Goal: Task Accomplishment & Management: Manage account settings

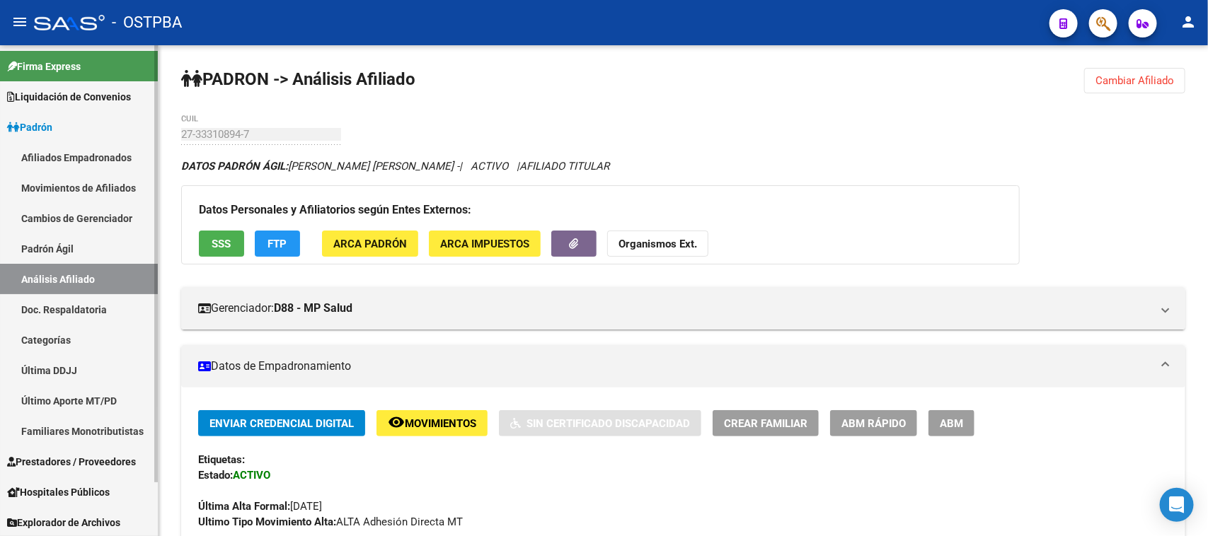
scroll to position [88, 0]
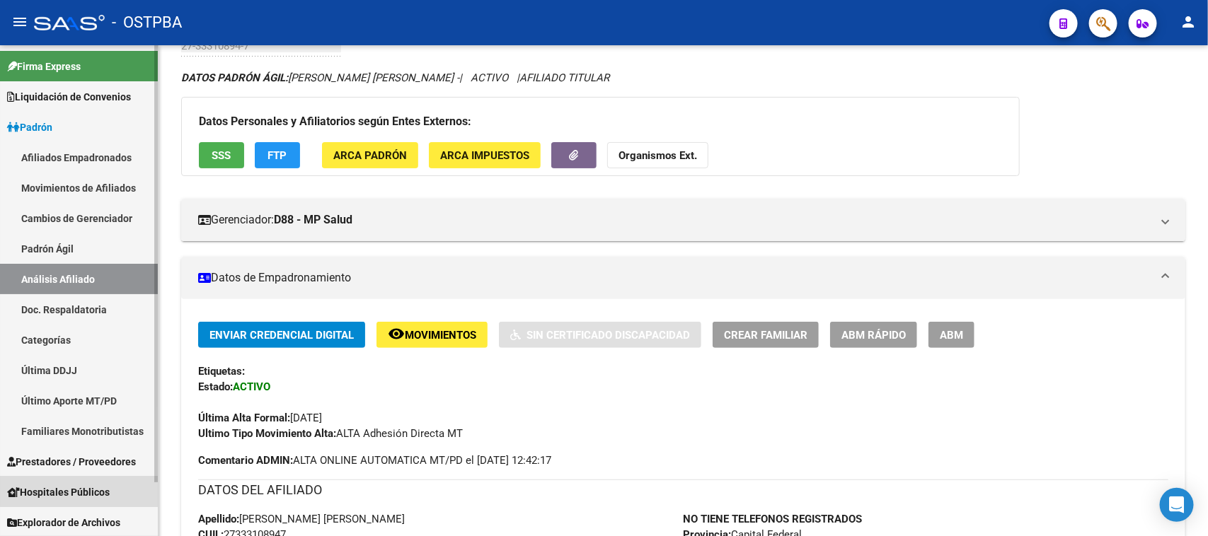
click at [83, 486] on span "Hospitales Públicos" at bounding box center [58, 493] width 103 height 16
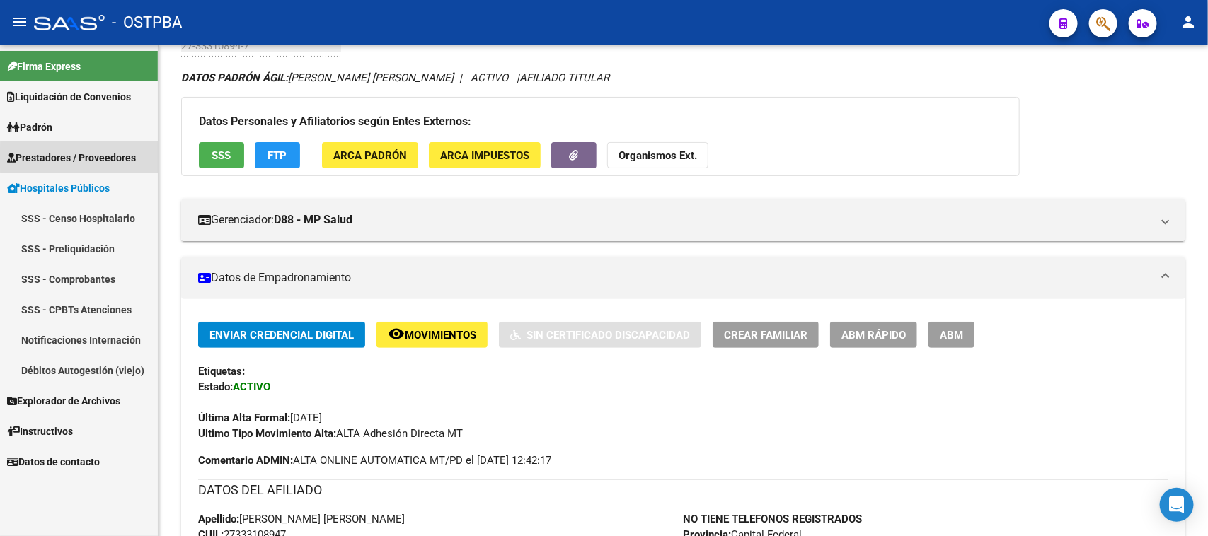
click at [93, 158] on span "Prestadores / Proveedores" at bounding box center [71, 158] width 129 height 16
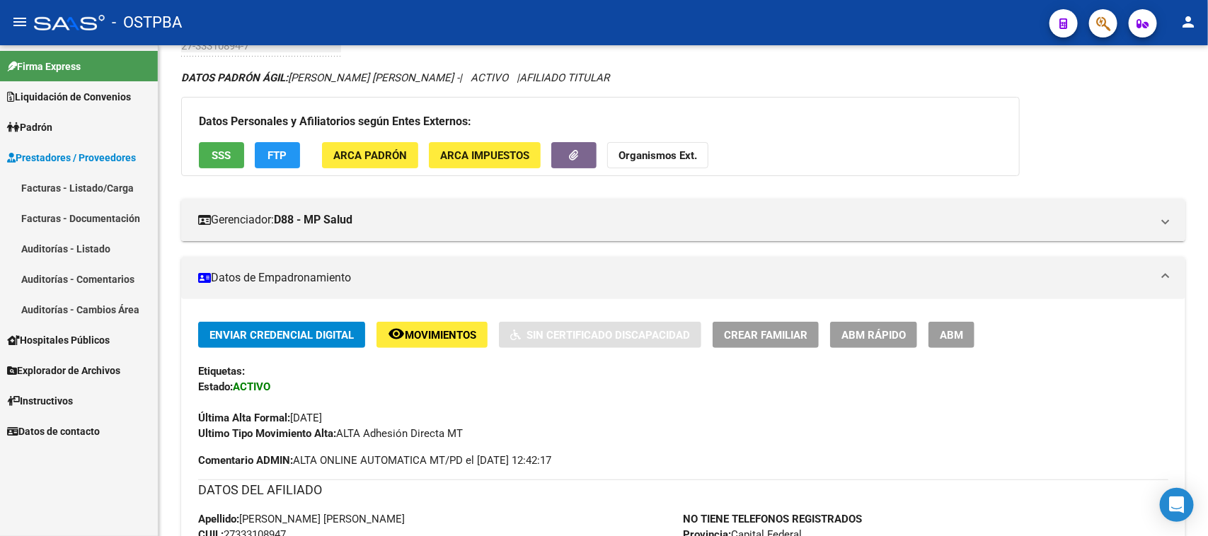
click at [94, 185] on link "Facturas - Listado/Carga" at bounding box center [79, 188] width 158 height 30
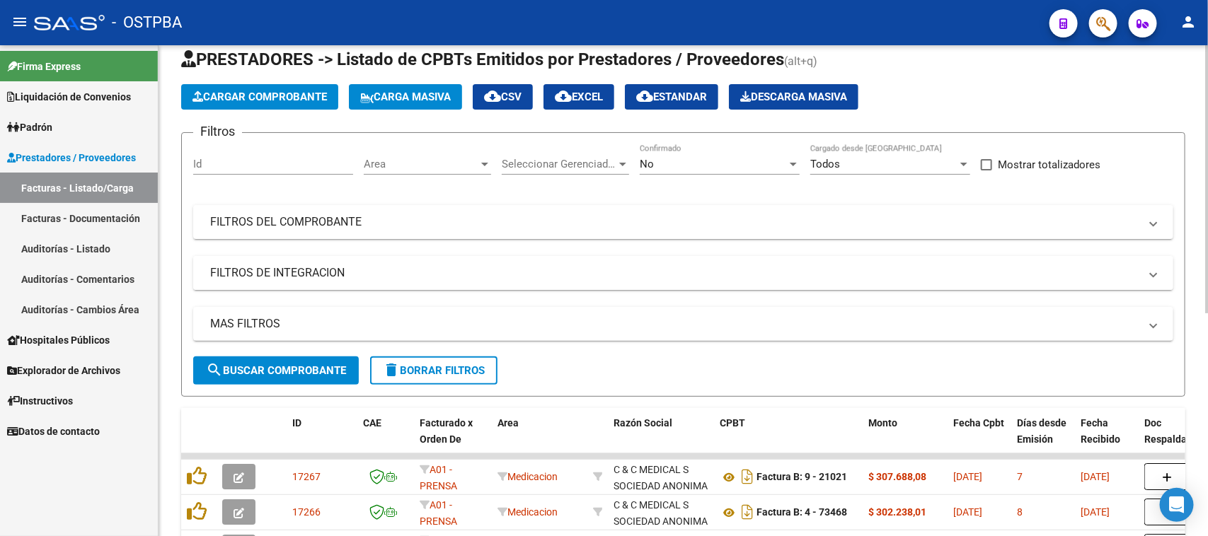
scroll to position [88, 0]
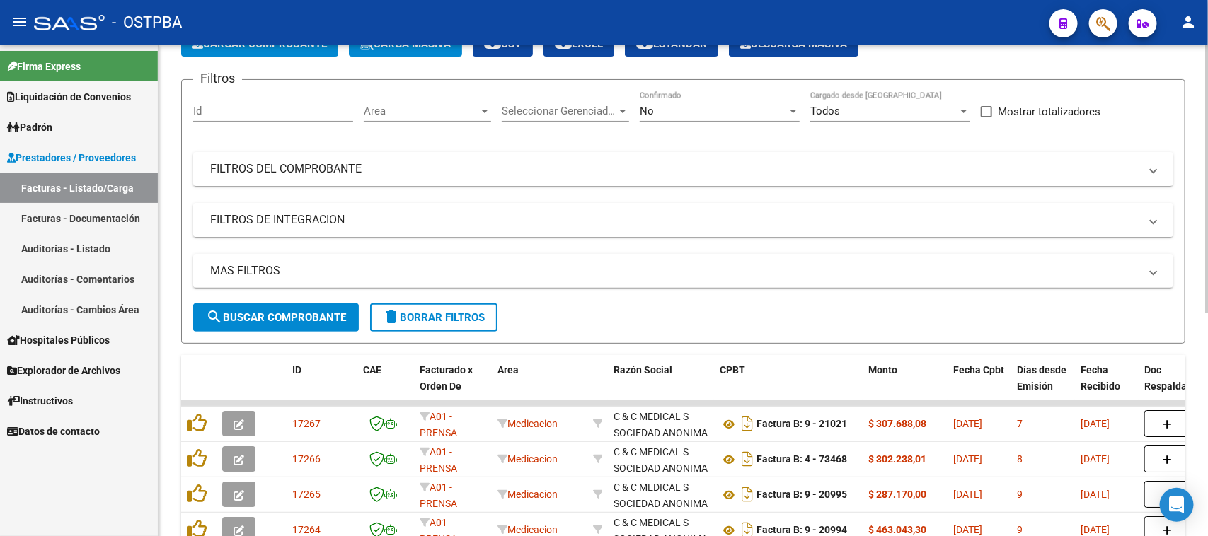
click at [499, 224] on mat-panel-title "FILTROS DE INTEGRACION" at bounding box center [674, 220] width 929 height 16
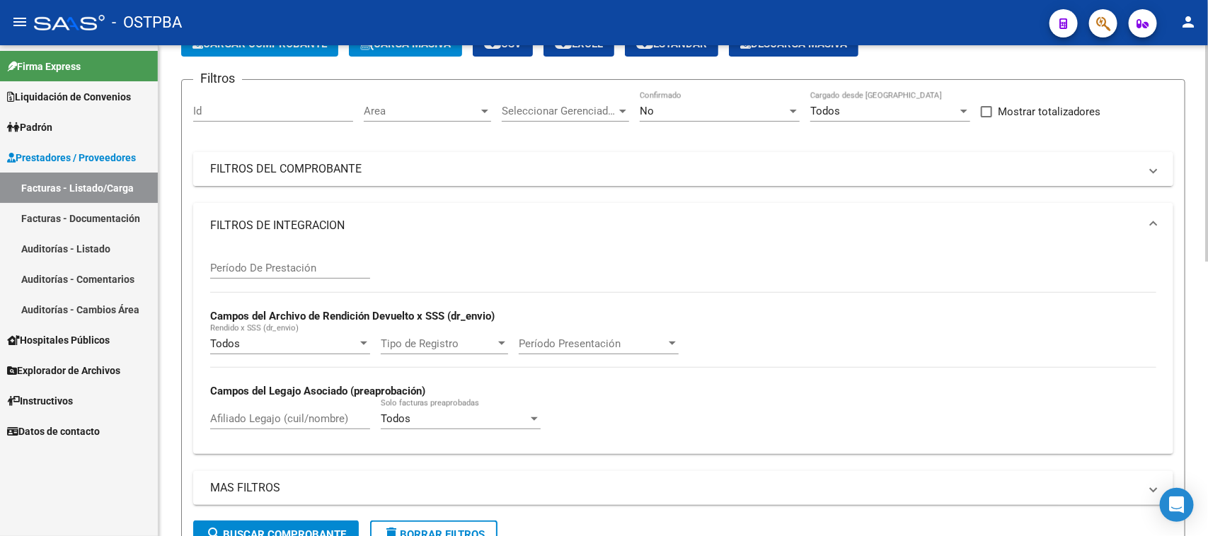
drag, startPoint x: 398, startPoint y: 165, endPoint x: 736, endPoint y: 210, distance: 341.3
click at [398, 165] on mat-panel-title "FILTROS DEL COMPROBANTE" at bounding box center [674, 169] width 929 height 16
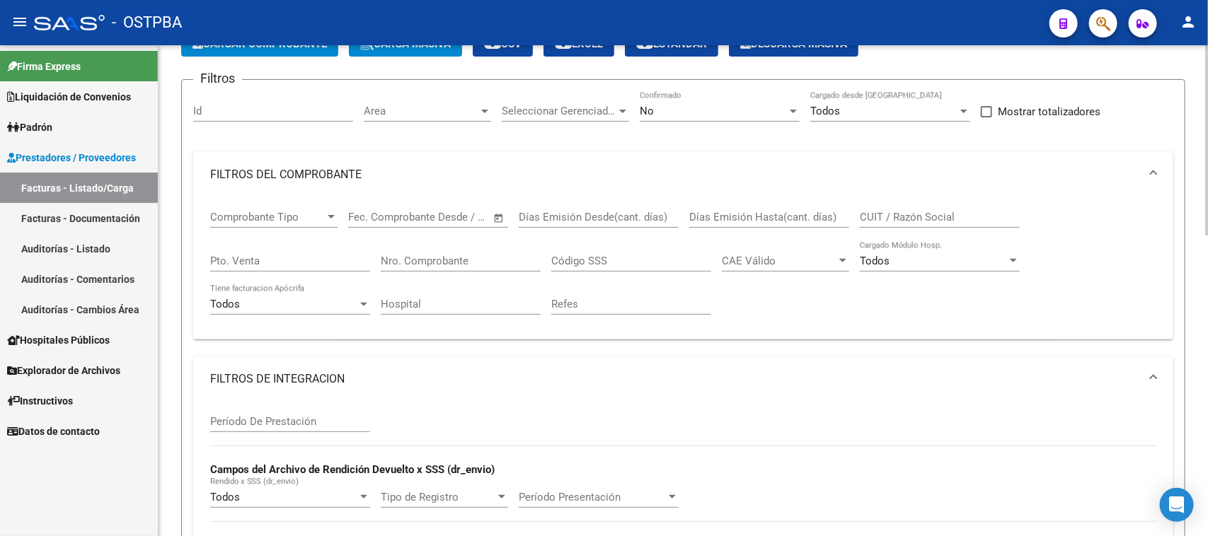
click at [476, 258] on input "Nro. Comprobante" at bounding box center [461, 261] width 160 height 13
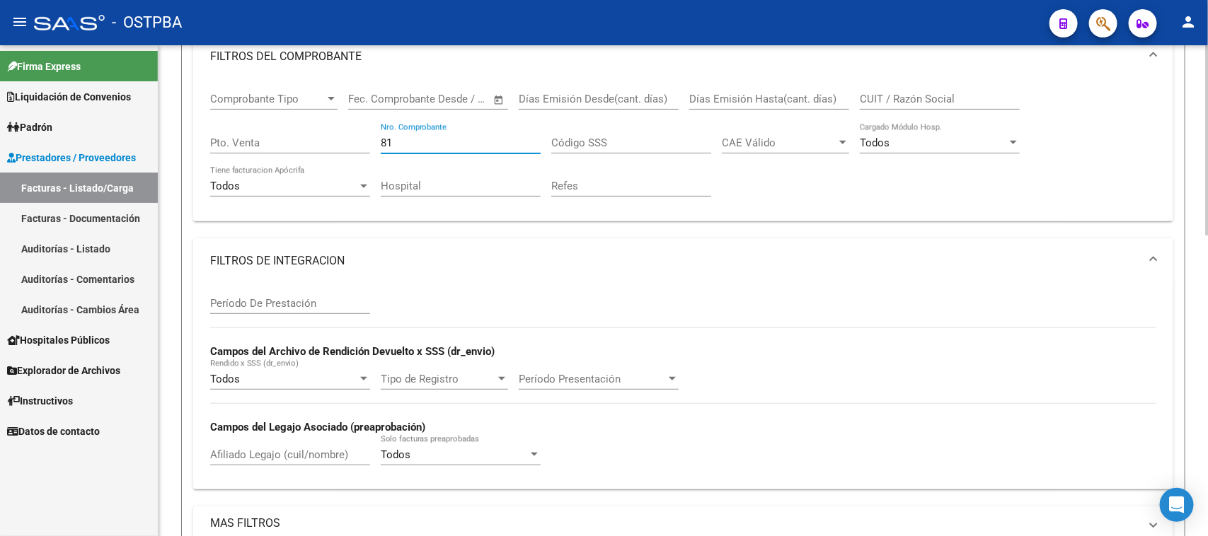
scroll to position [354, 0]
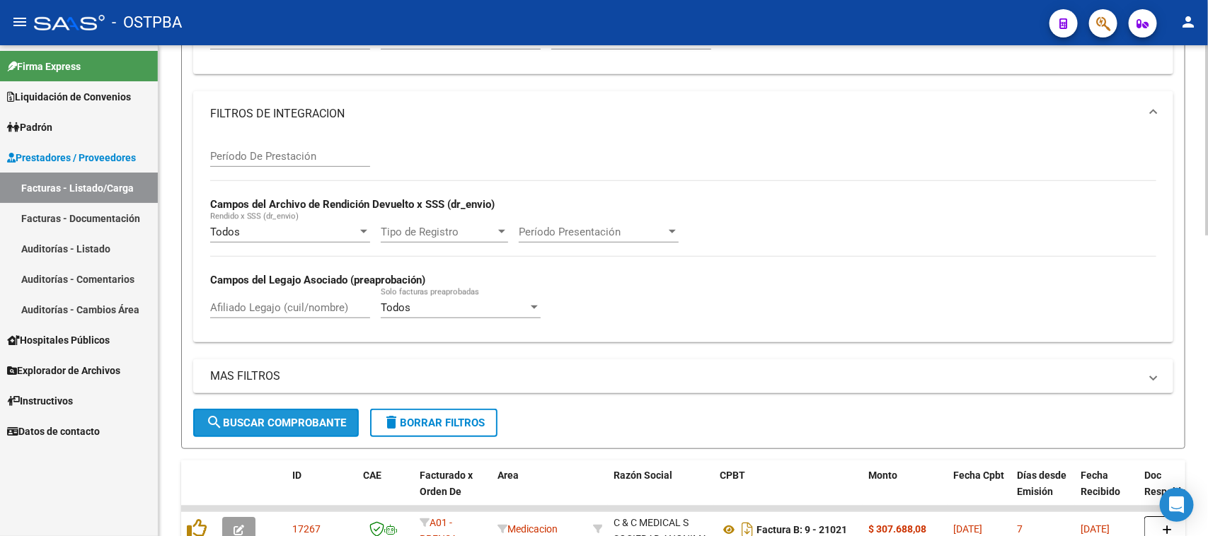
click at [326, 417] on span "search Buscar Comprobante" at bounding box center [276, 423] width 140 height 13
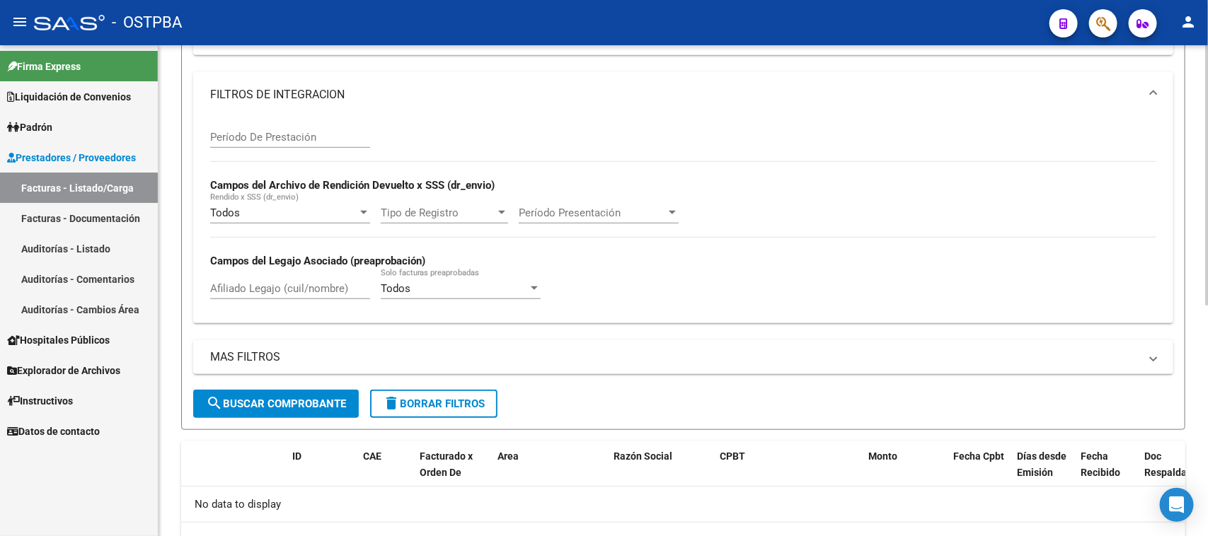
scroll to position [171, 0]
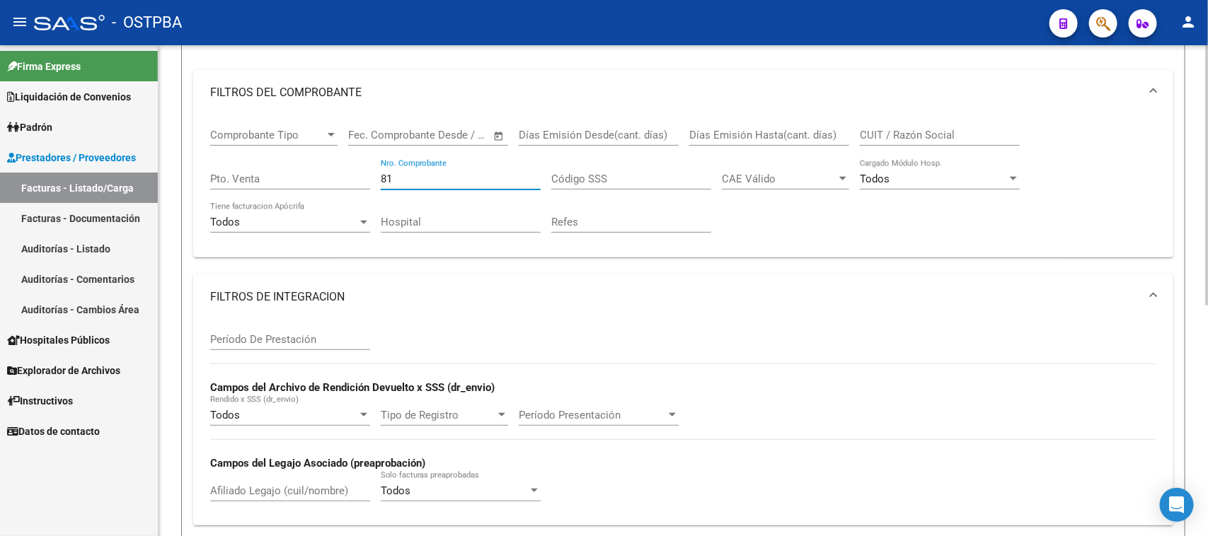
drag, startPoint x: 400, startPoint y: 174, endPoint x: 364, endPoint y: 171, distance: 35.6
click at [364, 171] on div "Comprobante Tipo Comprobante Tipo Start date – End date Fec. Comprobante Desde …" at bounding box center [683, 180] width 946 height 131
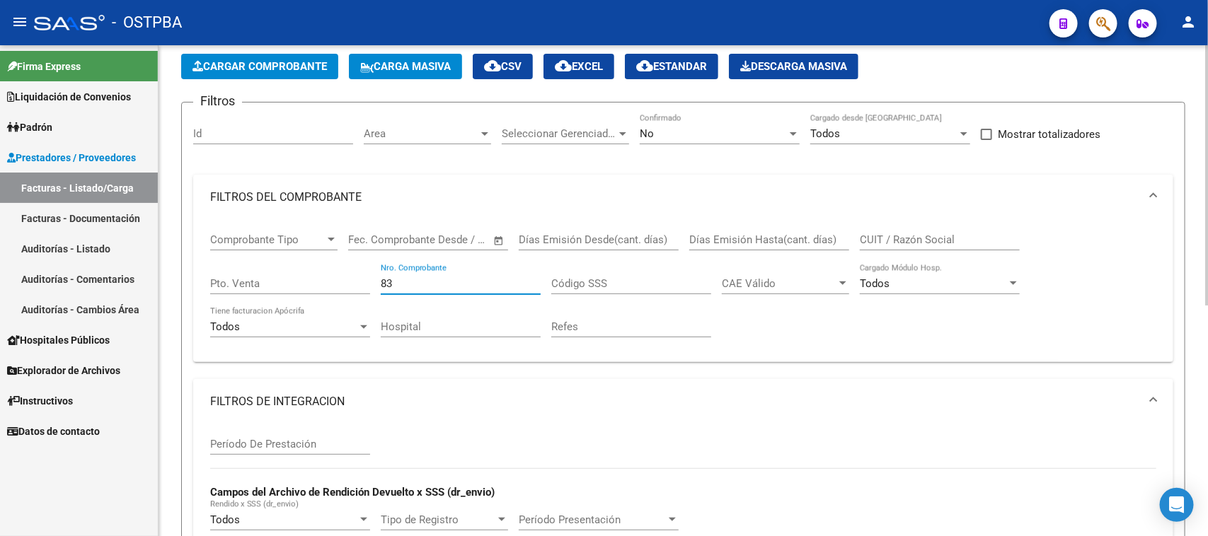
scroll to position [0, 0]
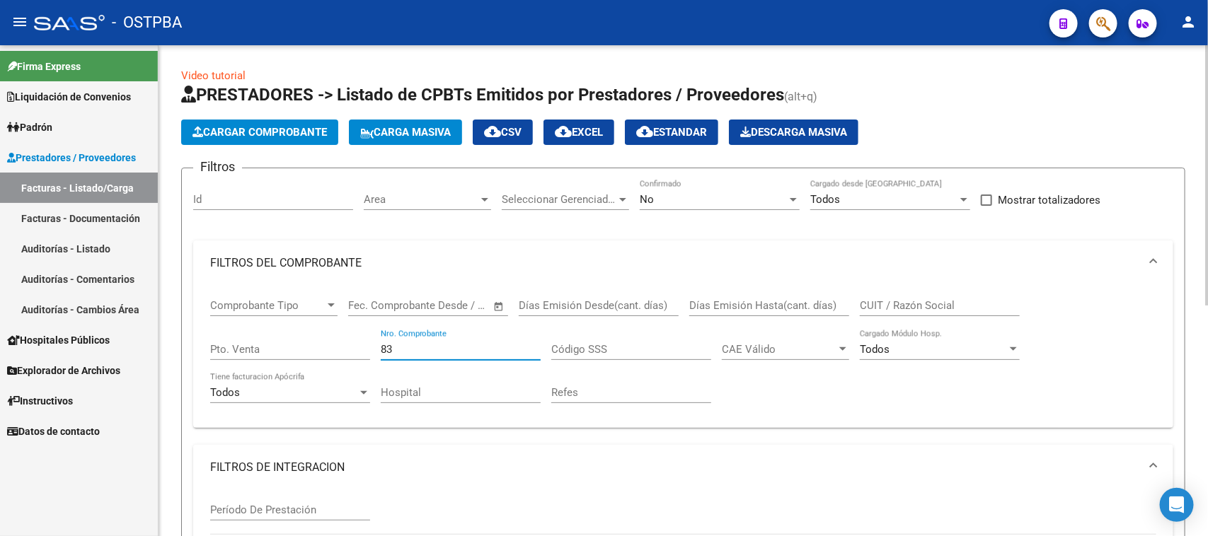
type input "83"
click at [691, 199] on div "No" at bounding box center [713, 199] width 147 height 13
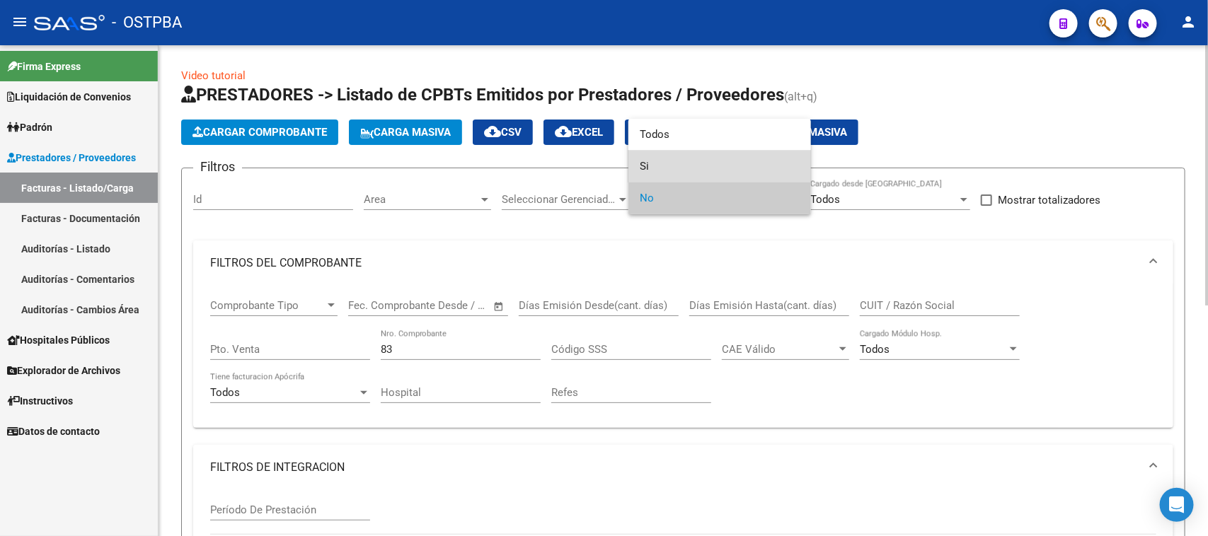
drag, startPoint x: 643, startPoint y: 165, endPoint x: 415, endPoint y: 260, distance: 246.8
click at [640, 166] on span "Si" at bounding box center [720, 167] width 160 height 32
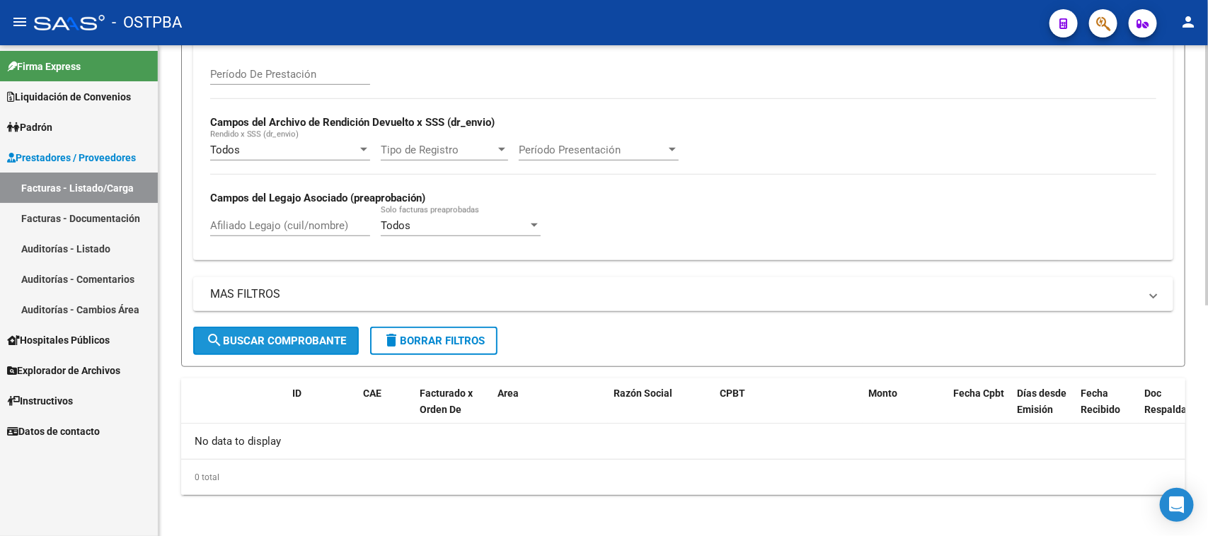
click at [289, 335] on span "search Buscar Comprobante" at bounding box center [276, 341] width 140 height 13
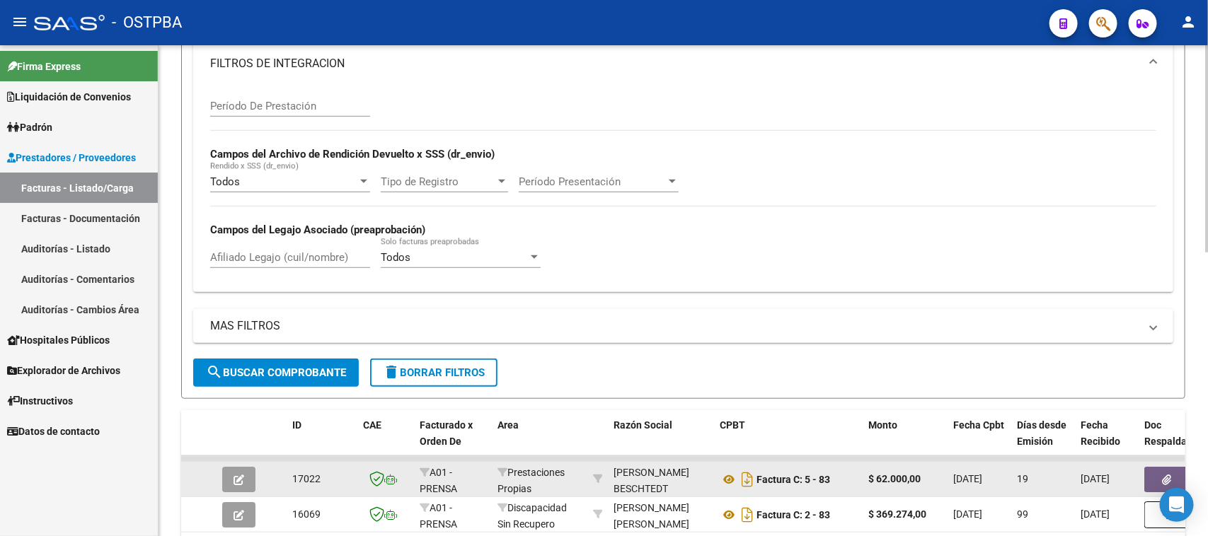
scroll to position [436, 0]
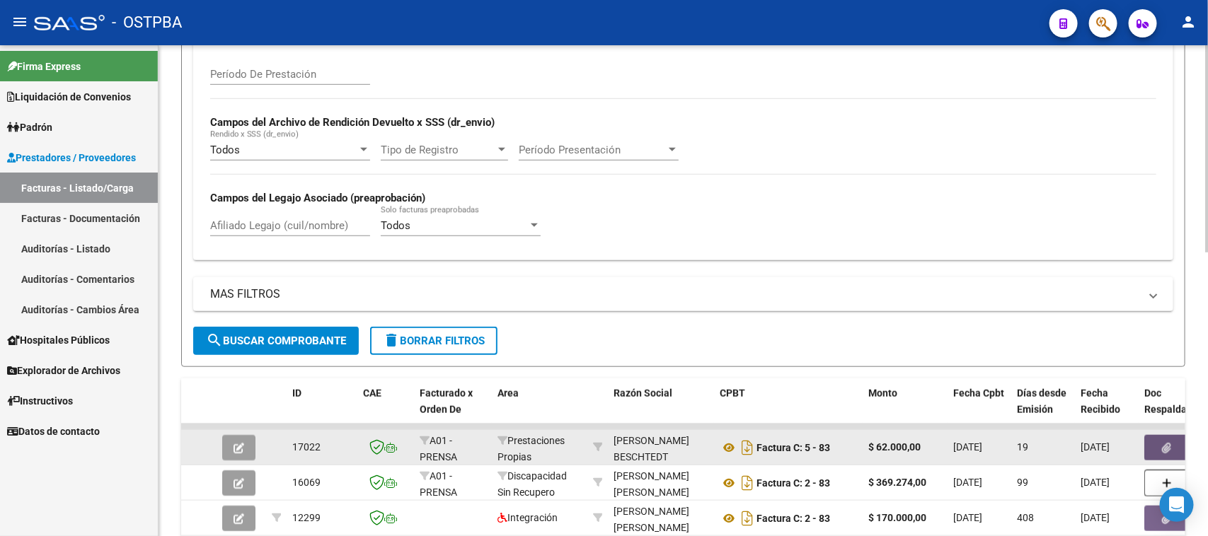
click at [1173, 439] on button "button" at bounding box center [1166, 447] width 45 height 25
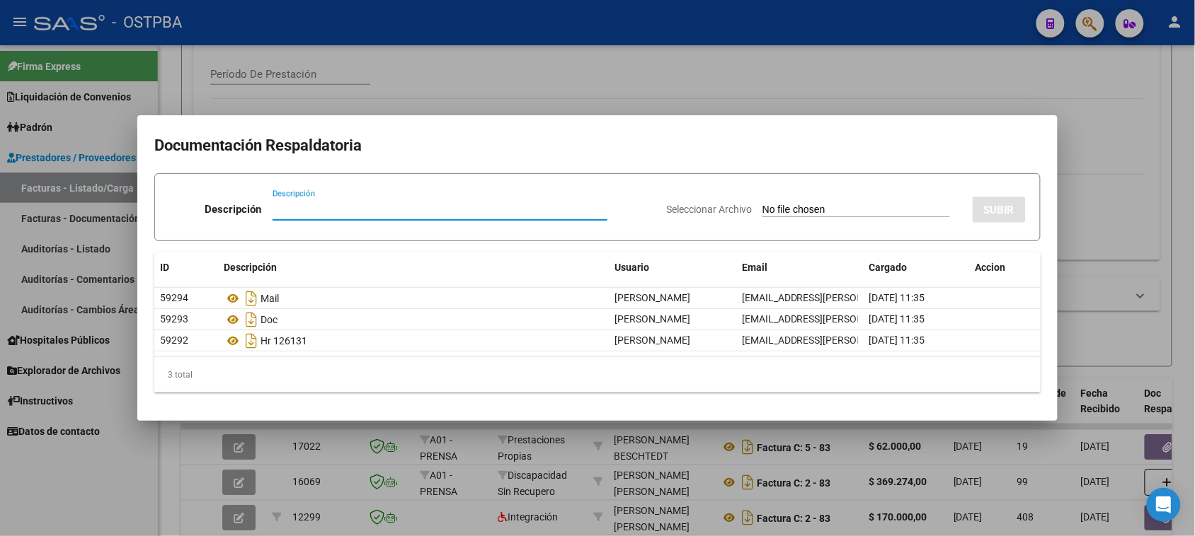
click at [1097, 336] on div at bounding box center [597, 268] width 1195 height 536
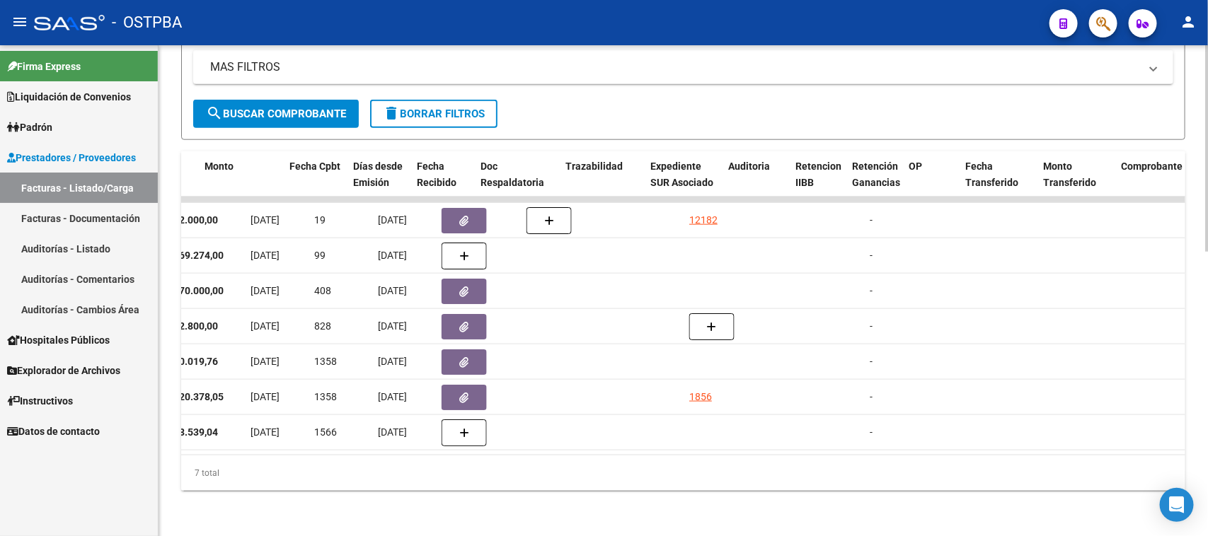
scroll to position [0, 663]
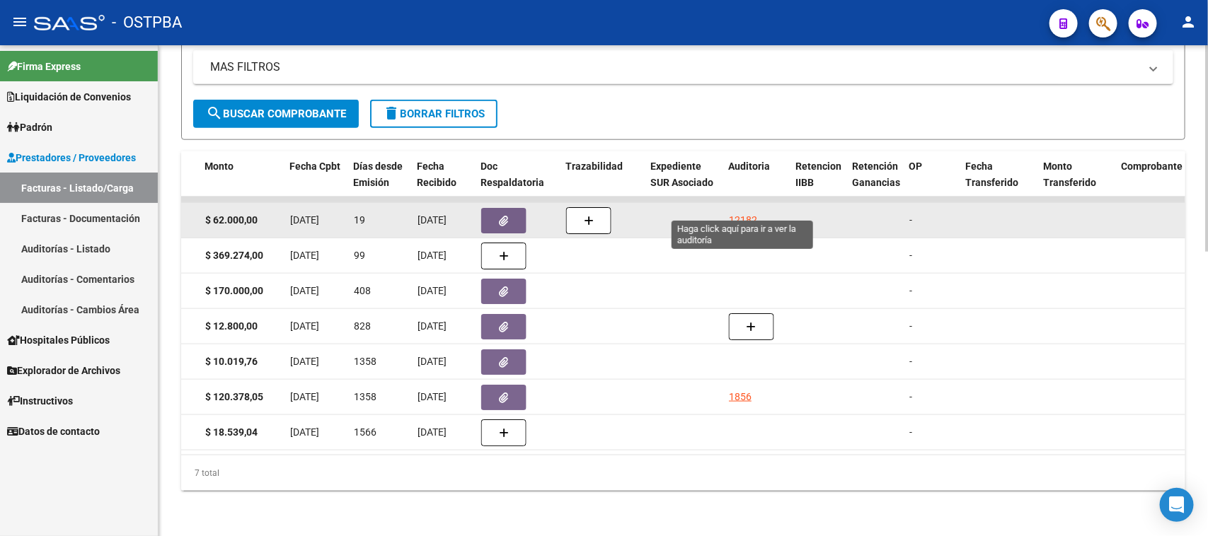
click at [740, 212] on div "12182" at bounding box center [743, 220] width 28 height 16
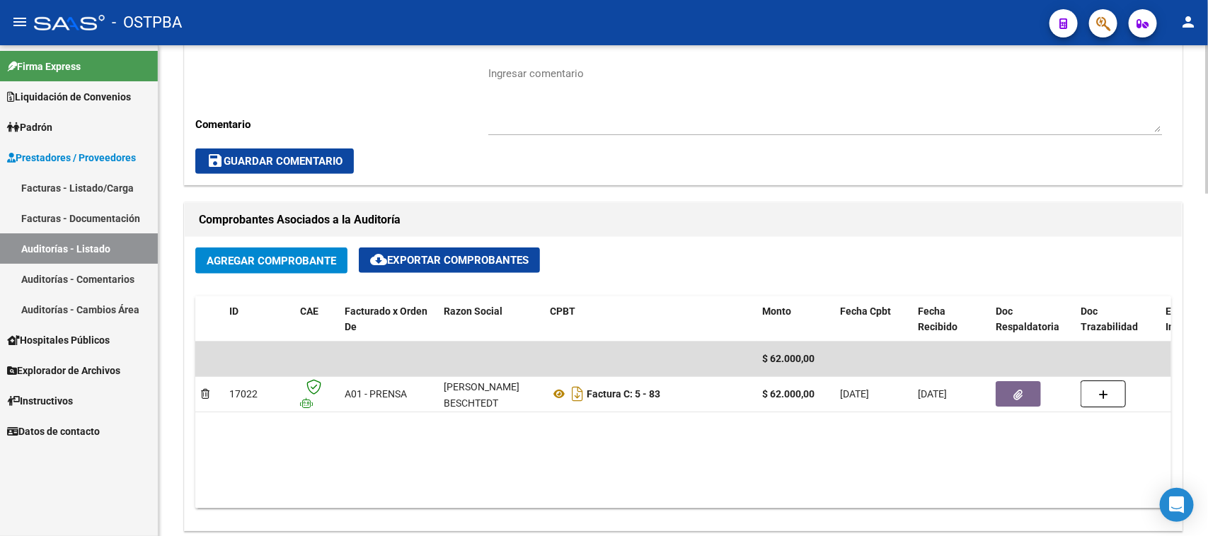
scroll to position [531, 0]
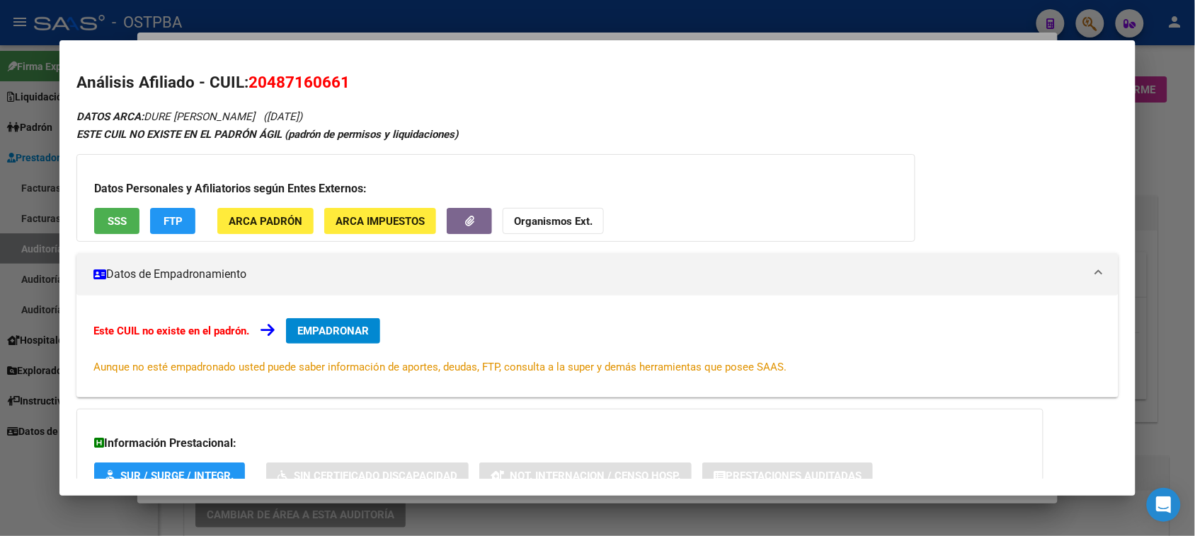
scroll to position [796, 0]
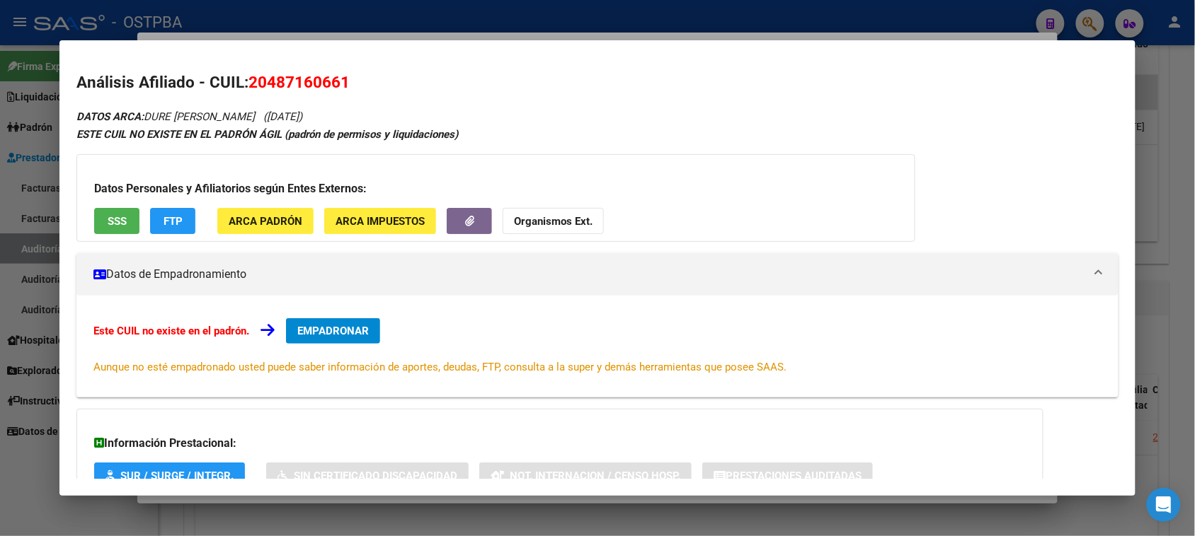
click at [25, 487] on div at bounding box center [597, 268] width 1195 height 536
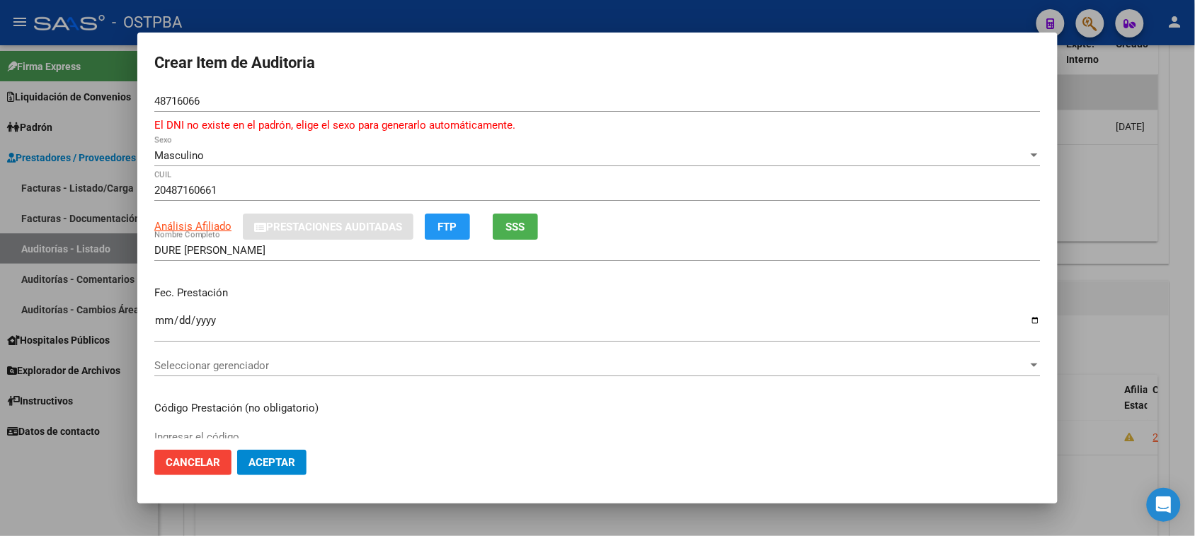
click at [214, 103] on input "48716066" at bounding box center [597, 101] width 886 height 13
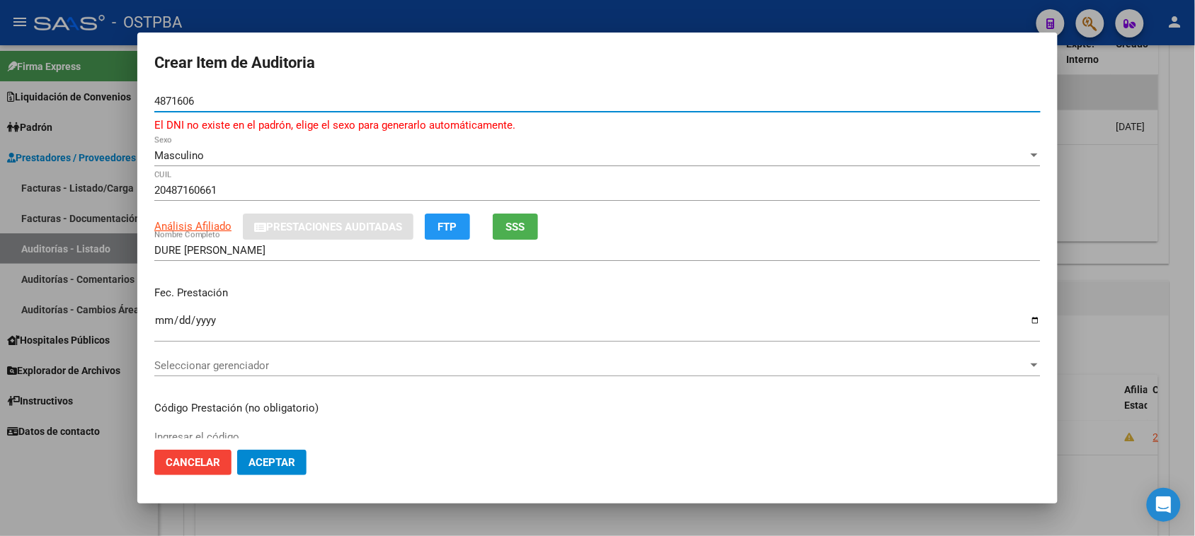
type input "48716066"
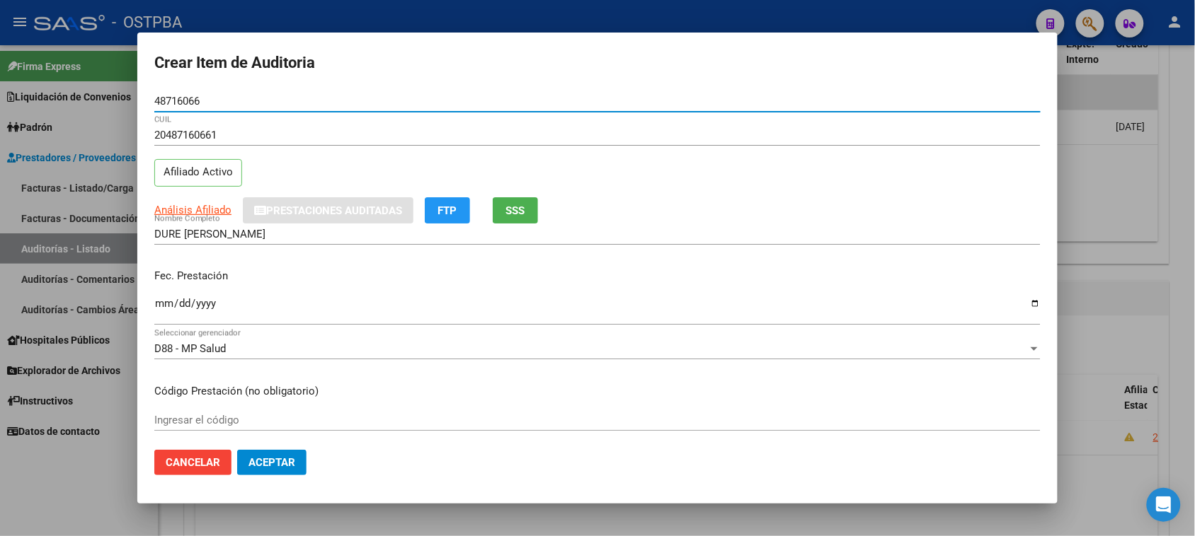
drag, startPoint x: 161, startPoint y: 305, endPoint x: 171, endPoint y: 311, distance: 12.4
click at [165, 308] on input "Ingresar la fecha" at bounding box center [597, 309] width 886 height 23
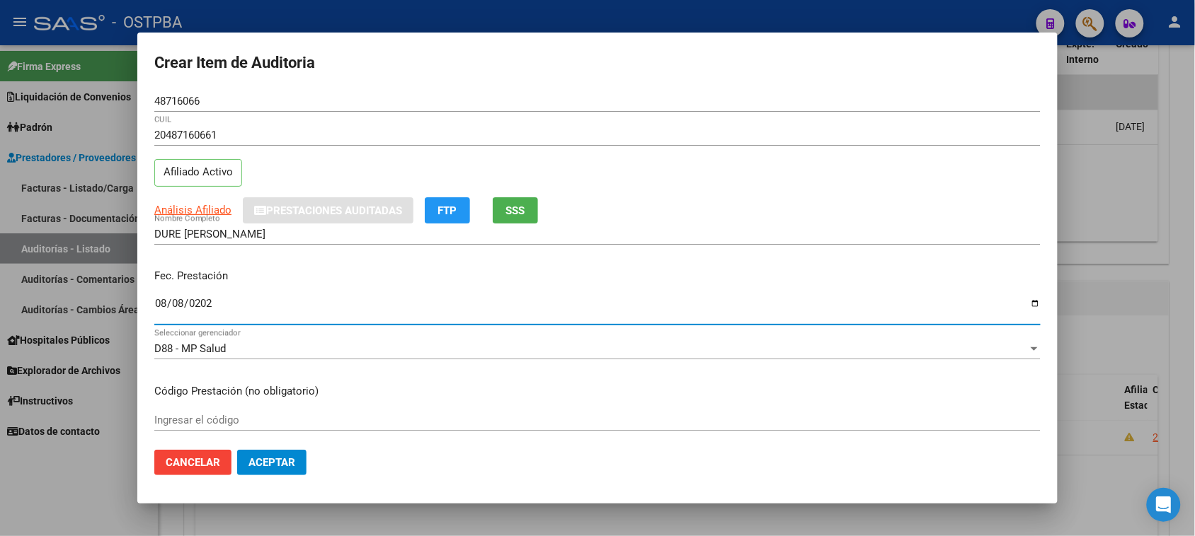
type input "[DATE]"
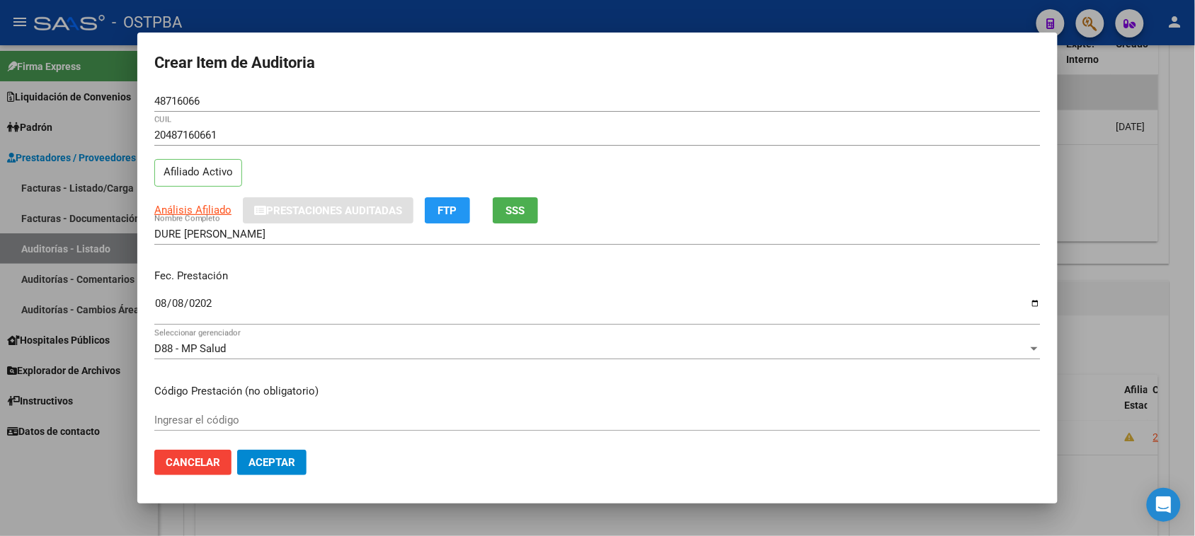
scroll to position [227, 0]
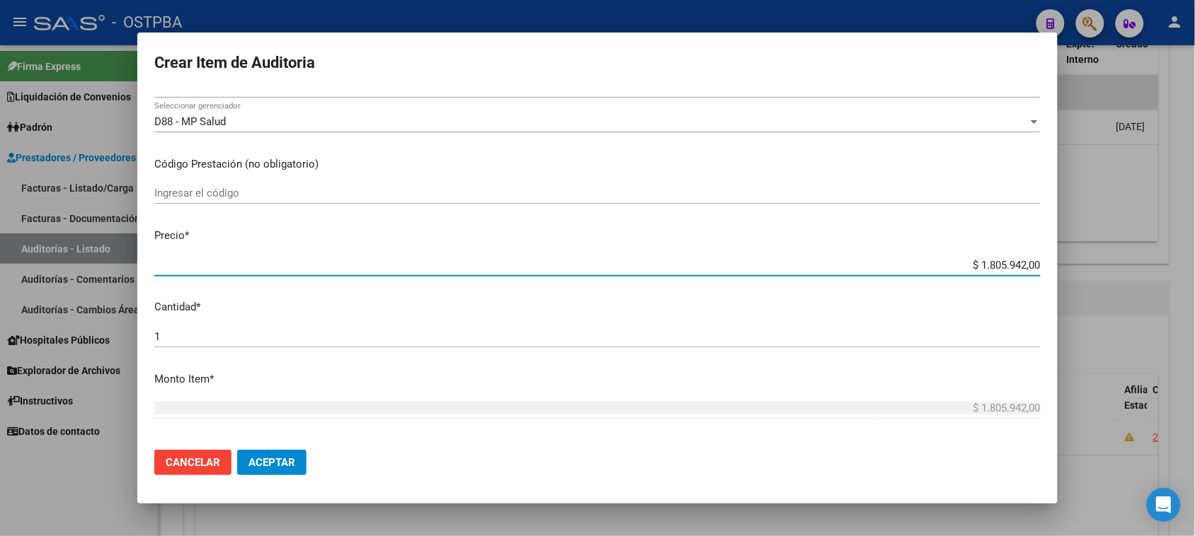
type input "$ 0,04"
type input "$ 0,43"
type input "$ 4,37"
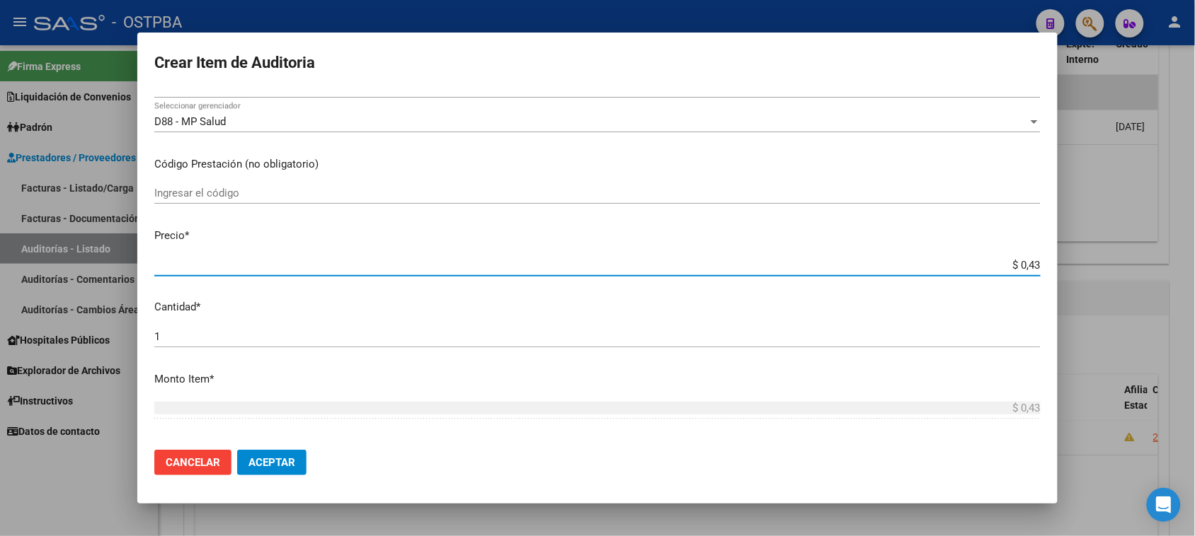
type input "$ 4,37"
type input "$ 43,76"
type input "$ 437,62"
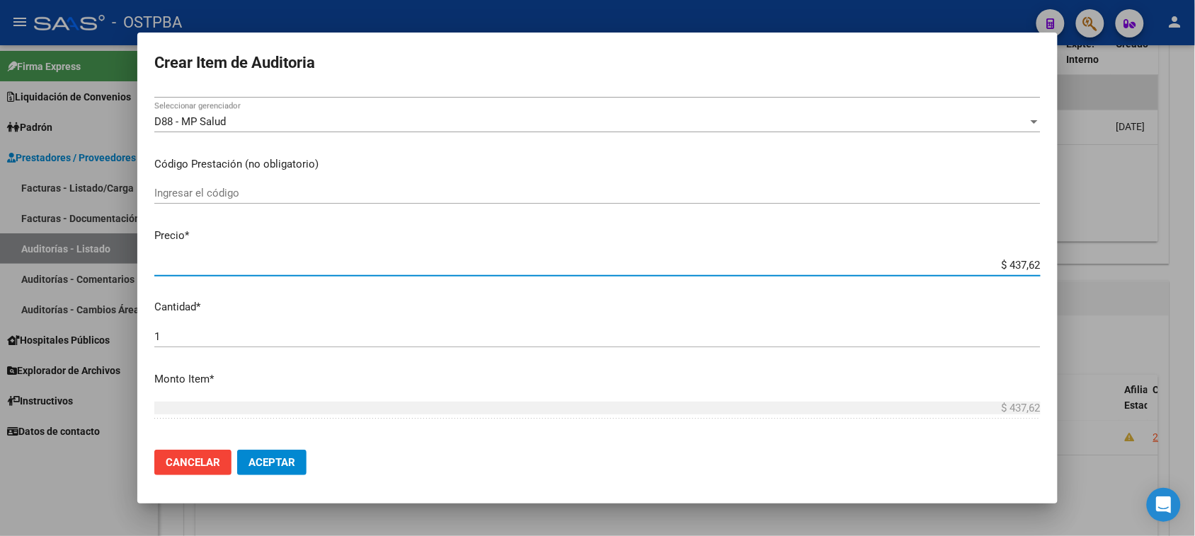
type input "$ 4.376,25"
type input "$ 43.762,50"
type input "$ 437.625,00"
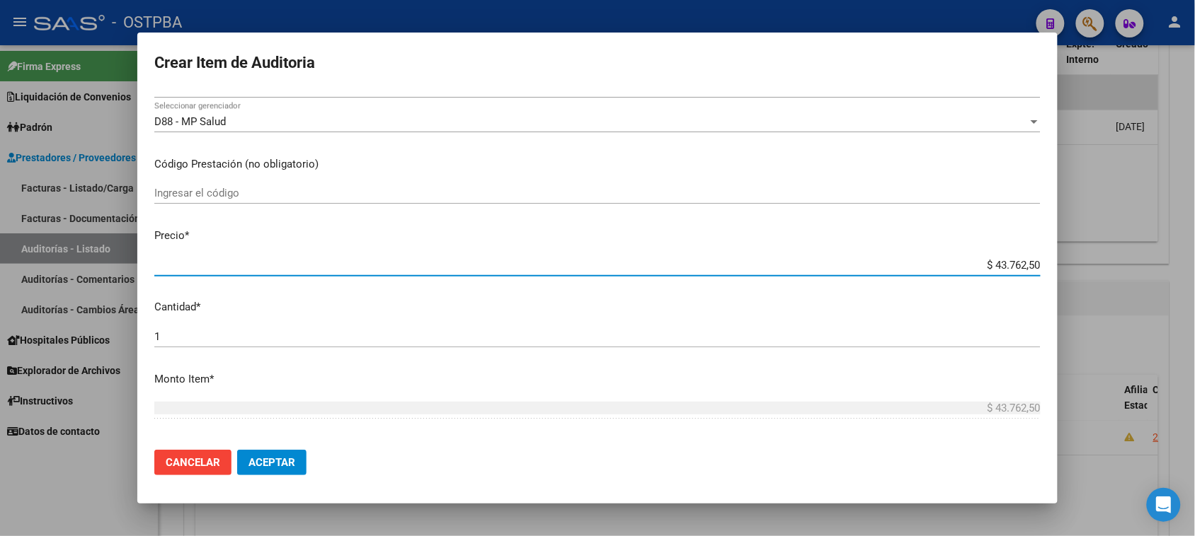
type input "$ 437.625,00"
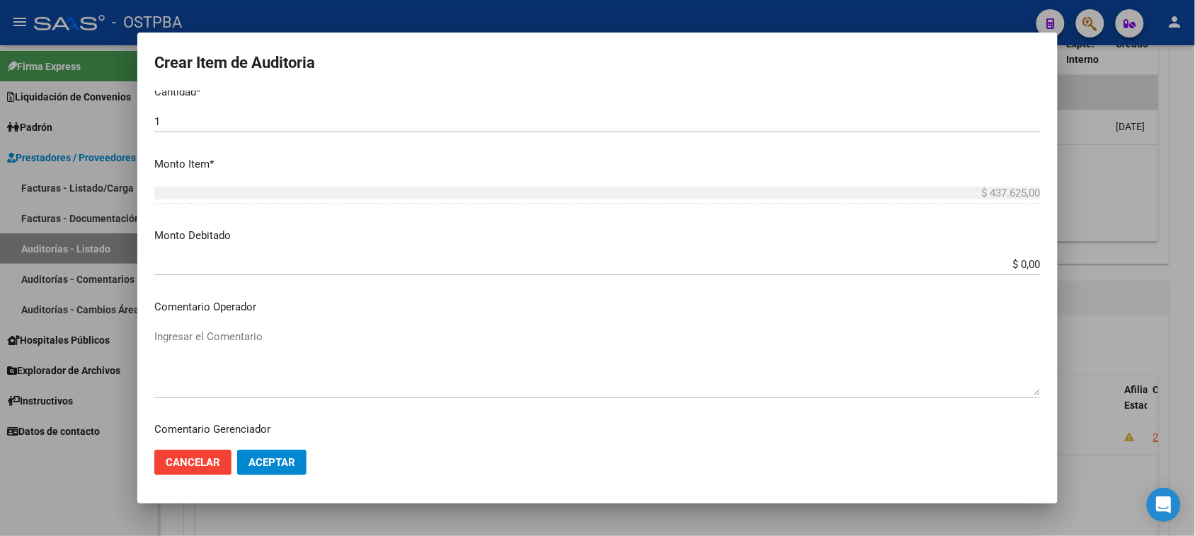
scroll to position [759, 0]
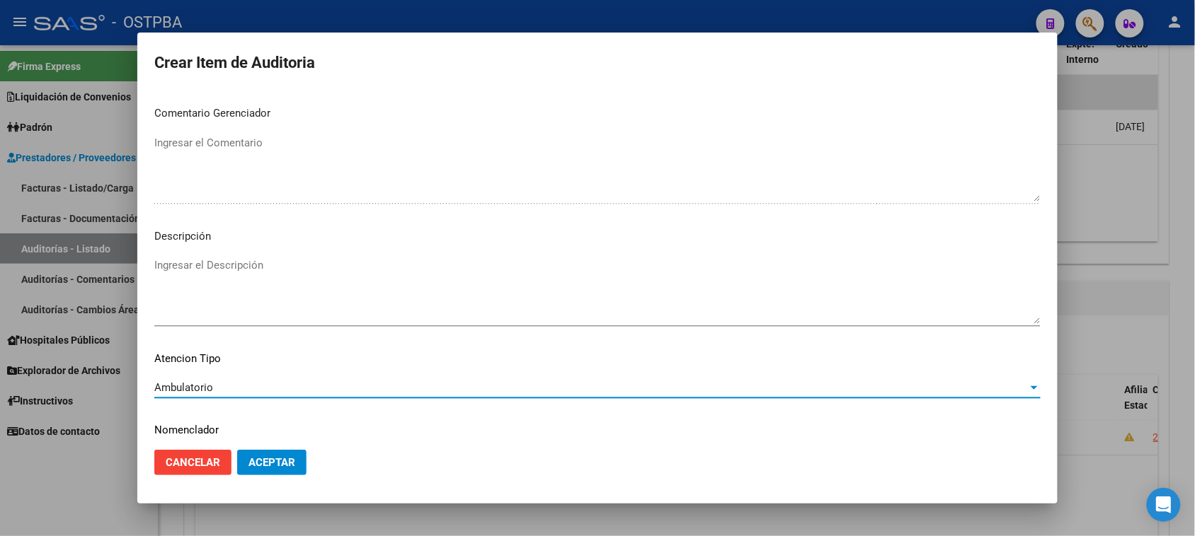
click at [295, 464] on span "Aceptar" at bounding box center [271, 462] width 47 height 13
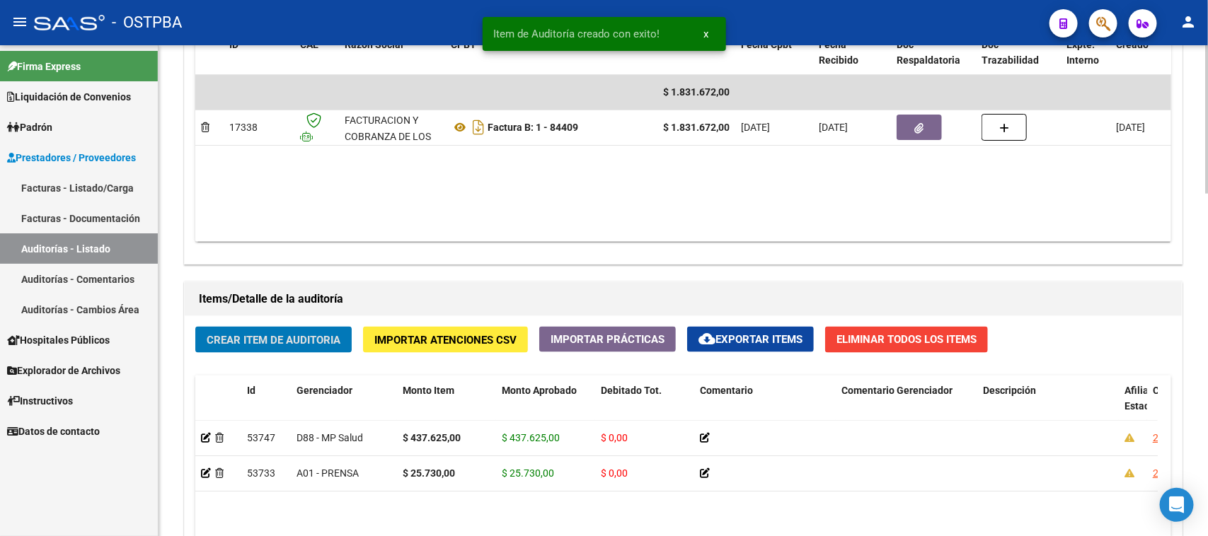
click at [302, 337] on span "Crear Item de Auditoria" at bounding box center [274, 340] width 134 height 13
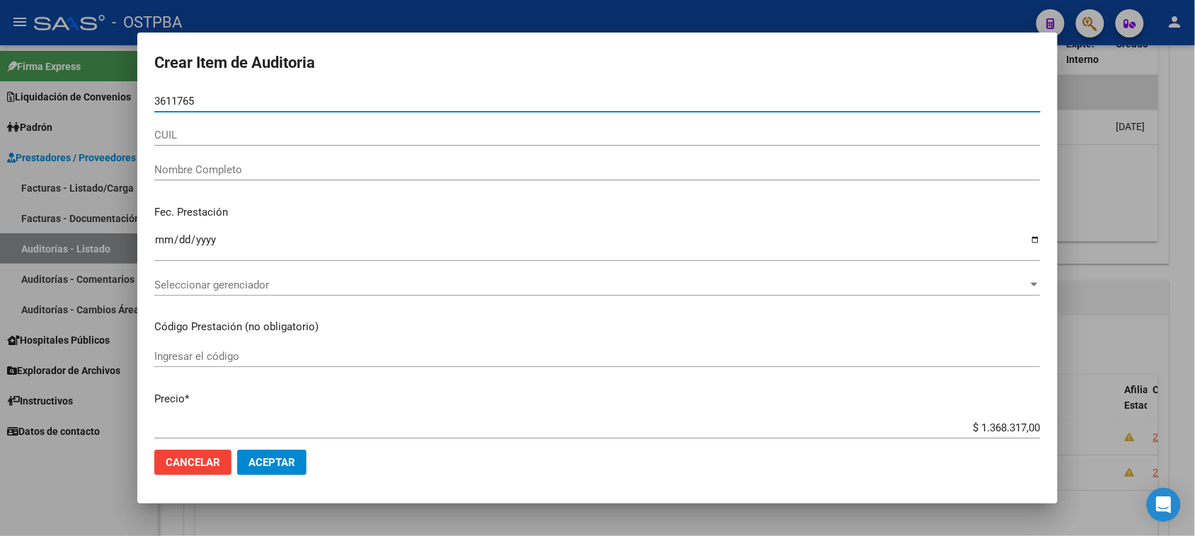
type input "36117653"
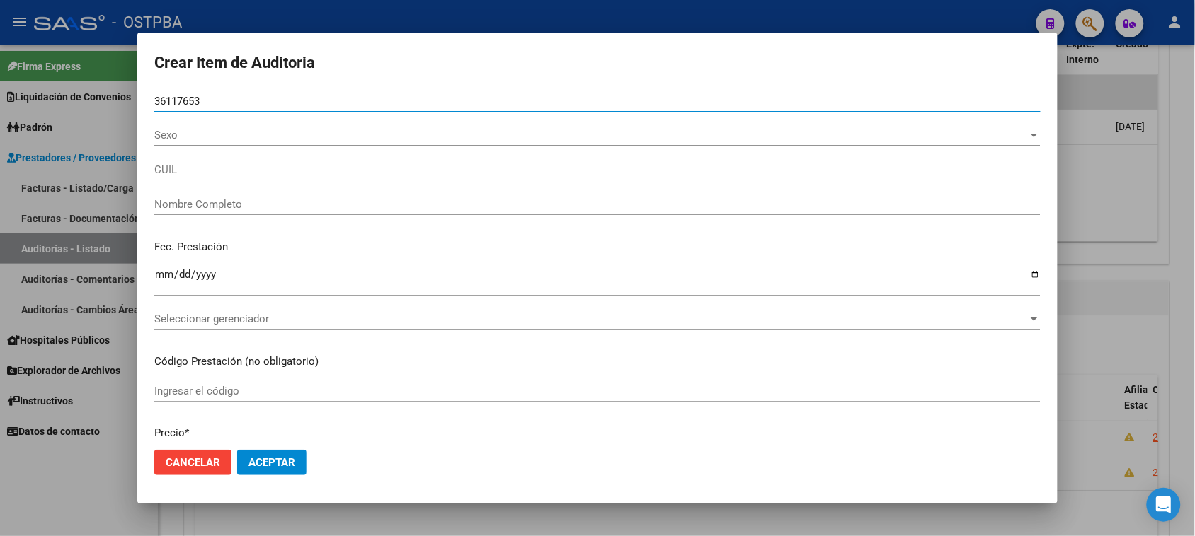
type input "27361176532"
type input "DURANTE [PERSON_NAME]"
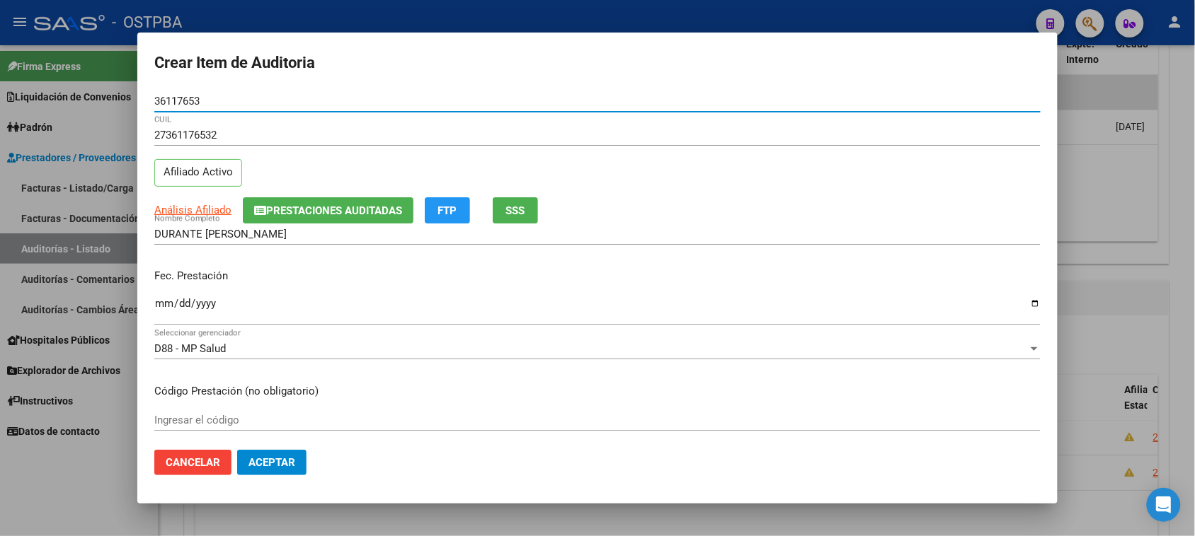
type input "36117653"
click at [160, 301] on input "Ingresar la fecha" at bounding box center [597, 309] width 886 height 23
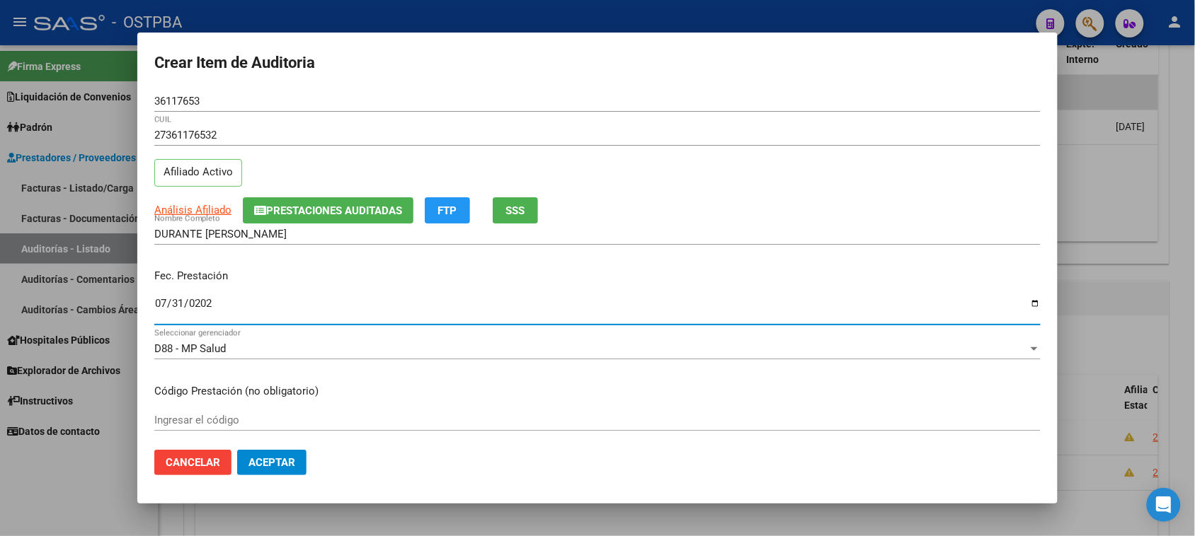
type input "[DATE]"
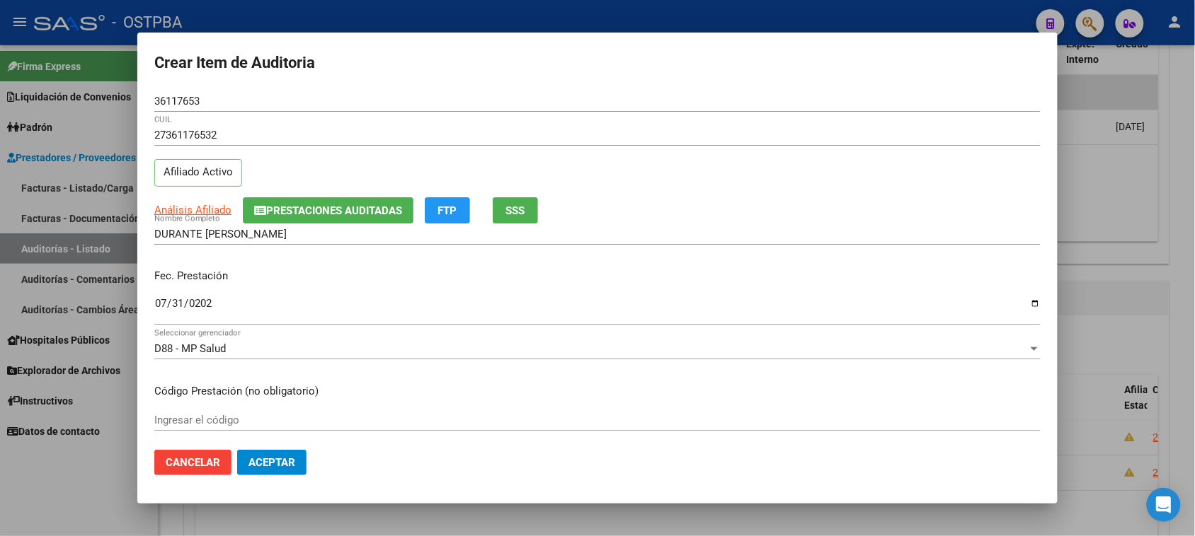
scroll to position [227, 0]
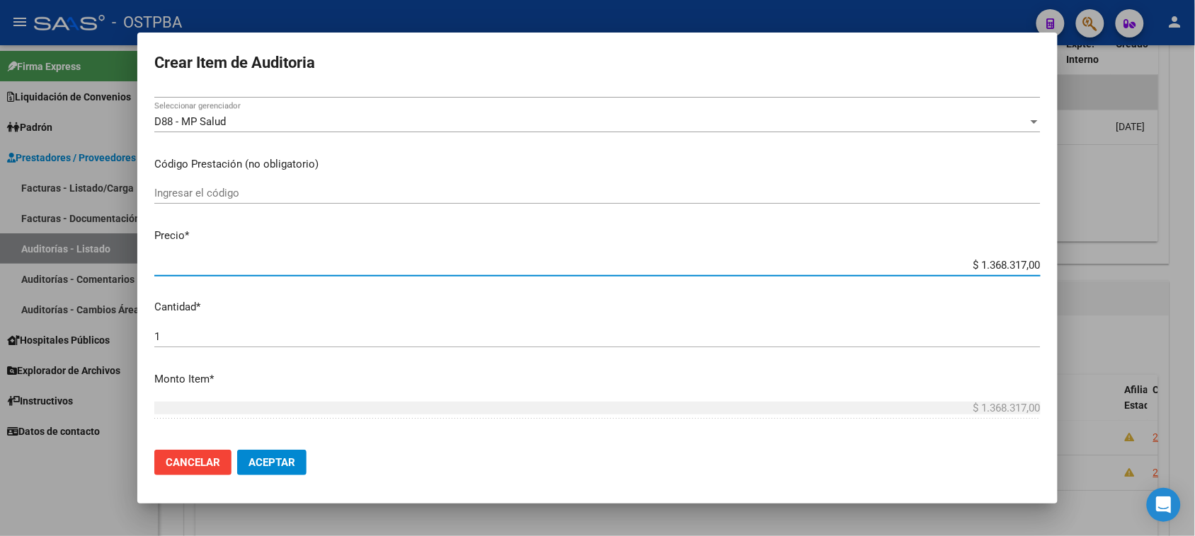
type input "$ 0,02"
type input "$ 0,21"
type input "$ 2,11"
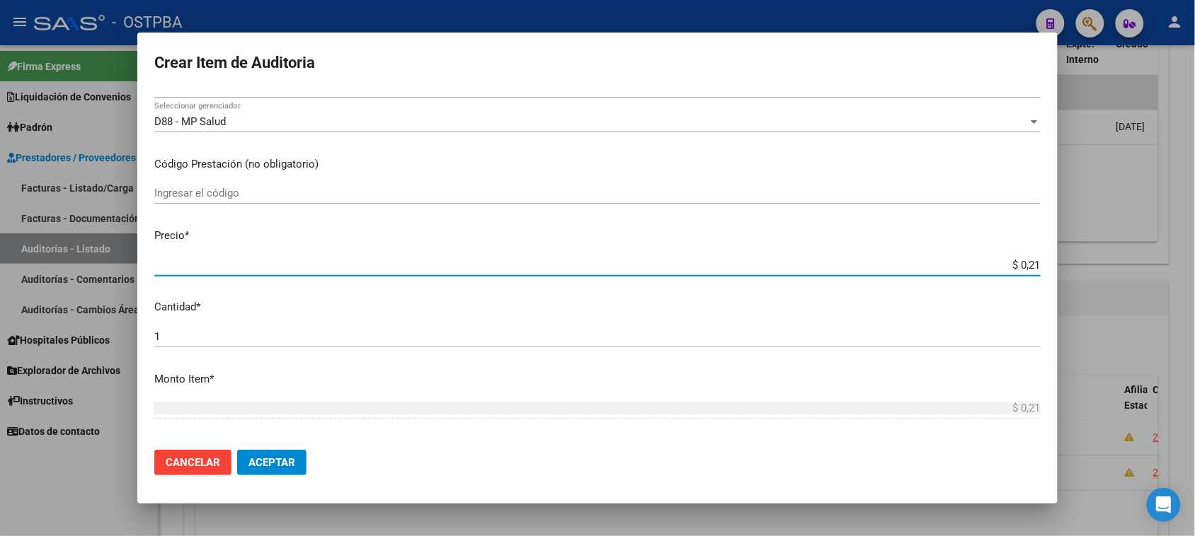
type input "$ 2,11"
type input "$ 21,17"
type input "$ 211,76"
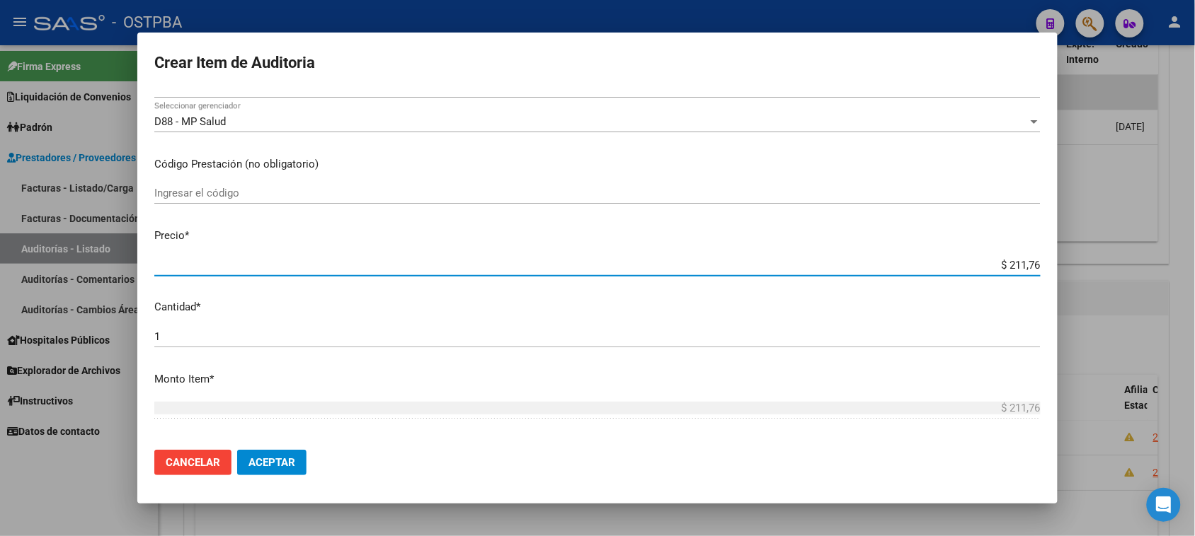
type input "$ 2.117,69"
type input "$ 21.176,90"
type input "$ 211.769,00"
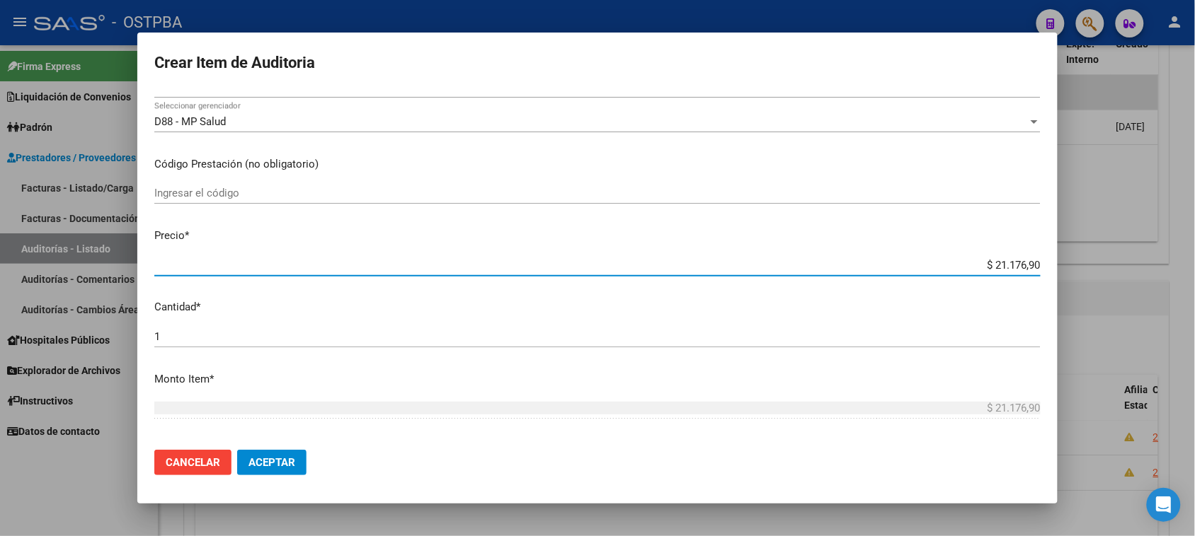
type input "$ 211.769,00"
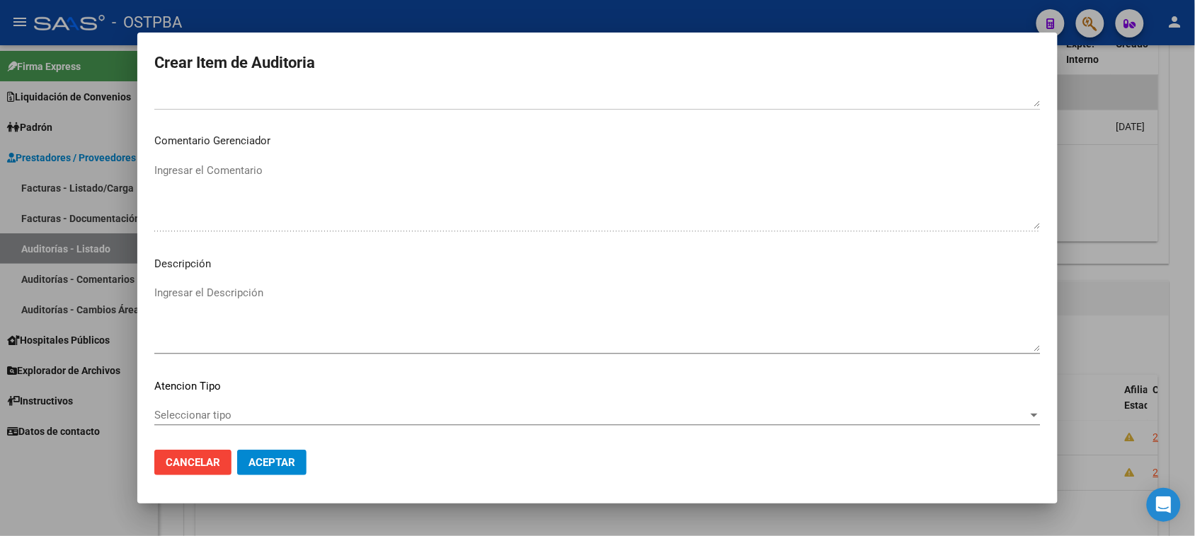
scroll to position [802, 0]
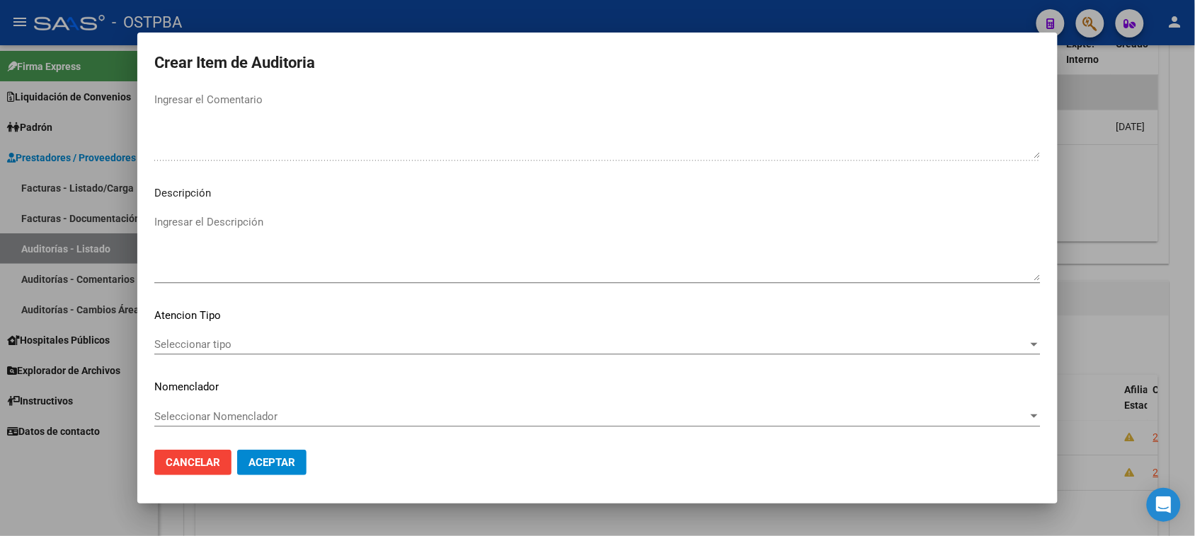
click at [214, 345] on span "Seleccionar tipo" at bounding box center [590, 344] width 873 height 13
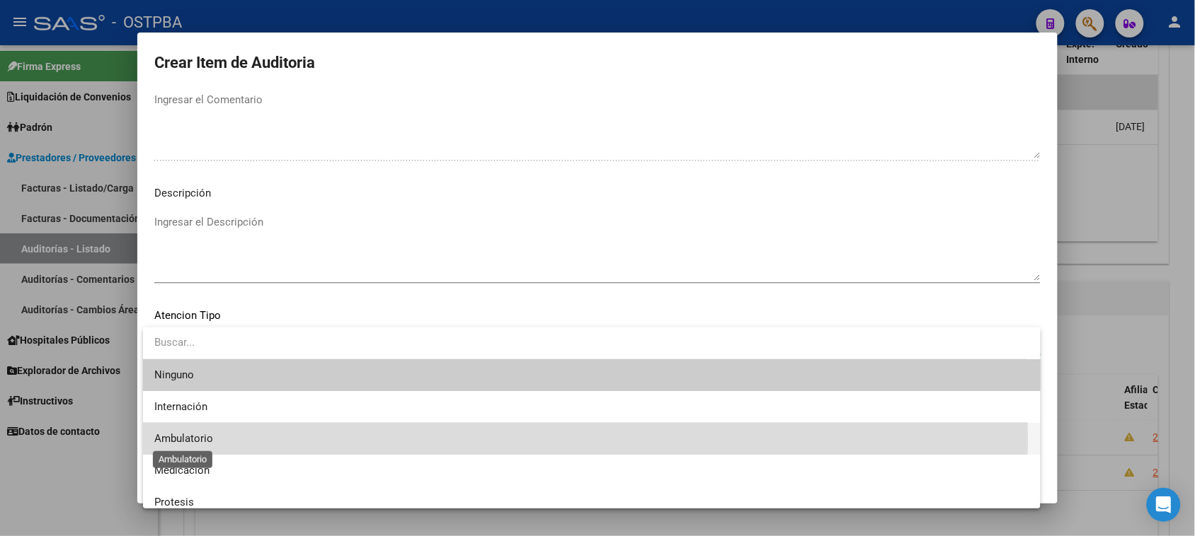
click at [185, 439] on span "Ambulatorio" at bounding box center [183, 438] width 59 height 13
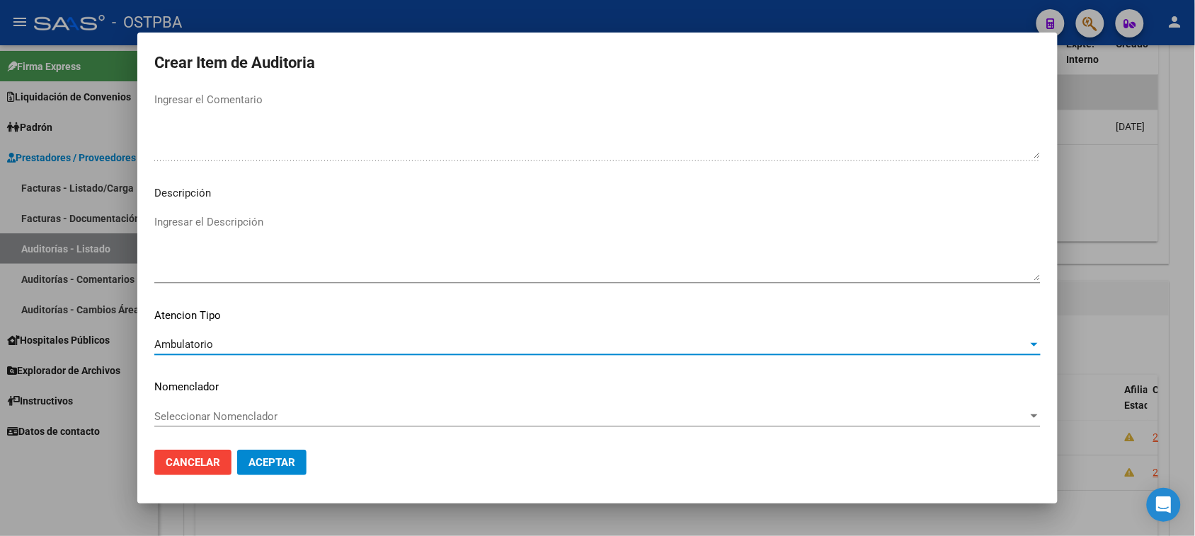
click at [255, 464] on span "Aceptar" at bounding box center [271, 462] width 47 height 13
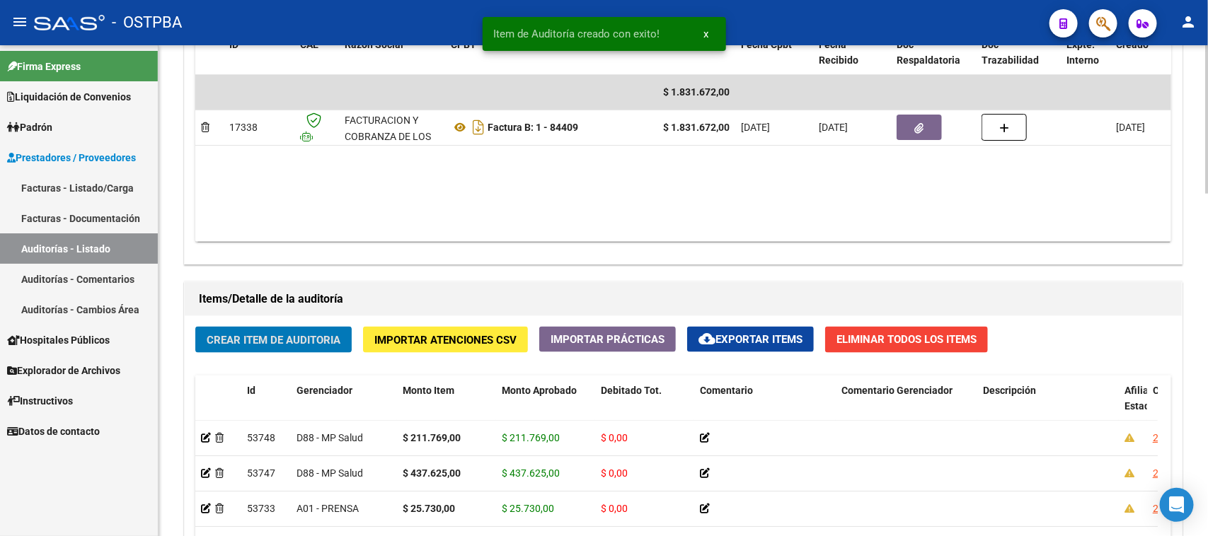
click at [280, 344] on span "Crear Item de Auditoria" at bounding box center [274, 340] width 134 height 13
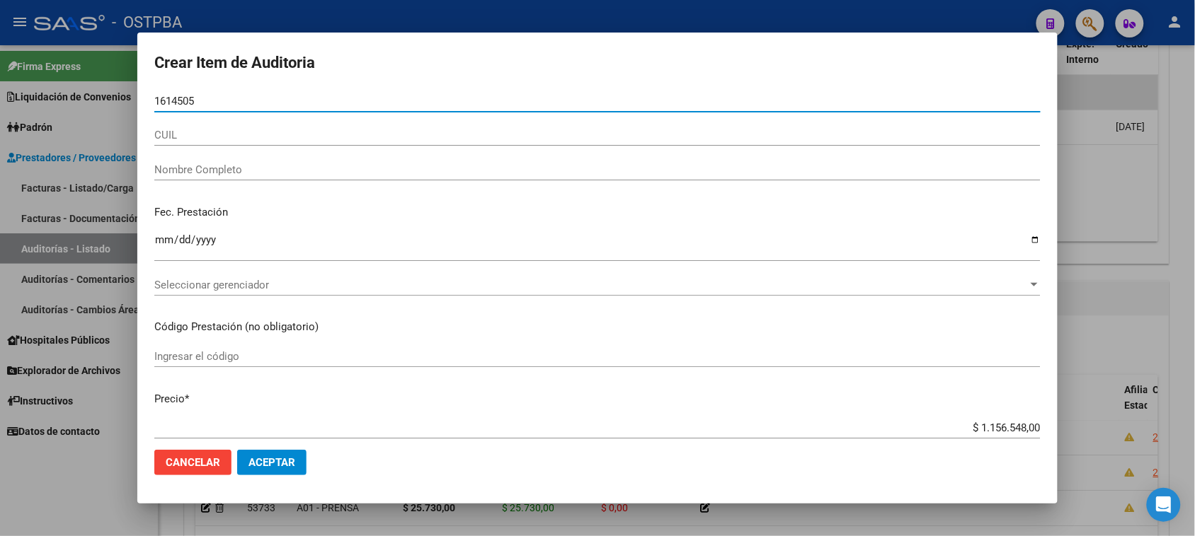
type input "16145056"
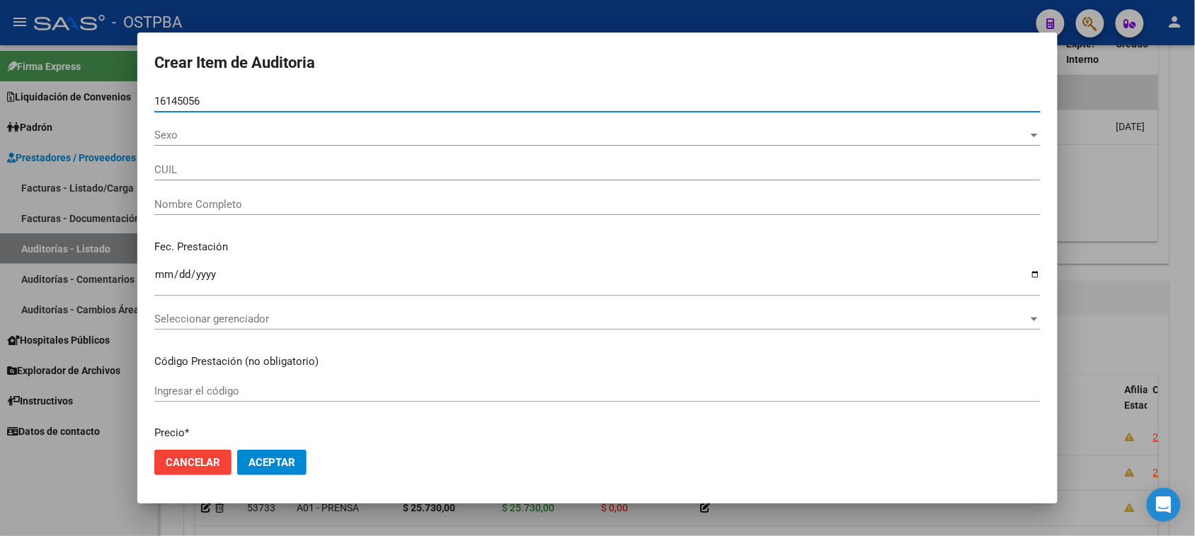
type input "20161450562"
type input "[PERSON_NAME]"
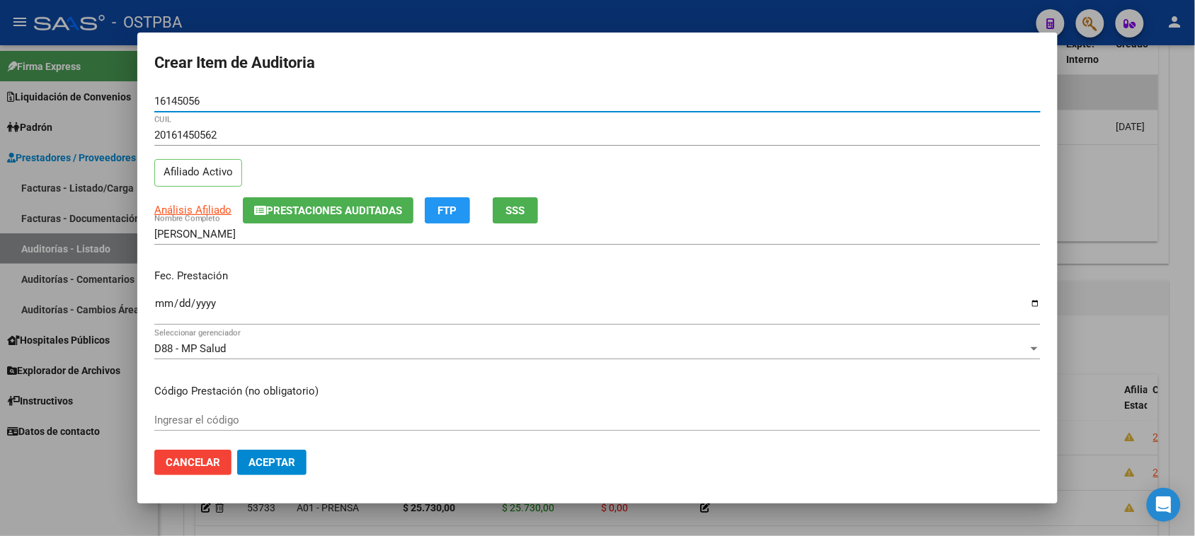
type input "16145056"
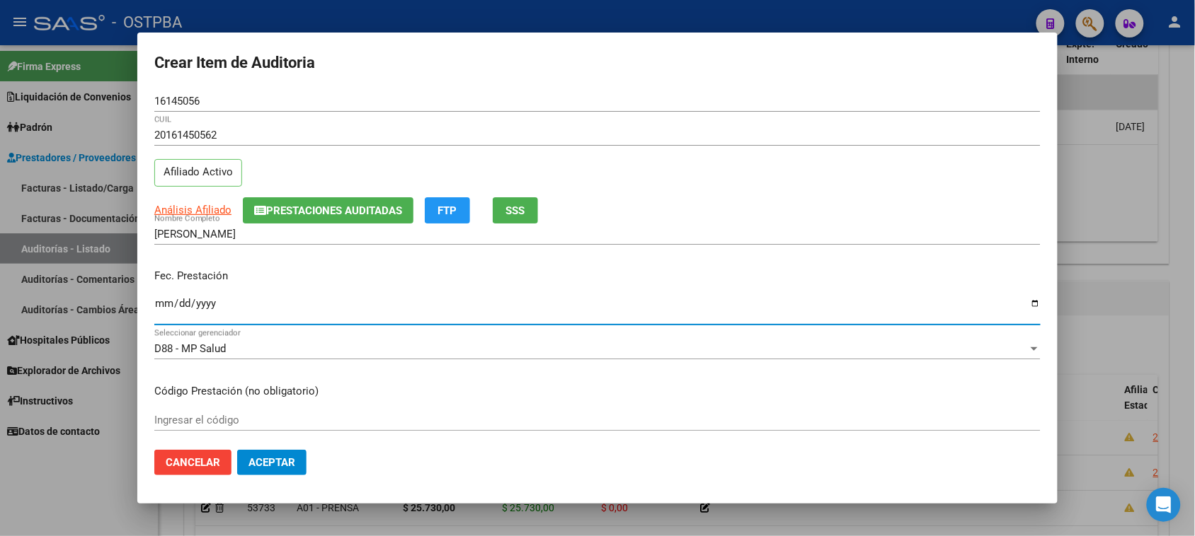
drag, startPoint x: 156, startPoint y: 306, endPoint x: 607, endPoint y: 422, distance: 465.3
click at [157, 306] on input "Ingresar la fecha" at bounding box center [597, 309] width 886 height 23
type input "[DATE]"
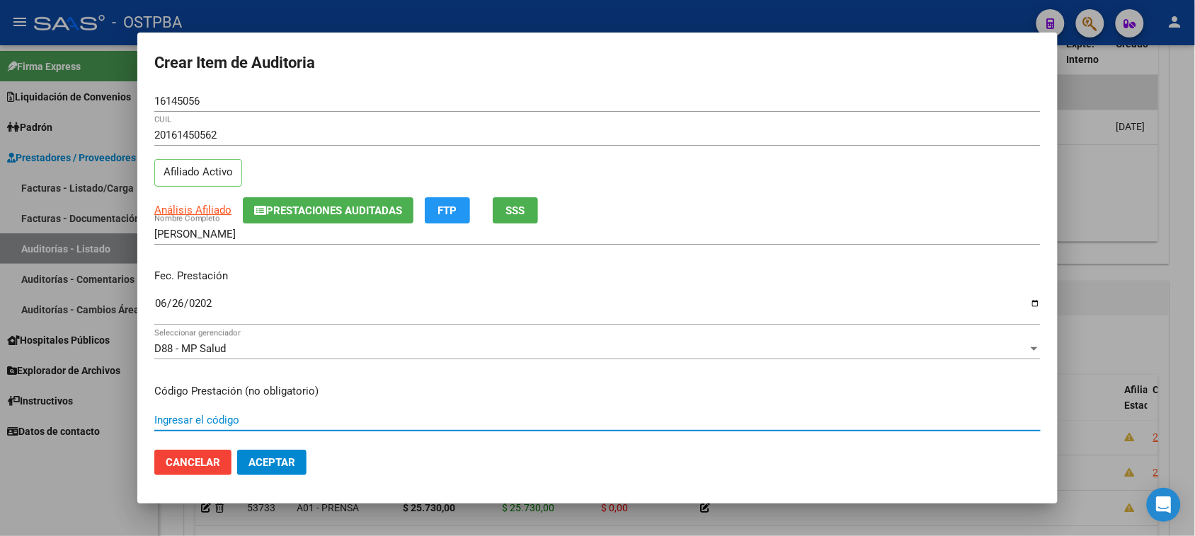
scroll to position [227, 0]
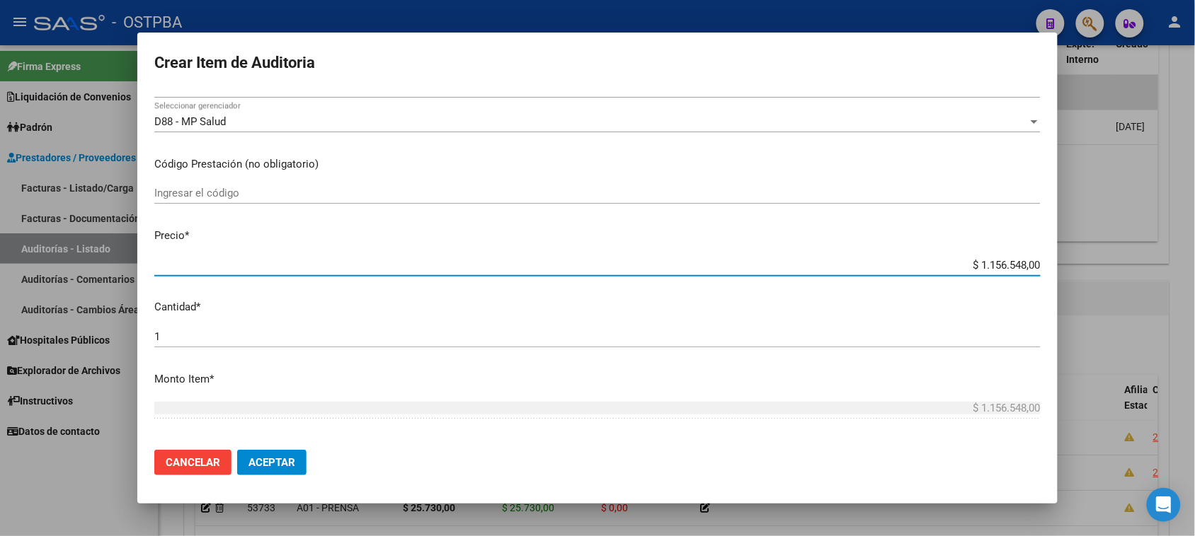
type input "$ 0,01"
type input "$ 0,17"
type input "$ 1,72"
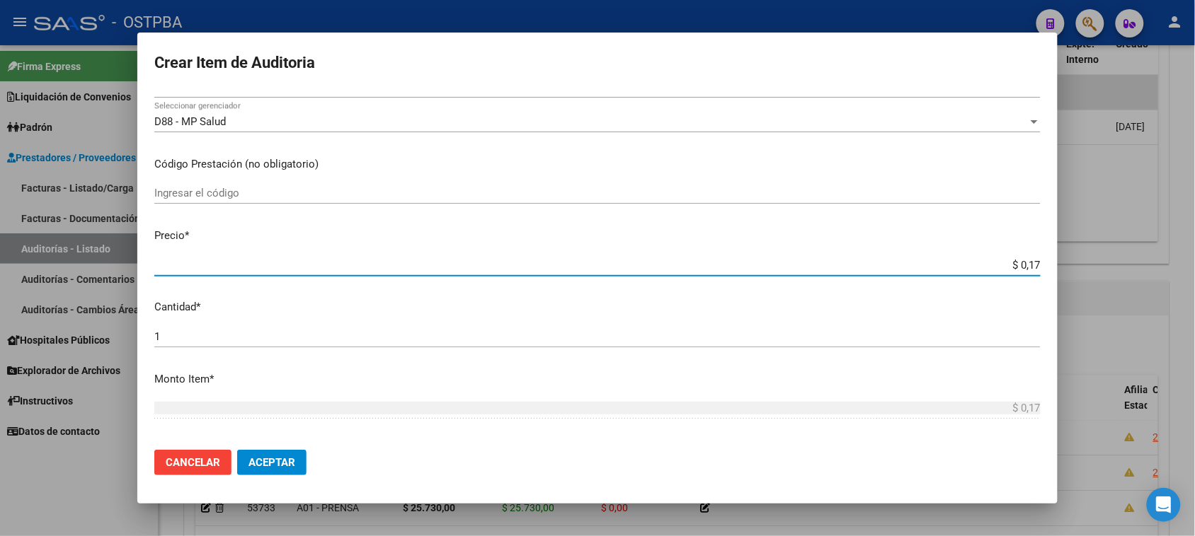
type input "$ 1,72"
type input "$ 17,28"
type input "$ 172,83"
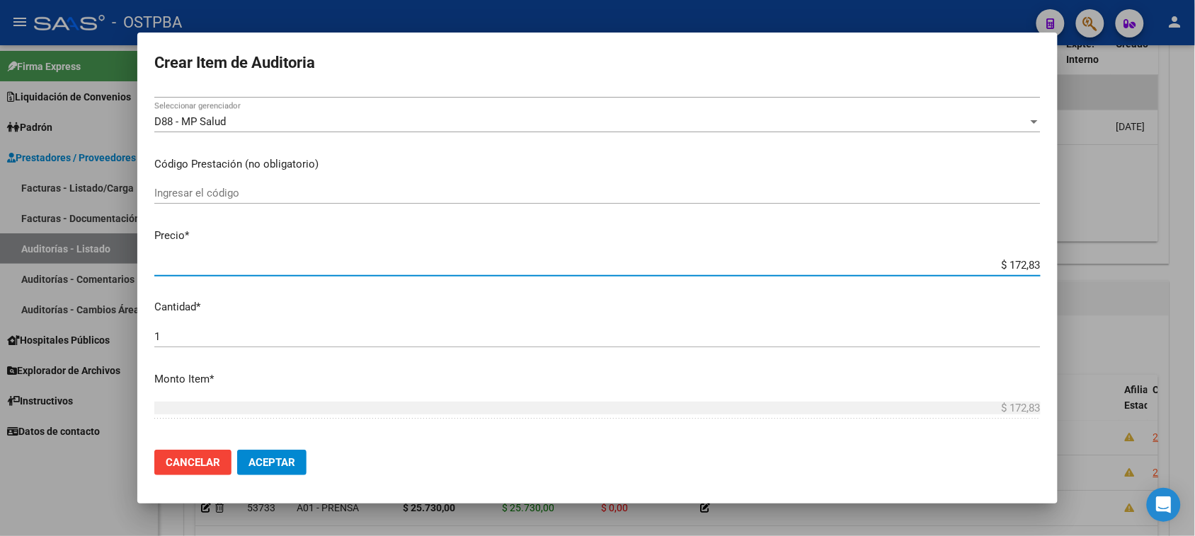
type input "$ 1.728,30"
type input "$ 17.283,00"
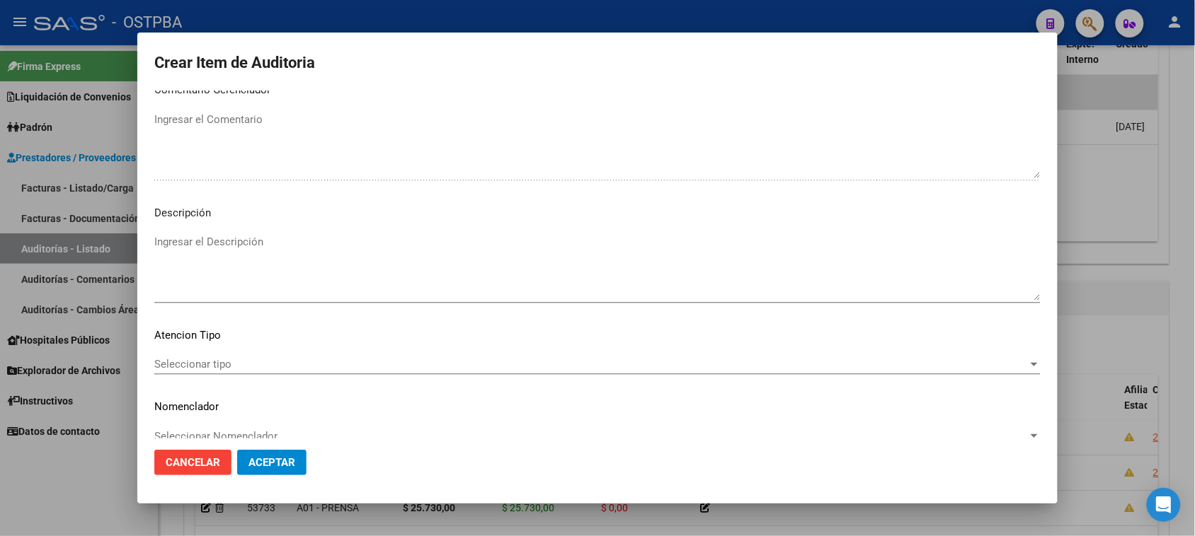
scroll to position [802, 0]
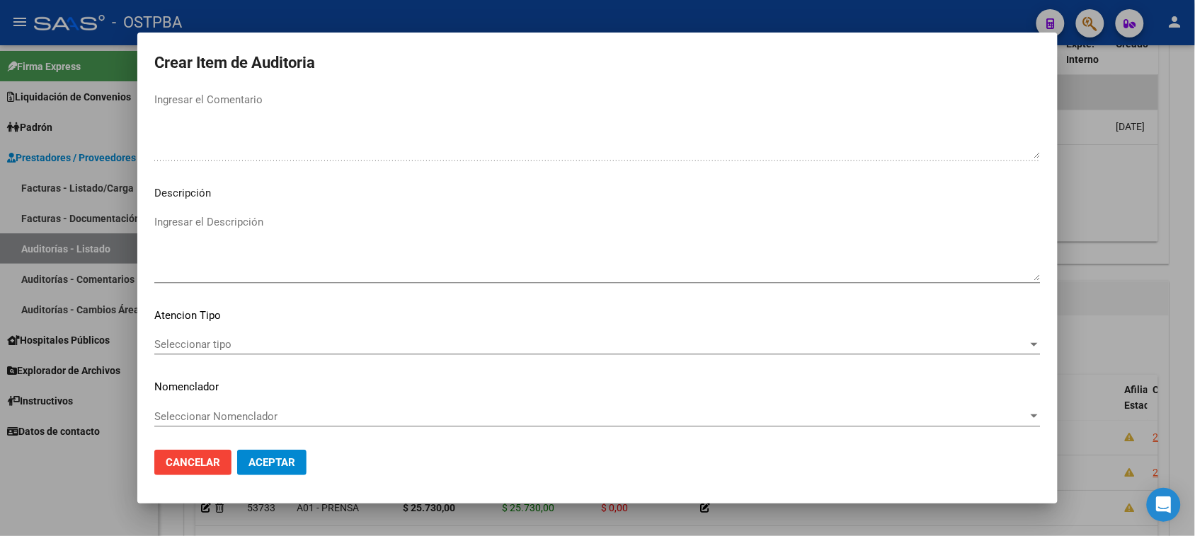
click at [227, 347] on span "Seleccionar tipo" at bounding box center [590, 344] width 873 height 13
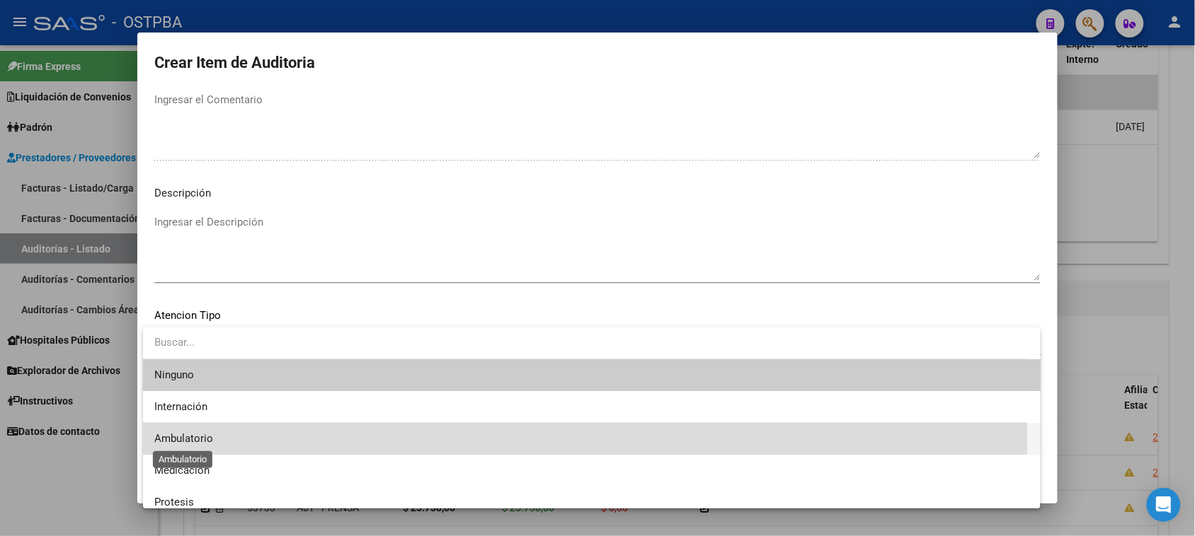
click at [212, 437] on span "Ambulatorio" at bounding box center [183, 438] width 59 height 13
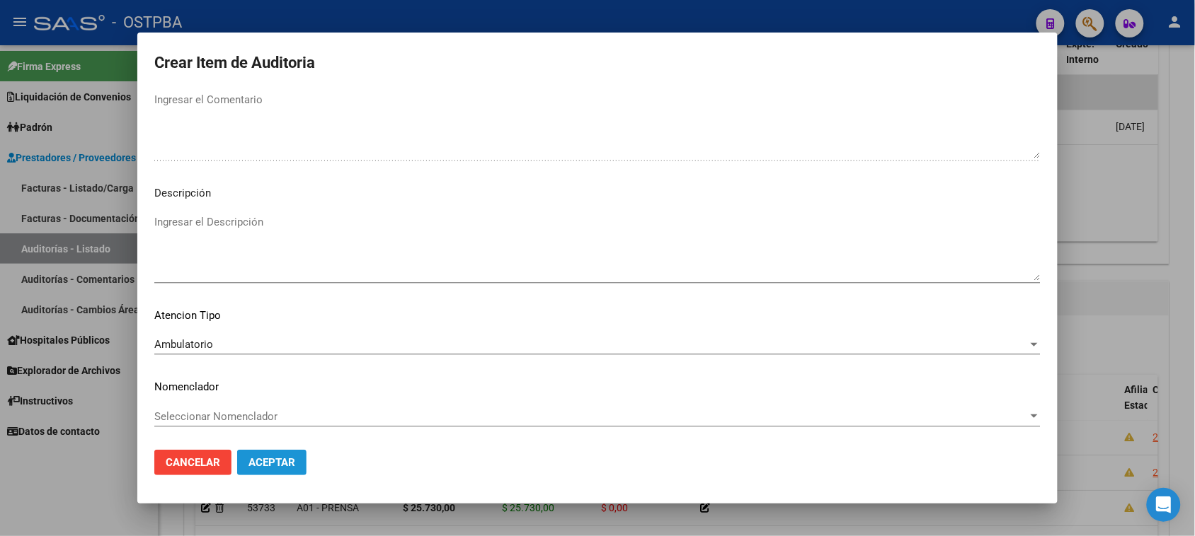
click at [287, 462] on span "Aceptar" at bounding box center [271, 462] width 47 height 13
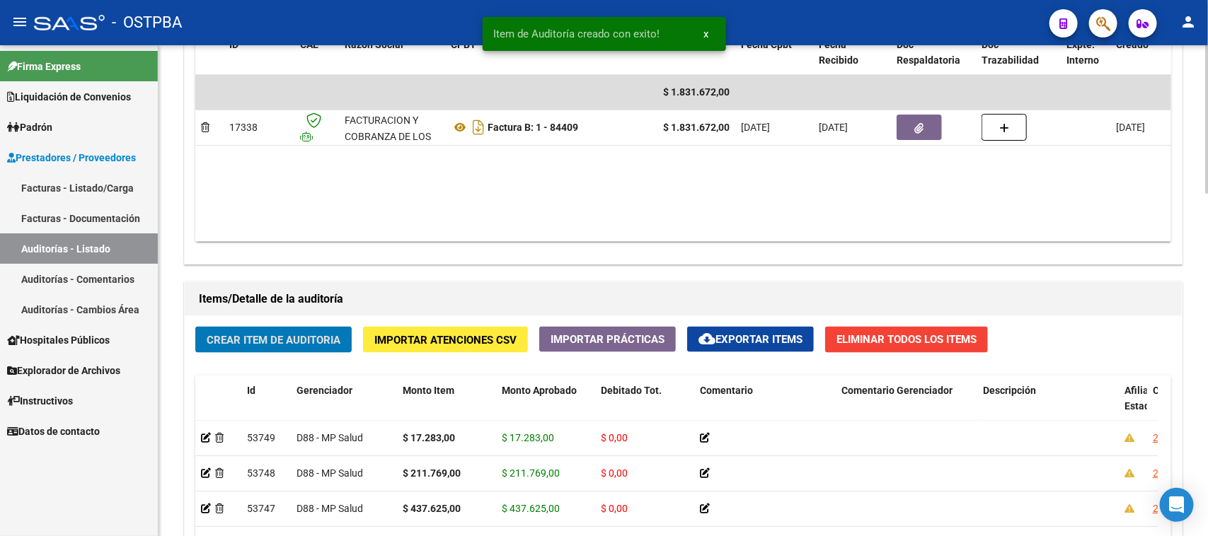
click at [253, 343] on span "Crear Item de Auditoria" at bounding box center [274, 340] width 134 height 13
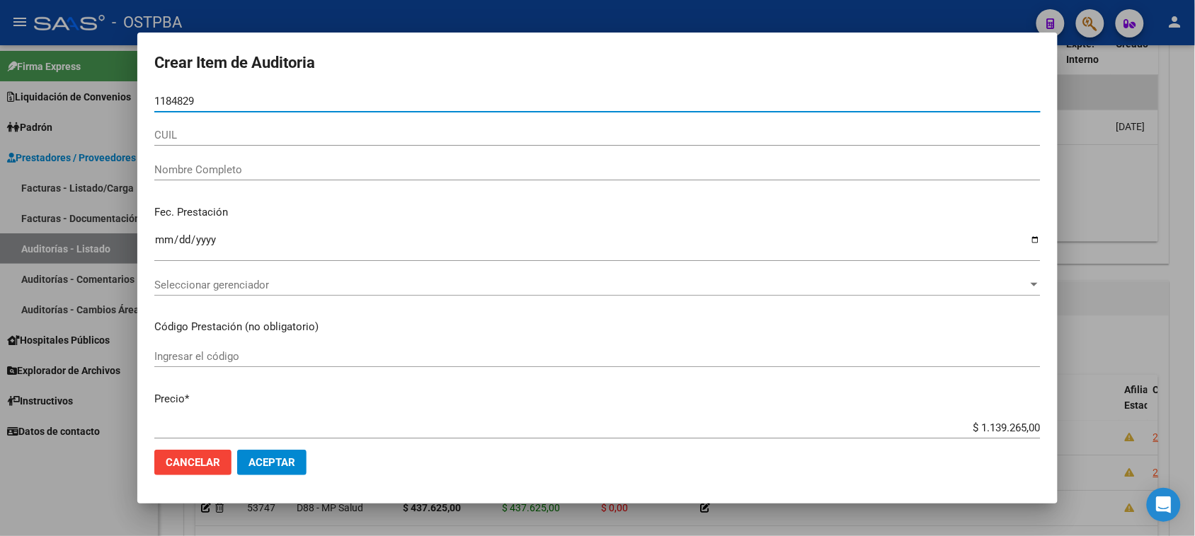
type input "11848296"
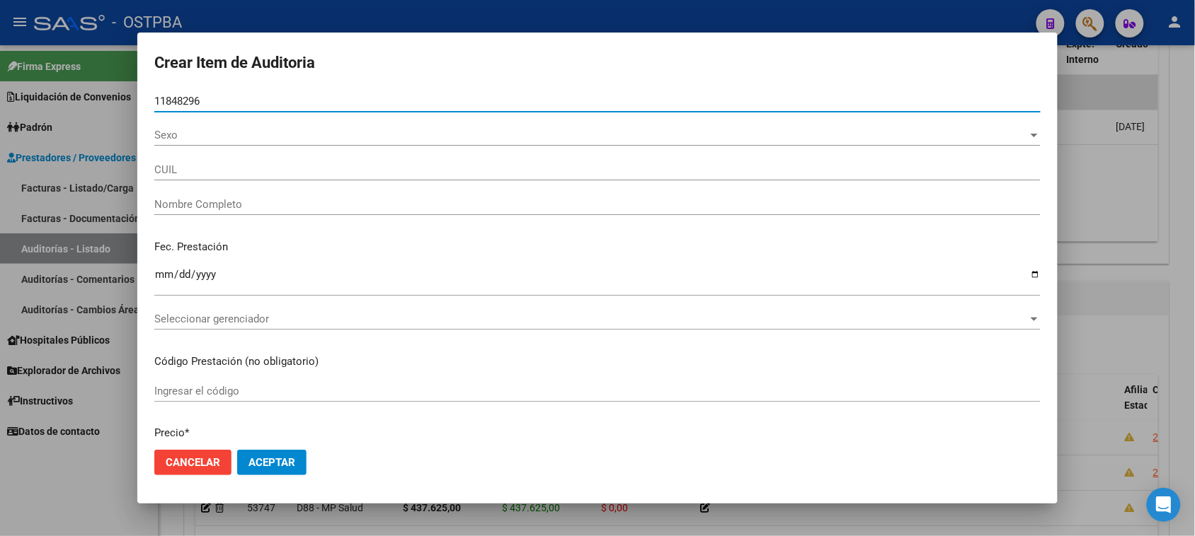
type input "23118482964"
type input "[PERSON_NAME] [PERSON_NAME]"
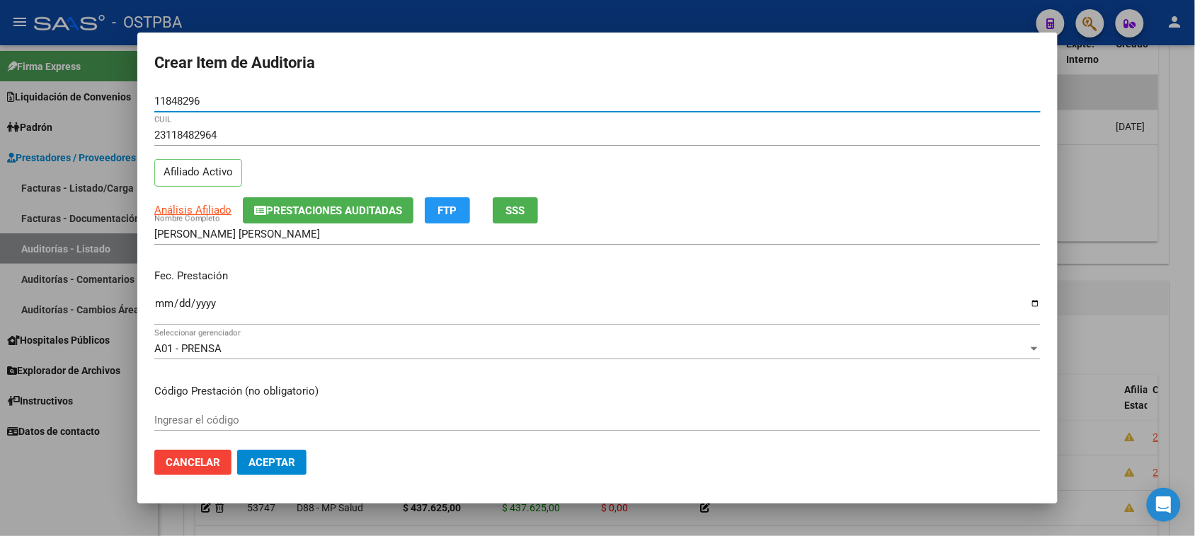
type input "11848296"
click at [519, 213] on span "SSS" at bounding box center [515, 211] width 19 height 13
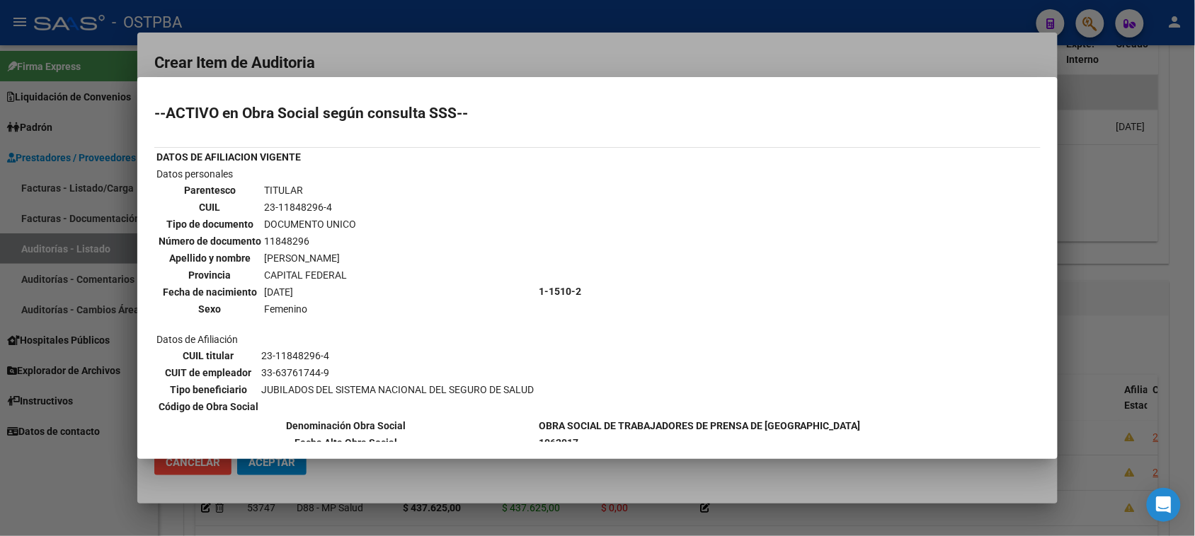
drag, startPoint x: 64, startPoint y: 511, endPoint x: 64, endPoint y: 503, distance: 7.8
click at [64, 508] on div at bounding box center [597, 268] width 1195 height 536
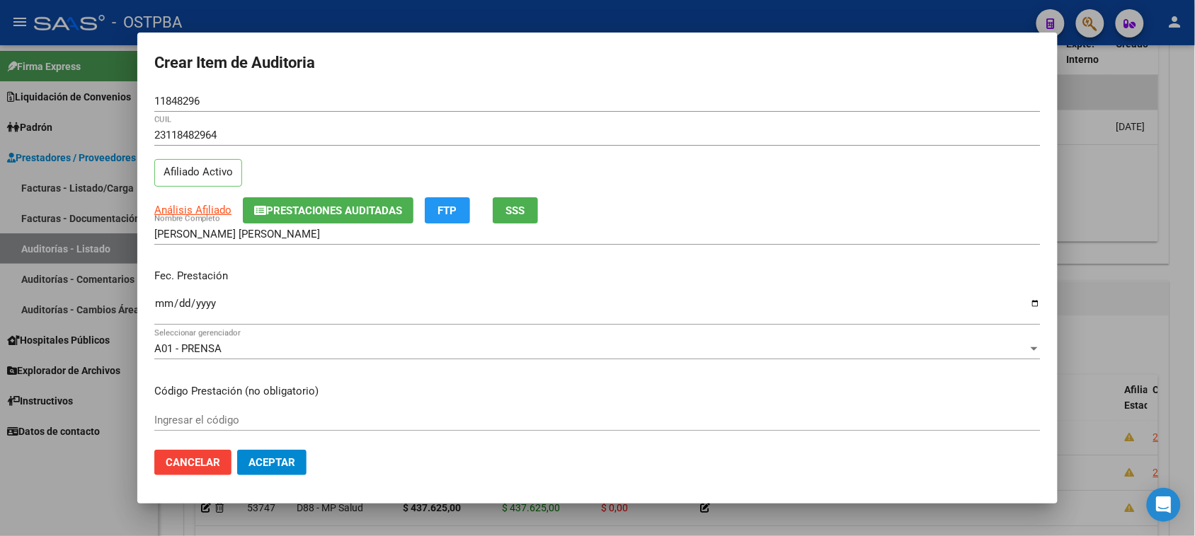
click at [164, 306] on input "Ingresar la fecha" at bounding box center [597, 309] width 886 height 23
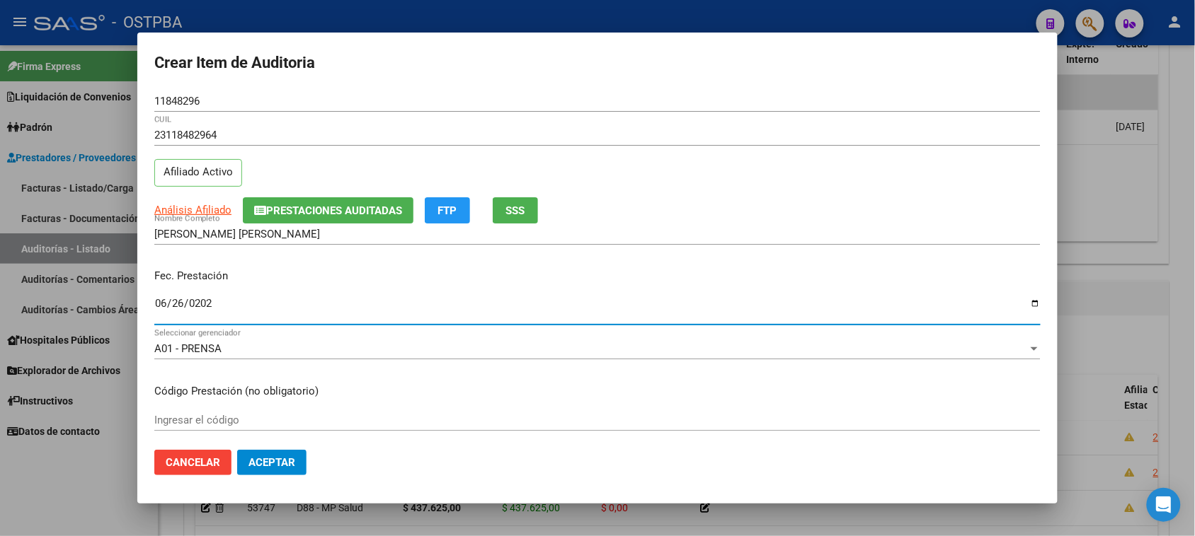
type input "[DATE]"
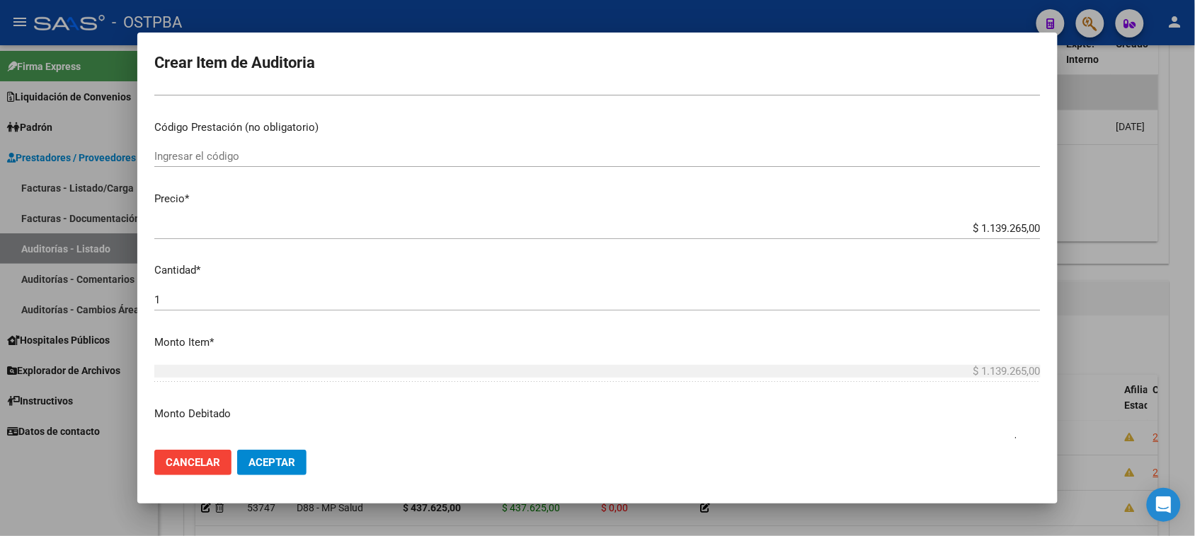
scroll to position [265, 0]
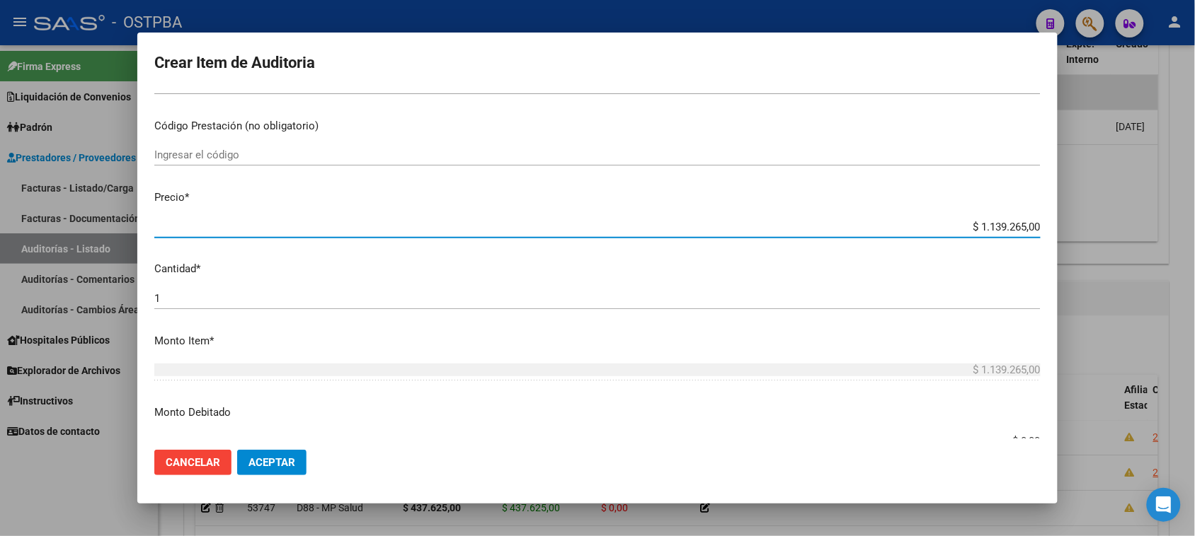
drag, startPoint x: 967, startPoint y: 224, endPoint x: 1207, endPoint y: 232, distance: 240.0
click at [1194, 232] on html "menu - OSTPBA person Firma Express Liquidación de Convenios Gastos - Items Gast…" at bounding box center [597, 268] width 1195 height 536
type input "$ 0,01"
type input "$ 0,17"
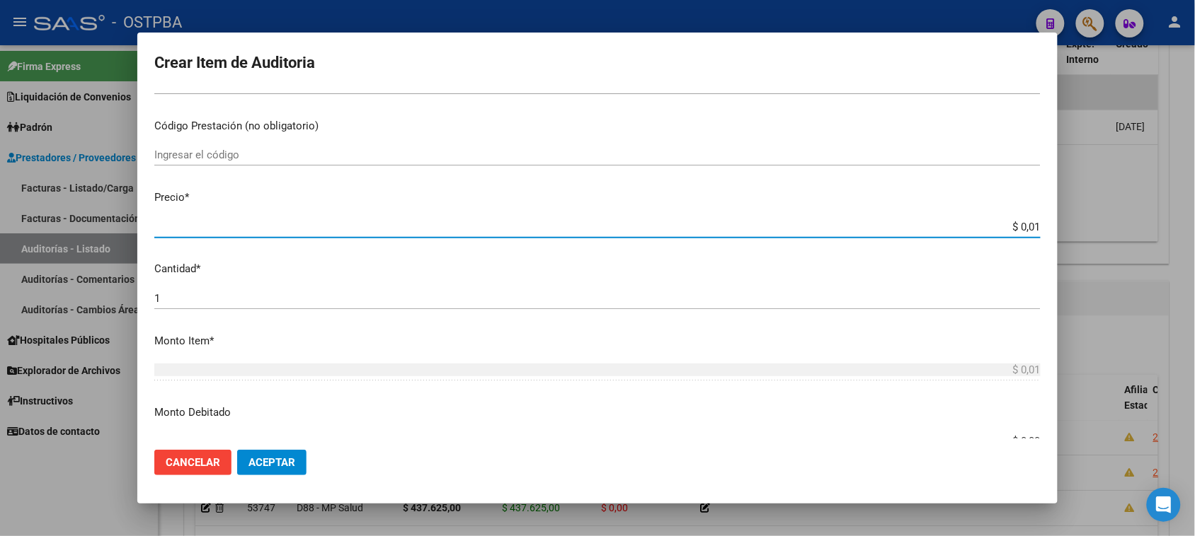
type input "$ 0,17"
type input "$ 1,72"
type input "$ 17,28"
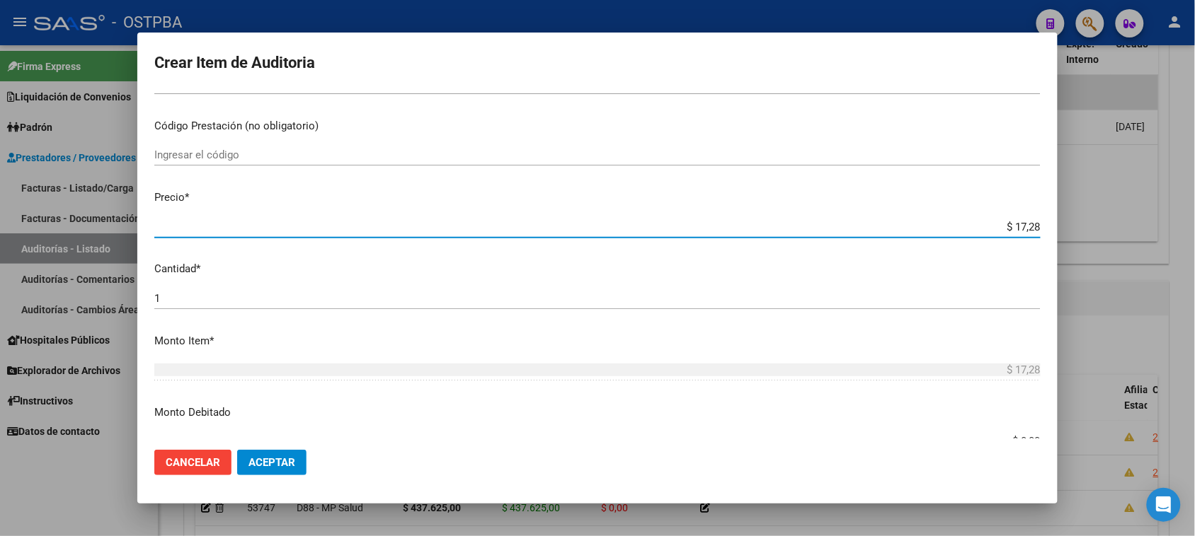
type input "$ 172,83"
type input "$ 1.728,30"
type input "$ 17.283,00"
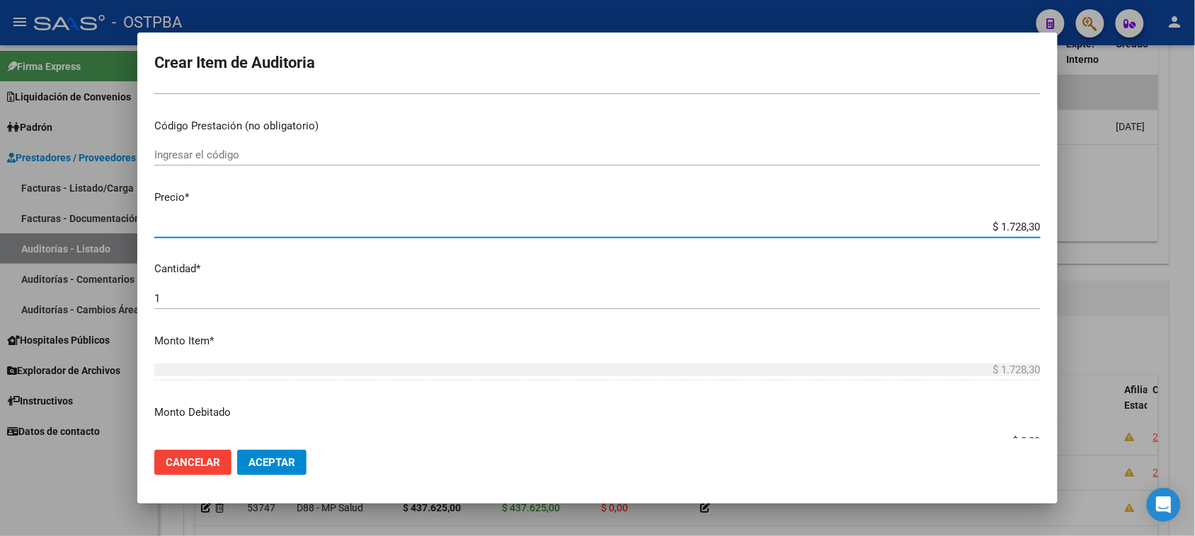
type input "$ 17.283,00"
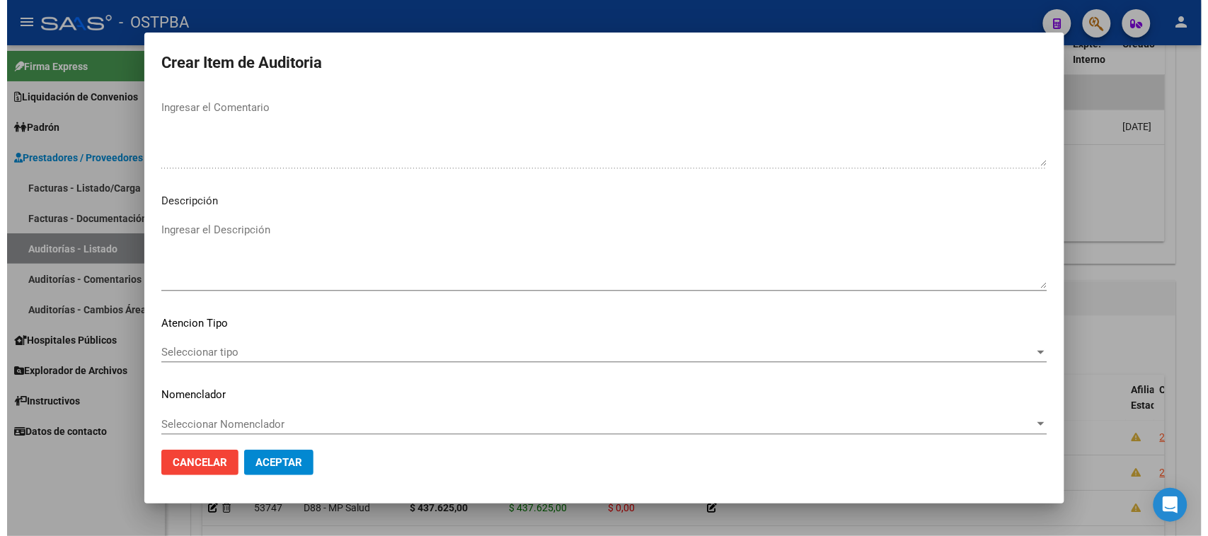
scroll to position [802, 0]
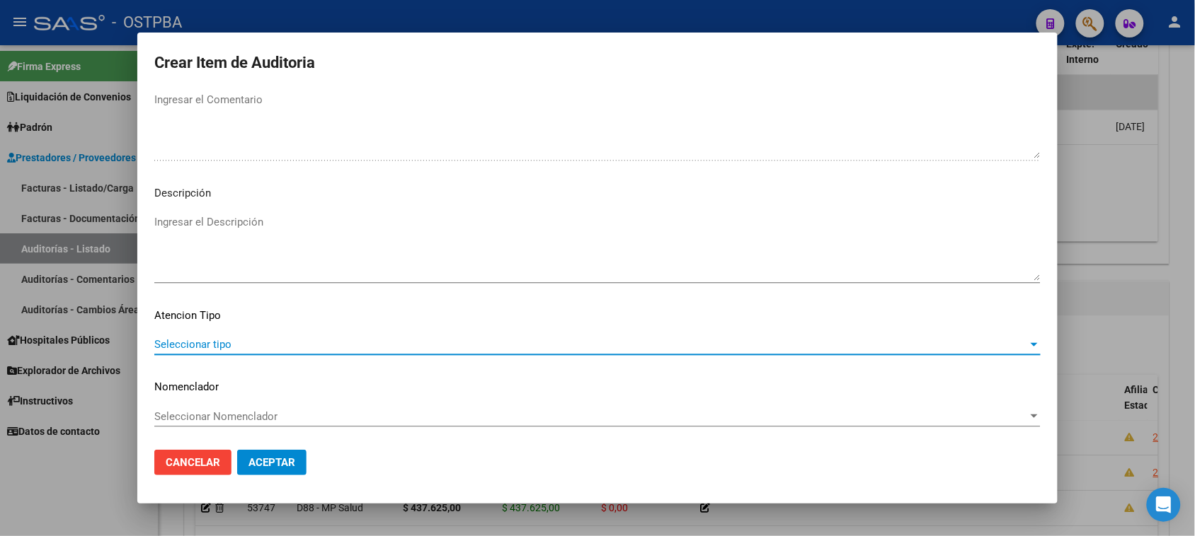
click at [226, 345] on span "Seleccionar tipo" at bounding box center [590, 344] width 873 height 13
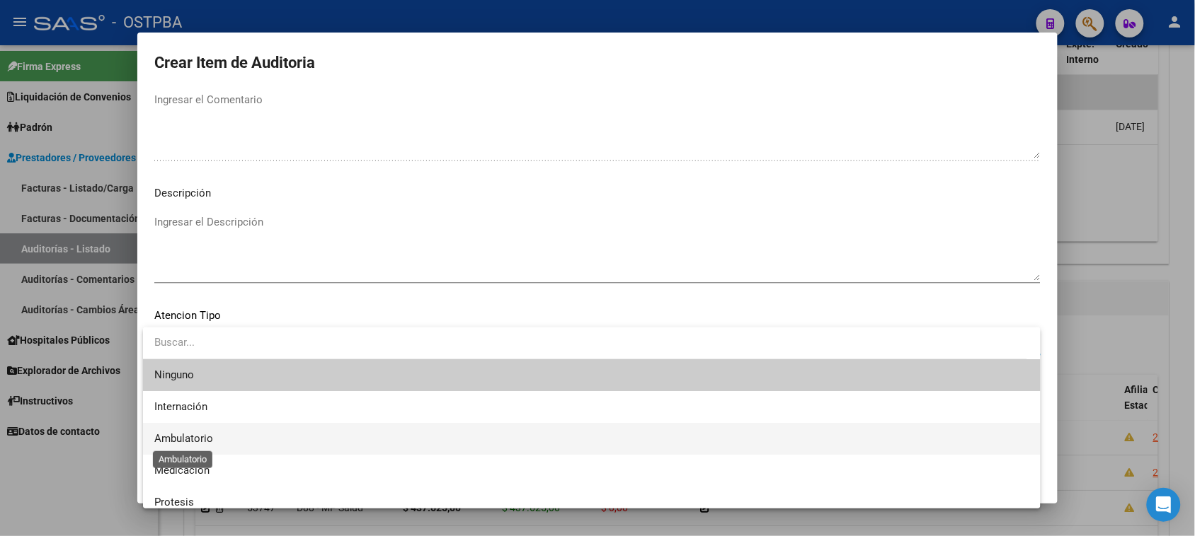
click at [189, 440] on span "Ambulatorio" at bounding box center [183, 438] width 59 height 13
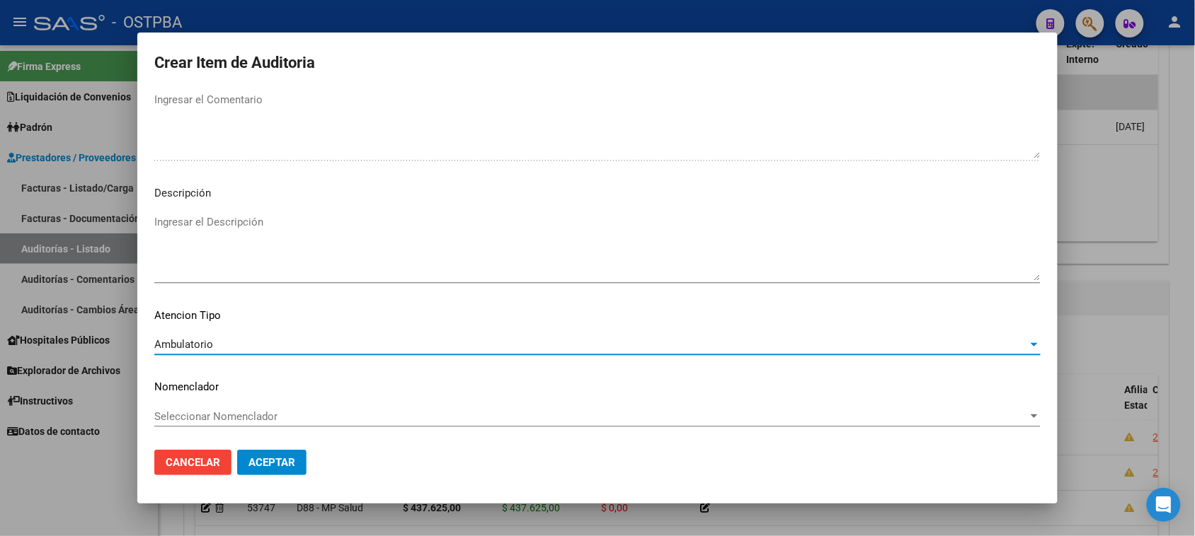
click at [253, 461] on span "Aceptar" at bounding box center [271, 462] width 47 height 13
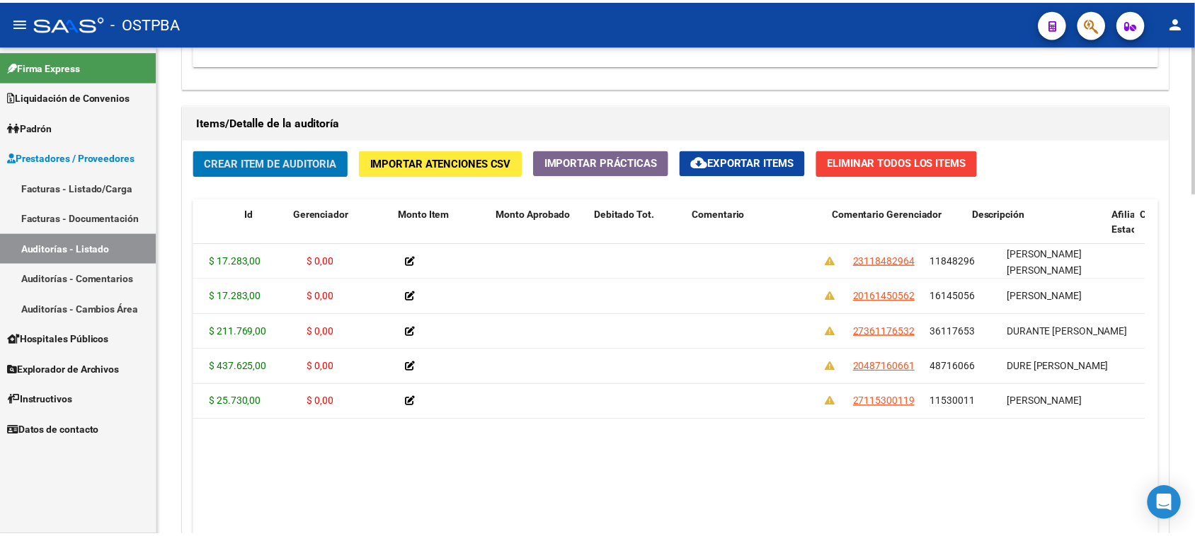
scroll to position [0, 0]
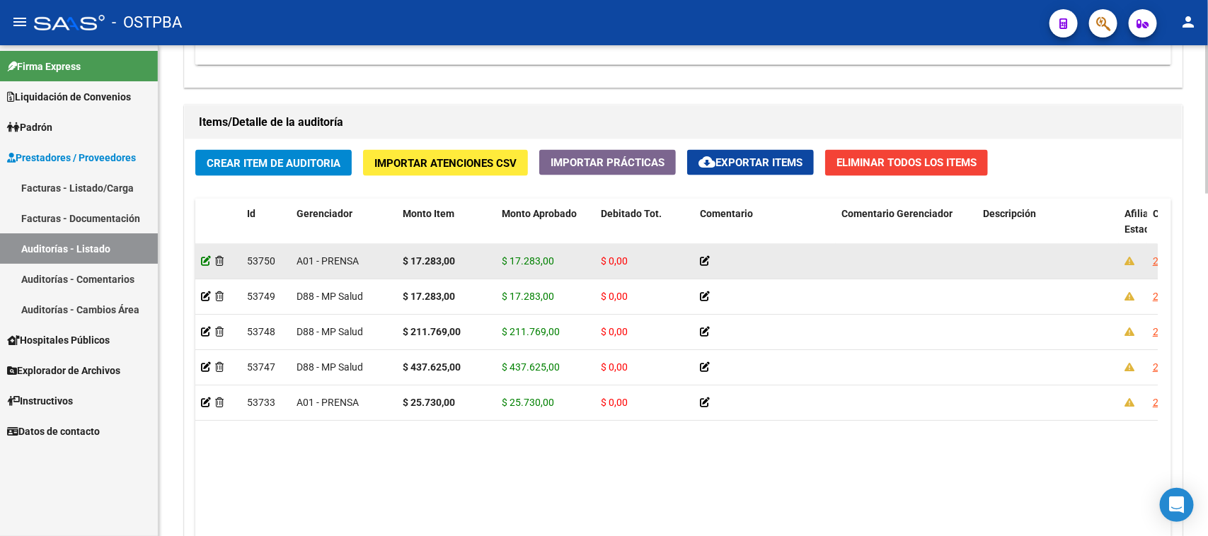
click at [201, 259] on icon at bounding box center [206, 261] width 10 height 10
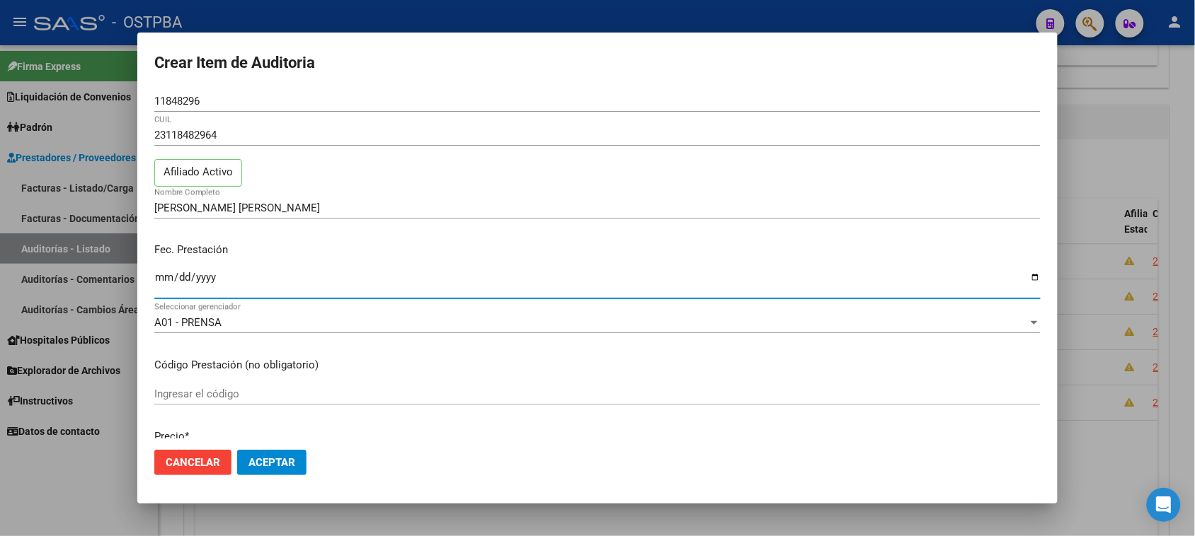
click at [164, 282] on input "[DATE]" at bounding box center [597, 283] width 886 height 23
type input "[DATE]"
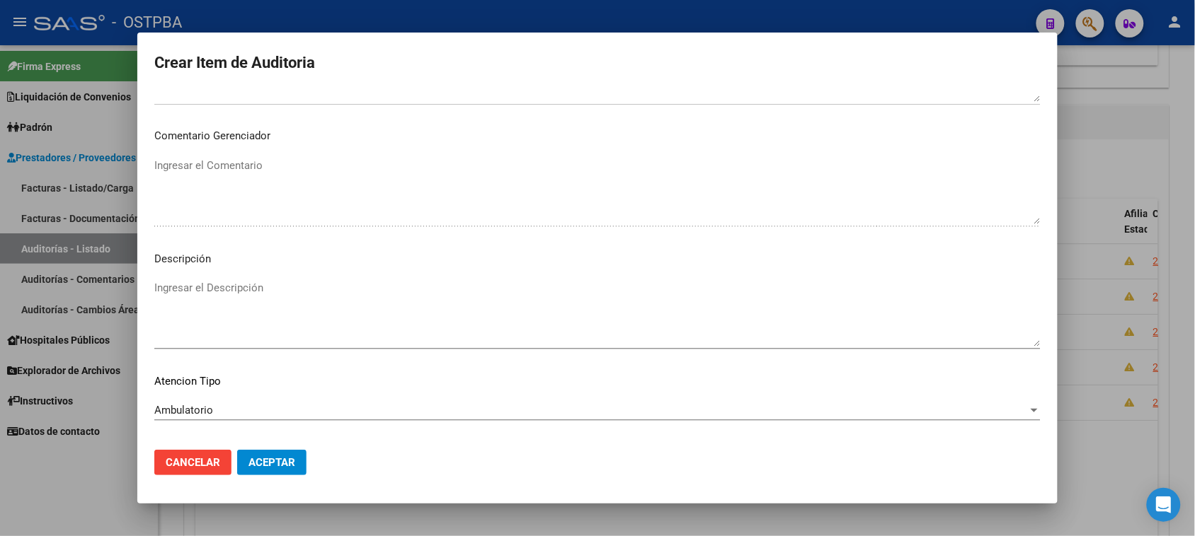
scroll to position [776, 0]
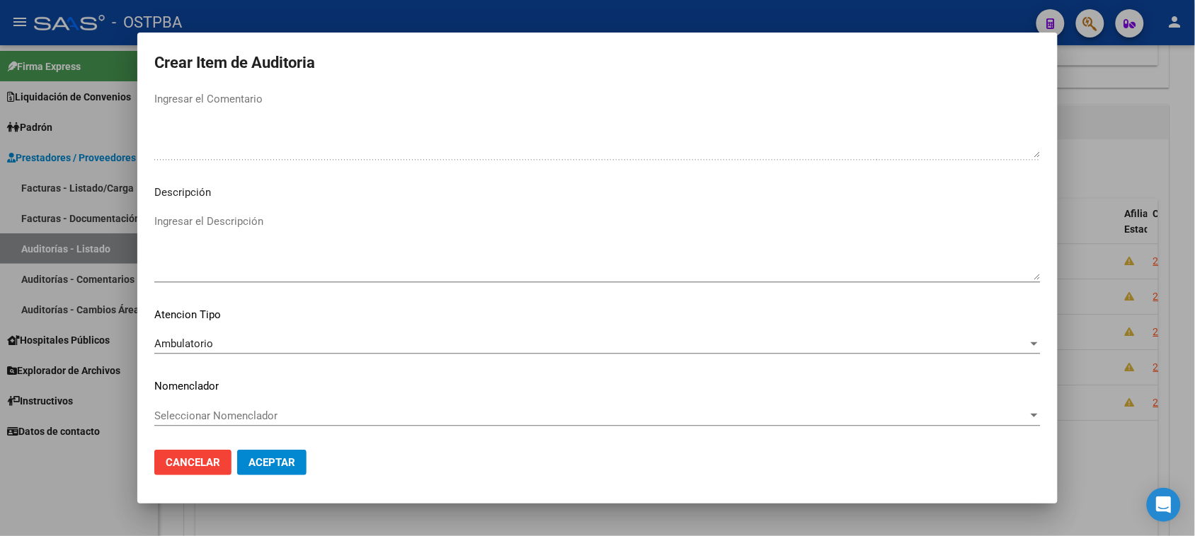
click at [268, 464] on span "Aceptar" at bounding box center [271, 462] width 47 height 13
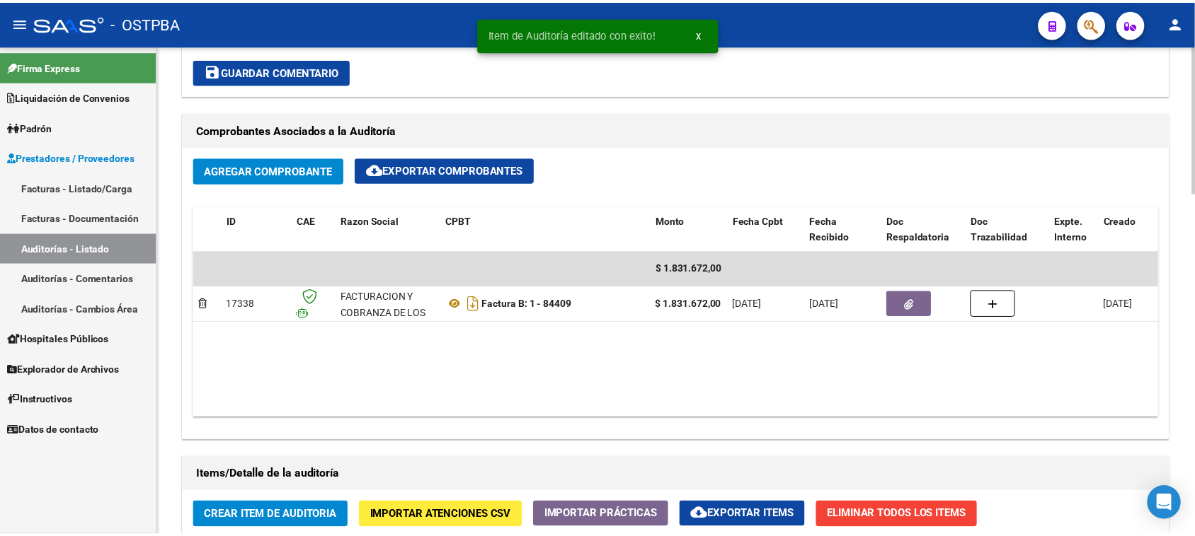
scroll to position [885, 0]
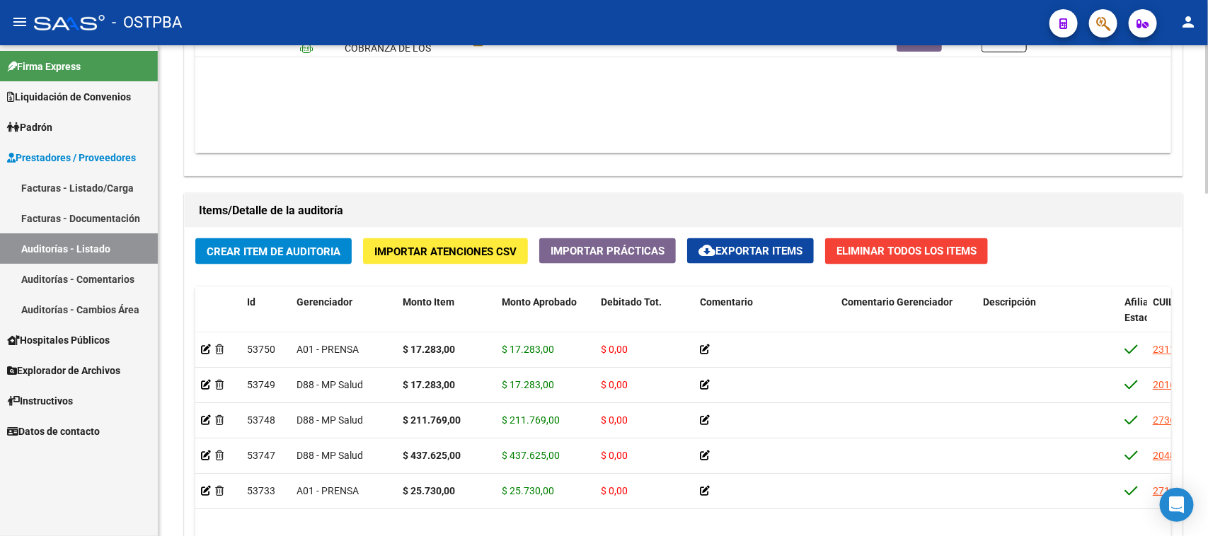
click at [280, 257] on button "Crear Item de Auditoria" at bounding box center [273, 251] width 156 height 26
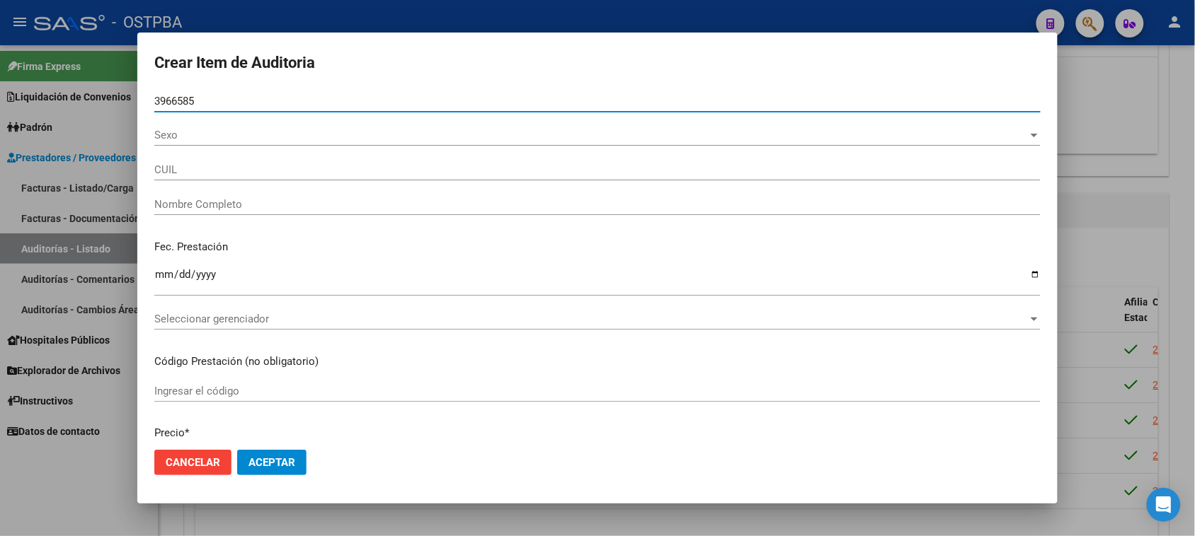
type input "39665851"
type input "27396658513"
type input "CAMPOS [PERSON_NAME] -"
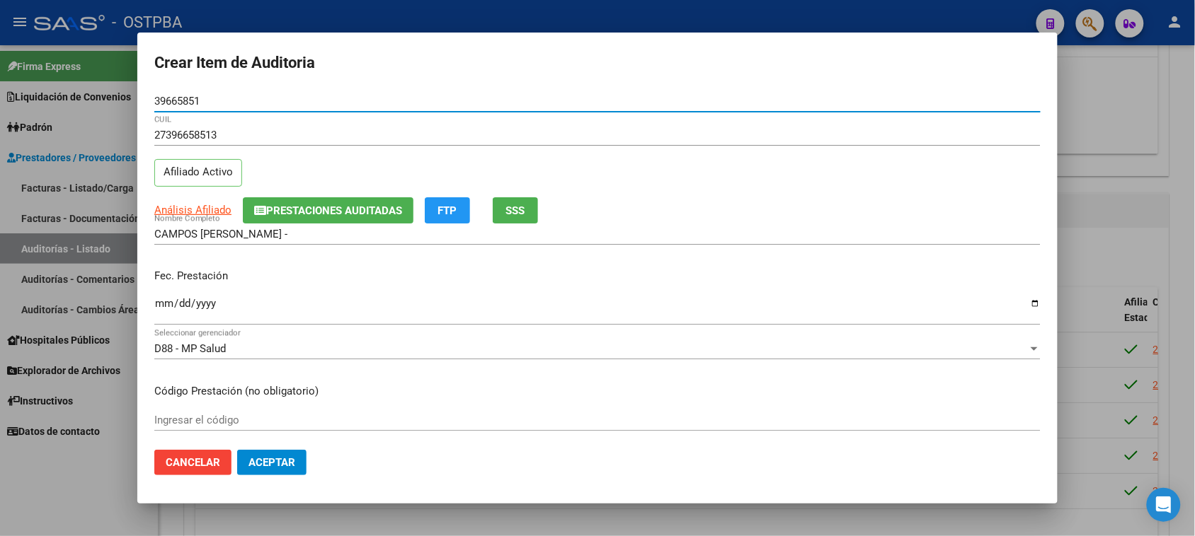
type input "39665851"
click at [163, 306] on input "Ingresar la fecha" at bounding box center [597, 309] width 886 height 23
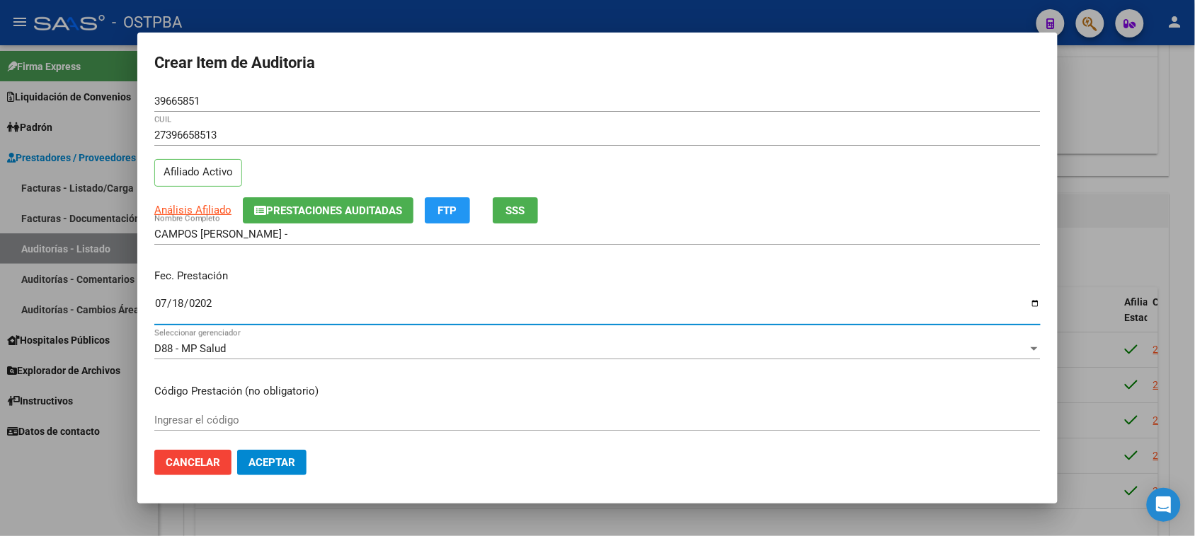
type input "[DATE]"
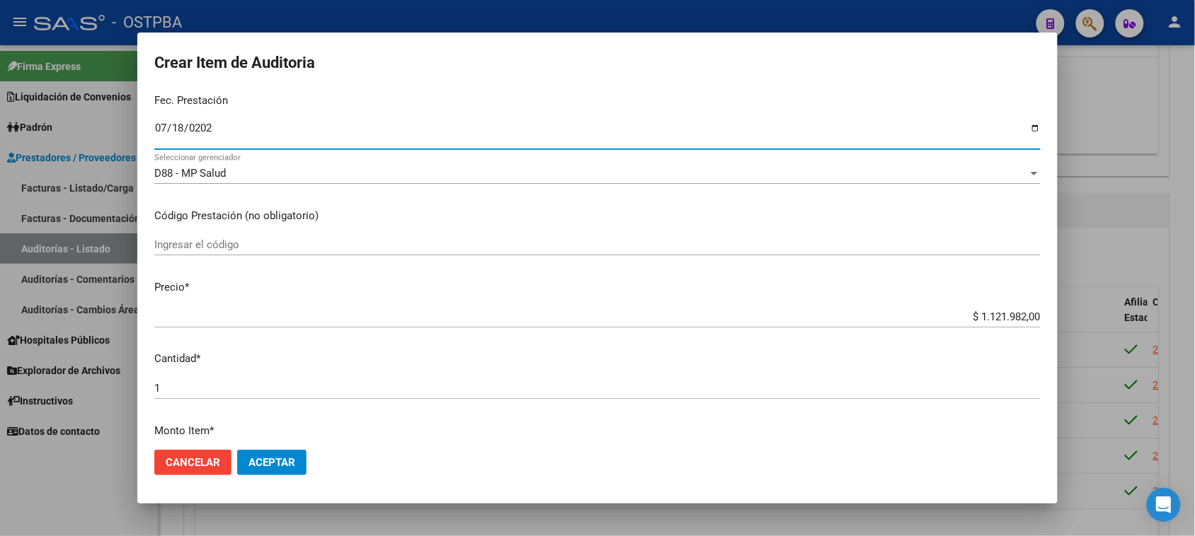
scroll to position [177, 0]
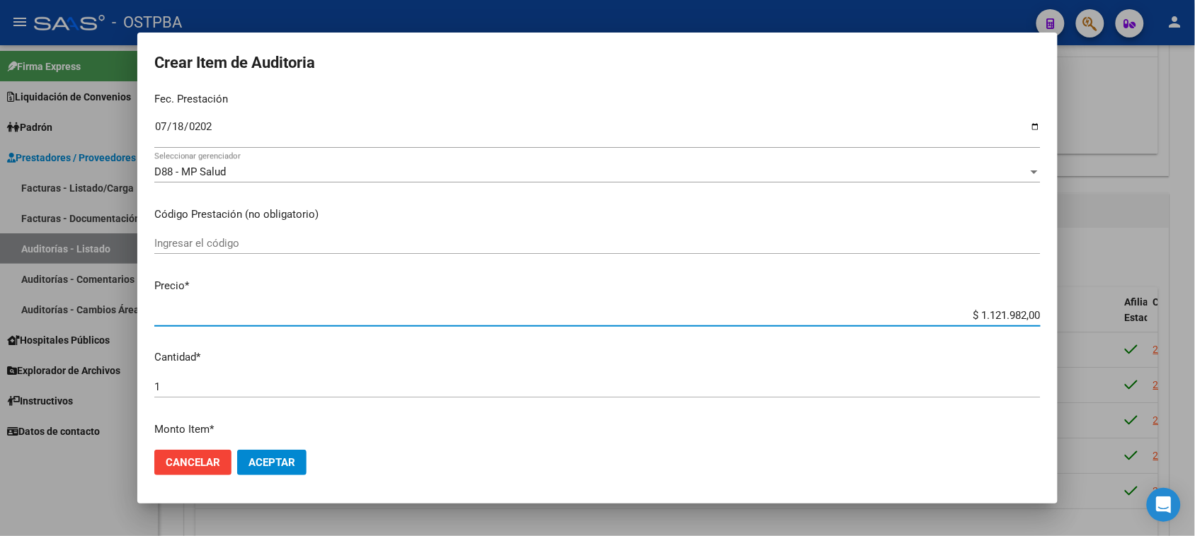
drag, startPoint x: 987, startPoint y: 314, endPoint x: 1207, endPoint y: 323, distance: 220.3
click at [1194, 323] on html "menu - OSTPBA person Firma Express Liquidación de Convenios Gastos - Items Gast…" at bounding box center [597, 268] width 1195 height 536
type input "$ 0,01"
type input "$ 0,17"
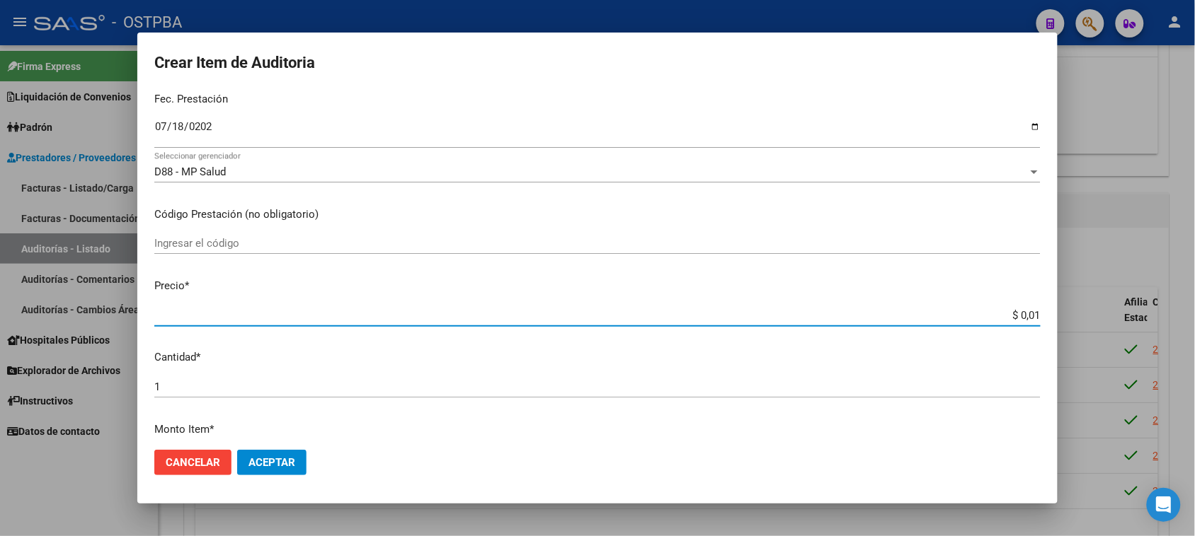
type input "$ 0,17"
type input "$ 1,77"
type input "$ 17,73"
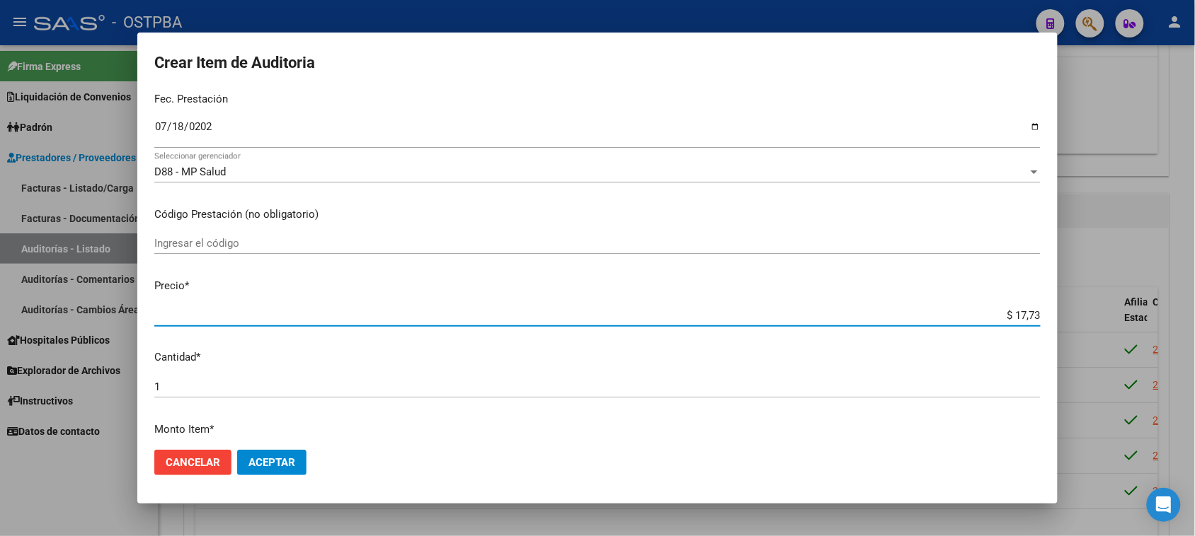
type input "$ 177,33"
type input "$ 1.773,30"
type input "$ 17.733,00"
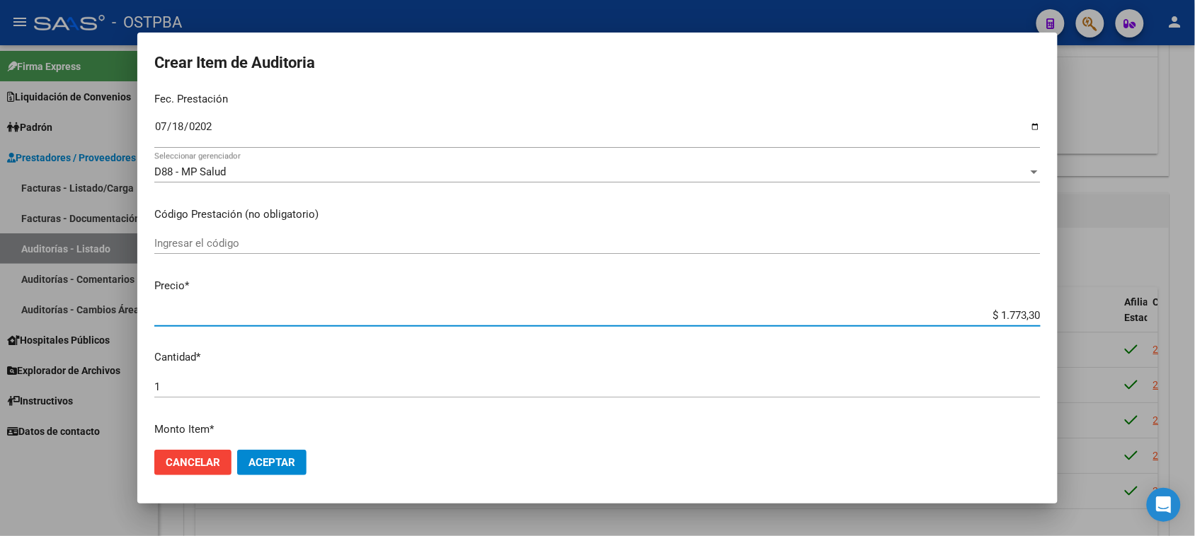
type input "$ 17.733,00"
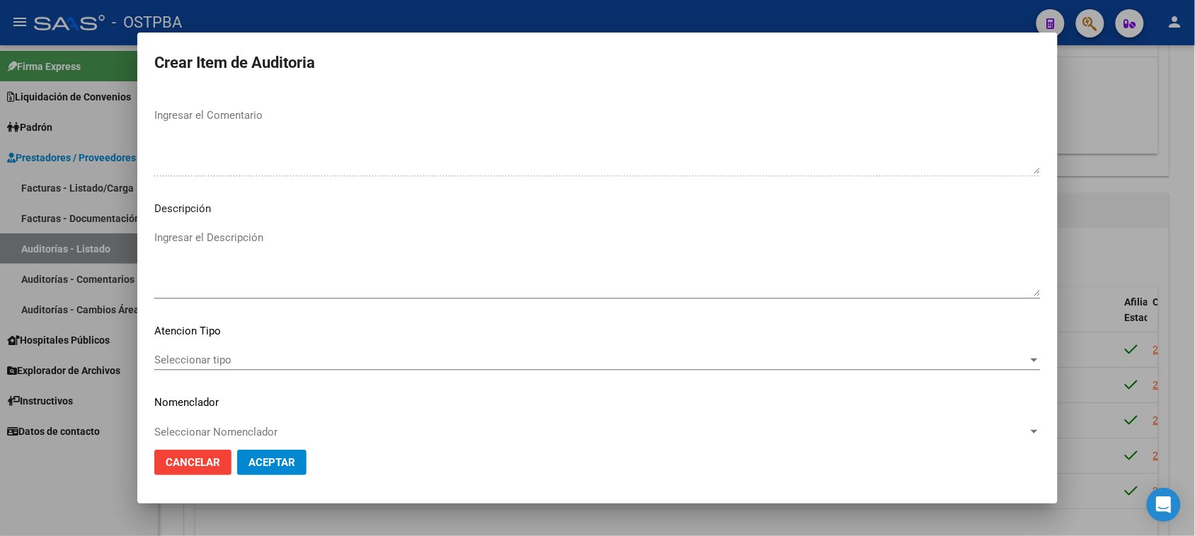
scroll to position [802, 0]
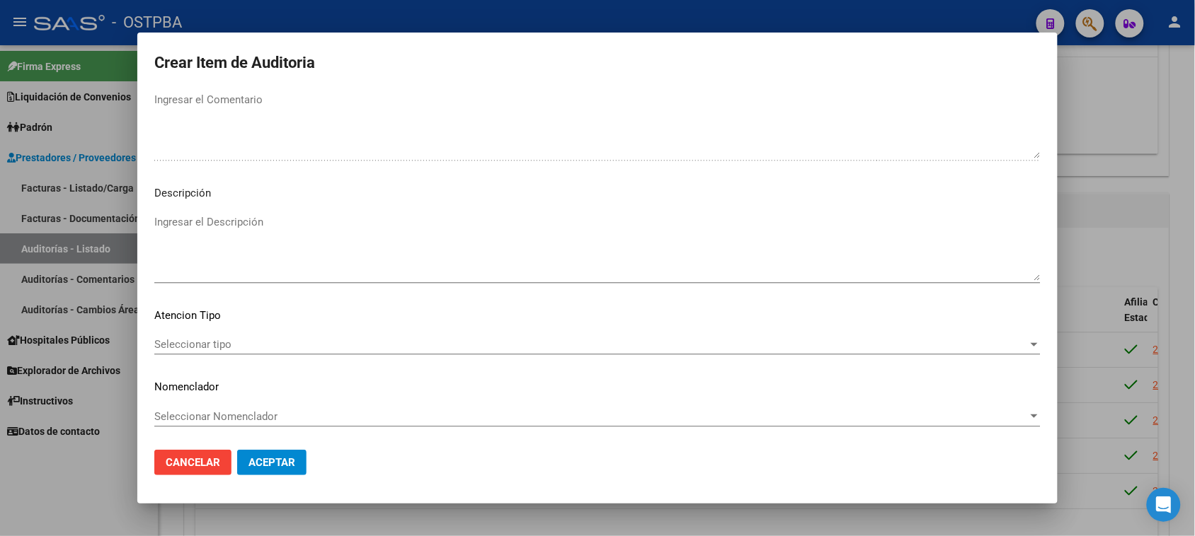
click at [246, 338] on span "Seleccionar tipo" at bounding box center [590, 344] width 873 height 13
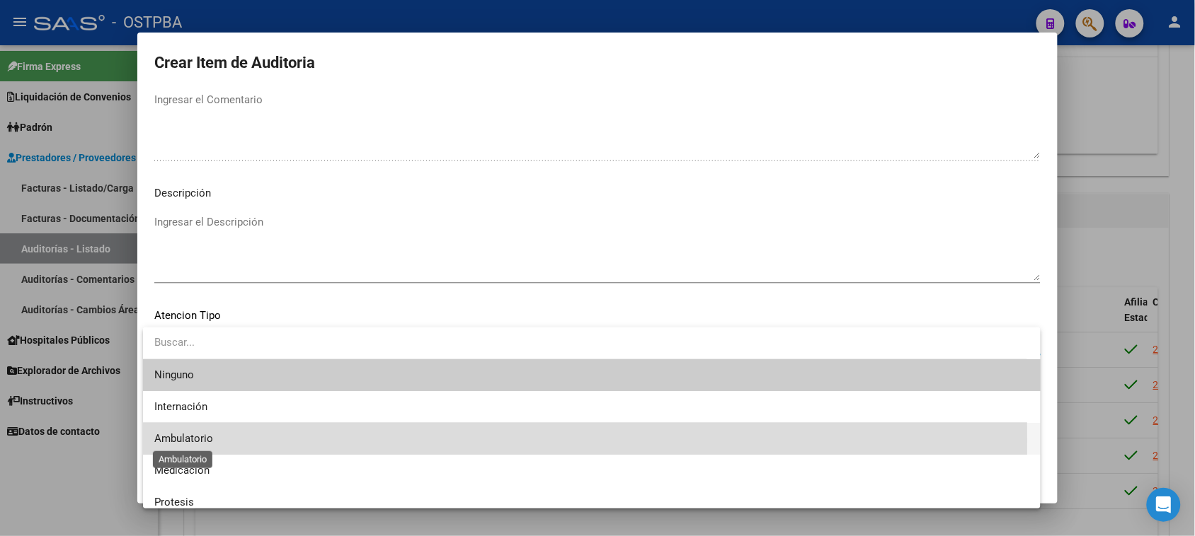
click at [204, 441] on span "Ambulatorio" at bounding box center [183, 438] width 59 height 13
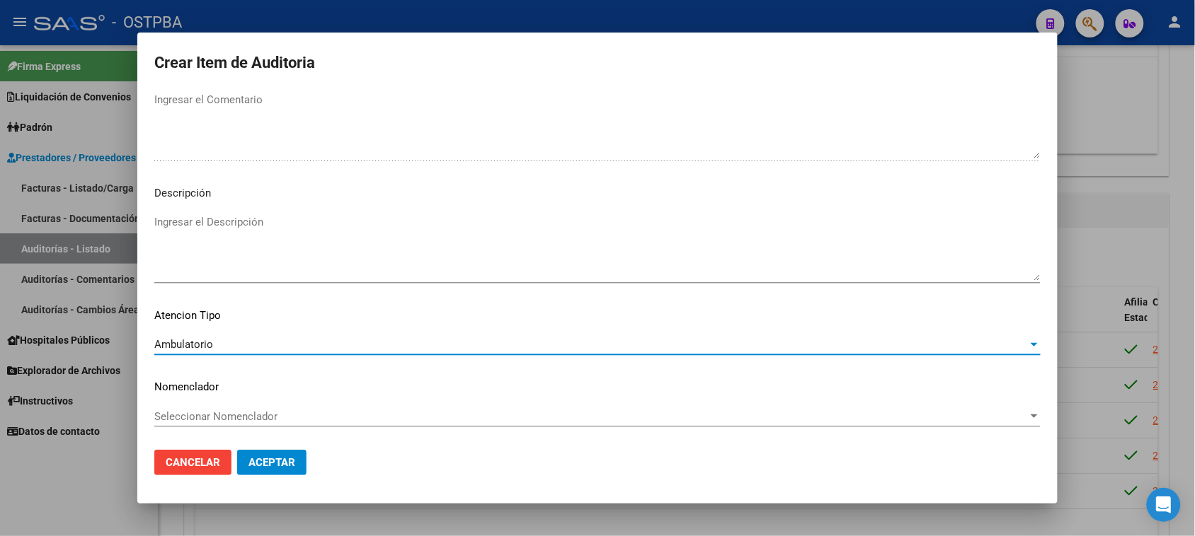
click at [267, 464] on span "Aceptar" at bounding box center [271, 462] width 47 height 13
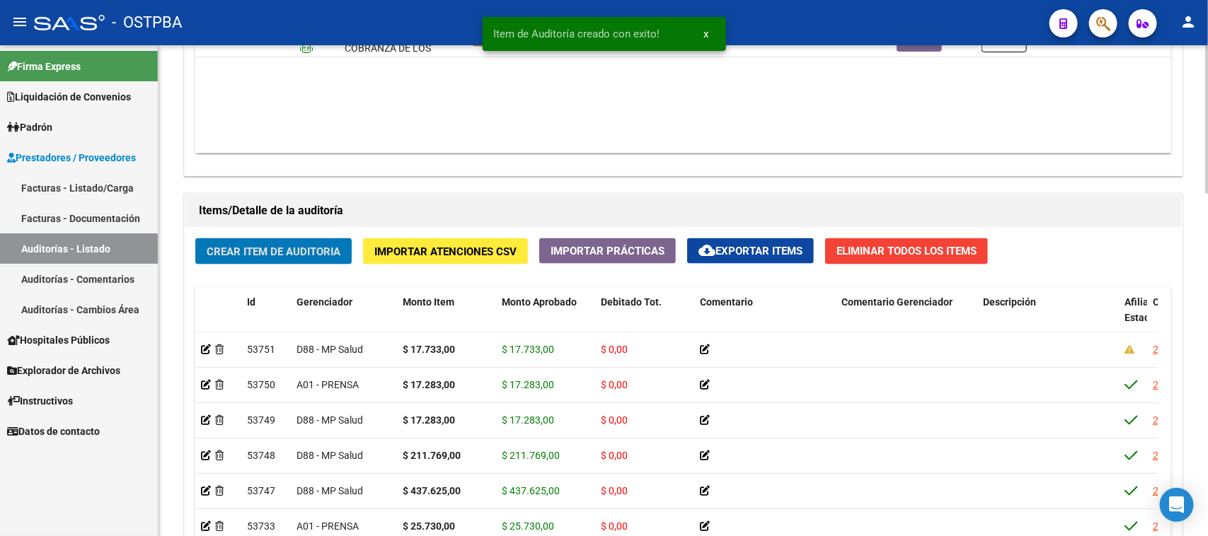
click at [304, 242] on button "Crear Item de Auditoria" at bounding box center [273, 251] width 156 height 26
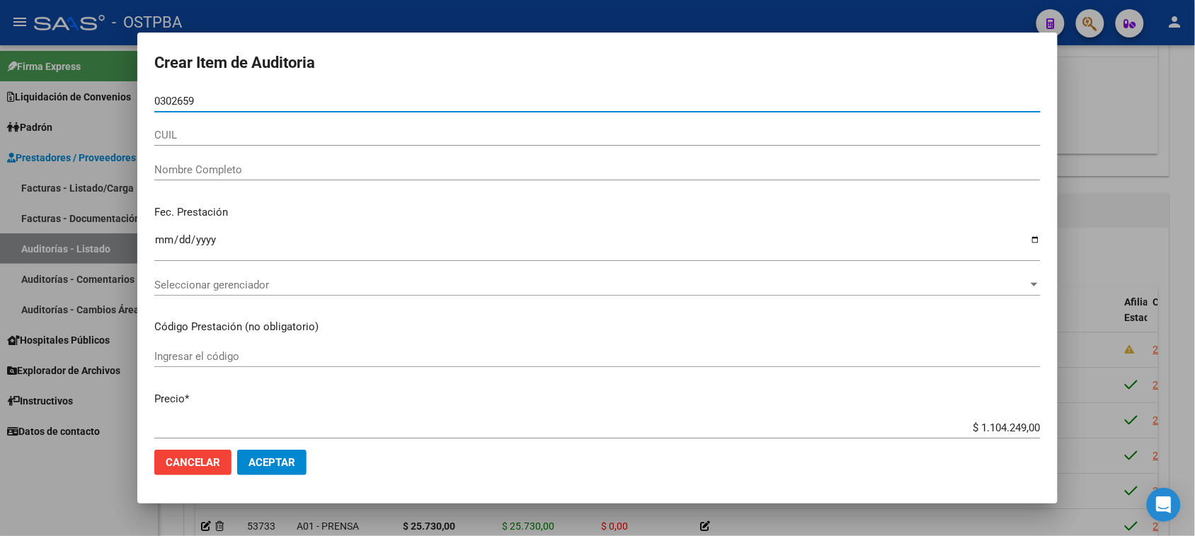
type input "03026597"
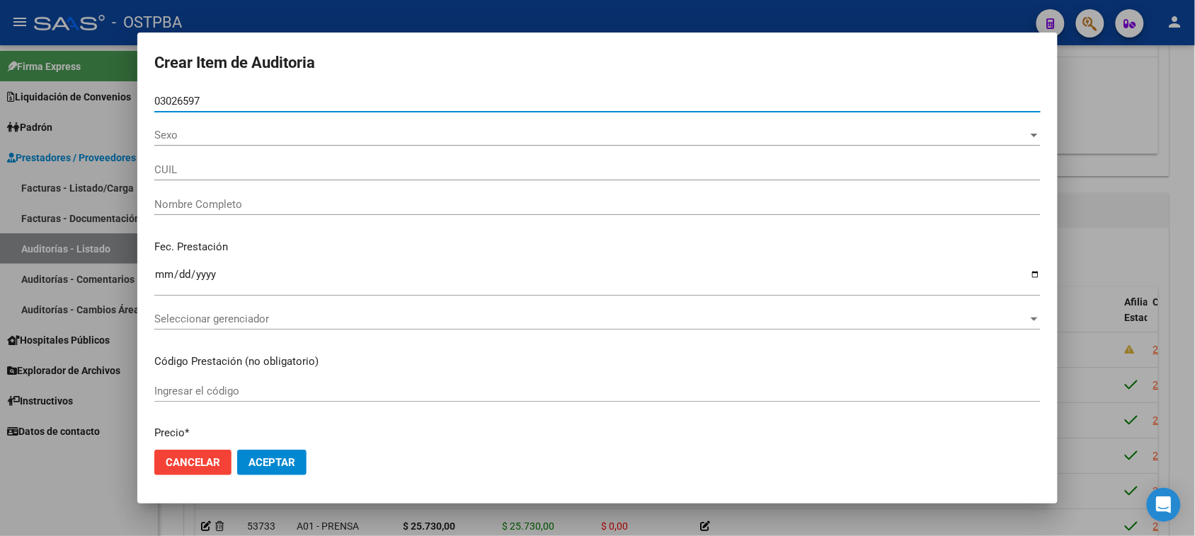
type input "27030265977"
type input "PEÑA [PERSON_NAME]"
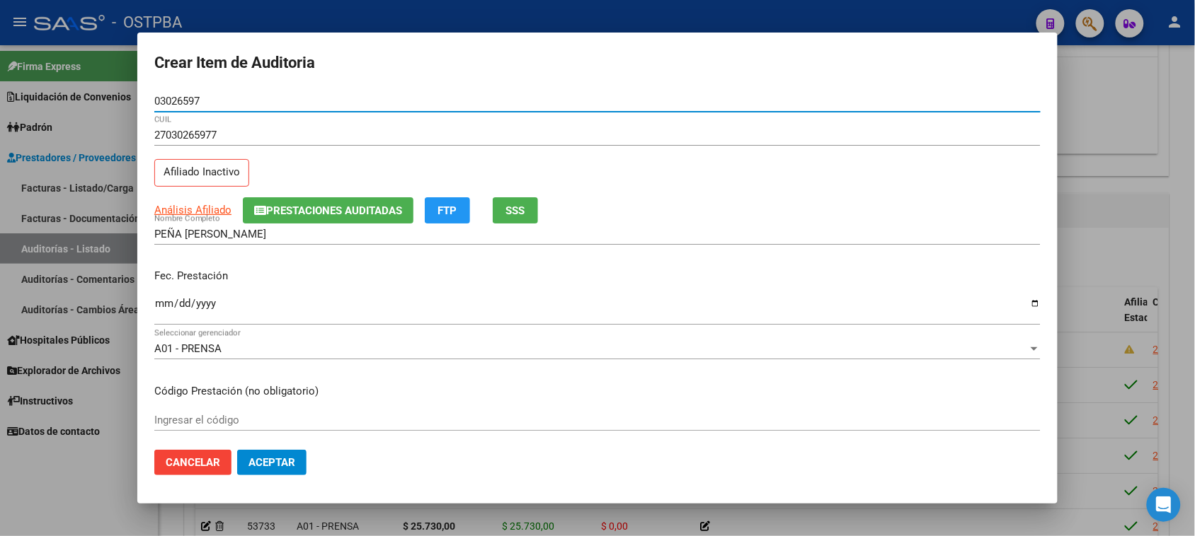
type input "03026597"
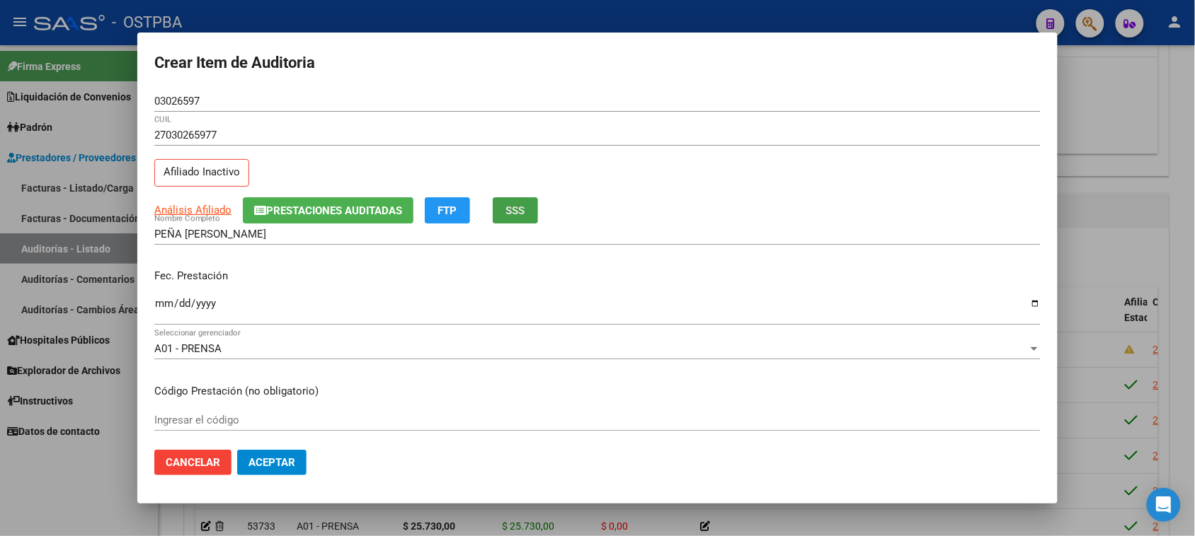
click at [514, 211] on span "SSS" at bounding box center [515, 211] width 19 height 13
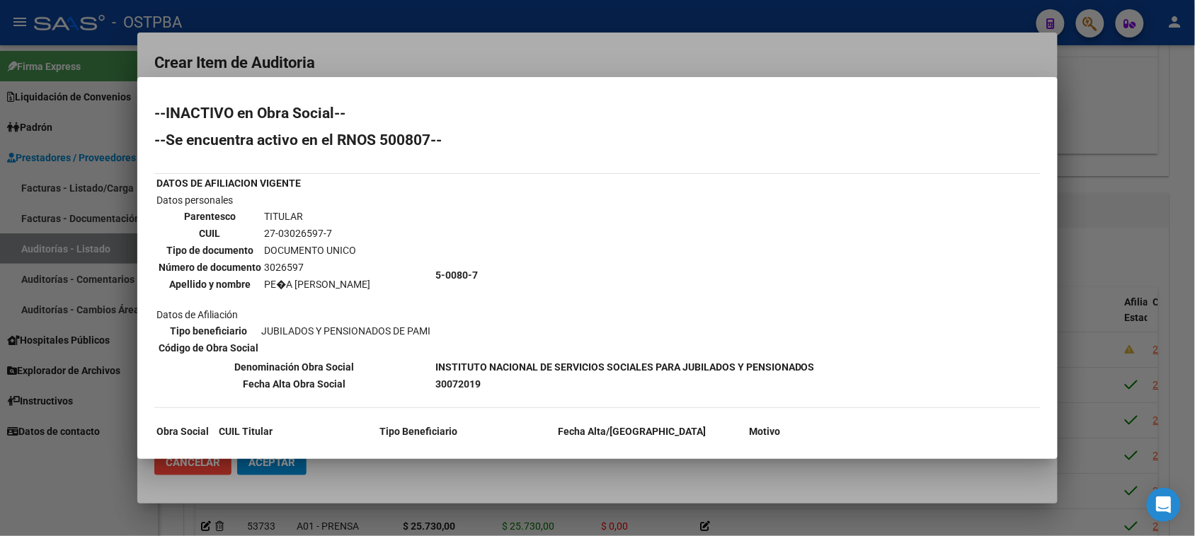
click at [89, 469] on div at bounding box center [597, 268] width 1195 height 536
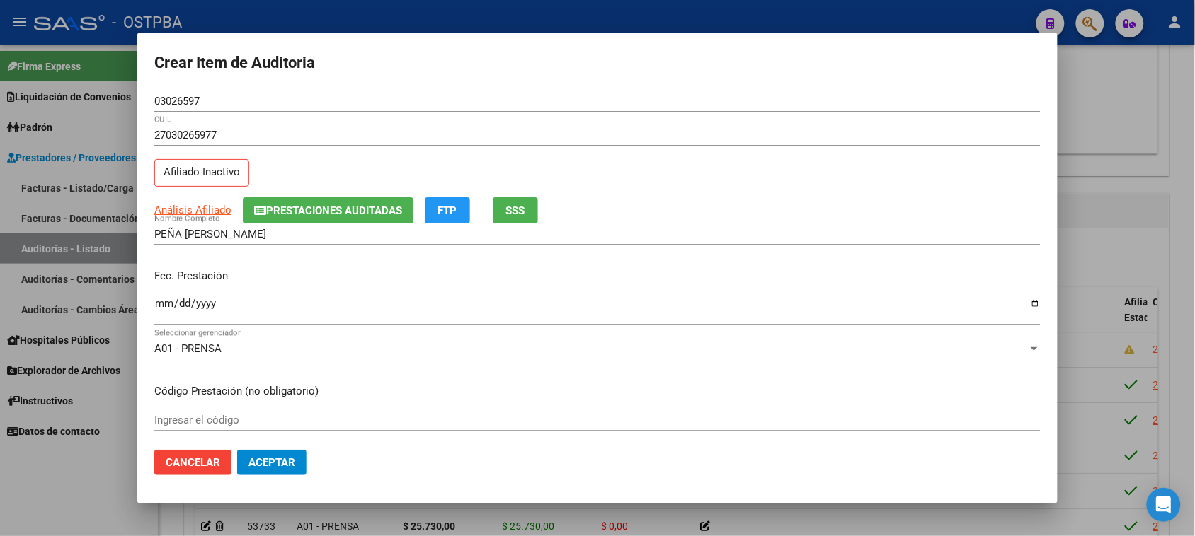
click at [166, 299] on input "Ingresar la fecha" at bounding box center [597, 309] width 886 height 23
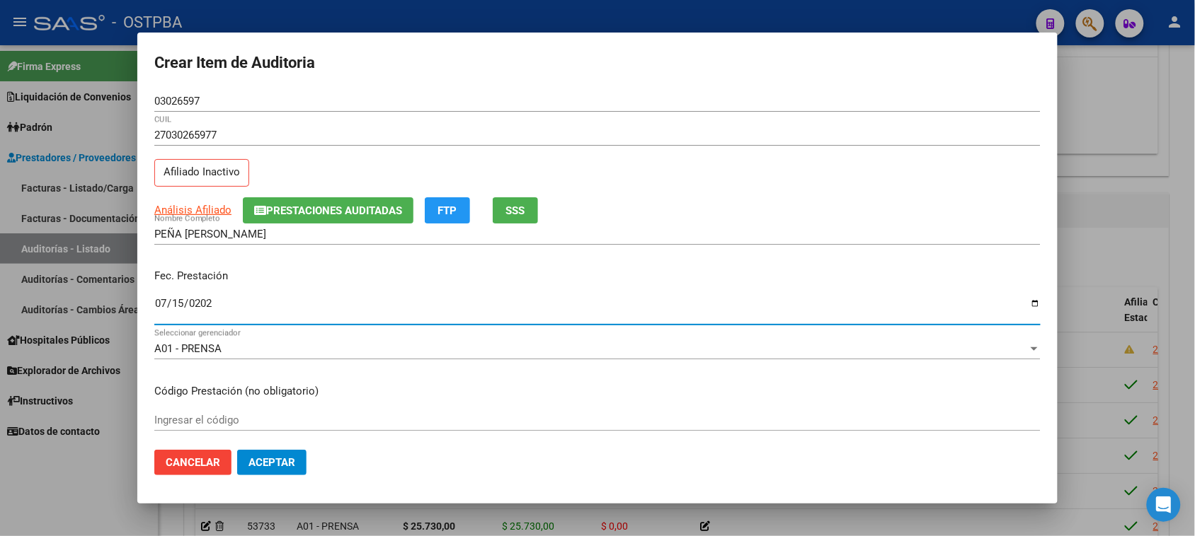
type input "[DATE]"
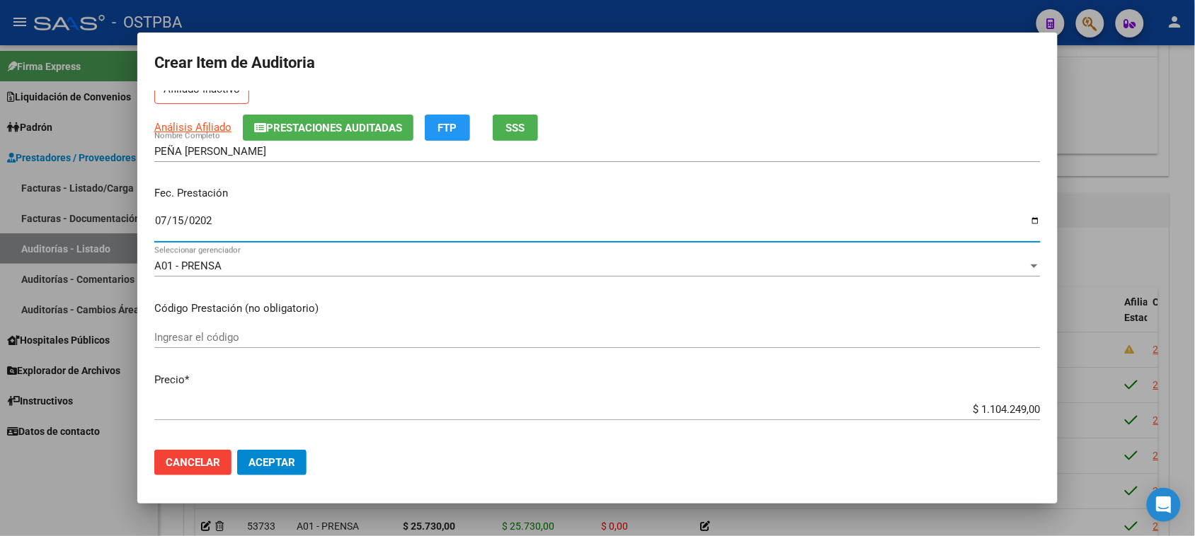
scroll to position [265, 0]
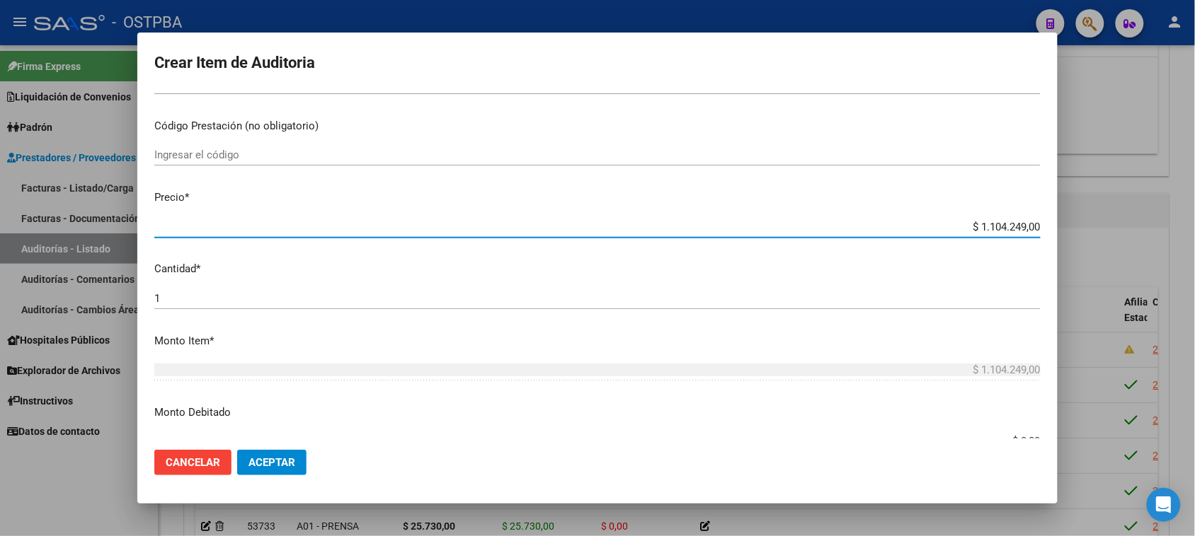
drag, startPoint x: 965, startPoint y: 225, endPoint x: 1139, endPoint y: 225, distance: 174.8
click at [1139, 225] on div "Crear Item de Auditoria 03026597 Nro Documento 27030265977 CUIL Afiliado Inacti…" at bounding box center [597, 268] width 1195 height 536
type input "$ 0,01"
type input "$ 0,17"
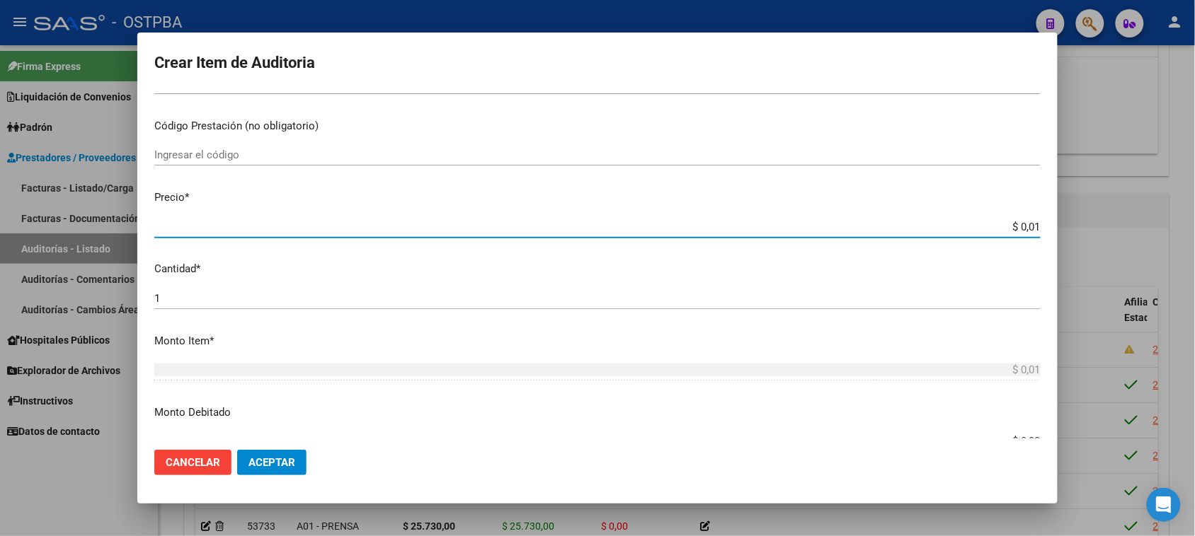
type input "$ 0,17"
type input "$ 1,72"
type input "$ 17,28"
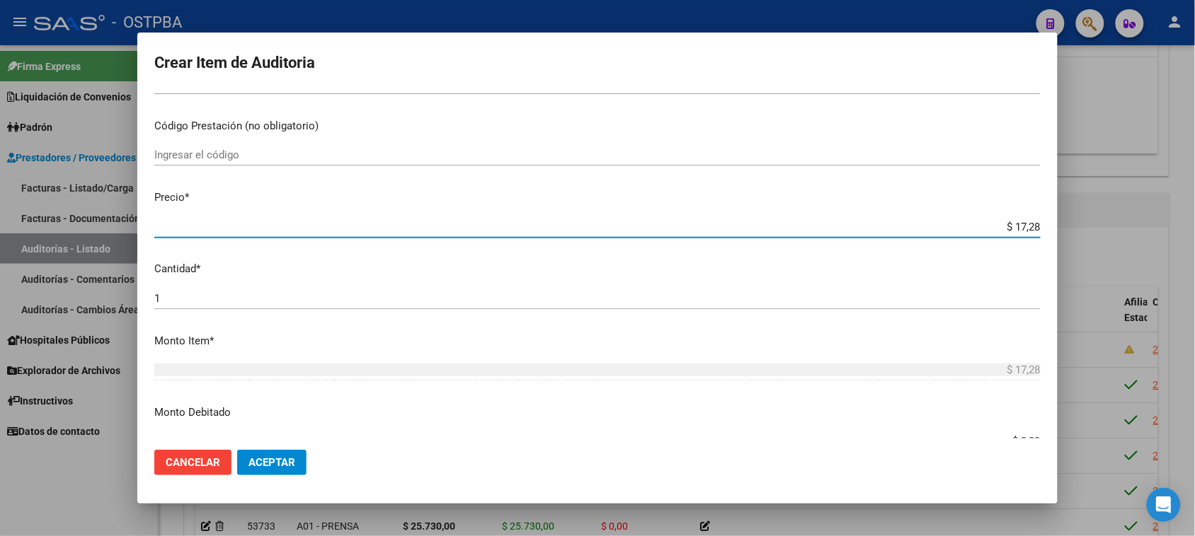
type input "$ 172,83"
type input "$ 1.728,30"
type input "$ 17.283,00"
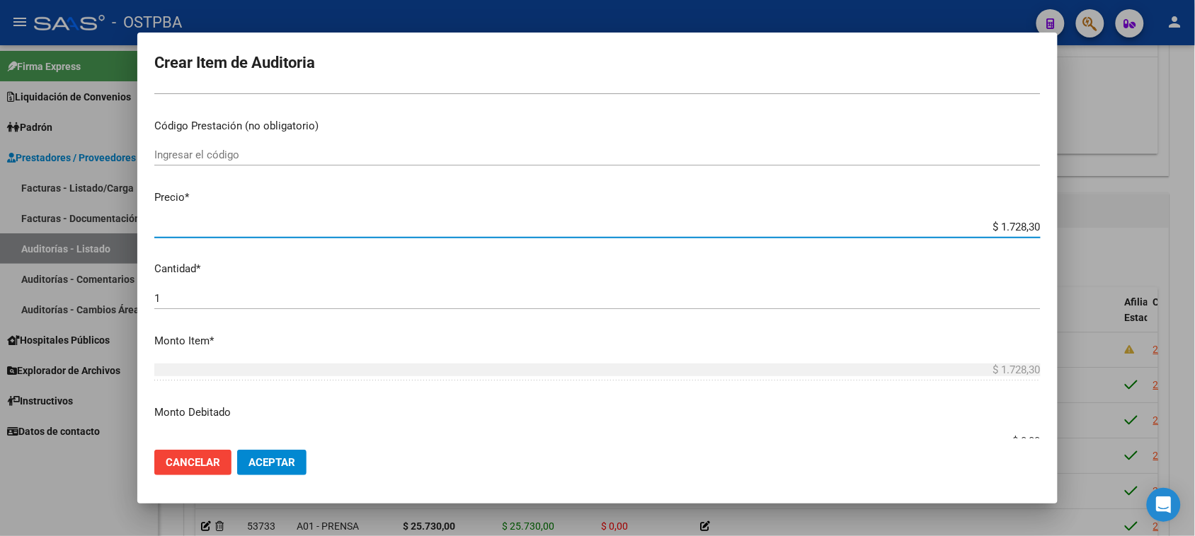
type input "$ 17.283,00"
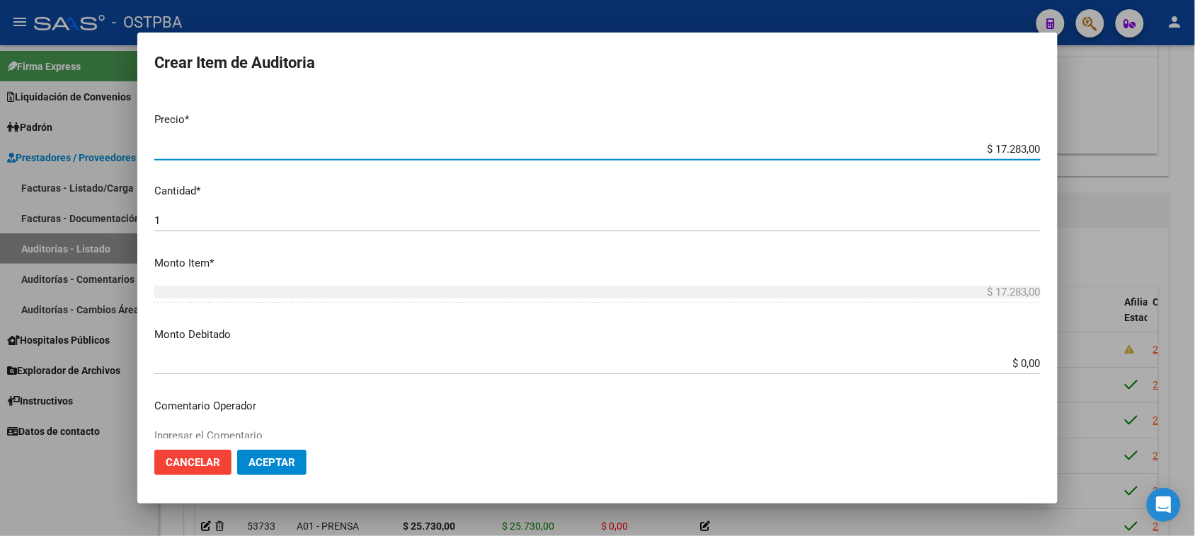
scroll to position [442, 0]
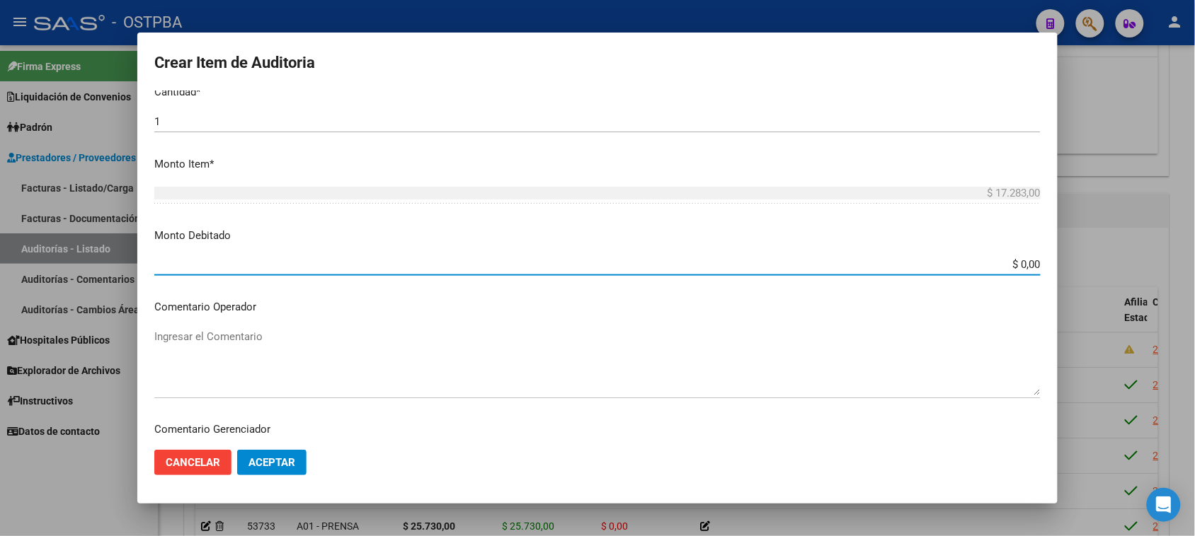
drag, startPoint x: 1007, startPoint y: 264, endPoint x: 1106, endPoint y: 270, distance: 99.2
click at [1106, 270] on div "Crear Item de Auditoria 03026597 Nro Documento 27030265977 CUIL Afiliado Inacti…" at bounding box center [597, 268] width 1195 height 536
type input "$ 17.283,00"
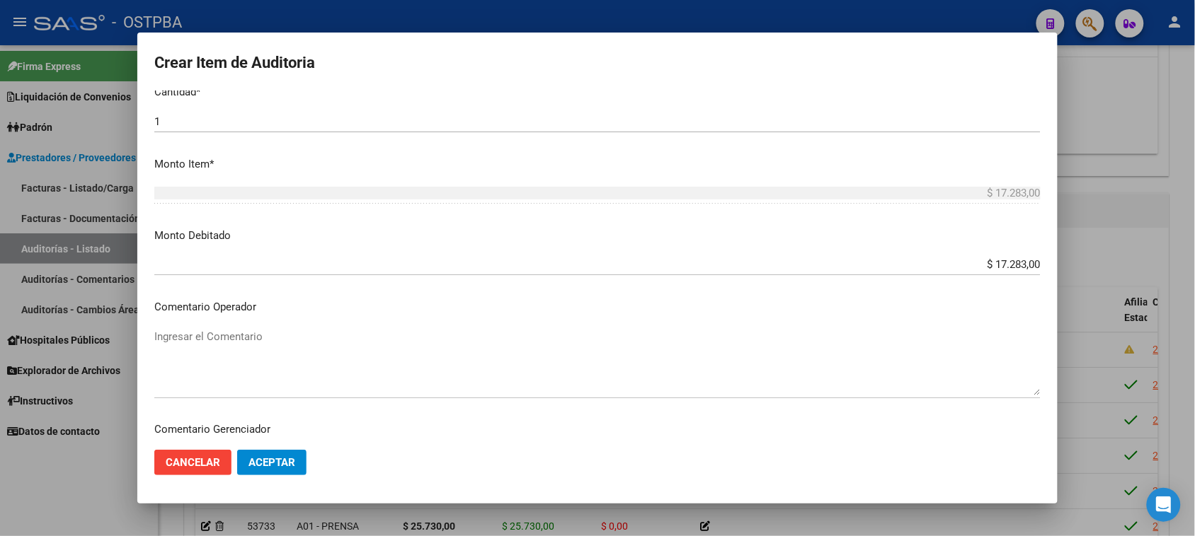
click at [285, 326] on div "Ingresar el Comentario" at bounding box center [597, 362] width 886 height 72
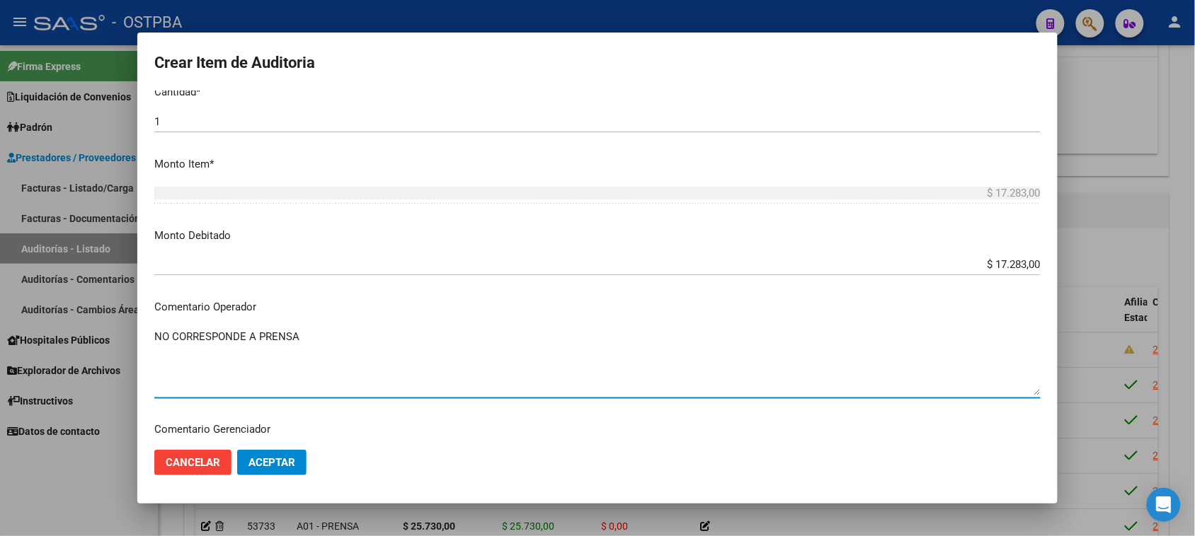
type textarea "NO CORRESPONDE A PRENSA"
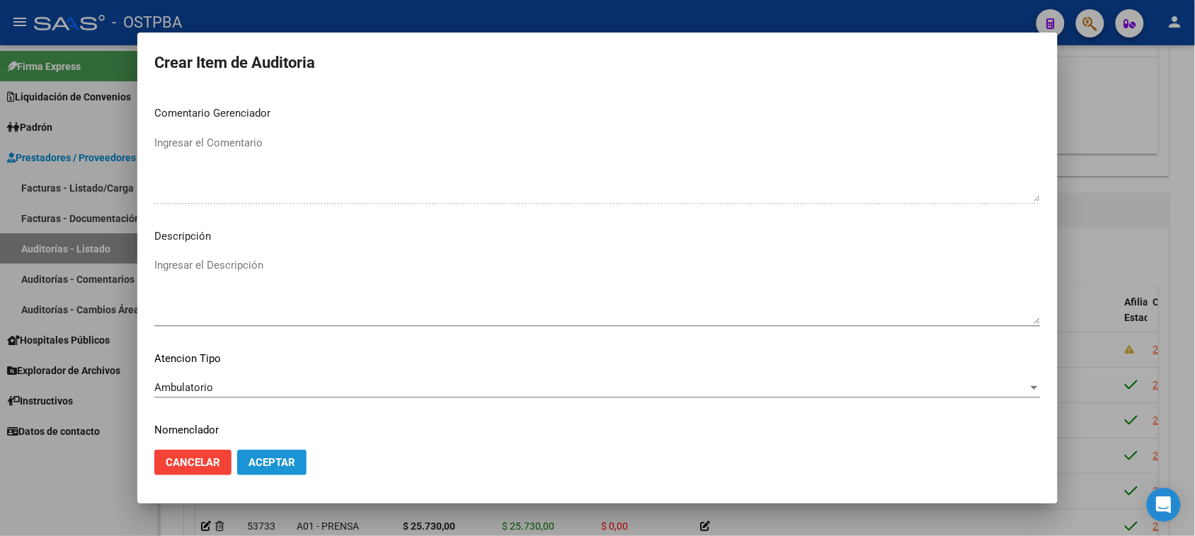
click at [253, 462] on span "Aceptar" at bounding box center [271, 462] width 47 height 13
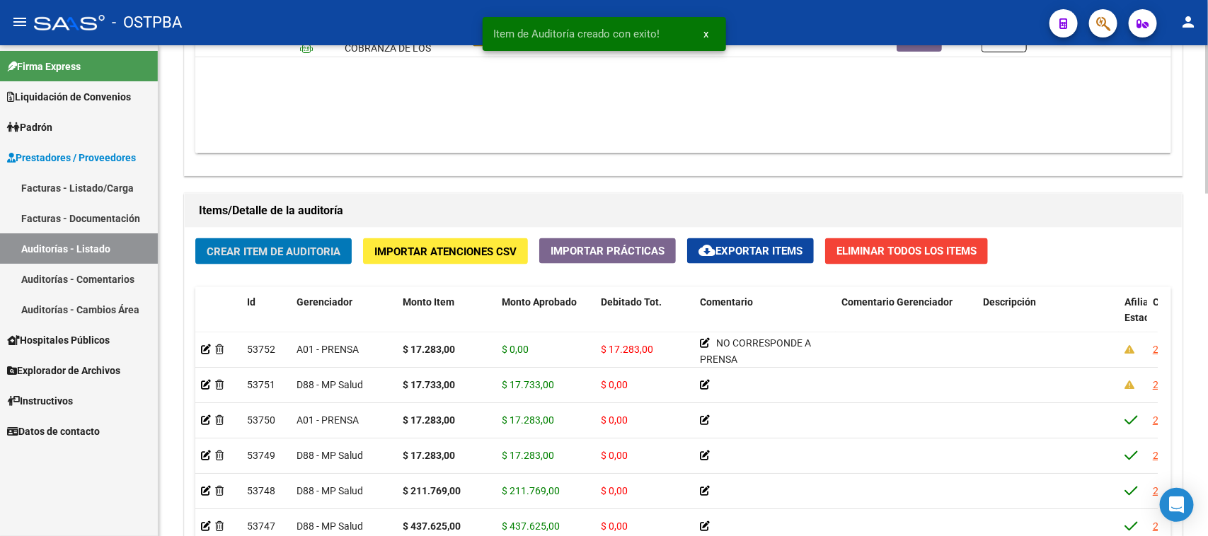
click at [334, 253] on span "Crear Item de Auditoria" at bounding box center [274, 252] width 134 height 13
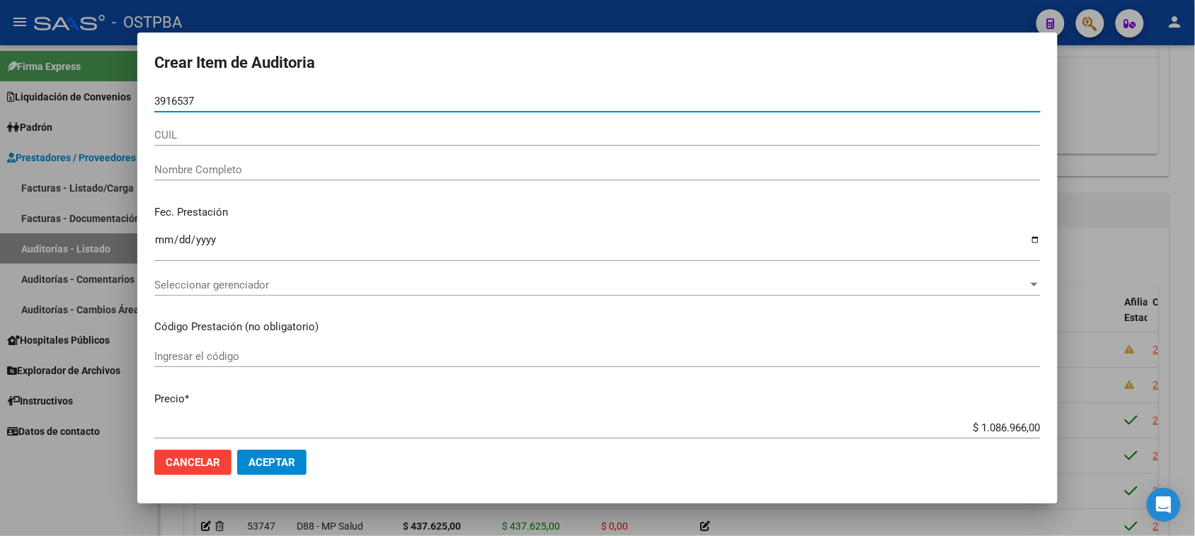
type input "39165374"
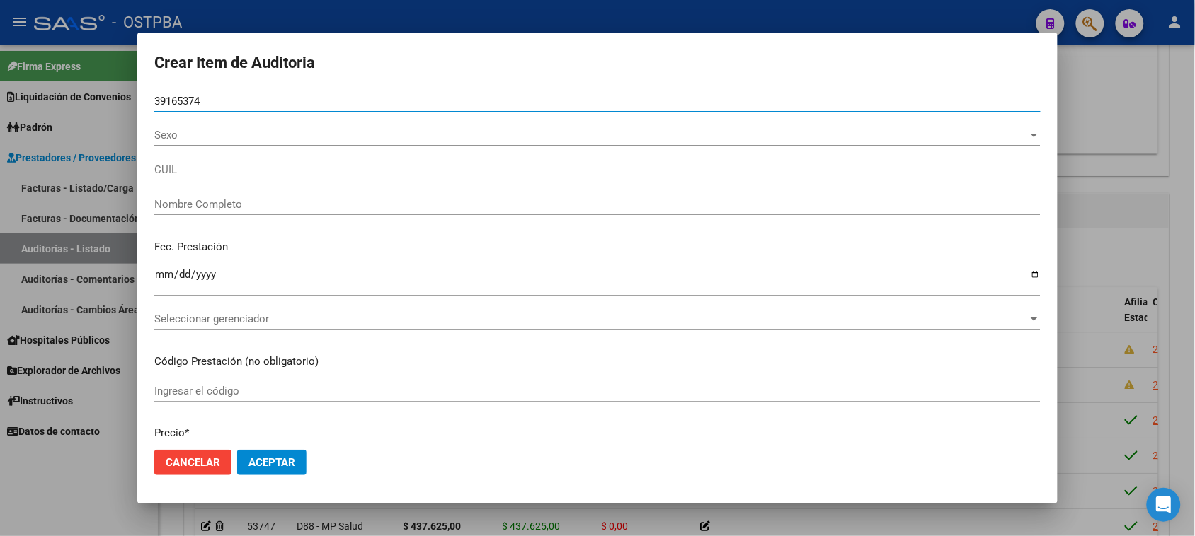
type input "27391653742"
type input "[PERSON_NAME]"
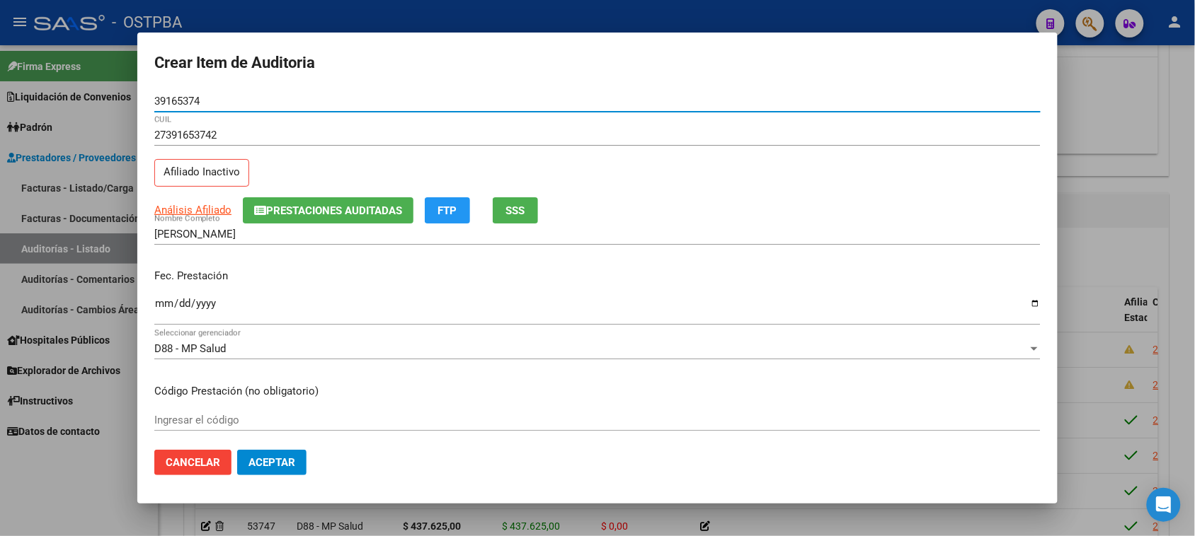
type input "39165374"
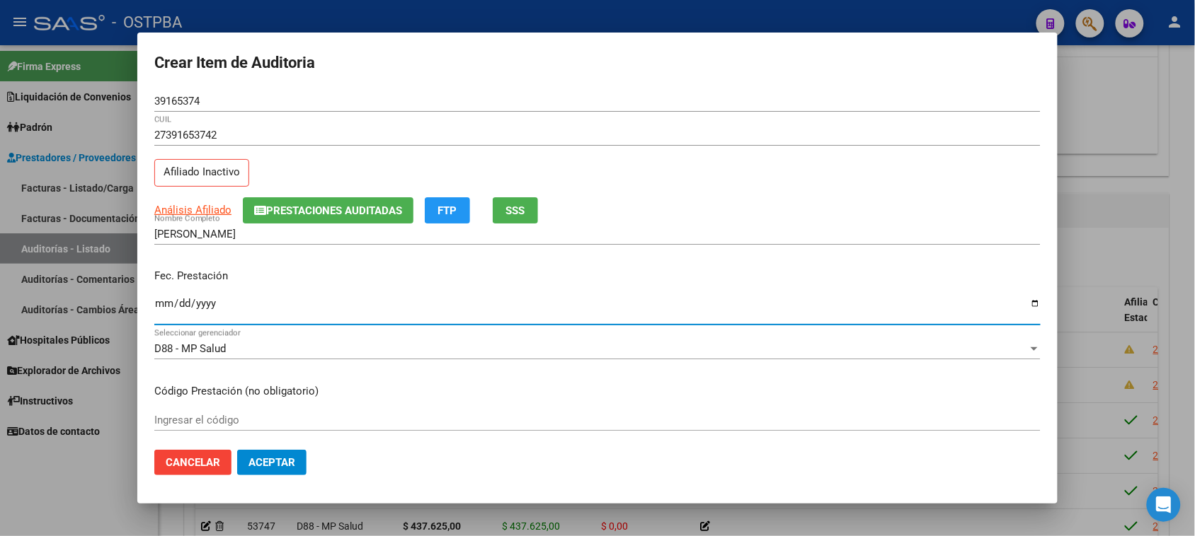
click at [160, 302] on input "Ingresar la fecha" at bounding box center [597, 309] width 886 height 23
type input "[DATE]"
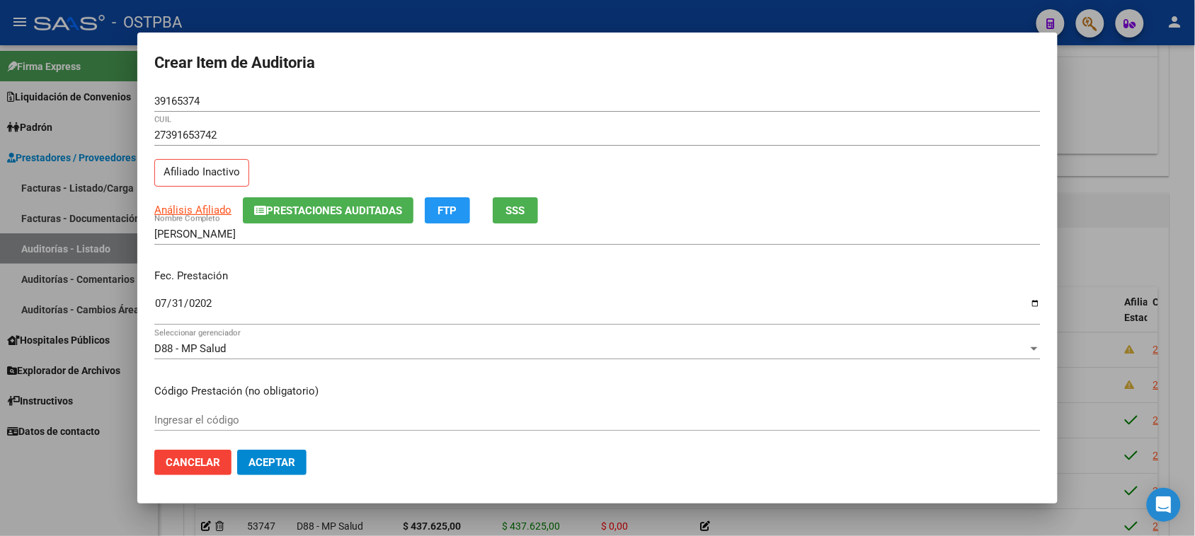
scroll to position [88, 0]
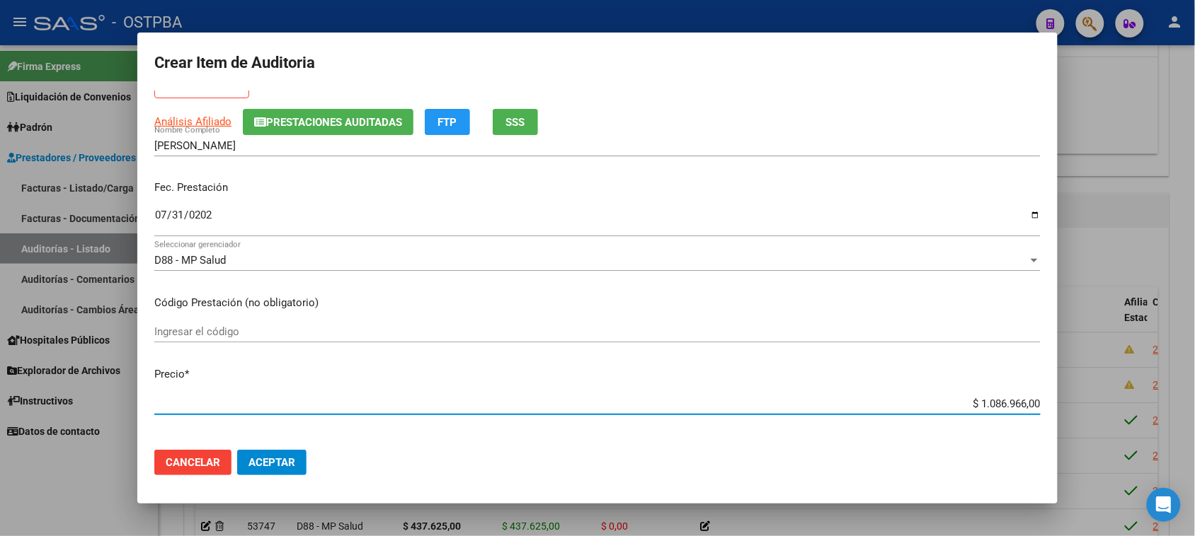
drag, startPoint x: 967, startPoint y: 403, endPoint x: 1136, endPoint y: 414, distance: 169.5
click at [1136, 414] on div "Crear Item de Auditoria 39165374 Nro Documento 27391653742 CUIL Afiliado Inacti…" at bounding box center [597, 268] width 1195 height 536
type input "$ 0,01"
type input "$ 0,17"
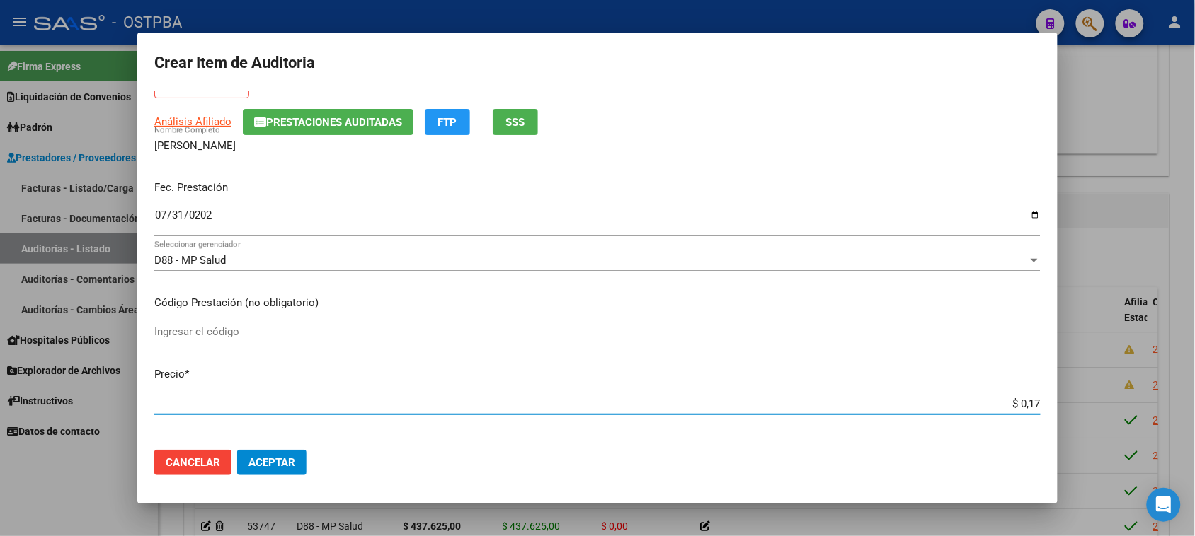
type input "$ 0,17"
type input "$ 1,77"
type input "$ 17,73"
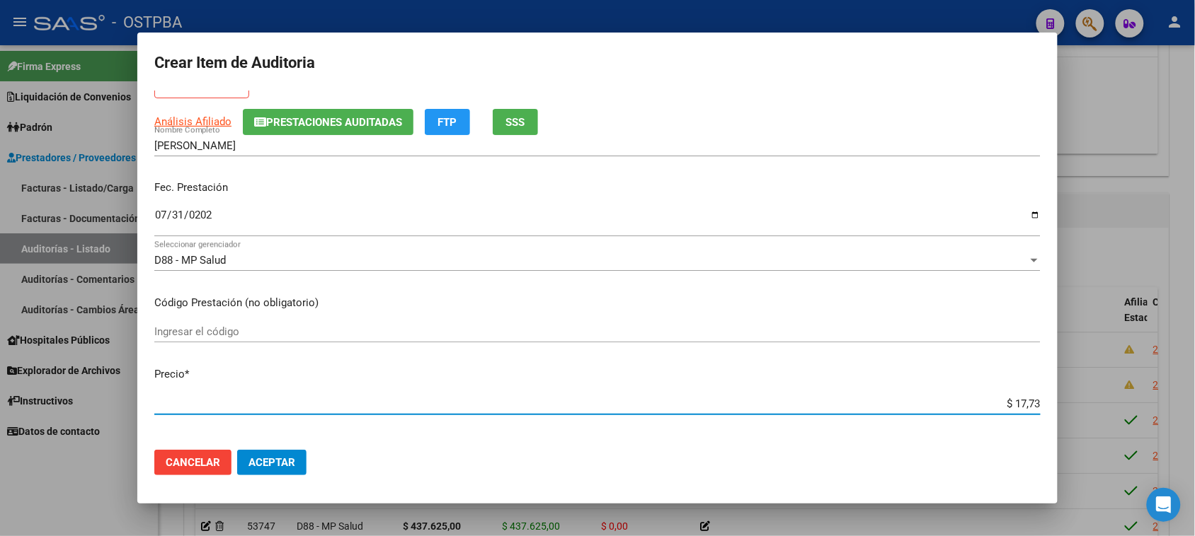
type input "$ 177,33"
type input "$ 1.773,30"
type input "$ 17.733,00"
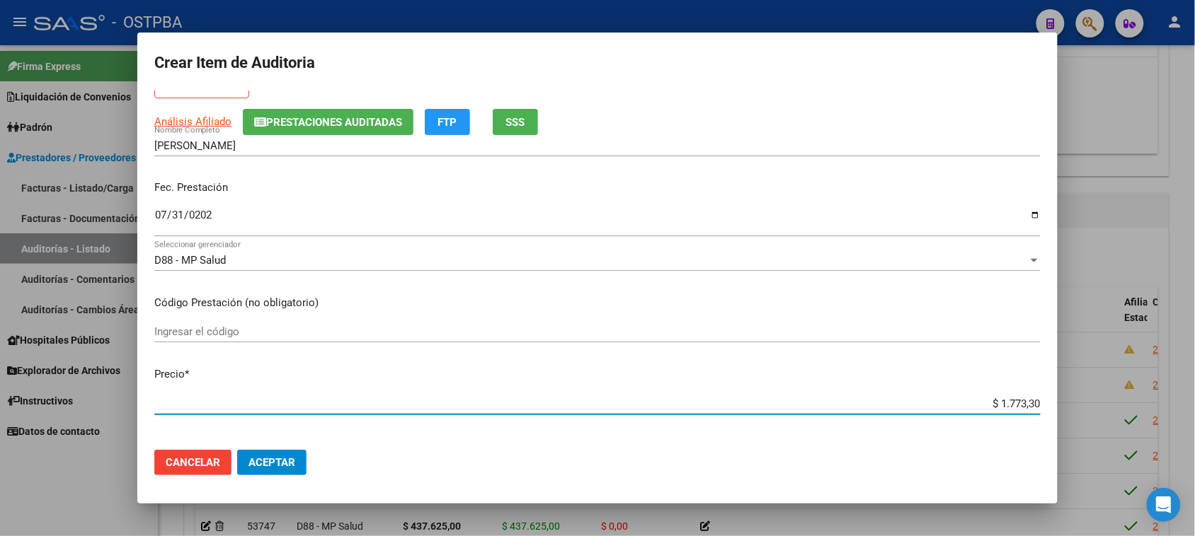
type input "$ 17.733,00"
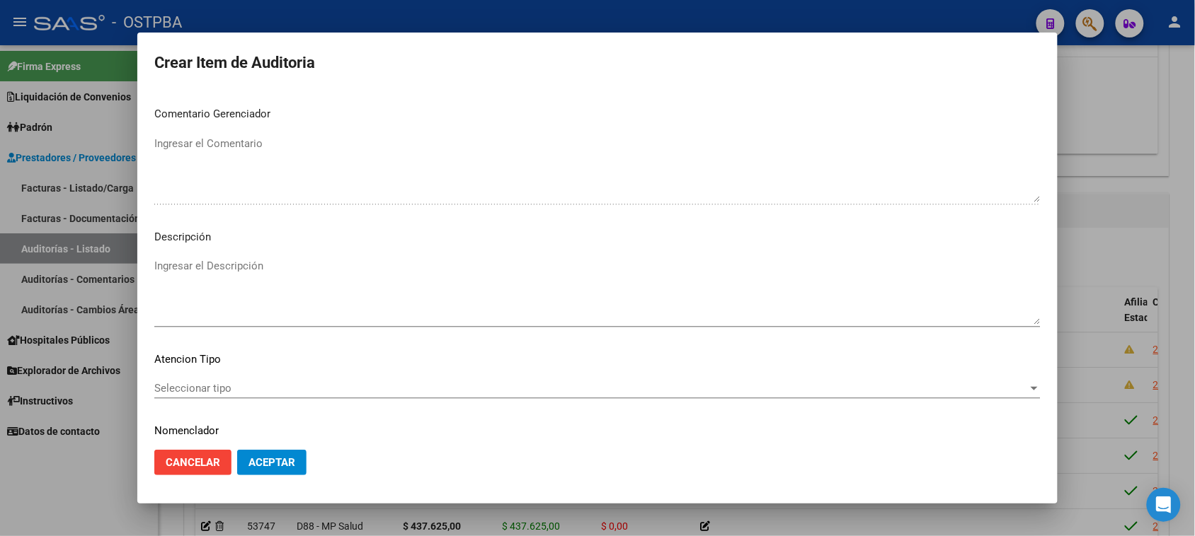
scroll to position [802, 0]
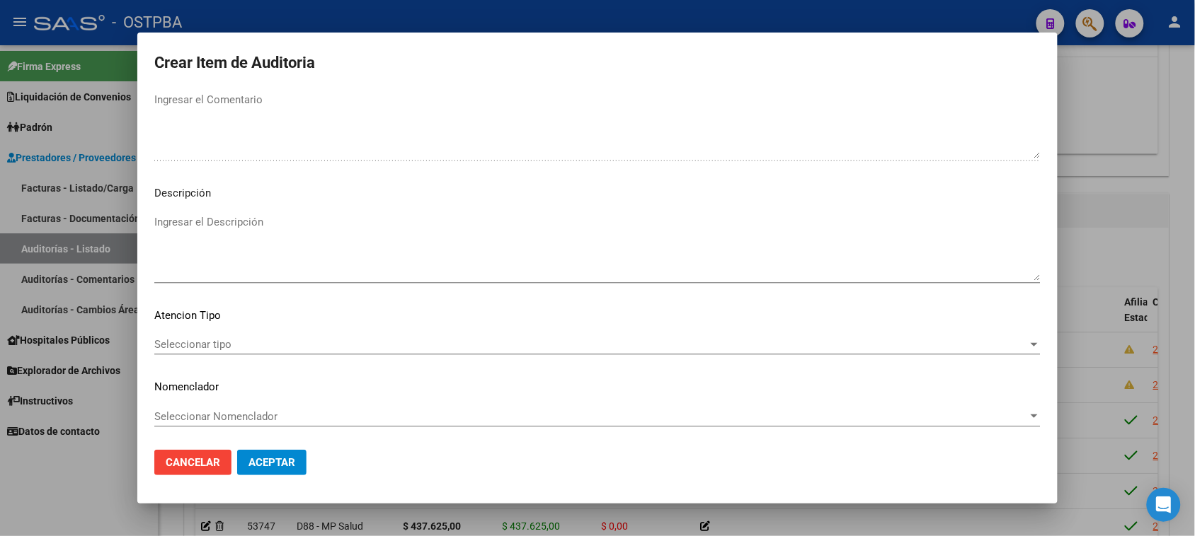
click at [241, 334] on div "Seleccionar tipo Seleccionar tipo" at bounding box center [597, 344] width 886 height 21
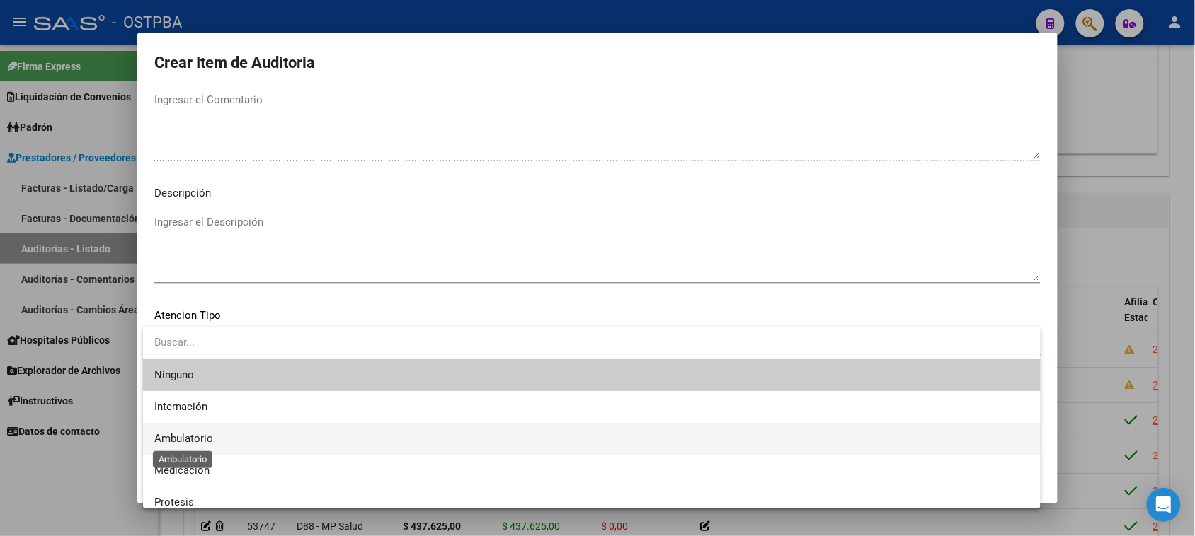
click at [202, 435] on span "Ambulatorio" at bounding box center [183, 438] width 59 height 13
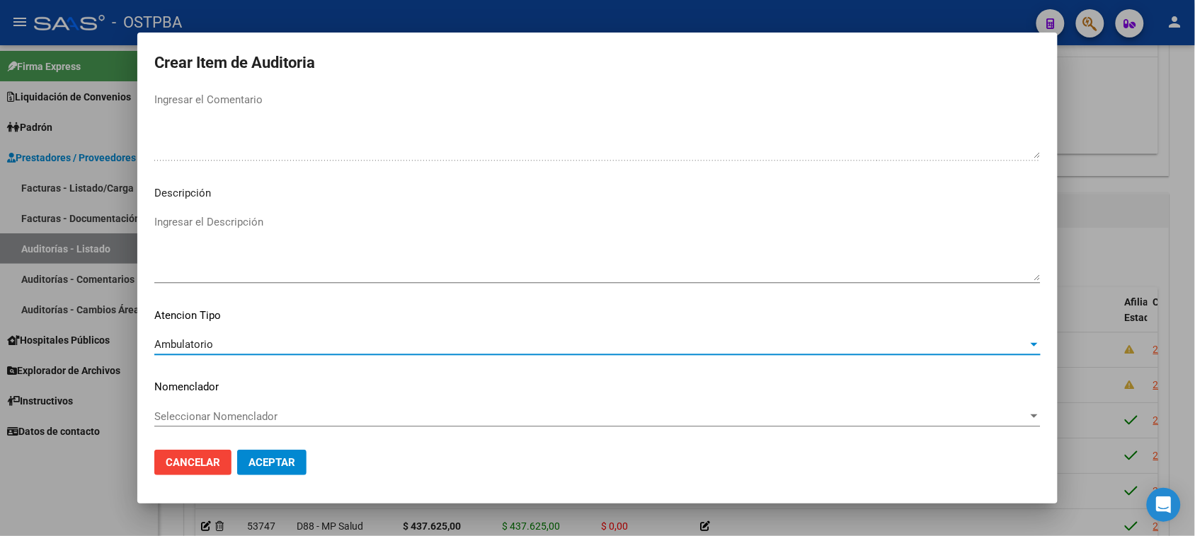
click at [253, 462] on span "Aceptar" at bounding box center [271, 462] width 47 height 13
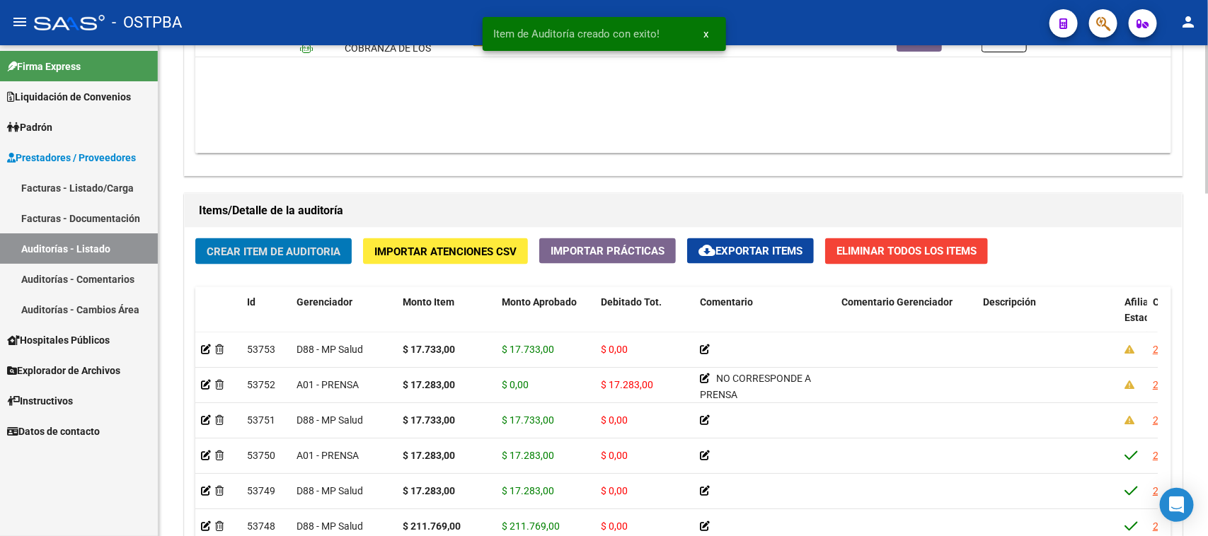
click at [323, 246] on span "Crear Item de Auditoria" at bounding box center [274, 252] width 134 height 13
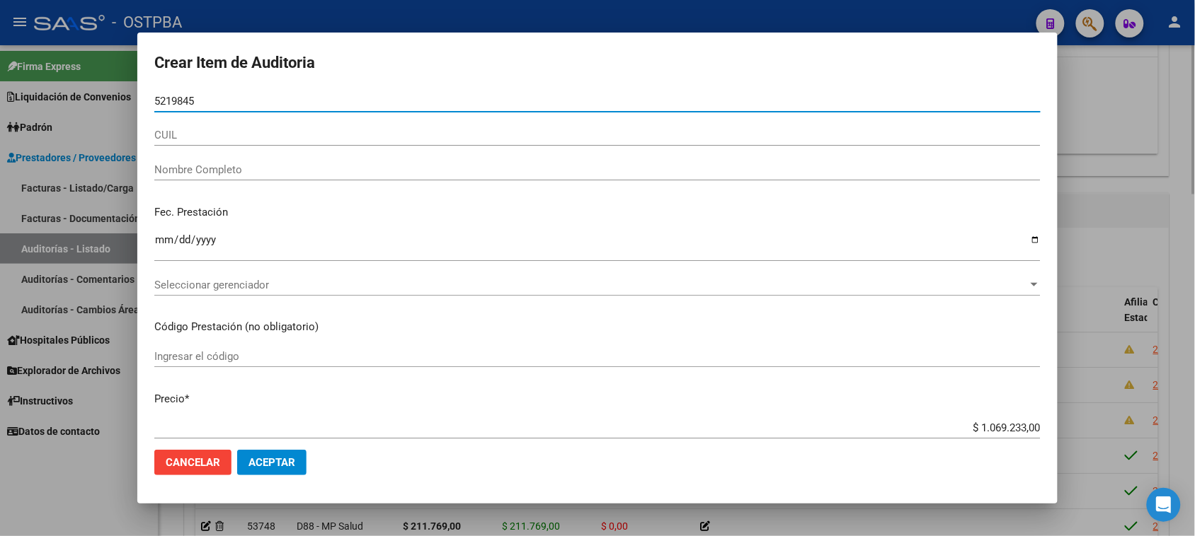
type input "52198455"
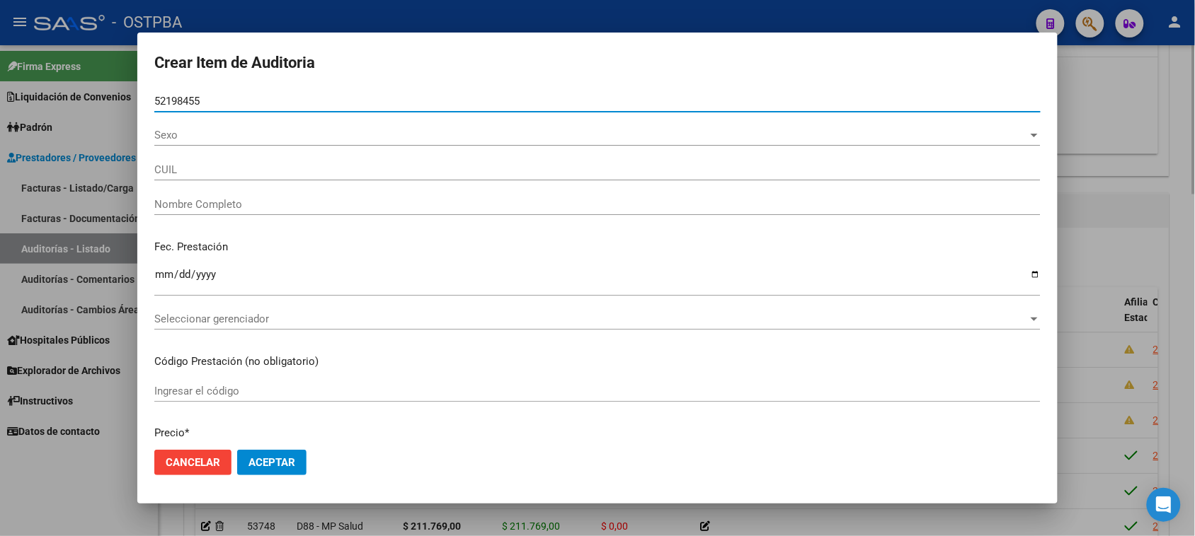
type input "23521984554"
type input "[PERSON_NAME]"
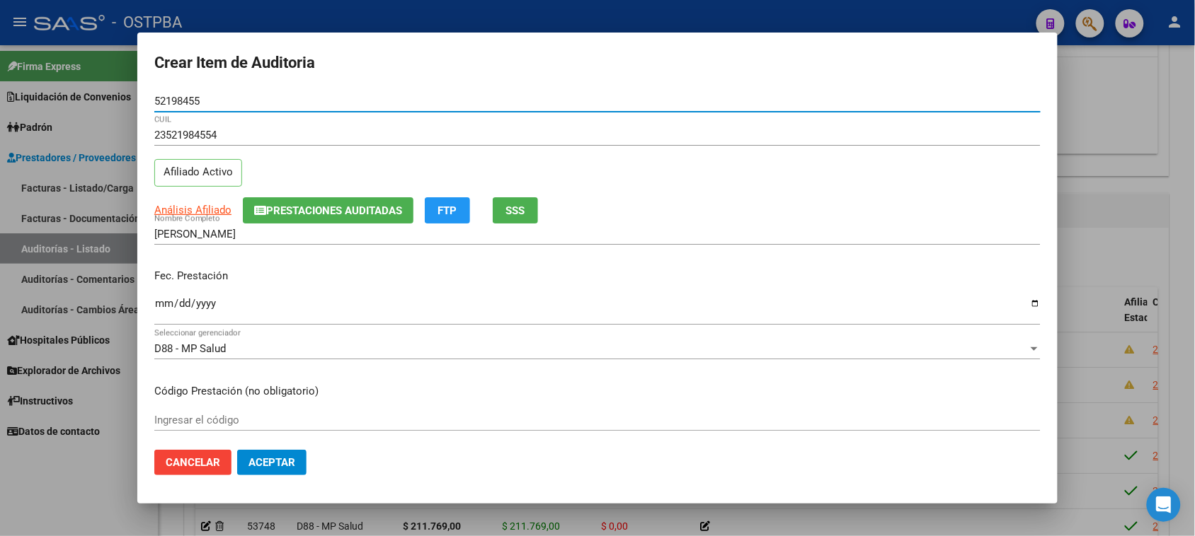
type input "52198455"
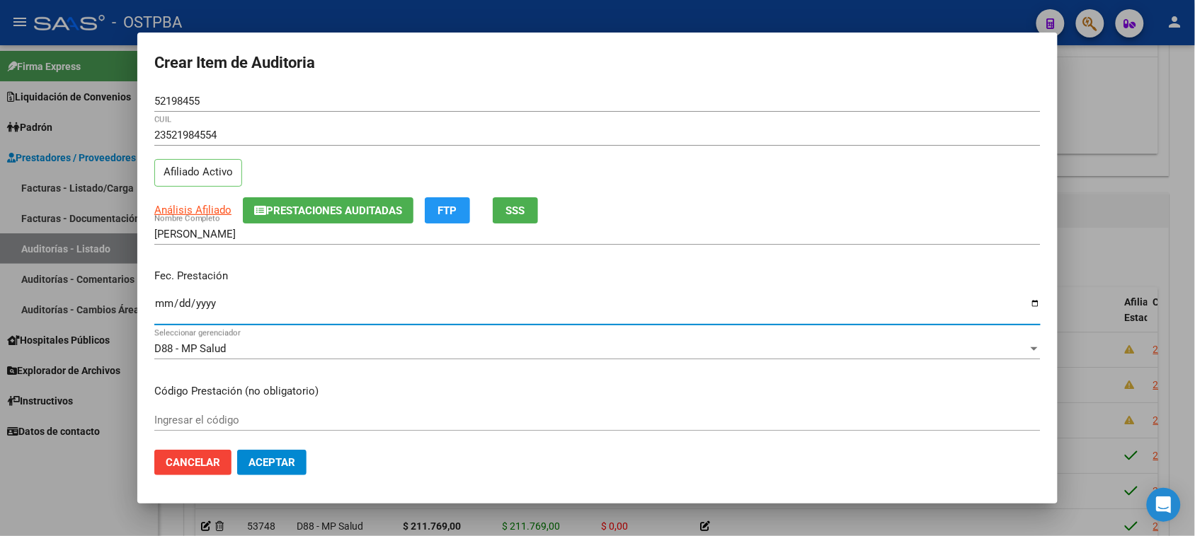
click at [156, 306] on input "Ingresar la fecha" at bounding box center [597, 309] width 886 height 23
type input "[DATE]"
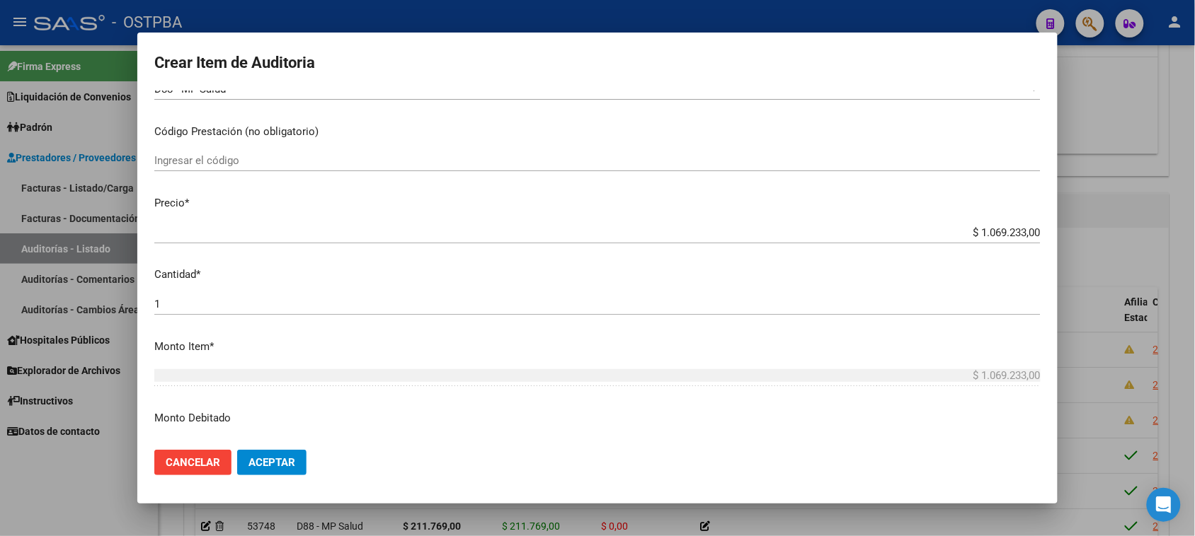
scroll to position [265, 0]
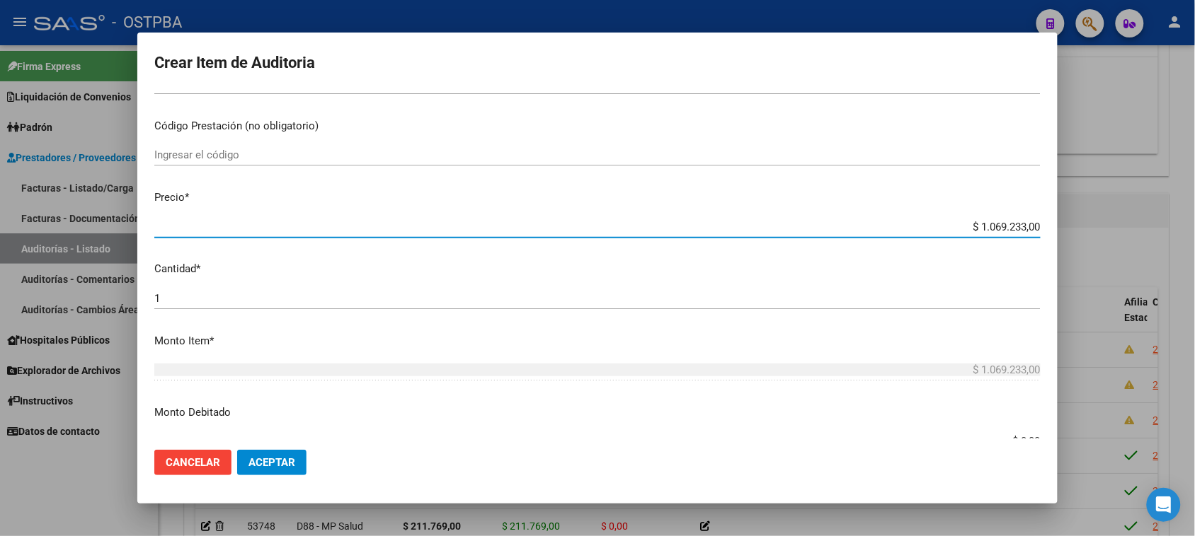
drag, startPoint x: 966, startPoint y: 222, endPoint x: 1146, endPoint y: 248, distance: 182.5
click at [1146, 248] on div "Crear Item de Auditoria 52198455 Nro Documento 23521984554 CUIL Afiliado Activo…" at bounding box center [597, 268] width 1195 height 536
type input "$ 0,01"
type input "$ 0,19"
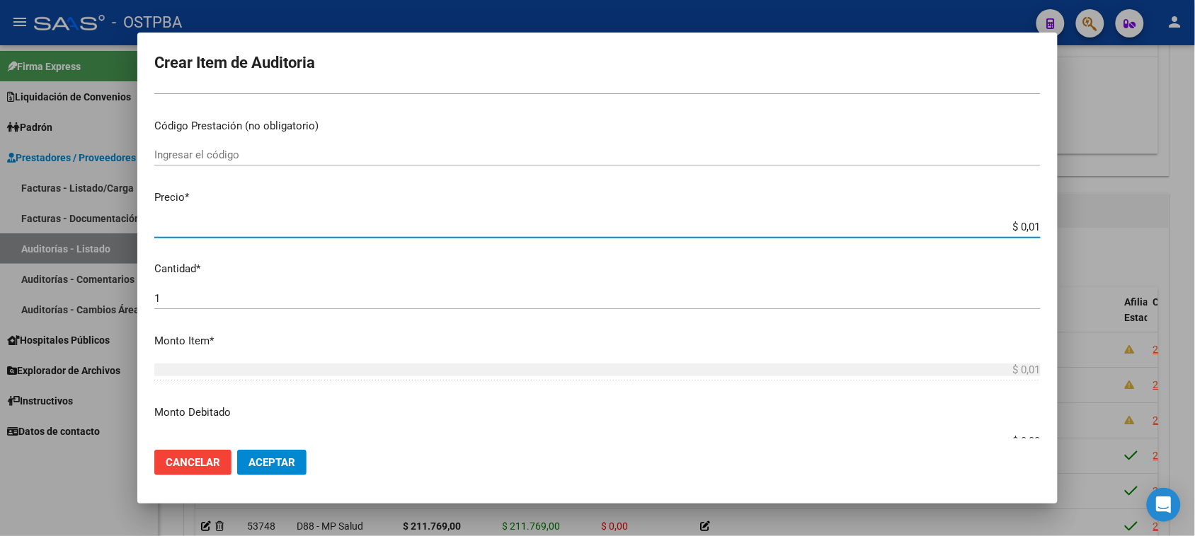
type input "$ 0,19"
type input "$ 1,91"
type input "$ 19,15"
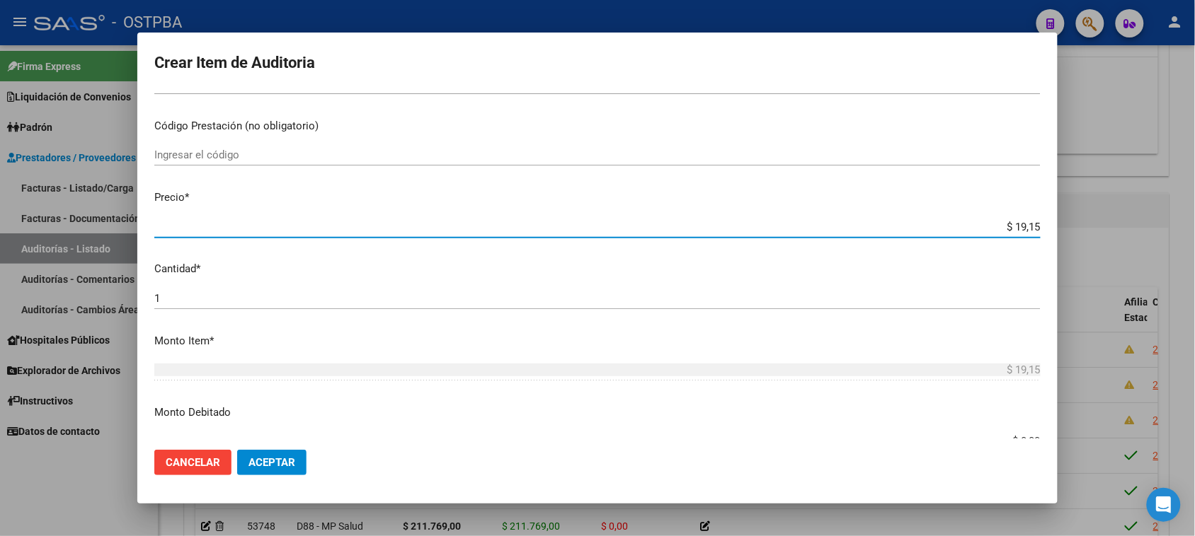
type input "$ 191,51"
type input "$ 1.915,10"
type input "$ 19.151,00"
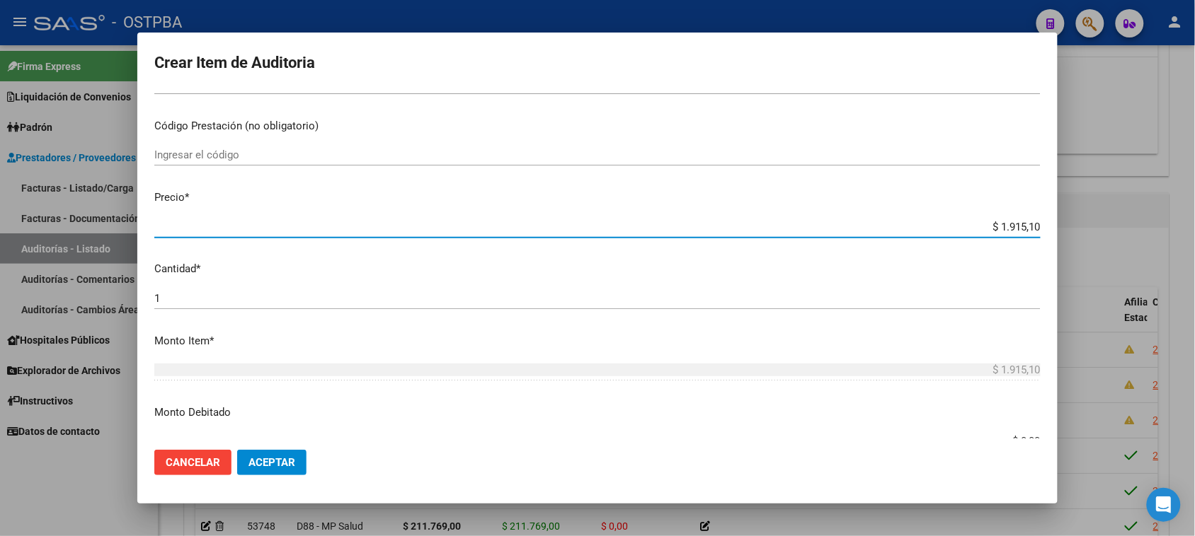
type input "$ 19.151,00"
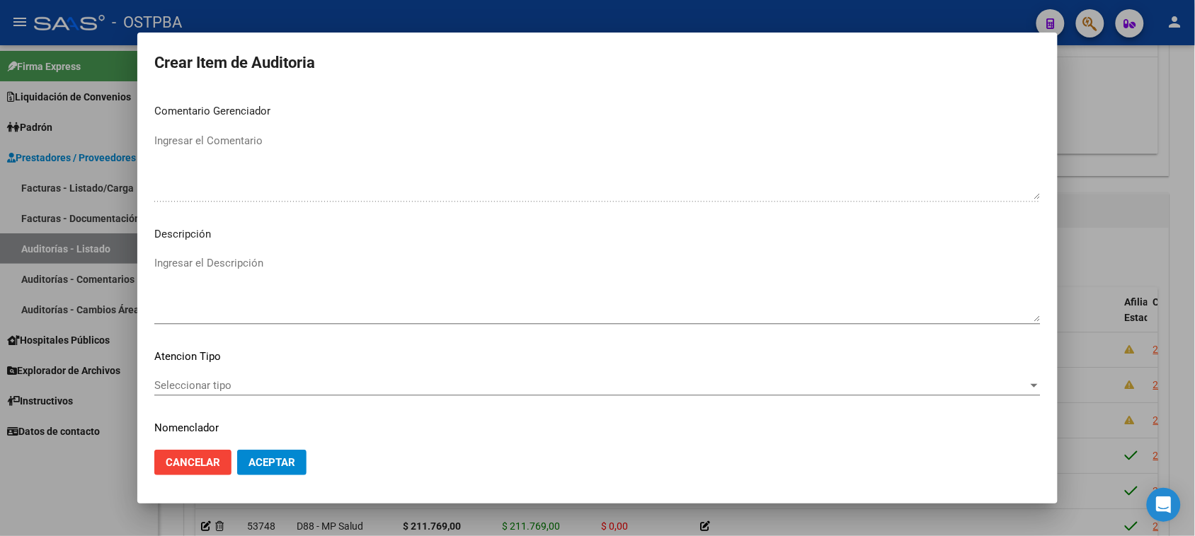
scroll to position [802, 0]
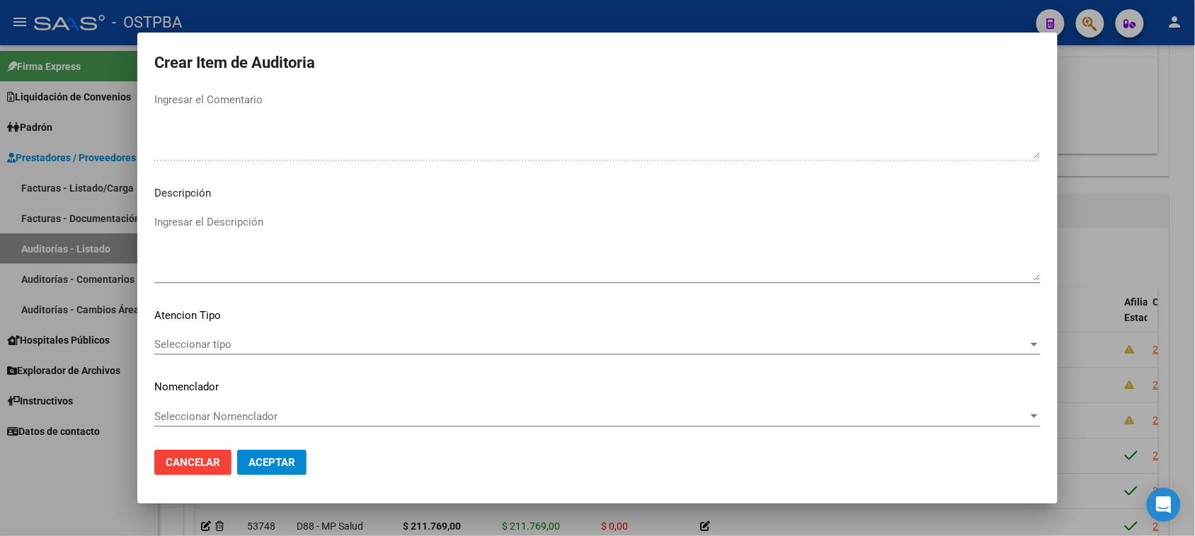
click at [232, 342] on span "Seleccionar tipo" at bounding box center [590, 344] width 873 height 13
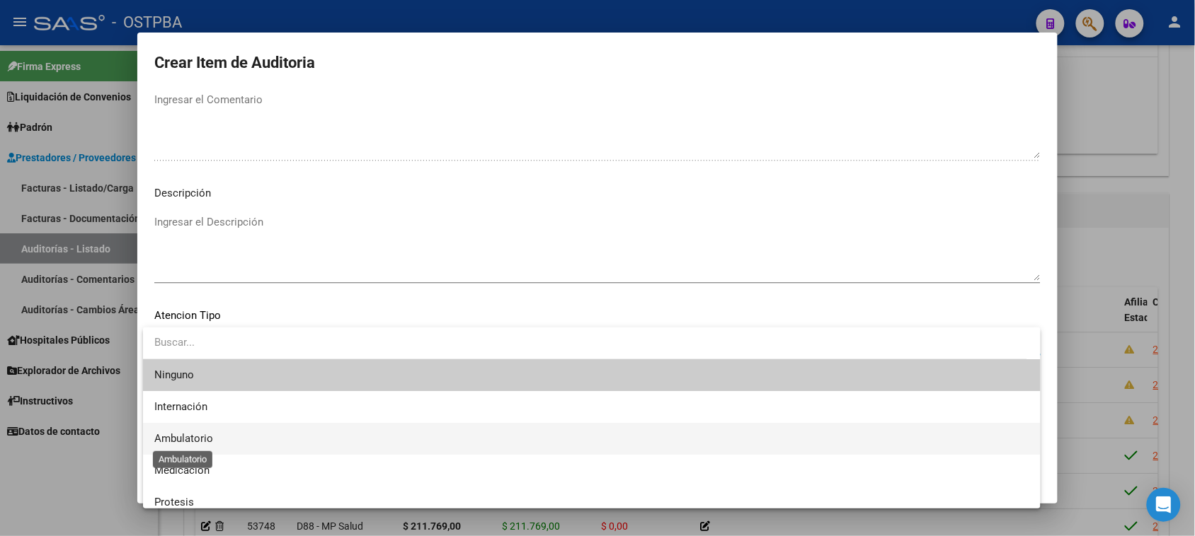
click at [186, 433] on span "Ambulatorio" at bounding box center [183, 438] width 59 height 13
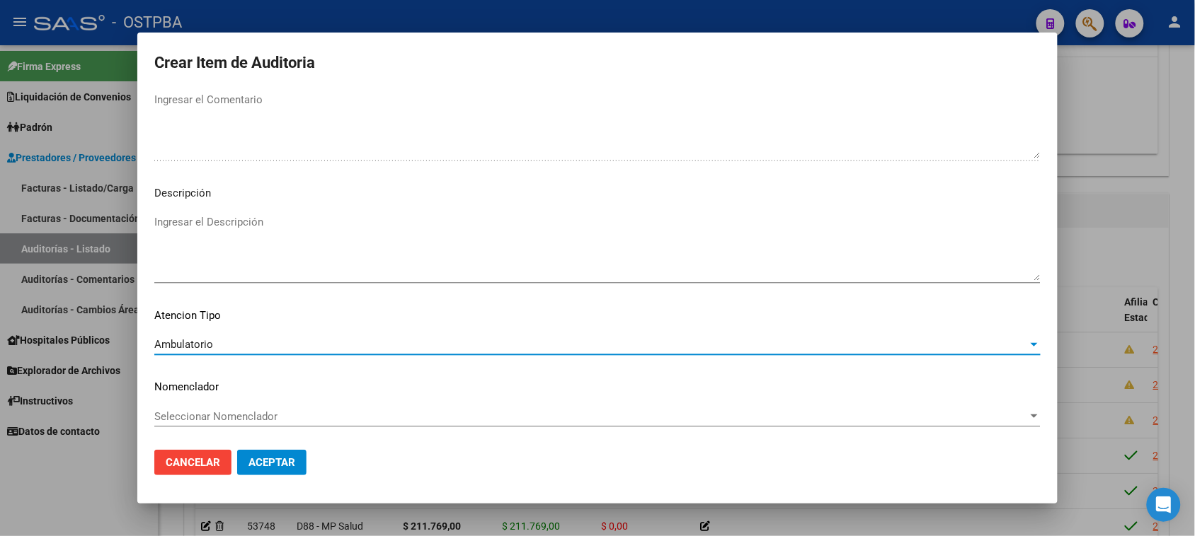
click at [253, 464] on span "Aceptar" at bounding box center [271, 462] width 47 height 13
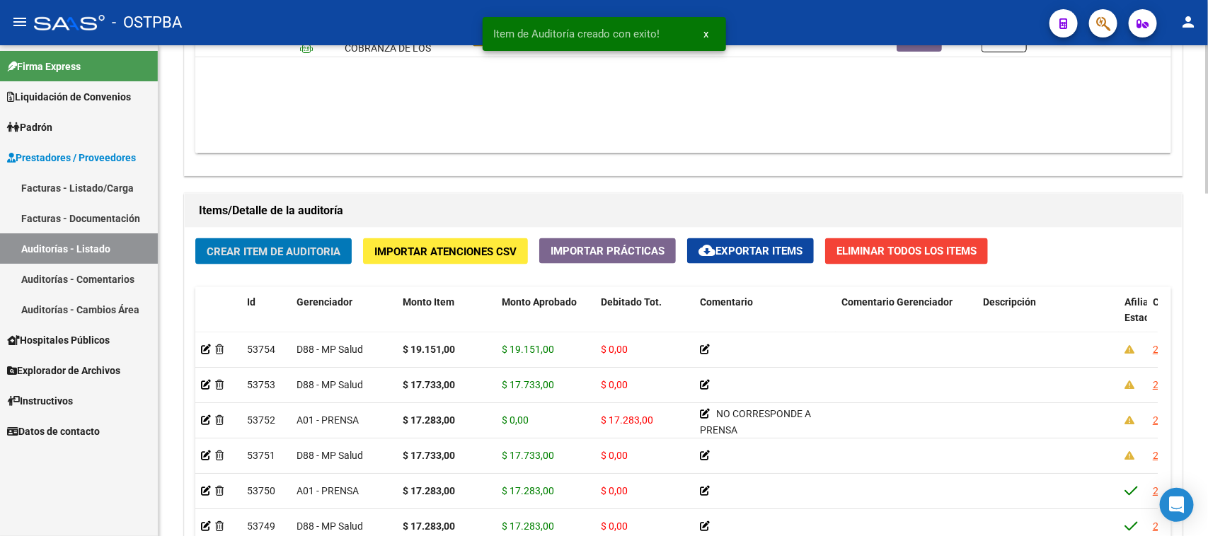
click at [265, 241] on button "Crear Item de Auditoria" at bounding box center [273, 251] width 156 height 26
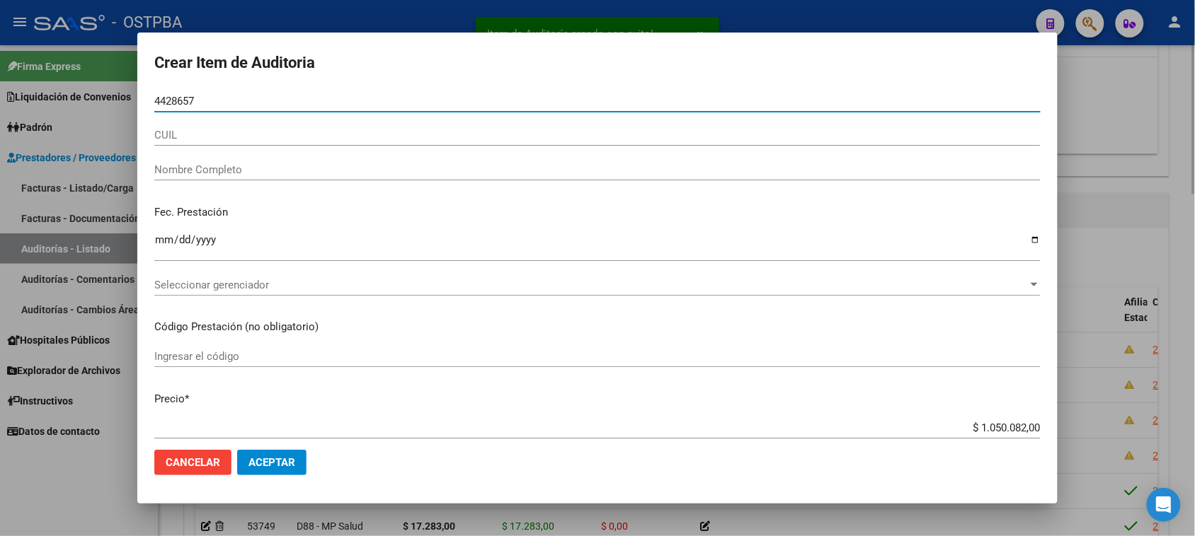
type input "44286579"
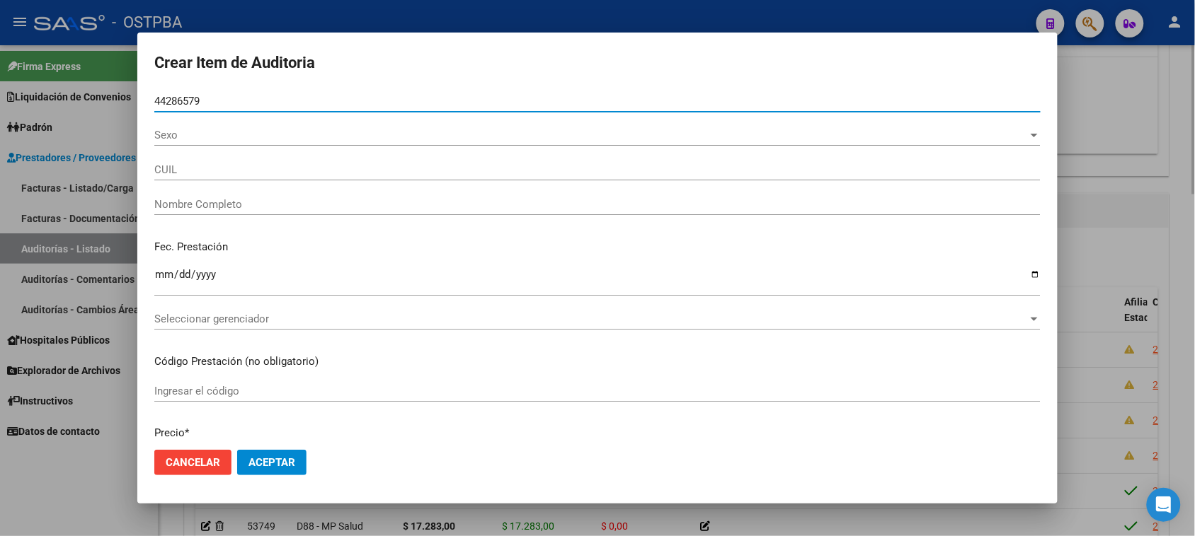
type input "27442865790"
type input "[PERSON_NAME]"
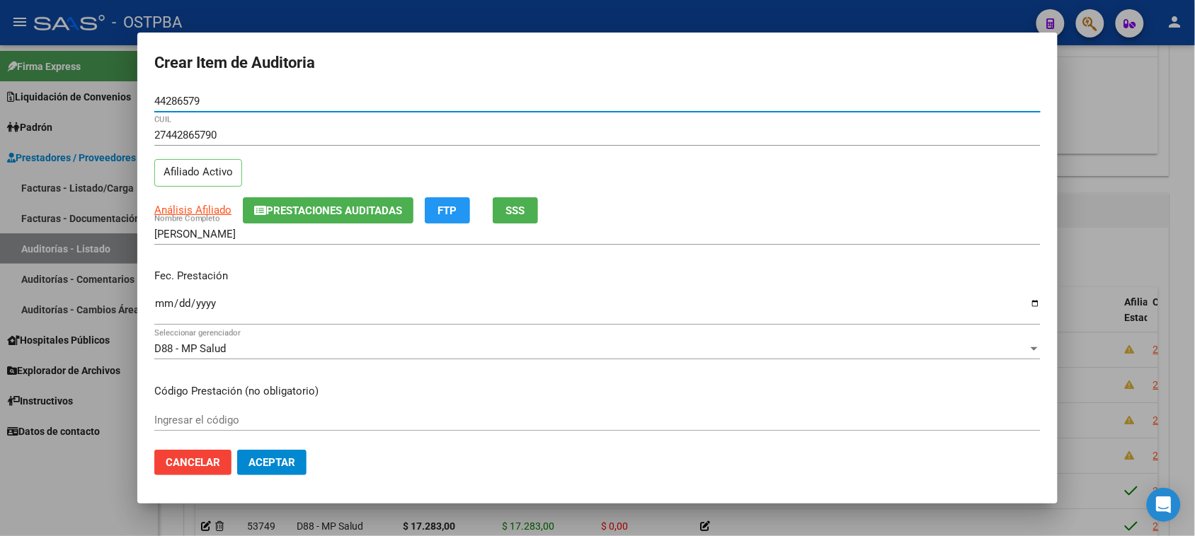
type input "44286579"
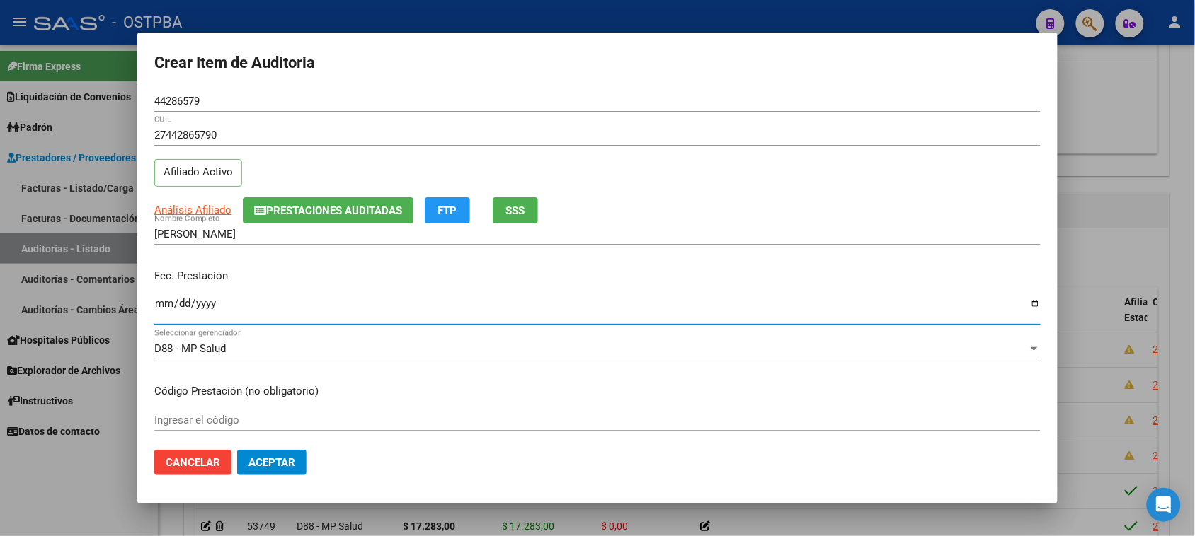
drag, startPoint x: 158, startPoint y: 306, endPoint x: 736, endPoint y: 379, distance: 582.8
click at [158, 306] on input "Ingresar la fecha" at bounding box center [597, 309] width 886 height 23
type input "[DATE]"
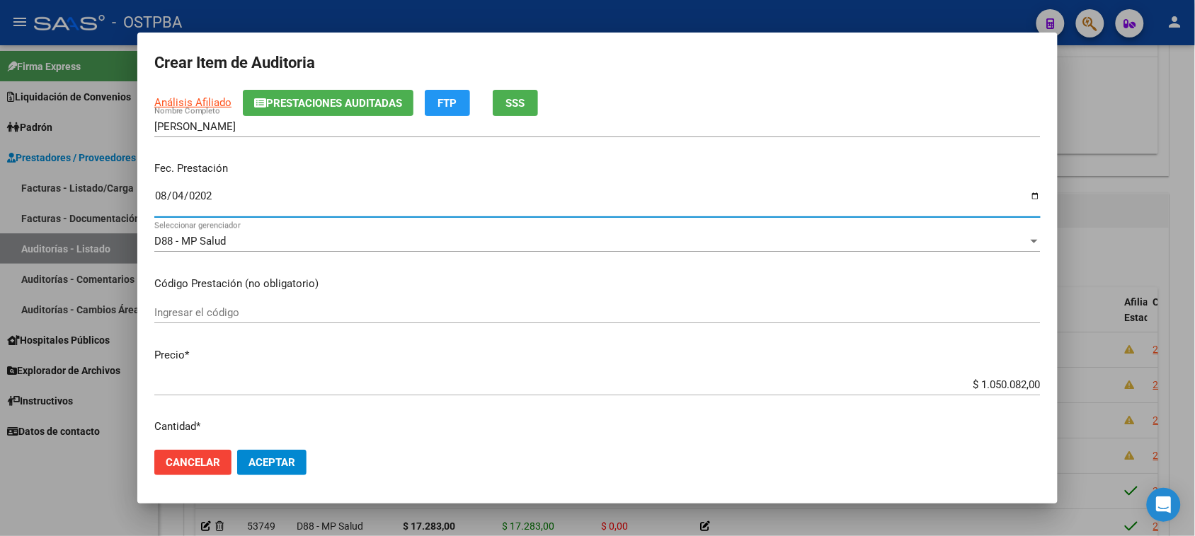
scroll to position [354, 0]
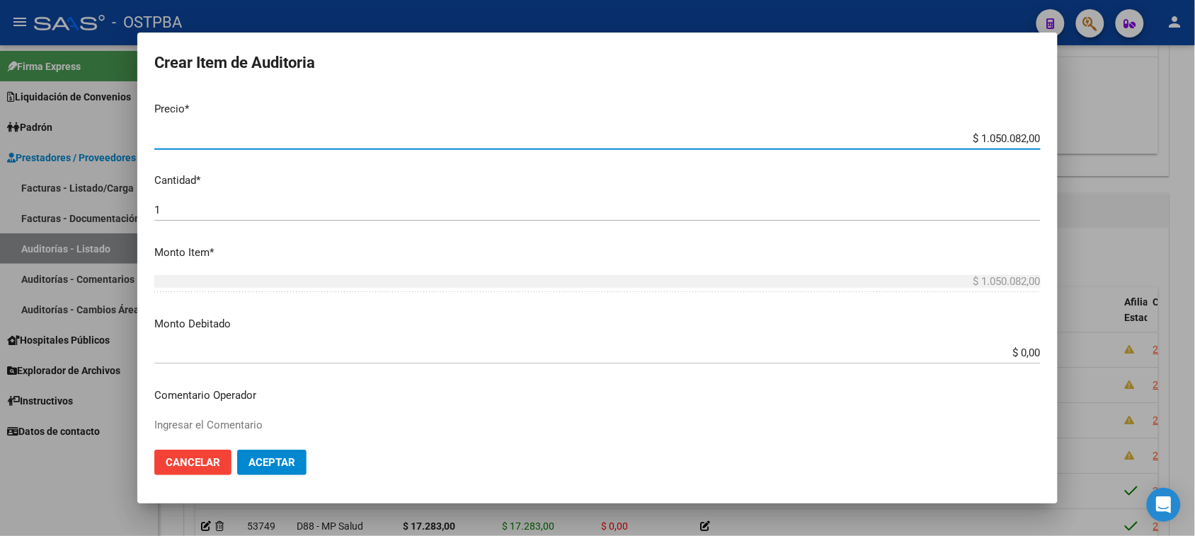
drag, startPoint x: 963, startPoint y: 138, endPoint x: 1207, endPoint y: 144, distance: 244.2
click at [1194, 144] on html "menu - OSTPBA person Firma Express Liquidación de Convenios Gastos - Items Gast…" at bounding box center [597, 268] width 1195 height 536
type input "$ 0,01"
type input "$ 0,19"
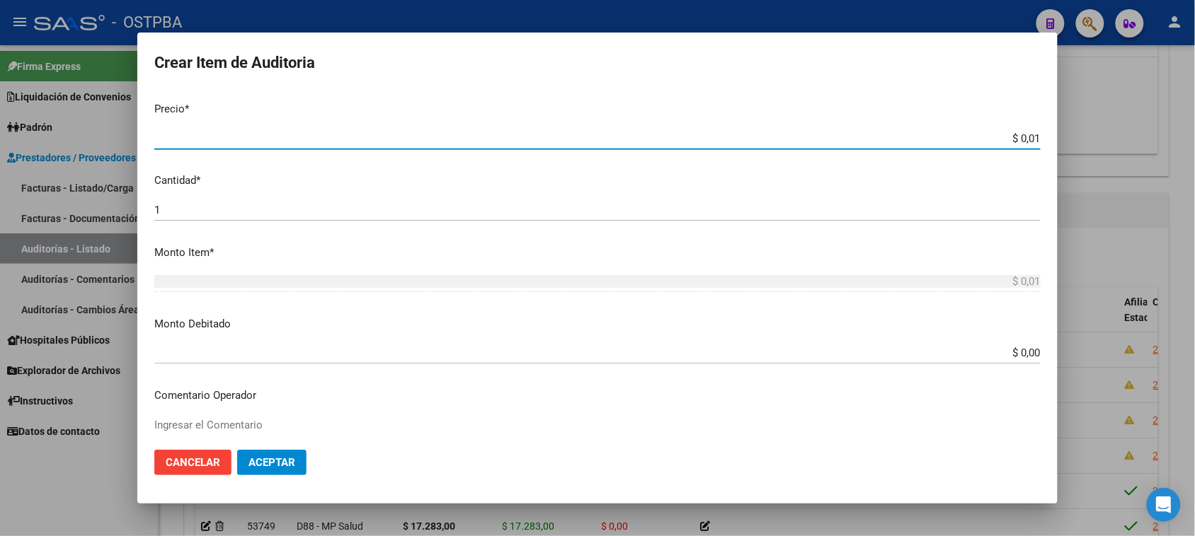
type input "$ 0,19"
type input "$ 1,91"
type input "$ 19,15"
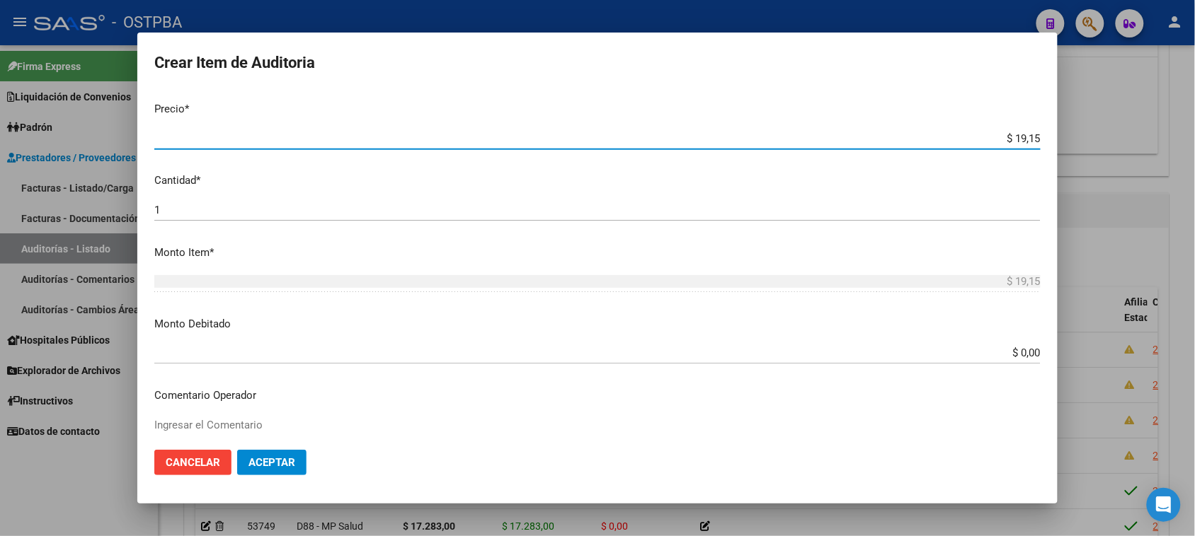
type input "$ 191,51"
type input "$ 1.915,10"
type input "$ 19.151,00"
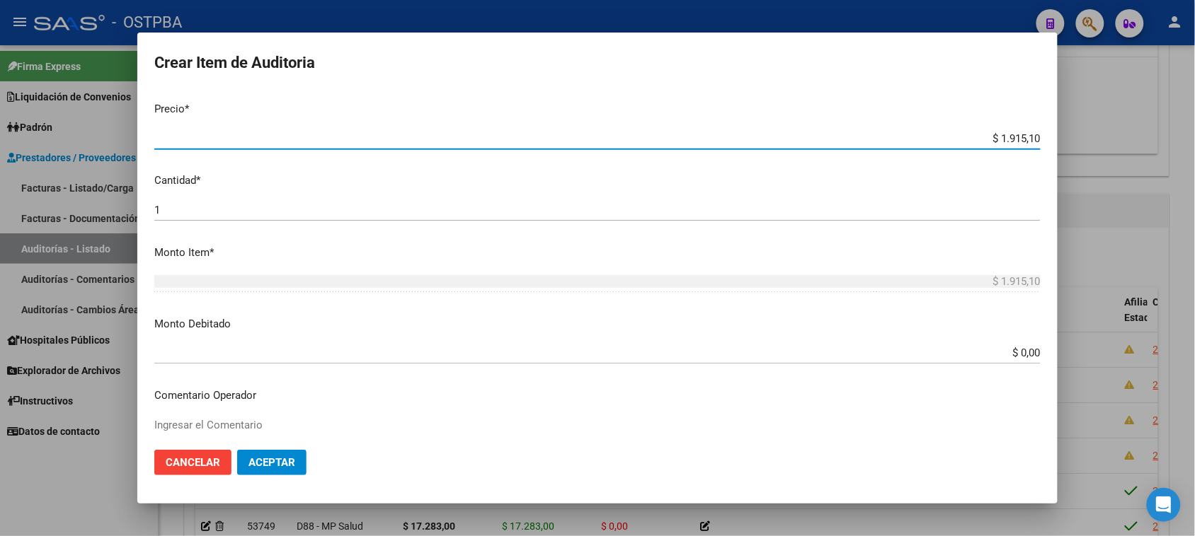
type input "$ 19.151,00"
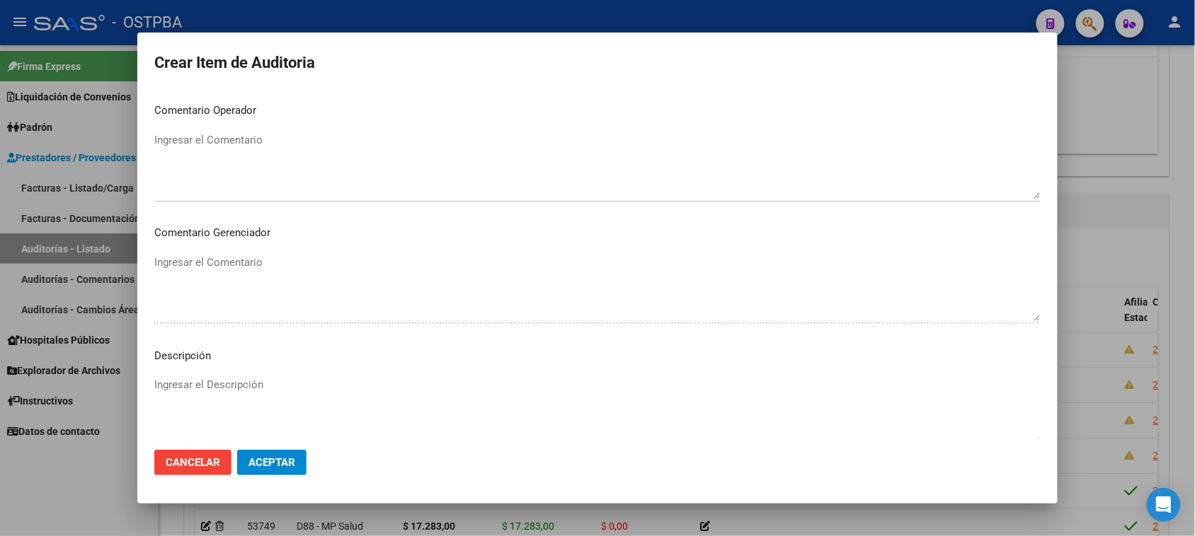
scroll to position [802, 0]
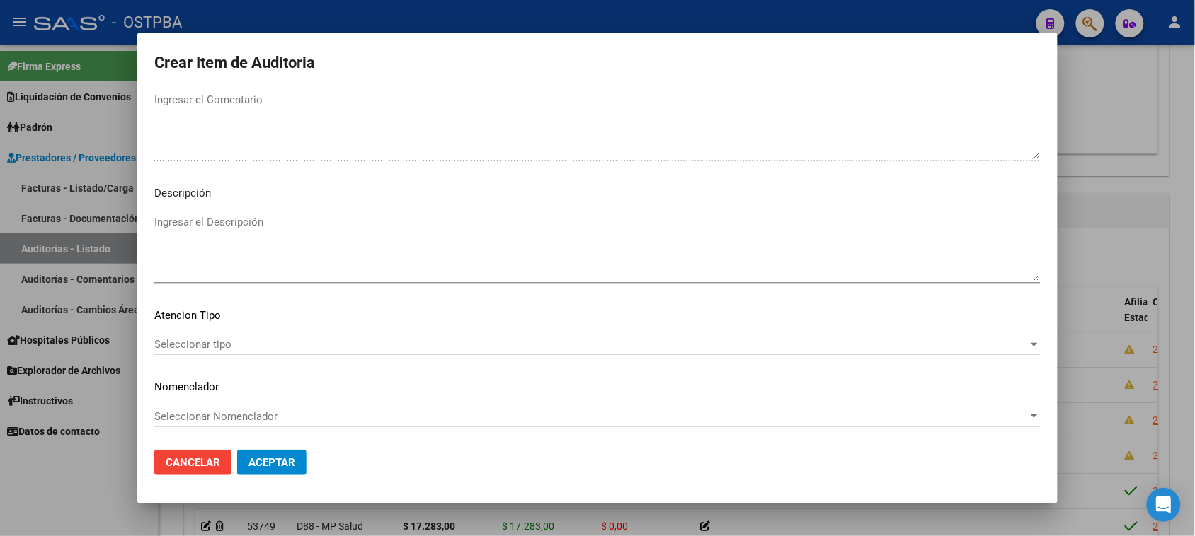
click at [241, 349] on span "Seleccionar tipo" at bounding box center [590, 344] width 873 height 13
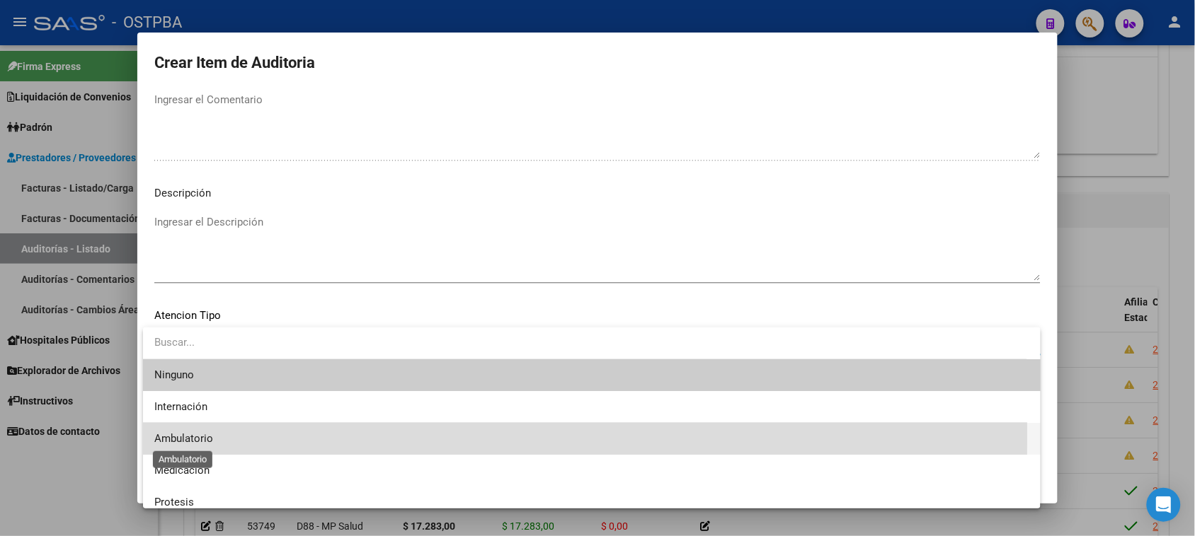
click at [200, 435] on span "Ambulatorio" at bounding box center [183, 438] width 59 height 13
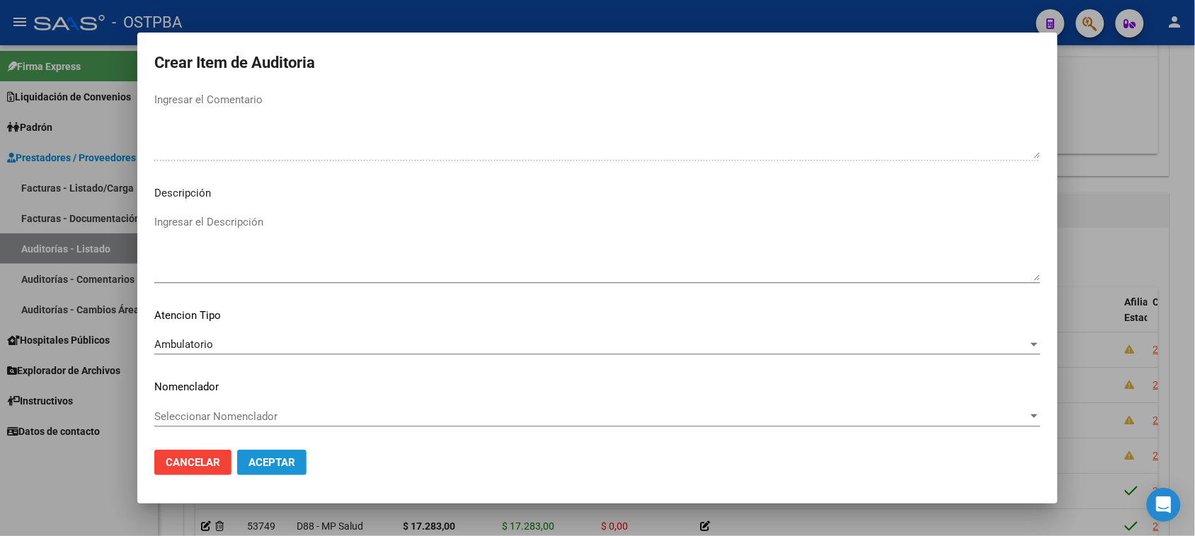
click at [260, 465] on span "Aceptar" at bounding box center [271, 462] width 47 height 13
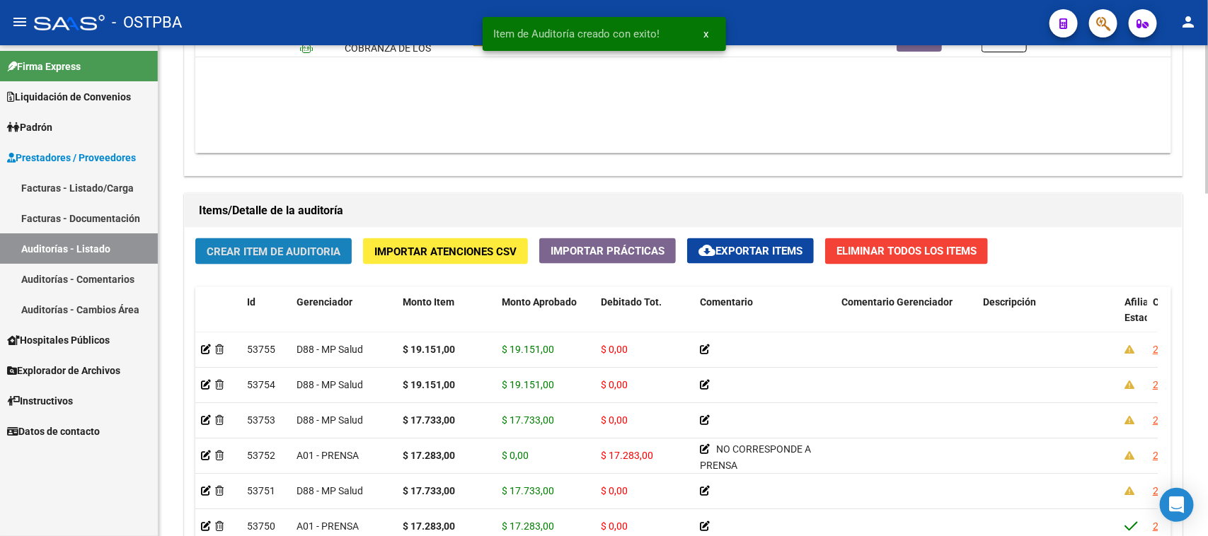
click at [274, 250] on span "Crear Item de Auditoria" at bounding box center [274, 252] width 134 height 13
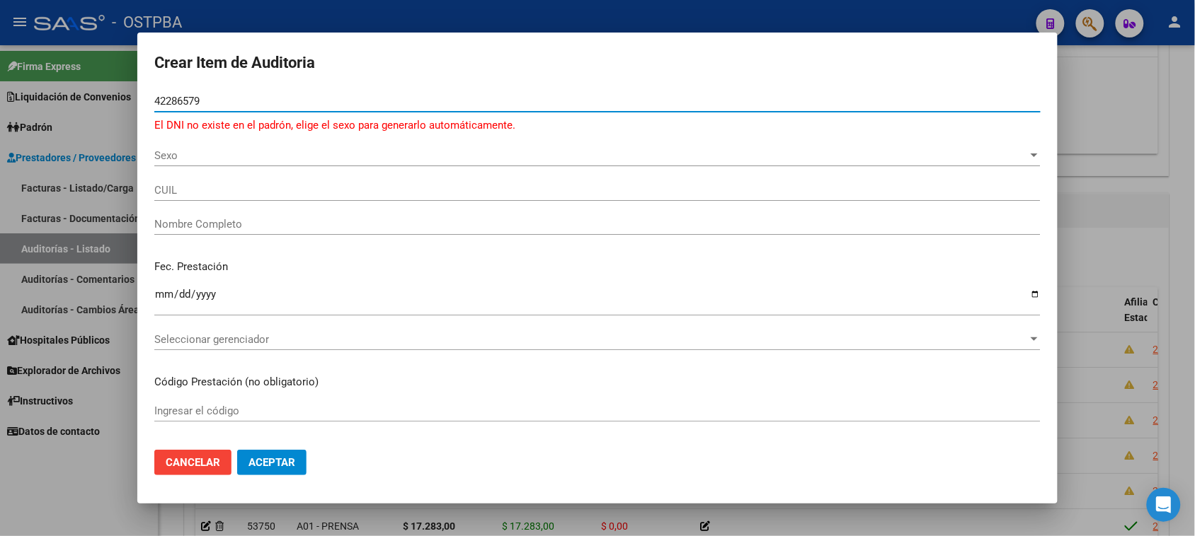
click at [164, 100] on input "42286579" at bounding box center [597, 101] width 886 height 13
type input "44286579"
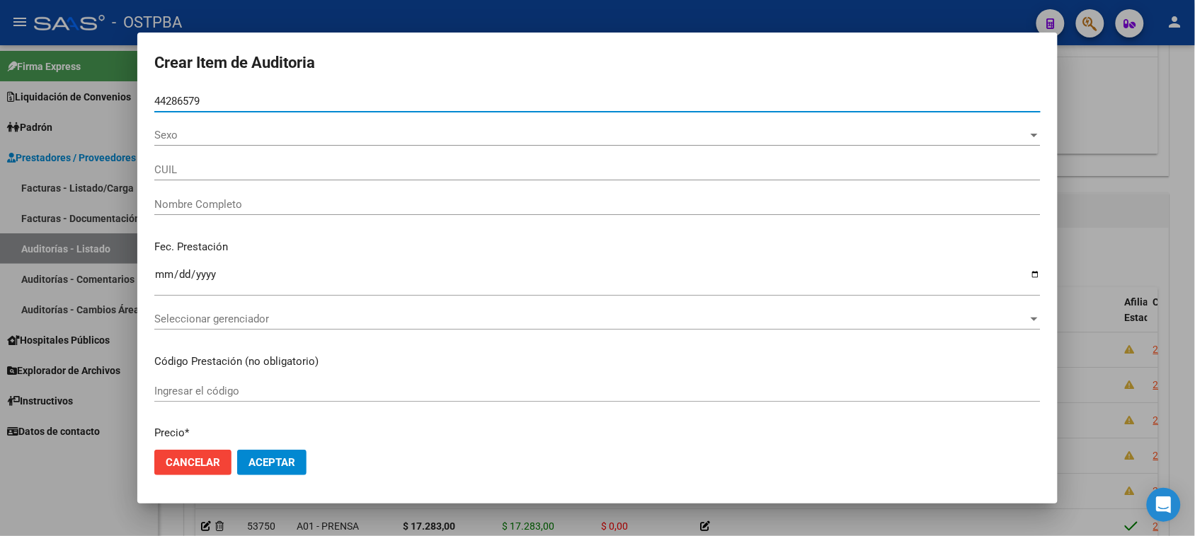
type input "27442865790"
type input "[PERSON_NAME]"
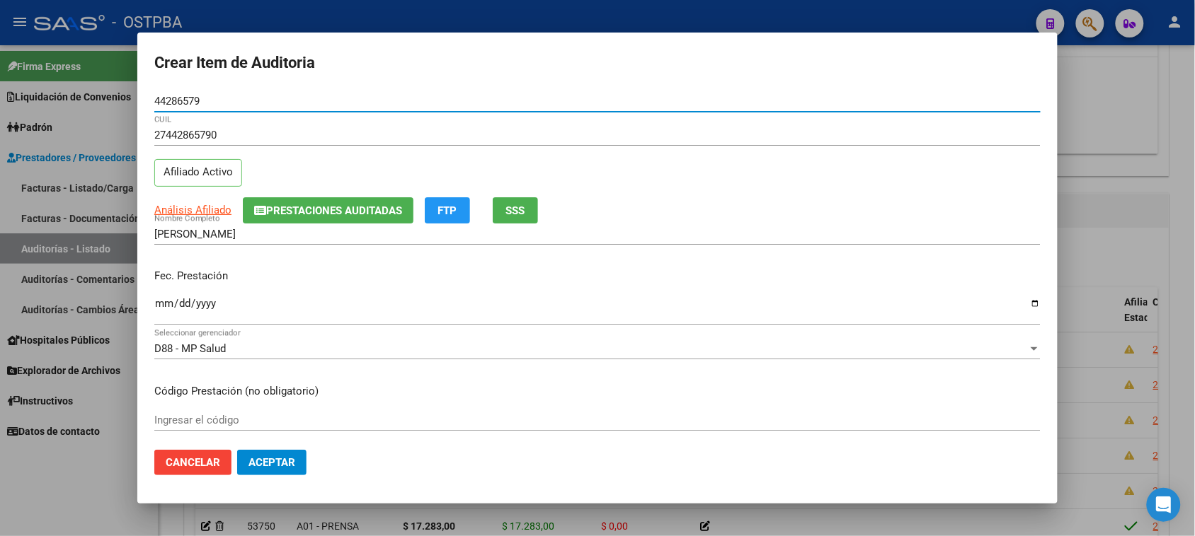
type input "44286579"
click at [168, 301] on input "Ingresar la fecha" at bounding box center [597, 309] width 886 height 23
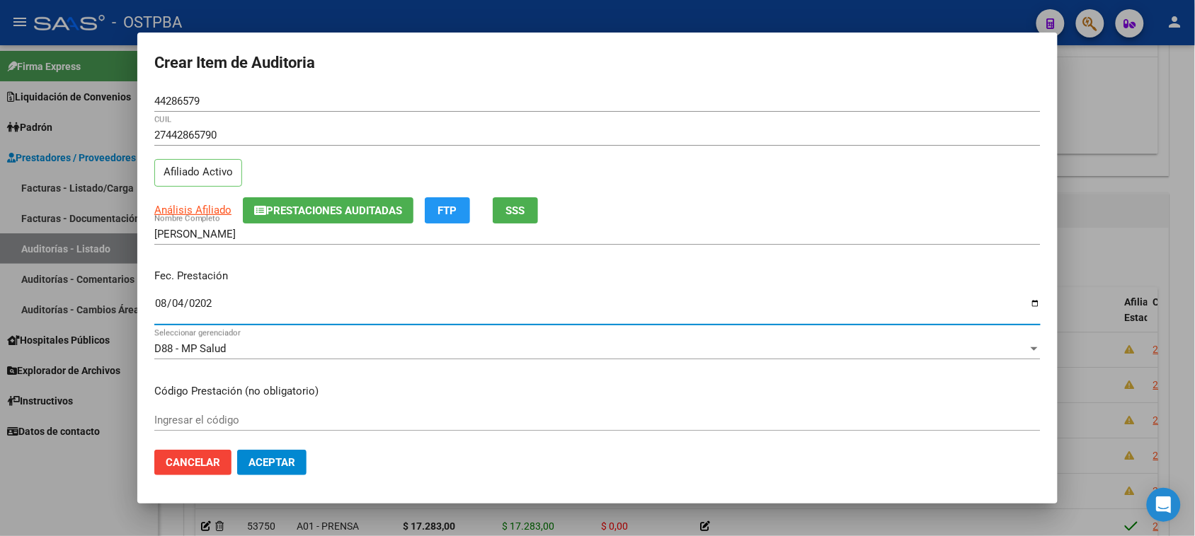
type input "[DATE]"
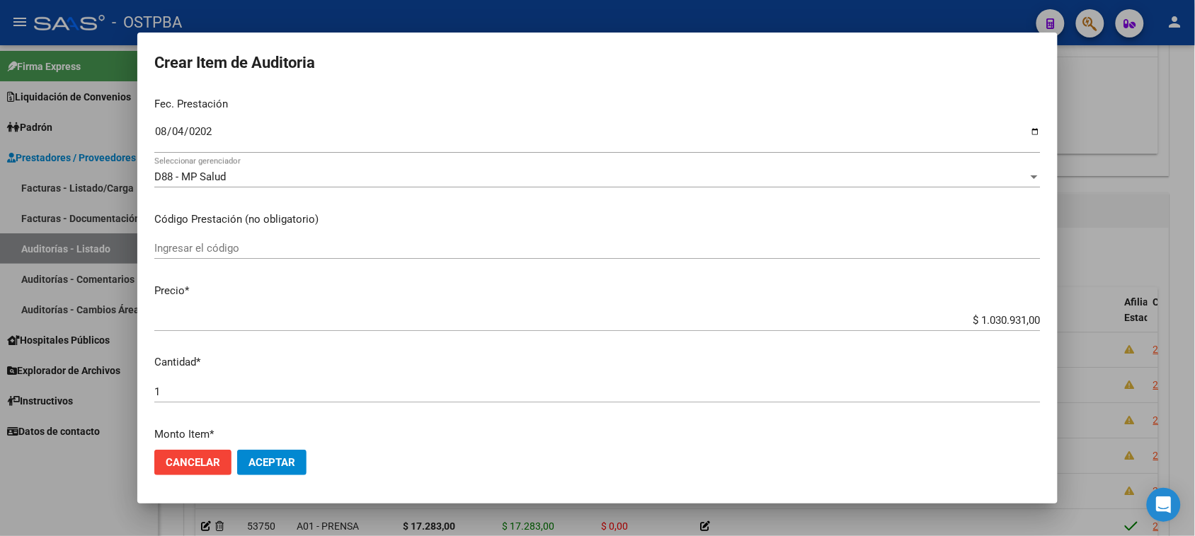
scroll to position [177, 0]
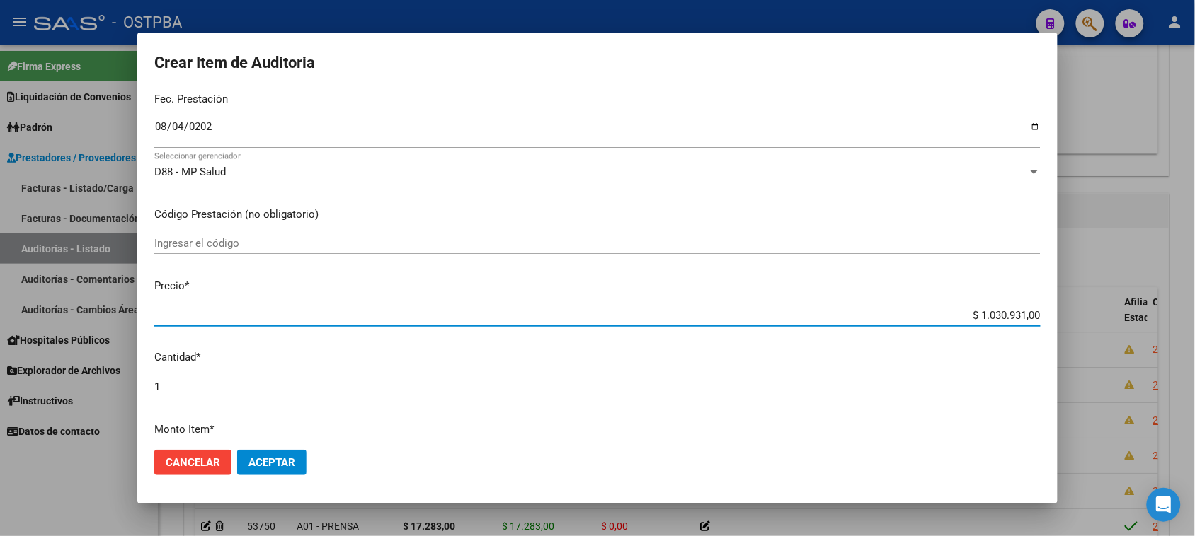
drag, startPoint x: 963, startPoint y: 309, endPoint x: 1103, endPoint y: 311, distance: 139.4
click at [1103, 311] on div "Crear Item de Auditoria 44286579 Nro Documento 27442865790 CUIL Afiliado Activo…" at bounding box center [597, 268] width 1195 height 536
type input "$ 0,01"
type input "$ 0,19"
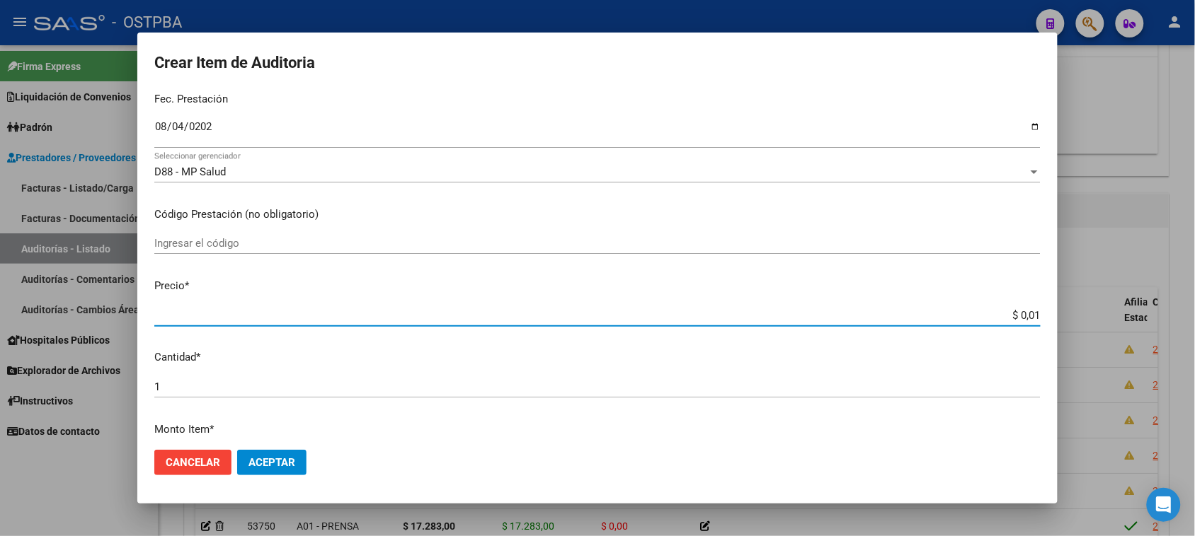
type input "$ 0,19"
type input "$ 1,91"
type input "$ 19,15"
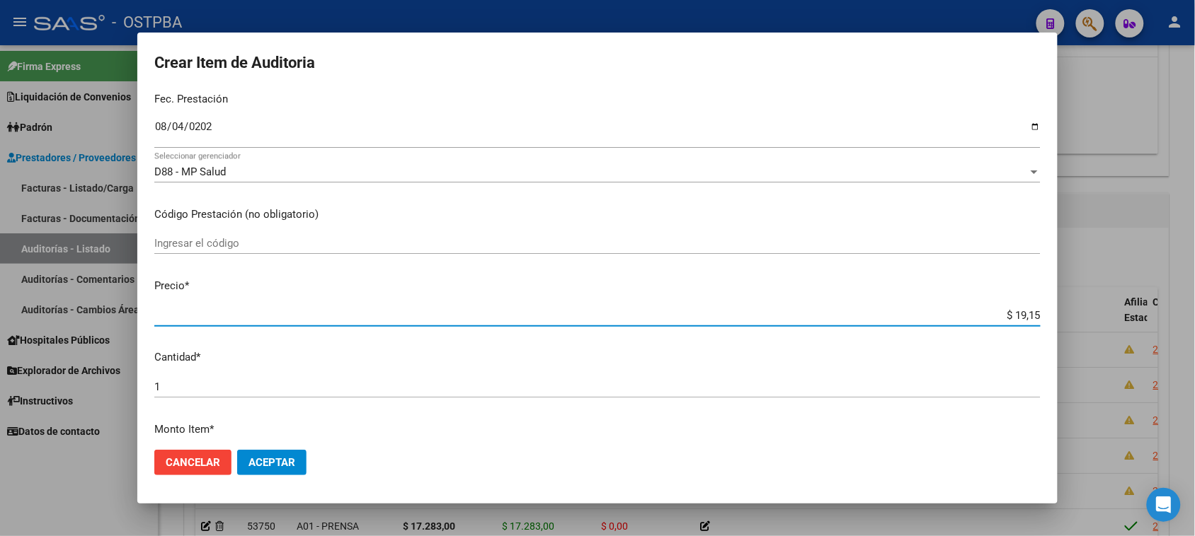
type input "$ 191,51"
type input "$ 1.915,10"
type input "$ 19.151,00"
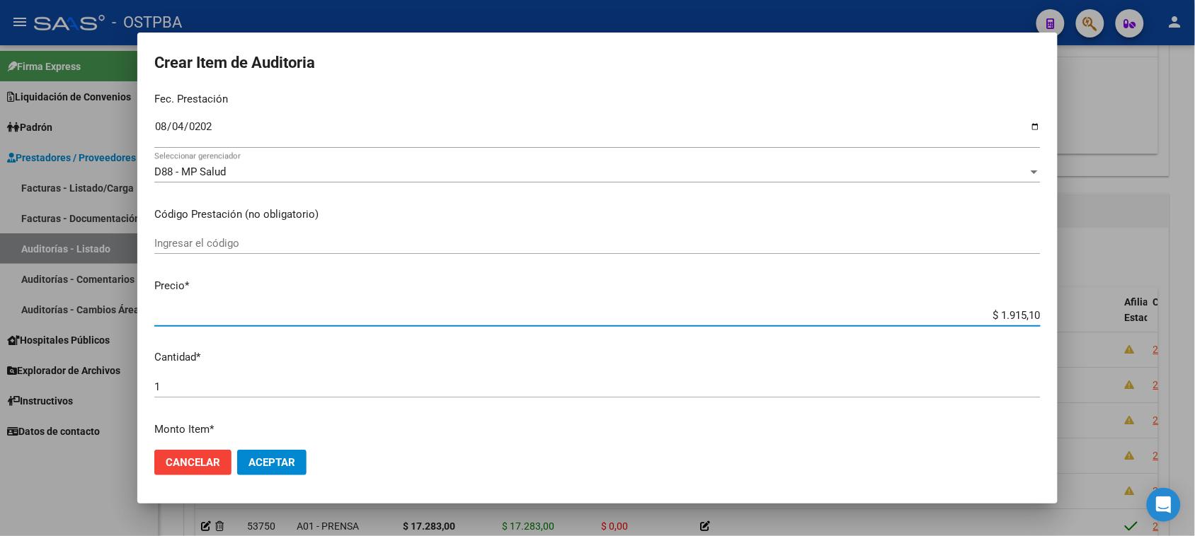
type input "$ 19.151,00"
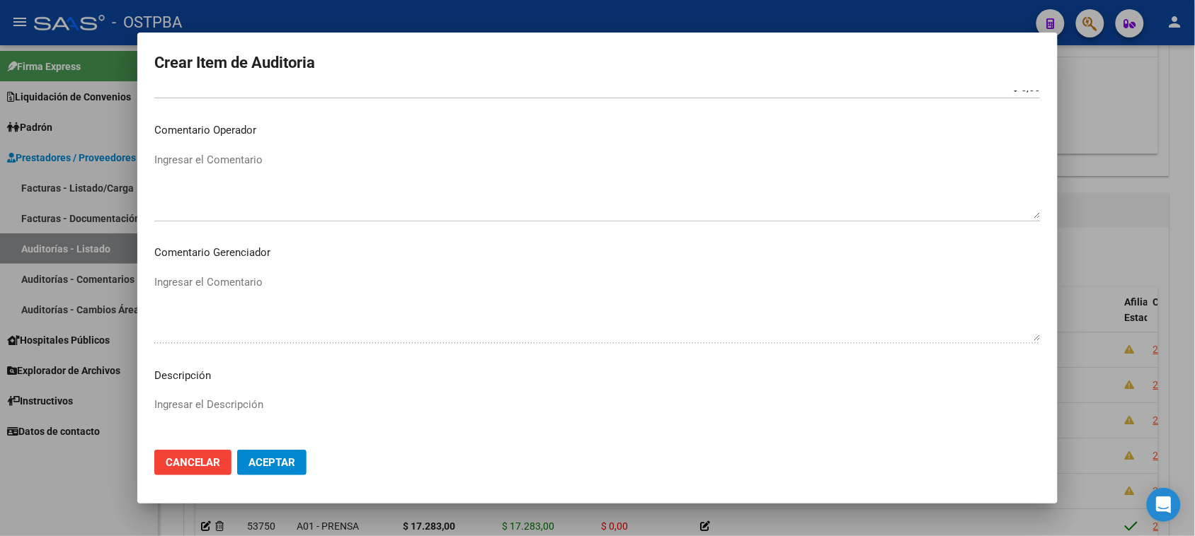
scroll to position [802, 0]
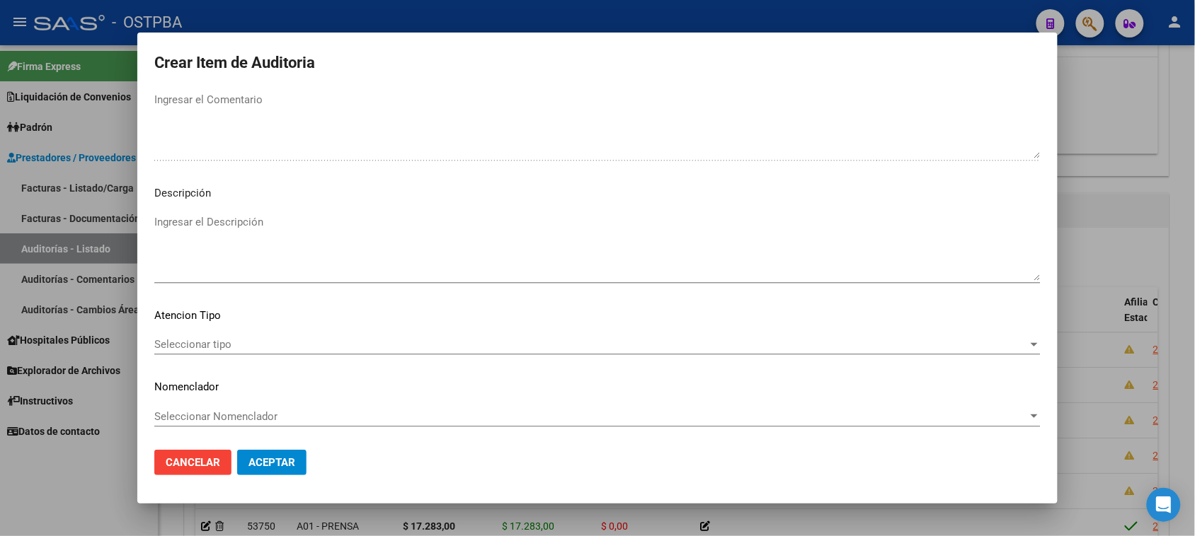
click at [200, 342] on span "Seleccionar tipo" at bounding box center [590, 344] width 873 height 13
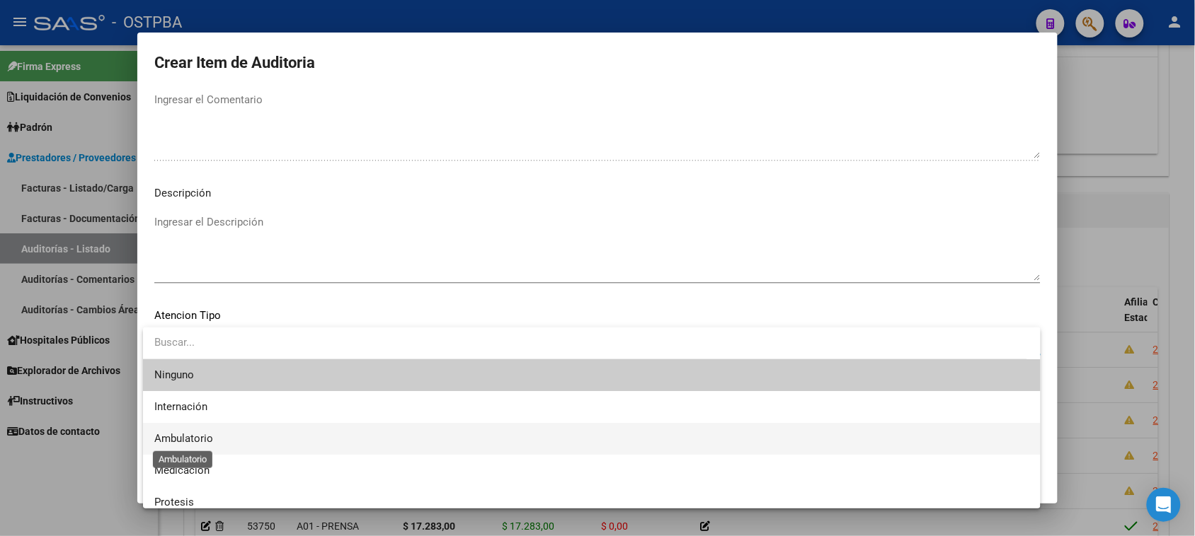
click at [211, 439] on span "Ambulatorio" at bounding box center [183, 438] width 59 height 13
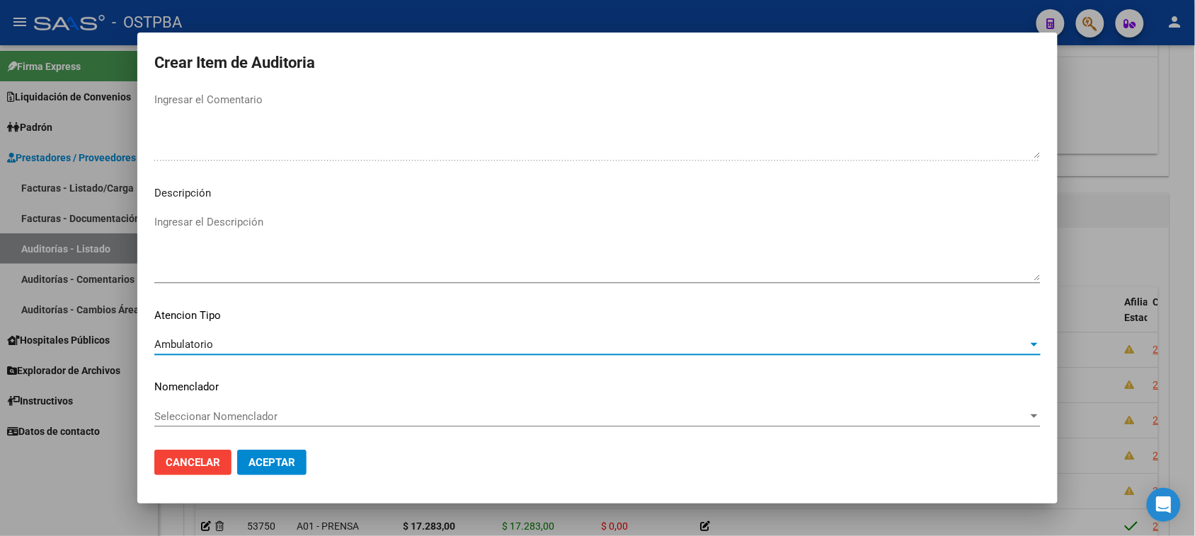
click at [295, 461] on span "Aceptar" at bounding box center [271, 462] width 47 height 13
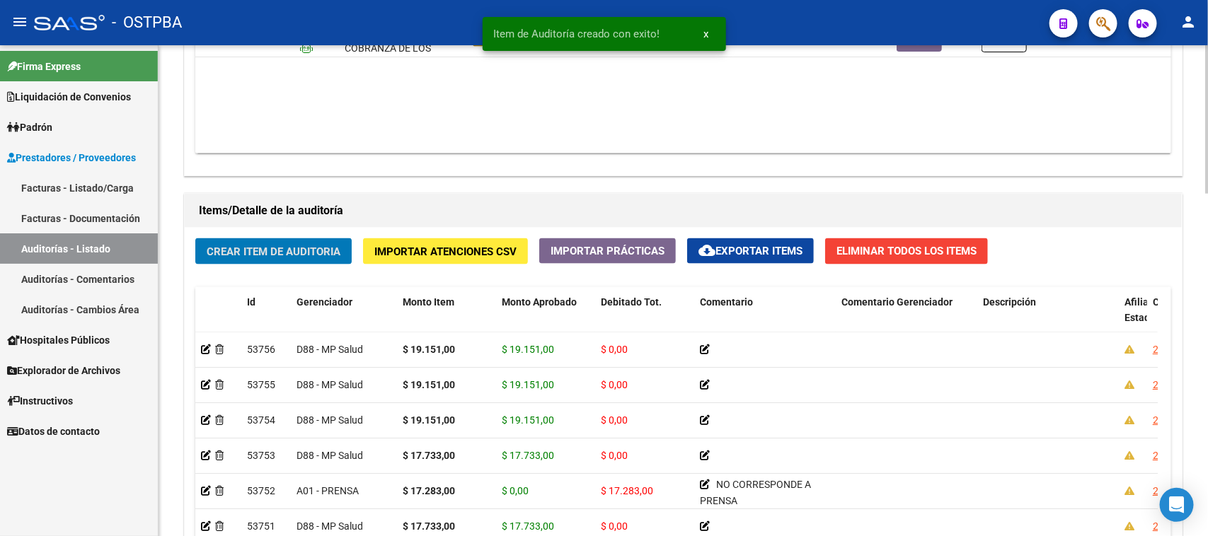
click at [296, 241] on button "Crear Item de Auditoria" at bounding box center [273, 251] width 156 height 26
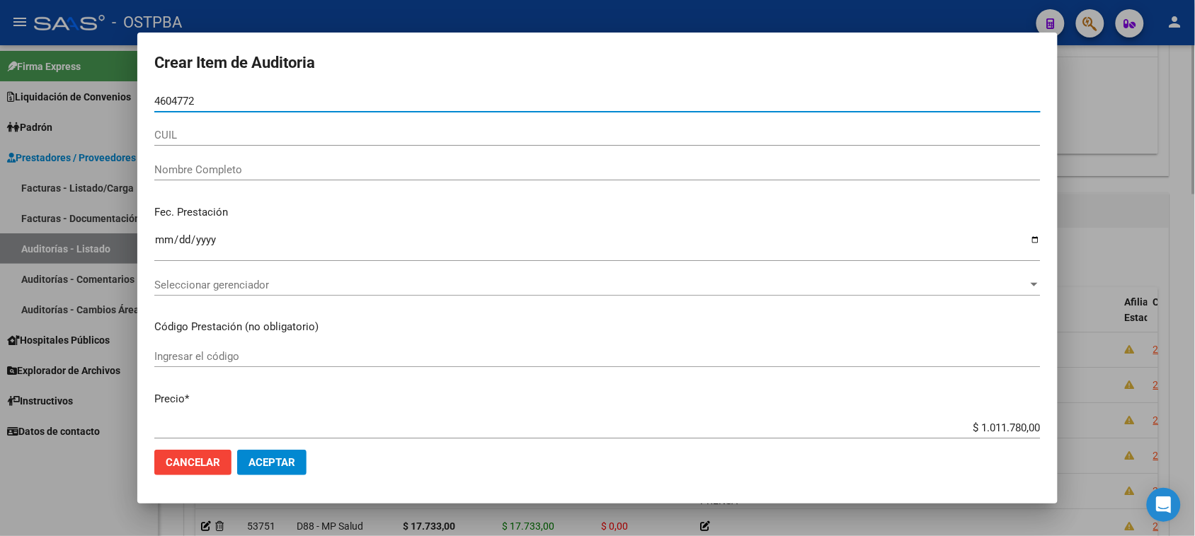
type input "46047725"
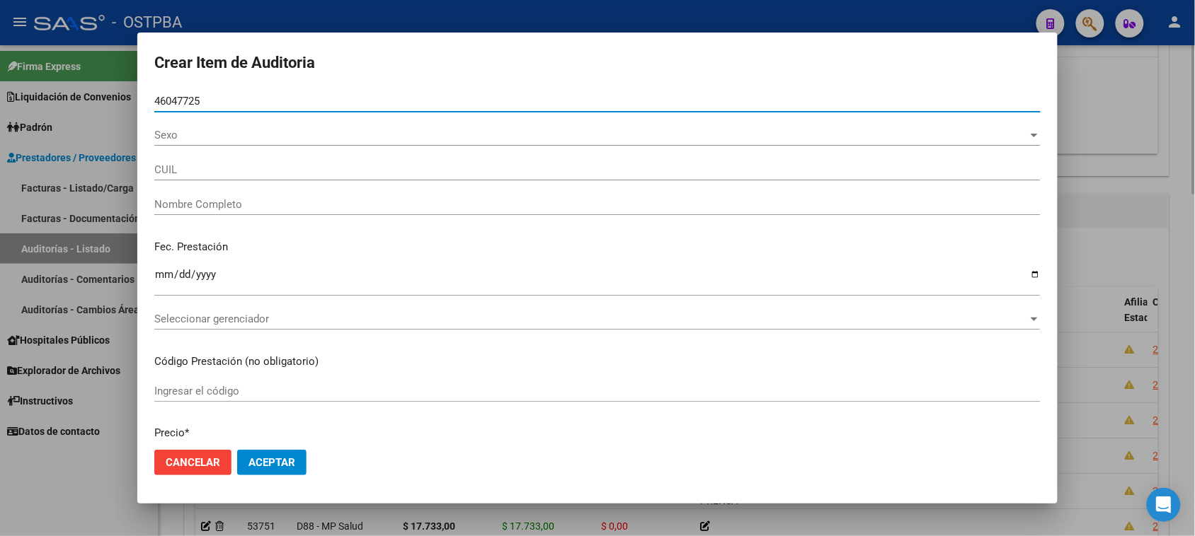
type input "27460477250"
type input "[PERSON_NAME] [PERSON_NAME]"
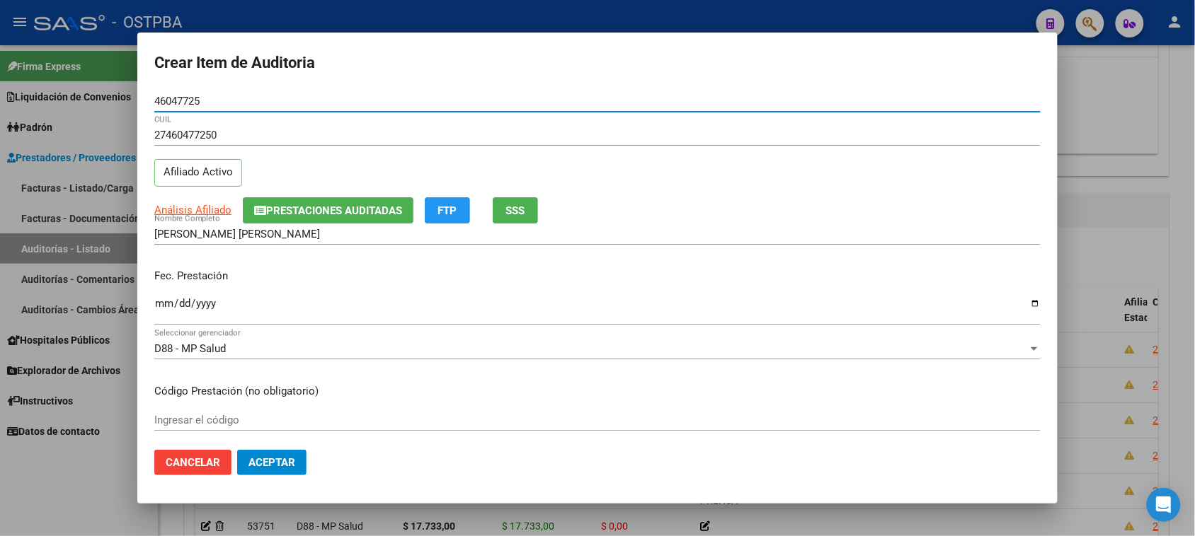
type input "46047725"
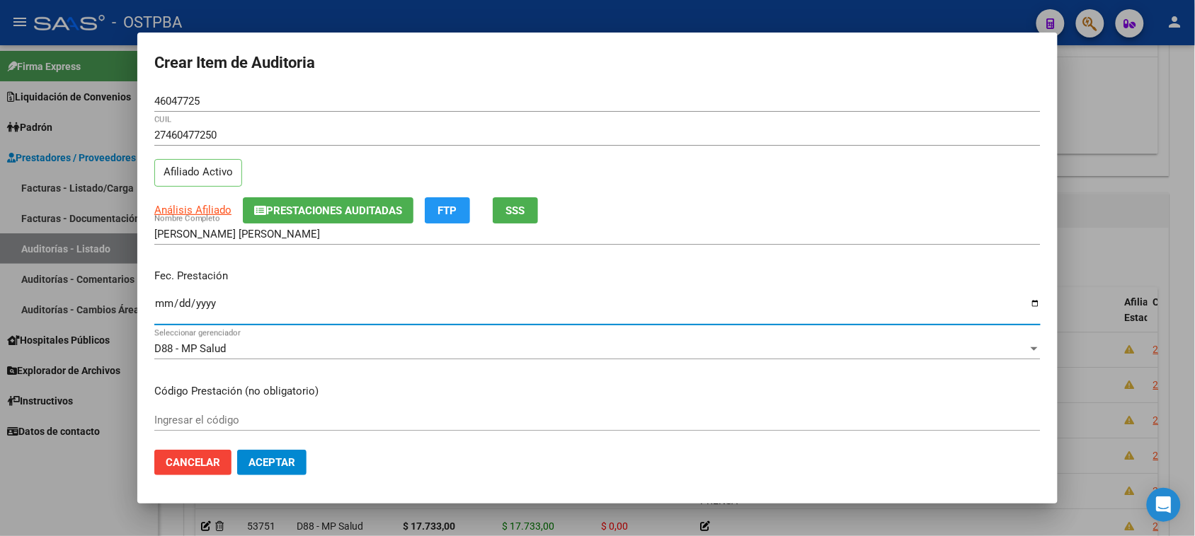
click at [158, 301] on input "Ingresar la fecha" at bounding box center [597, 309] width 886 height 23
type input "[DATE]"
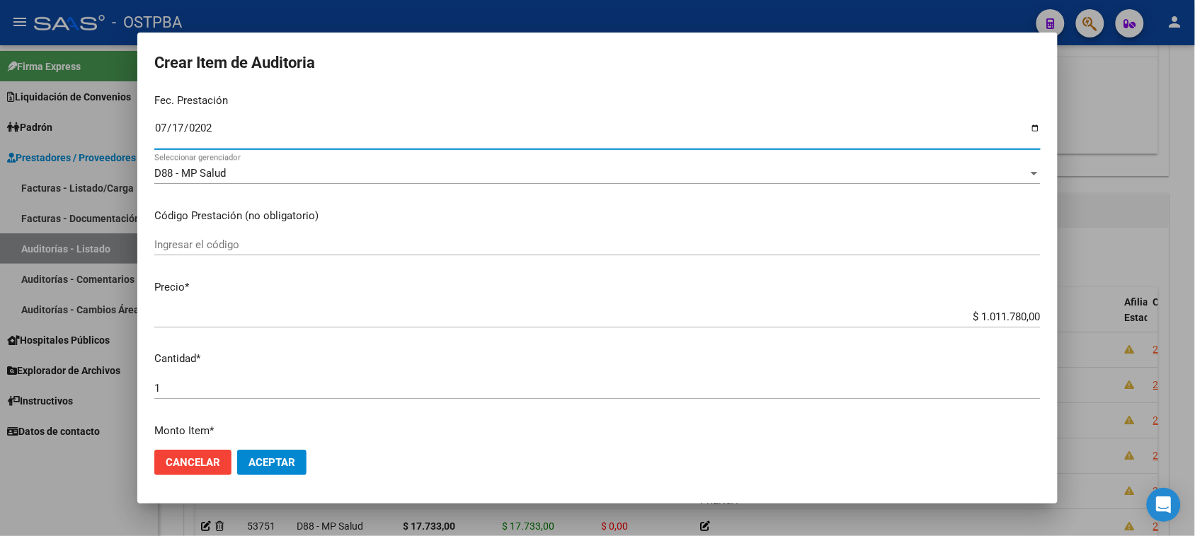
scroll to position [177, 0]
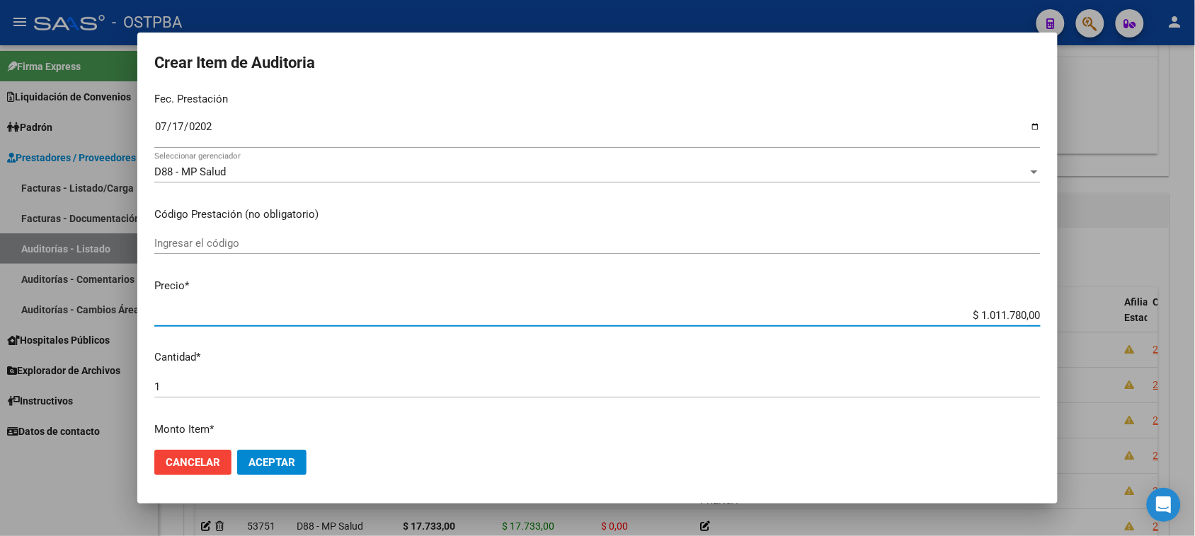
drag, startPoint x: 961, startPoint y: 315, endPoint x: 1148, endPoint y: 315, distance: 186.8
click at [1148, 315] on div "Crear Item de Auditoria 46047725 Nro Documento 27460477250 CUIL Afiliado Activo…" at bounding box center [597, 268] width 1195 height 536
type input "$ 0,01"
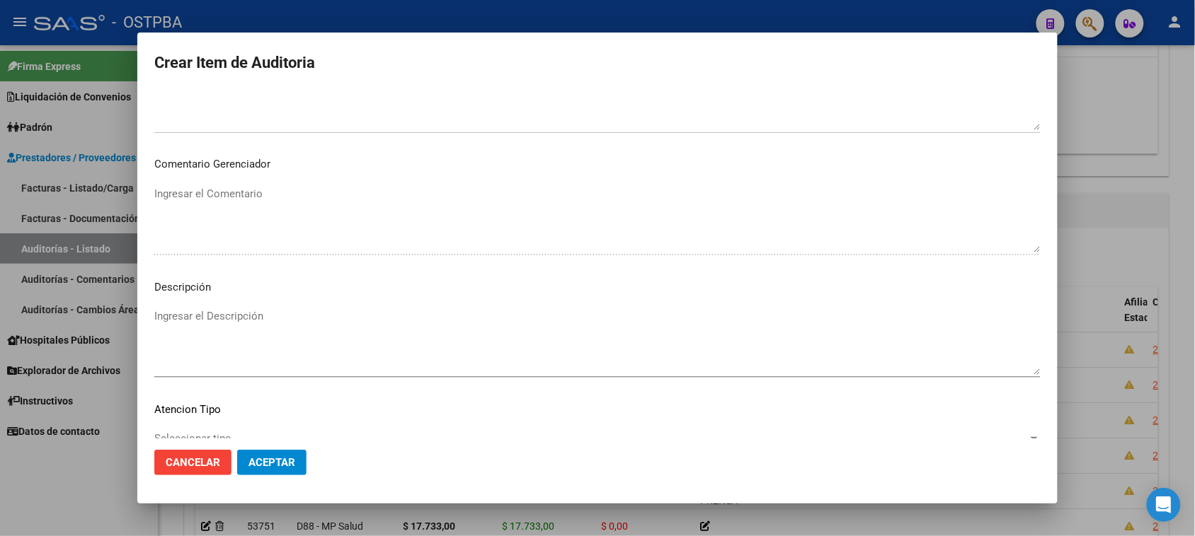
scroll to position [802, 0]
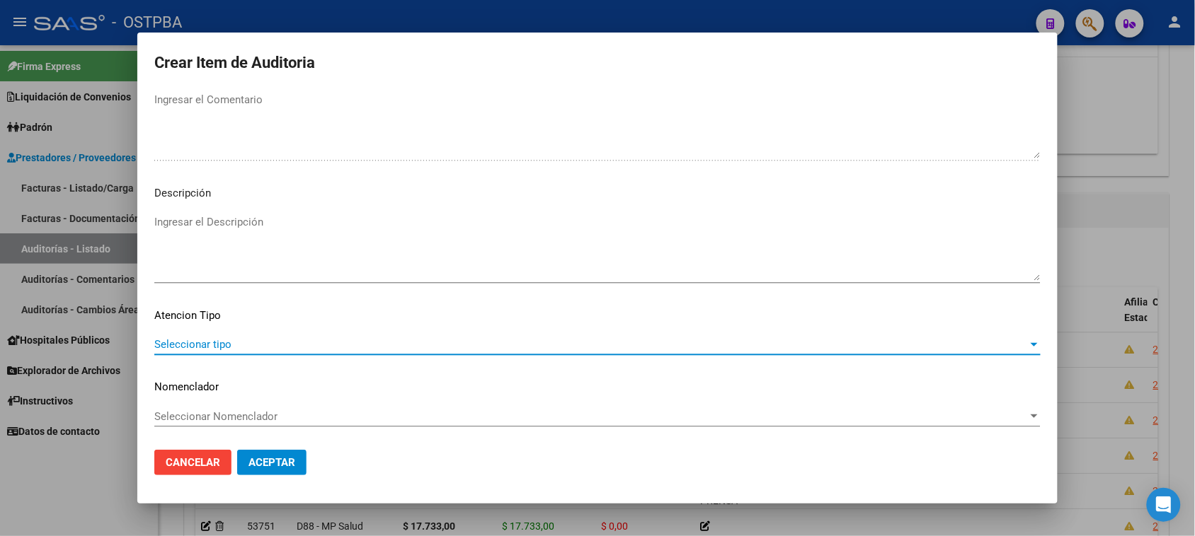
click at [216, 345] on span "Seleccionar tipo" at bounding box center [590, 344] width 873 height 13
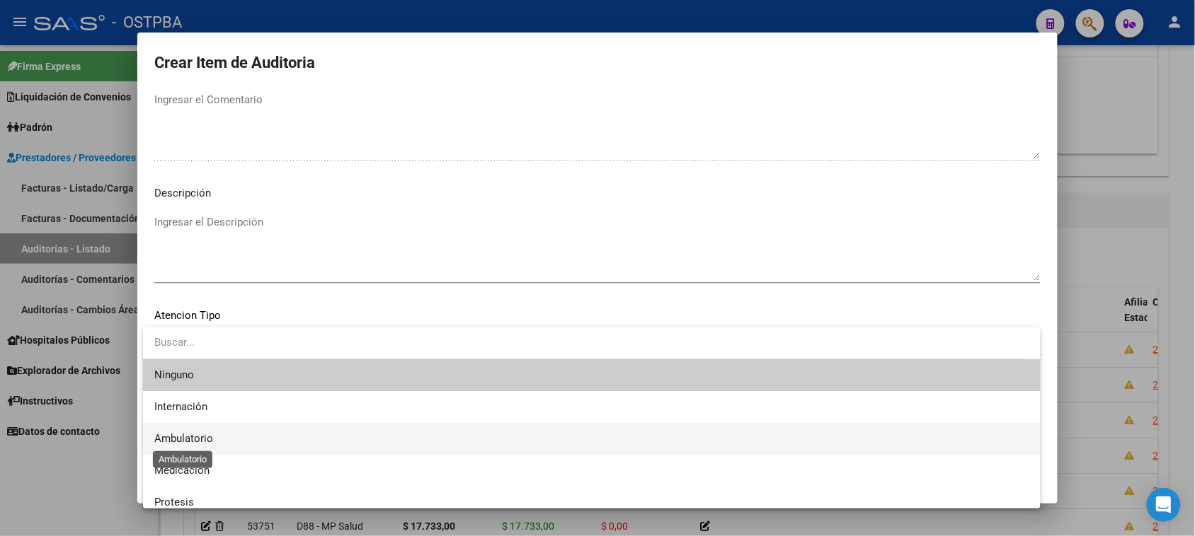
click at [172, 434] on span "Ambulatorio" at bounding box center [183, 438] width 59 height 13
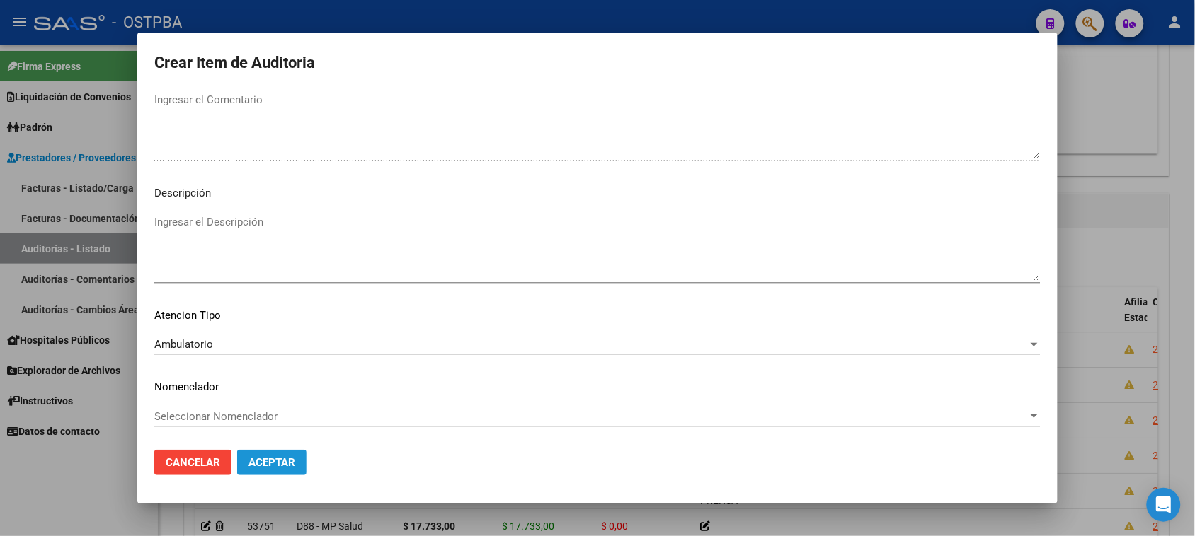
click at [251, 462] on span "Aceptar" at bounding box center [271, 462] width 47 height 13
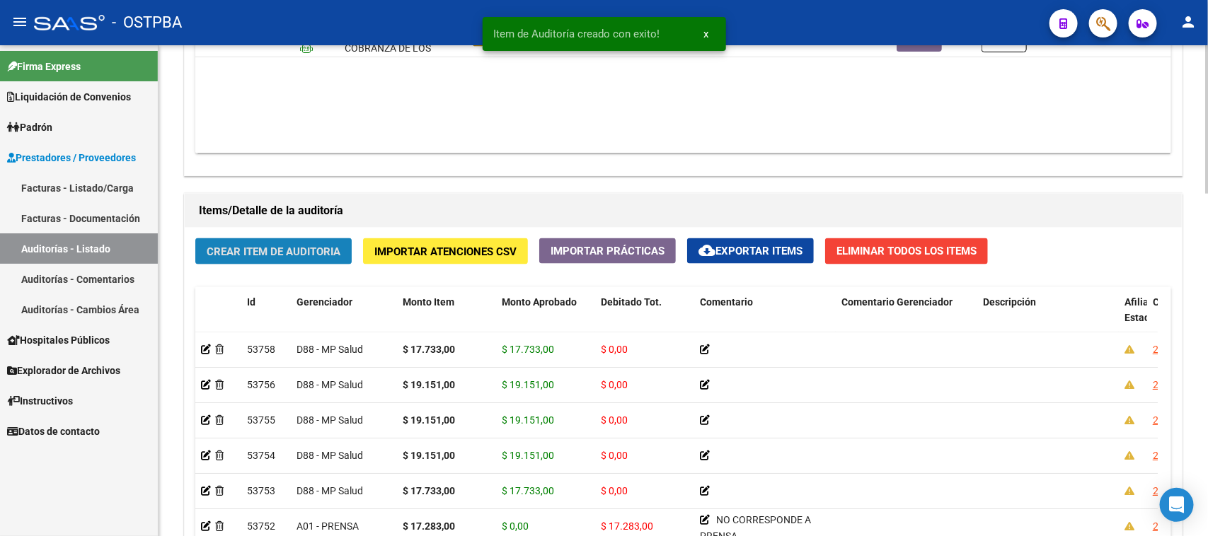
click at [294, 256] on button "Crear Item de Auditoria" at bounding box center [273, 251] width 156 height 26
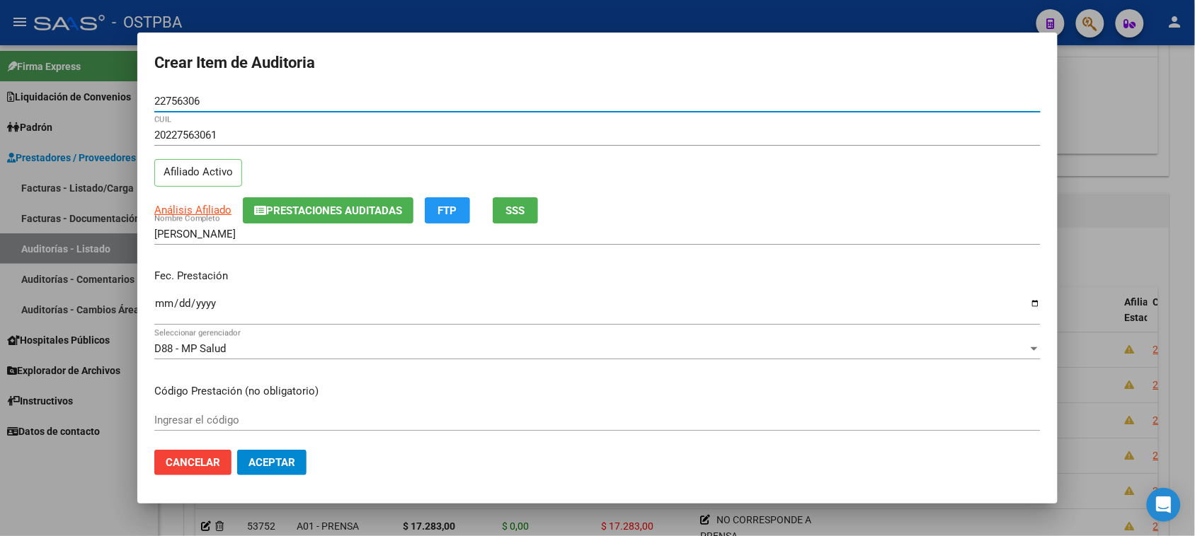
click at [160, 306] on input "Ingresar la fecha" at bounding box center [597, 309] width 886 height 23
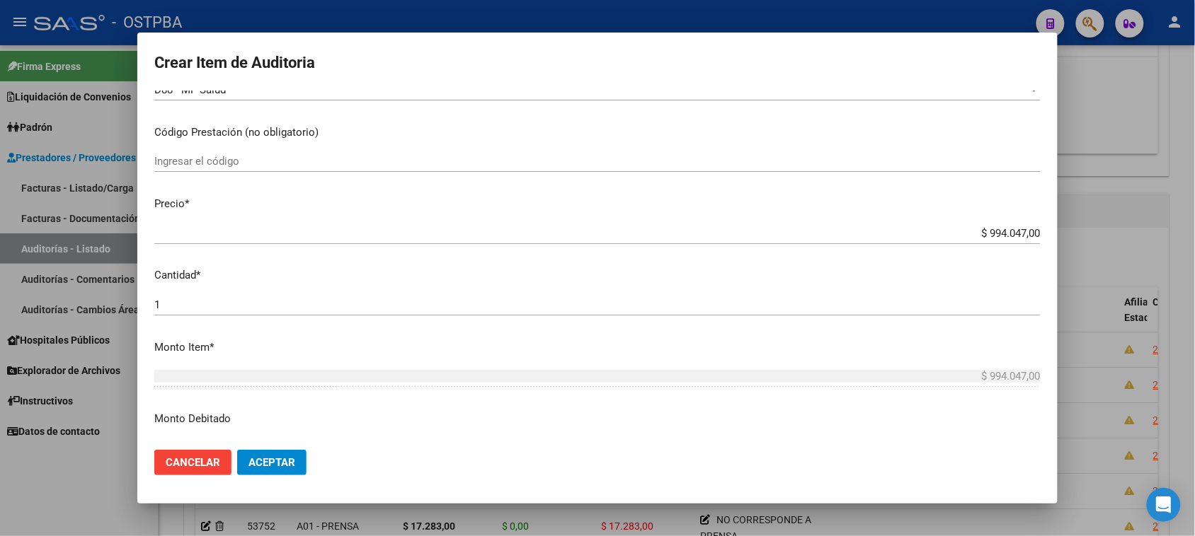
scroll to position [265, 0]
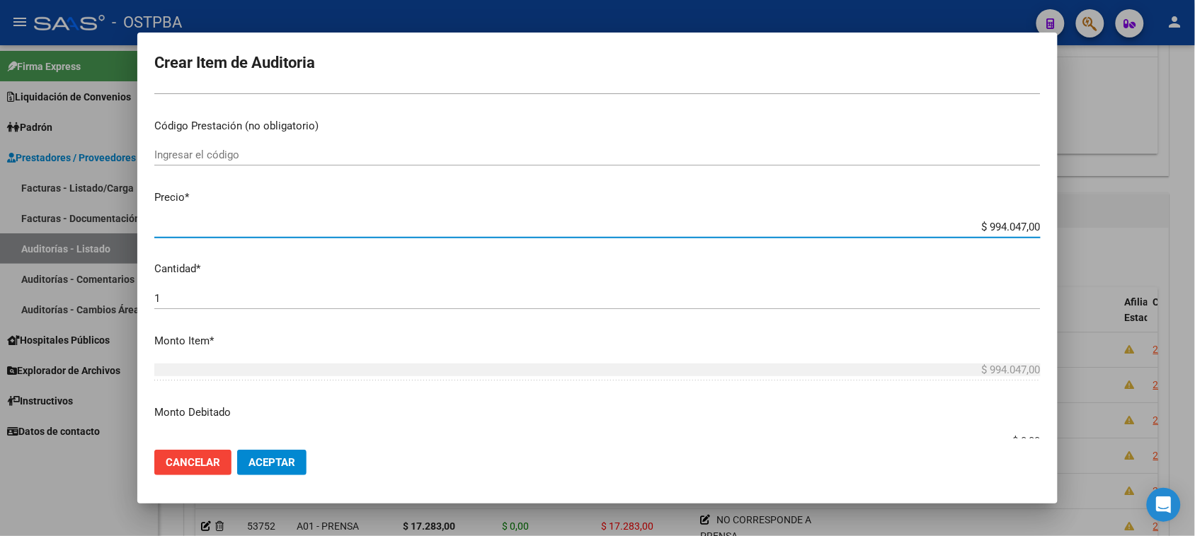
drag, startPoint x: 974, startPoint y: 227, endPoint x: 1124, endPoint y: 225, distance: 150.0
click at [1124, 225] on div "Crear Item de Auditoria 22756306 Nro Documento 20227563061 CUIL Afiliado Activo…" at bounding box center [597, 268] width 1195 height 536
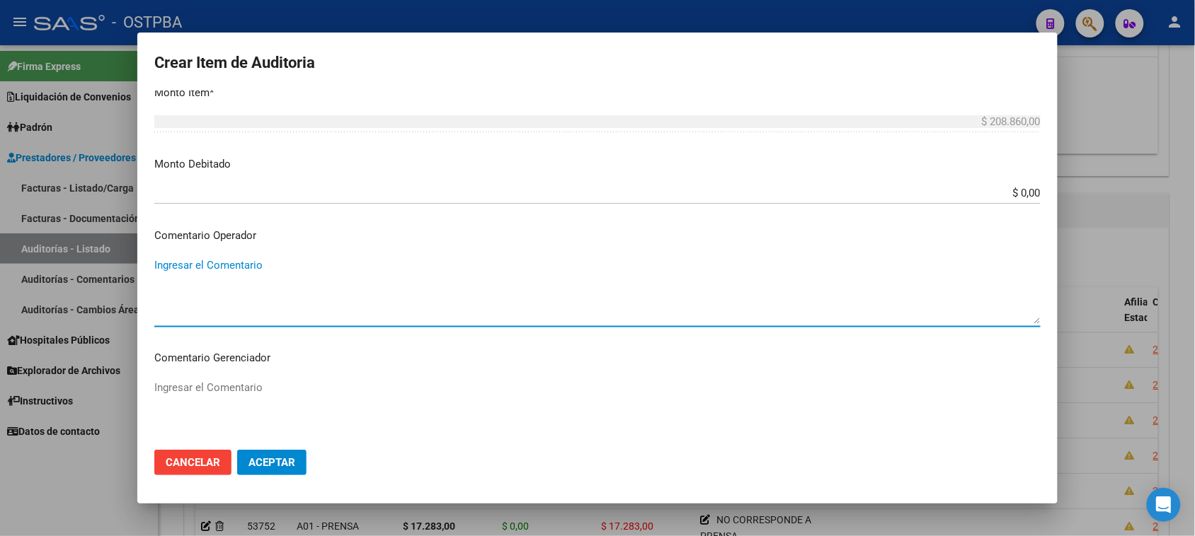
scroll to position [759, 0]
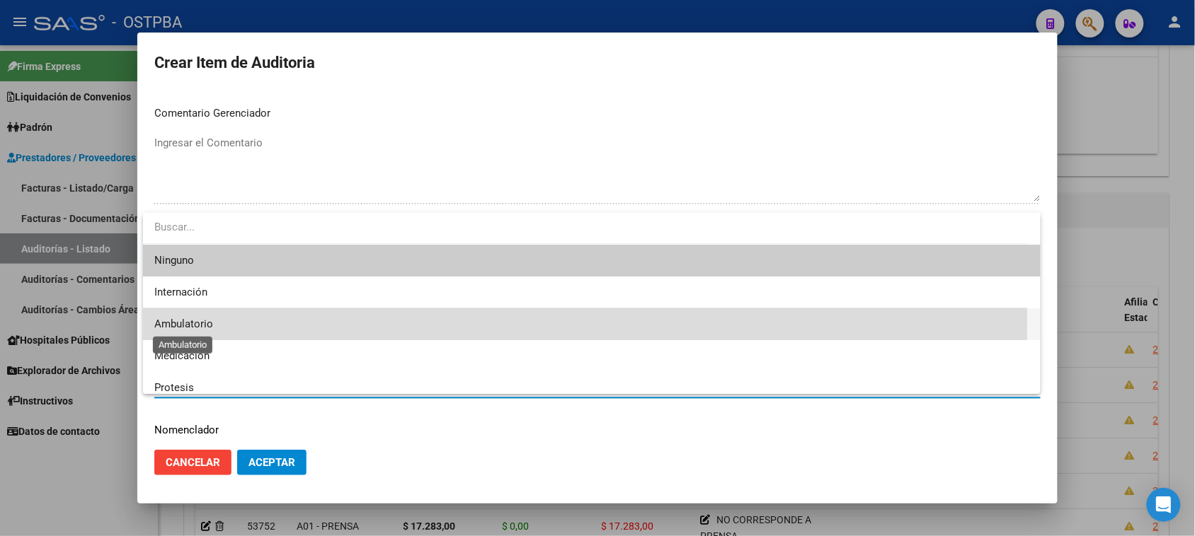
click at [195, 319] on span "Ambulatorio" at bounding box center [183, 324] width 59 height 13
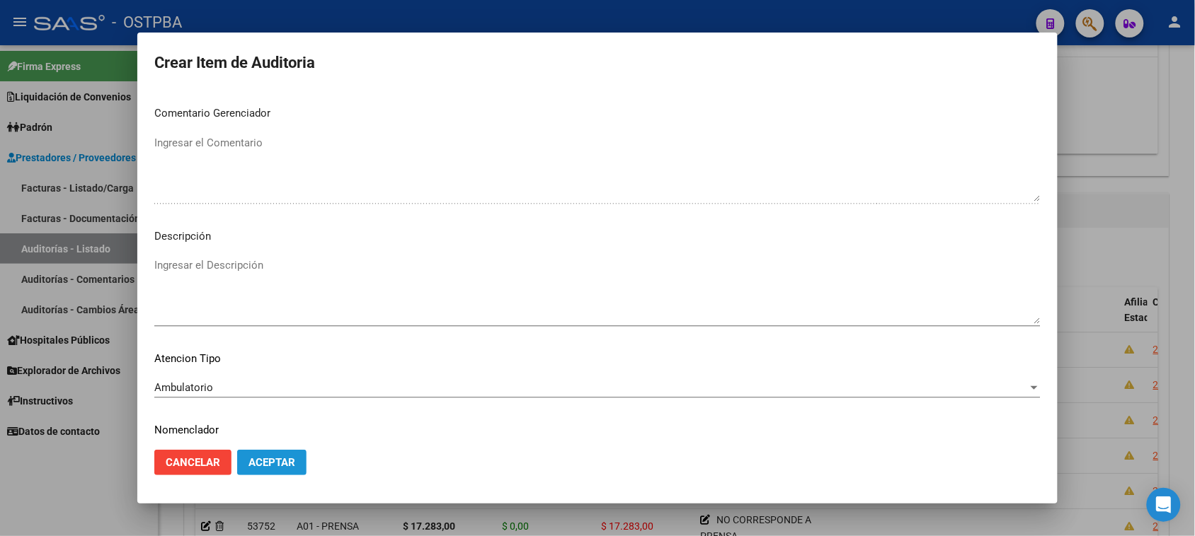
click at [253, 461] on span "Aceptar" at bounding box center [271, 462] width 47 height 13
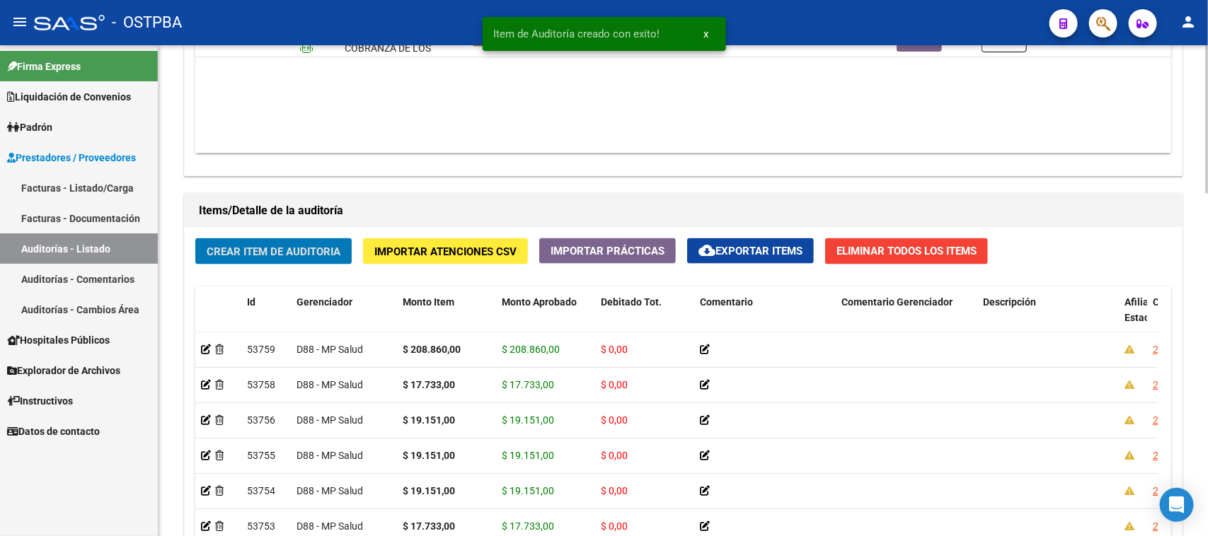
click at [305, 252] on span "Crear Item de Auditoria" at bounding box center [274, 252] width 134 height 13
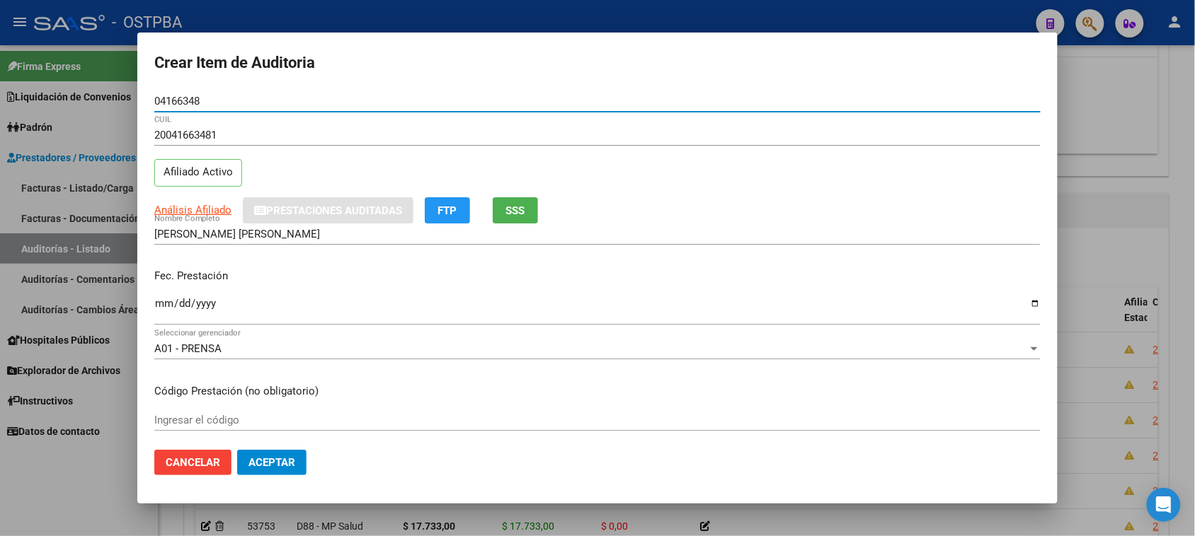
click at [154, 301] on input "Ingresar la fecha" at bounding box center [597, 309] width 886 height 23
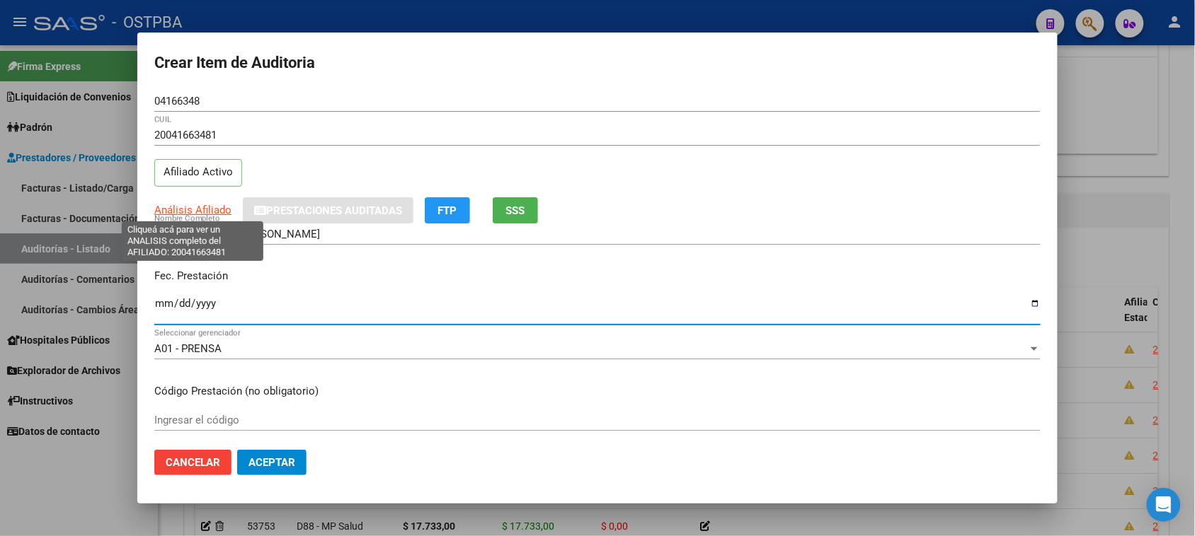
click at [197, 206] on span "Análisis Afiliado" at bounding box center [192, 210] width 77 height 13
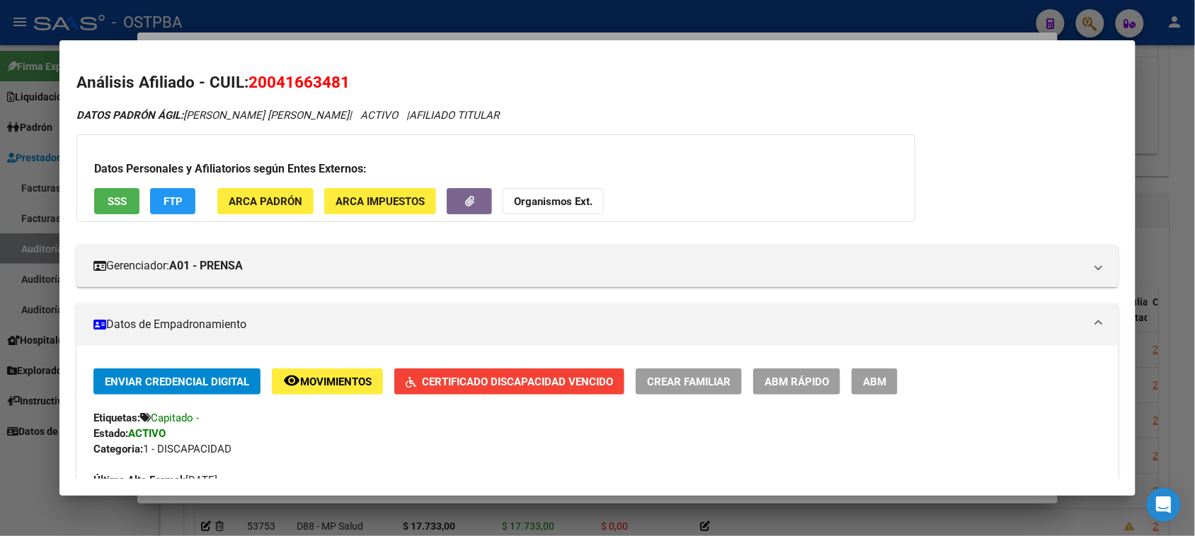
click at [125, 209] on button "SSS" at bounding box center [116, 201] width 45 height 26
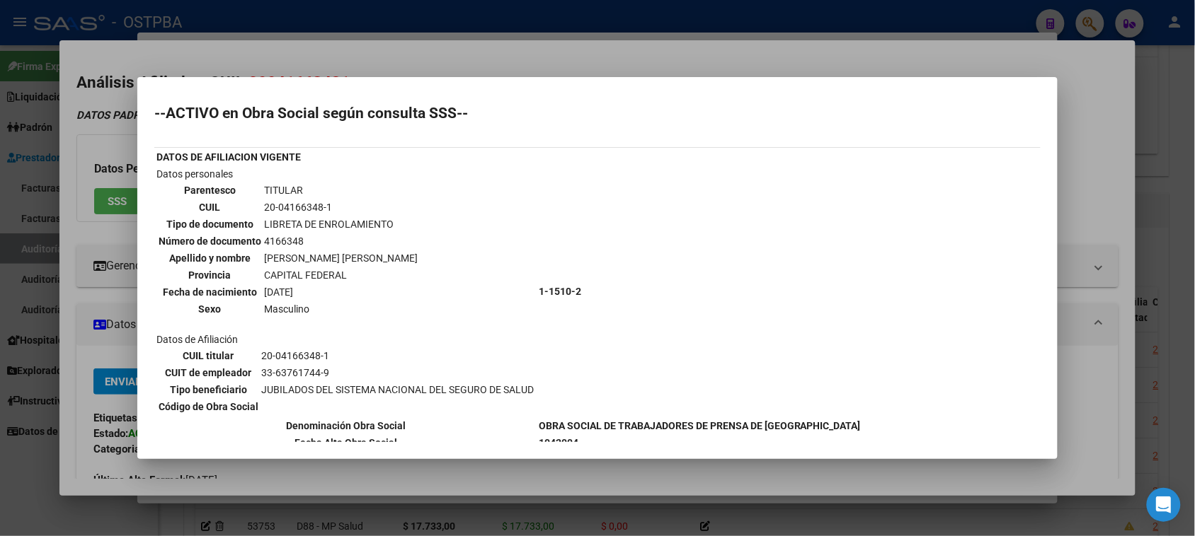
click at [64, 409] on div at bounding box center [597, 268] width 1195 height 536
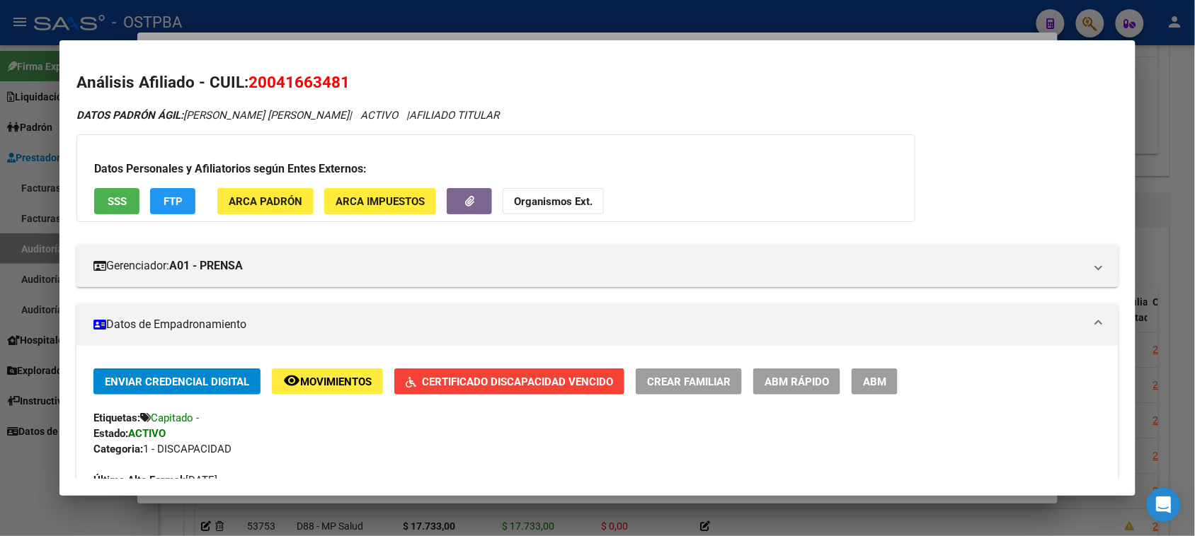
drag, startPoint x: 36, startPoint y: 455, endPoint x: 199, endPoint y: 377, distance: 180.4
click at [35, 451] on div at bounding box center [597, 268] width 1195 height 536
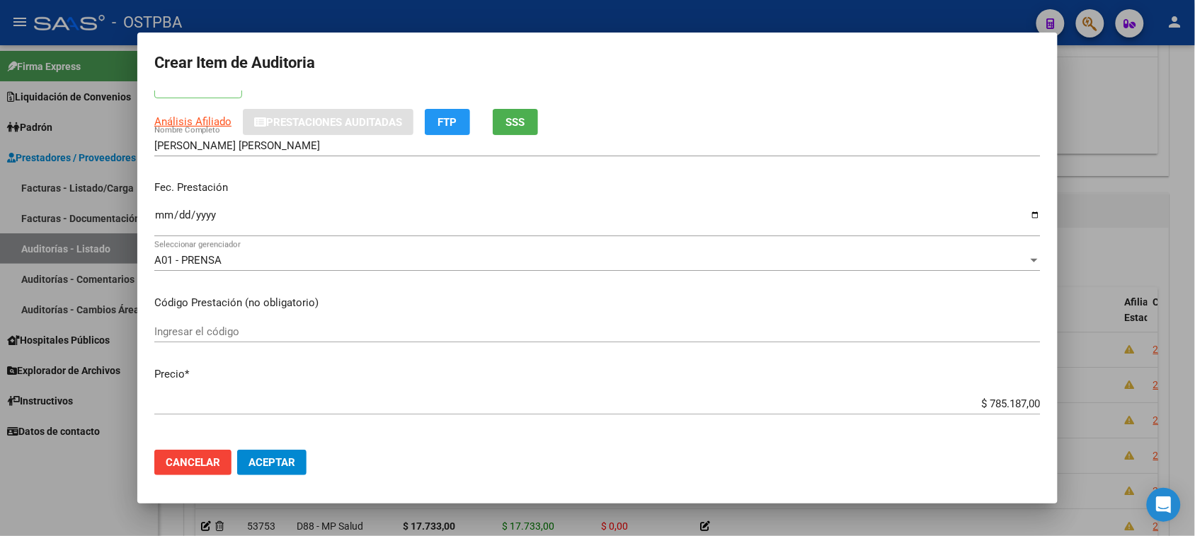
scroll to position [177, 0]
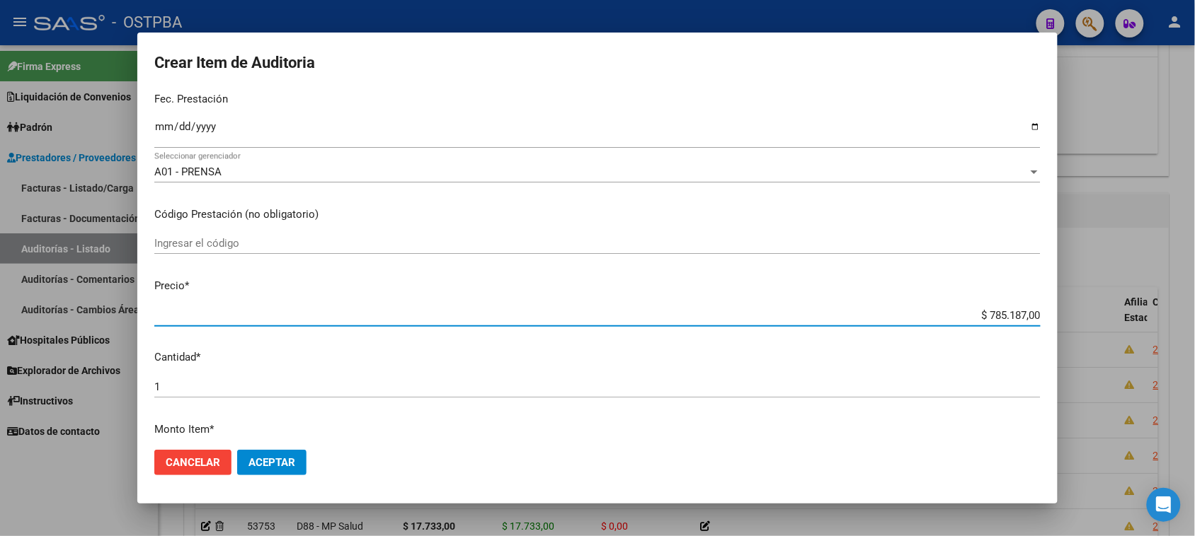
drag, startPoint x: 972, startPoint y: 309, endPoint x: 1130, endPoint y: 309, distance: 158.5
click at [1130, 309] on div "Crear Item de Auditoria 04166348 Nro Documento 20041663481 CUIL Afiliado Activo…" at bounding box center [597, 268] width 1195 height 536
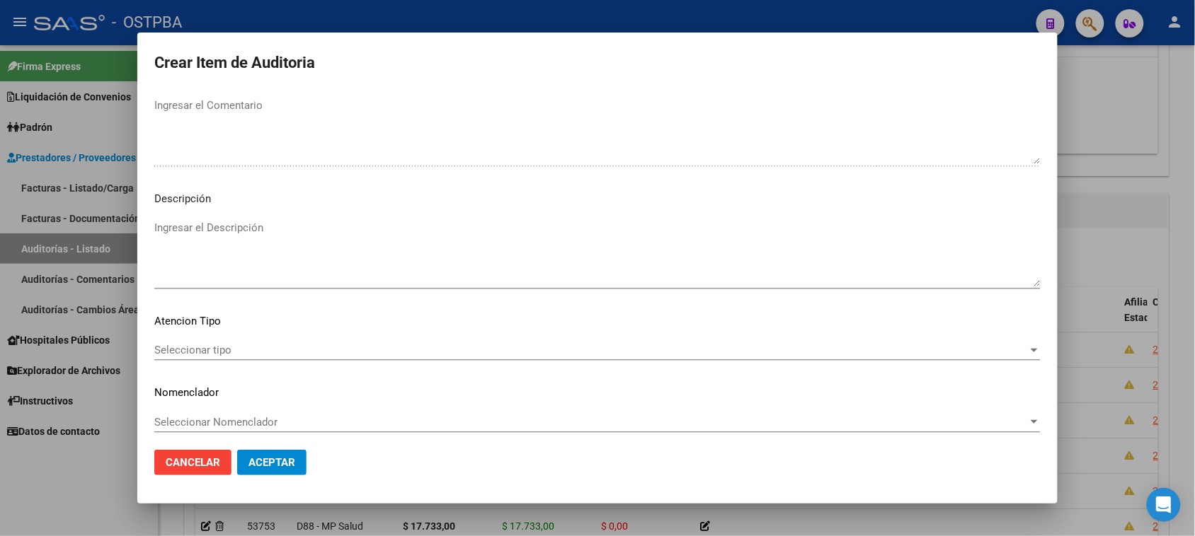
scroll to position [802, 0]
click at [211, 342] on span "Seleccionar tipo" at bounding box center [590, 344] width 873 height 13
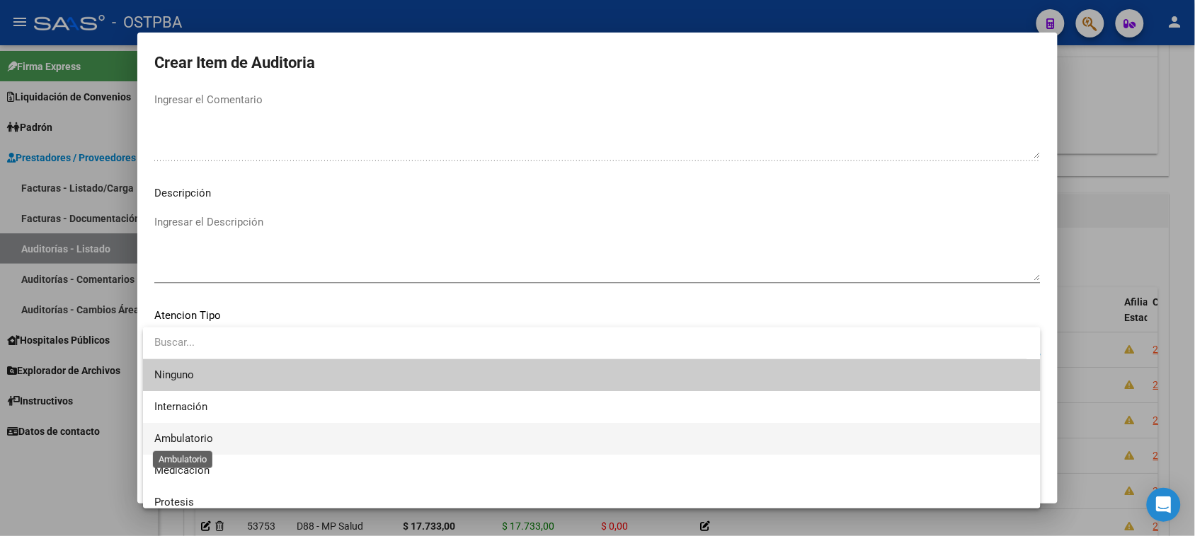
click at [199, 435] on span "Ambulatorio" at bounding box center [183, 438] width 59 height 13
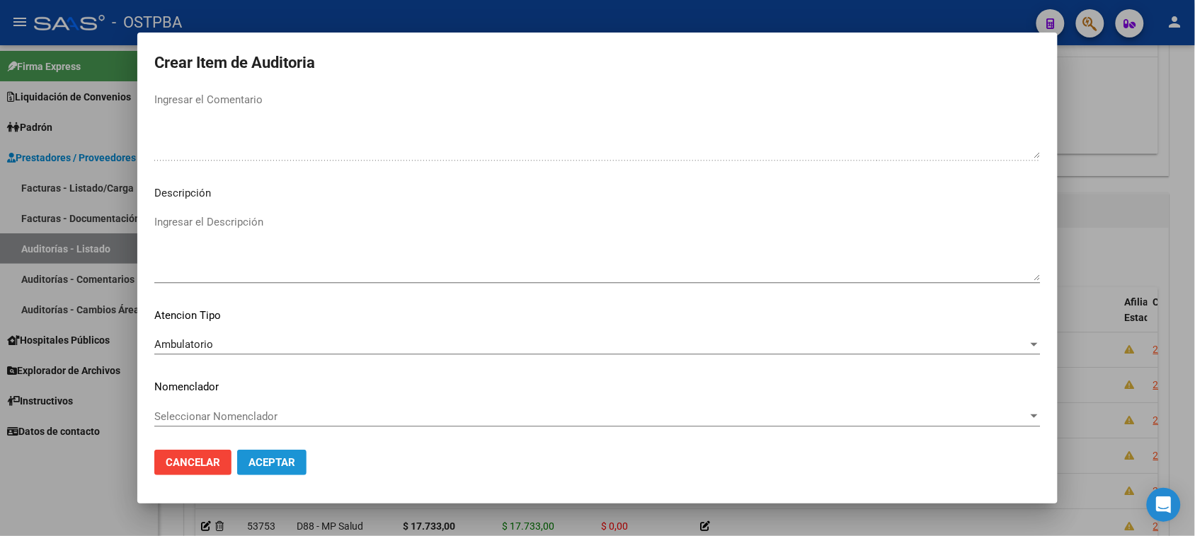
click at [258, 458] on span "Aceptar" at bounding box center [271, 462] width 47 height 13
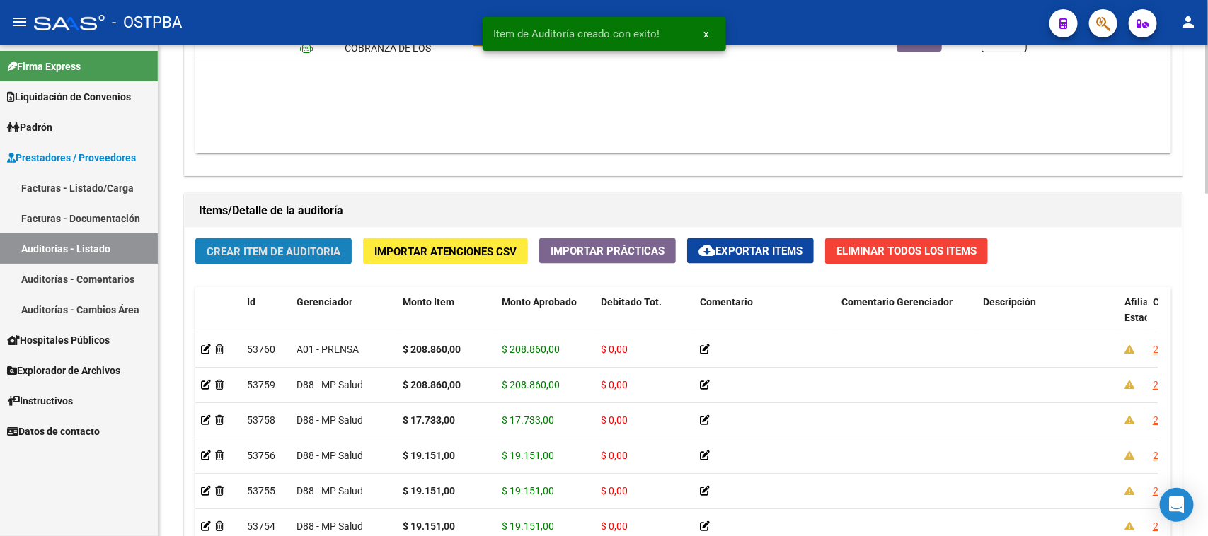
click at [268, 246] on span "Crear Item de Auditoria" at bounding box center [274, 252] width 134 height 13
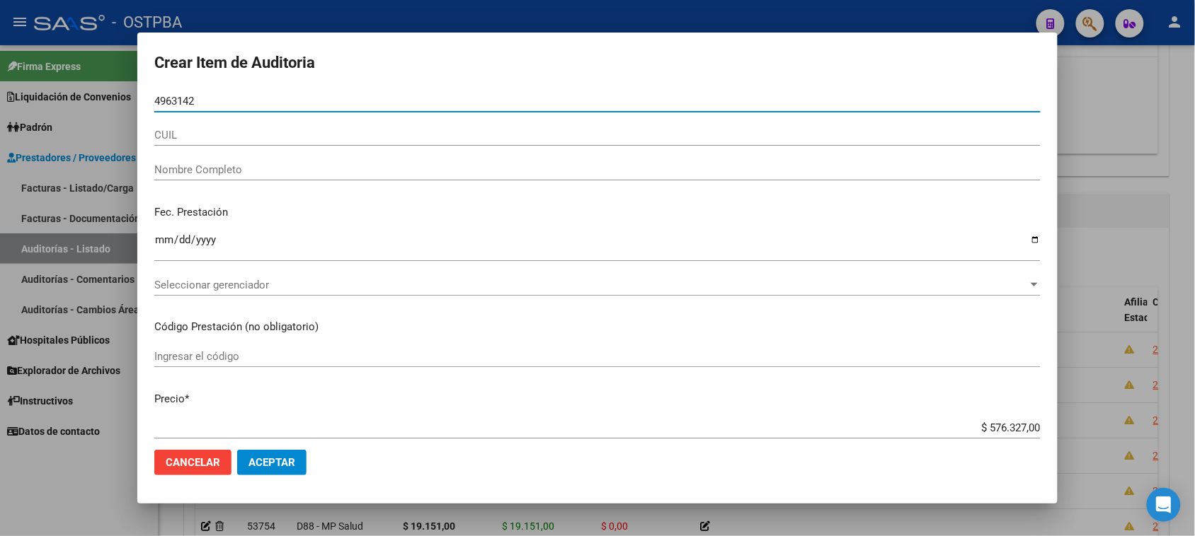
click at [157, 97] on input "4963142" at bounding box center [597, 101] width 886 height 13
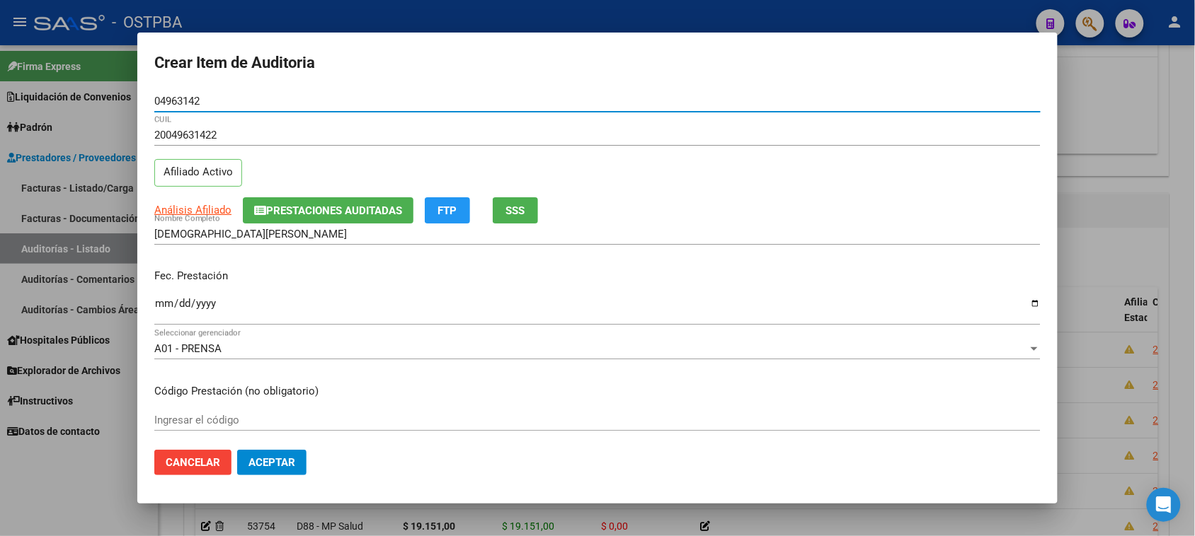
click at [507, 209] on span "SSS" at bounding box center [515, 211] width 19 height 13
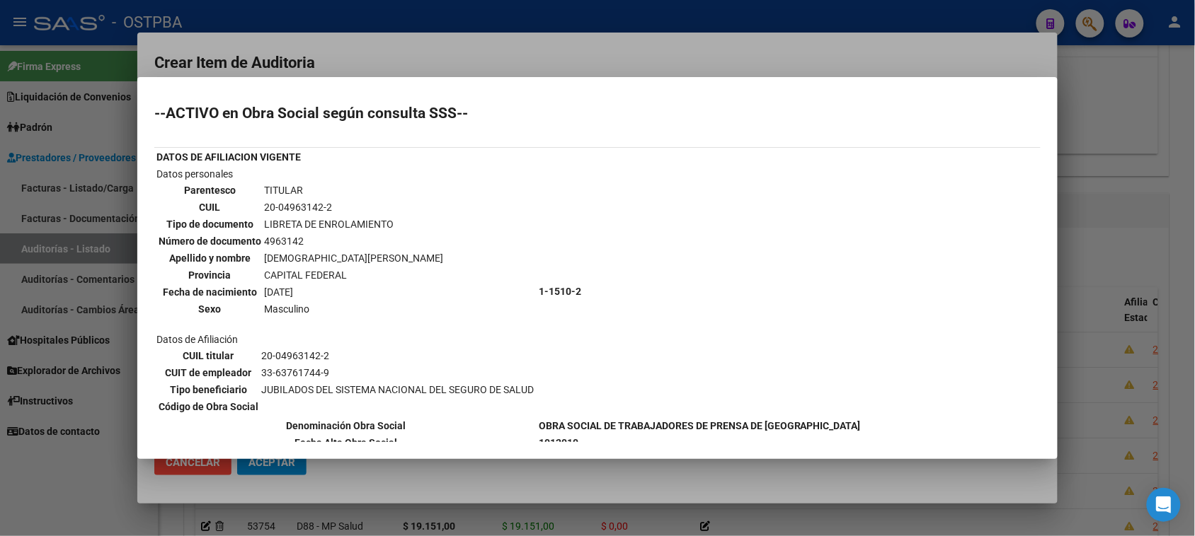
drag, startPoint x: 96, startPoint y: 483, endPoint x: 100, endPoint y: 474, distance: 9.9
click at [100, 474] on div at bounding box center [597, 268] width 1195 height 536
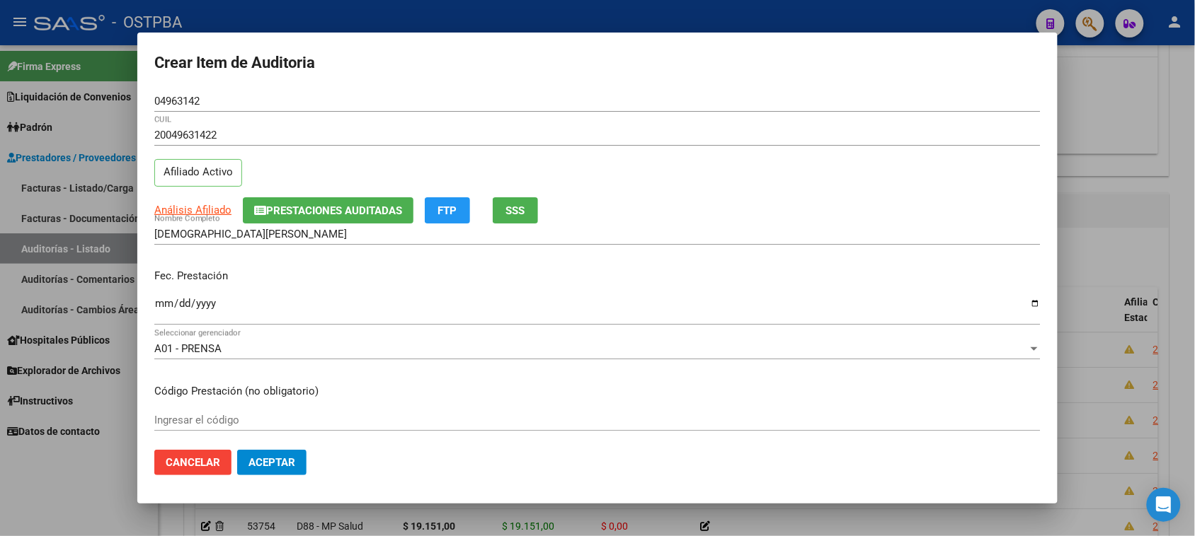
click at [167, 301] on input "Ingresar la fecha" at bounding box center [597, 309] width 886 height 23
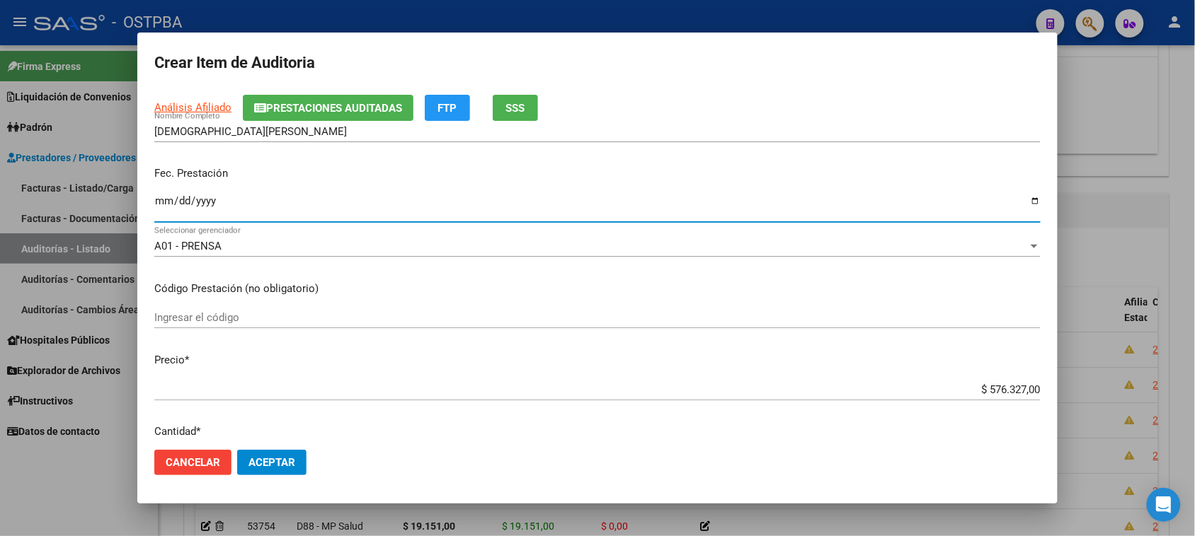
scroll to position [177, 0]
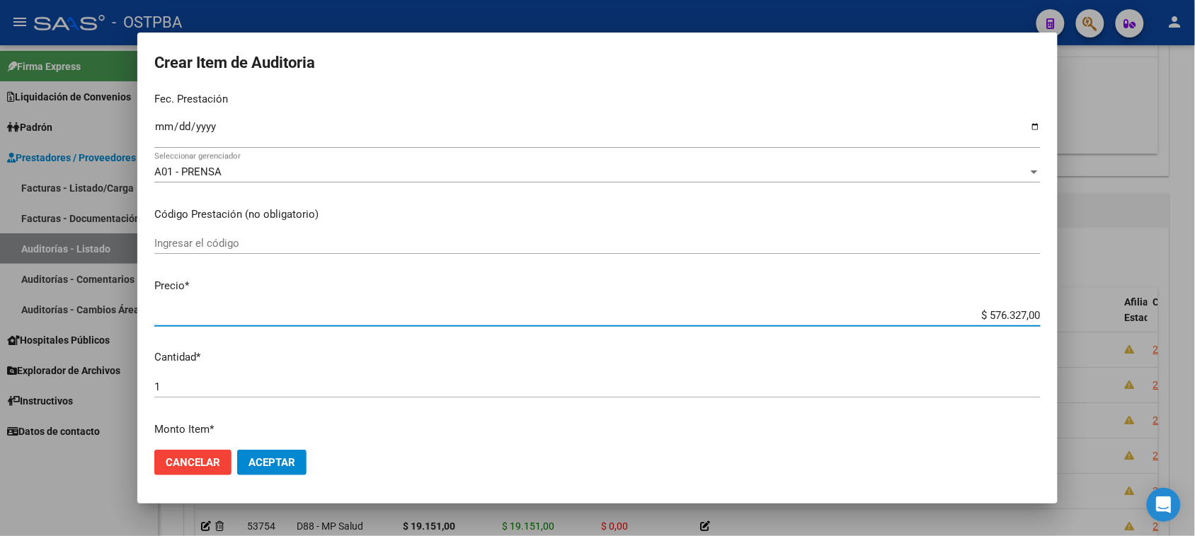
drag, startPoint x: 974, startPoint y: 314, endPoint x: 1115, endPoint y: 321, distance: 141.7
click at [1115, 321] on div "Crear Item de Auditoria 04963142 Nro Documento 20049631422 CUIL Afiliado Activo…" at bounding box center [597, 268] width 1195 height 536
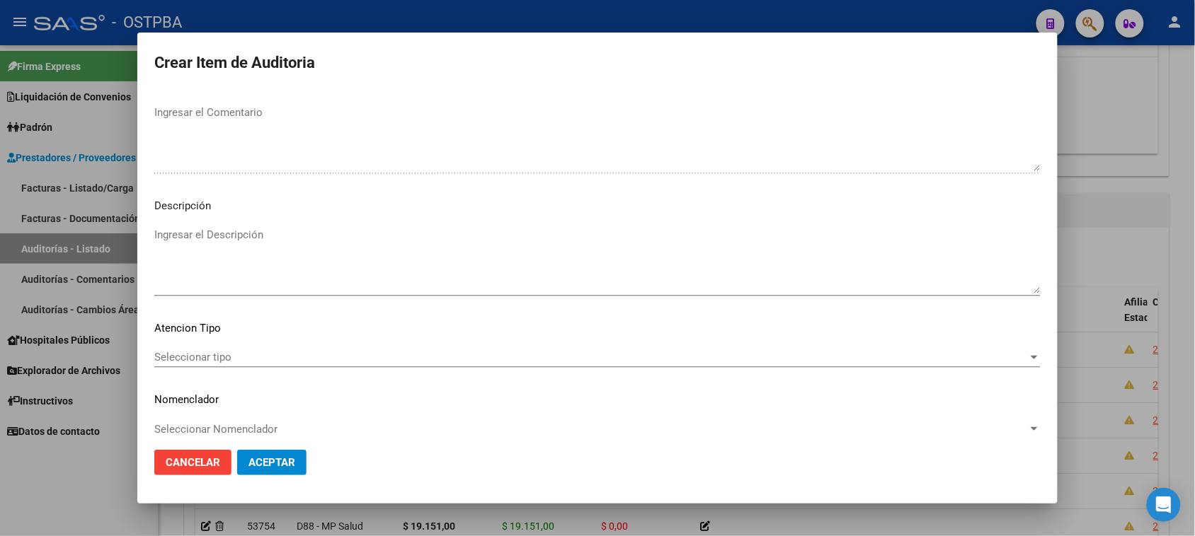
scroll to position [796, 0]
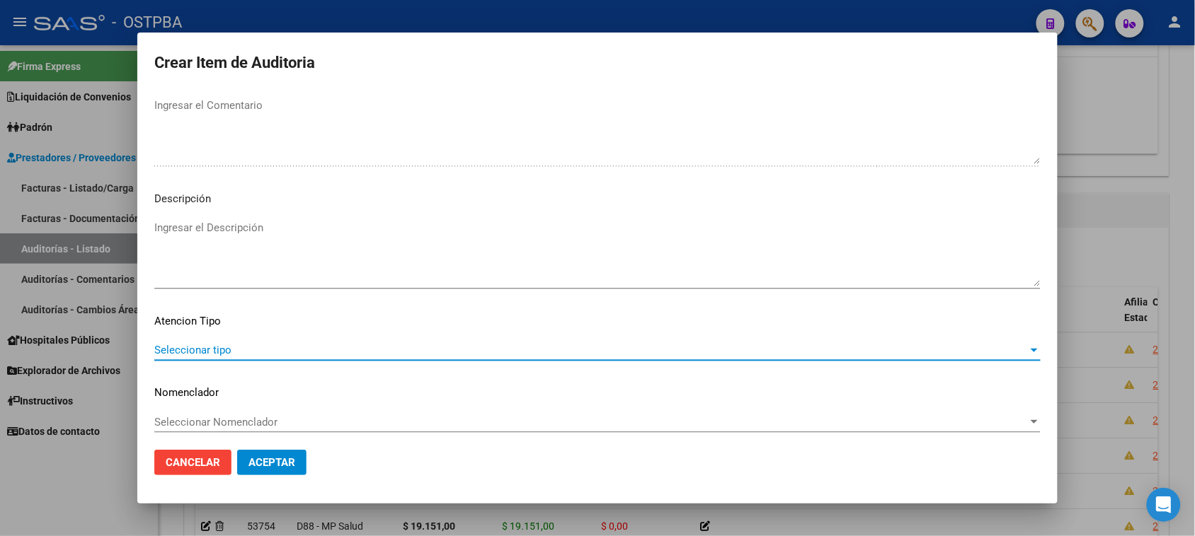
click at [197, 347] on span "Seleccionar tipo" at bounding box center [590, 350] width 873 height 13
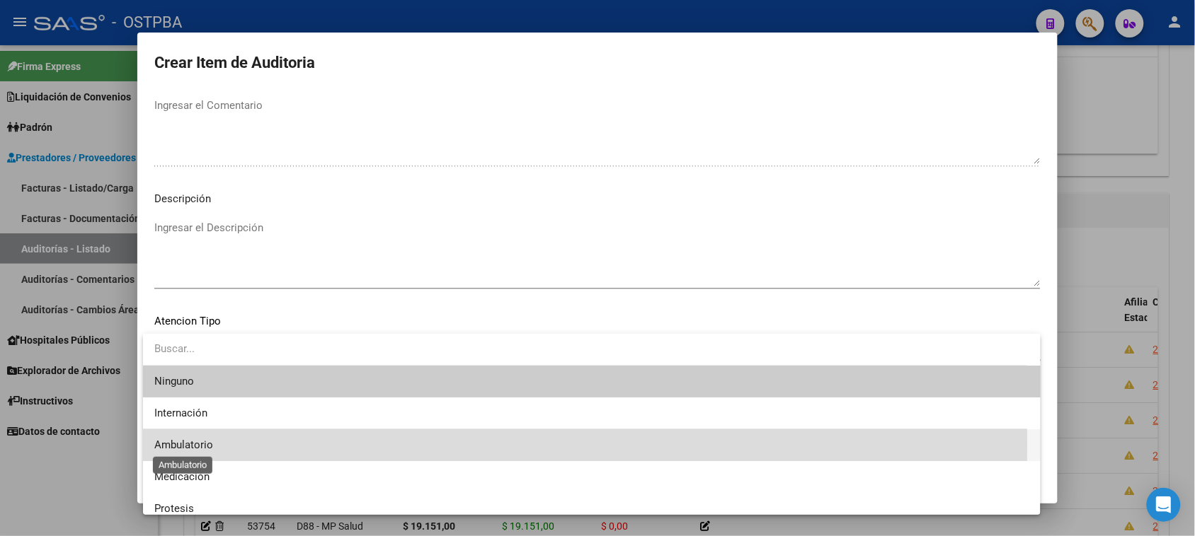
click at [196, 442] on span "Ambulatorio" at bounding box center [183, 445] width 59 height 13
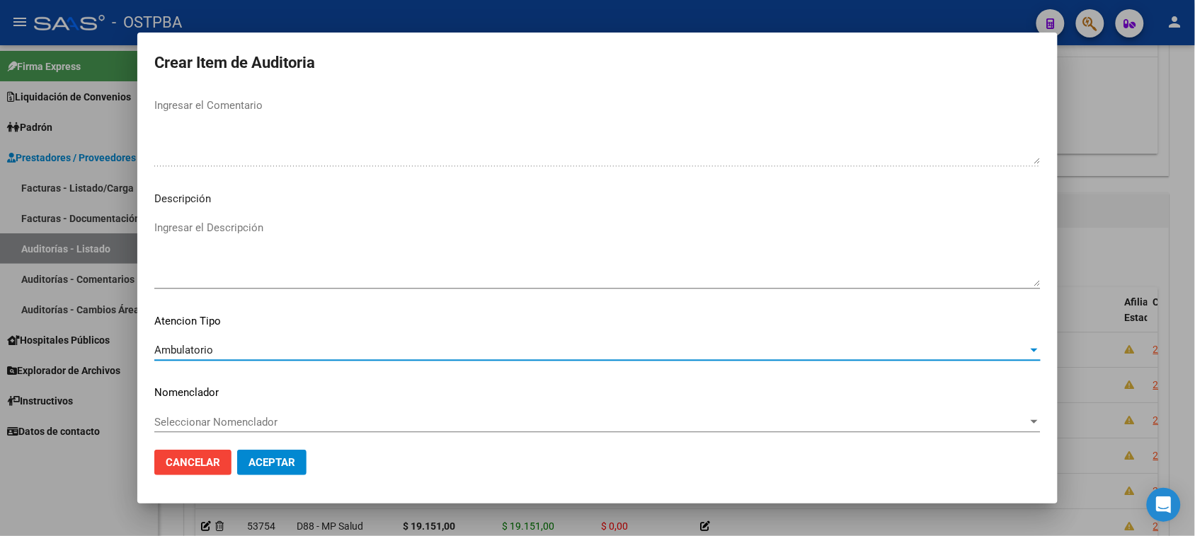
click at [273, 465] on span "Aceptar" at bounding box center [271, 462] width 47 height 13
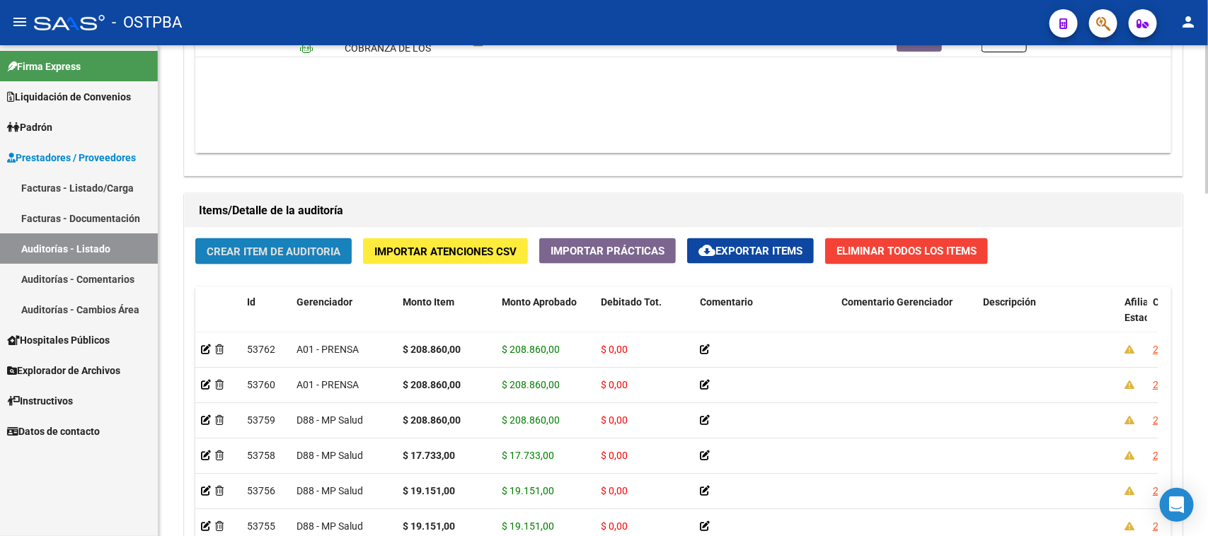
click at [295, 246] on span "Crear Item de Auditoria" at bounding box center [274, 252] width 134 height 13
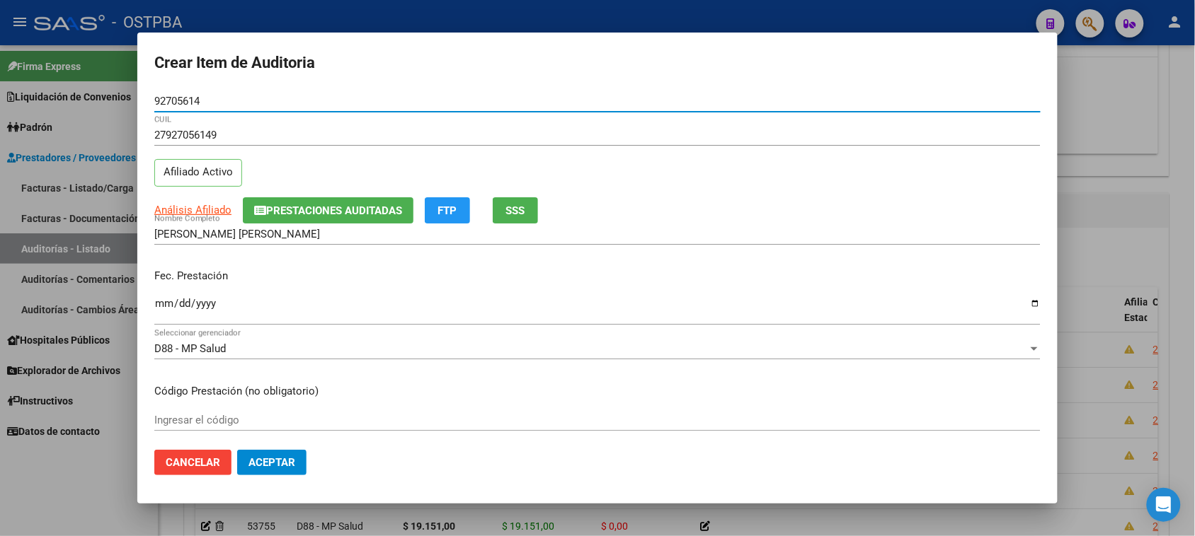
click at [164, 302] on input "Ingresar la fecha" at bounding box center [597, 309] width 886 height 23
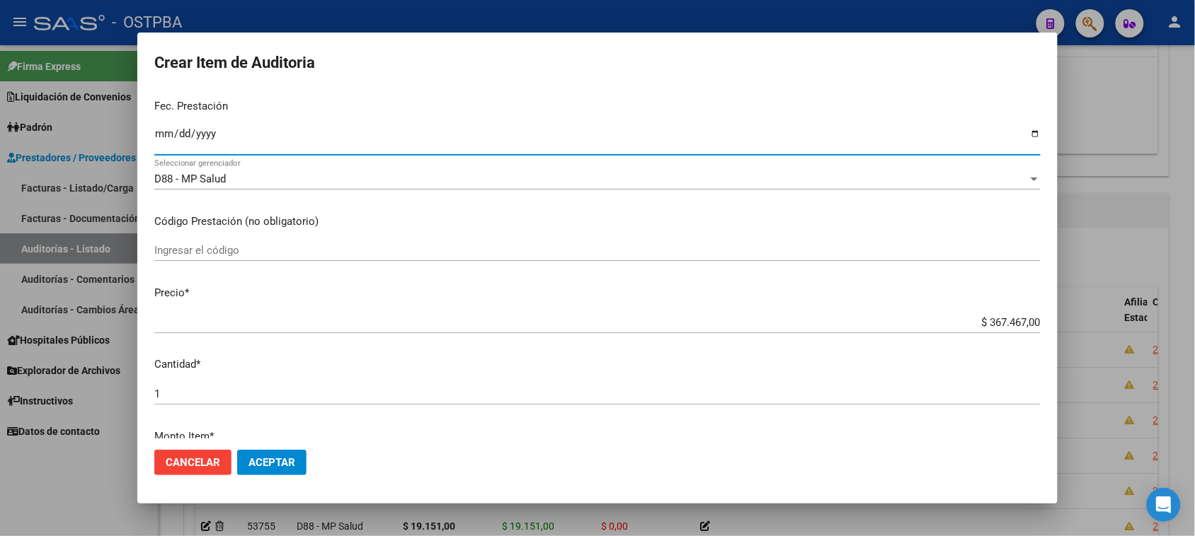
scroll to position [177, 0]
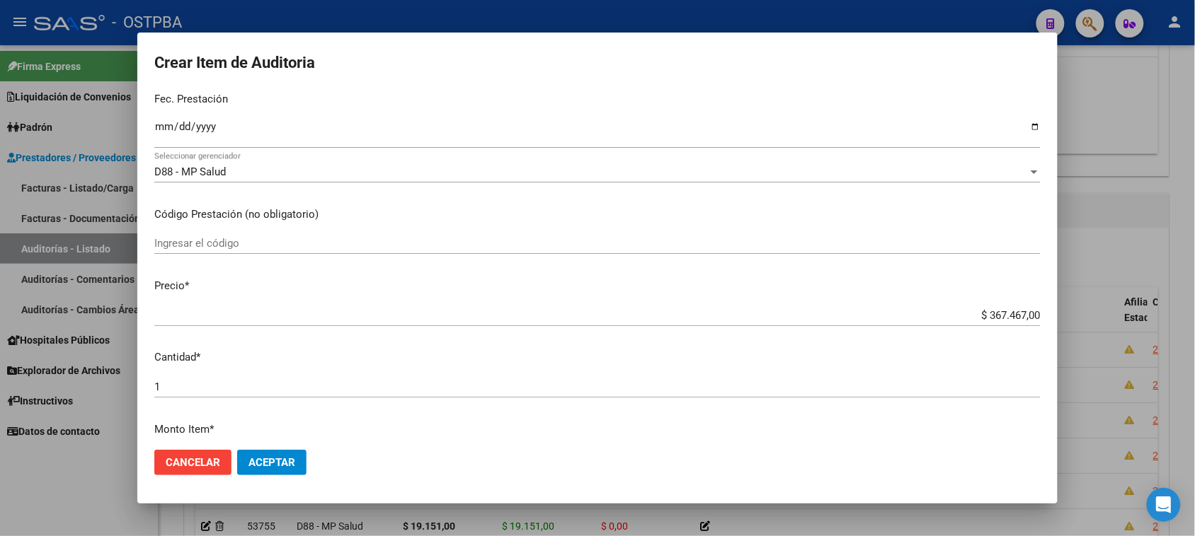
click at [495, 294] on mat-dialog-content "92705614 Nro Documento 27927056149 CUIL Afiliado Activo Análisis Afiliado Prest…" at bounding box center [597, 265] width 920 height 349
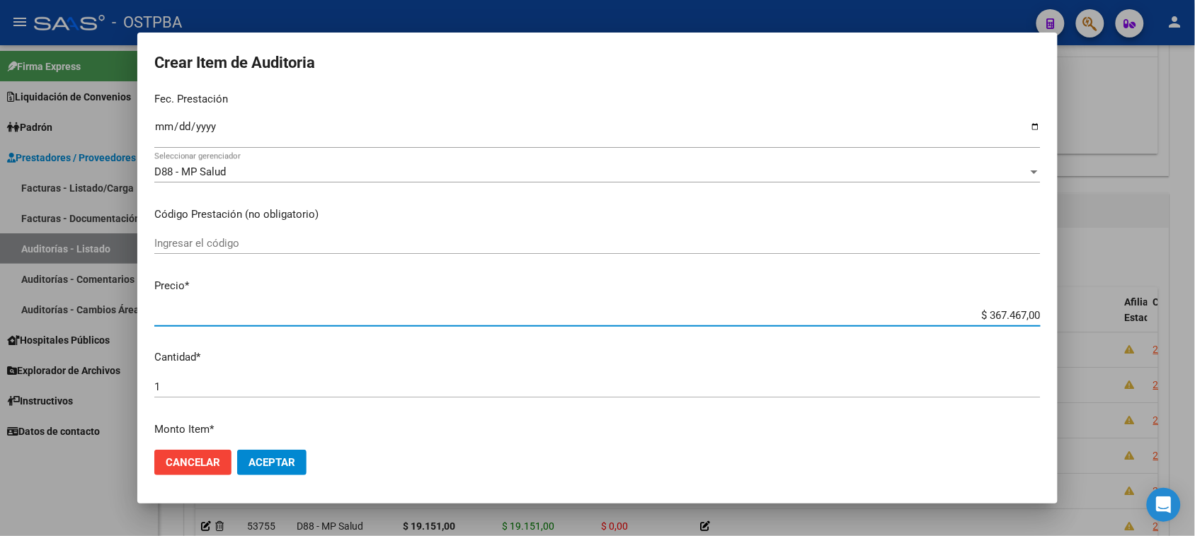
drag, startPoint x: 972, startPoint y: 313, endPoint x: 1207, endPoint y: 313, distance: 235.7
click at [1194, 313] on html "menu - OSTPBA person Firma Express Liquidación de Convenios Gastos - Items Gast…" at bounding box center [597, 268] width 1195 height 536
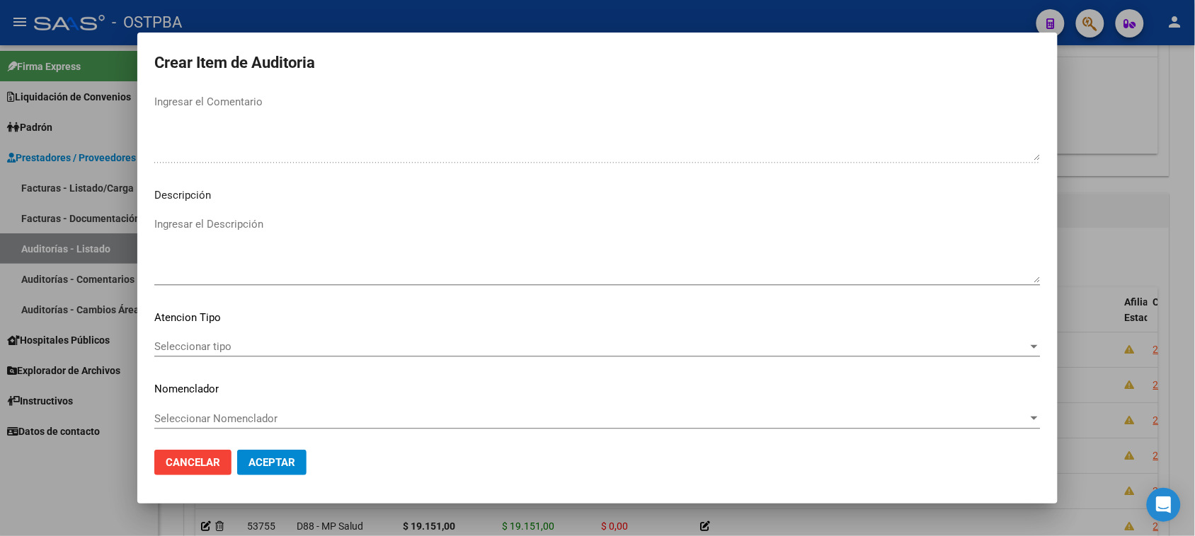
scroll to position [802, 0]
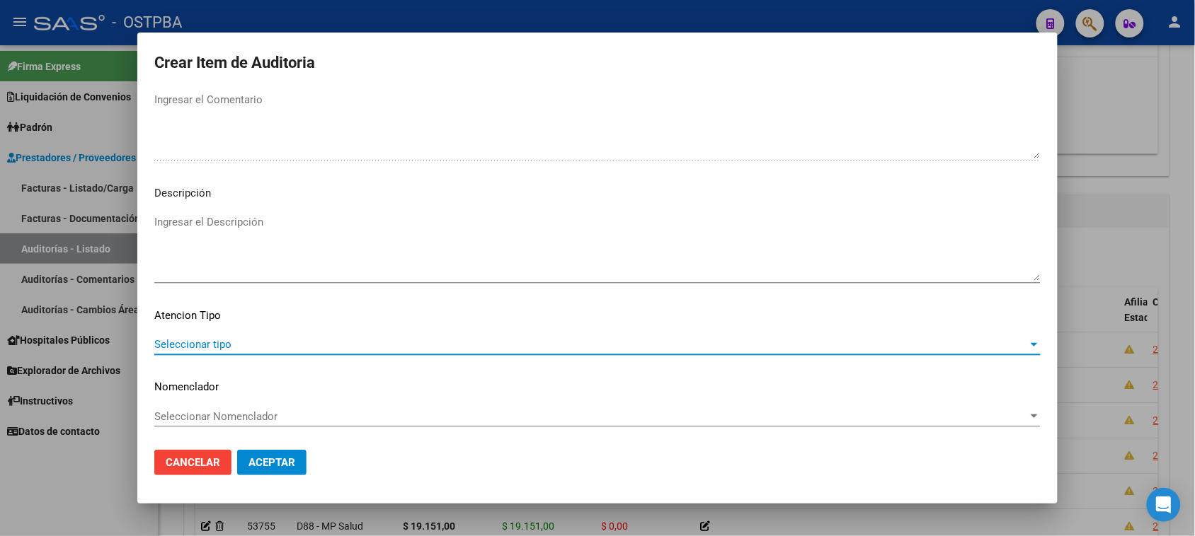
click at [209, 345] on span "Seleccionar tipo" at bounding box center [590, 344] width 873 height 13
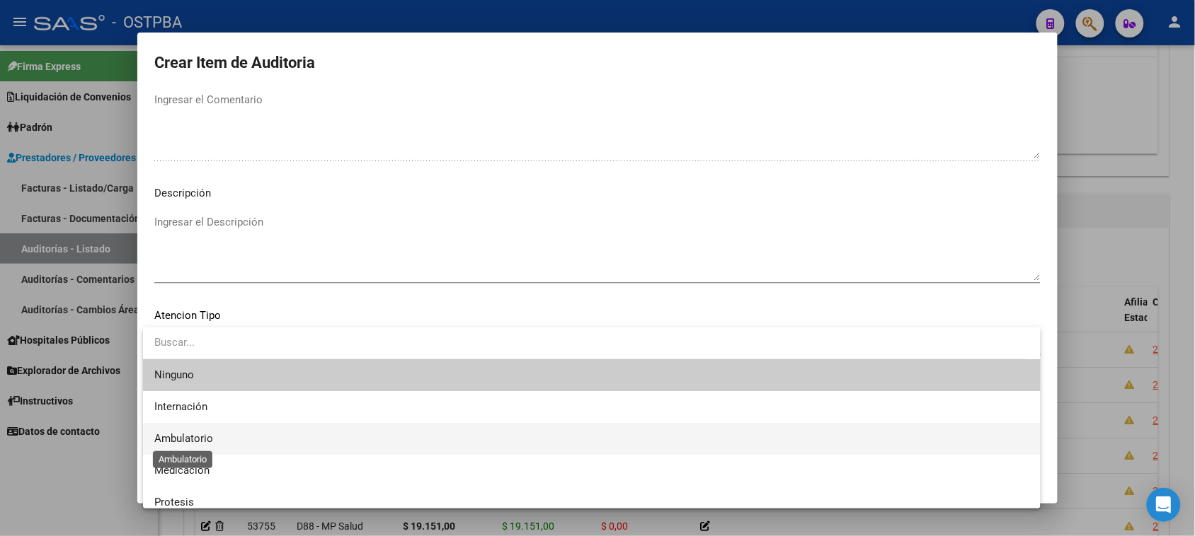
click at [205, 434] on span "Ambulatorio" at bounding box center [183, 438] width 59 height 13
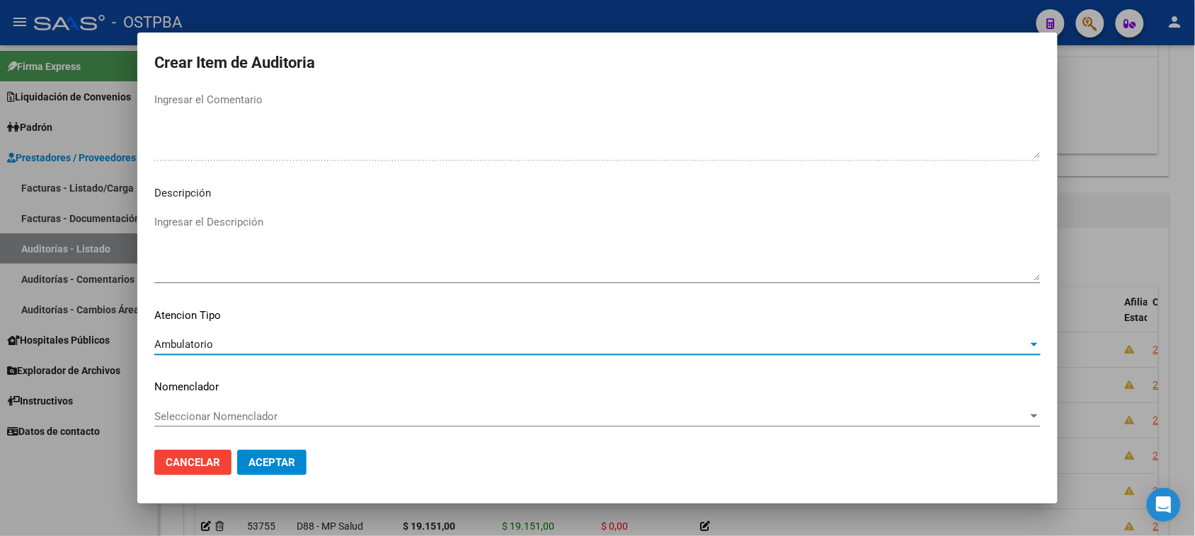
click at [249, 461] on span "Aceptar" at bounding box center [271, 462] width 47 height 13
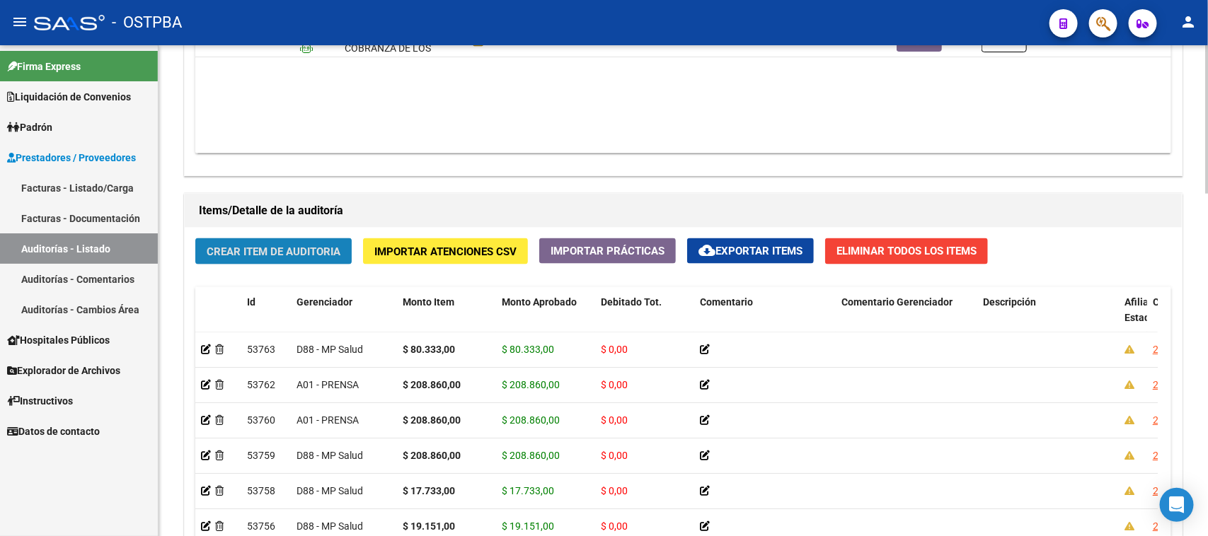
click at [280, 253] on span "Crear Item de Auditoria" at bounding box center [274, 252] width 134 height 13
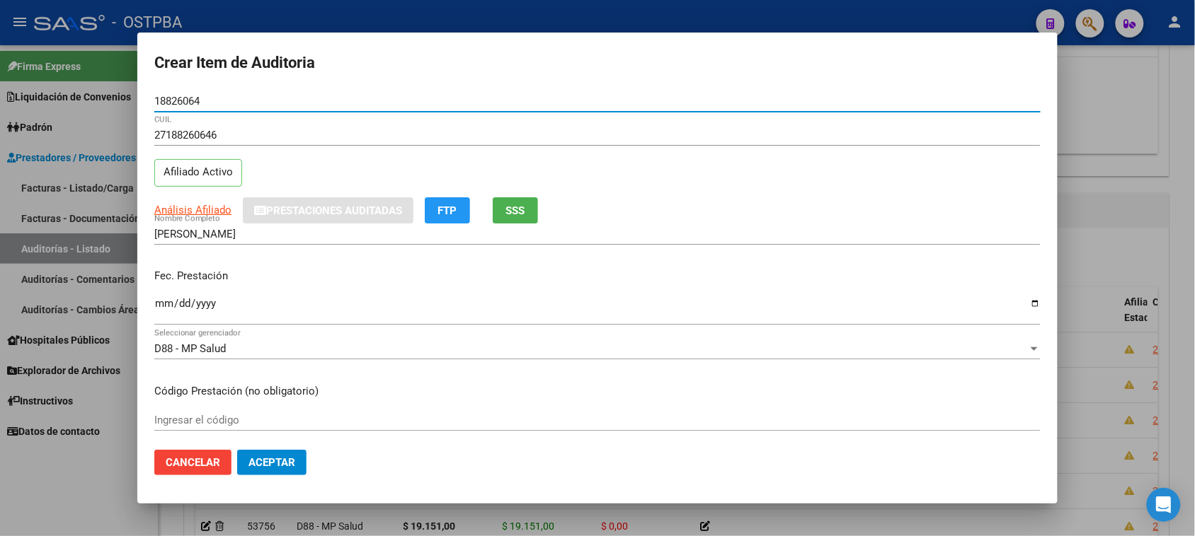
click at [157, 304] on input "Ingresar la fecha" at bounding box center [597, 309] width 886 height 23
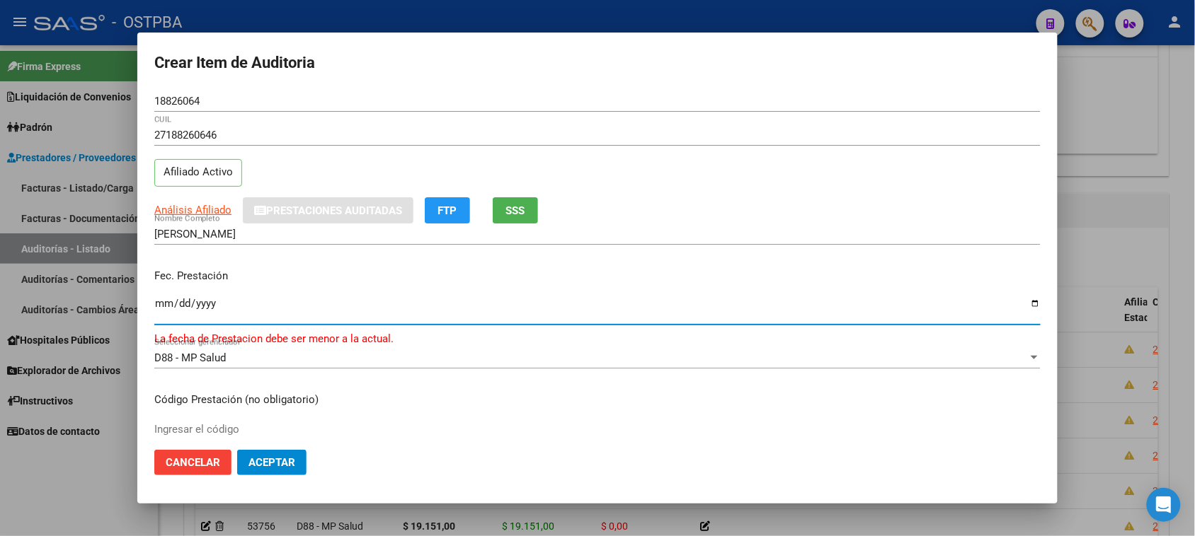
click at [167, 301] on input "[DATE]" at bounding box center [597, 309] width 886 height 23
click at [182, 305] on input "[DATE]" at bounding box center [597, 309] width 886 height 23
click at [164, 301] on input "[DATE]" at bounding box center [597, 309] width 886 height 23
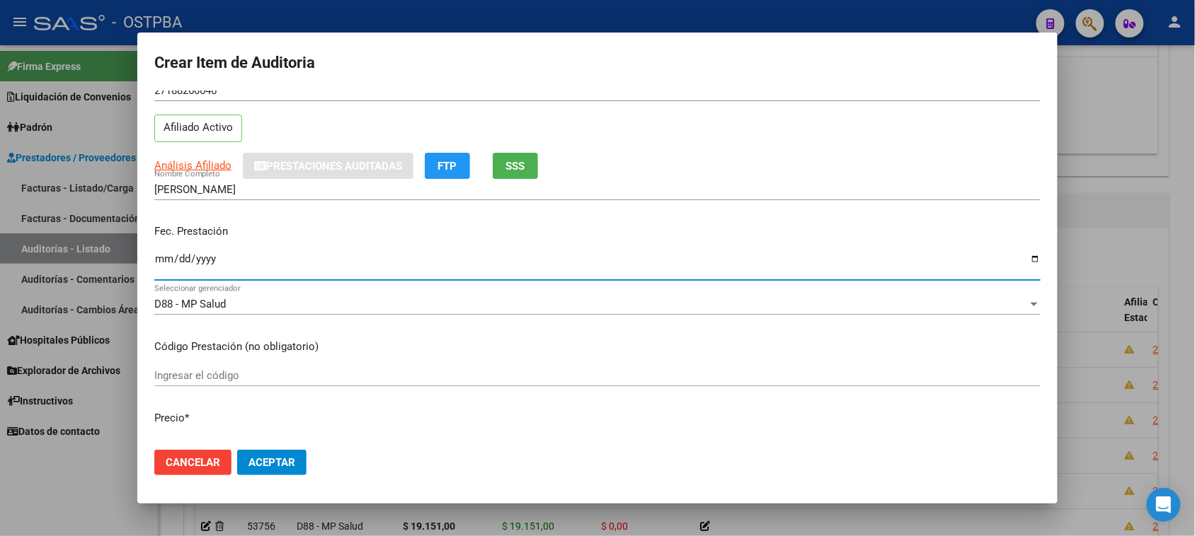
scroll to position [88, 0]
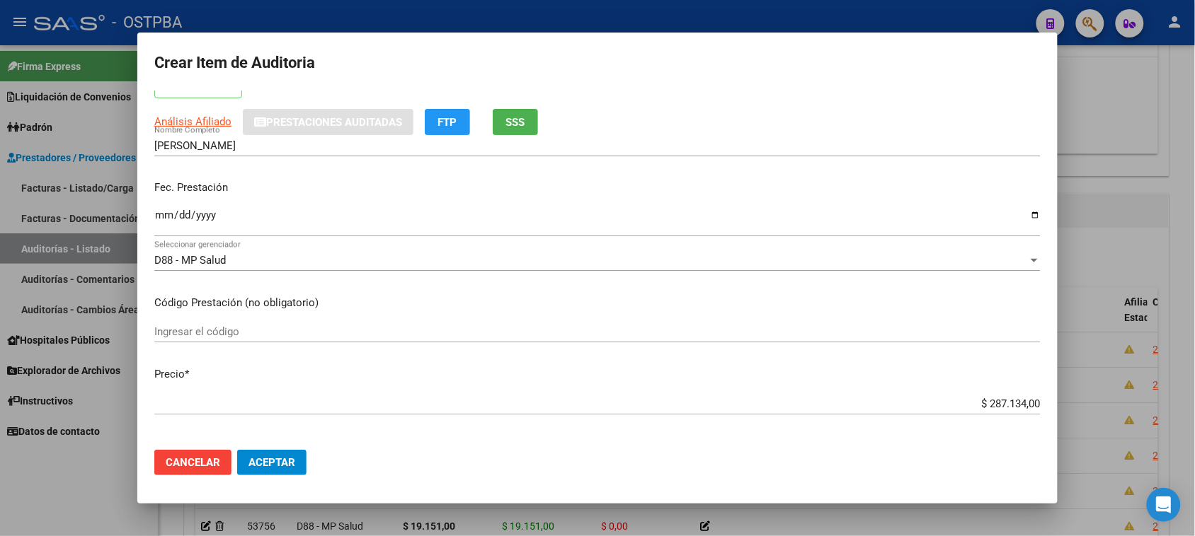
drag, startPoint x: 503, startPoint y: 299, endPoint x: 526, endPoint y: 291, distance: 23.9
click at [504, 298] on p "Código Prestación (no obligatorio)" at bounding box center [597, 303] width 886 height 16
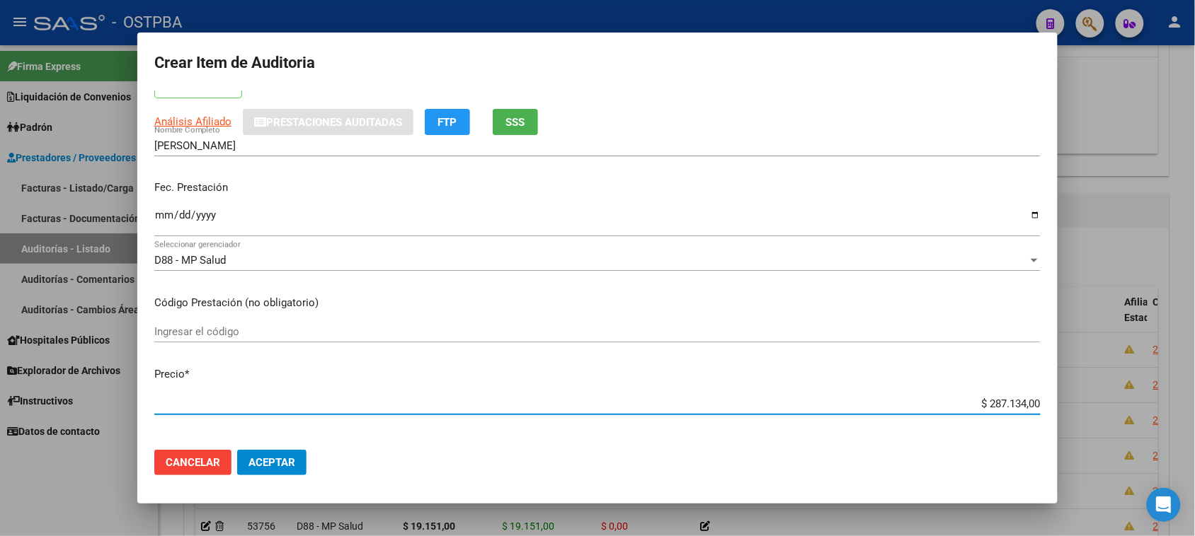
scroll to position [312, 0]
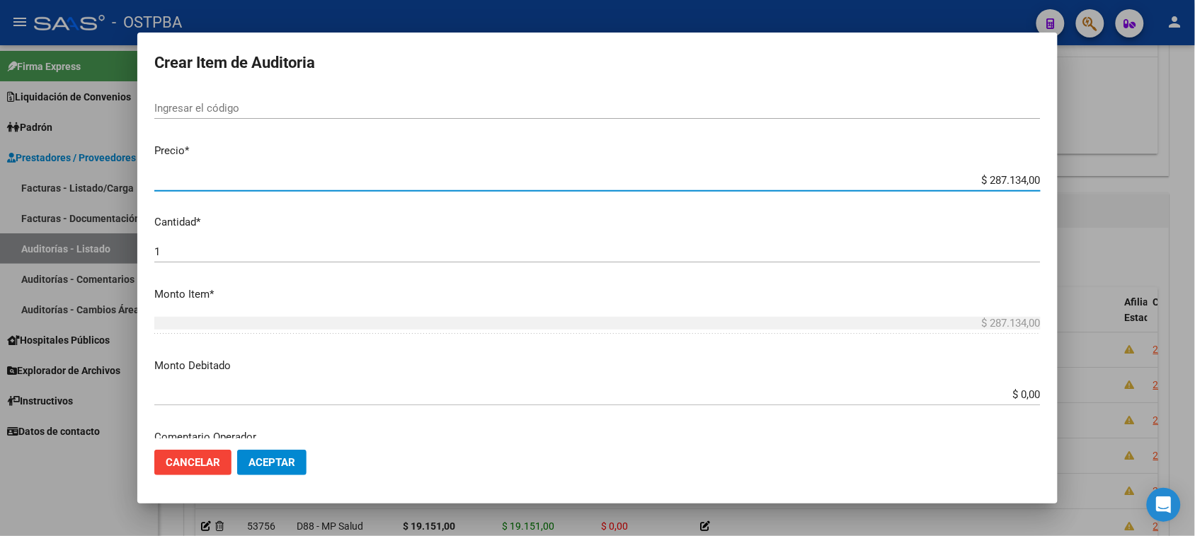
drag, startPoint x: 974, startPoint y: 402, endPoint x: 1207, endPoint y: 440, distance: 236.6
click at [1194, 440] on html "menu - OSTPBA person Firma Express Liquidación de Convenios Gastos - Items Gast…" at bounding box center [597, 268] width 1195 height 536
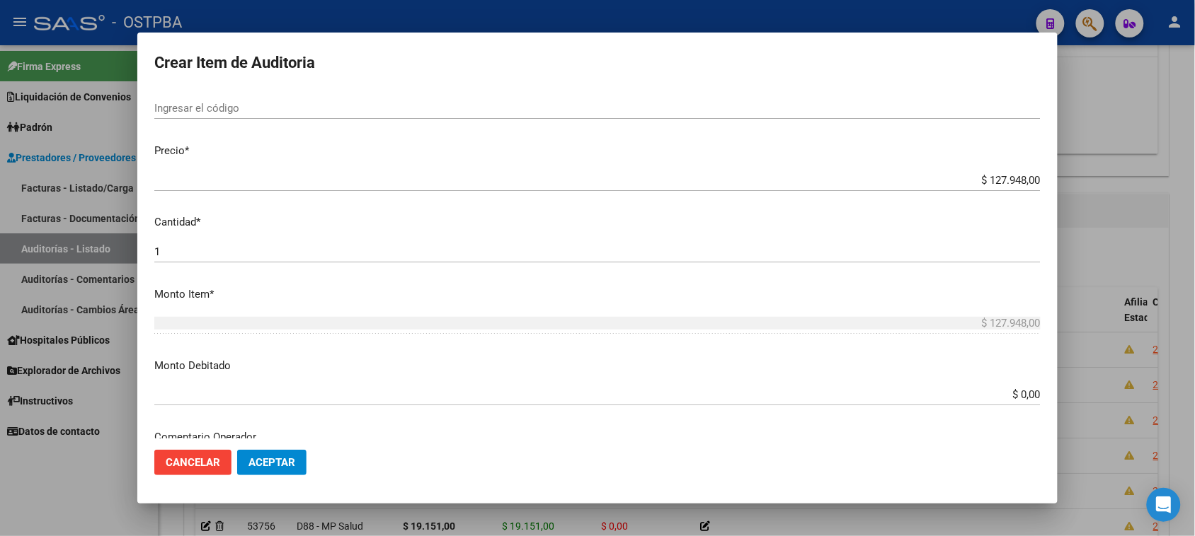
click at [461, 349] on mat-dialog-content "18826064 Nro Documento 27188260646 CUIL Afiliado Activo Análisis Afiliado Prest…" at bounding box center [597, 265] width 920 height 349
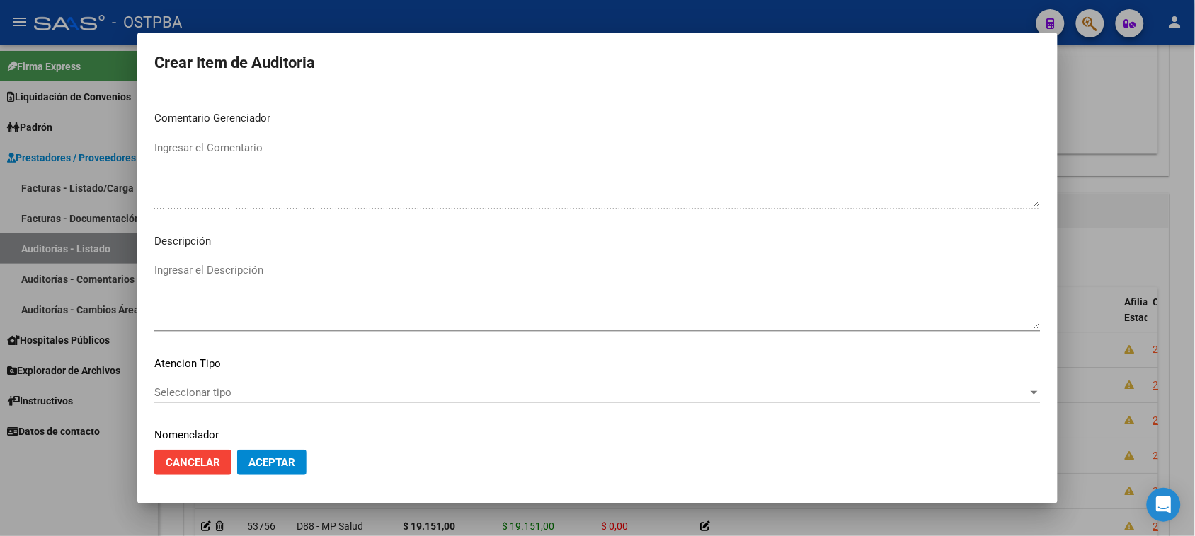
scroll to position [754, 0]
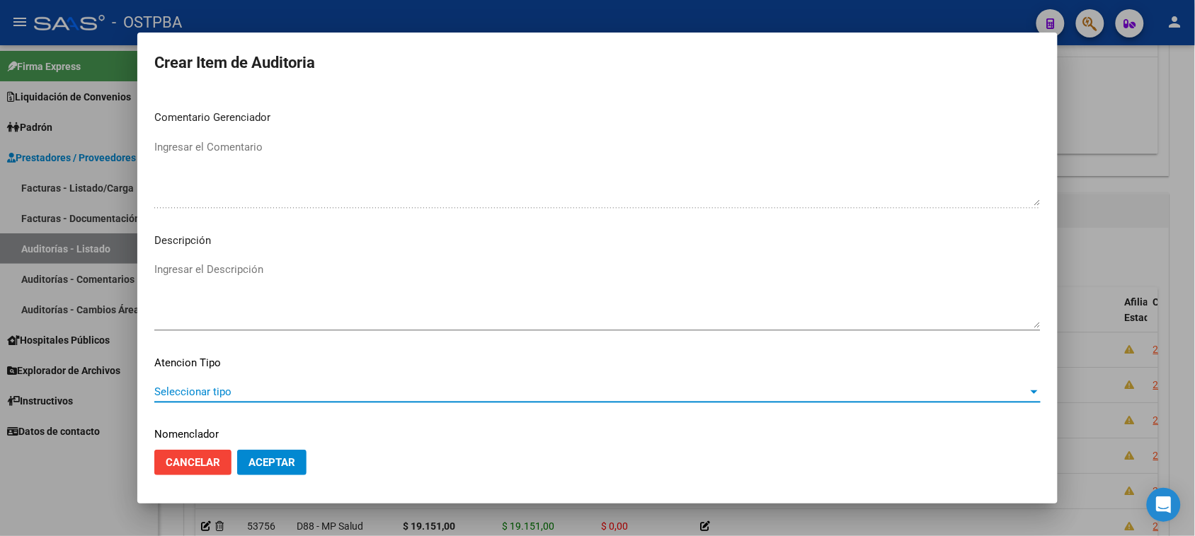
click at [205, 388] on span "Seleccionar tipo" at bounding box center [590, 392] width 873 height 13
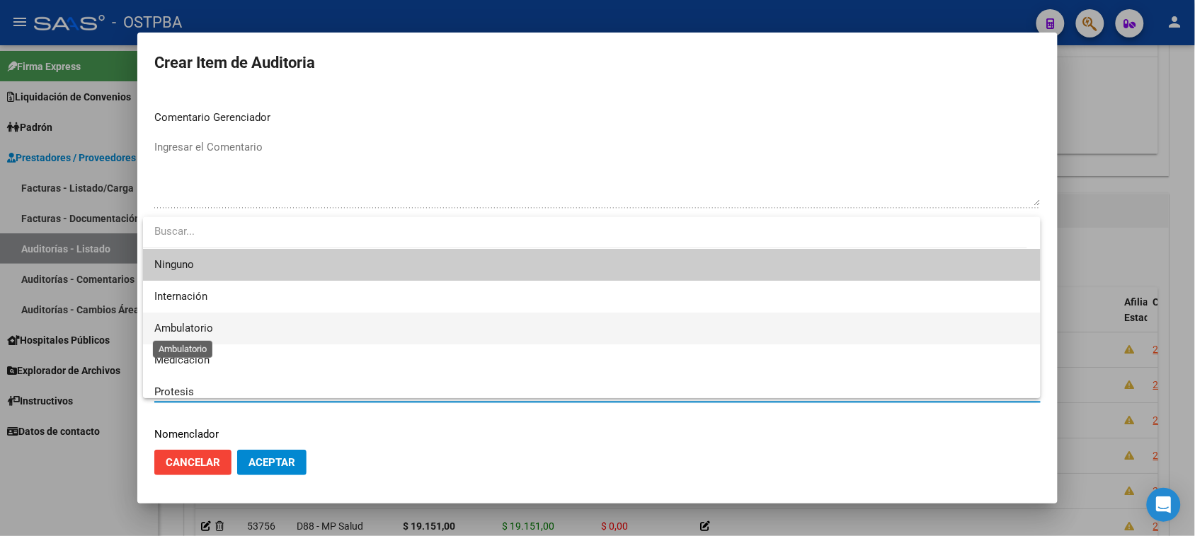
click at [174, 330] on span "Ambulatorio" at bounding box center [183, 328] width 59 height 13
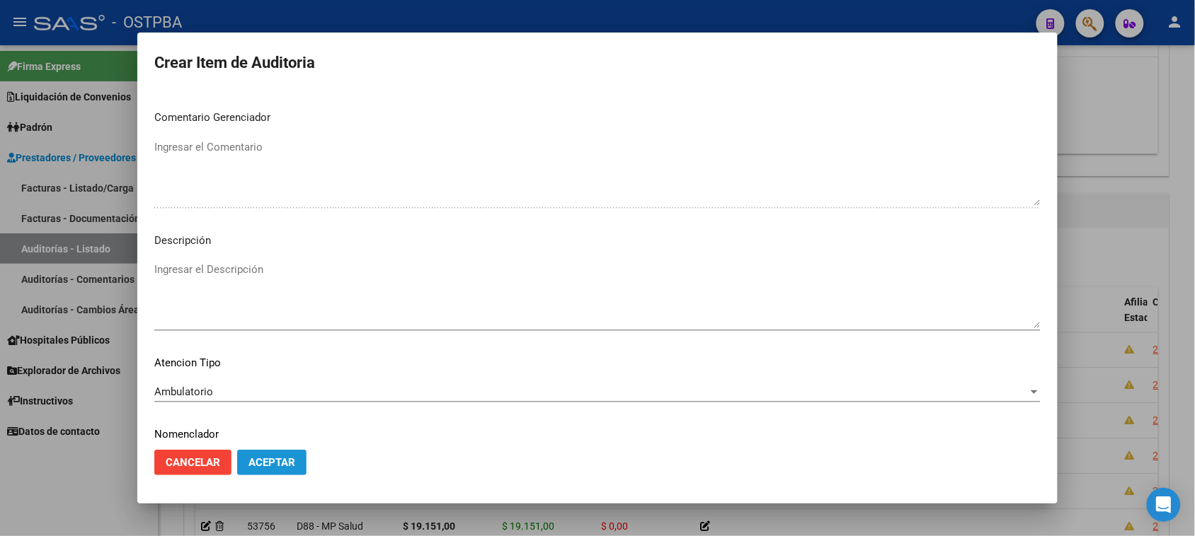
click at [260, 464] on span "Aceptar" at bounding box center [271, 462] width 47 height 13
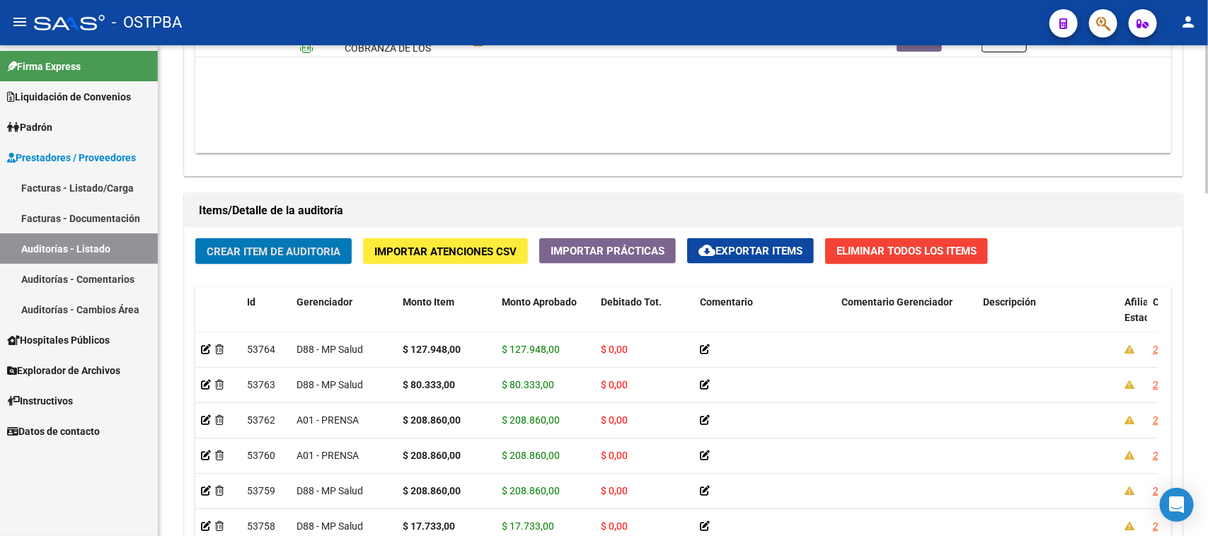
click at [235, 238] on button "Crear Item de Auditoria" at bounding box center [273, 251] width 156 height 26
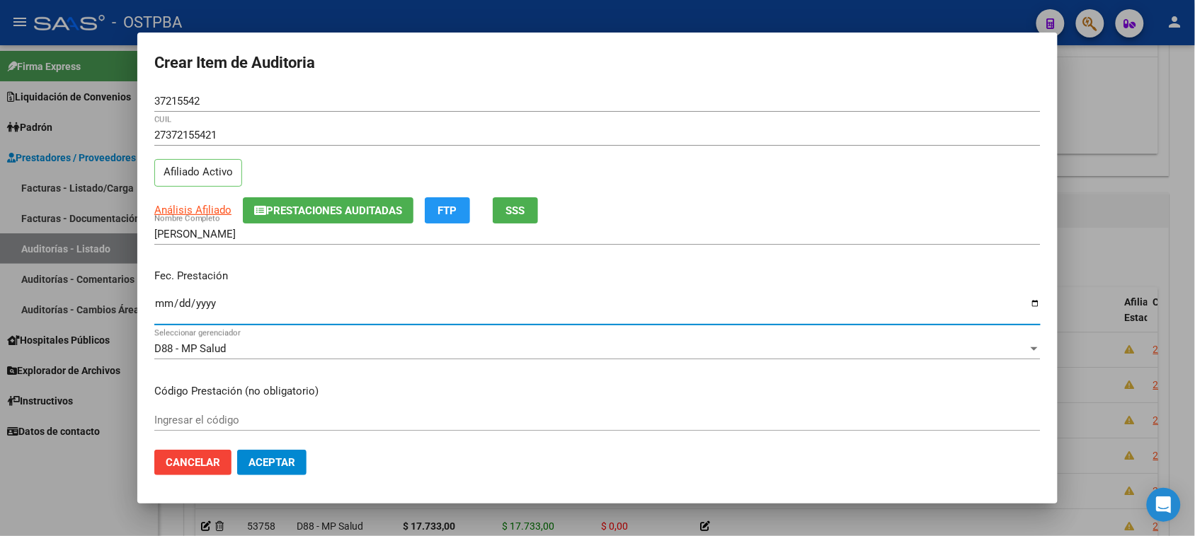
click at [161, 310] on input "Ingresar la fecha" at bounding box center [597, 309] width 886 height 23
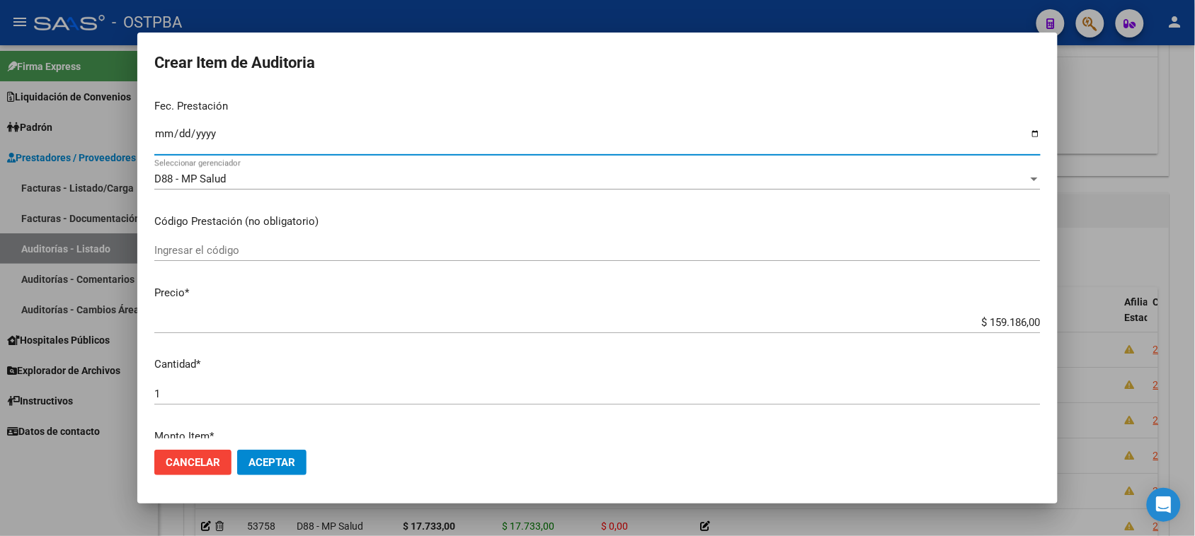
scroll to position [177, 0]
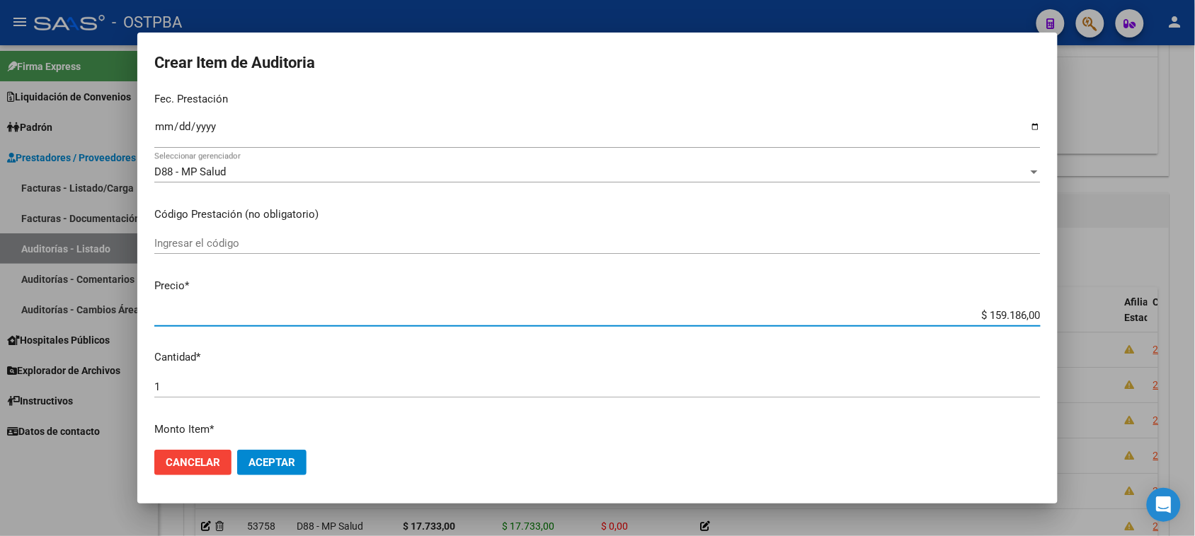
drag, startPoint x: 974, startPoint y: 314, endPoint x: 1207, endPoint y: 313, distance: 232.8
click at [1194, 313] on html "menu - OSTPBA person Firma Express Liquidación de Convenios Gastos - Items Gast…" at bounding box center [597, 268] width 1195 height 536
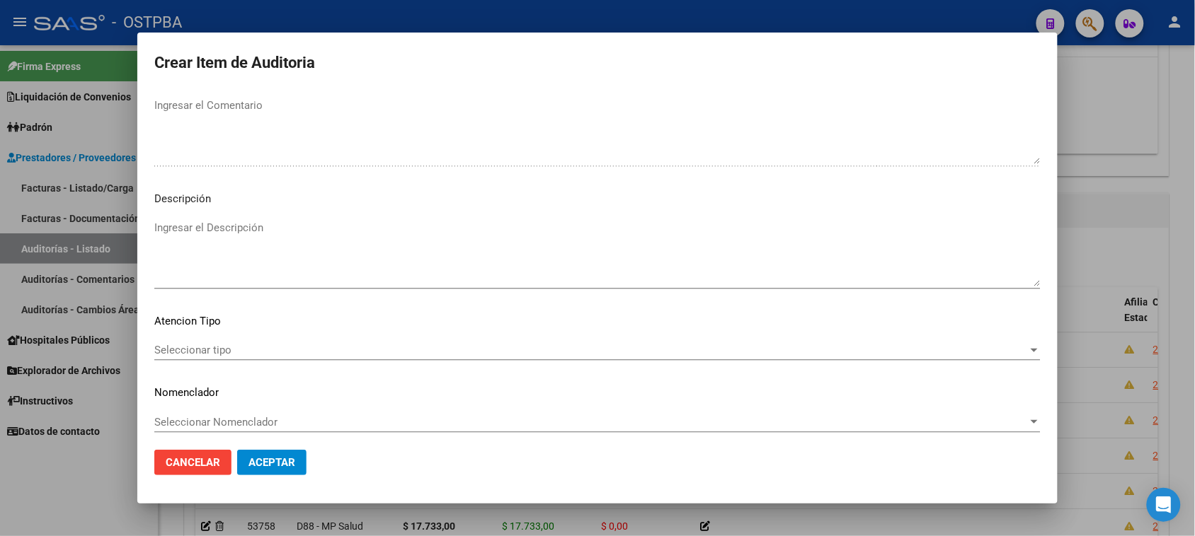
scroll to position [802, 0]
click at [207, 347] on span "Seleccionar tipo" at bounding box center [590, 344] width 873 height 13
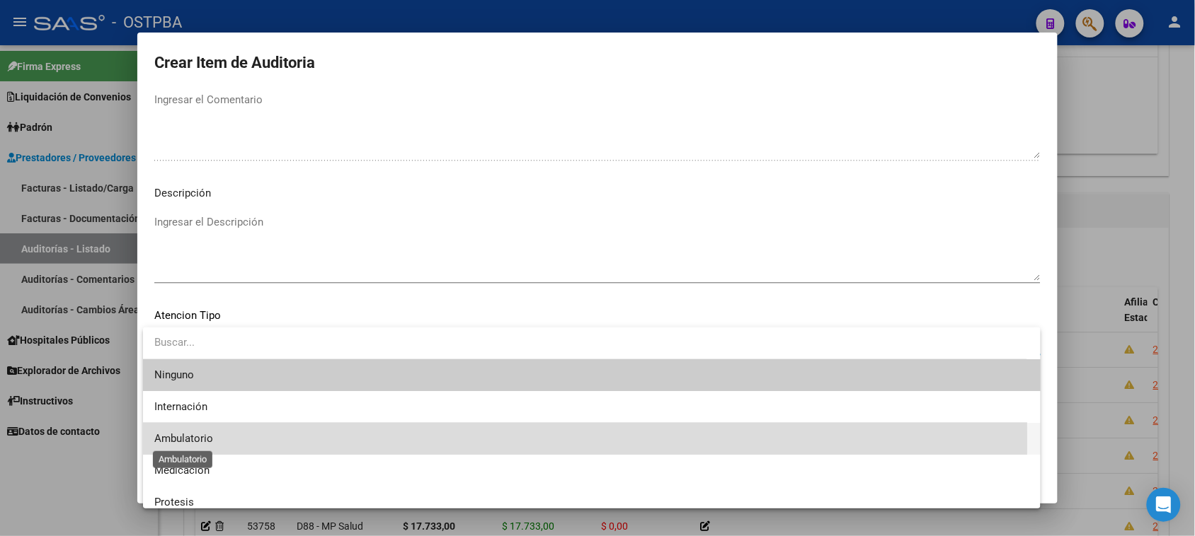
click at [189, 440] on span "Ambulatorio" at bounding box center [183, 438] width 59 height 13
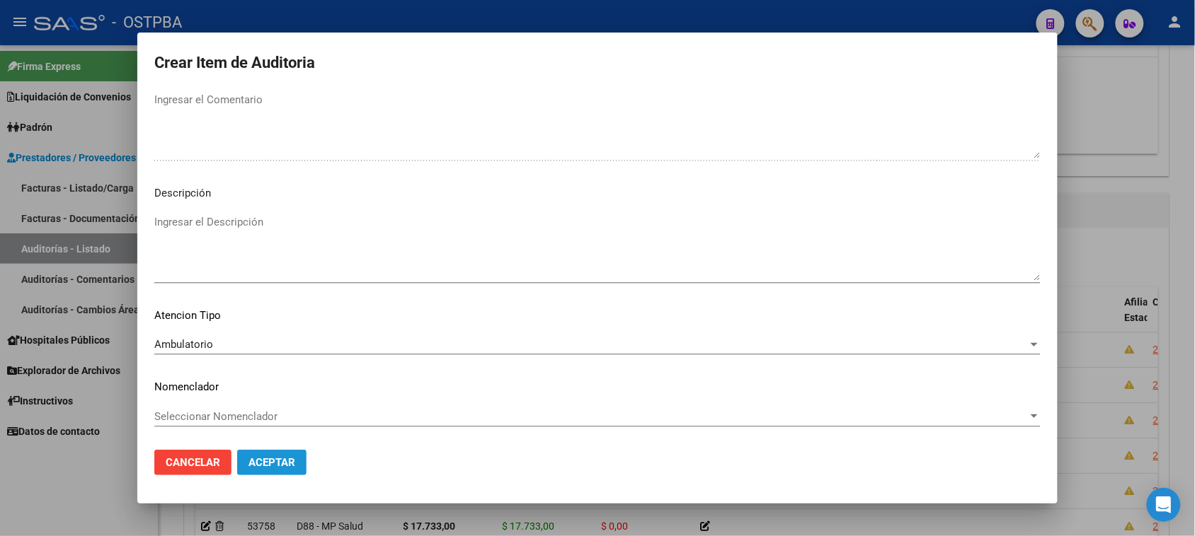
click at [256, 467] on span "Aceptar" at bounding box center [271, 462] width 47 height 13
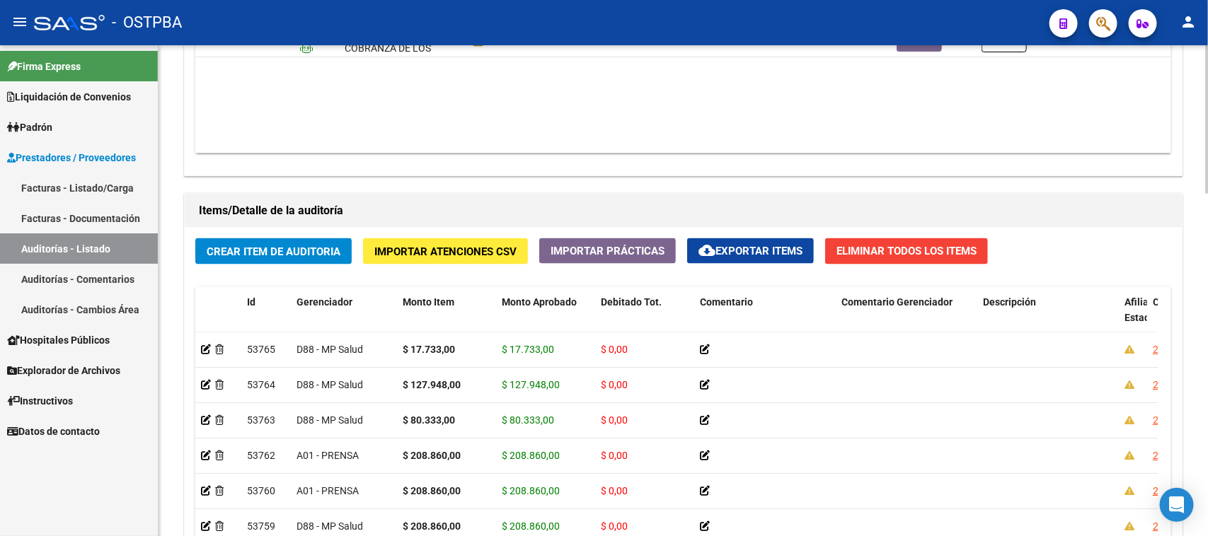
click at [299, 236] on div "Crear Item de Auditoria Importar Atenciones CSV Importar Prácticas cloud_downlo…" at bounding box center [683, 456] width 997 height 457
click at [306, 248] on span "Crear Item de Auditoria" at bounding box center [274, 252] width 134 height 13
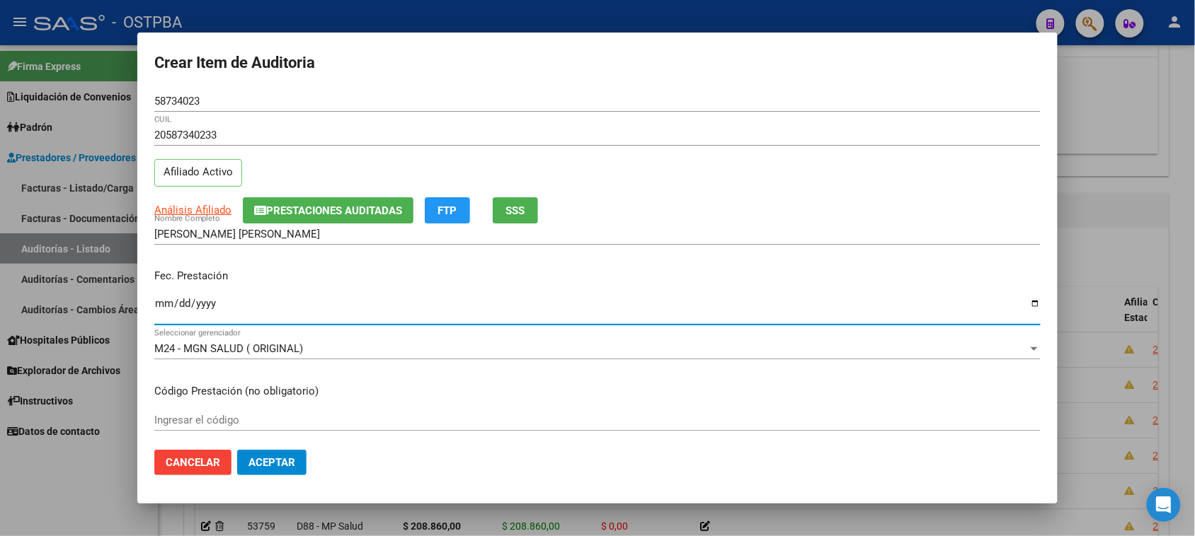
click at [163, 306] on input "Ingresar la fecha" at bounding box center [597, 309] width 886 height 23
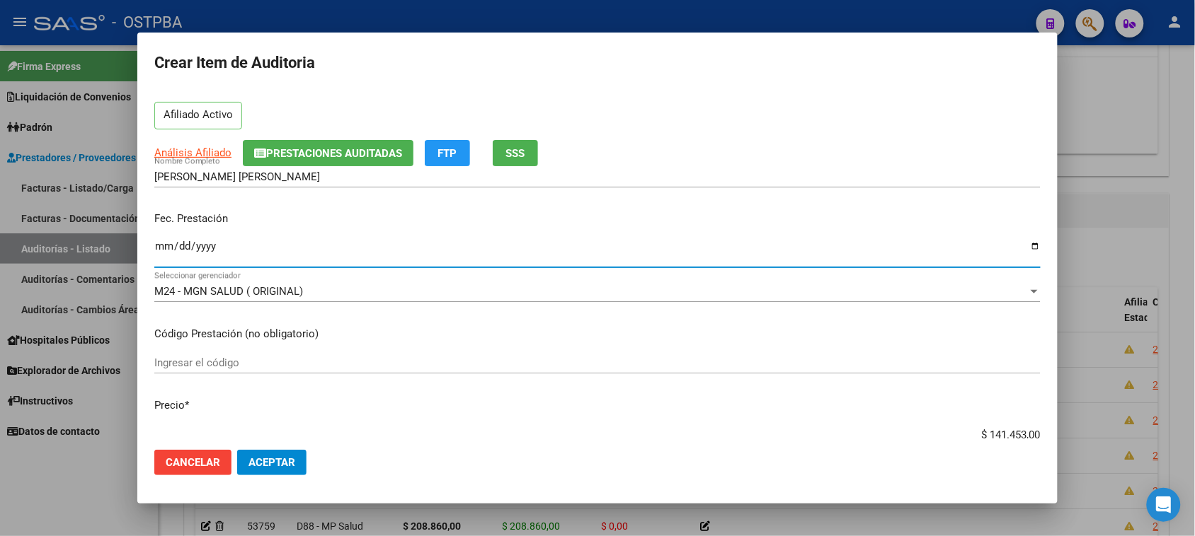
scroll to position [88, 0]
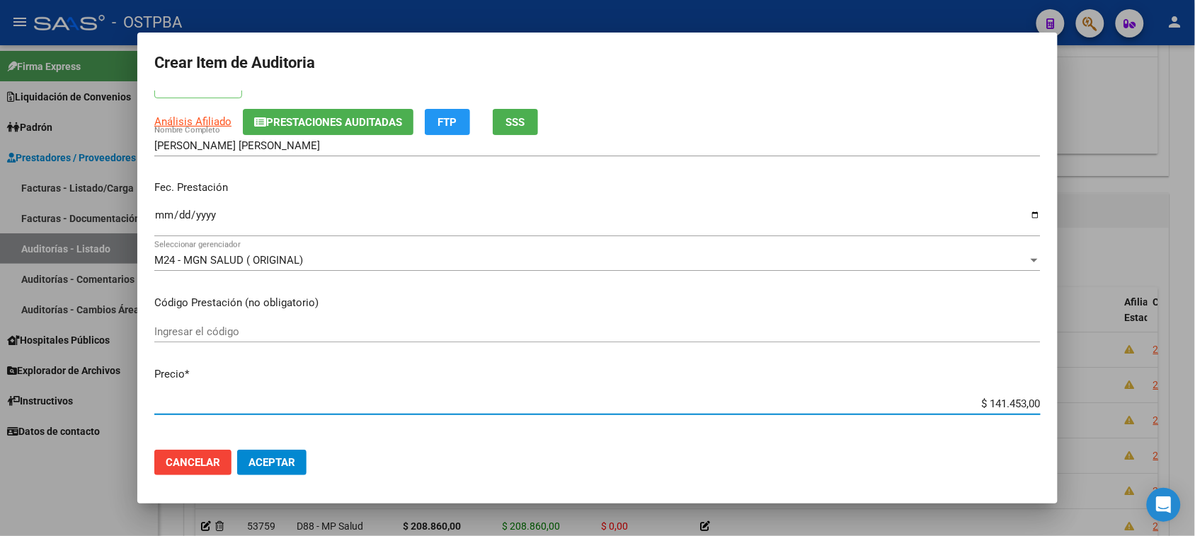
drag, startPoint x: 973, startPoint y: 403, endPoint x: 1187, endPoint y: 409, distance: 214.5
click at [1187, 409] on div "Crear Item de Auditoria 58734023 Nro Documento 20587340233 CUIL Afiliado Activo…" at bounding box center [597, 268] width 1195 height 536
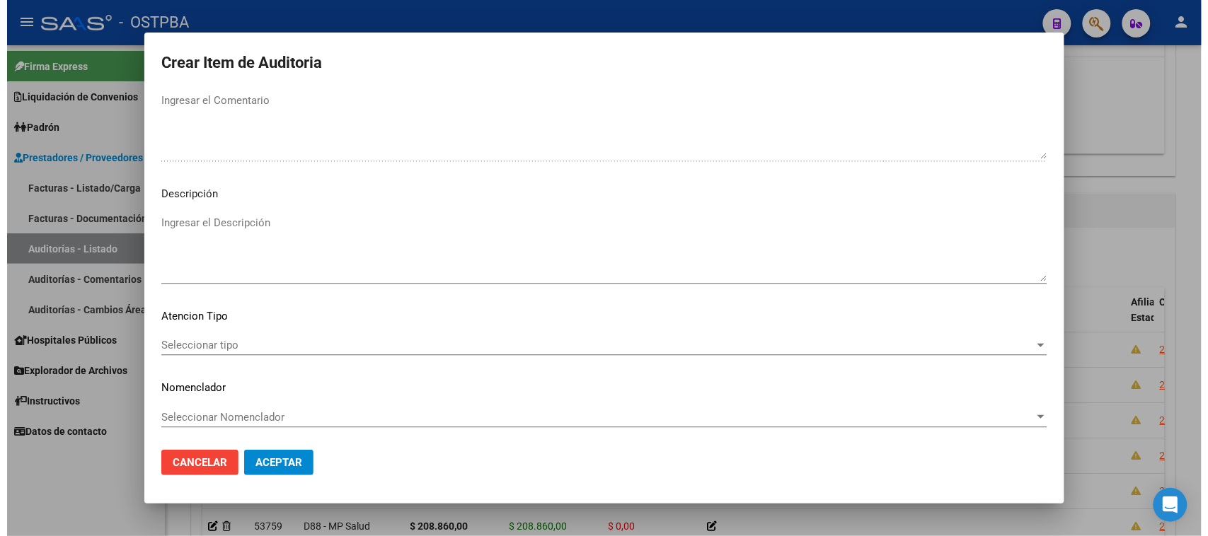
scroll to position [802, 0]
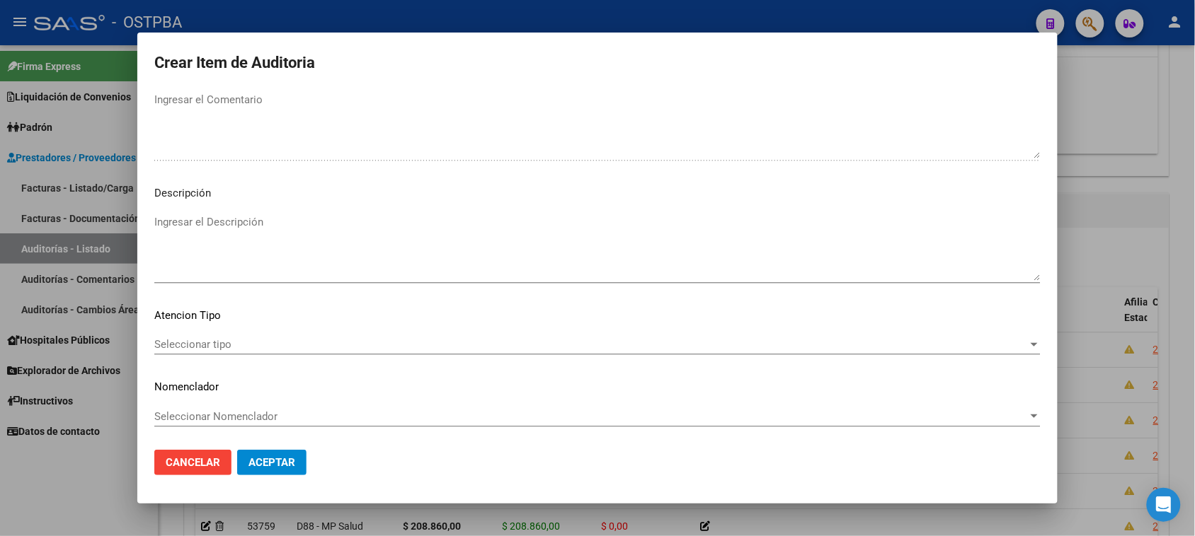
click at [207, 330] on mat-dialog-content "58734023 Nro Documento 20587340233 CUIL Afiliado Activo Análisis Afiliado Prest…" at bounding box center [597, 265] width 920 height 349
click at [202, 338] on span "Seleccionar tipo" at bounding box center [590, 344] width 873 height 13
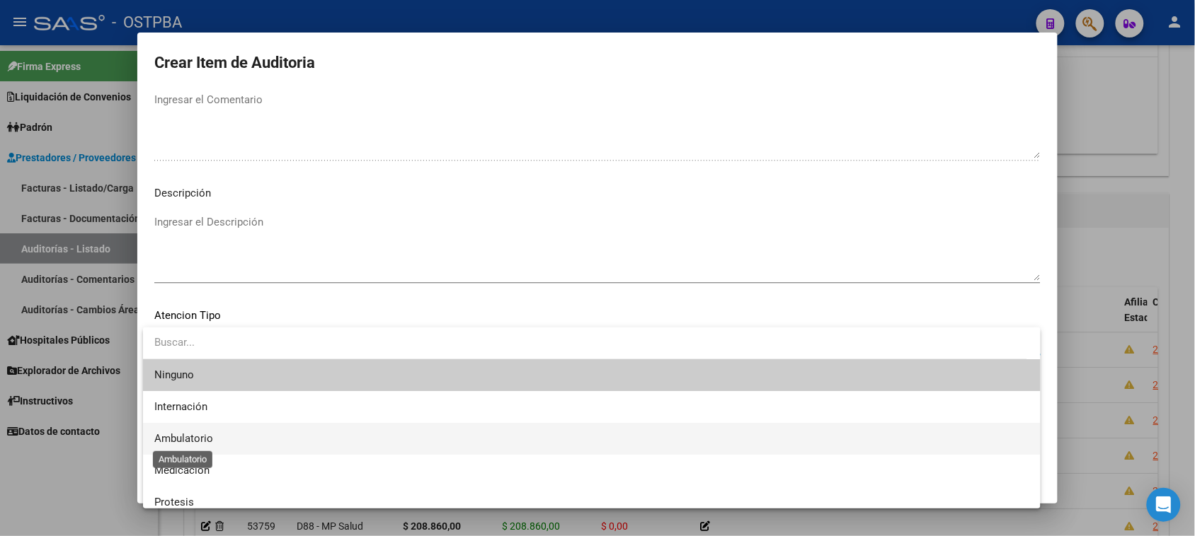
click at [195, 432] on span "Ambulatorio" at bounding box center [183, 438] width 59 height 13
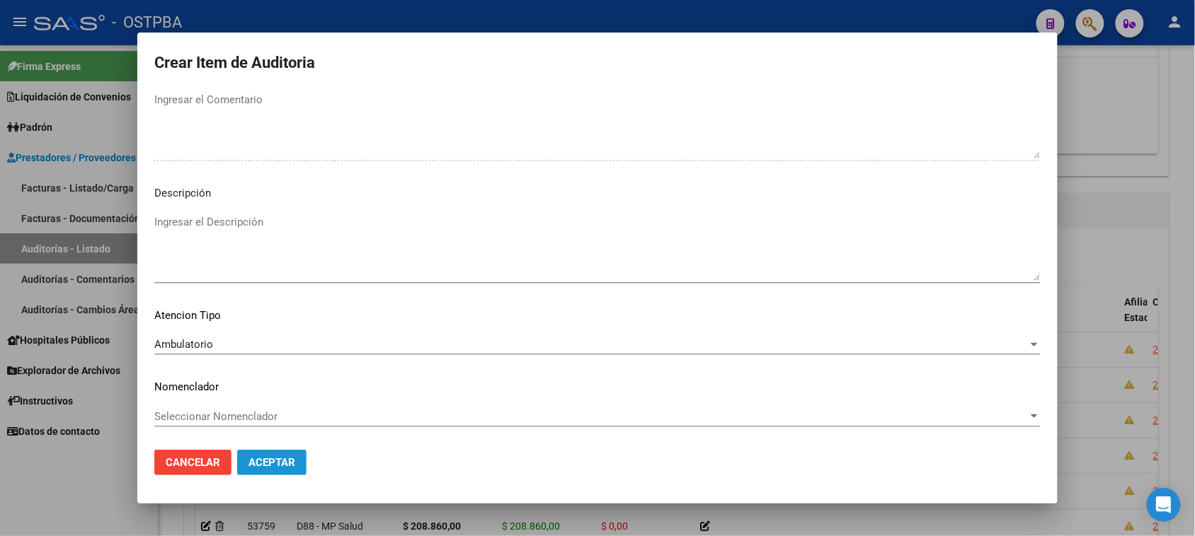
click at [281, 459] on span "Aceptar" at bounding box center [271, 462] width 47 height 13
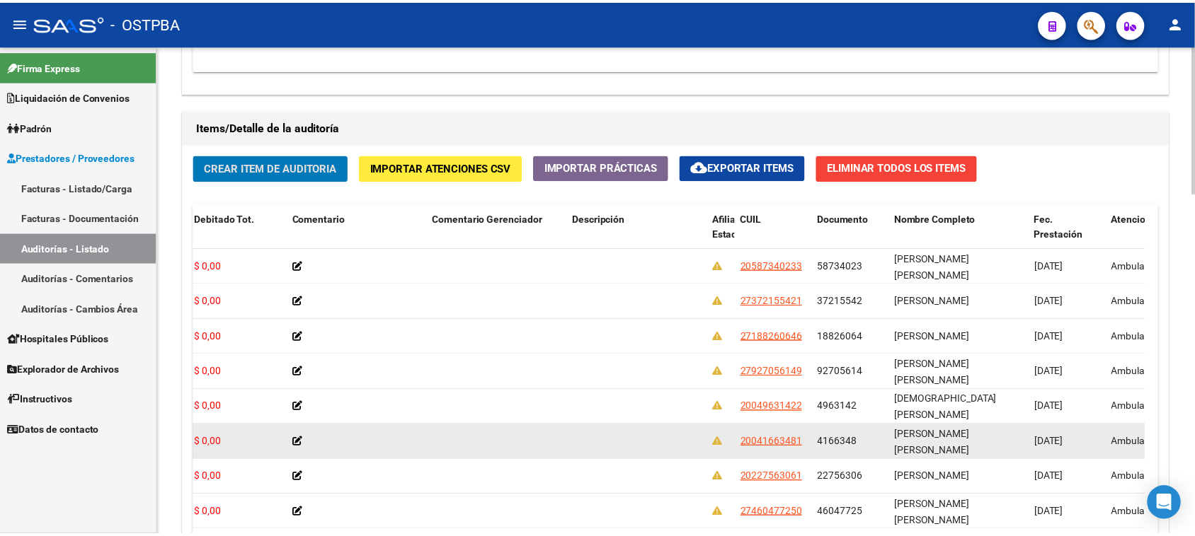
scroll to position [973, 0]
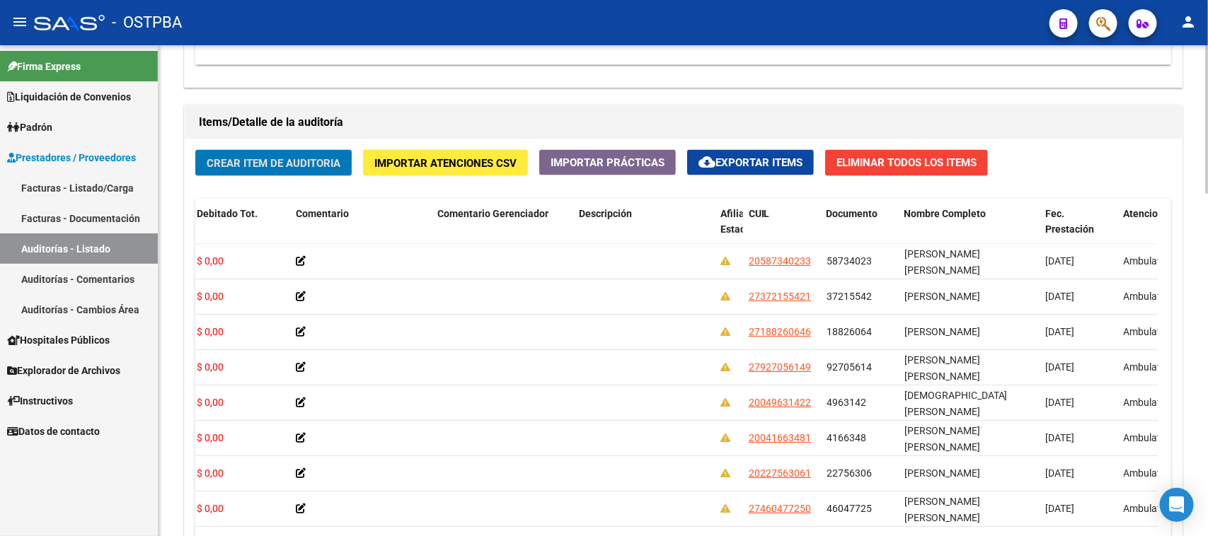
click at [323, 163] on span "Crear Item de Auditoria" at bounding box center [274, 163] width 134 height 13
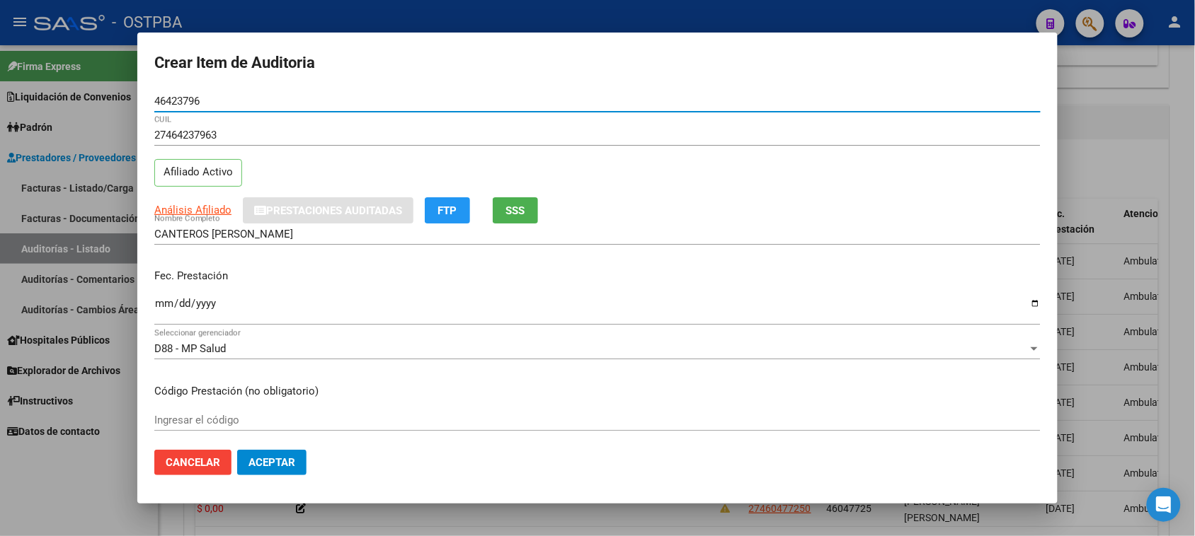
click at [156, 309] on input "Ingresar la fecha" at bounding box center [597, 309] width 886 height 23
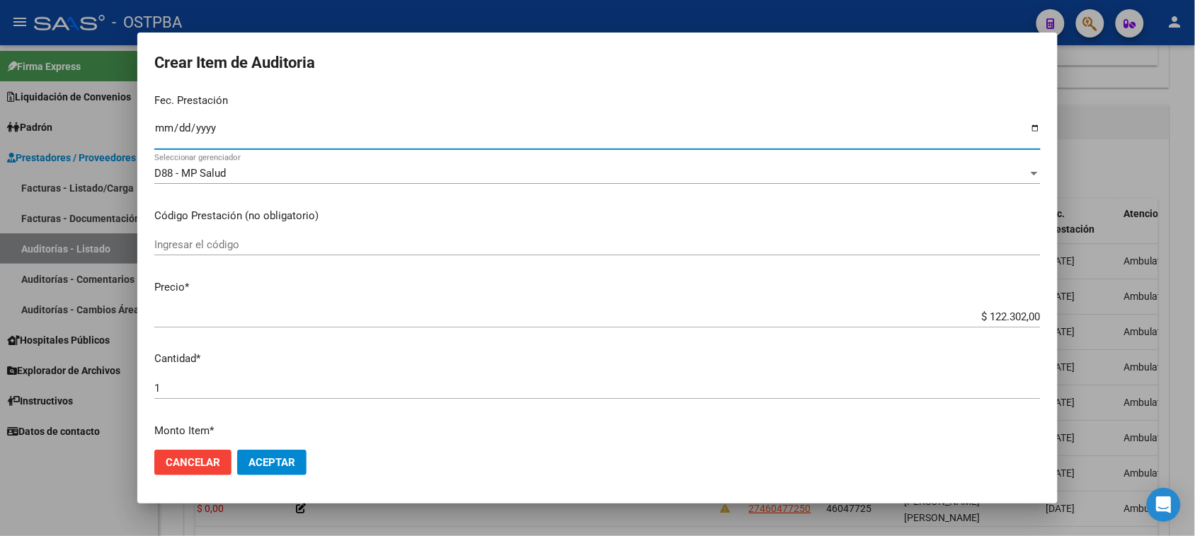
scroll to position [177, 0]
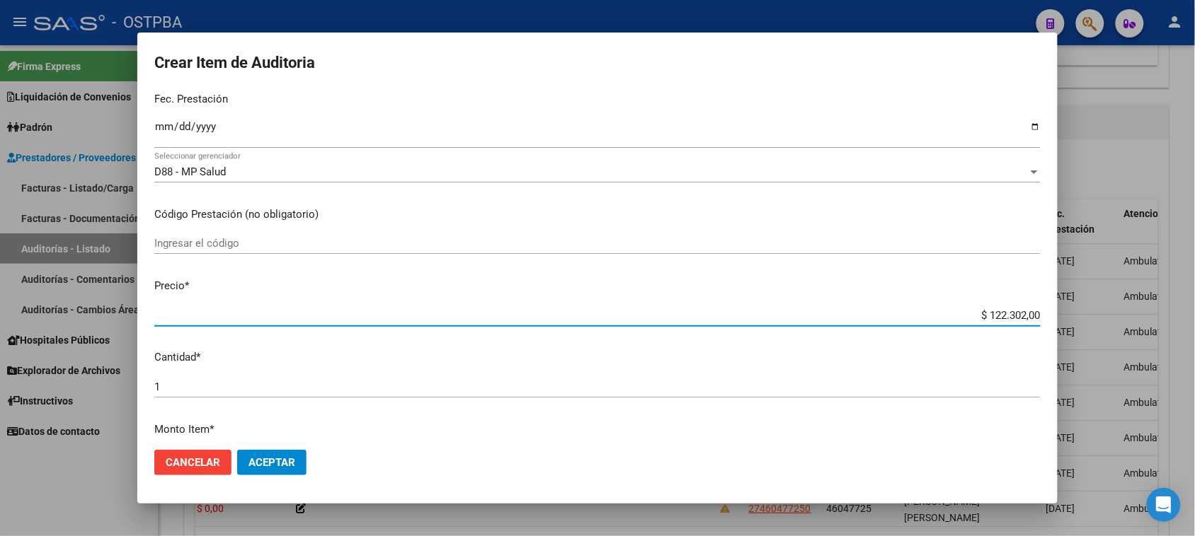
drag, startPoint x: 974, startPoint y: 317, endPoint x: 1207, endPoint y: 317, distance: 232.8
click at [1194, 317] on html "menu - OSTPBA person Firma Express Liquidación de Convenios Gastos - Items Gast…" at bounding box center [597, 268] width 1195 height 536
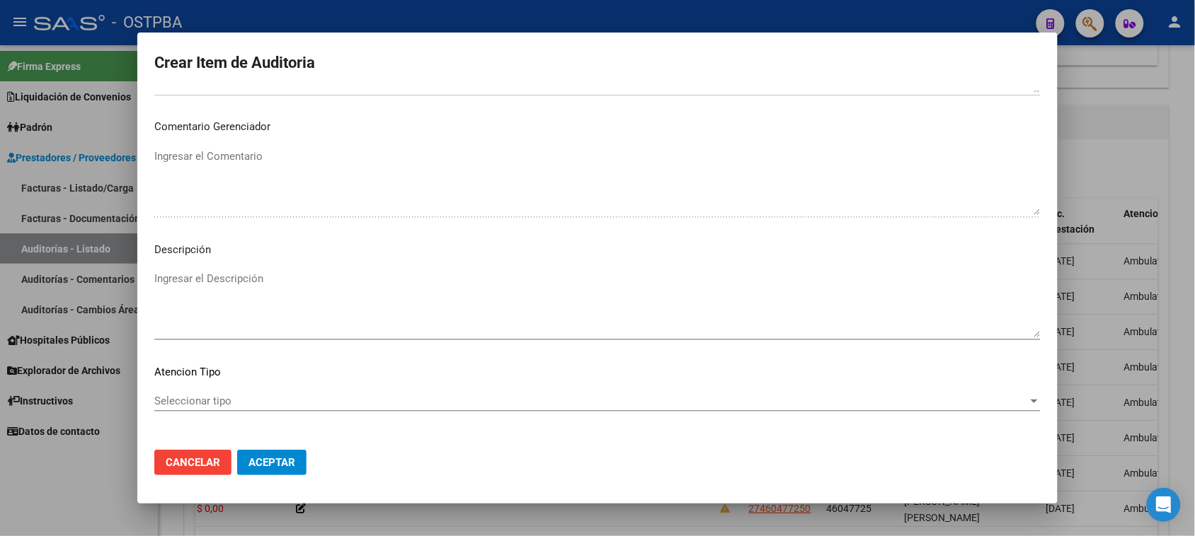
scroll to position [802, 0]
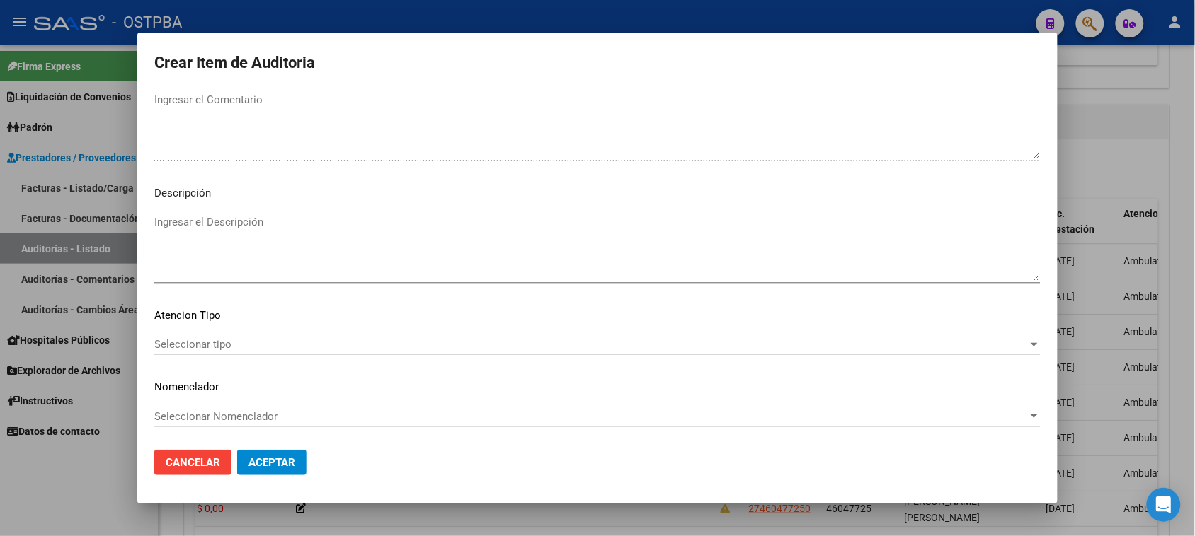
click at [200, 344] on span "Seleccionar tipo" at bounding box center [590, 344] width 873 height 13
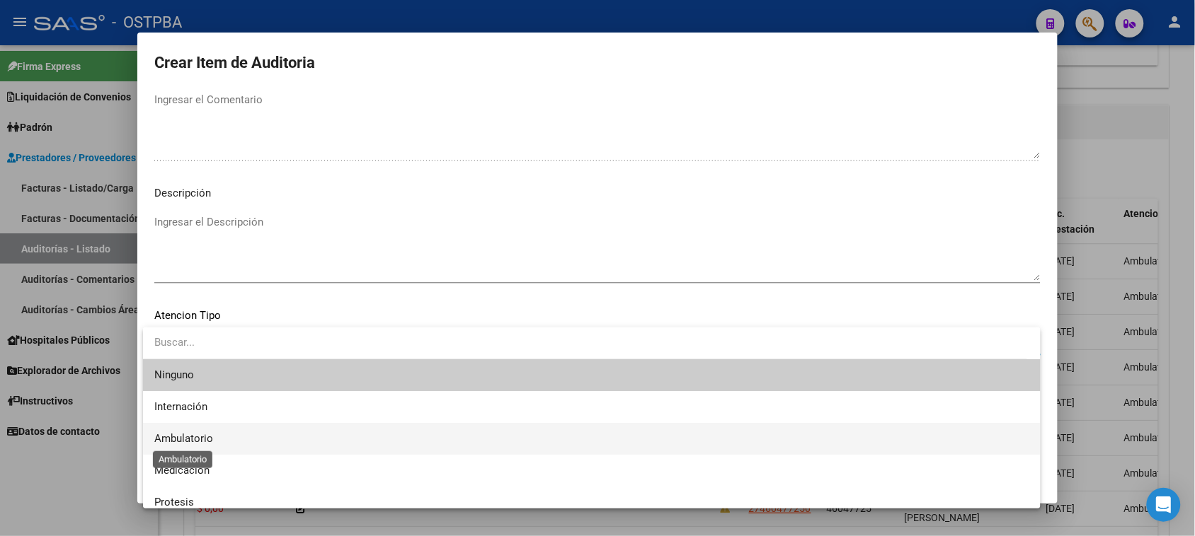
click at [176, 441] on span "Ambulatorio" at bounding box center [183, 438] width 59 height 13
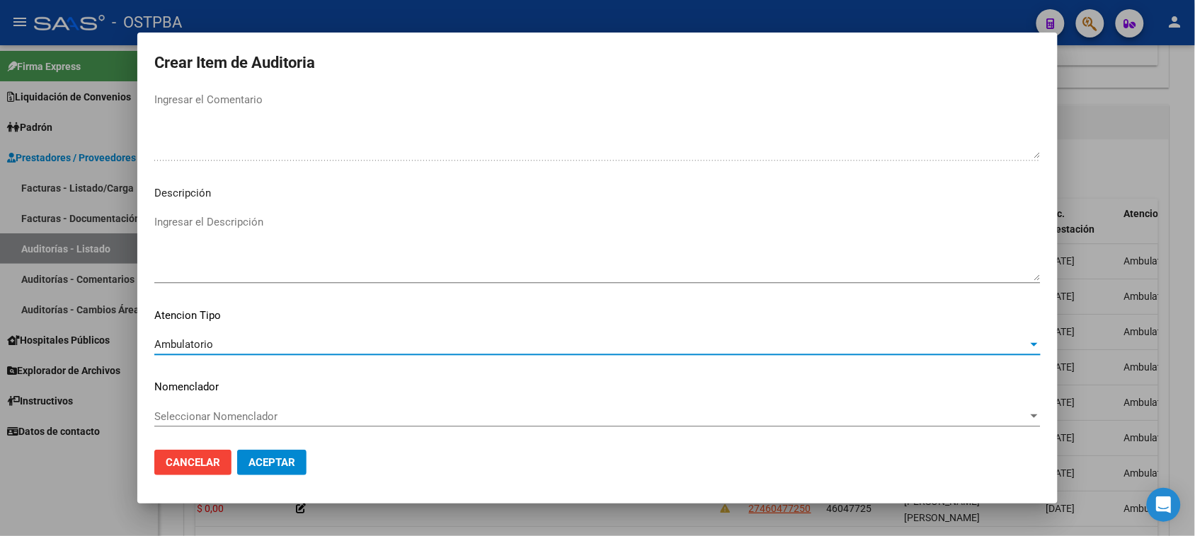
click at [253, 468] on span "Aceptar" at bounding box center [271, 462] width 47 height 13
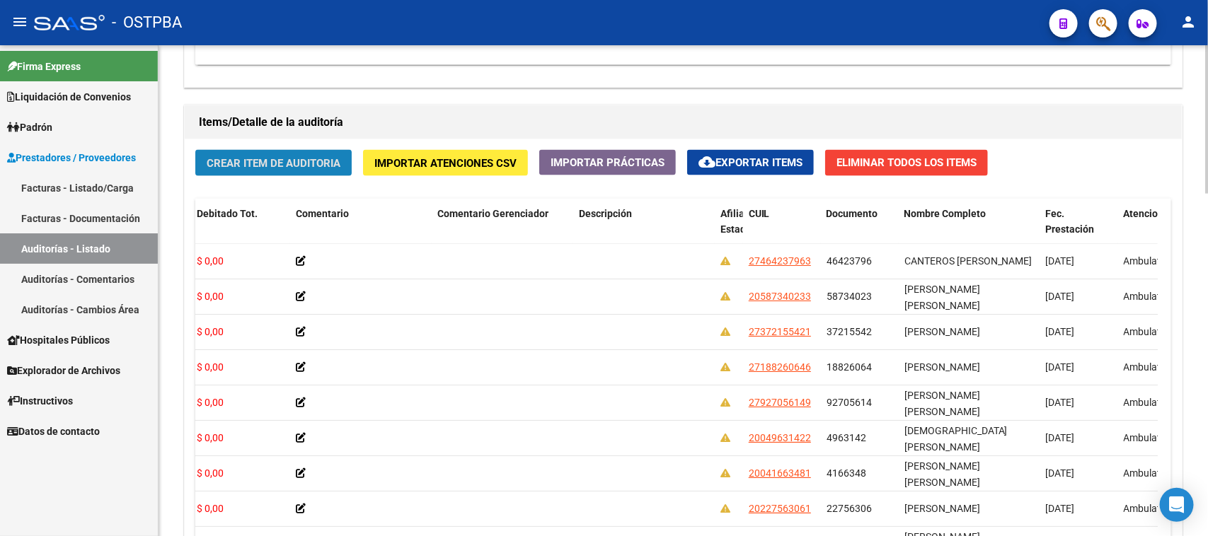
click at [305, 165] on span "Crear Item de Auditoria" at bounding box center [274, 163] width 134 height 13
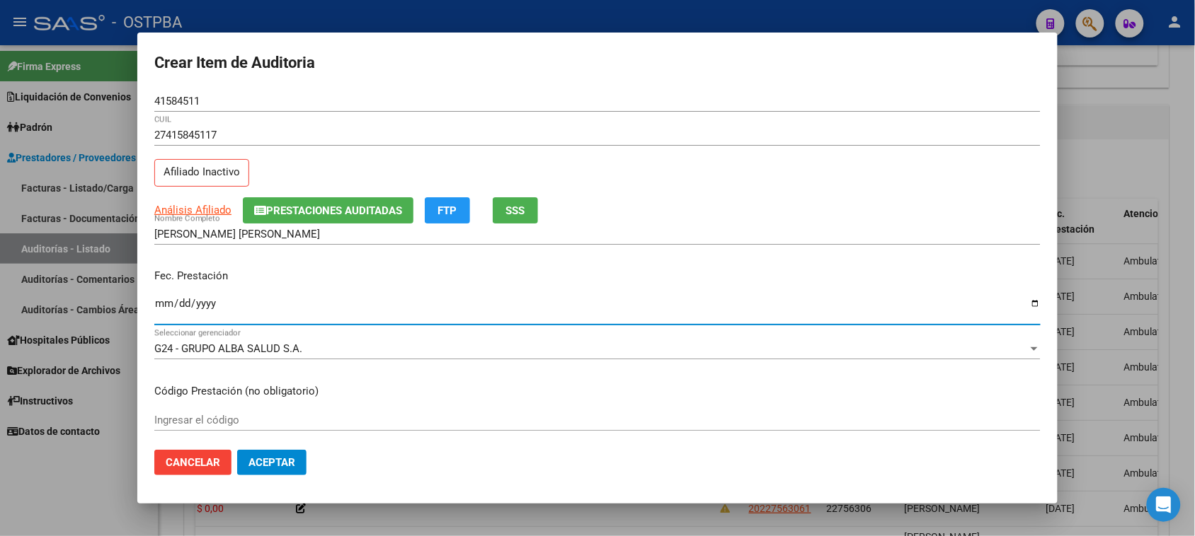
click at [163, 302] on input "Ingresar la fecha" at bounding box center [597, 309] width 886 height 23
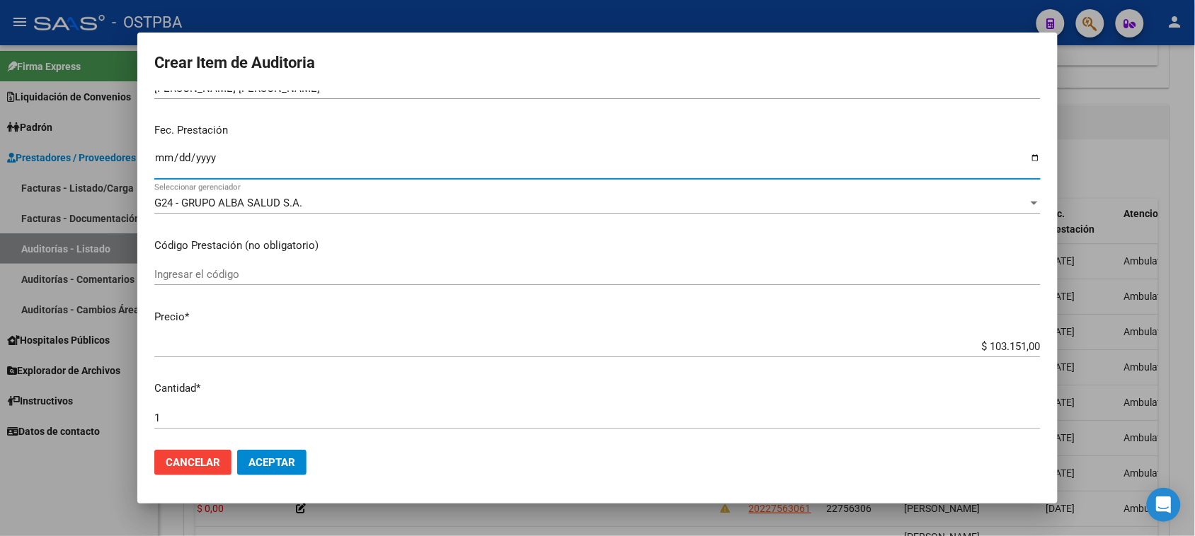
scroll to position [177, 0]
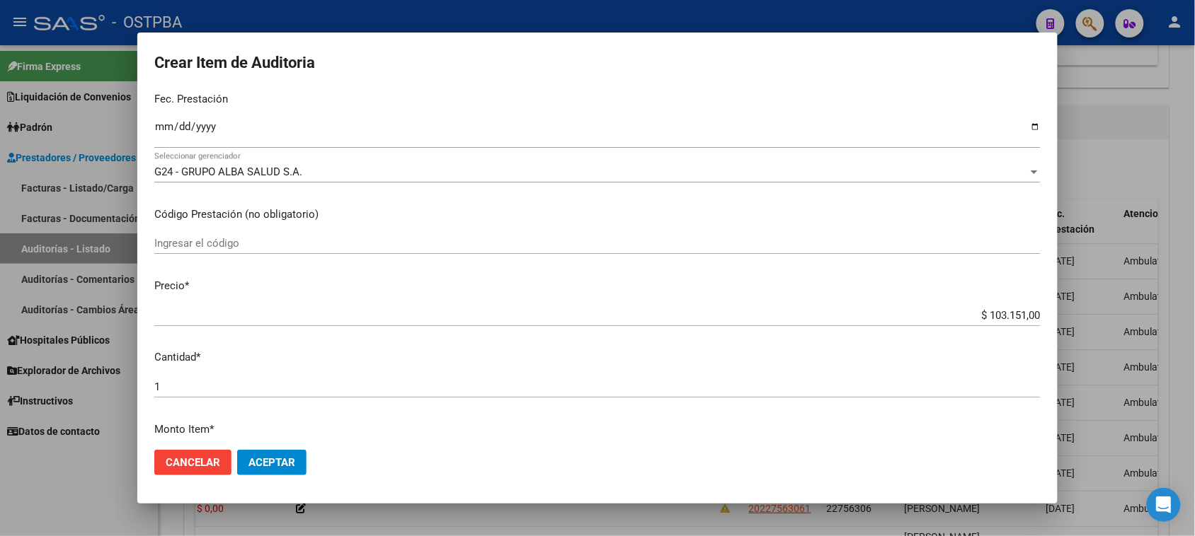
click at [451, 298] on mat-dialog-content "41584511 Nro Documento 27415845117 CUIL Afiliado Inactivo Análisis Afiliado Pre…" at bounding box center [597, 265] width 920 height 349
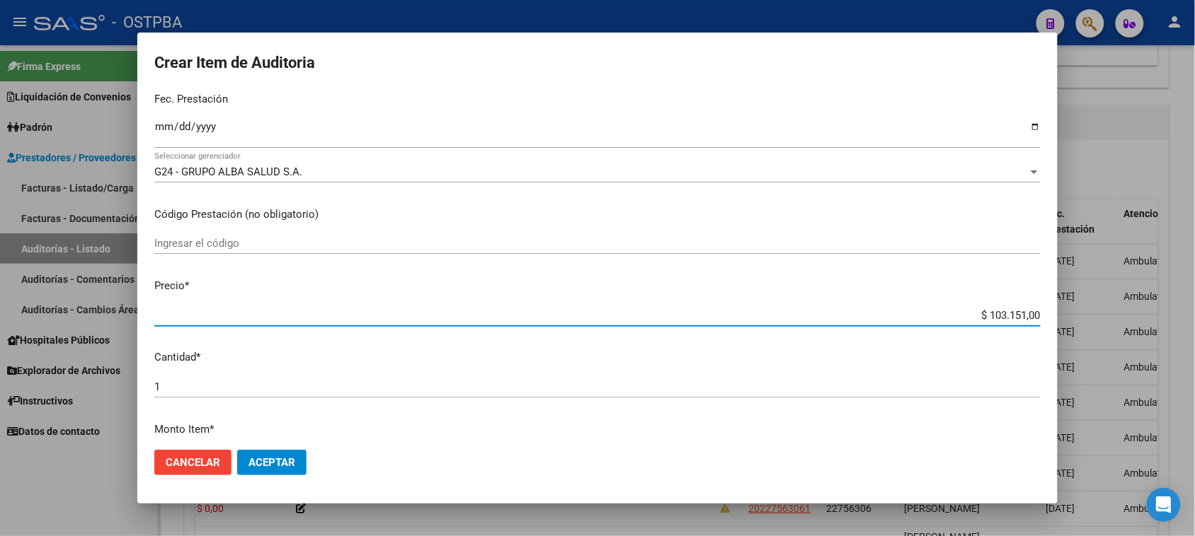
drag, startPoint x: 974, startPoint y: 317, endPoint x: 1175, endPoint y: 317, distance: 201.0
click at [1175, 317] on div "Crear Item de Auditoria 41584511 Nro Documento 27415845117 CUIL Afiliado Inacti…" at bounding box center [597, 268] width 1195 height 536
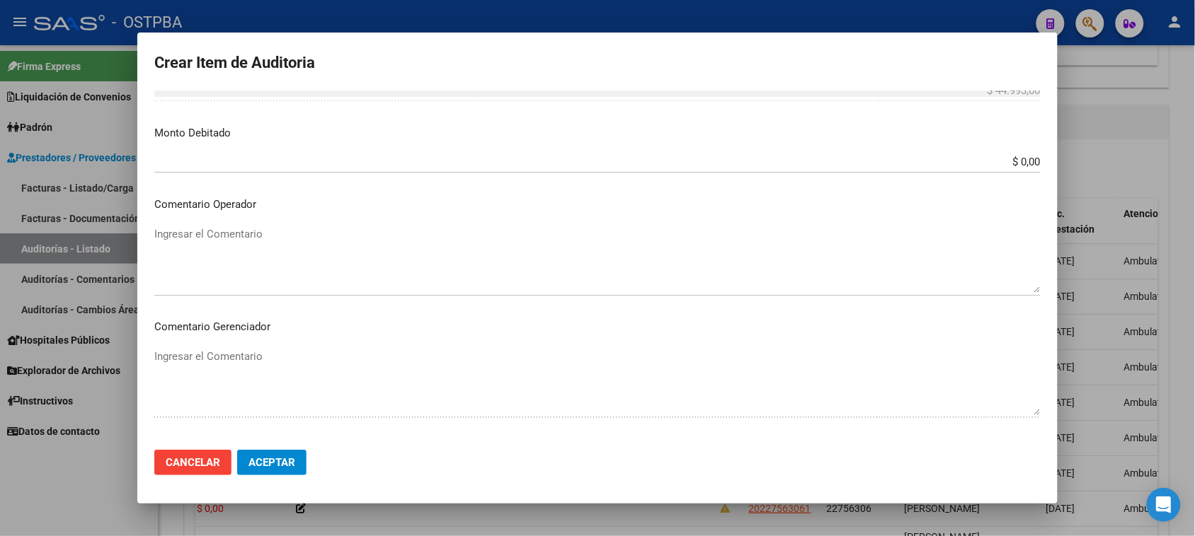
scroll to position [796, 0]
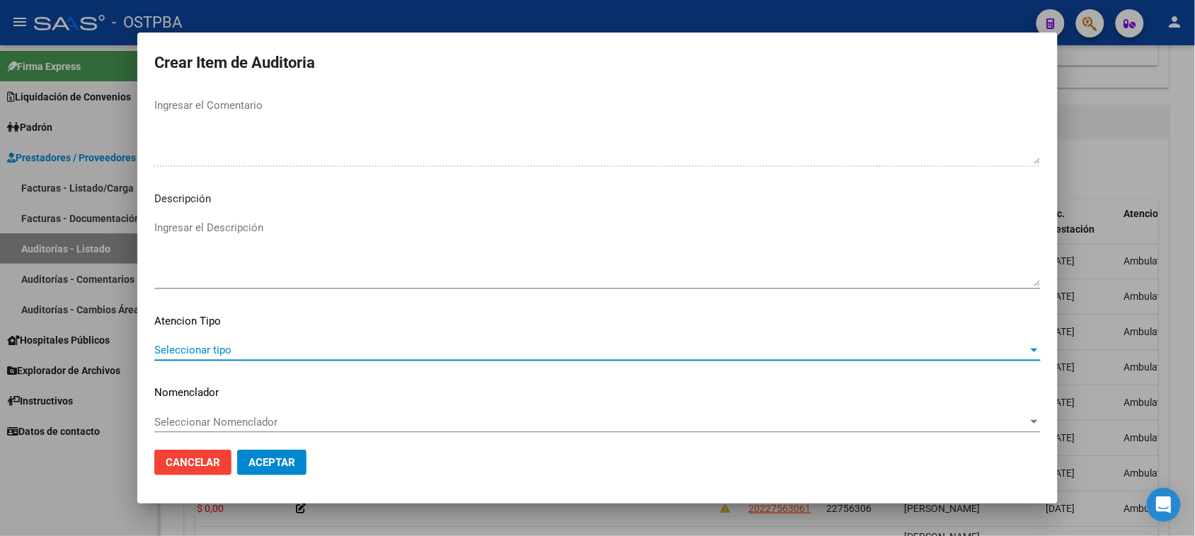
click at [221, 355] on span "Seleccionar tipo" at bounding box center [590, 350] width 873 height 13
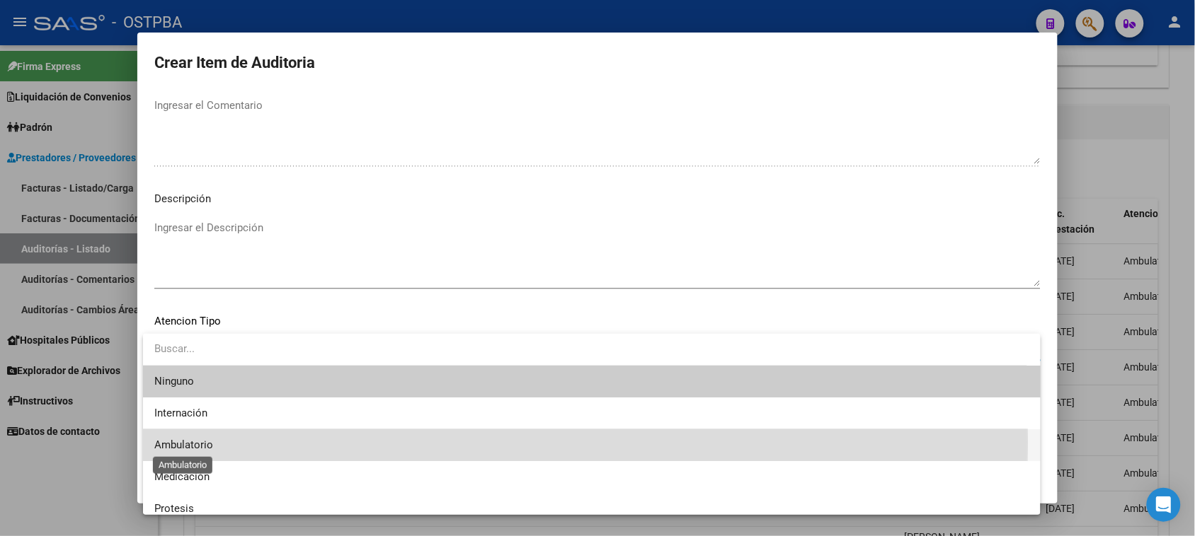
click at [183, 442] on span "Ambulatorio" at bounding box center [183, 445] width 59 height 13
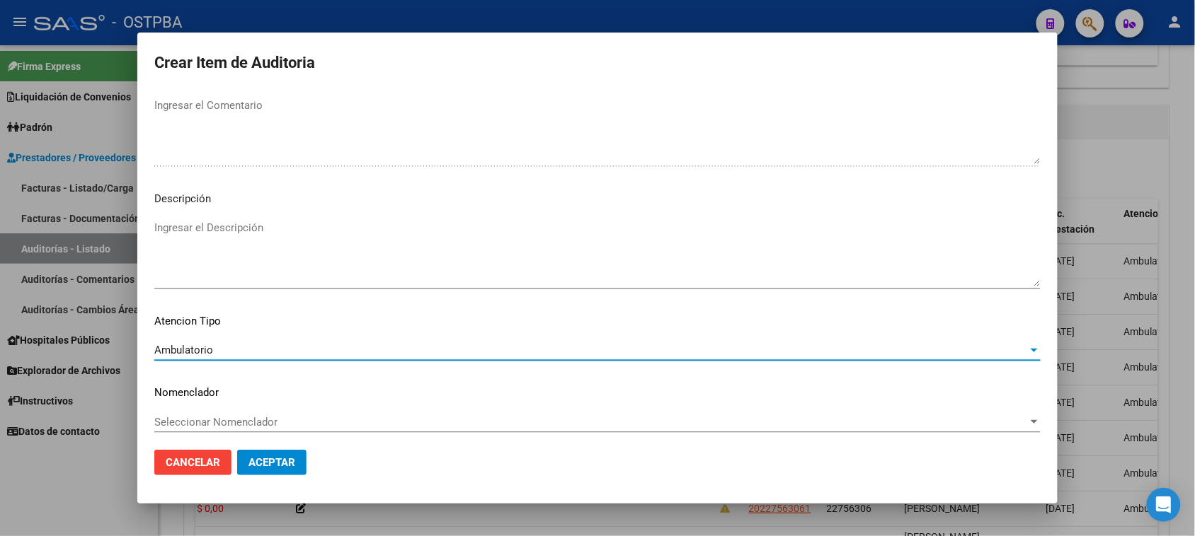
click at [270, 460] on span "Aceptar" at bounding box center [271, 462] width 47 height 13
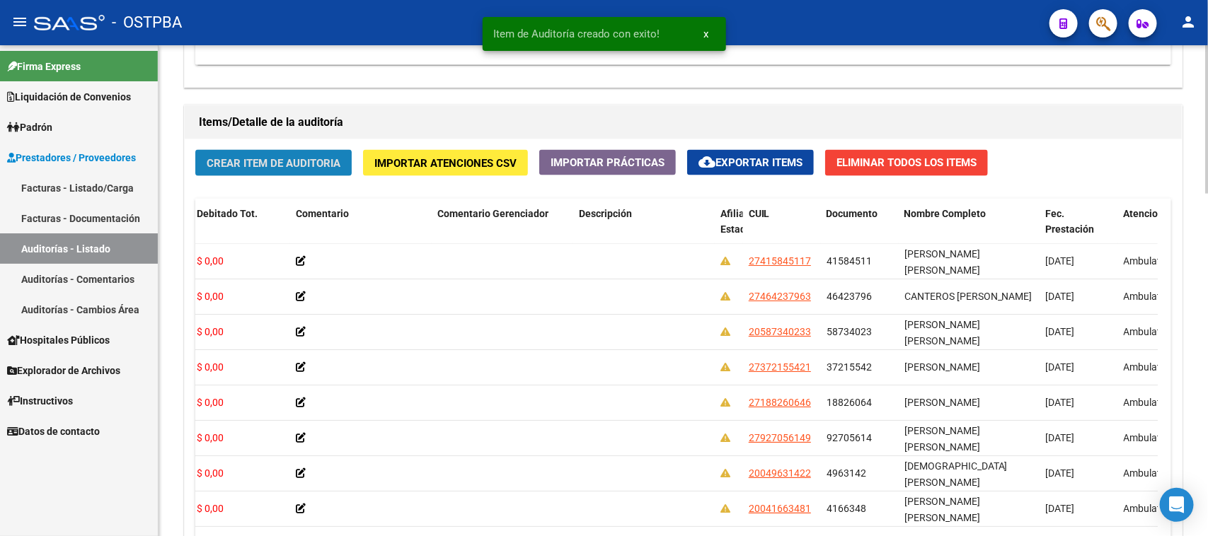
click at [227, 167] on span "Crear Item de Auditoria" at bounding box center [274, 163] width 134 height 13
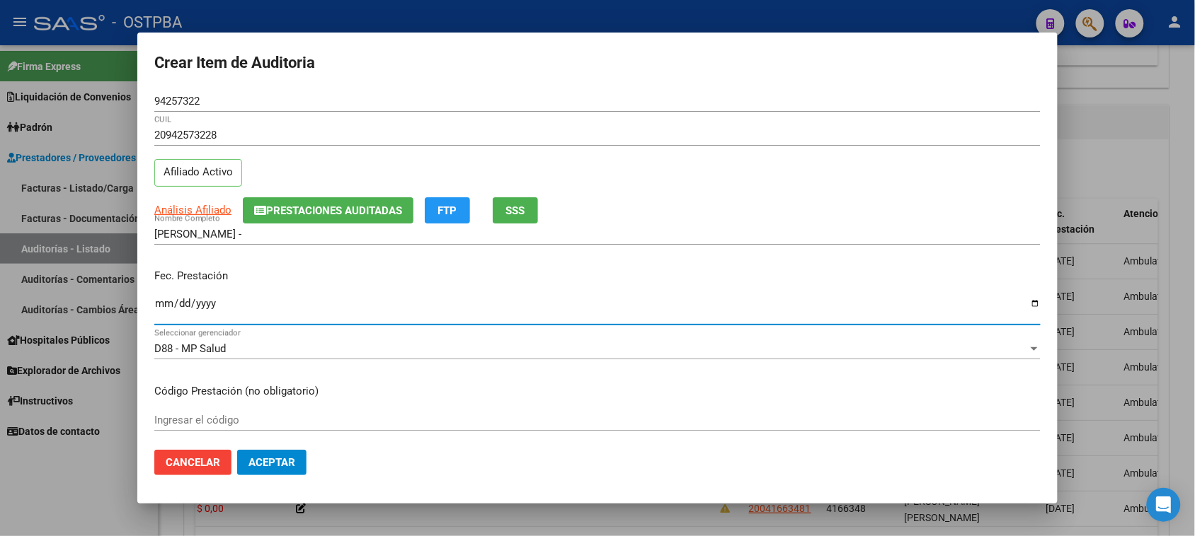
click at [161, 302] on input "Ingresar la fecha" at bounding box center [597, 309] width 886 height 23
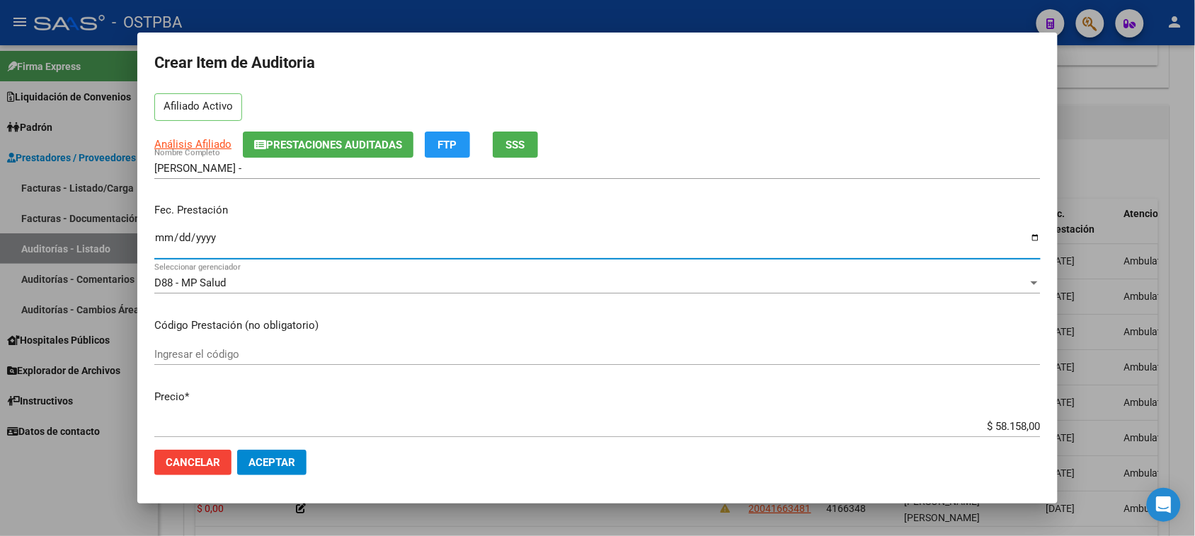
scroll to position [177, 0]
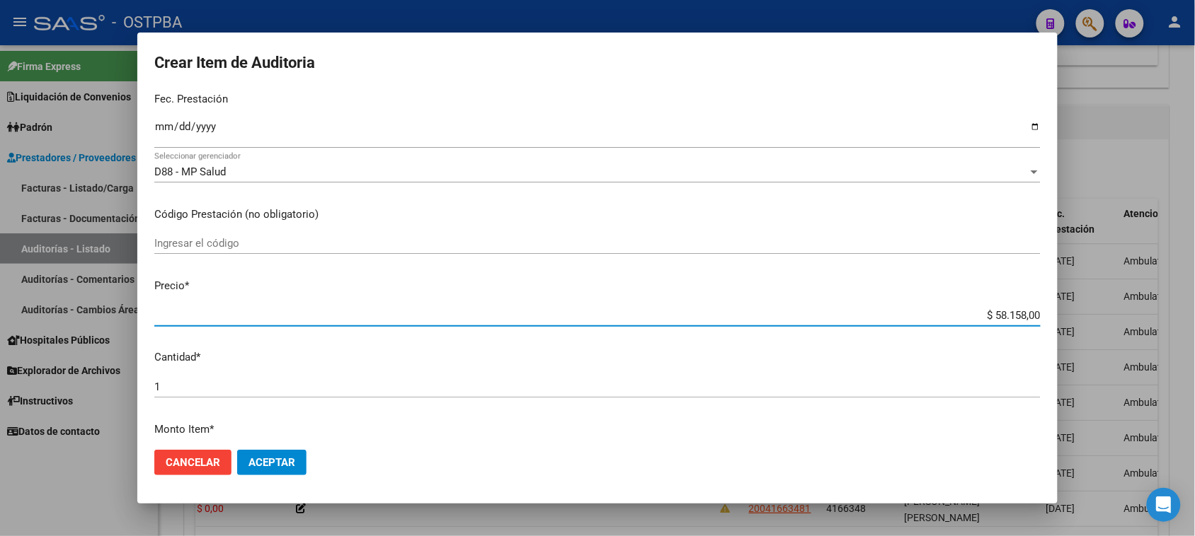
drag, startPoint x: 982, startPoint y: 315, endPoint x: 1207, endPoint y: 322, distance: 225.9
click at [1194, 322] on html "menu - OSTPBA person Firma Express Liquidación de Convenios Gastos - Items Gast…" at bounding box center [597, 268] width 1195 height 536
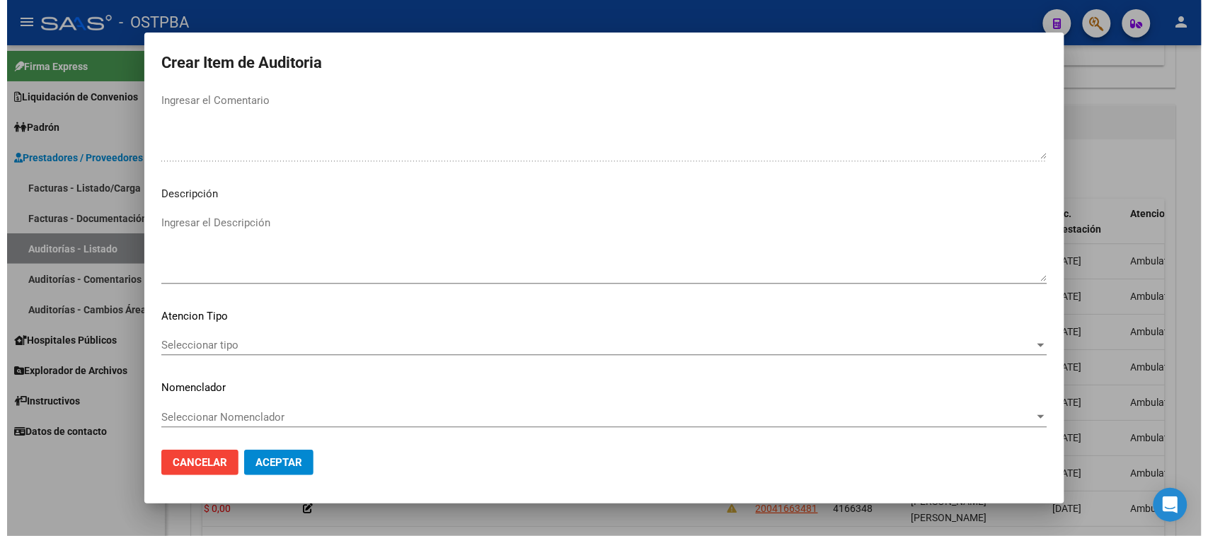
scroll to position [802, 0]
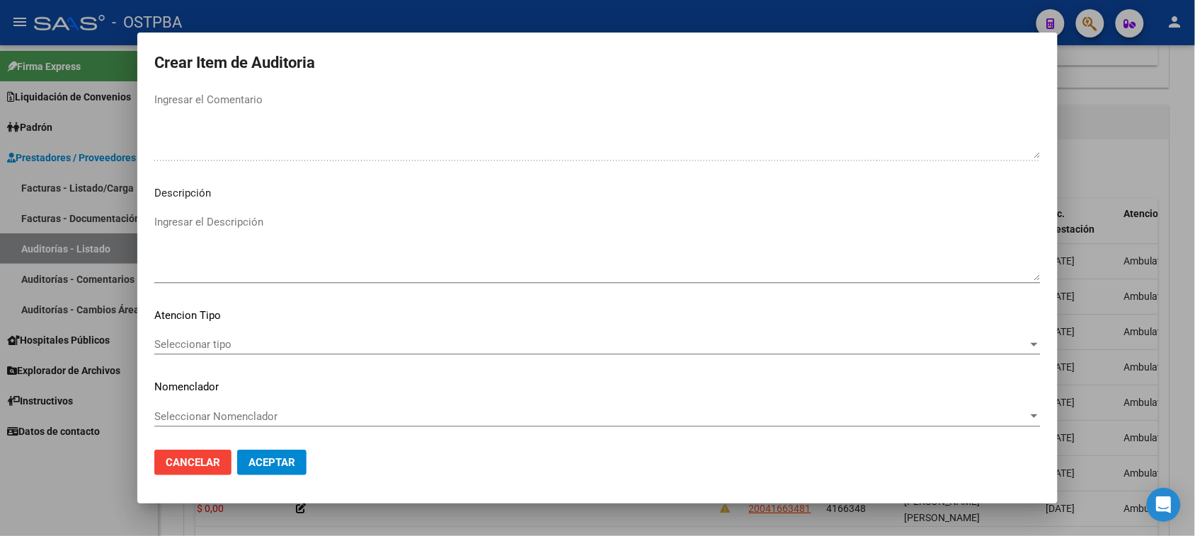
click at [171, 338] on span "Seleccionar tipo" at bounding box center [590, 344] width 873 height 13
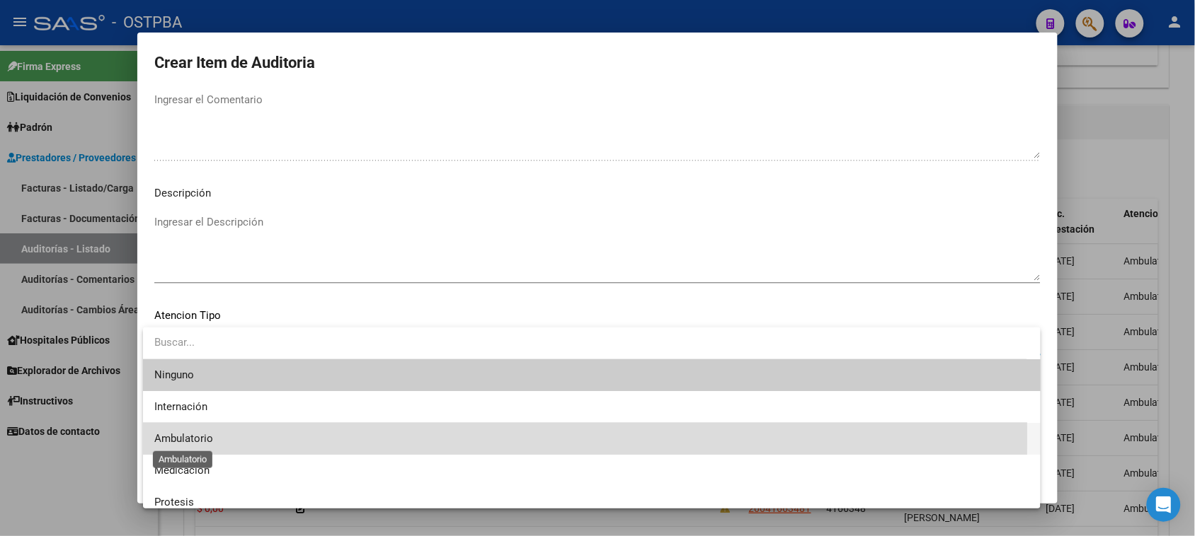
click at [198, 436] on span "Ambulatorio" at bounding box center [183, 438] width 59 height 13
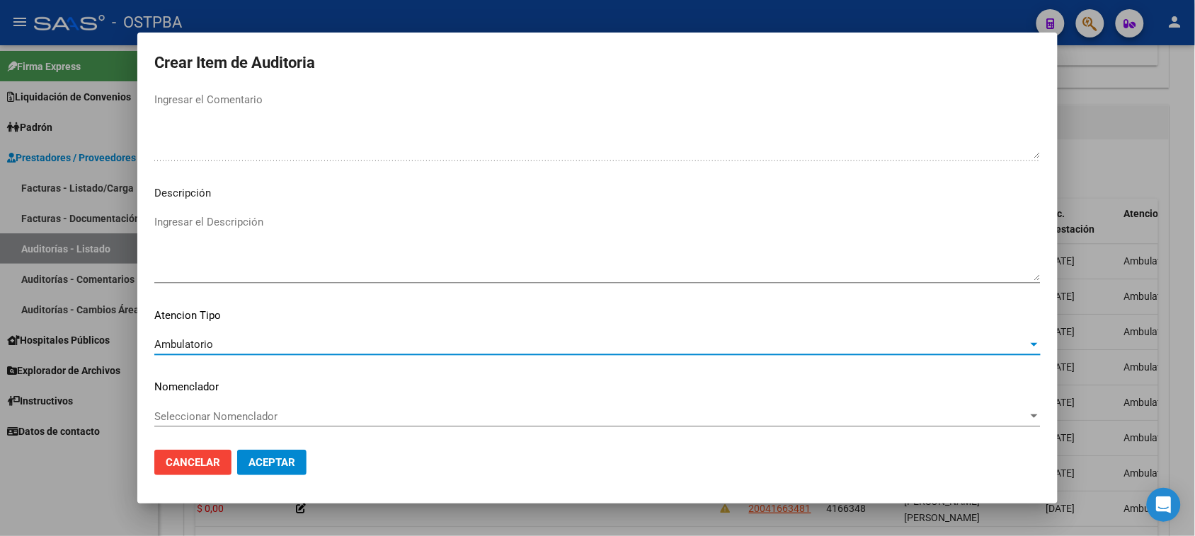
click at [252, 457] on span "Aceptar" at bounding box center [271, 462] width 47 height 13
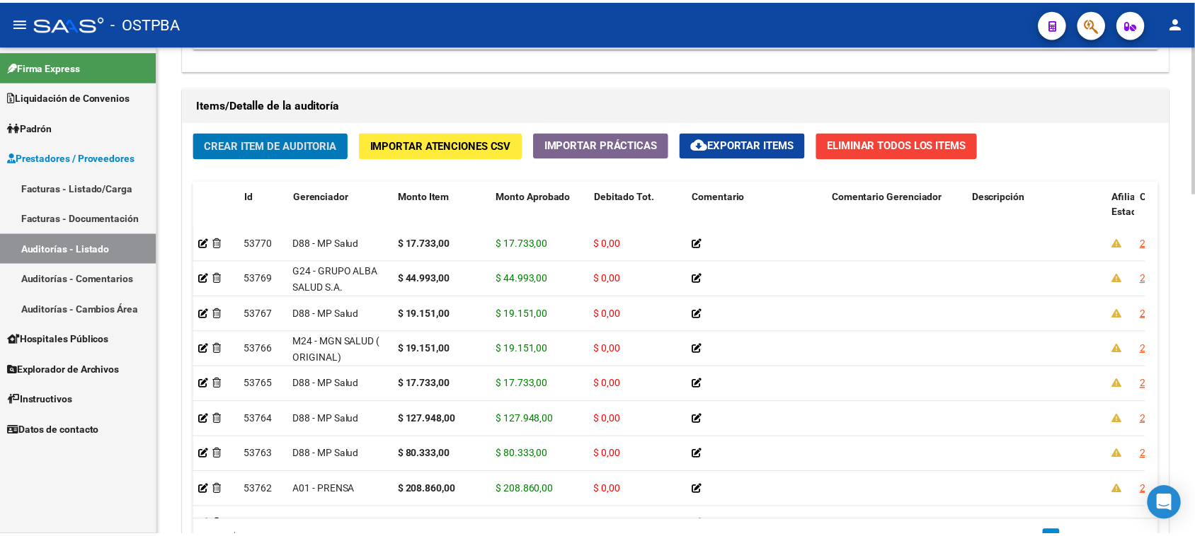
scroll to position [1045, 0]
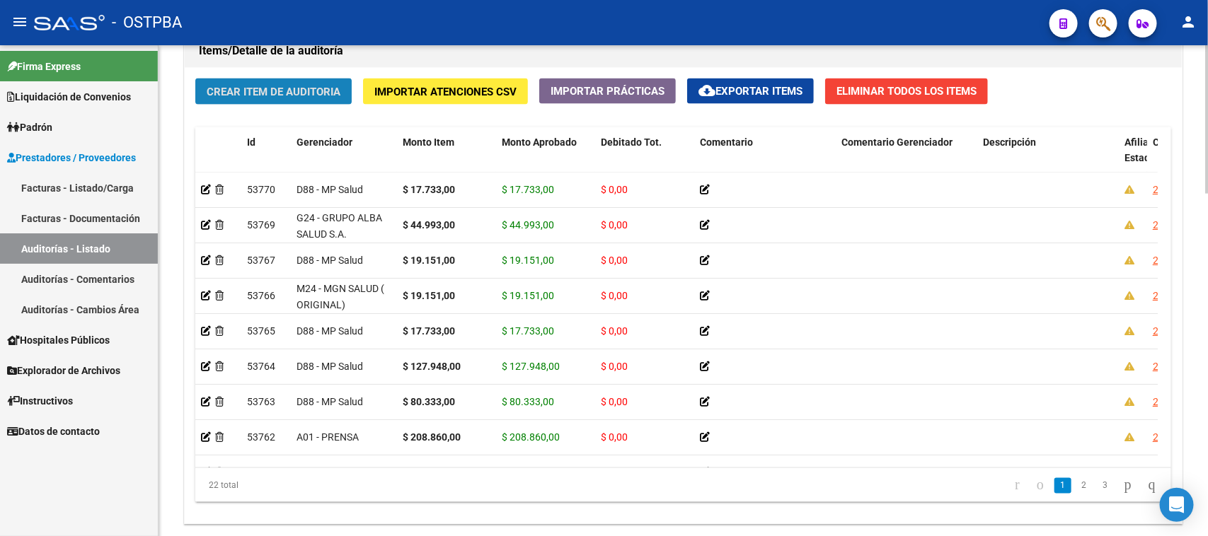
click at [294, 98] on button "Crear Item de Auditoria" at bounding box center [273, 92] width 156 height 26
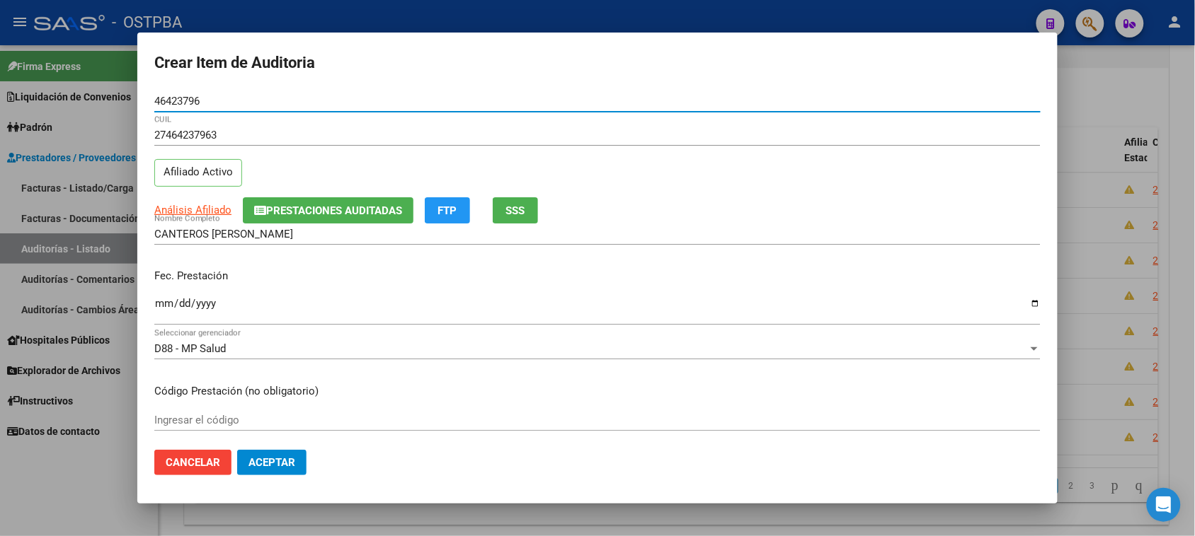
drag, startPoint x: 161, startPoint y: 309, endPoint x: 220, endPoint y: 335, distance: 64.7
click at [163, 309] on input "Ingresar la fecha" at bounding box center [597, 309] width 886 height 23
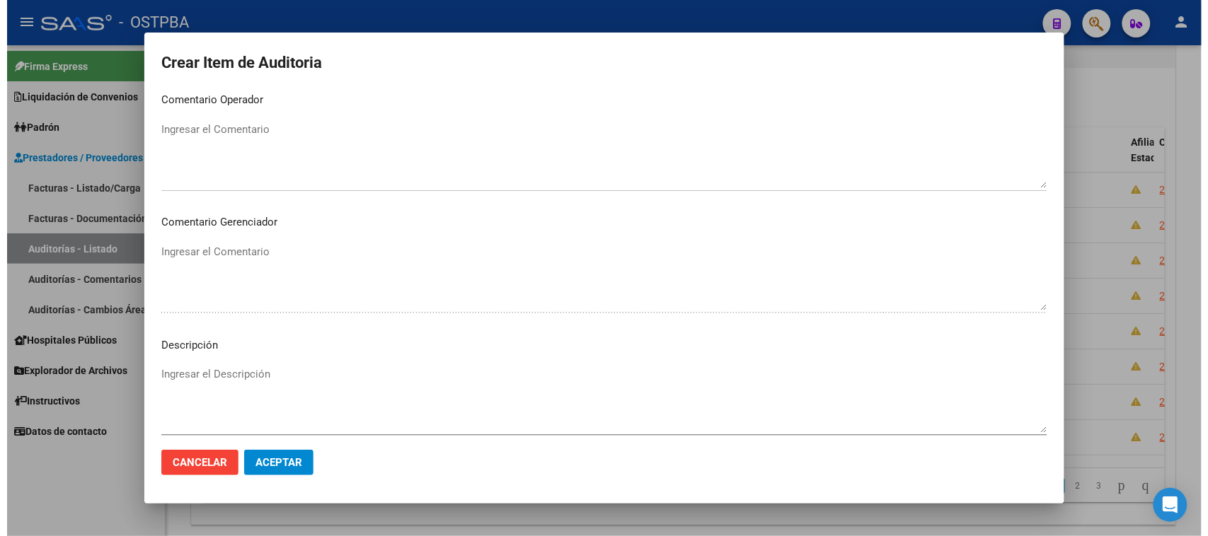
scroll to position [802, 0]
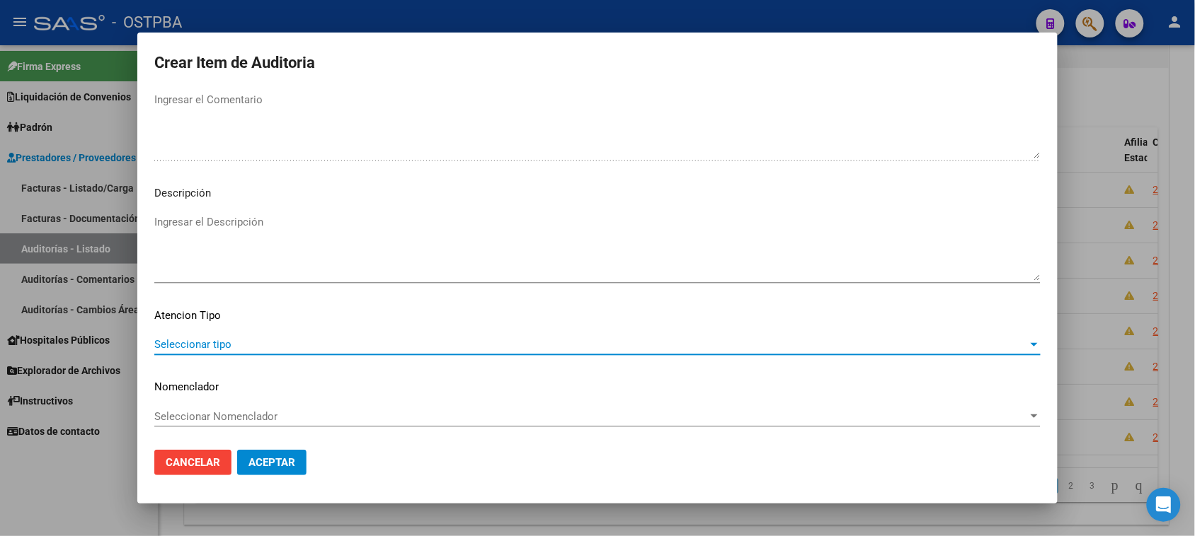
click at [227, 338] on span "Seleccionar tipo" at bounding box center [590, 344] width 873 height 13
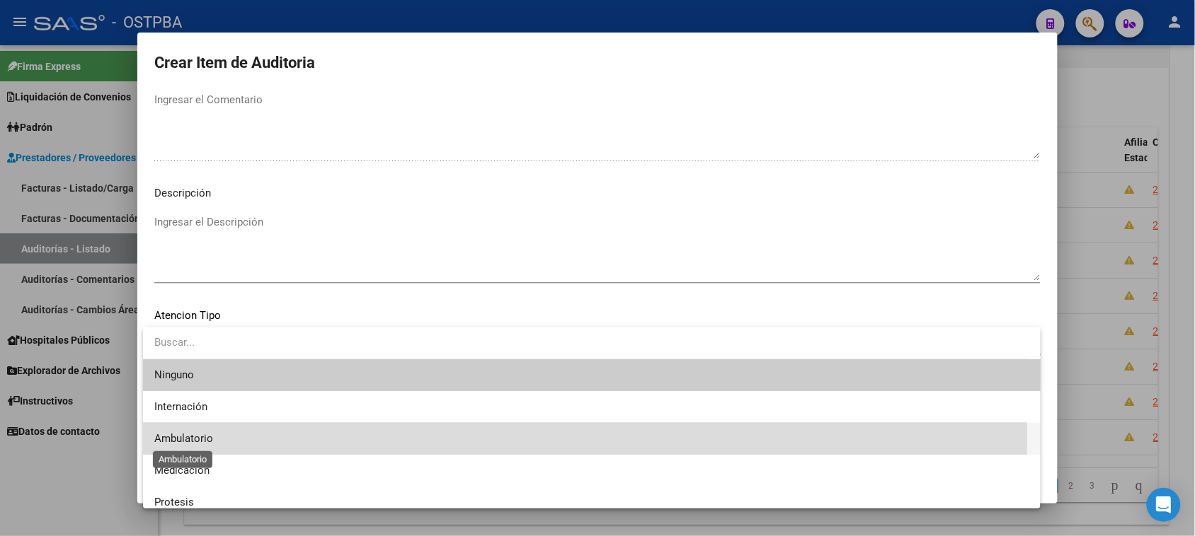
click at [209, 432] on span "Ambulatorio" at bounding box center [183, 438] width 59 height 13
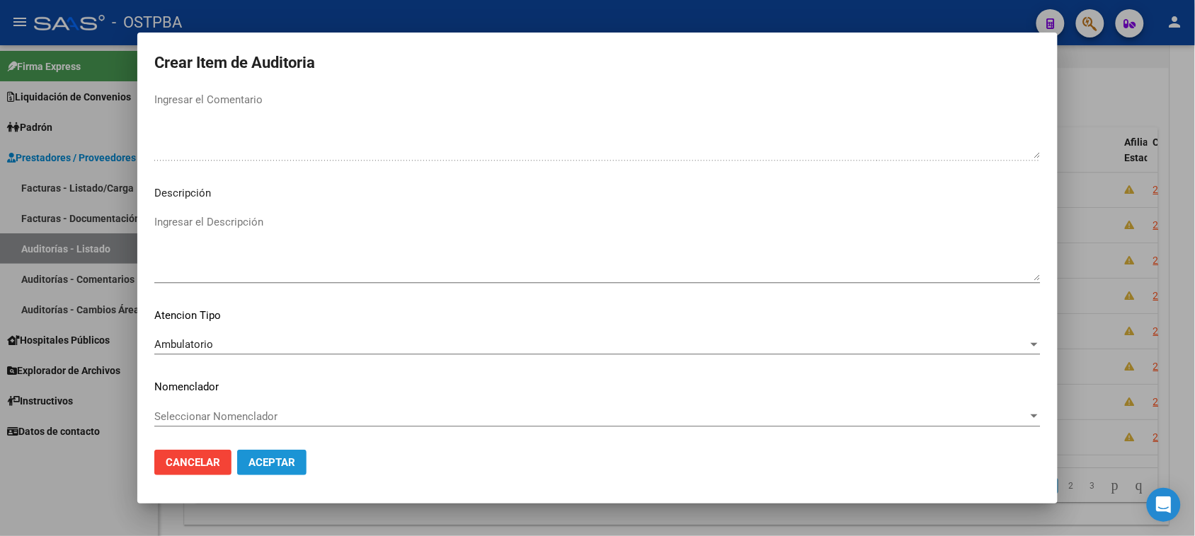
click at [256, 457] on span "Aceptar" at bounding box center [271, 462] width 47 height 13
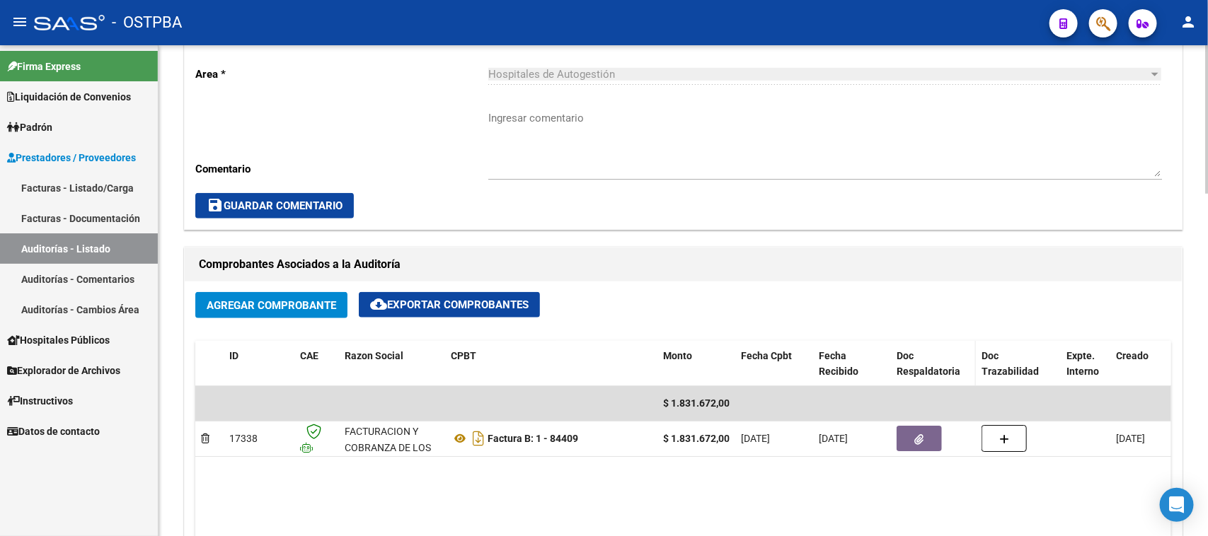
scroll to position [514, 0]
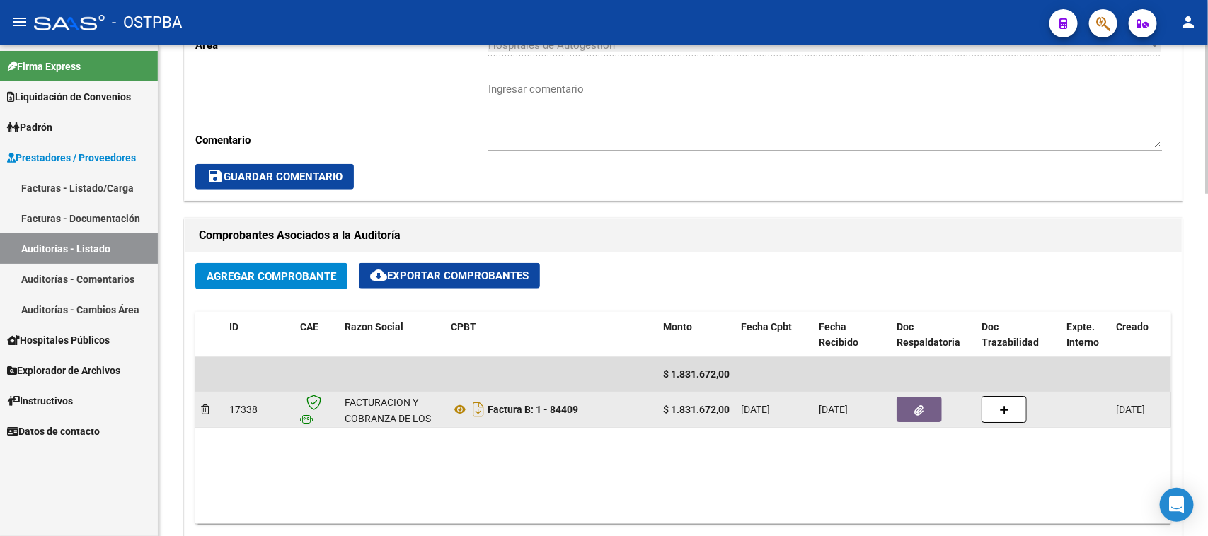
click at [904, 411] on button "button" at bounding box center [919, 409] width 45 height 25
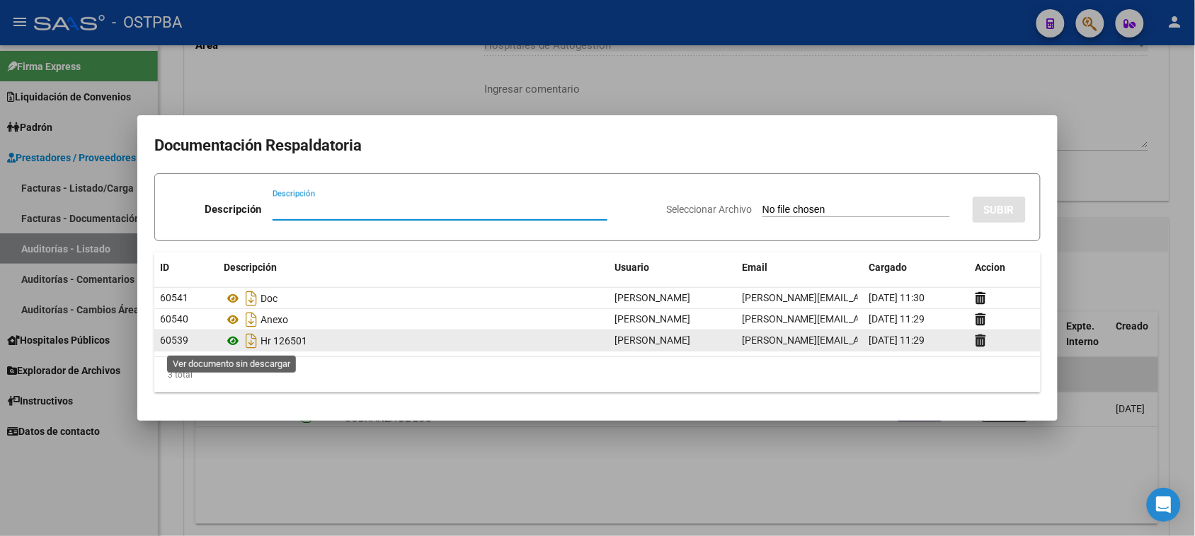
click at [231, 341] on icon at bounding box center [233, 341] width 18 height 17
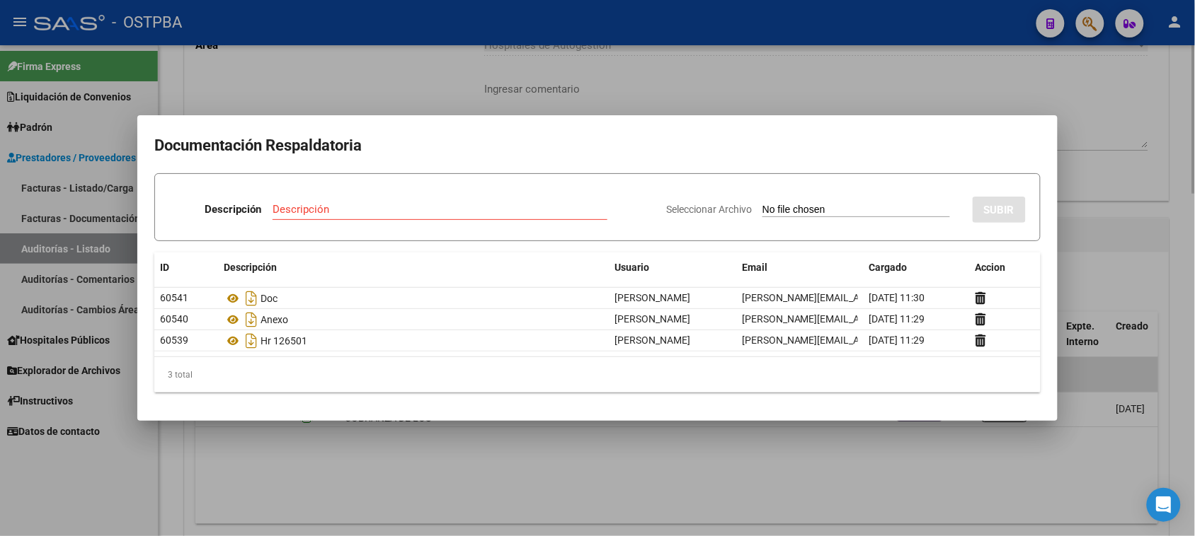
drag, startPoint x: 168, startPoint y: 452, endPoint x: 188, endPoint y: 444, distance: 21.3
click at [171, 452] on div at bounding box center [597, 268] width 1195 height 536
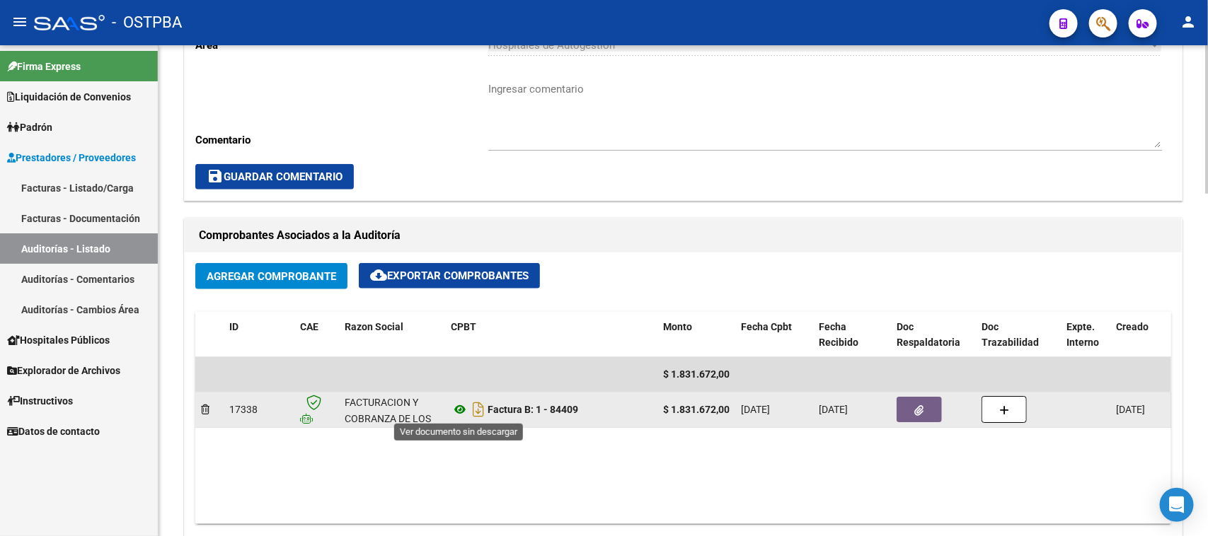
click at [458, 408] on icon at bounding box center [460, 409] width 18 height 17
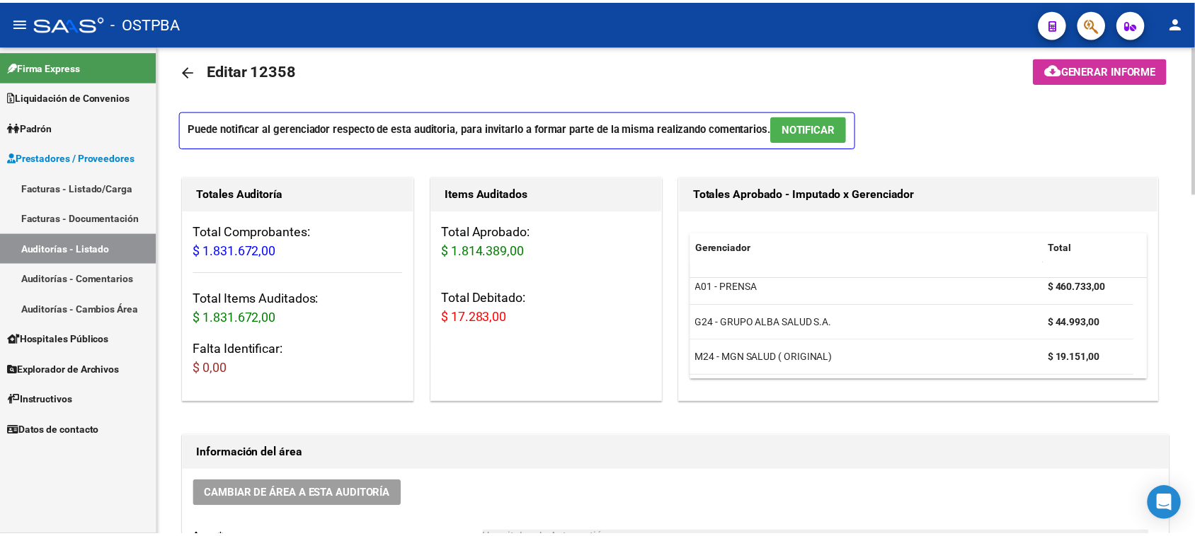
scroll to position [0, 0]
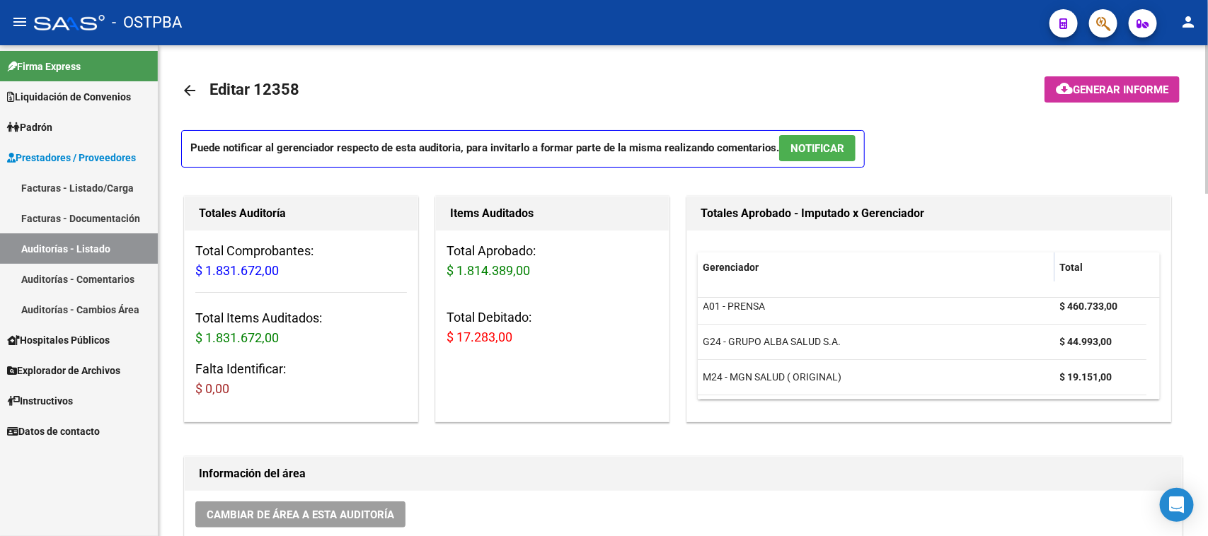
click at [1119, 79] on button "cloud_download Generar informe" at bounding box center [1112, 89] width 135 height 26
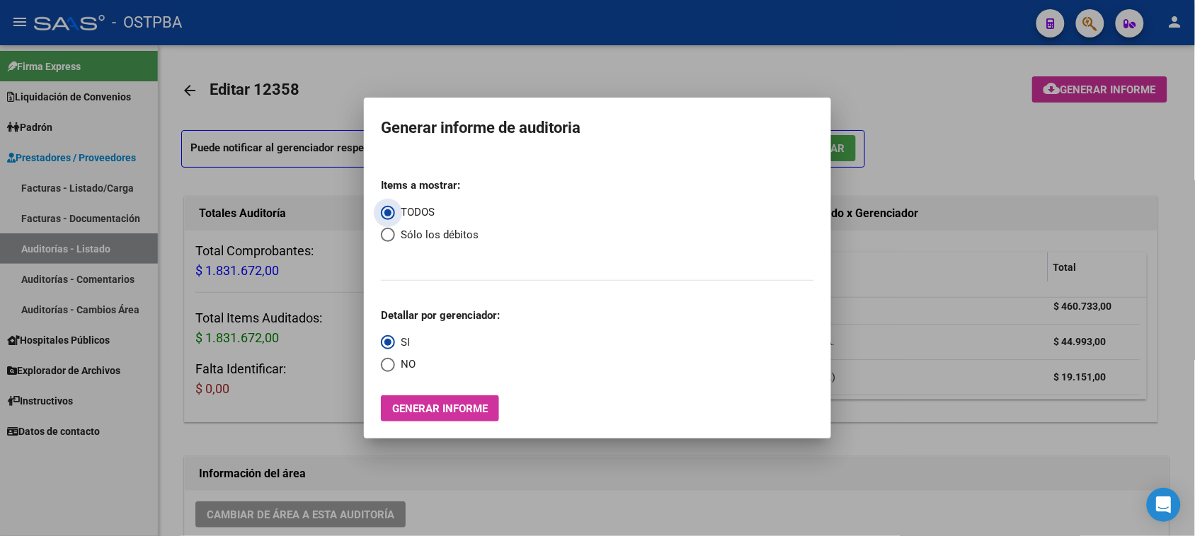
click at [439, 407] on span "Generar informe" at bounding box center [440, 409] width 96 height 13
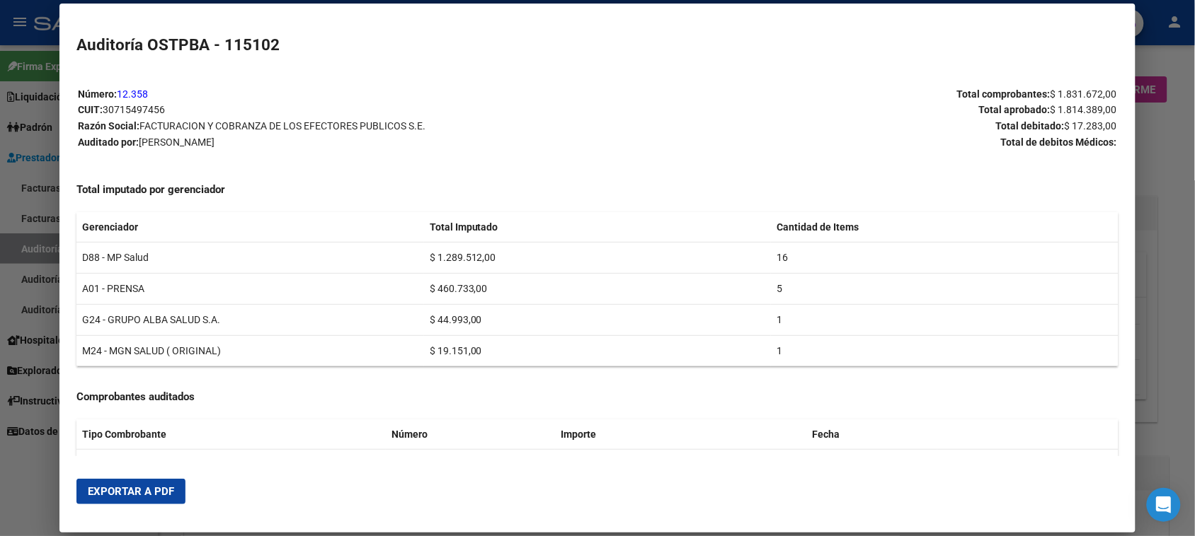
drag, startPoint x: 159, startPoint y: 493, endPoint x: 793, endPoint y: 231, distance: 685.4
click at [163, 490] on span "Exportar a PDF" at bounding box center [131, 491] width 86 height 13
click at [35, 237] on div at bounding box center [597, 268] width 1195 height 536
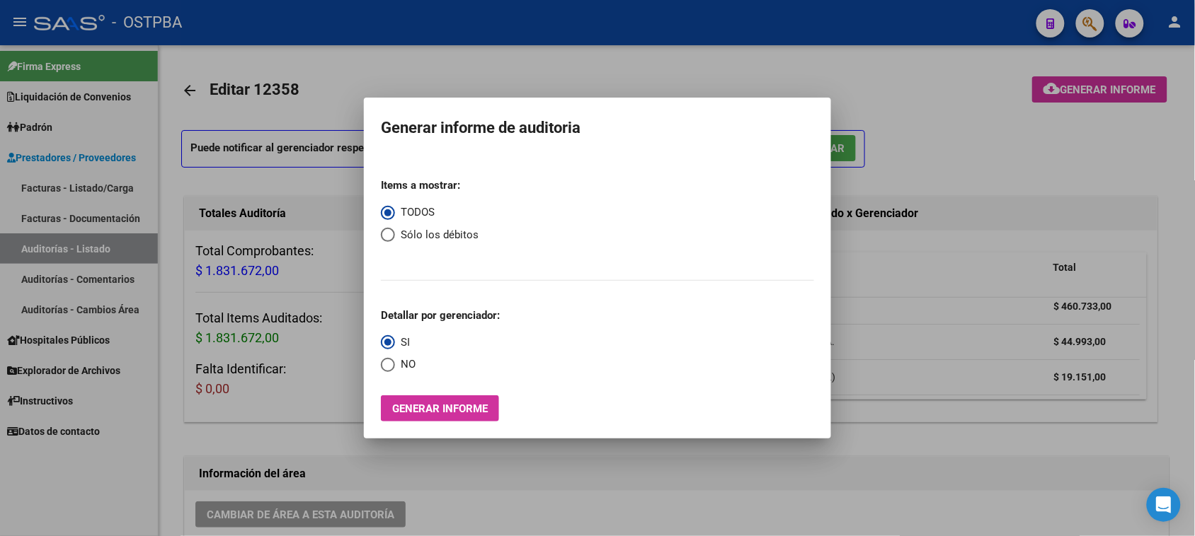
click at [50, 171] on div at bounding box center [597, 268] width 1195 height 536
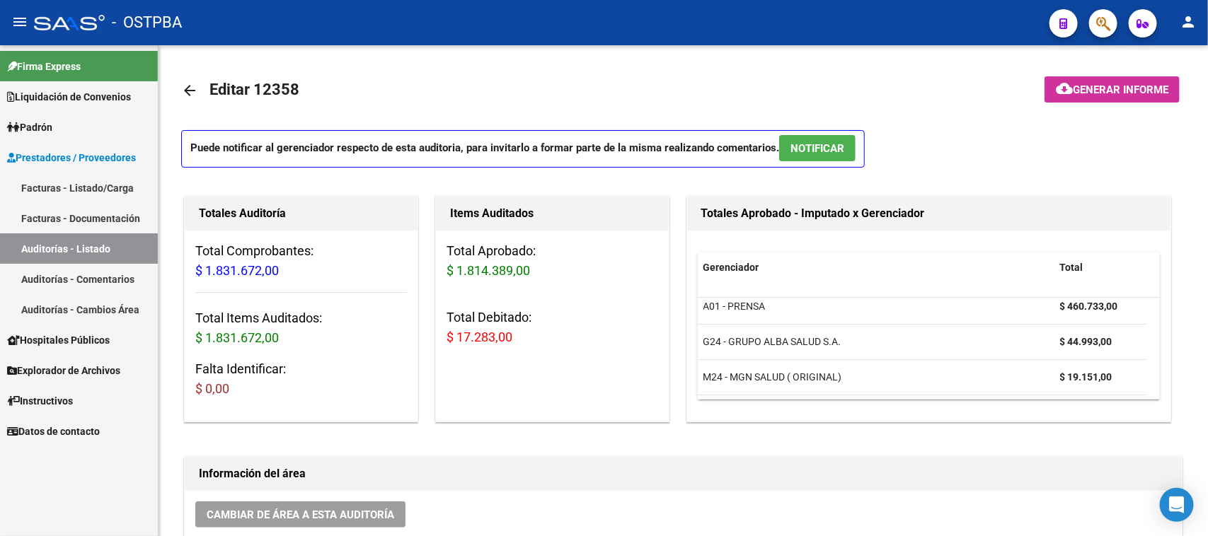
click at [51, 180] on link "Facturas - Listado/Carga" at bounding box center [79, 188] width 158 height 30
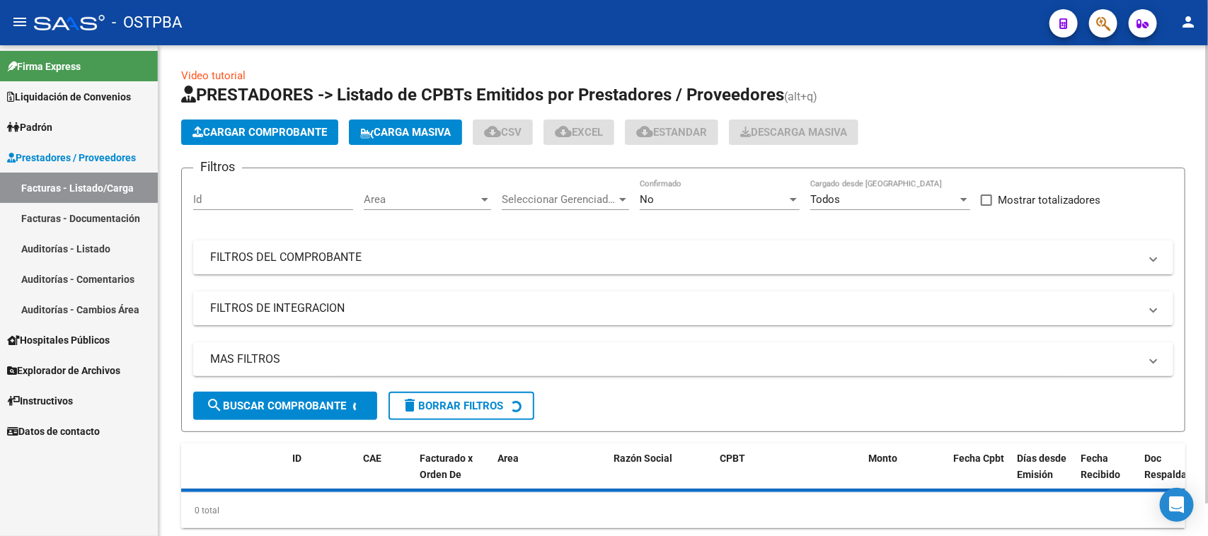
click at [249, 120] on button "Cargar Comprobante" at bounding box center [259, 132] width 157 height 25
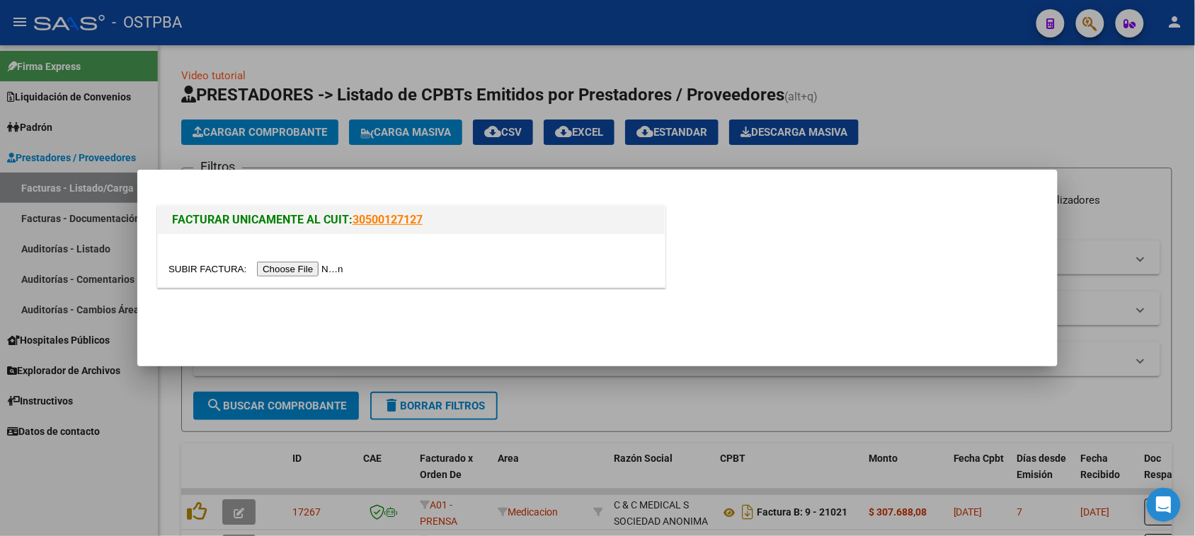
click at [309, 273] on input "file" at bounding box center [257, 269] width 179 height 15
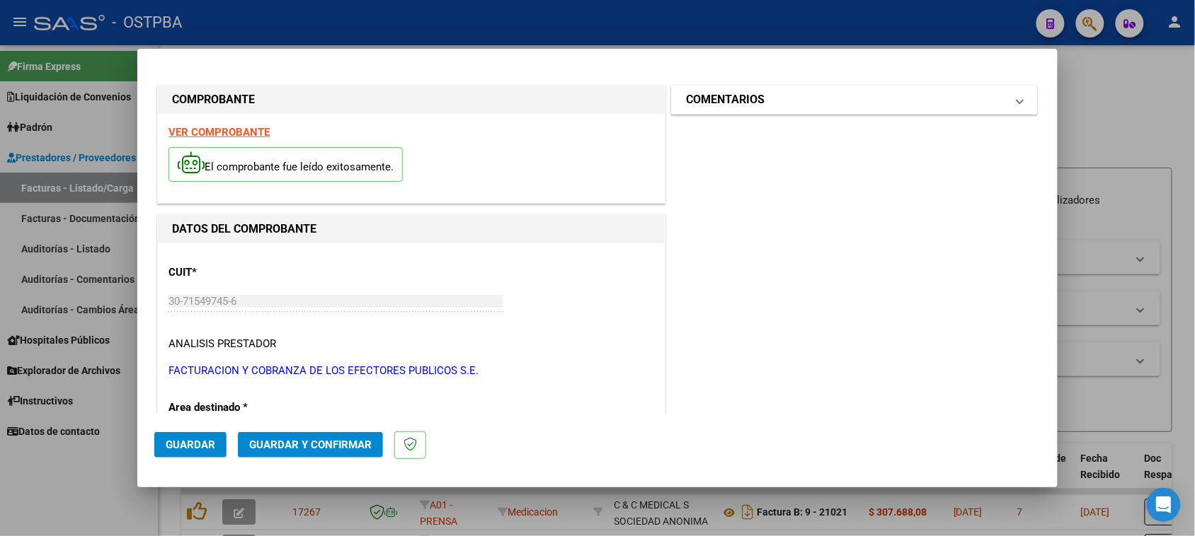
click at [773, 90] on mat-expansion-panel-header "COMENTARIOS" at bounding box center [854, 100] width 365 height 28
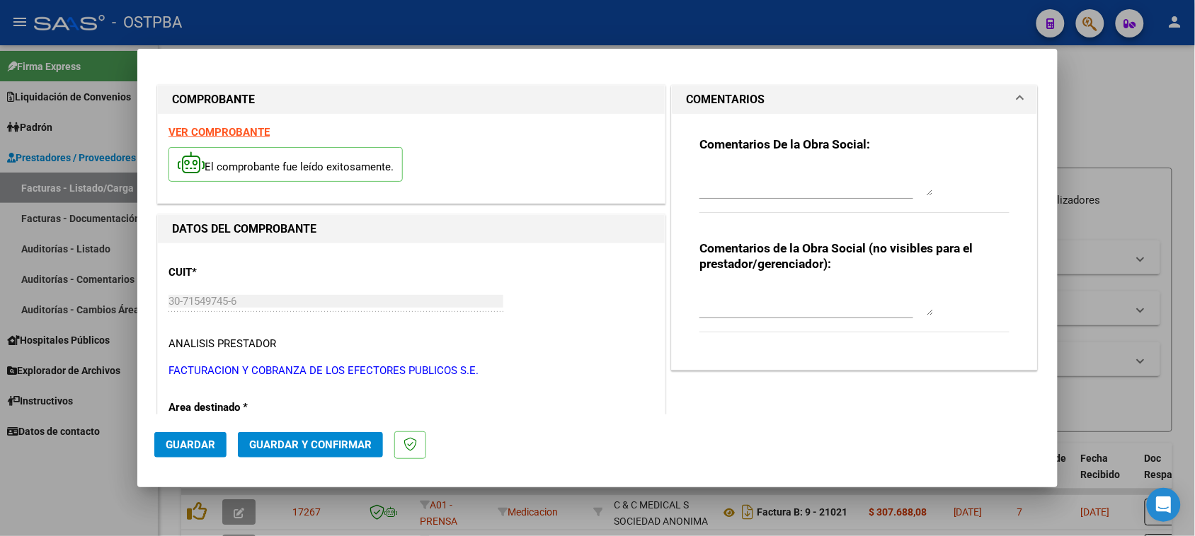
click at [726, 188] on textarea at bounding box center [816, 182] width 234 height 28
click at [177, 444] on span "Guardar" at bounding box center [191, 445] width 50 height 13
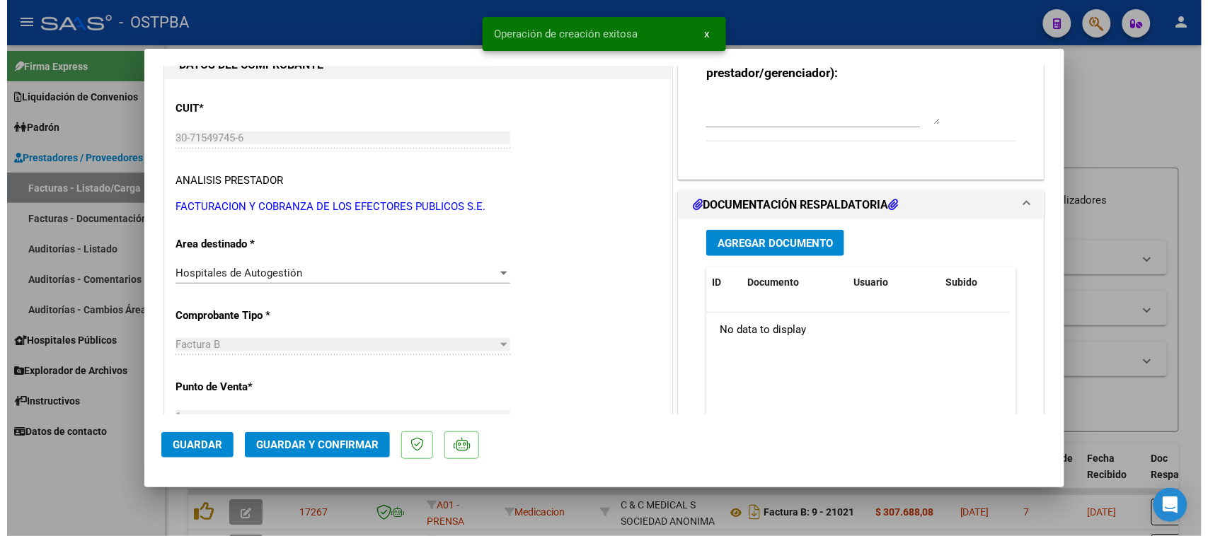
scroll to position [354, 0]
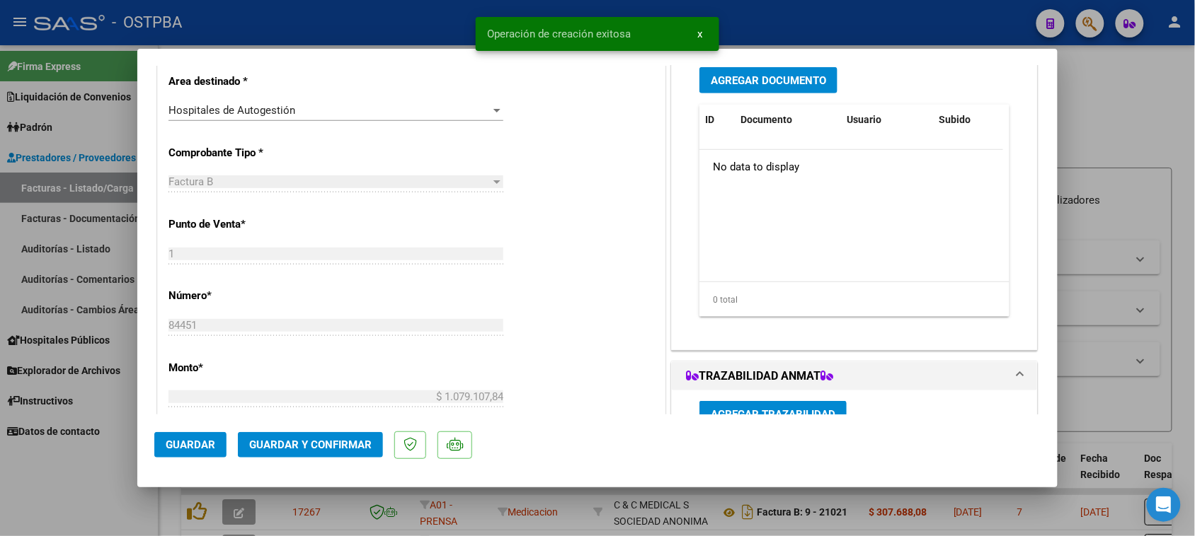
click at [748, 84] on span "Agregar Documento" at bounding box center [768, 80] width 115 height 13
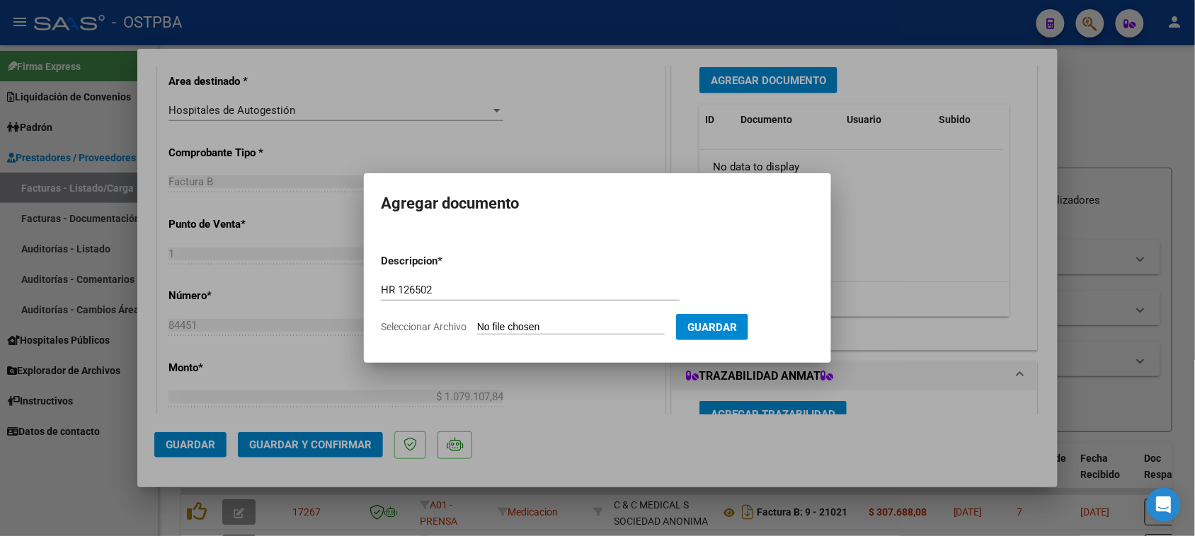
click at [477, 321] on input "Seleccionar Archivo" at bounding box center [571, 327] width 188 height 13
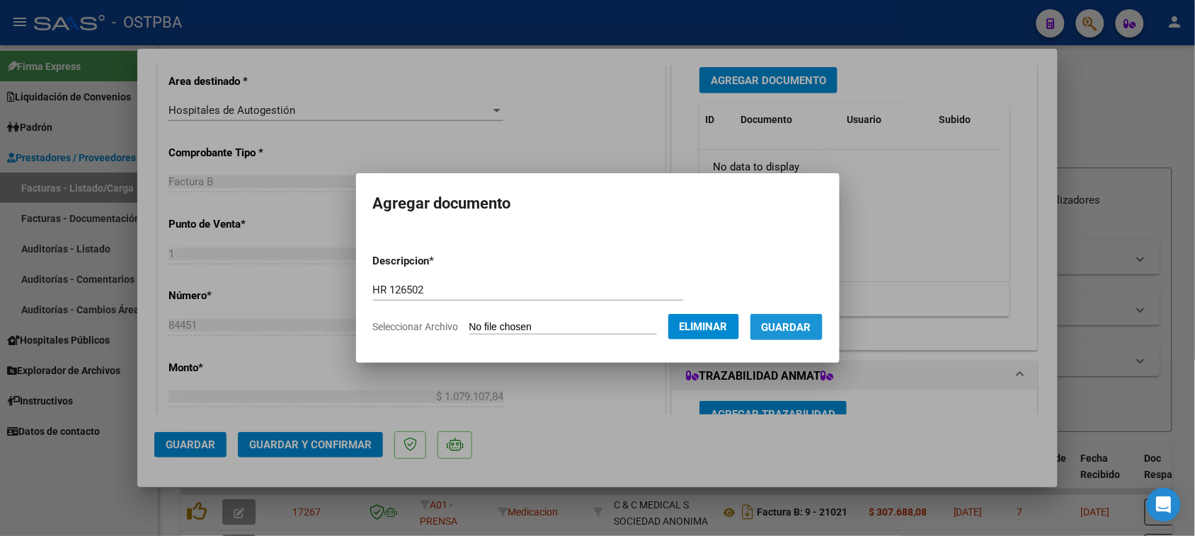
click at [811, 323] on span "Guardar" at bounding box center [786, 327] width 50 height 13
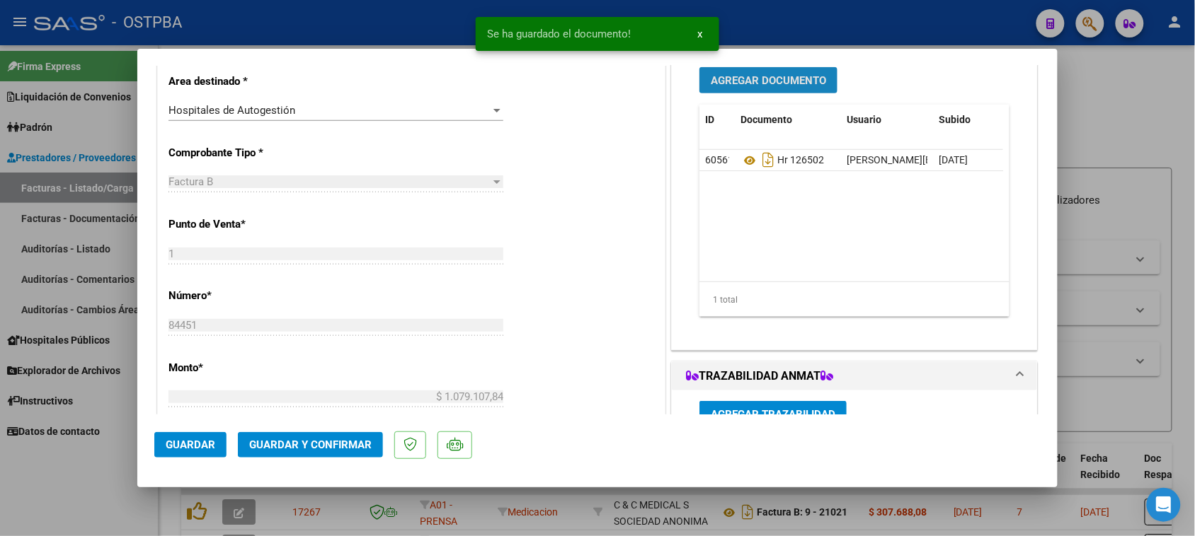
click at [726, 80] on span "Agregar Documento" at bounding box center [768, 80] width 115 height 13
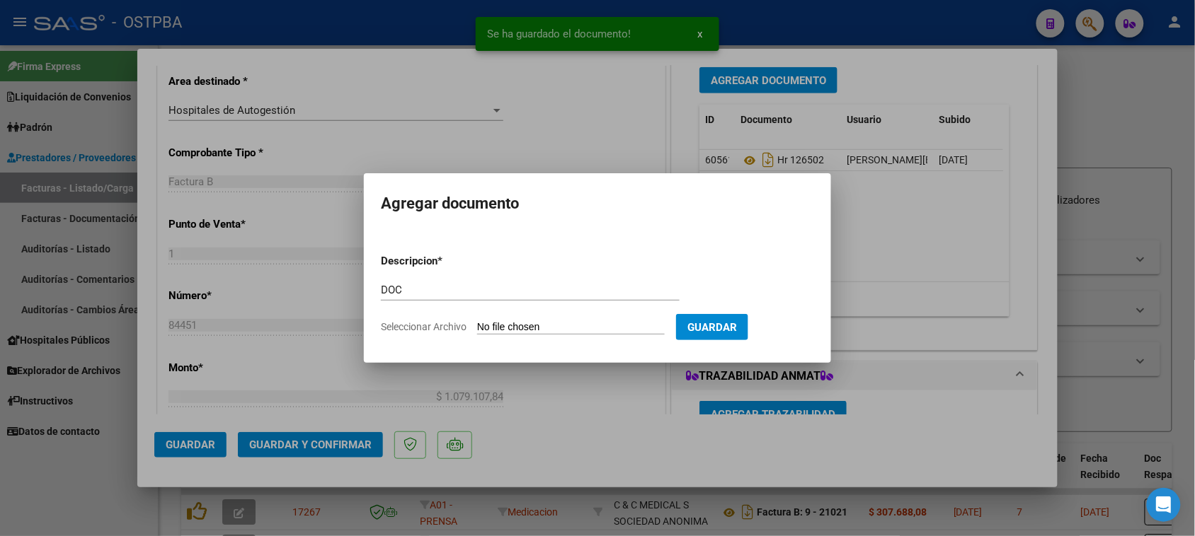
click at [477, 321] on input "Seleccionar Archivo" at bounding box center [571, 327] width 188 height 13
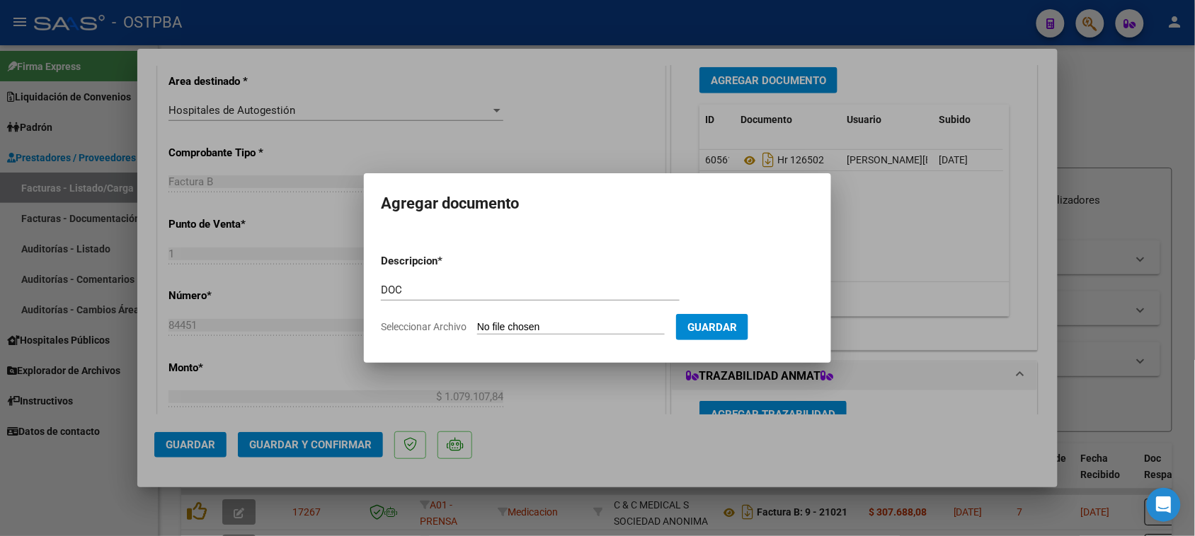
click at [415, 292] on input "DOC" at bounding box center [530, 290] width 299 height 13
click at [477, 321] on input "Seleccionar Archivo" at bounding box center [571, 327] width 188 height 13
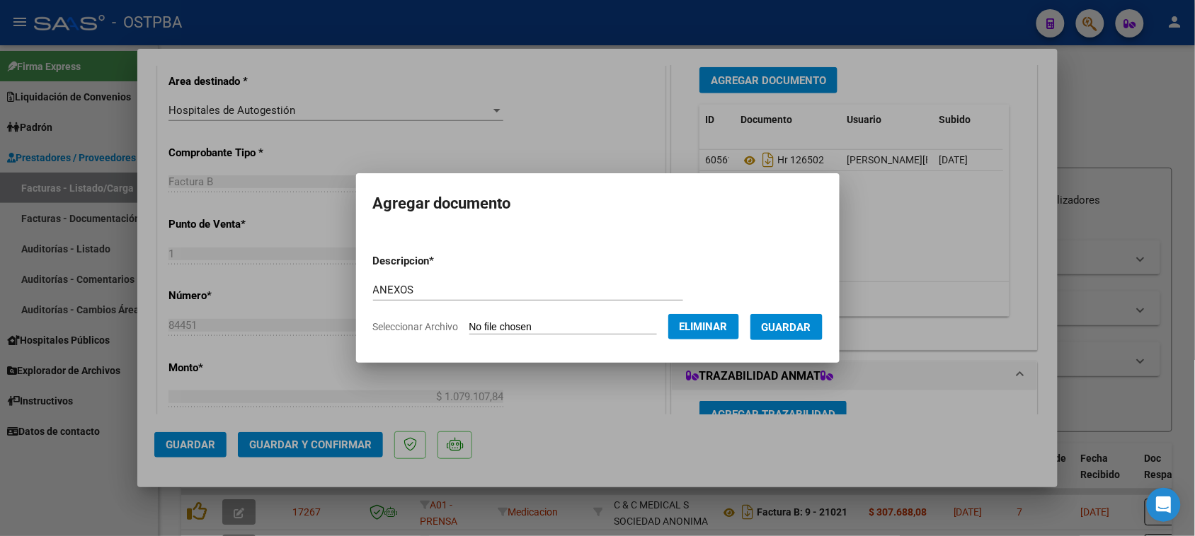
click at [805, 336] on button "Guardar" at bounding box center [786, 327] width 72 height 26
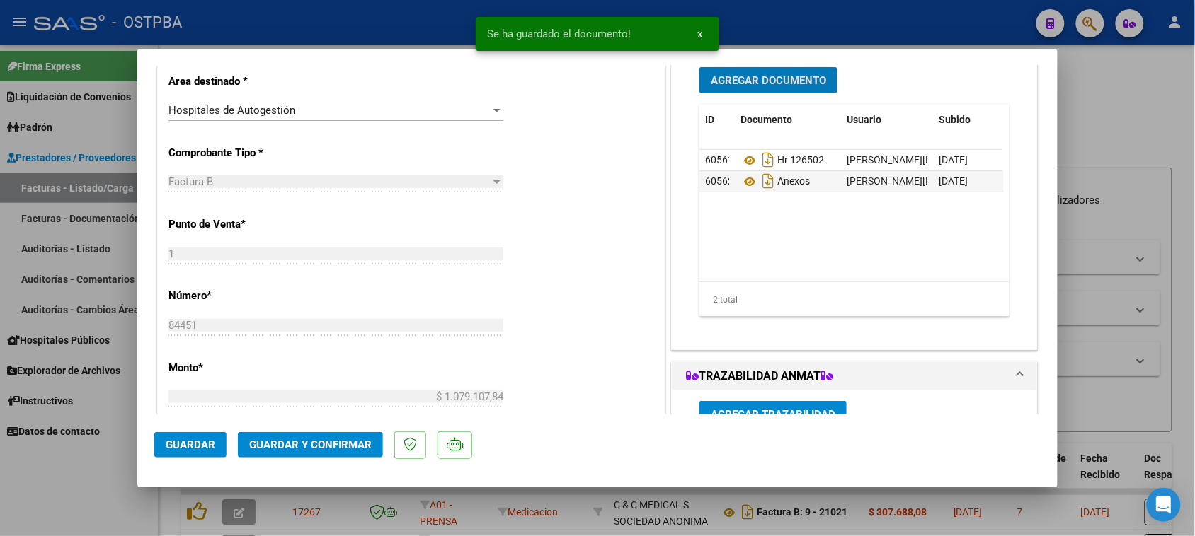
click at [775, 83] on span "Agregar Documento" at bounding box center [768, 80] width 115 height 13
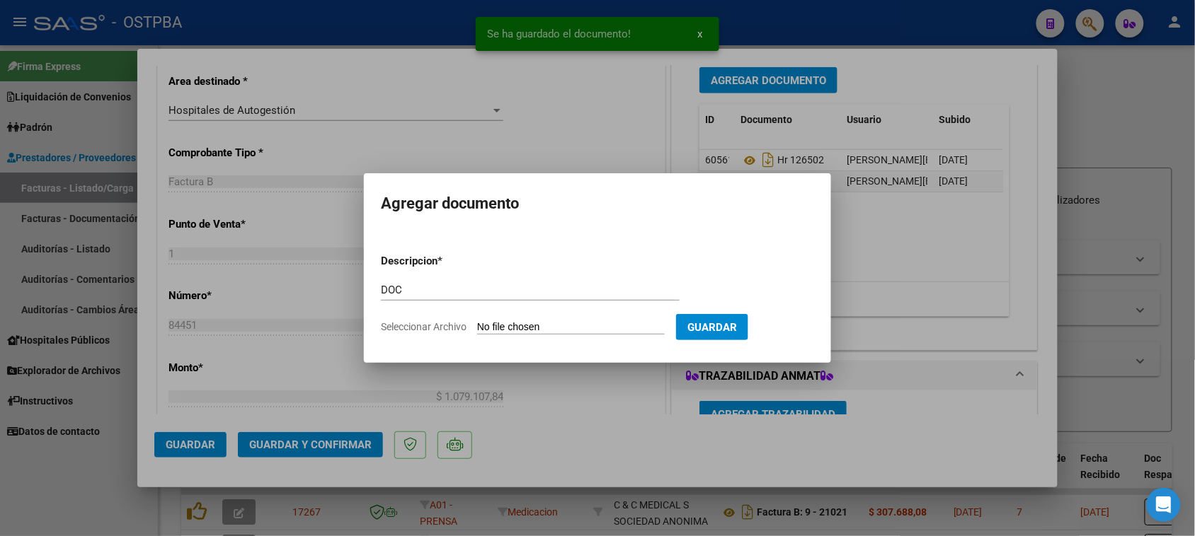
click at [477, 321] on input "Seleccionar Archivo" at bounding box center [571, 327] width 188 height 13
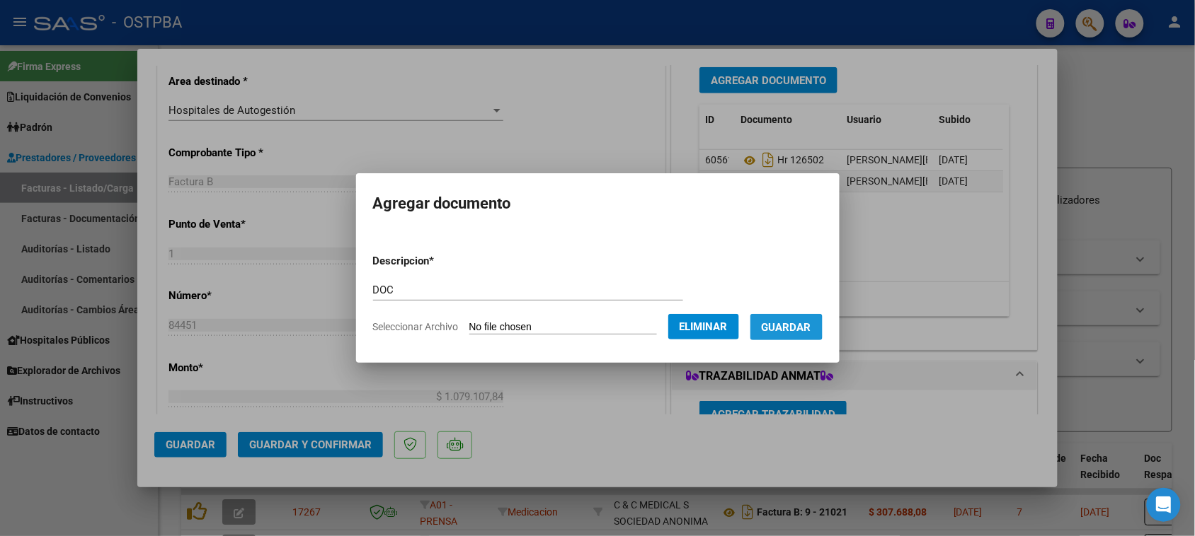
click at [783, 328] on span "Guardar" at bounding box center [786, 327] width 50 height 13
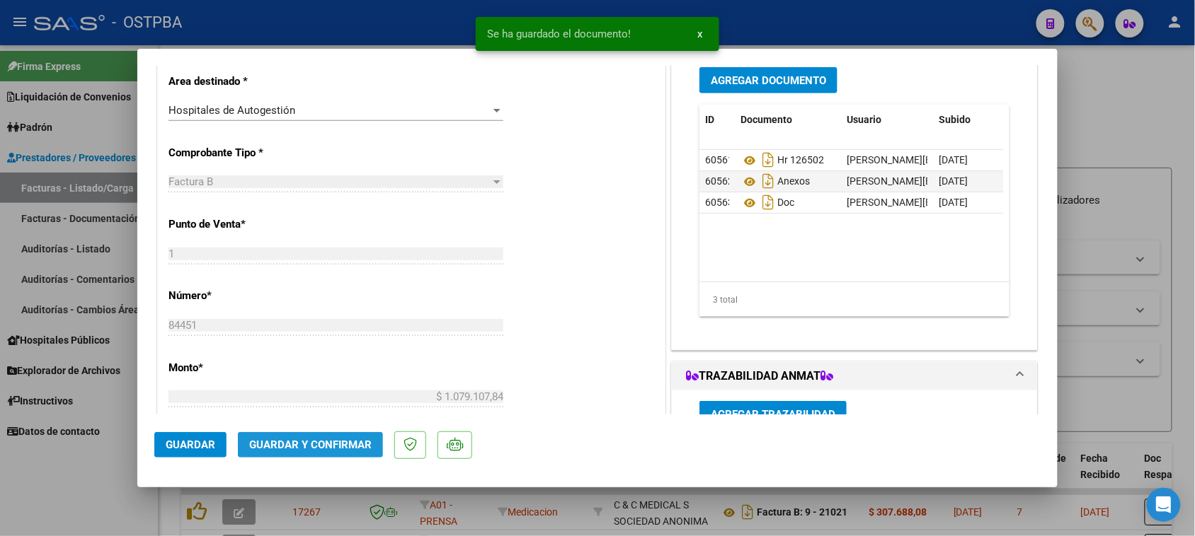
click at [272, 441] on span "Guardar y Confirmar" at bounding box center [310, 445] width 122 height 13
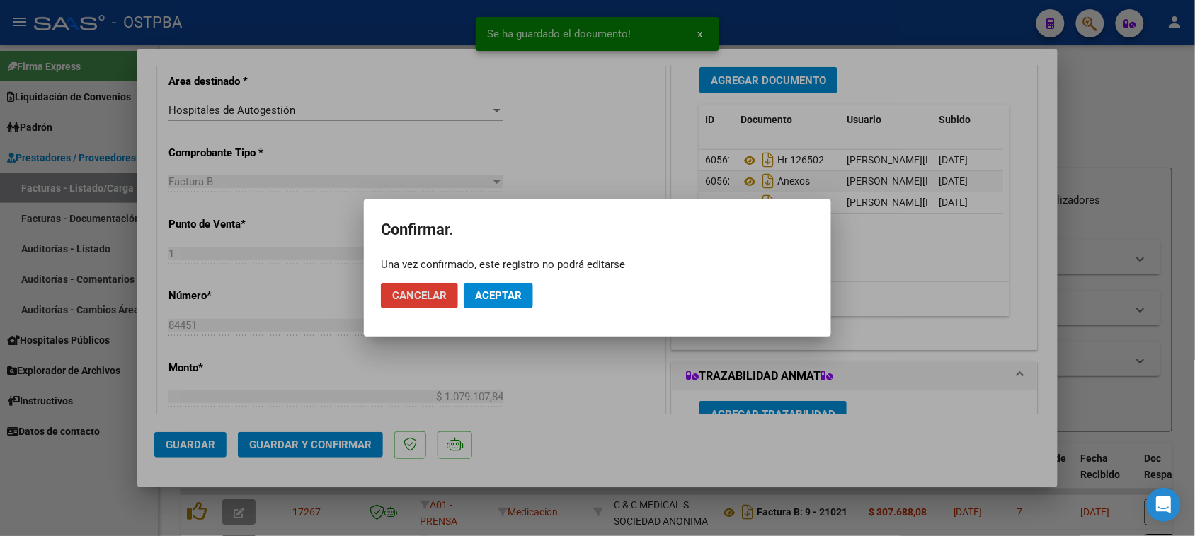
click at [485, 304] on button "Aceptar" at bounding box center [498, 295] width 69 height 25
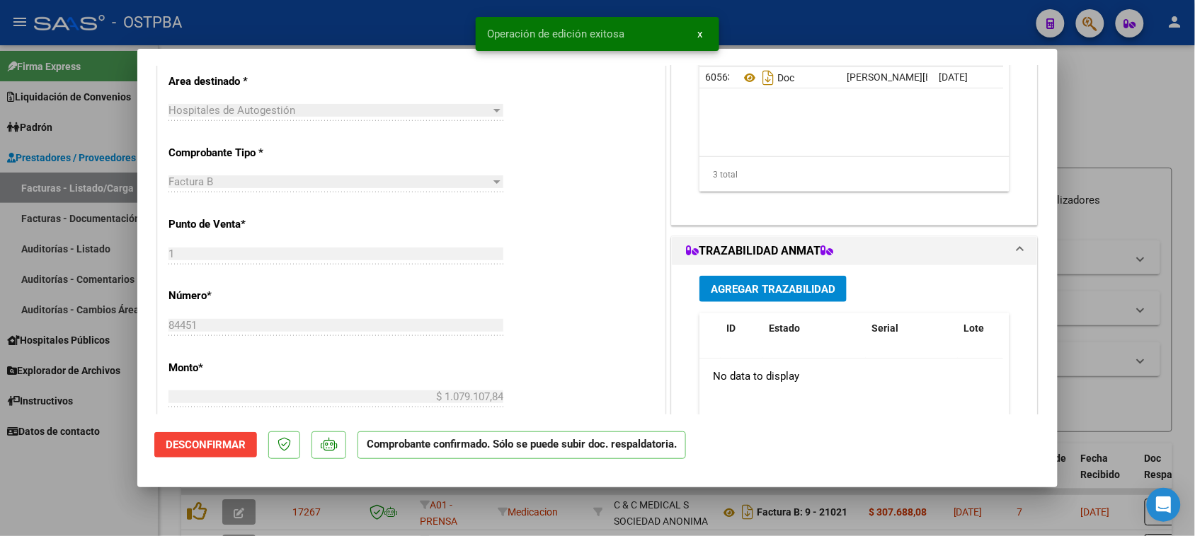
click at [105, 246] on div at bounding box center [597, 268] width 1195 height 536
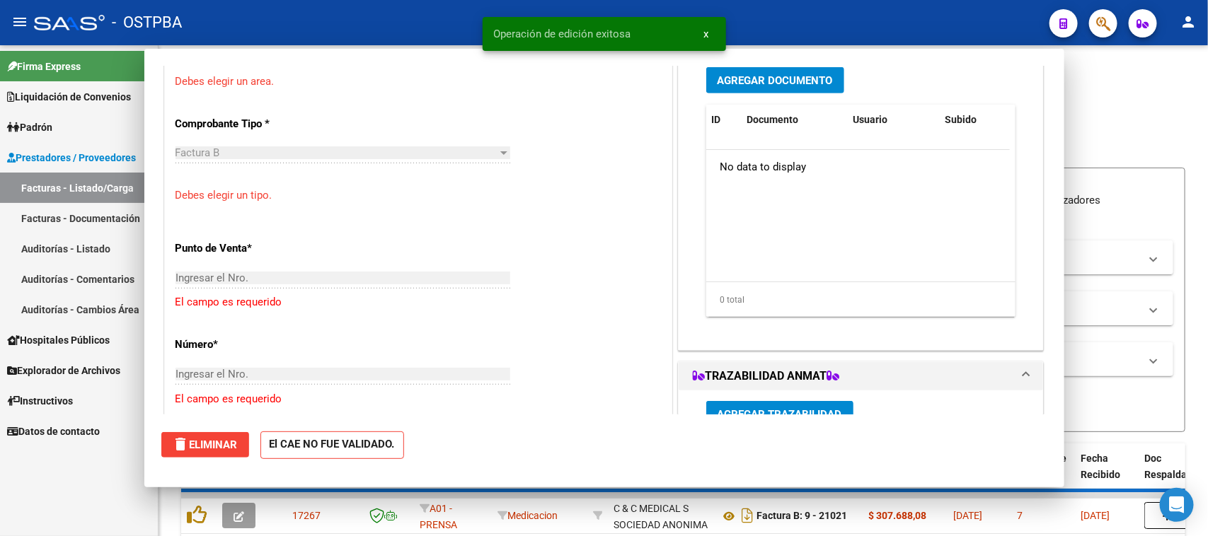
scroll to position [0, 0]
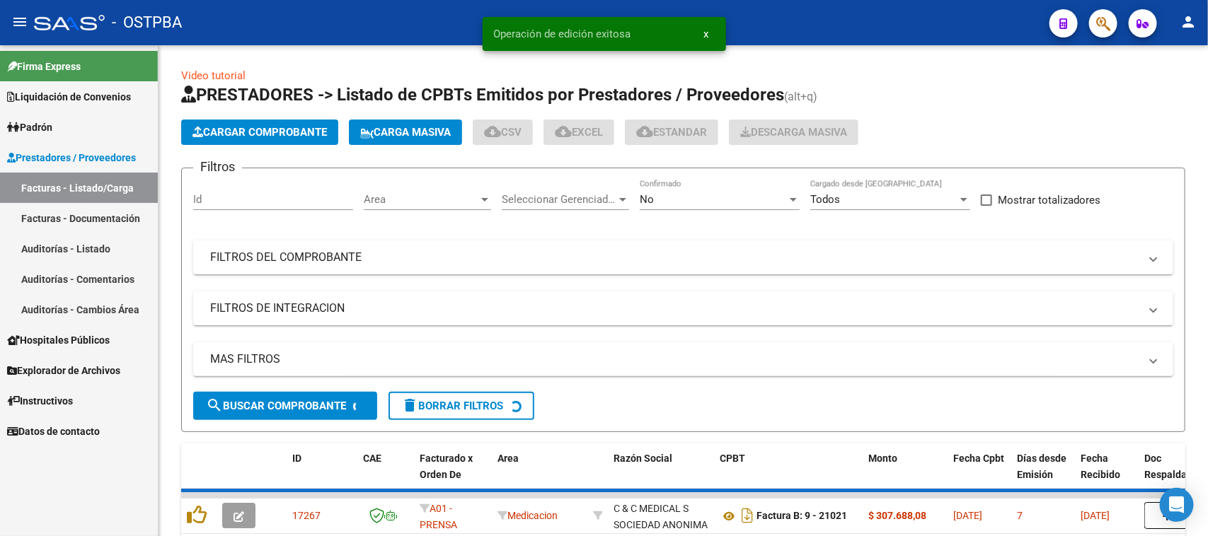
drag, startPoint x: 105, startPoint y: 246, endPoint x: 125, endPoint y: 234, distance: 23.8
click at [105, 245] on link "Auditorías - Listado" at bounding box center [79, 249] width 158 height 30
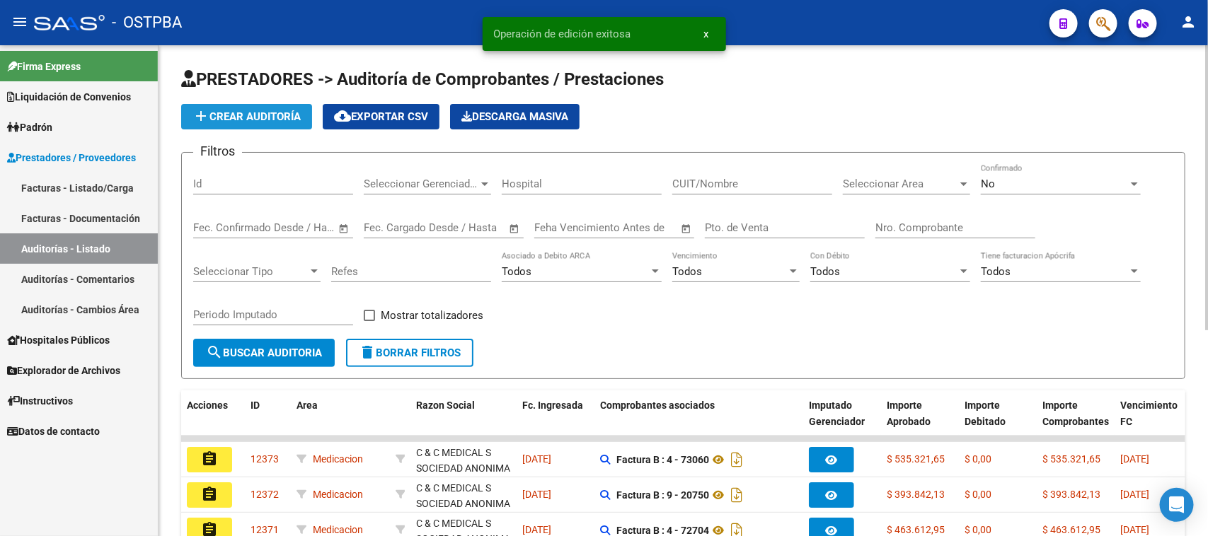
click at [277, 120] on span "add Crear Auditoría" at bounding box center [246, 116] width 108 height 13
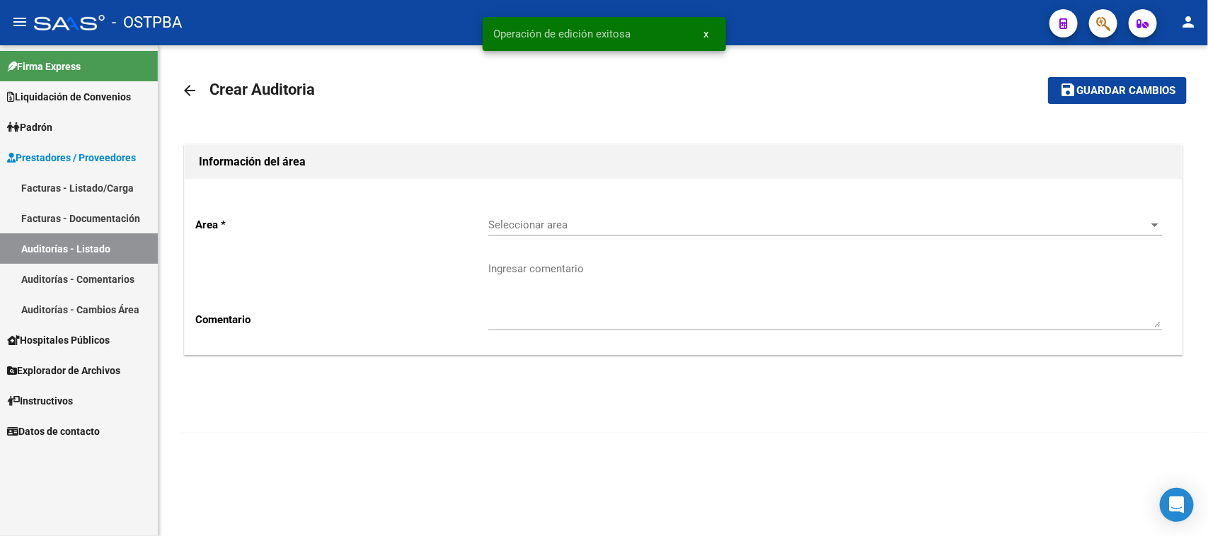
click at [664, 219] on span "Seleccionar area" at bounding box center [818, 225] width 661 height 13
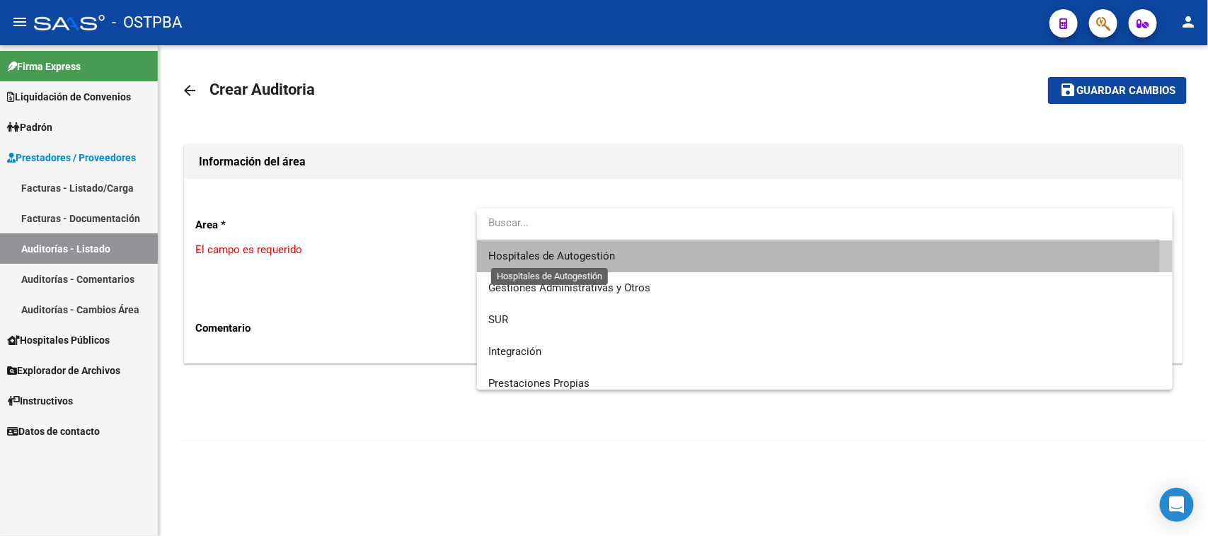
click at [543, 251] on span "Hospitales de Autogestión" at bounding box center [551, 256] width 127 height 13
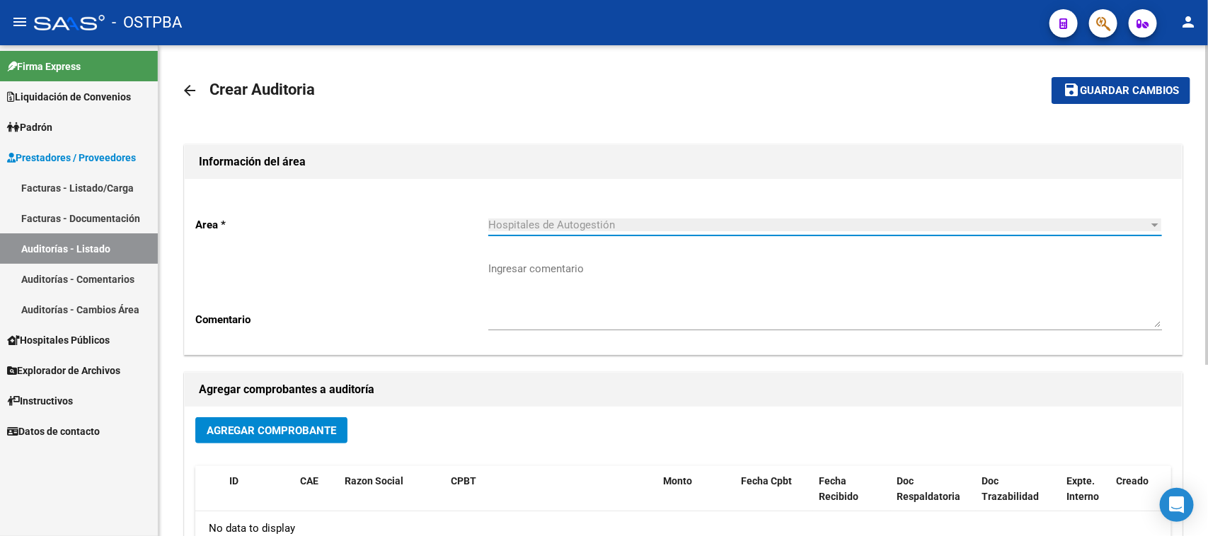
click at [317, 430] on span "Agregar Comprobante" at bounding box center [272, 431] width 130 height 13
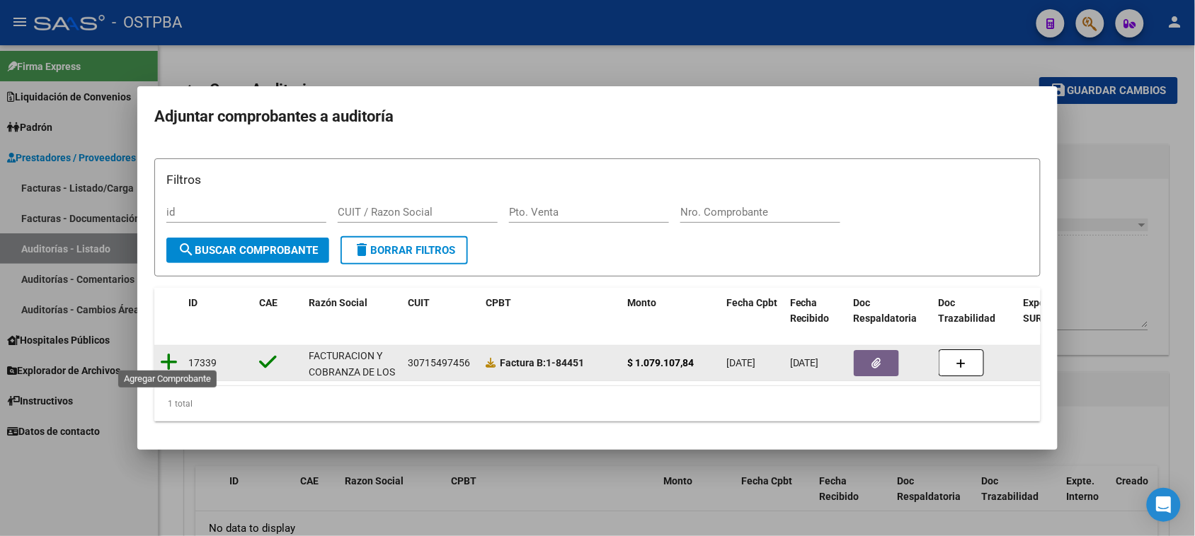
click at [170, 355] on icon at bounding box center [169, 362] width 18 height 20
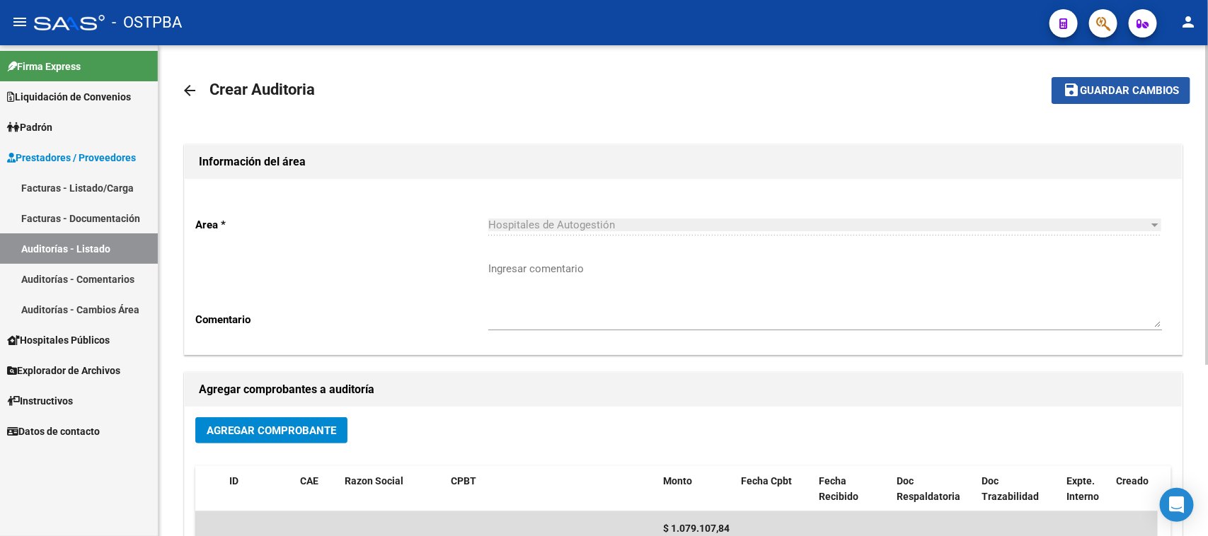
click at [1112, 92] on span "Guardar cambios" at bounding box center [1129, 91] width 99 height 13
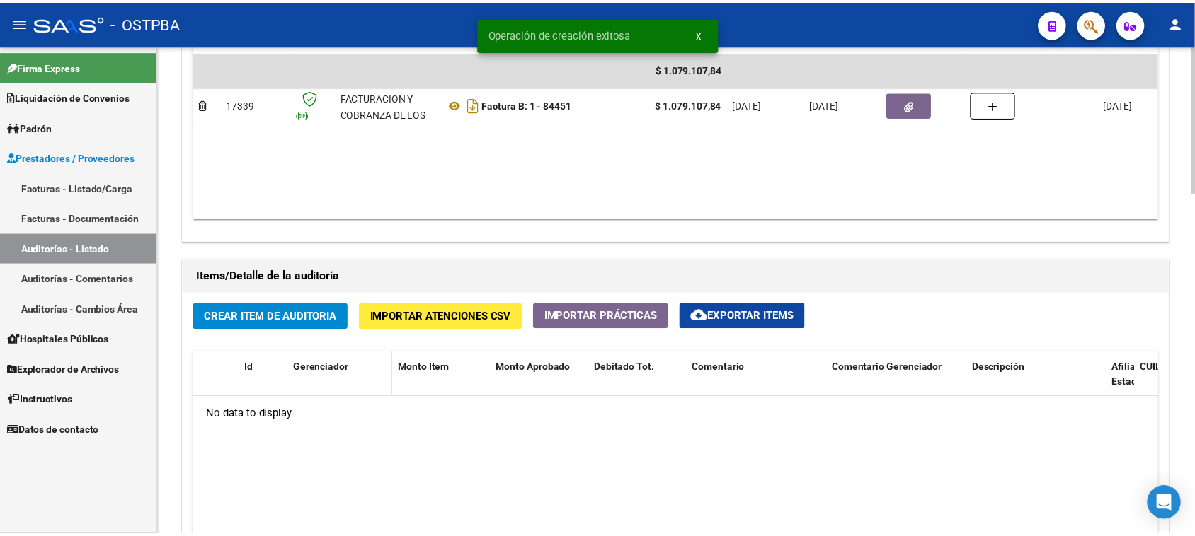
scroll to position [885, 0]
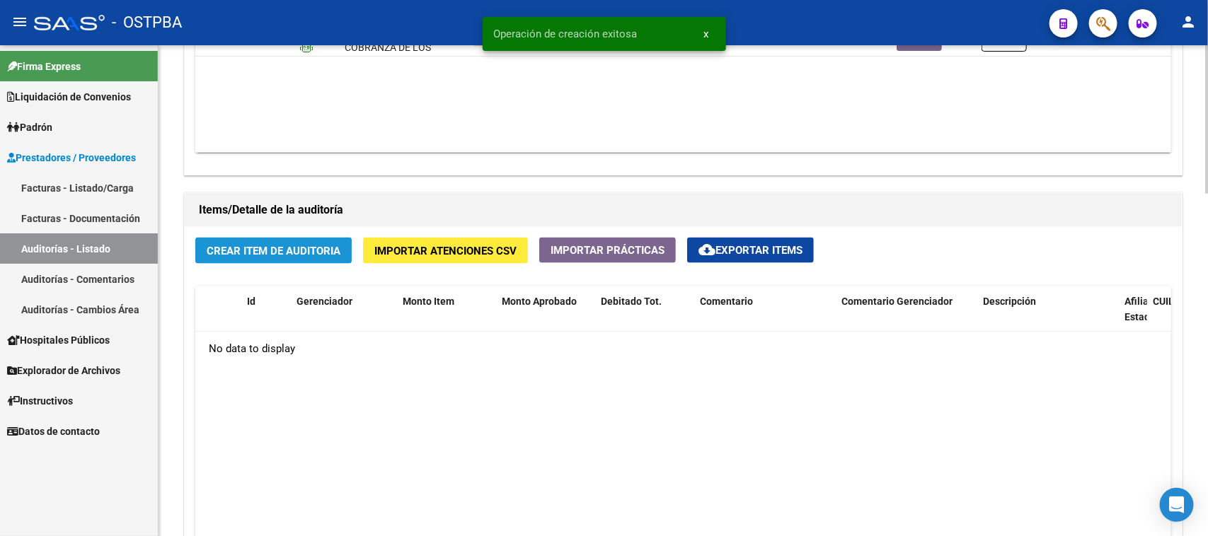
click at [292, 253] on span "Crear Item de Auditoria" at bounding box center [274, 251] width 134 height 13
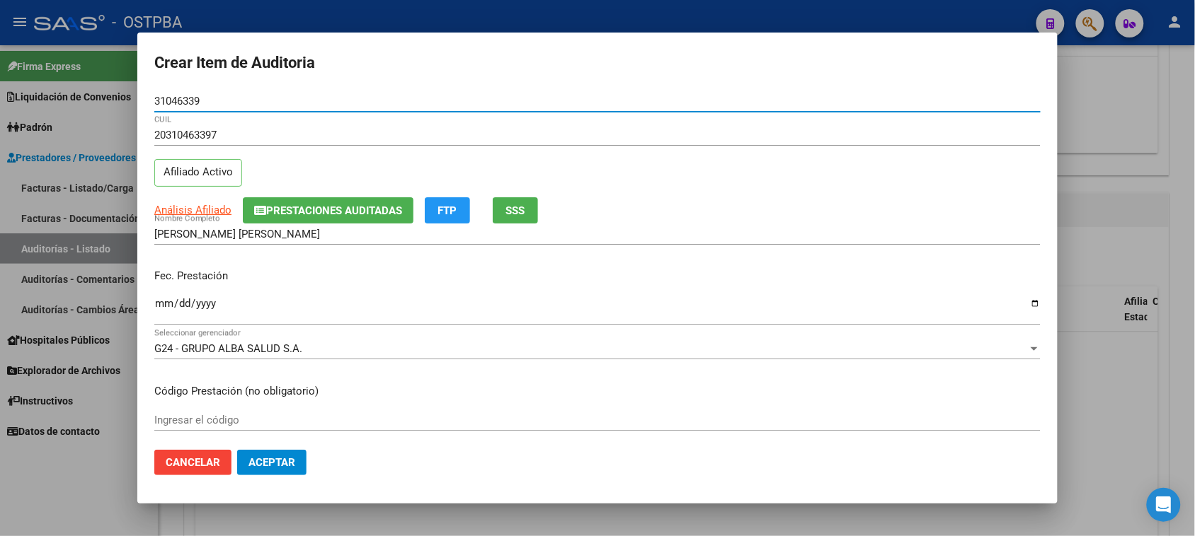
click at [163, 303] on input "Ingresar la fecha" at bounding box center [597, 309] width 886 height 23
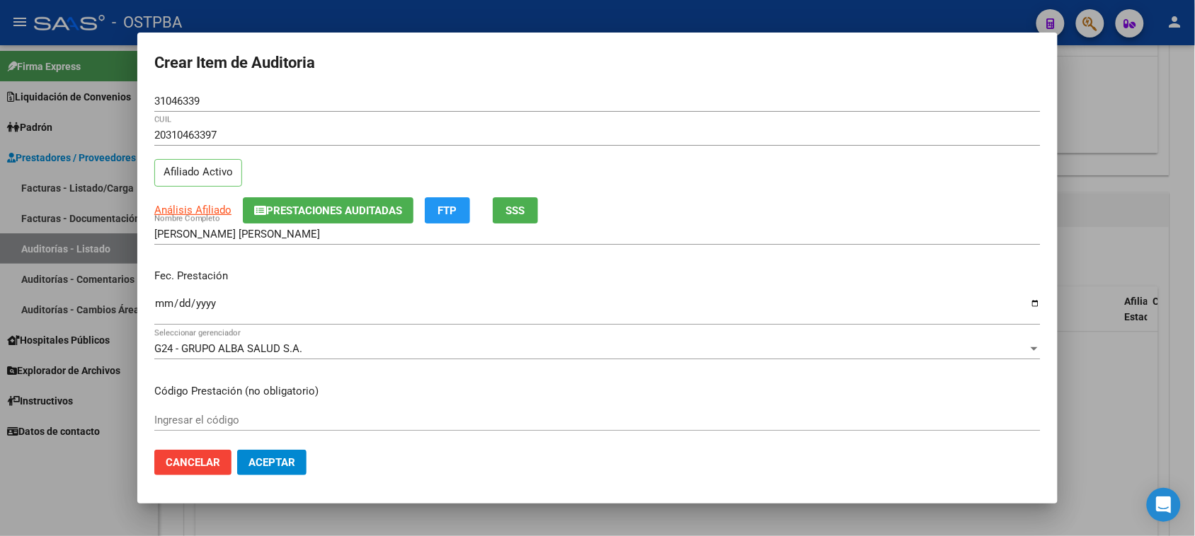
scroll to position [88, 0]
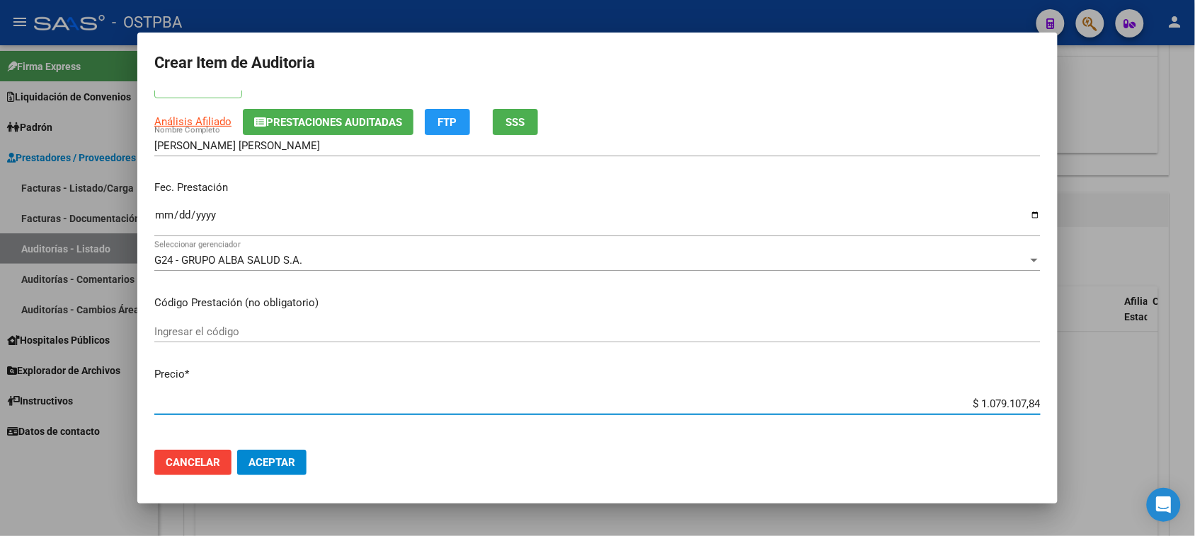
drag, startPoint x: 967, startPoint y: 406, endPoint x: 1207, endPoint y: 409, distance: 240.6
click at [1194, 409] on html "menu - OSTPBA person Firma Express Liquidación de Convenios Gastos - Items Gast…" at bounding box center [597, 268] width 1195 height 536
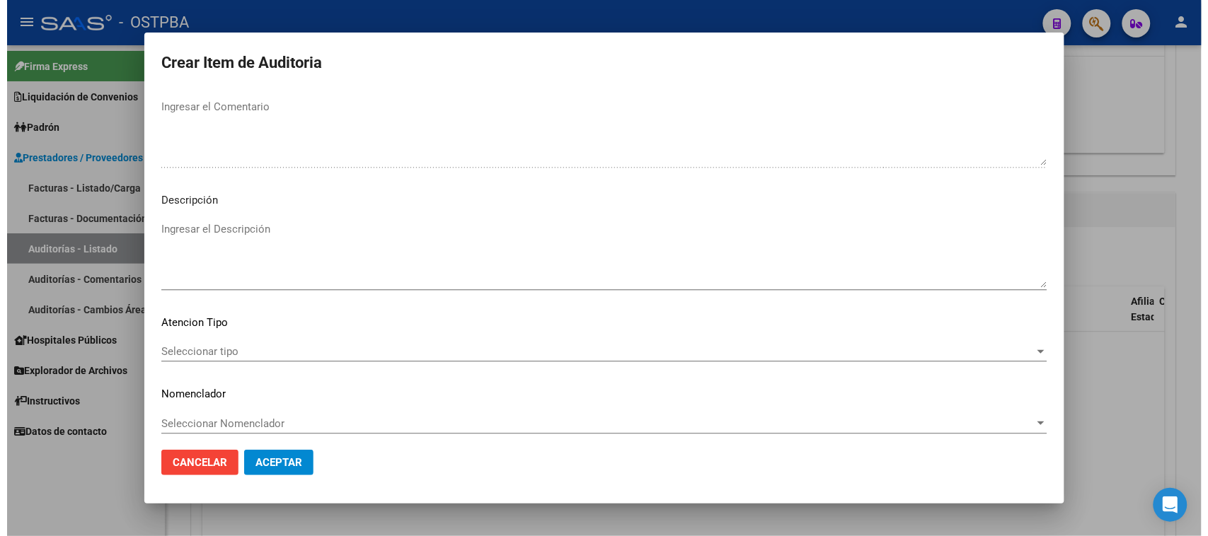
scroll to position [796, 0]
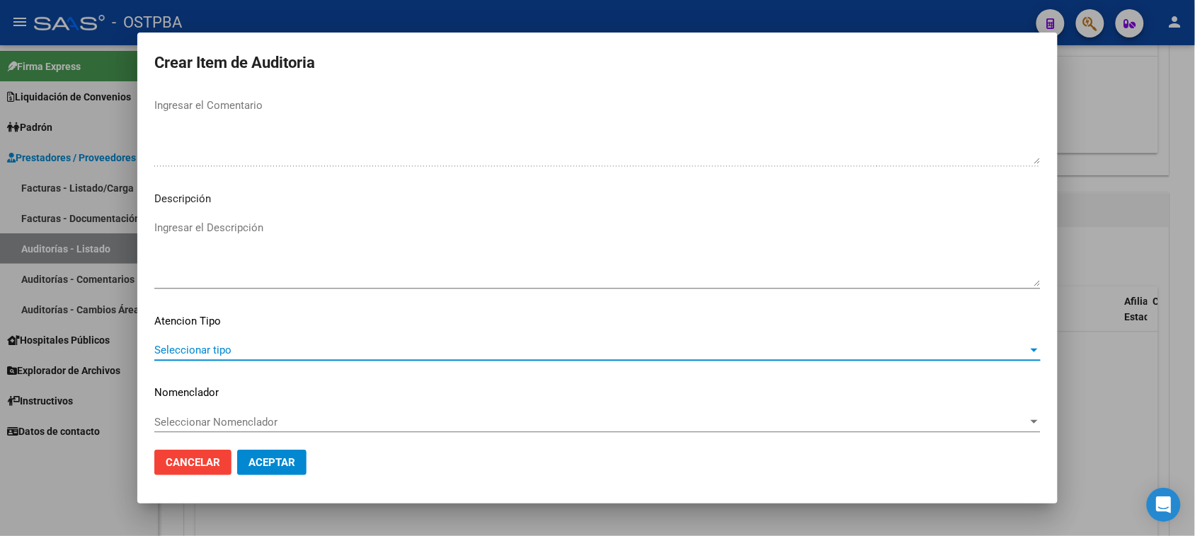
click at [204, 352] on span "Seleccionar tipo" at bounding box center [590, 350] width 873 height 13
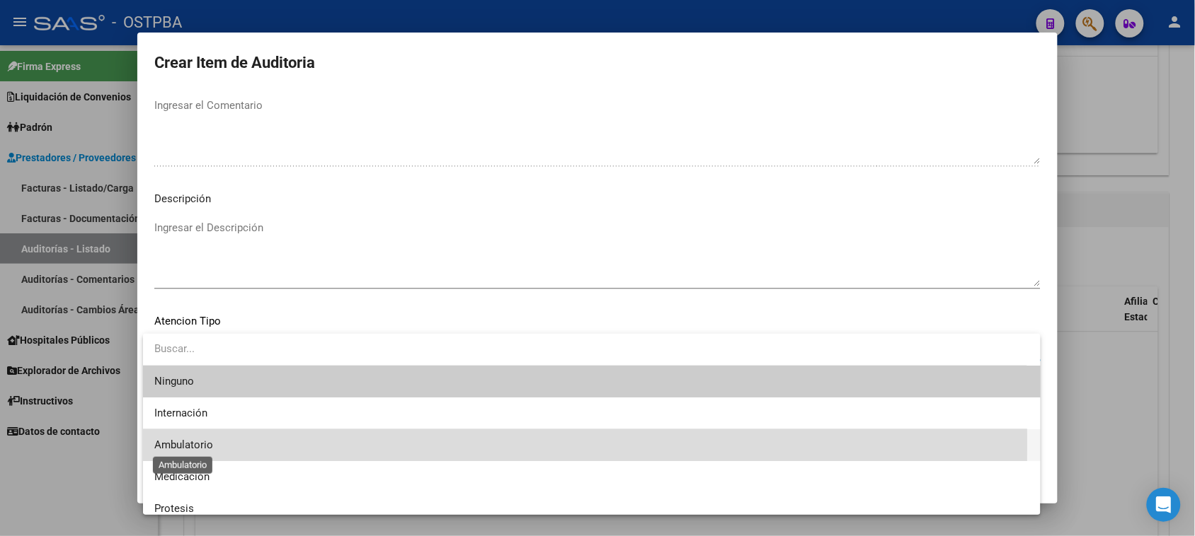
click at [188, 442] on span "Ambulatorio" at bounding box center [183, 445] width 59 height 13
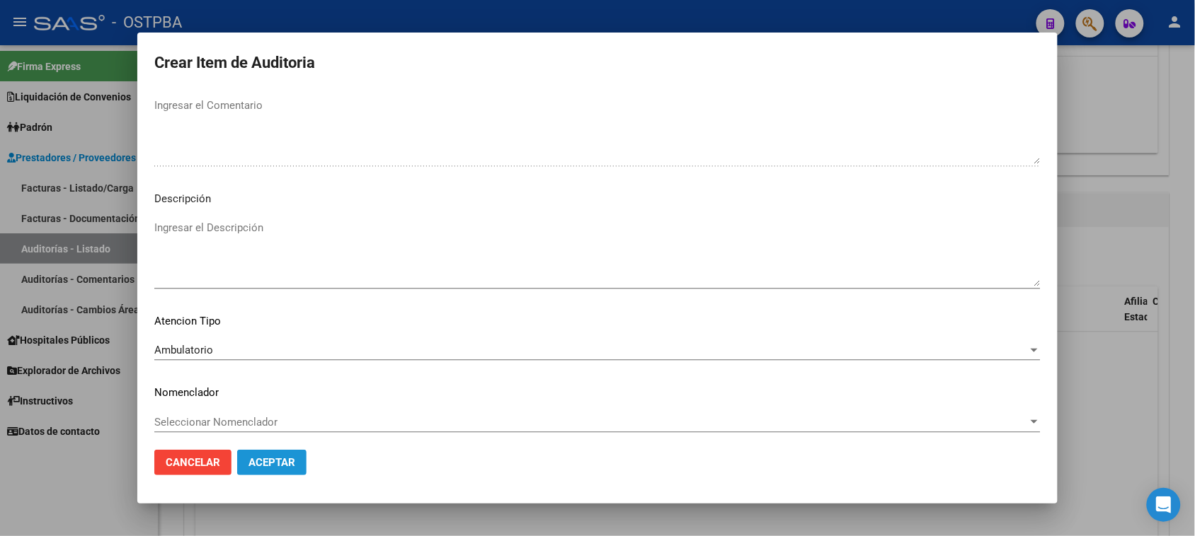
click at [265, 464] on span "Aceptar" at bounding box center [271, 462] width 47 height 13
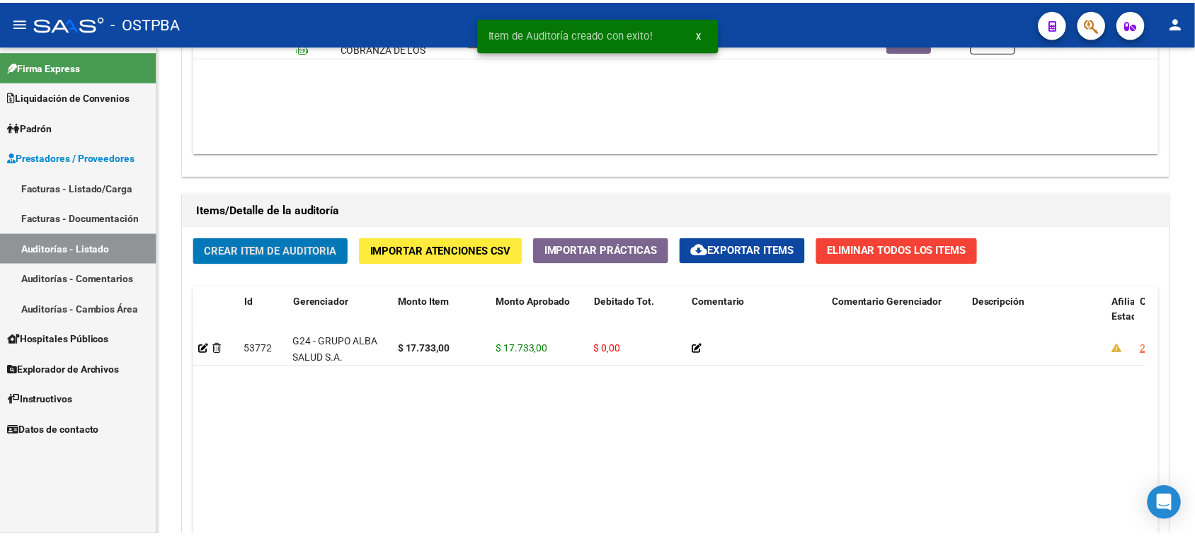
scroll to position [885, 0]
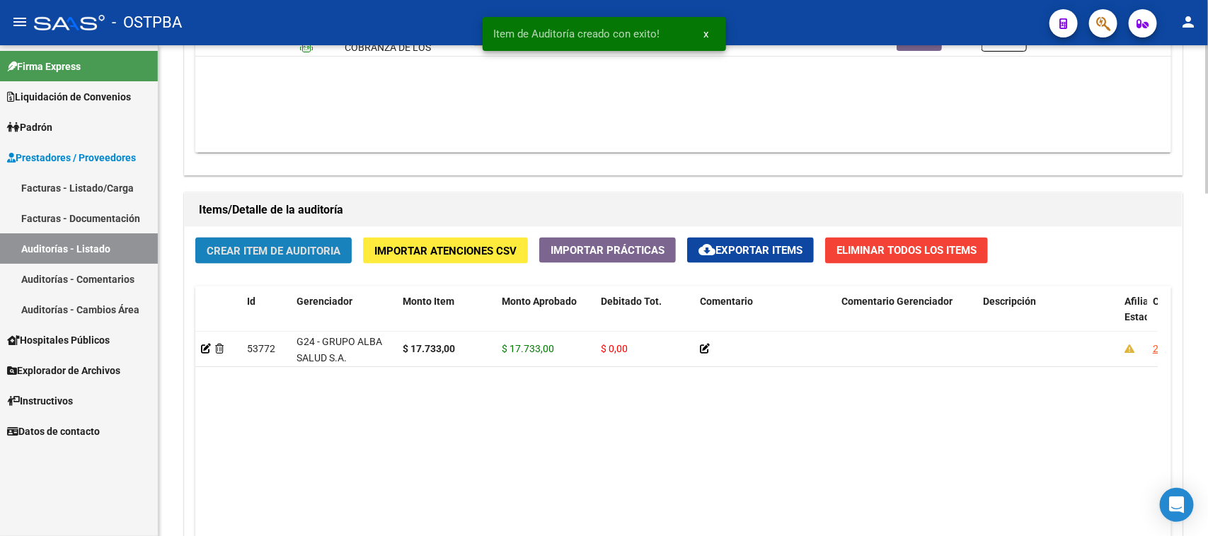
click at [310, 260] on button "Crear Item de Auditoria" at bounding box center [273, 251] width 156 height 26
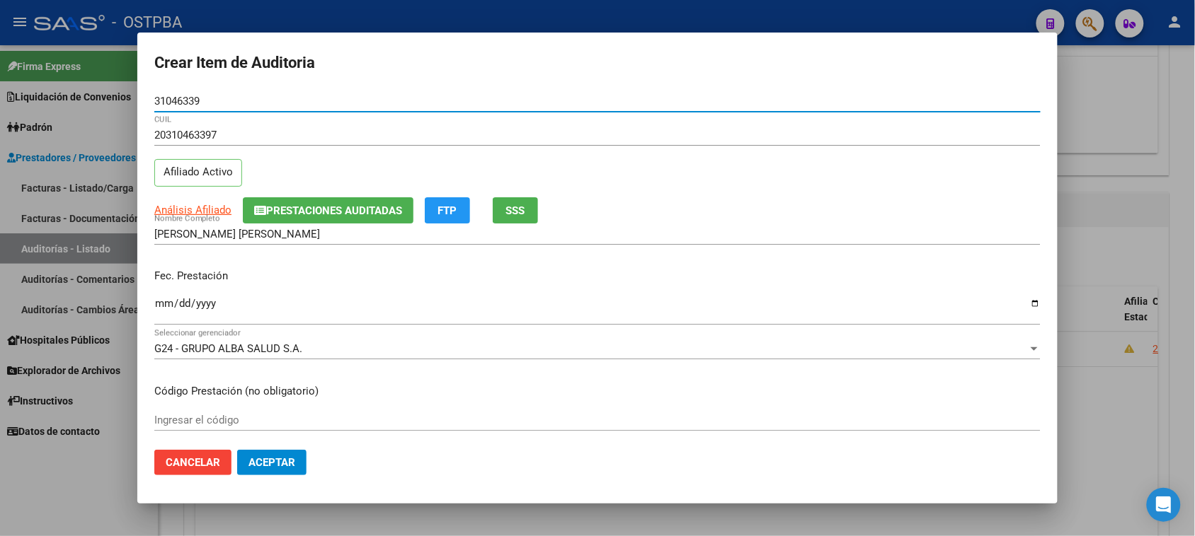
click at [165, 304] on input "Ingresar la fecha" at bounding box center [597, 309] width 886 height 23
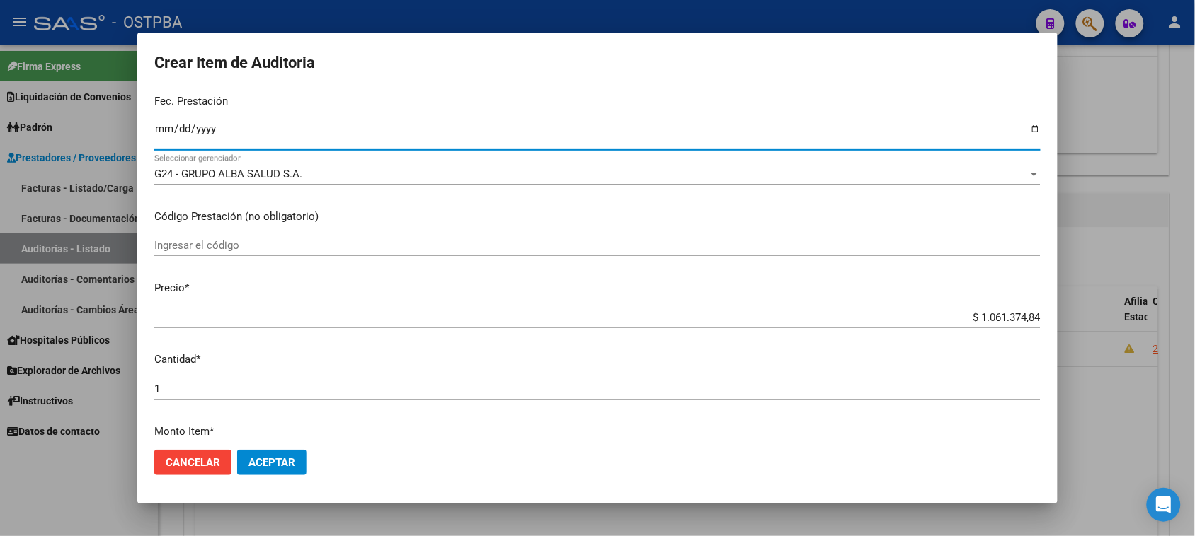
scroll to position [177, 0]
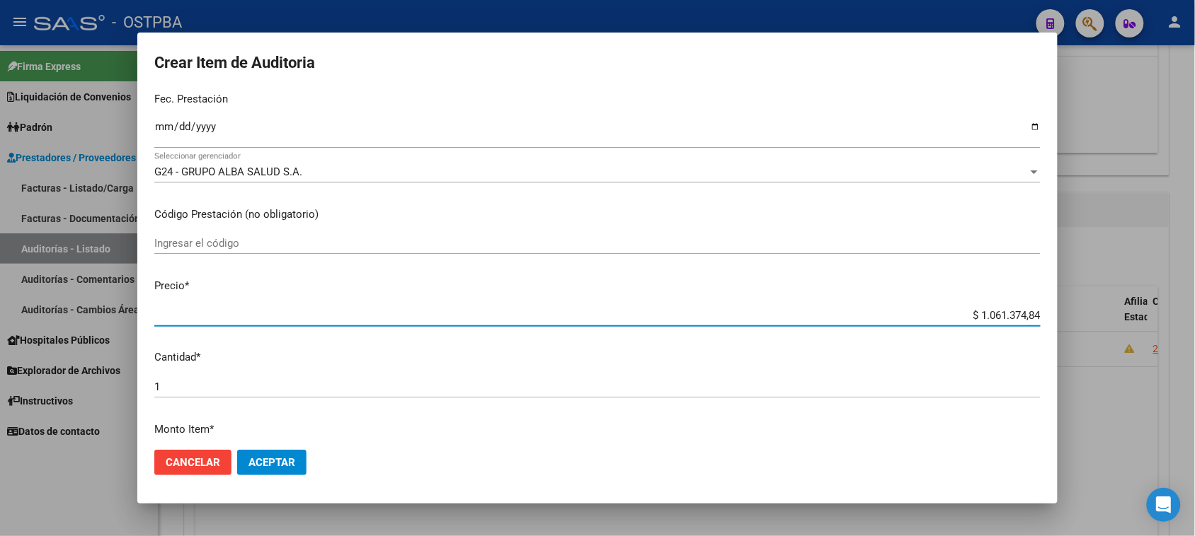
drag, startPoint x: 964, startPoint y: 315, endPoint x: 1207, endPoint y: 315, distance: 243.4
click at [1194, 315] on html "menu - OSTPBA person Firma Express Liquidación de Convenios Gastos - Items Gast…" at bounding box center [597, 268] width 1195 height 536
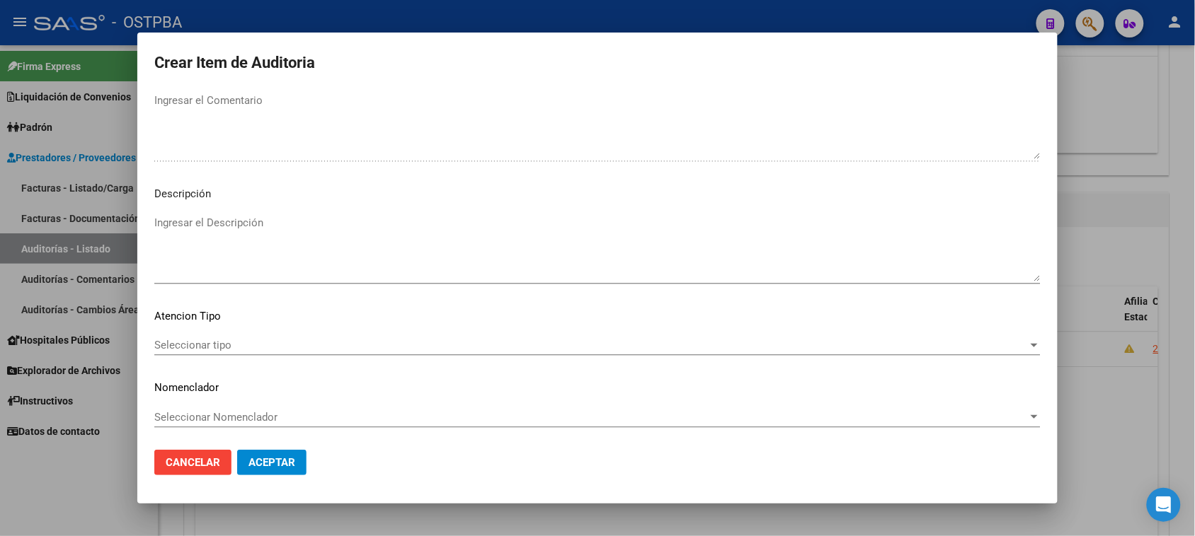
scroll to position [802, 0]
click at [192, 345] on span "Seleccionar tipo" at bounding box center [590, 344] width 873 height 13
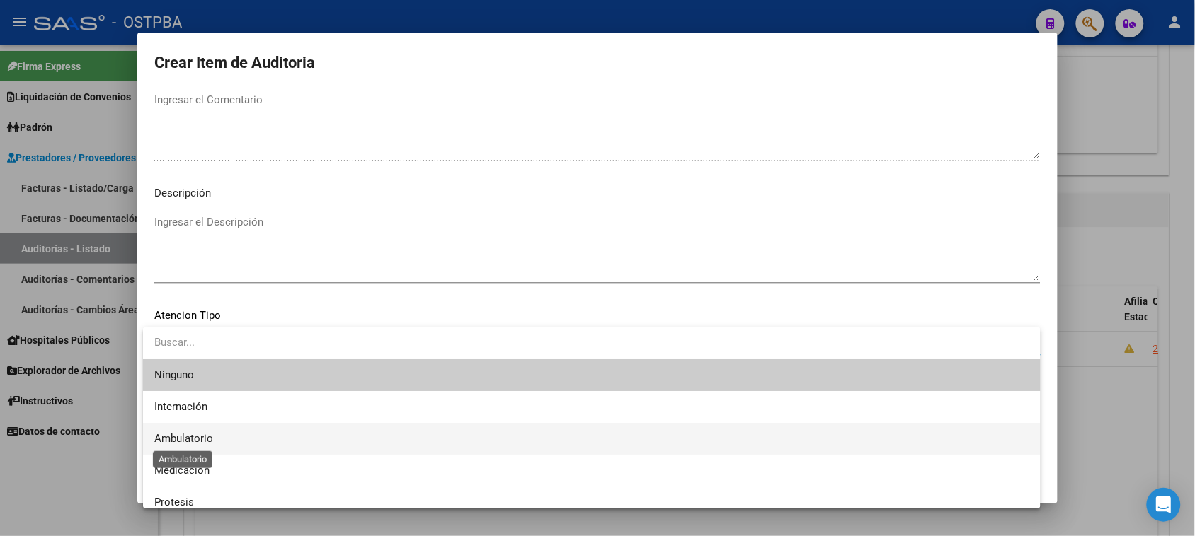
click at [203, 436] on span "Ambulatorio" at bounding box center [183, 438] width 59 height 13
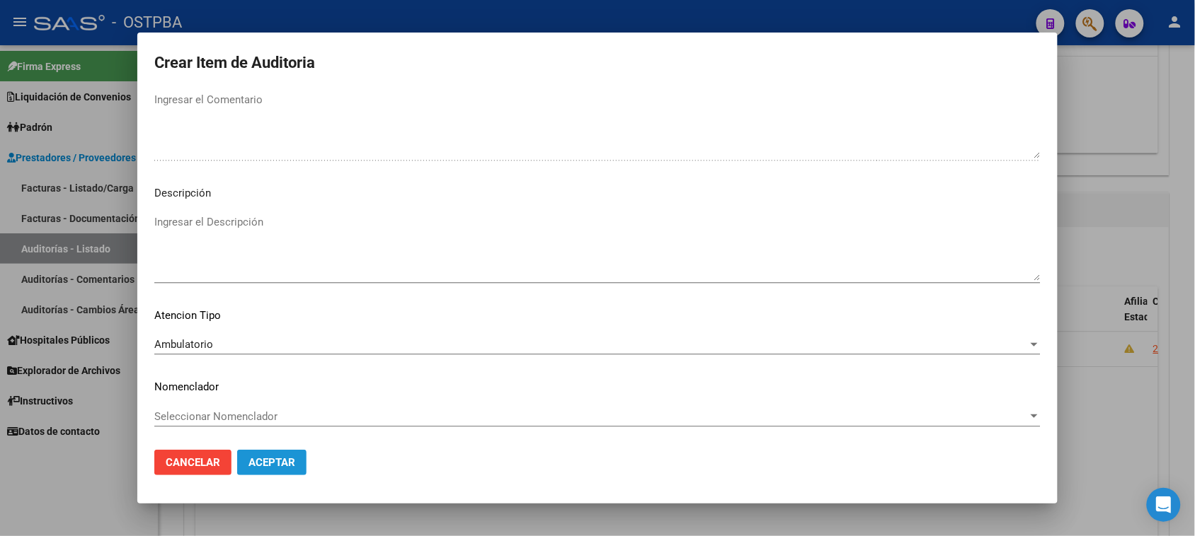
click at [259, 461] on span "Aceptar" at bounding box center [271, 462] width 47 height 13
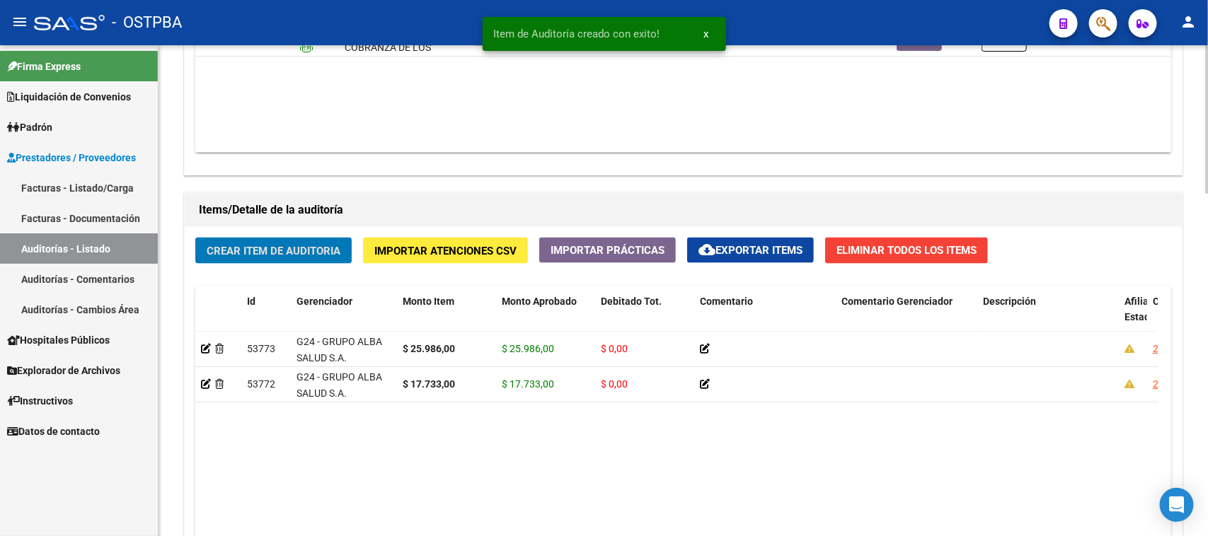
click at [274, 249] on span "Crear Item de Auditoria" at bounding box center [274, 251] width 134 height 13
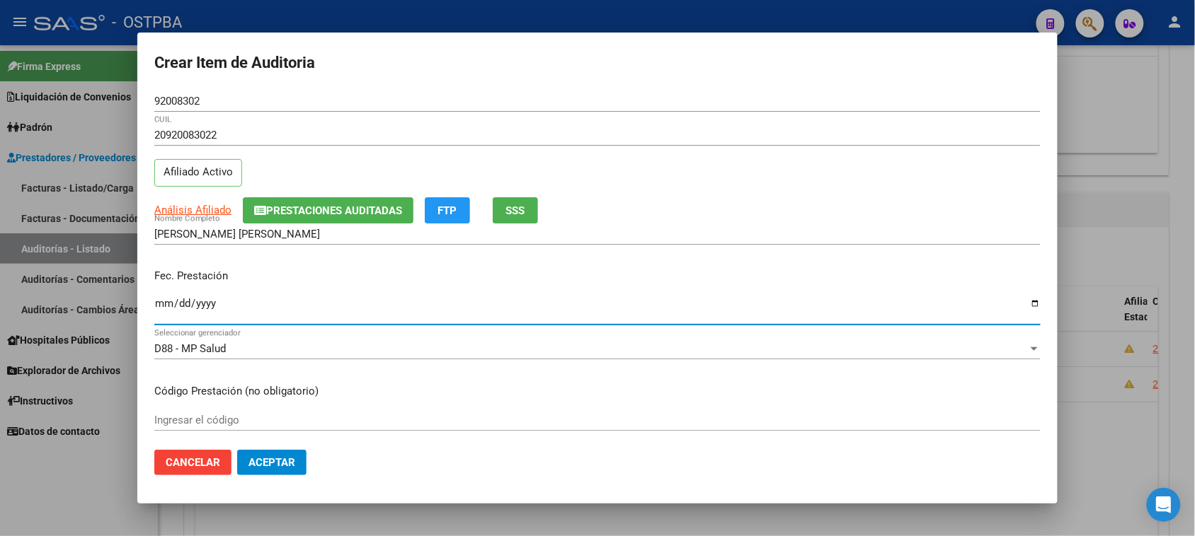
click at [161, 303] on input "Ingresar la fecha" at bounding box center [597, 309] width 886 height 23
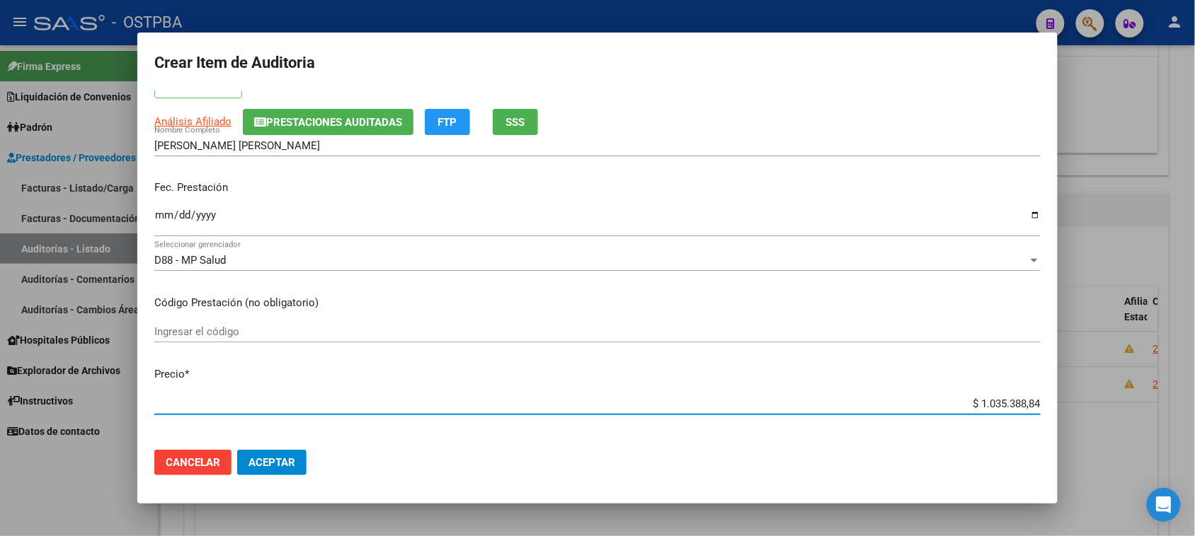
drag, startPoint x: 965, startPoint y: 403, endPoint x: 1207, endPoint y: 404, distance: 242.7
click at [1194, 404] on html "menu - OSTPBA person Firma Express Liquidación de Convenios Gastos - Items Gast…" at bounding box center [597, 268] width 1195 height 536
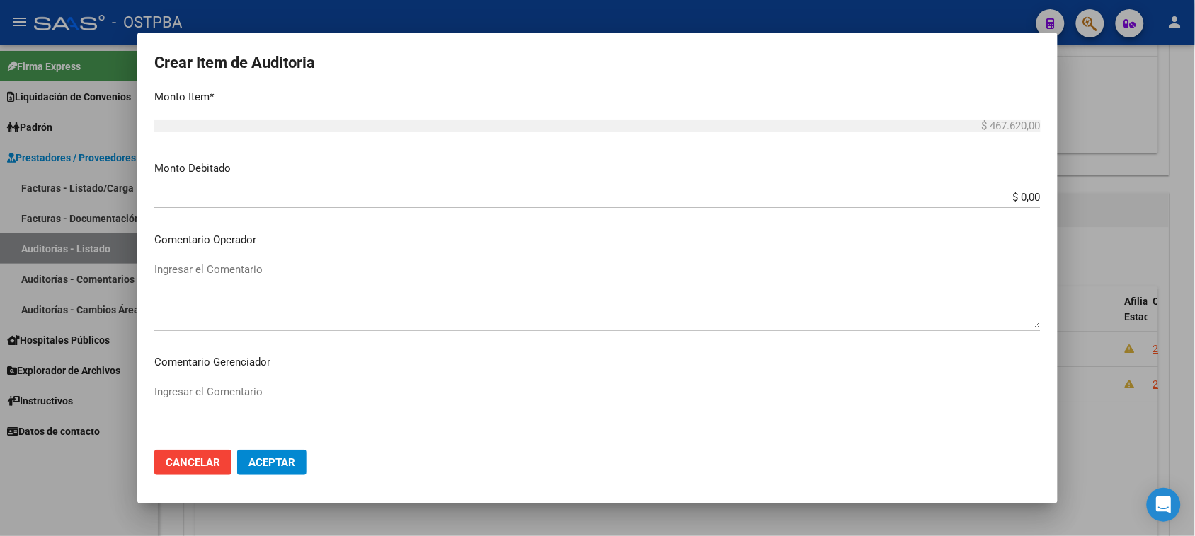
scroll to position [796, 0]
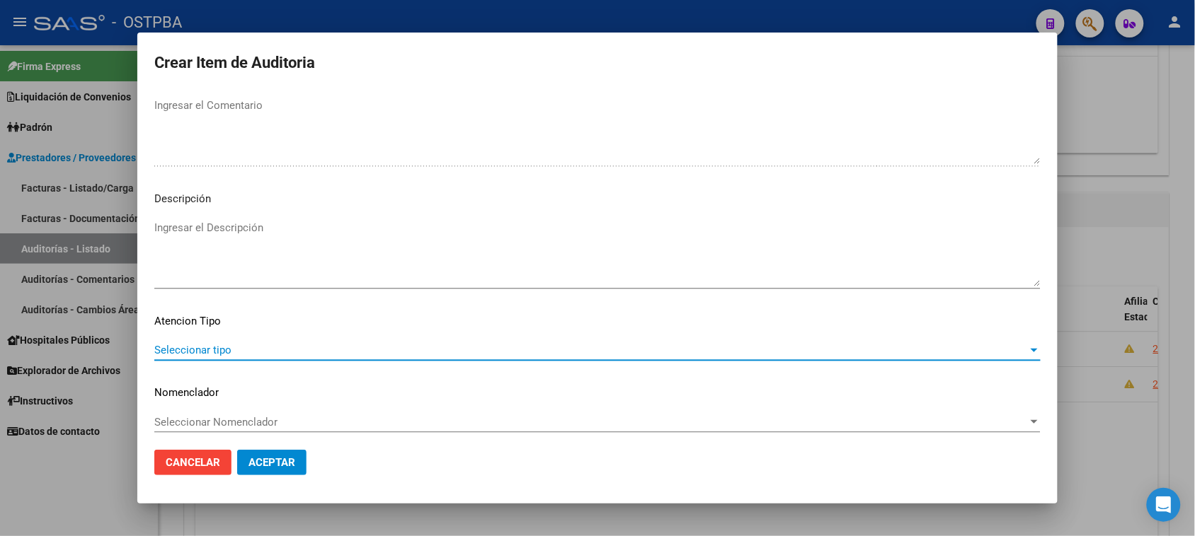
click at [221, 347] on span "Seleccionar tipo" at bounding box center [590, 350] width 873 height 13
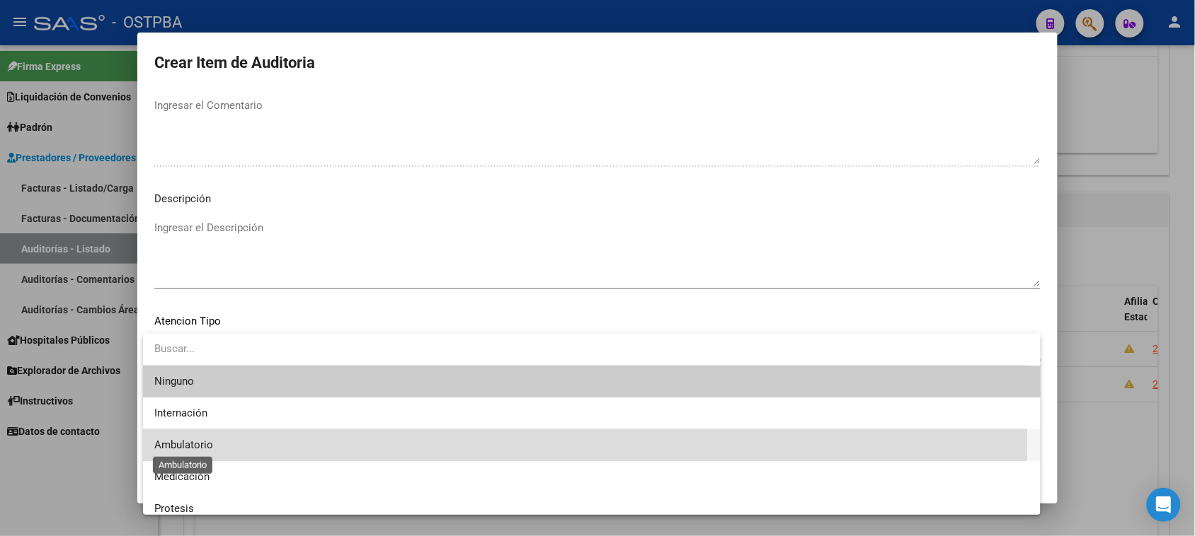
click at [197, 439] on span "Ambulatorio" at bounding box center [183, 445] width 59 height 13
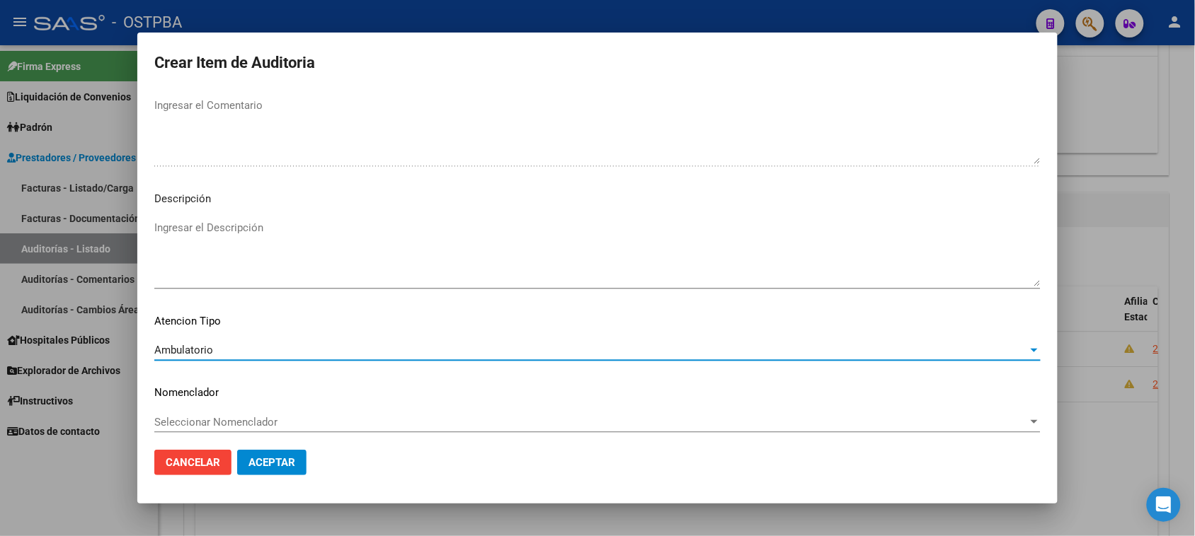
click at [253, 460] on span "Aceptar" at bounding box center [271, 462] width 47 height 13
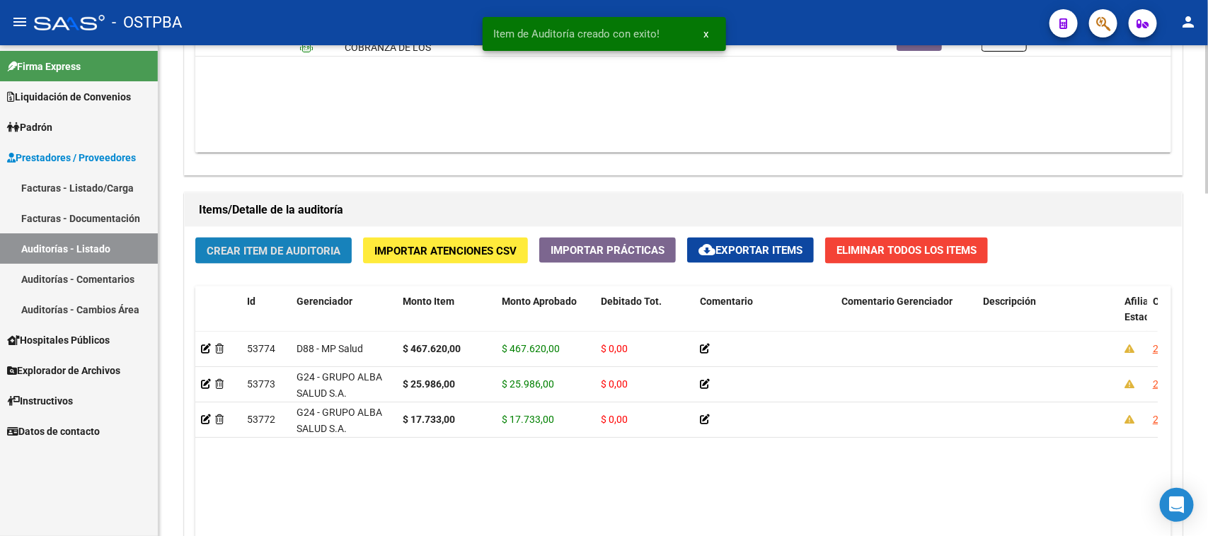
click at [301, 248] on span "Crear Item de Auditoria" at bounding box center [274, 251] width 134 height 13
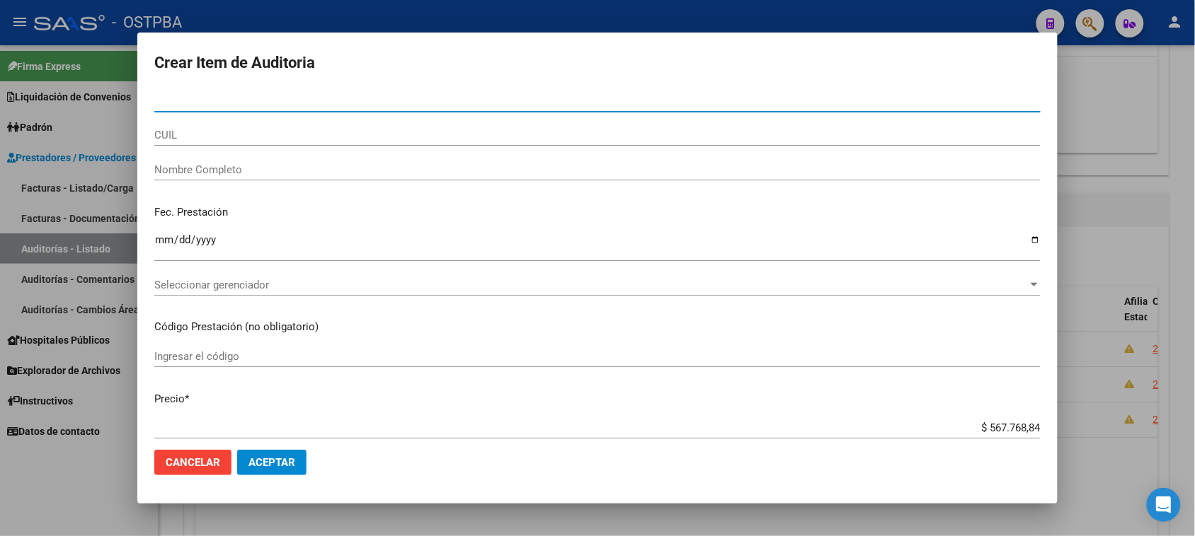
drag, startPoint x: 65, startPoint y: 503, endPoint x: 86, endPoint y: 493, distance: 23.7
click at [66, 502] on div at bounding box center [597, 268] width 1195 height 536
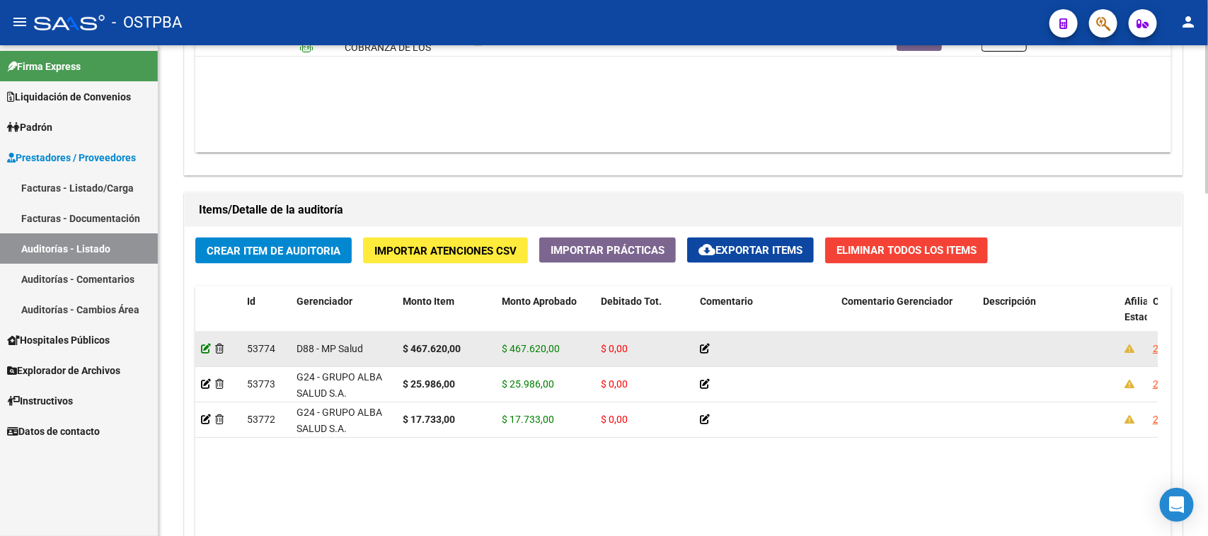
click at [202, 345] on icon at bounding box center [206, 349] width 10 height 10
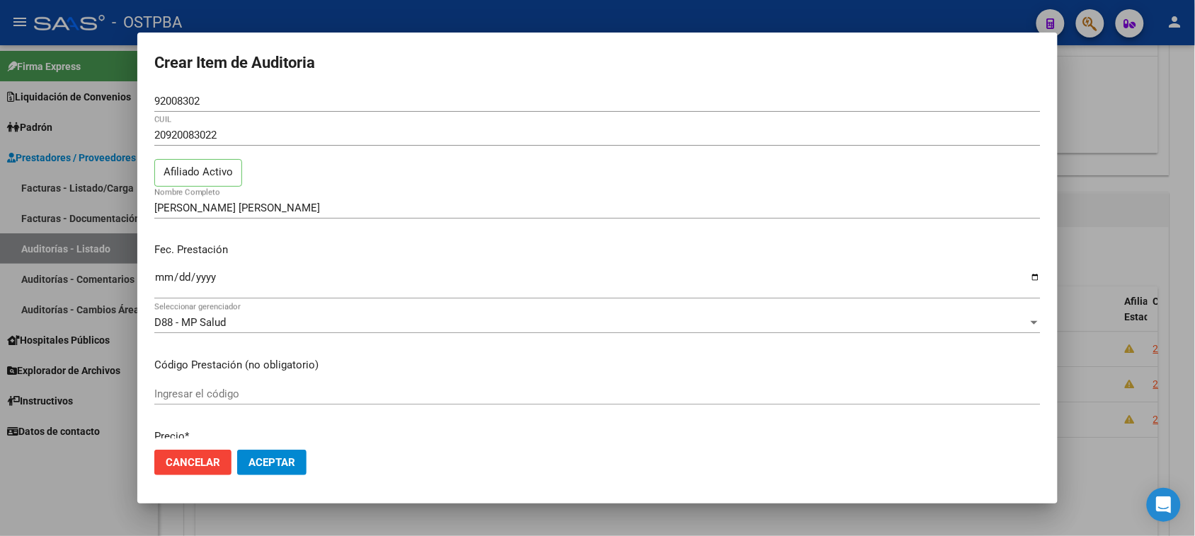
click at [717, 409] on div "Ingresar el código" at bounding box center [597, 401] width 886 height 35
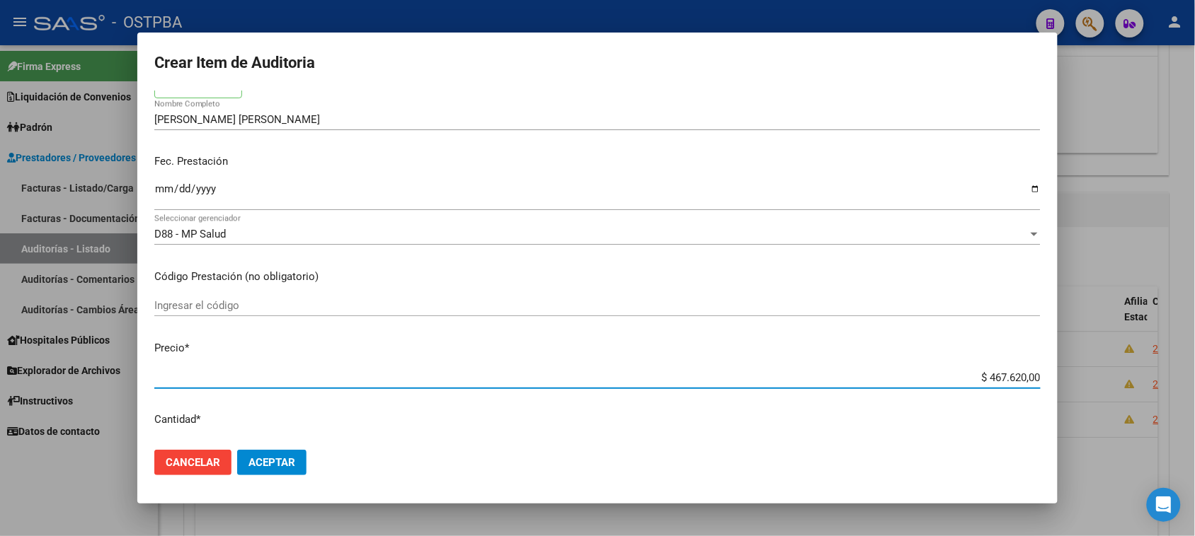
drag, startPoint x: 974, startPoint y: 374, endPoint x: 1207, endPoint y: 416, distance: 237.4
click at [1194, 416] on html "menu - OSTPBA person Firma Express Liquidación de Convenios Gastos - Items Gast…" at bounding box center [597, 268] width 1195 height 536
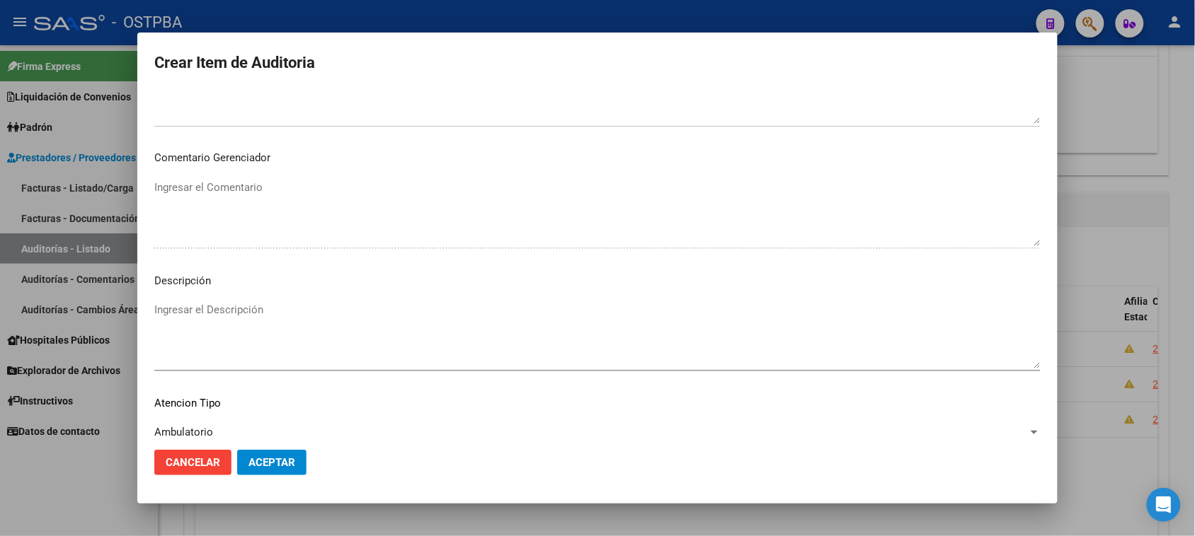
scroll to position [776, 0]
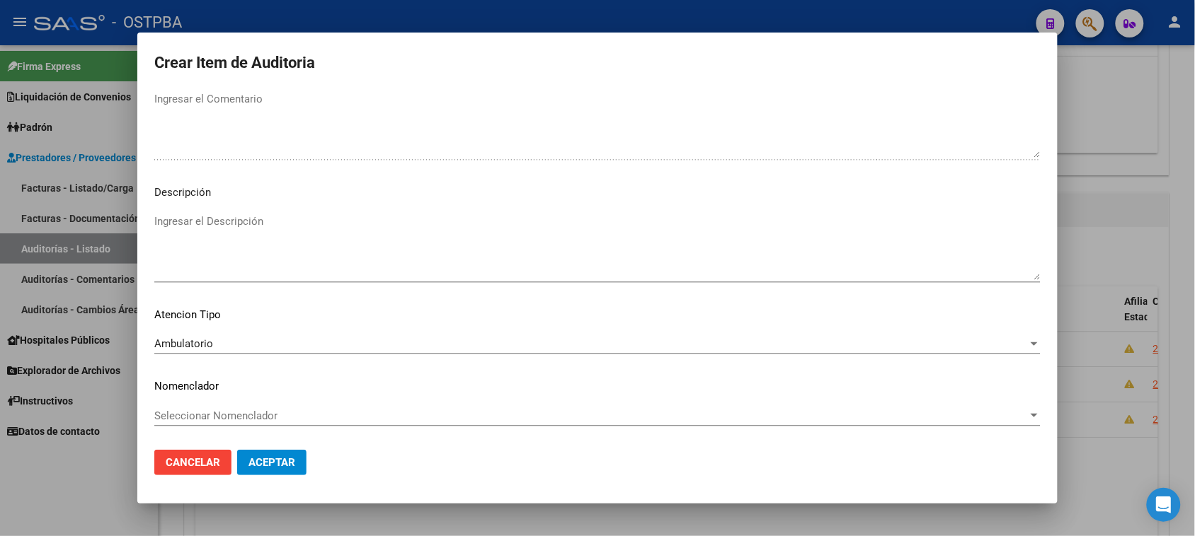
click at [263, 460] on span "Aceptar" at bounding box center [271, 462] width 47 height 13
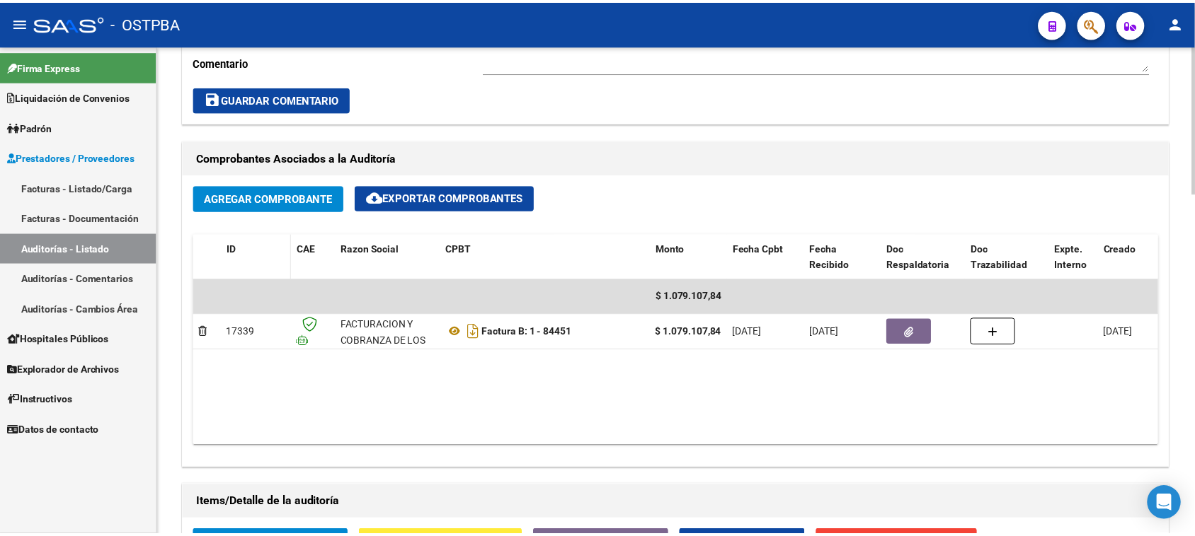
scroll to position [796, 0]
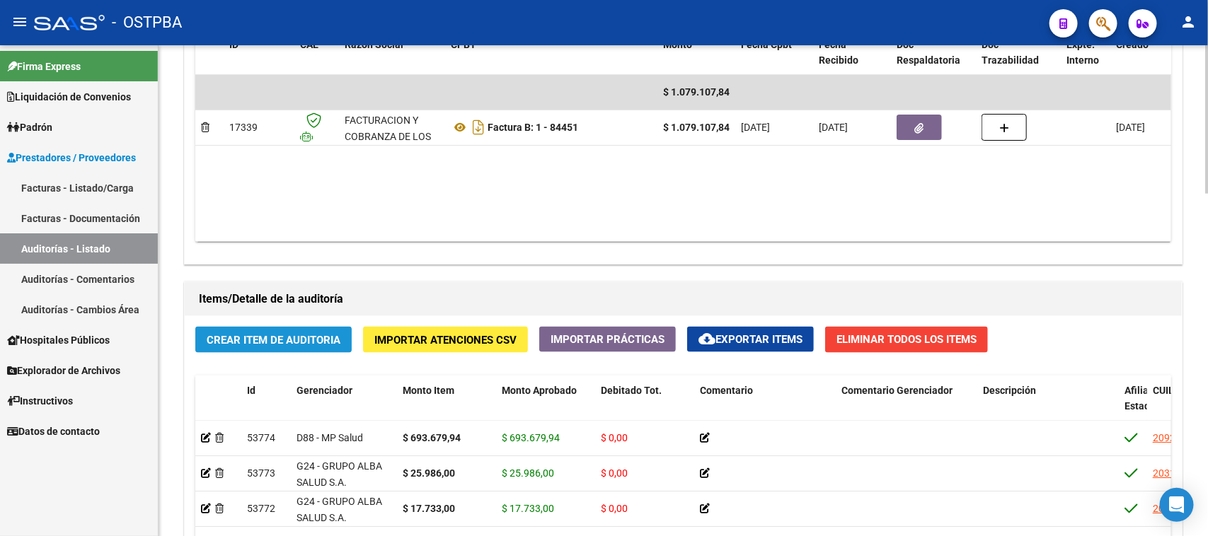
click at [299, 338] on span "Crear Item de Auditoria" at bounding box center [274, 340] width 134 height 13
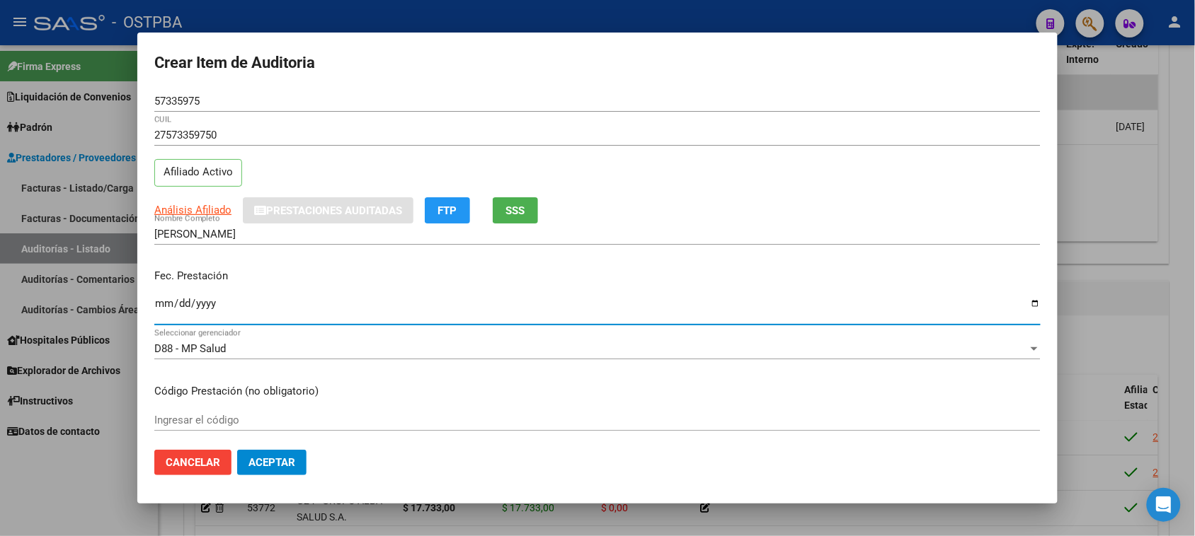
click at [166, 301] on input "Ingresar la fecha" at bounding box center [597, 309] width 886 height 23
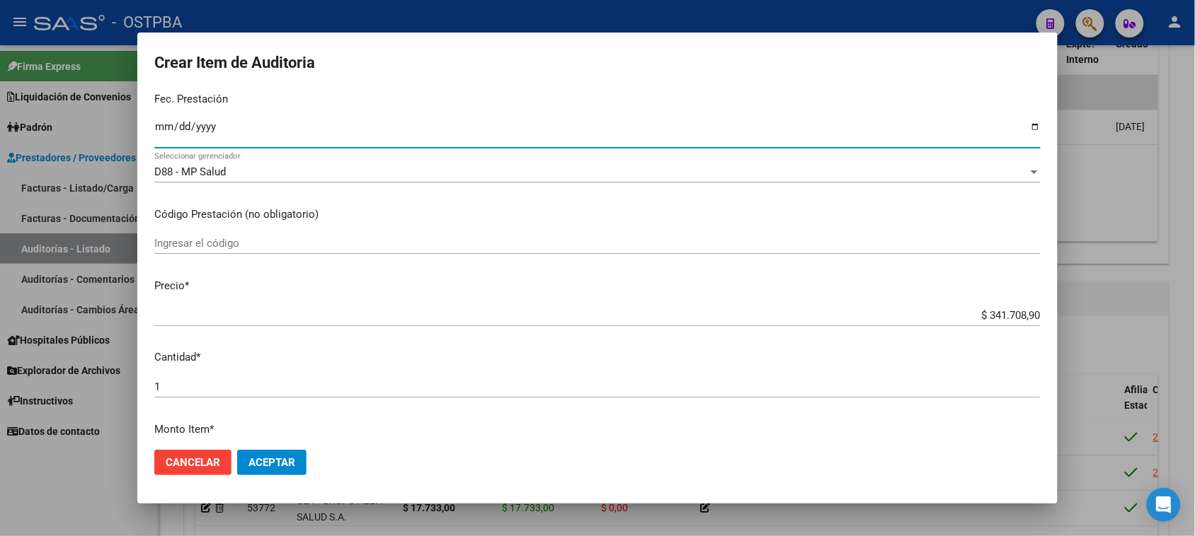
click at [975, 309] on div "$ 341.708,90 Ingresar el precio" at bounding box center [597, 315] width 886 height 21
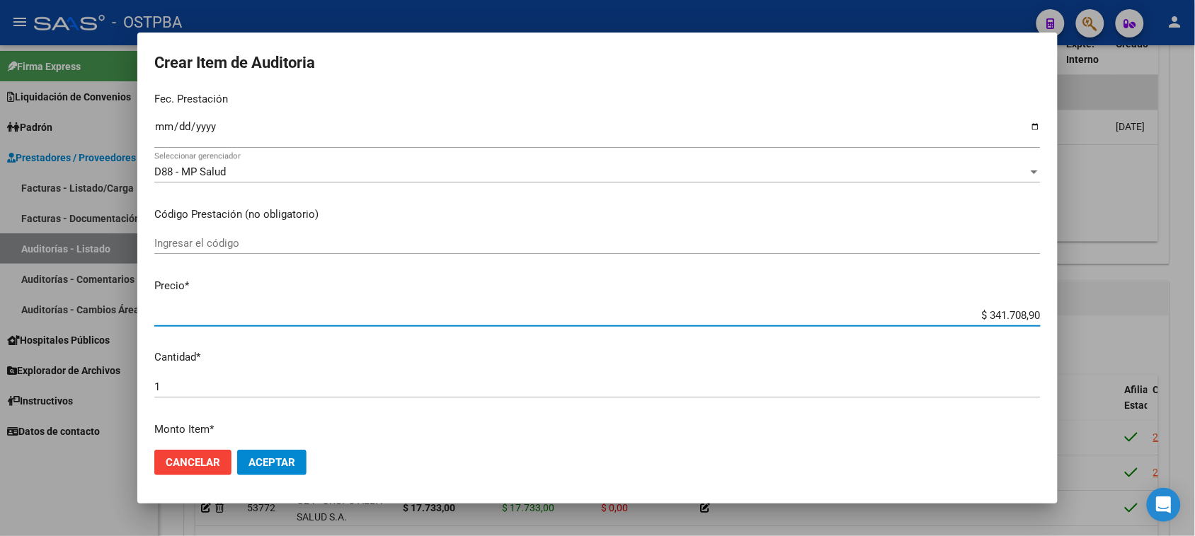
drag, startPoint x: 975, startPoint y: 316, endPoint x: 1178, endPoint y: 319, distance: 203.1
click at [1178, 319] on div "Crear Item de Auditoria 57335975 Nro Documento 27573359750 CUIL Afiliado Activo…" at bounding box center [597, 268] width 1195 height 536
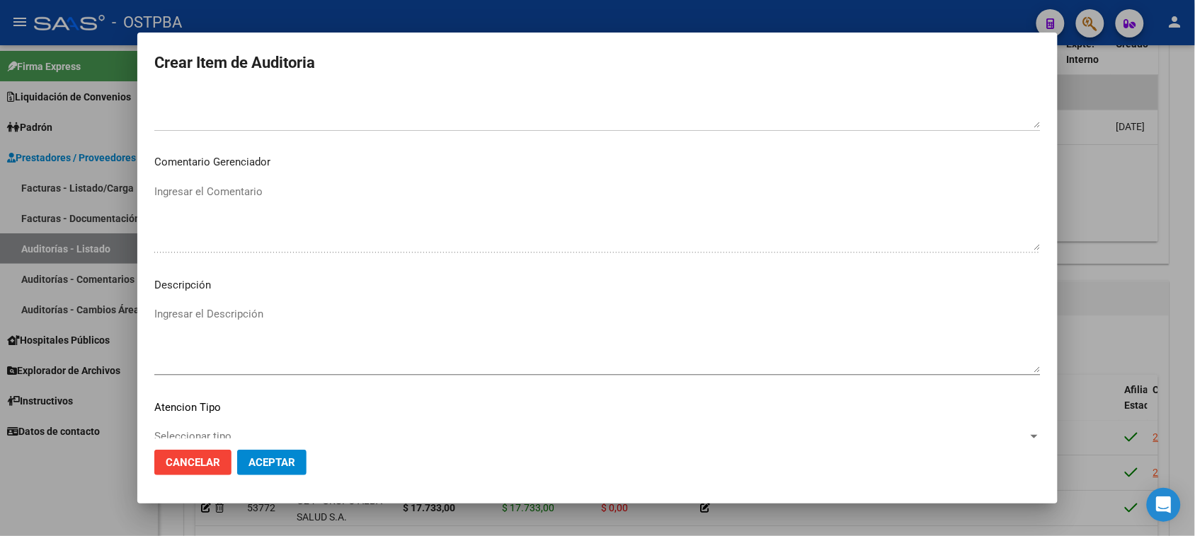
scroll to position [796, 0]
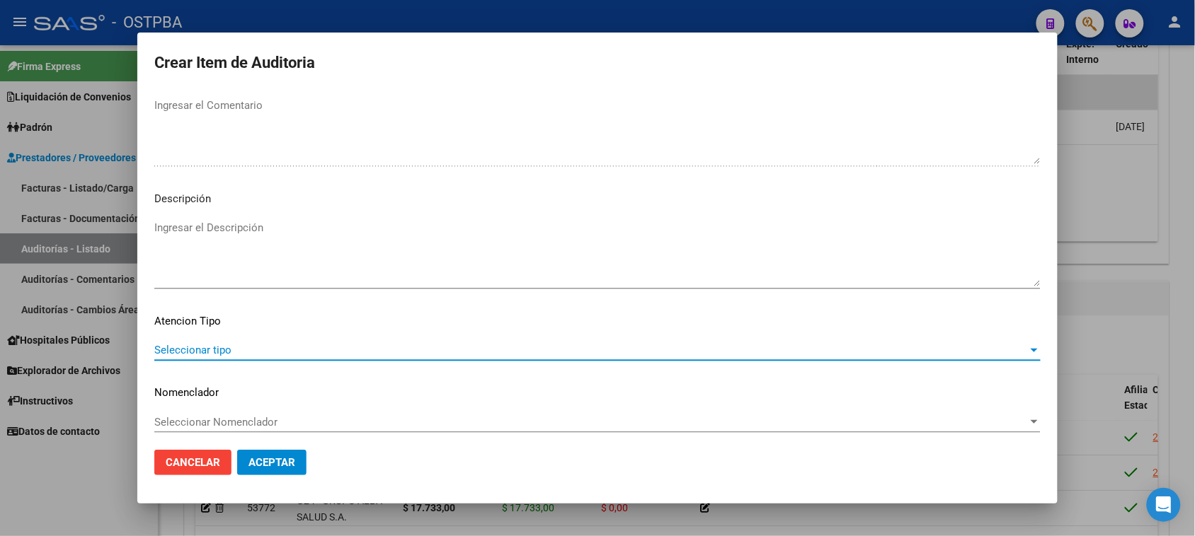
click at [230, 356] on span "Seleccionar tipo" at bounding box center [590, 350] width 873 height 13
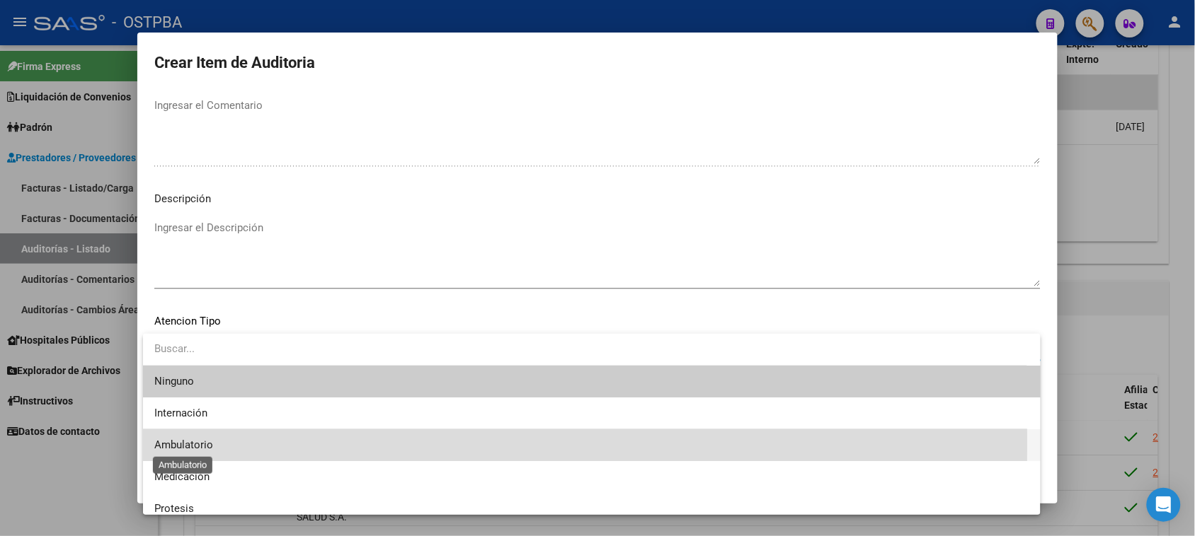
click at [196, 442] on span "Ambulatorio" at bounding box center [183, 445] width 59 height 13
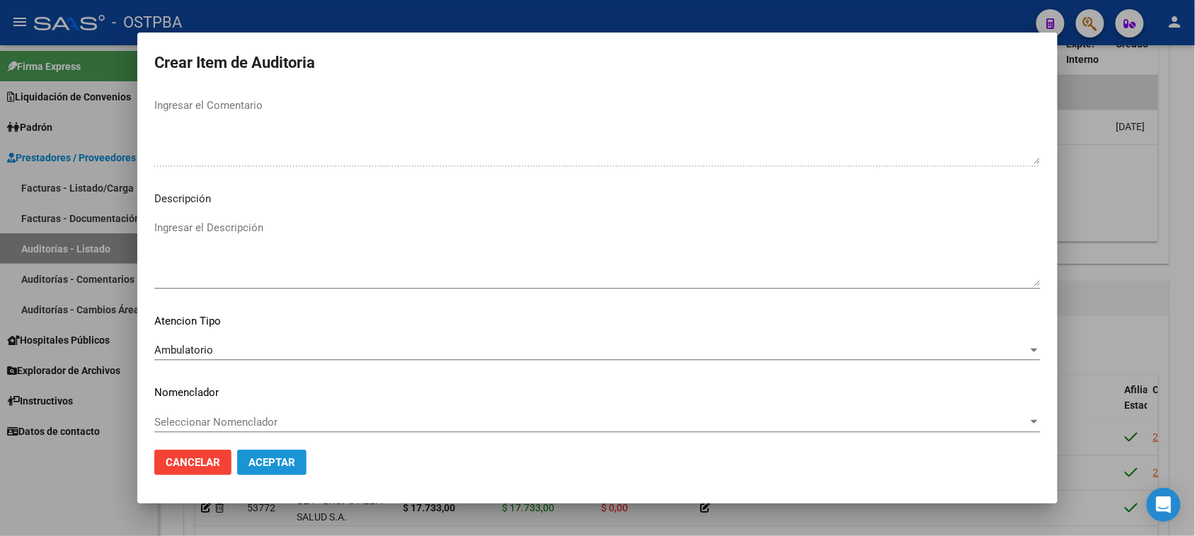
click at [255, 464] on span "Aceptar" at bounding box center [271, 462] width 47 height 13
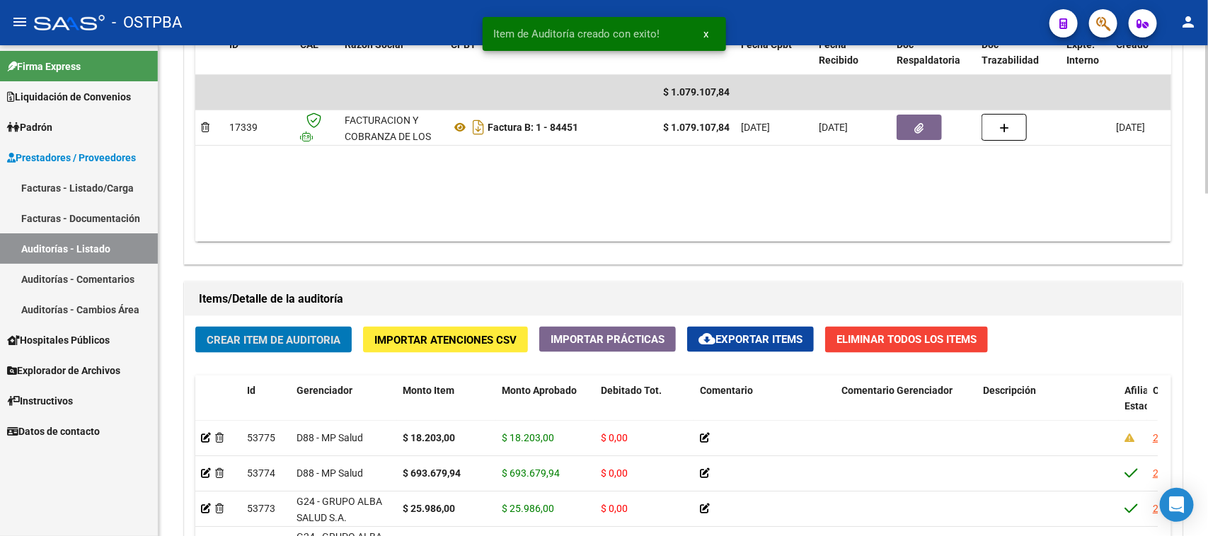
click at [282, 336] on span "Crear Item de Auditoria" at bounding box center [274, 340] width 134 height 13
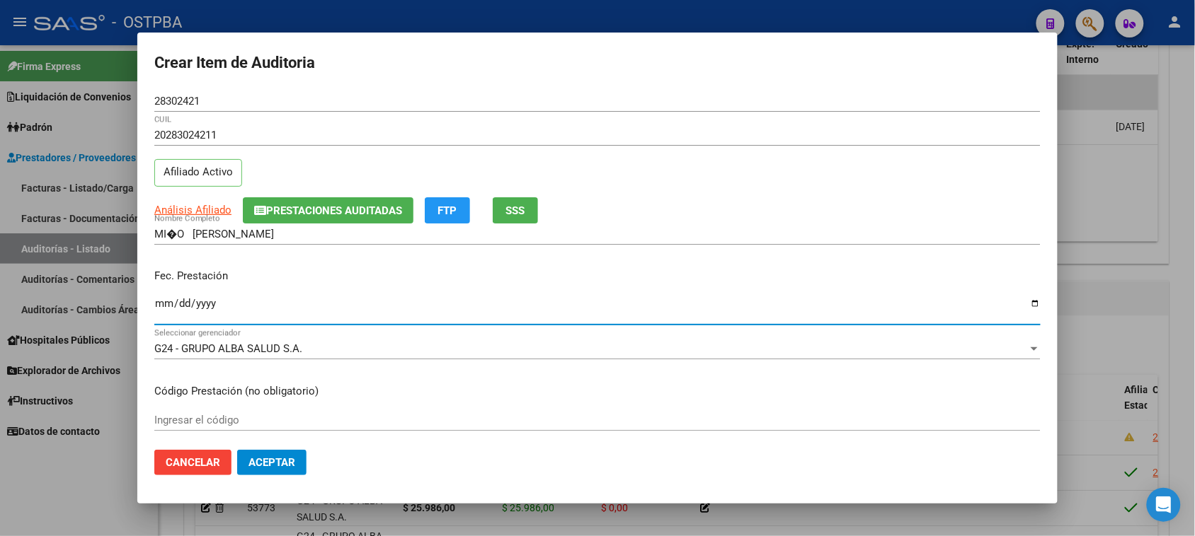
click at [156, 309] on input "Ingresar la fecha" at bounding box center [597, 309] width 886 height 23
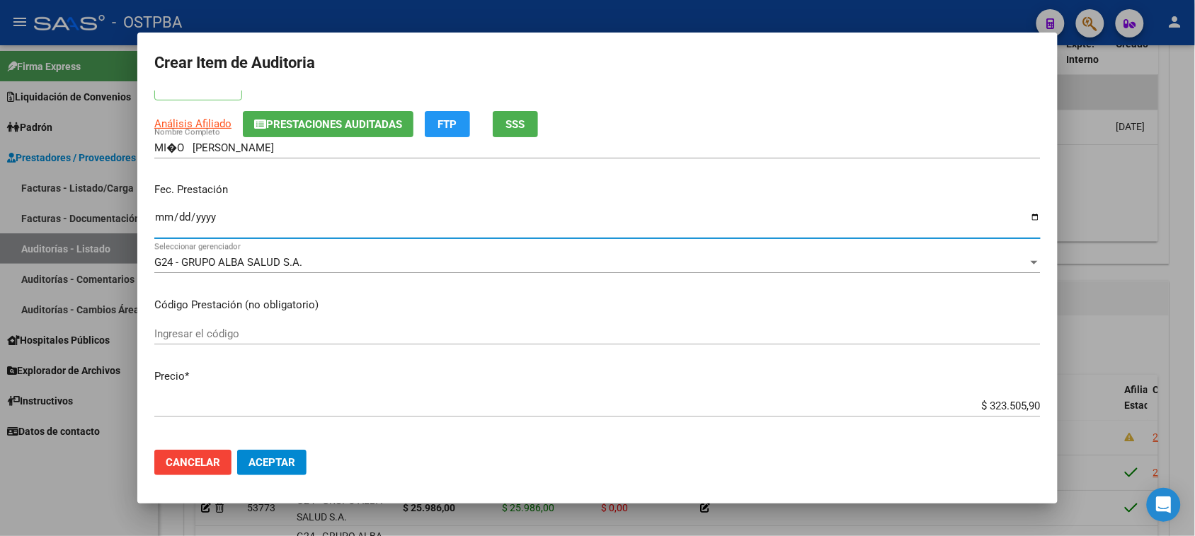
scroll to position [265, 0]
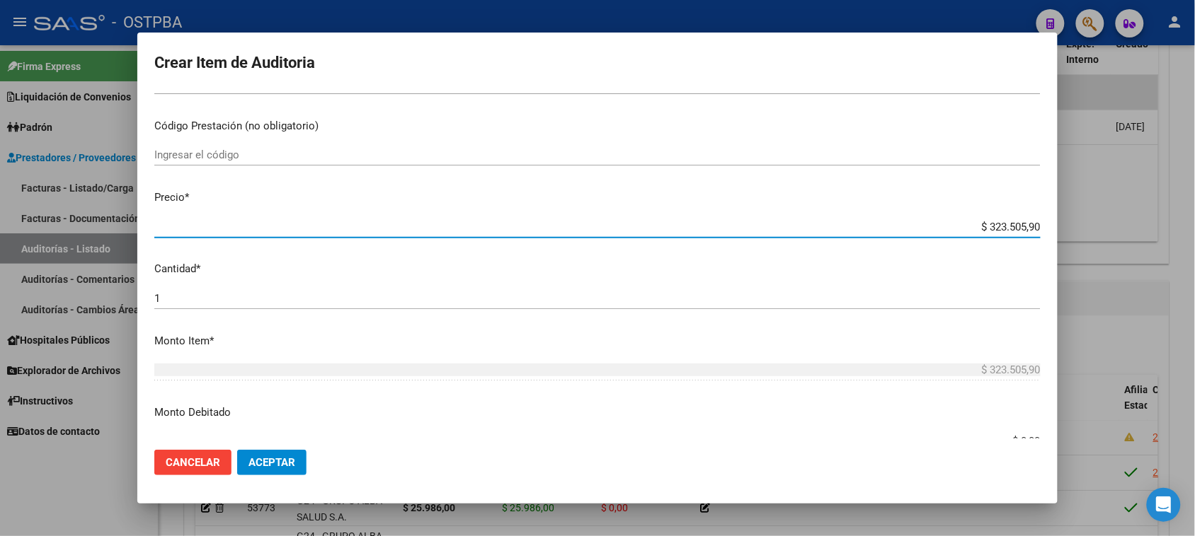
drag, startPoint x: 974, startPoint y: 226, endPoint x: 1055, endPoint y: 226, distance: 81.4
click at [1055, 226] on mat-dialog-content "28302421 Nro Documento 20283024211 CUIL Afiliado Activo Análisis Afiliado Prest…" at bounding box center [597, 265] width 920 height 349
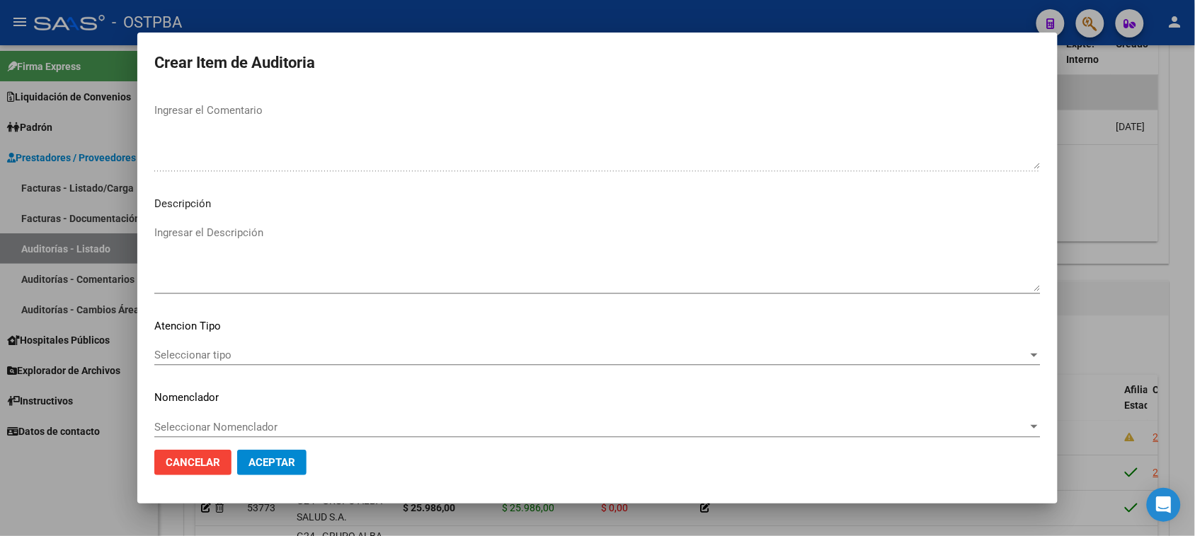
scroll to position [802, 0]
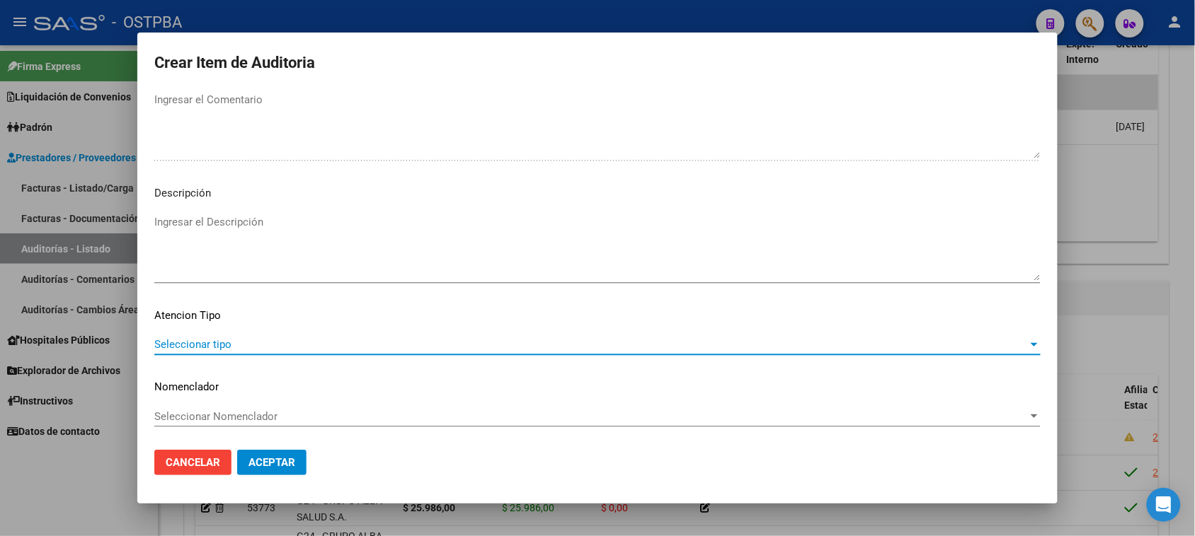
click at [203, 343] on span "Seleccionar tipo" at bounding box center [590, 344] width 873 height 13
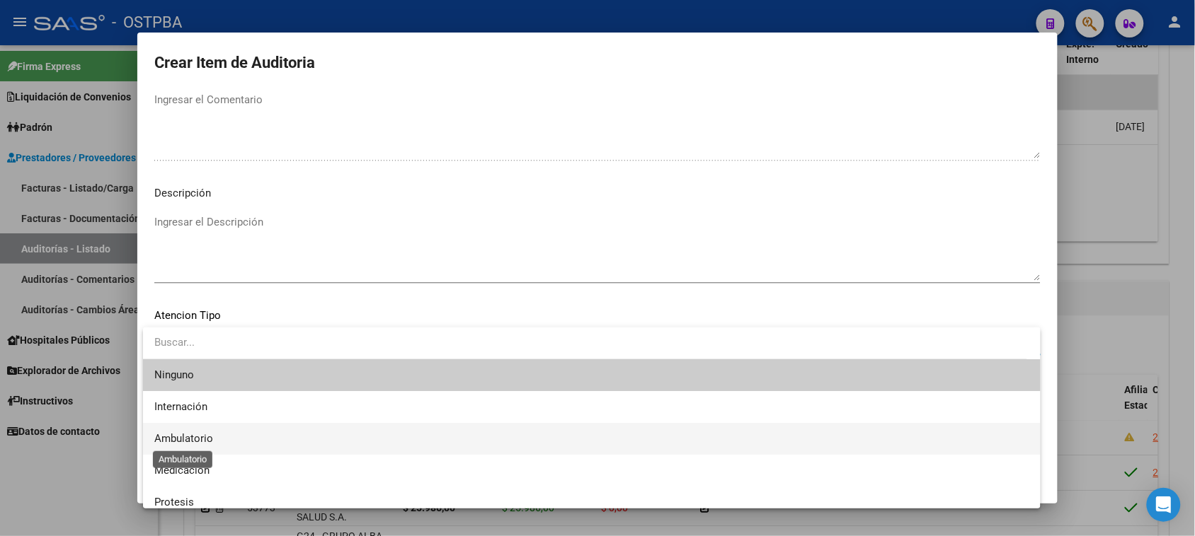
click at [192, 439] on span "Ambulatorio" at bounding box center [183, 438] width 59 height 13
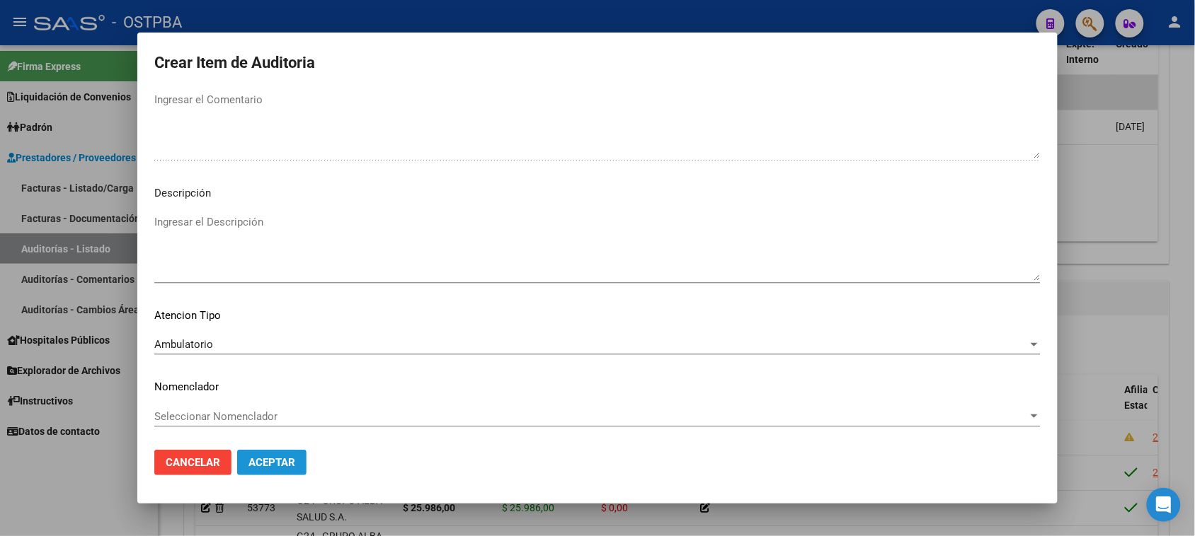
click at [264, 460] on span "Aceptar" at bounding box center [271, 462] width 47 height 13
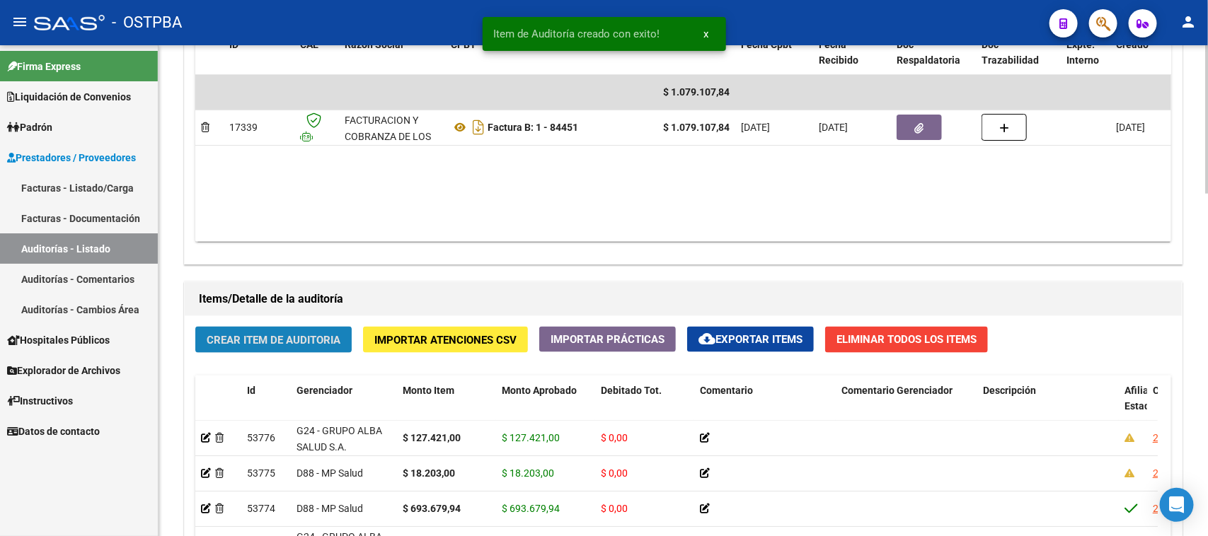
click at [230, 341] on span "Crear Item de Auditoria" at bounding box center [274, 340] width 134 height 13
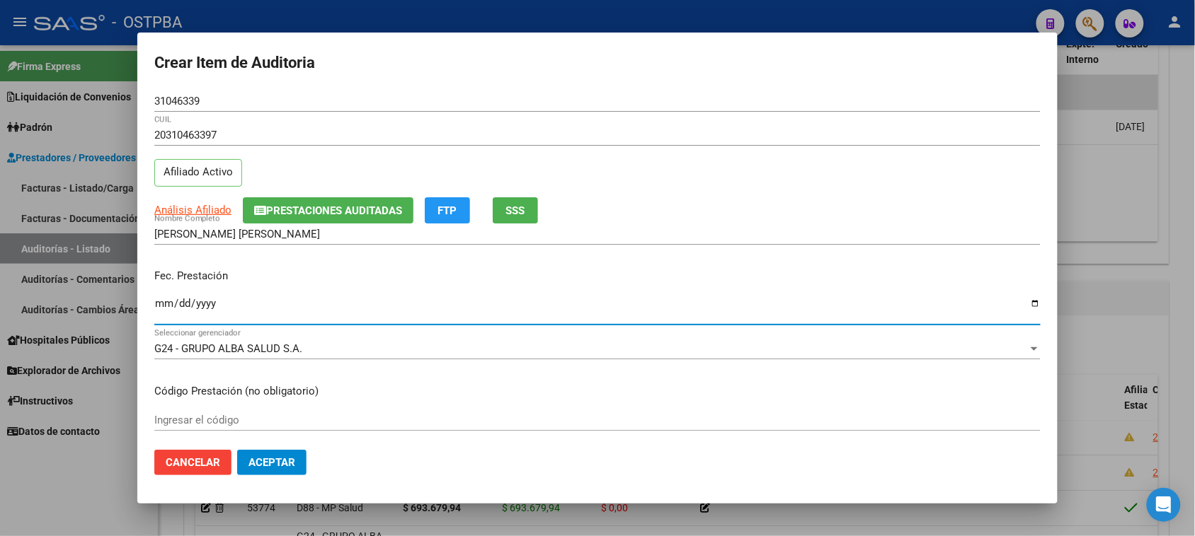
click at [161, 306] on input "Ingresar la fecha" at bounding box center [597, 309] width 886 height 23
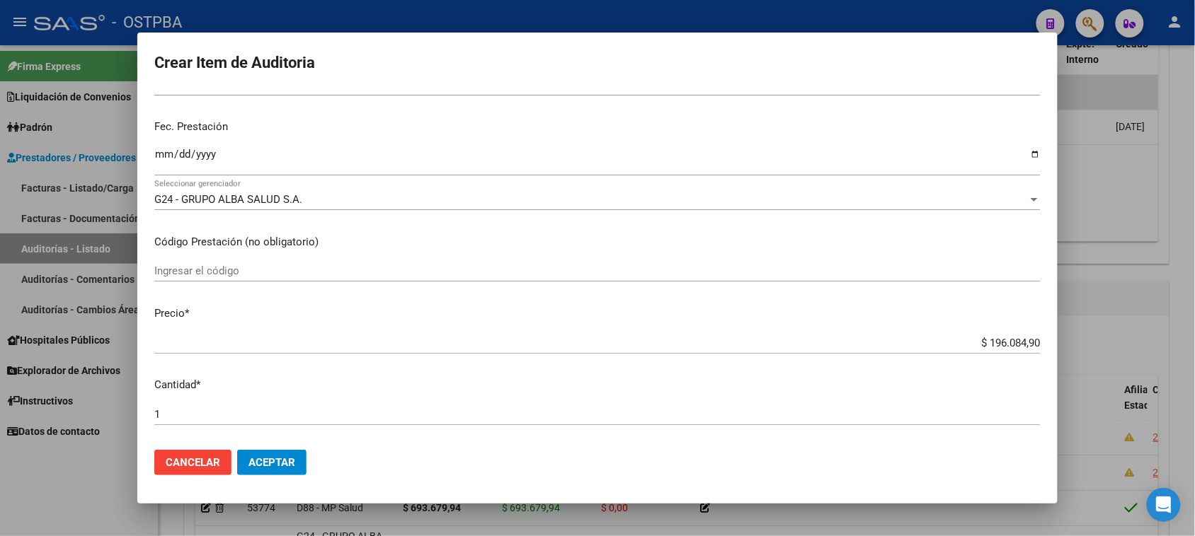
scroll to position [177, 0]
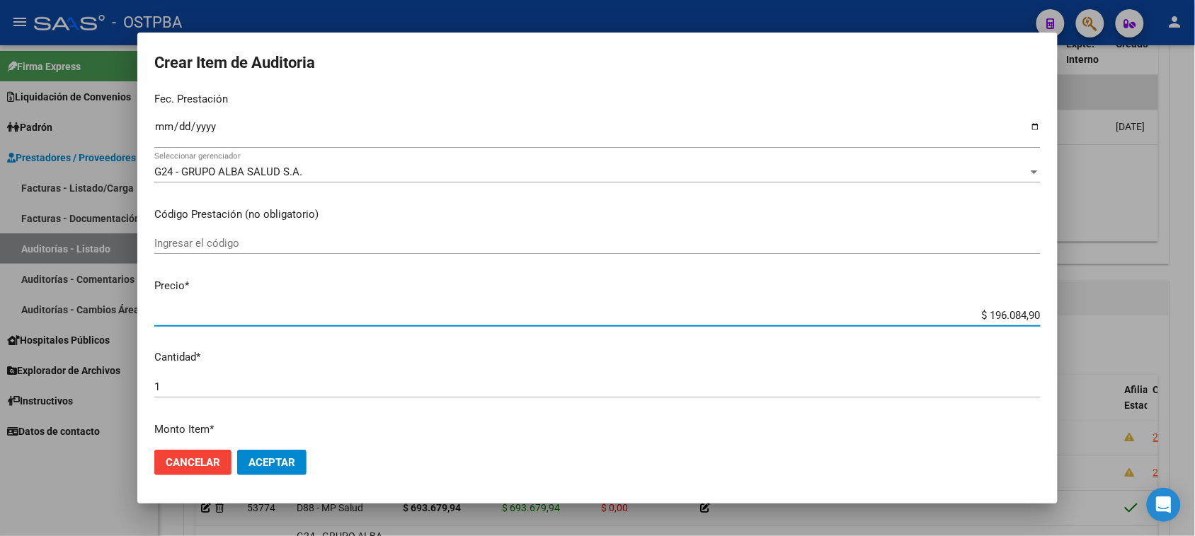
drag, startPoint x: 973, startPoint y: 313, endPoint x: 1161, endPoint y: 314, distance: 187.5
click at [1161, 314] on div "Crear Item de Auditoria 31046339 Nro Documento 20310463397 CUIL Afiliado Activo…" at bounding box center [597, 268] width 1195 height 536
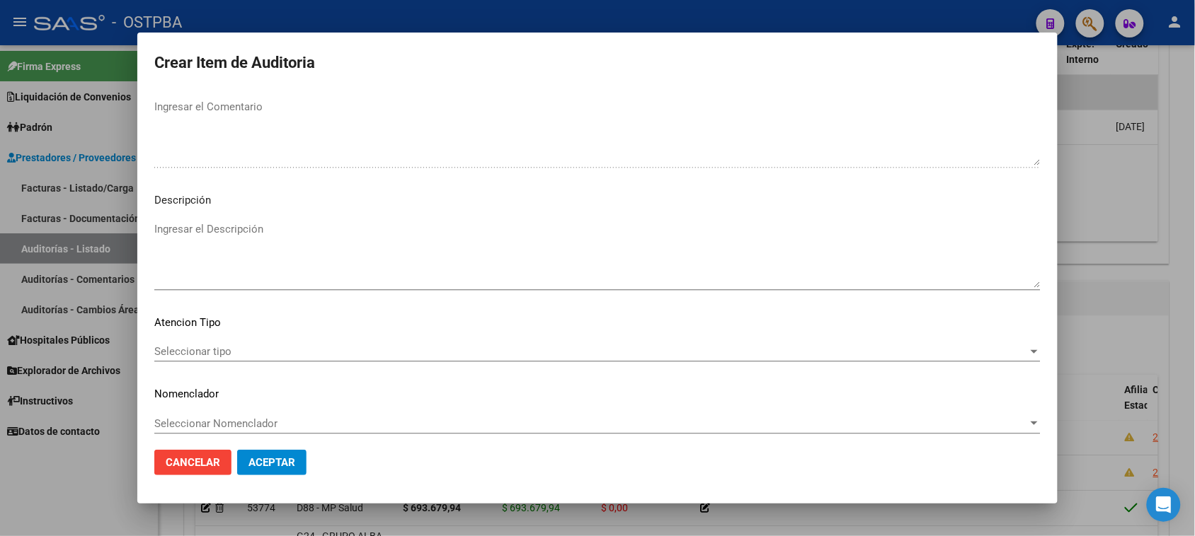
scroll to position [802, 0]
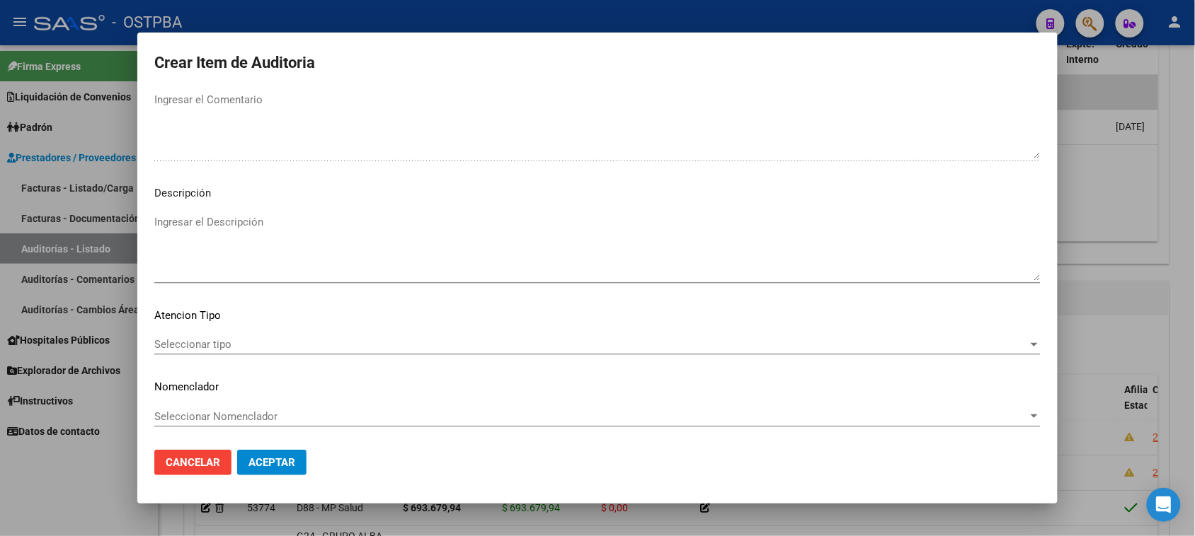
click at [225, 350] on div "Seleccionar tipo Seleccionar tipo" at bounding box center [597, 344] width 886 height 21
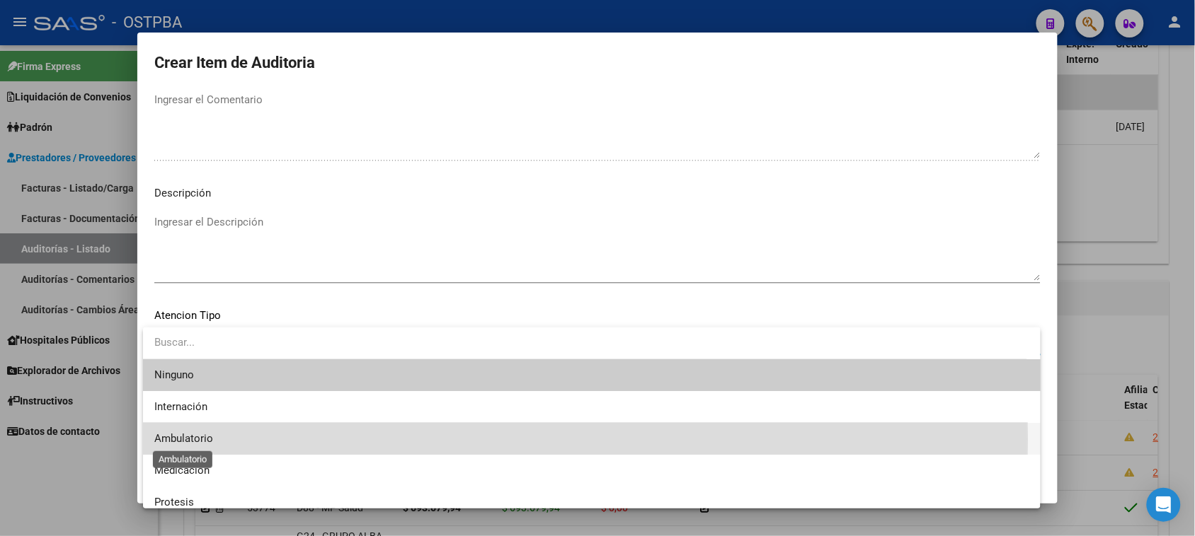
click at [173, 439] on span "Ambulatorio" at bounding box center [183, 438] width 59 height 13
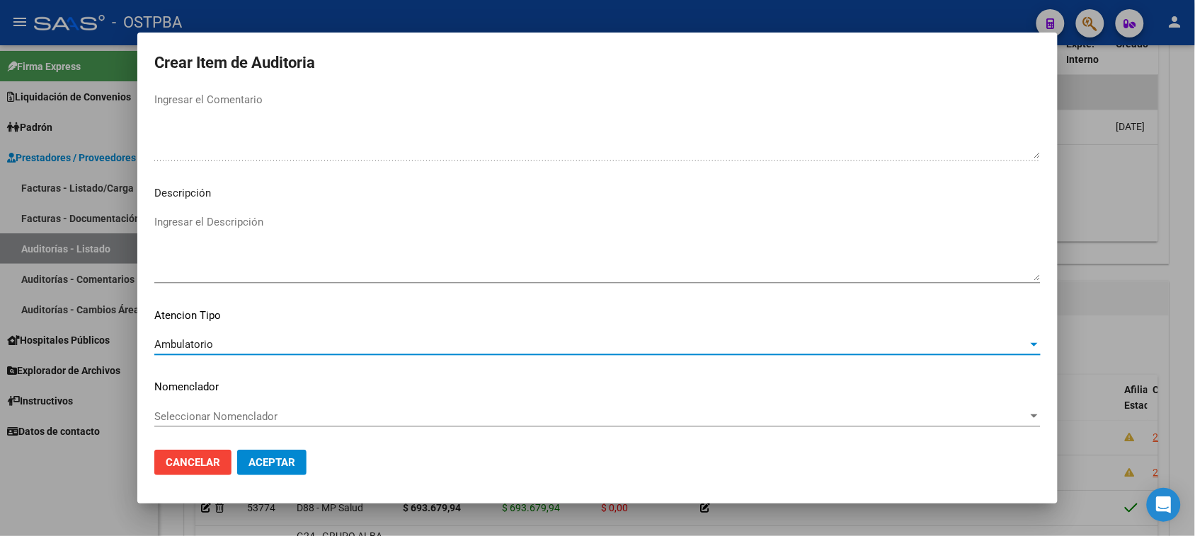
click at [264, 459] on span "Aceptar" at bounding box center [271, 462] width 47 height 13
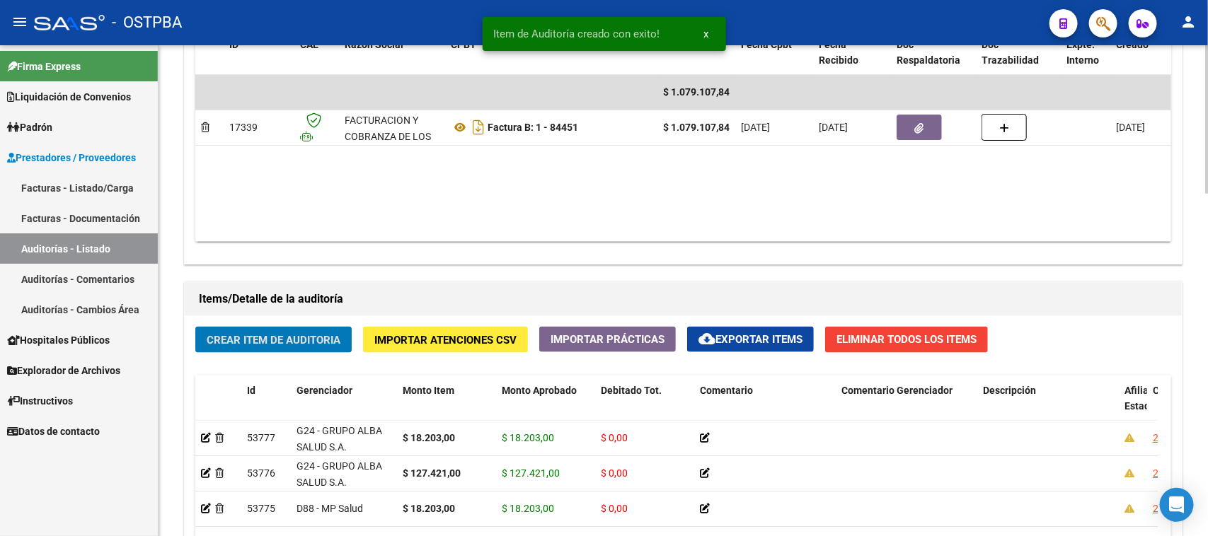
click at [250, 340] on span "Crear Item de Auditoria" at bounding box center [274, 340] width 134 height 13
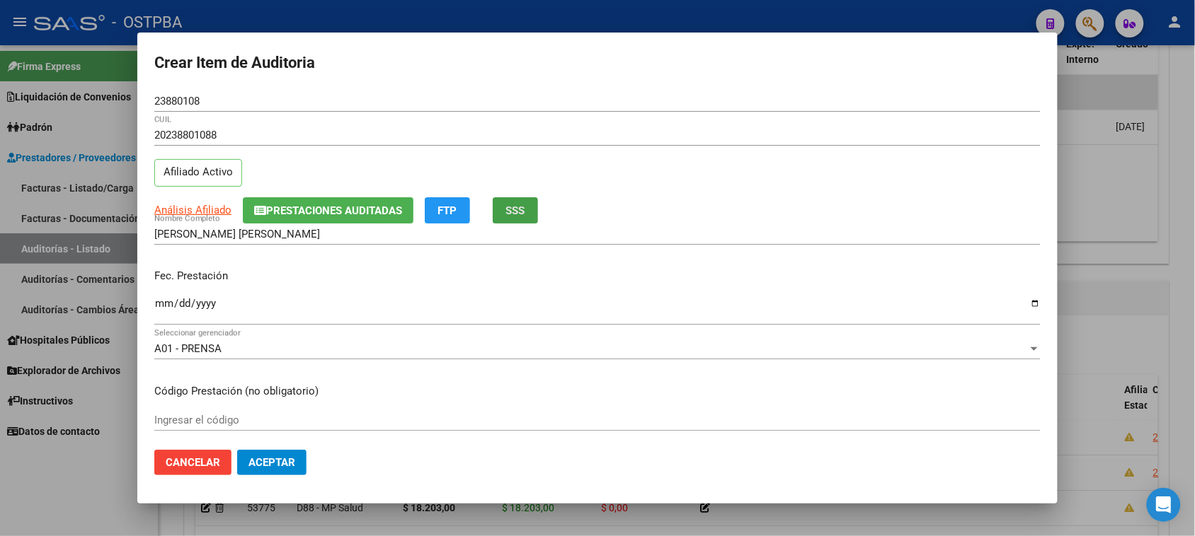
click at [511, 218] on button "SSS" at bounding box center [515, 210] width 45 height 26
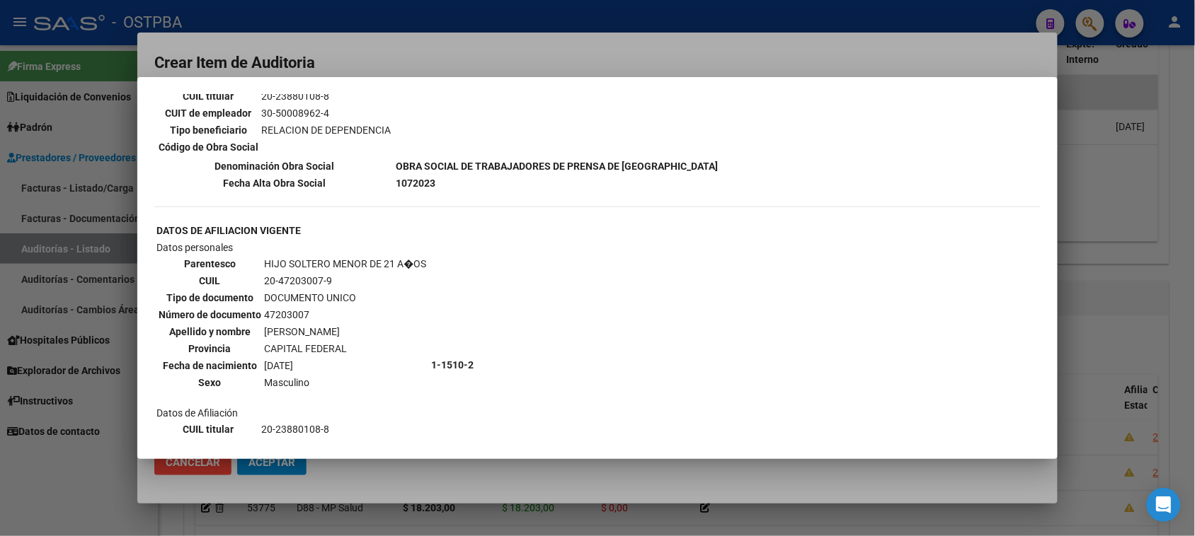
scroll to position [0, 0]
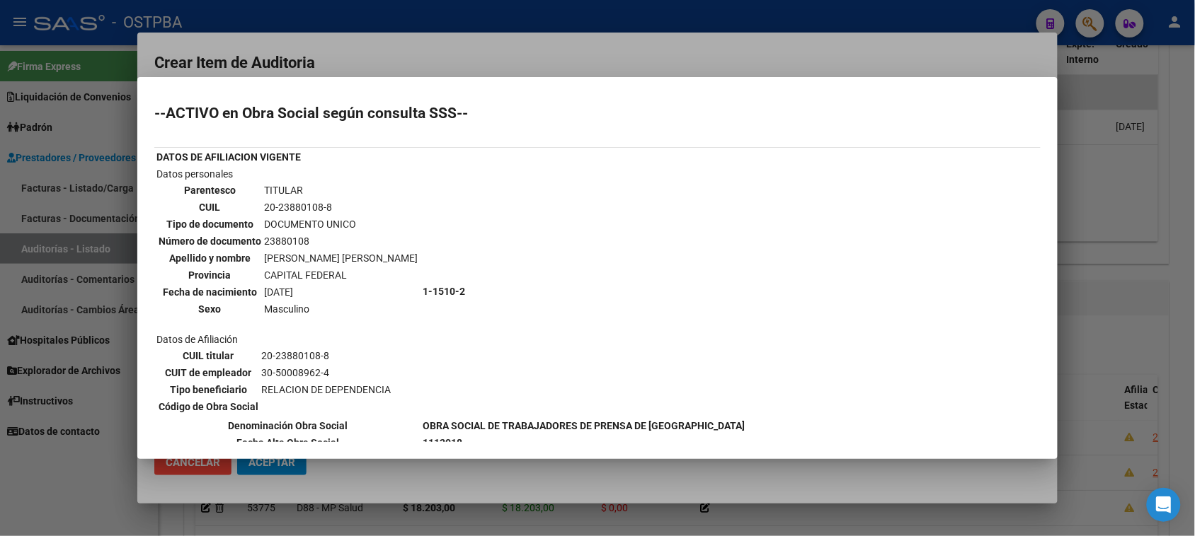
drag, startPoint x: 96, startPoint y: 489, endPoint x: 120, endPoint y: 465, distance: 34.5
click at [94, 489] on div at bounding box center [597, 268] width 1195 height 536
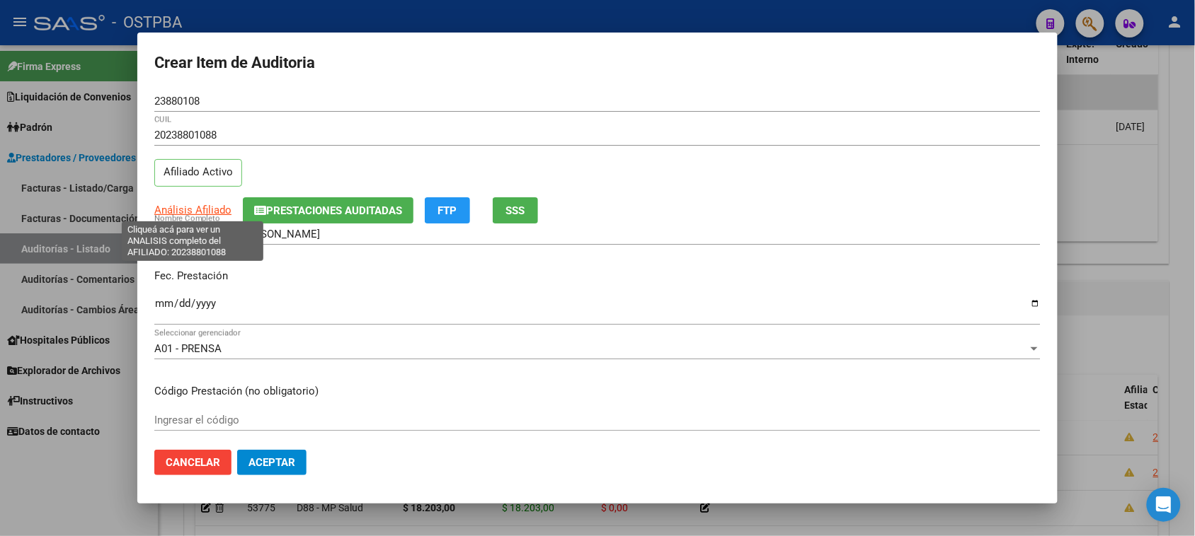
click at [191, 212] on span "Análisis Afiliado" at bounding box center [192, 210] width 77 height 13
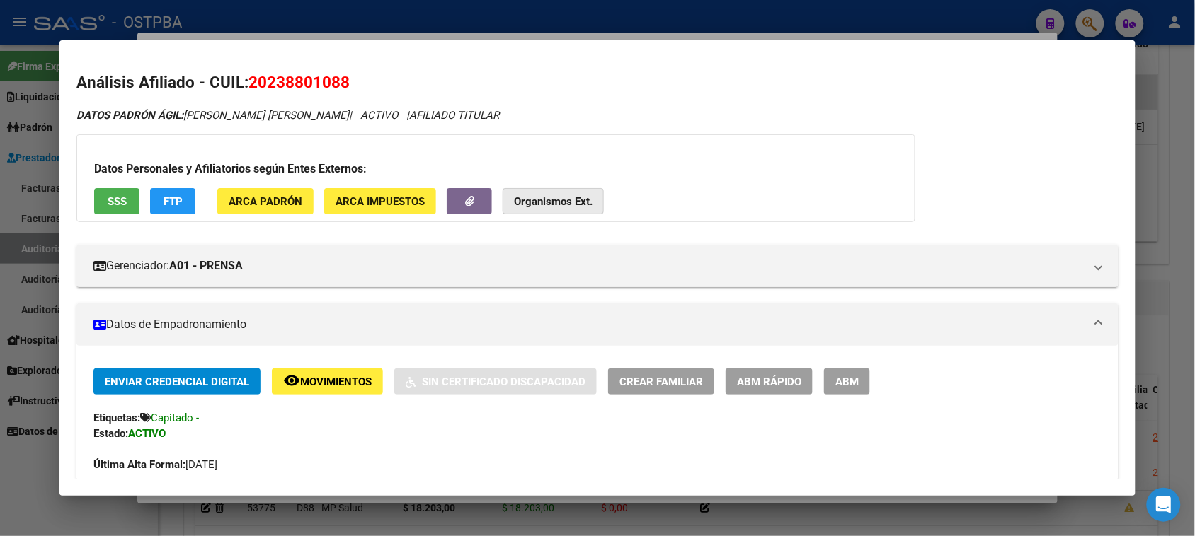
click at [571, 204] on strong "Organismos Ext." at bounding box center [553, 201] width 79 height 13
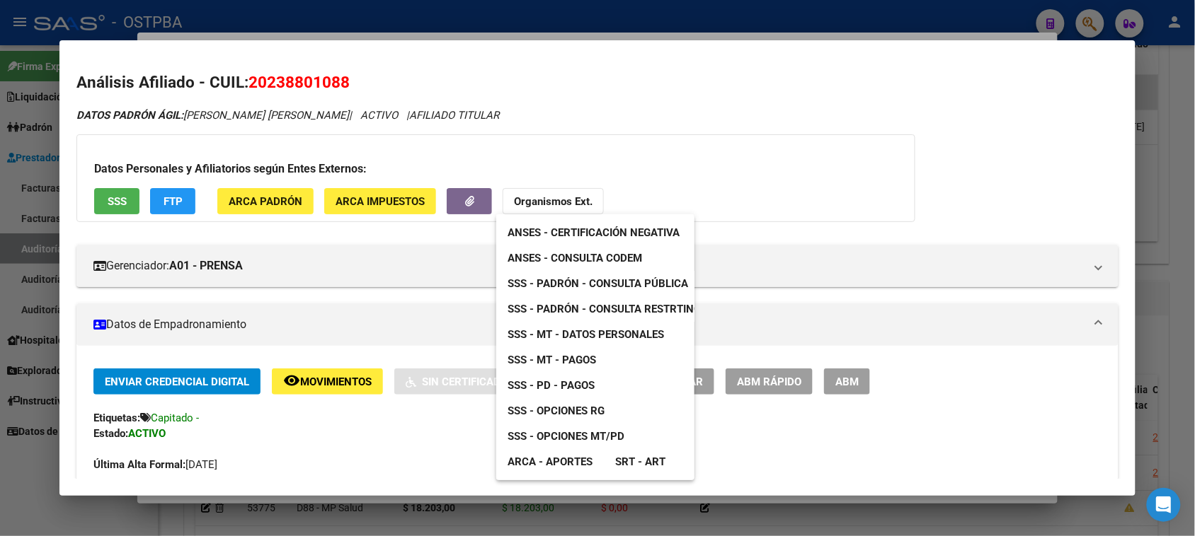
click at [584, 252] on span "ANSES - Consulta CODEM" at bounding box center [574, 258] width 134 height 13
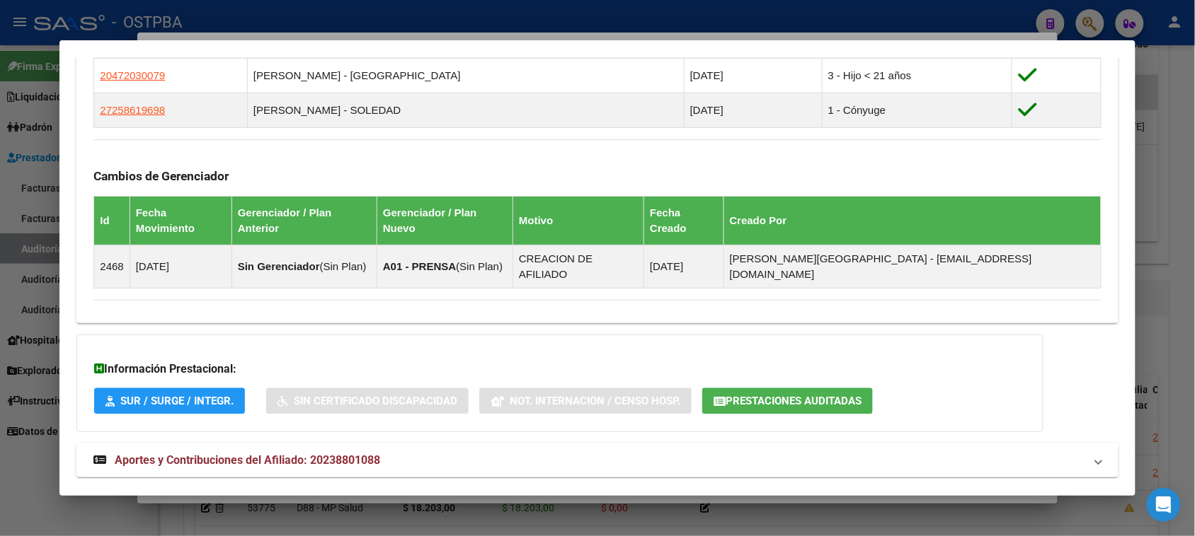
scroll to position [846, 0]
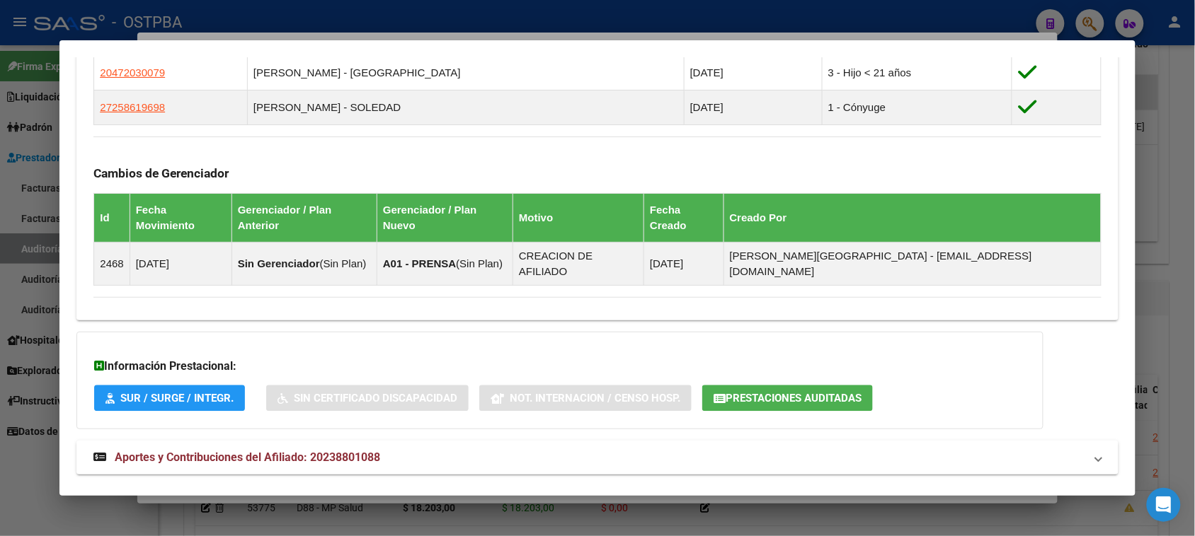
drag, startPoint x: 4, startPoint y: 476, endPoint x: 84, endPoint y: 436, distance: 89.2
click at [4, 475] on div at bounding box center [597, 268] width 1195 height 536
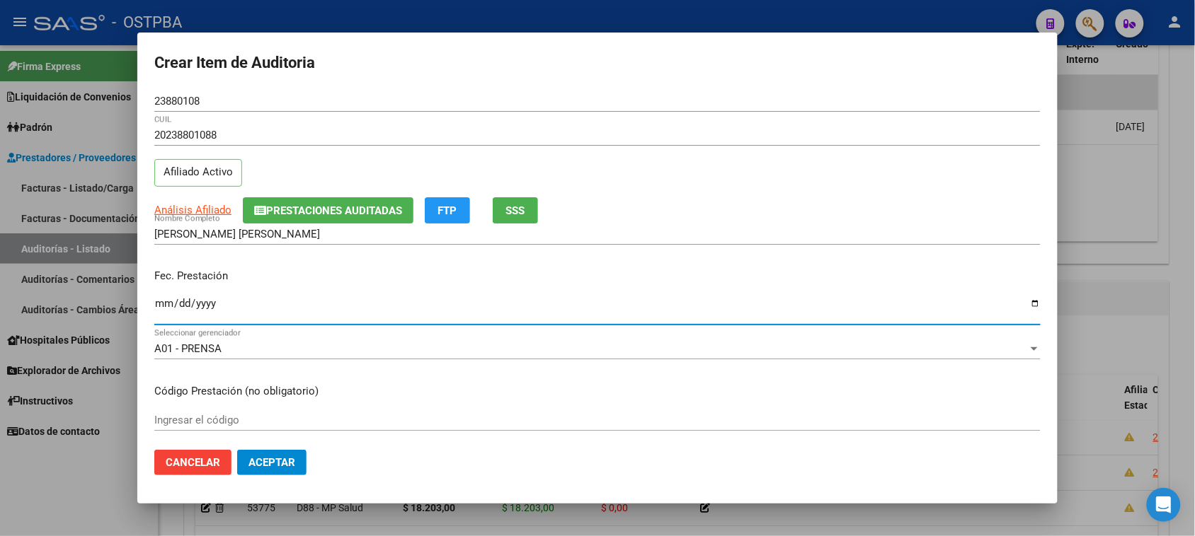
drag, startPoint x: 161, startPoint y: 305, endPoint x: 678, endPoint y: 265, distance: 518.1
click at [163, 305] on input "Ingresar la fecha" at bounding box center [597, 309] width 886 height 23
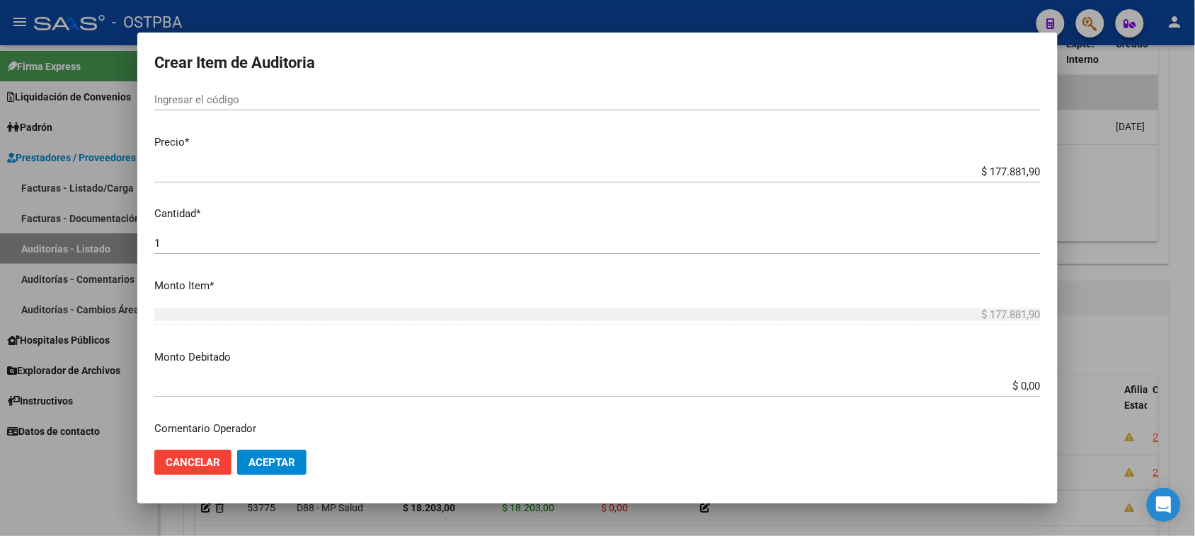
scroll to position [265, 0]
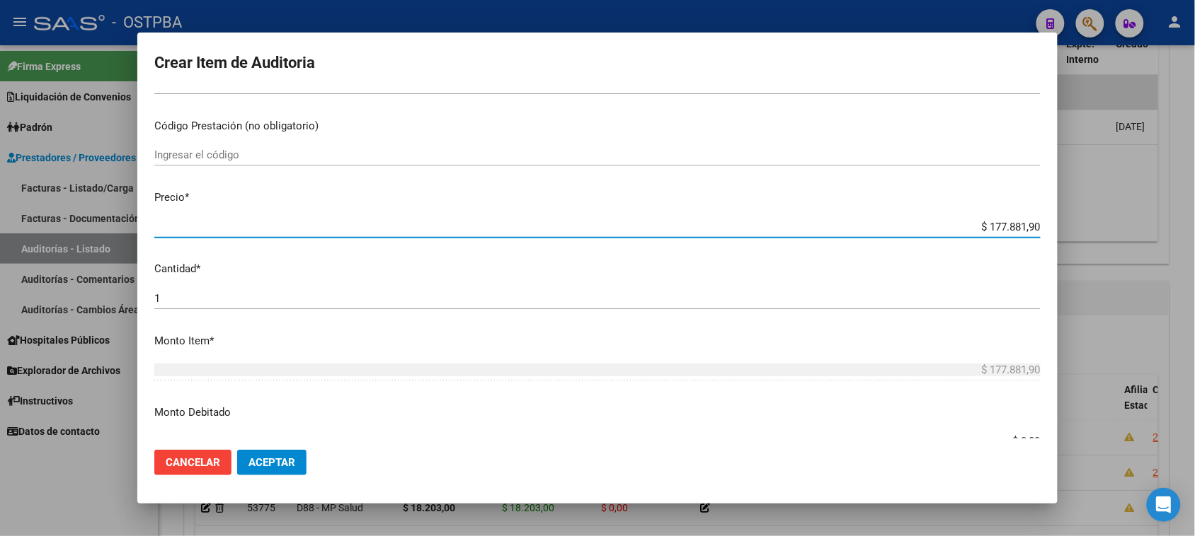
click at [1027, 227] on input "$ 177.881,90" at bounding box center [597, 227] width 886 height 13
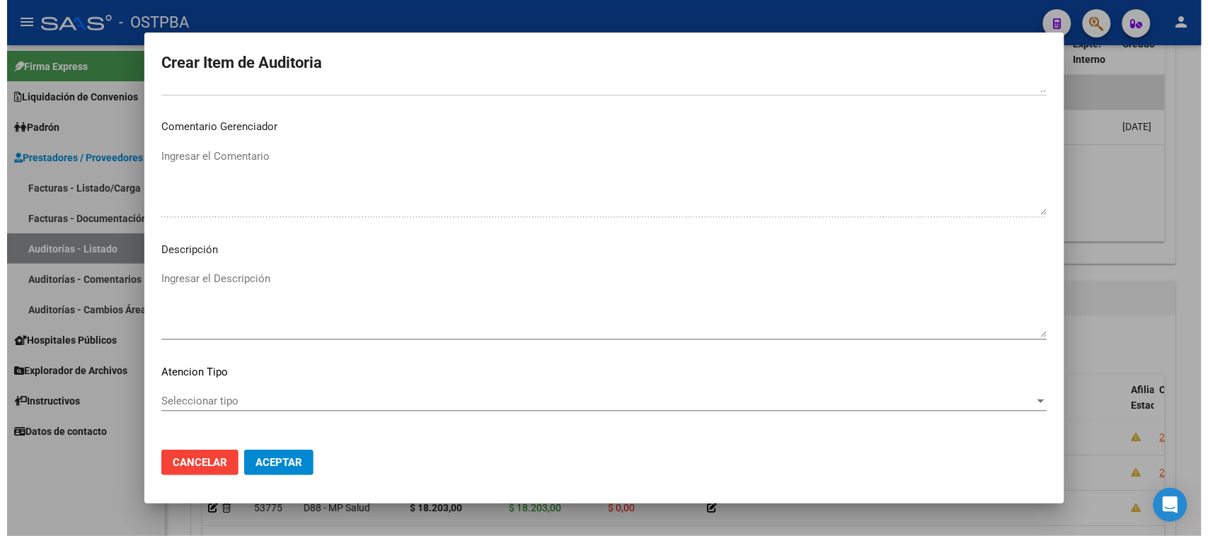
scroll to position [802, 0]
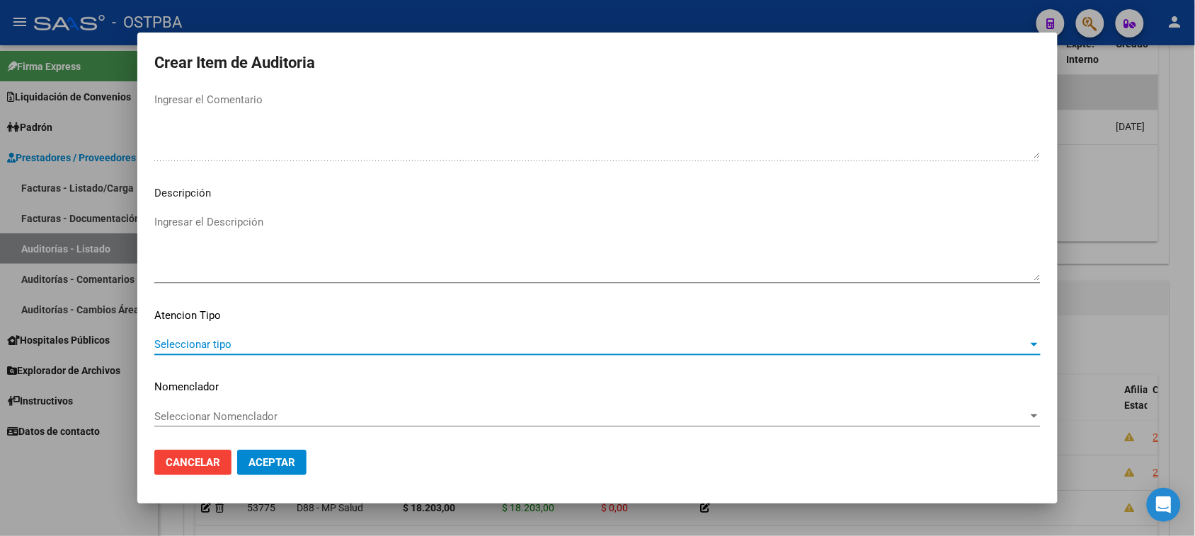
click at [255, 347] on span "Seleccionar tipo" at bounding box center [590, 344] width 873 height 13
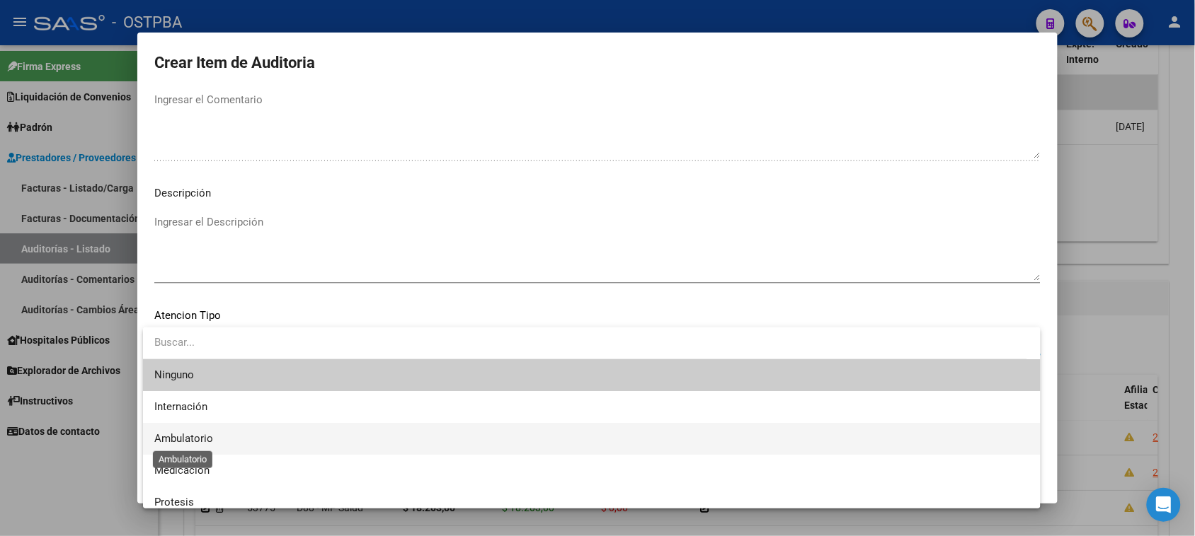
click at [170, 439] on span "Ambulatorio" at bounding box center [183, 438] width 59 height 13
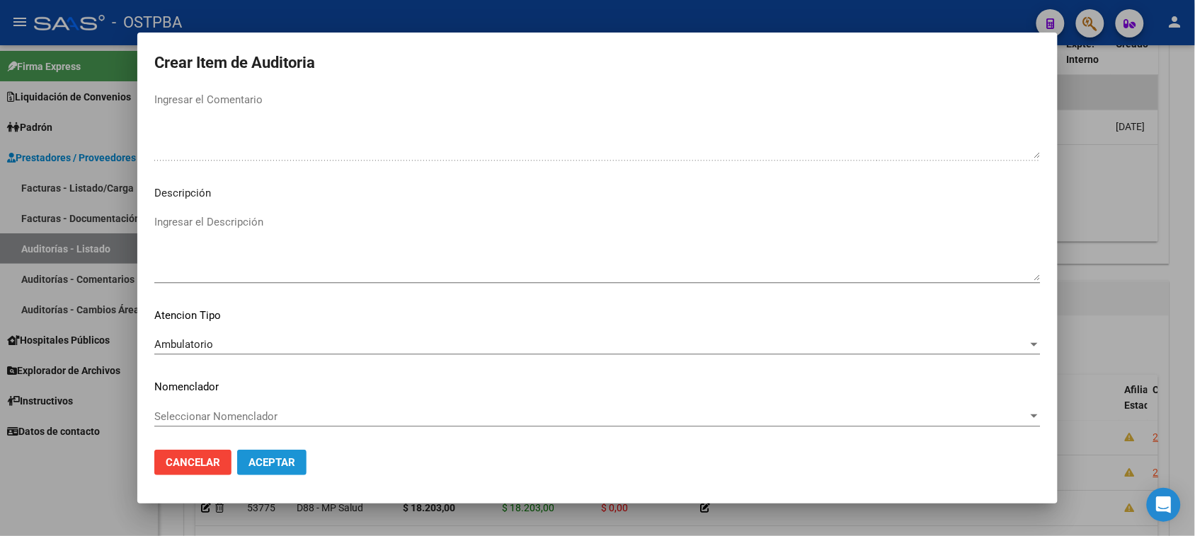
click at [249, 456] on span "Aceptar" at bounding box center [271, 462] width 47 height 13
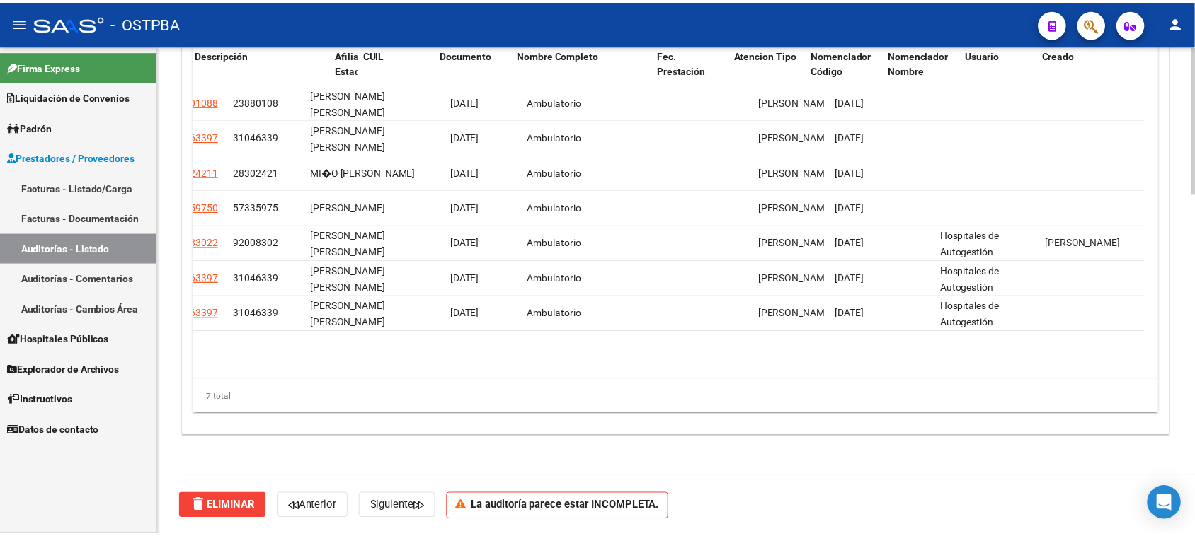
scroll to position [0, 0]
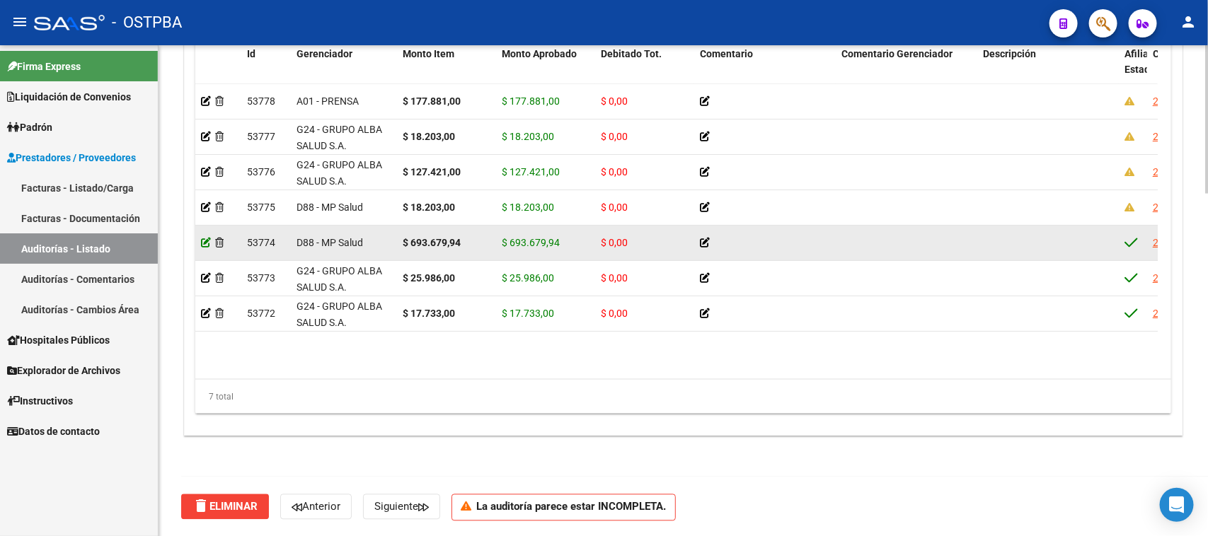
click at [204, 242] on icon at bounding box center [206, 243] width 10 height 10
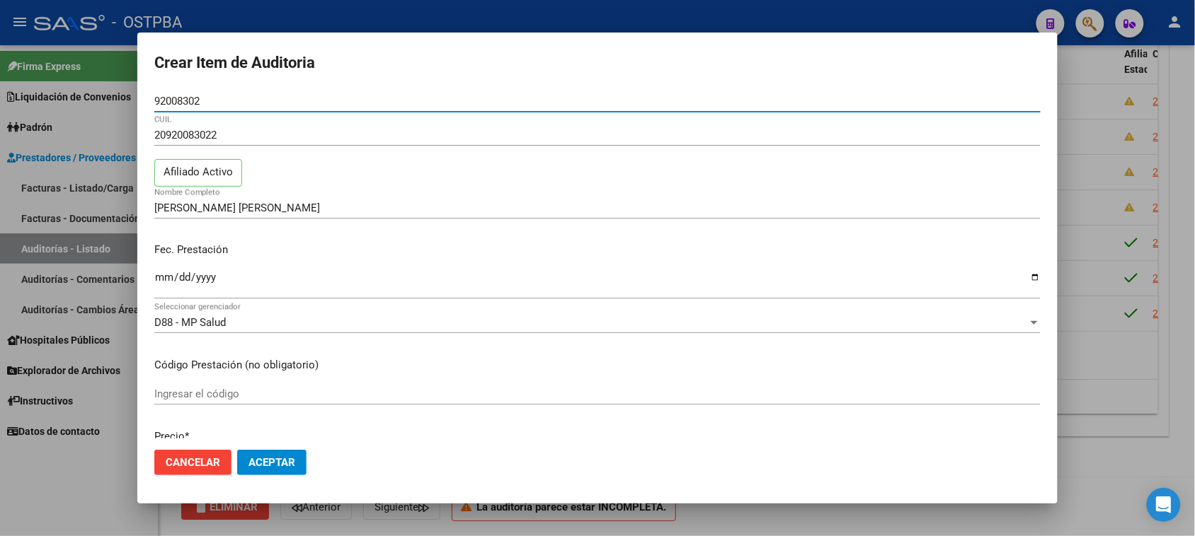
click at [93, 481] on div at bounding box center [597, 268] width 1195 height 536
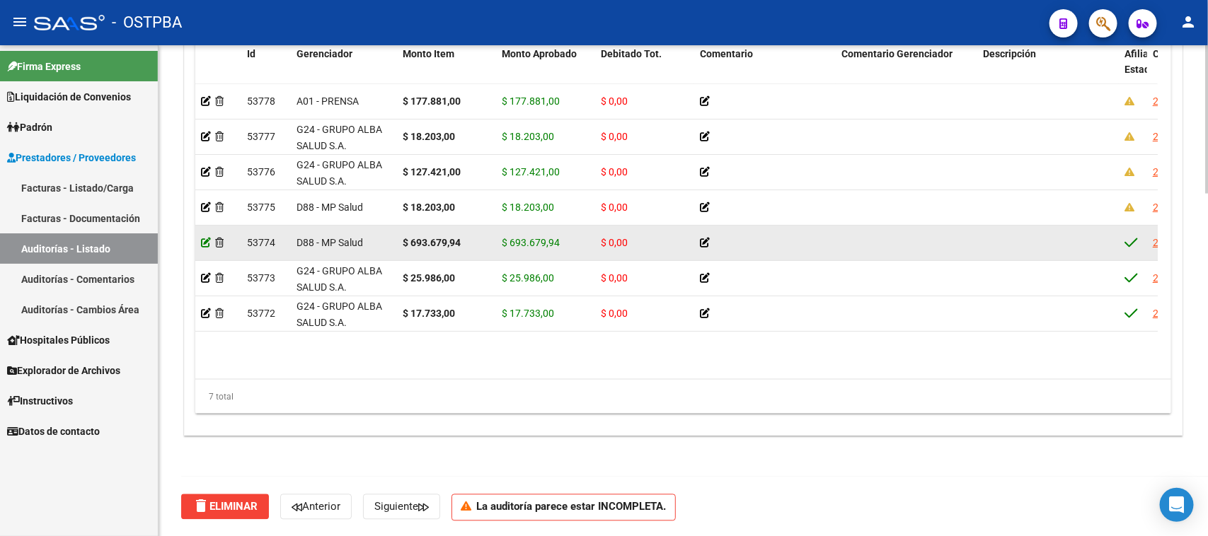
click at [205, 242] on icon at bounding box center [206, 243] width 10 height 10
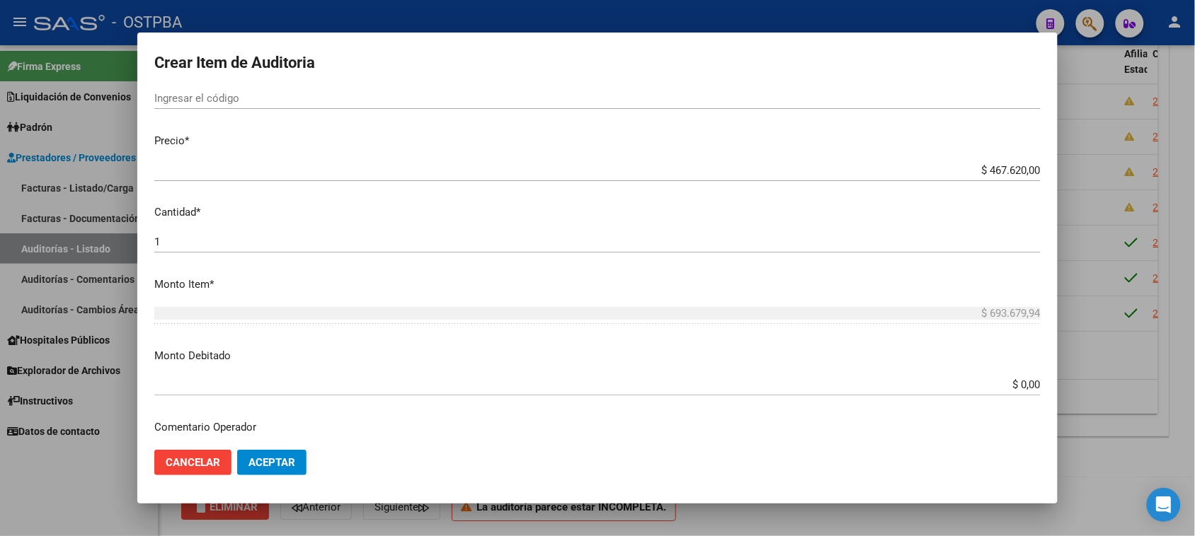
scroll to position [265, 0]
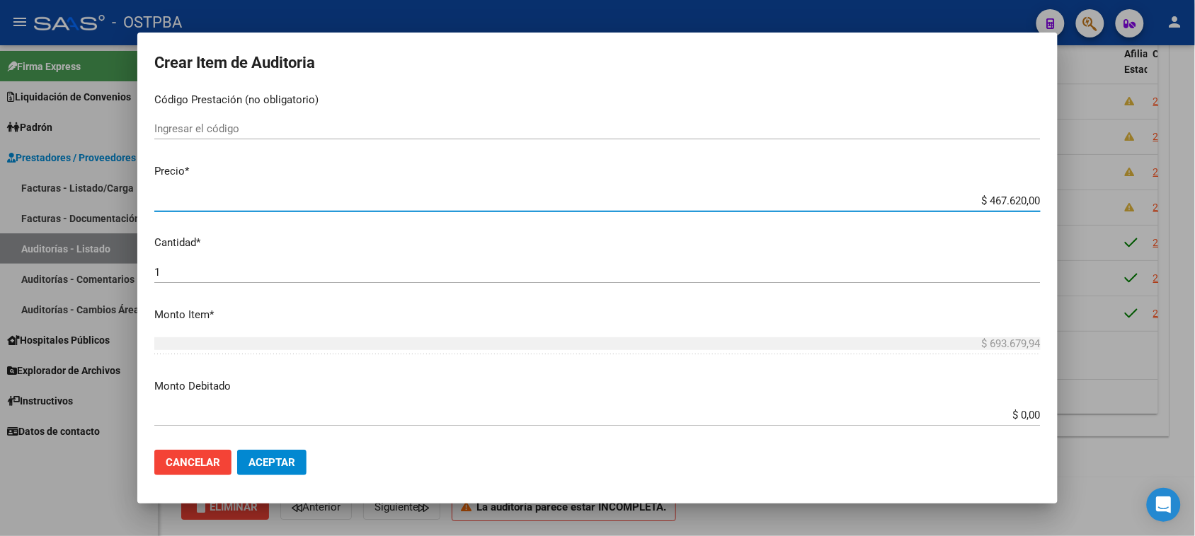
drag, startPoint x: 979, startPoint y: 204, endPoint x: 1095, endPoint y: 204, distance: 116.1
click at [1095, 204] on div "Crear Item de Auditoria 92008302 Nro Documento 20920083022 CUIL Afiliado [PERSO…" at bounding box center [597, 268] width 1195 height 536
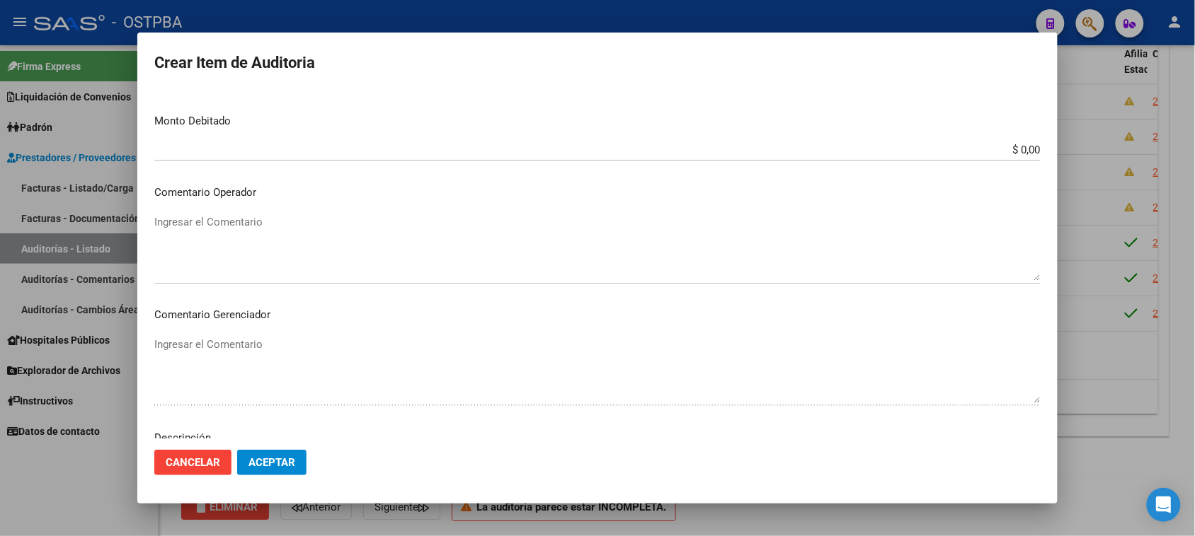
scroll to position [776, 0]
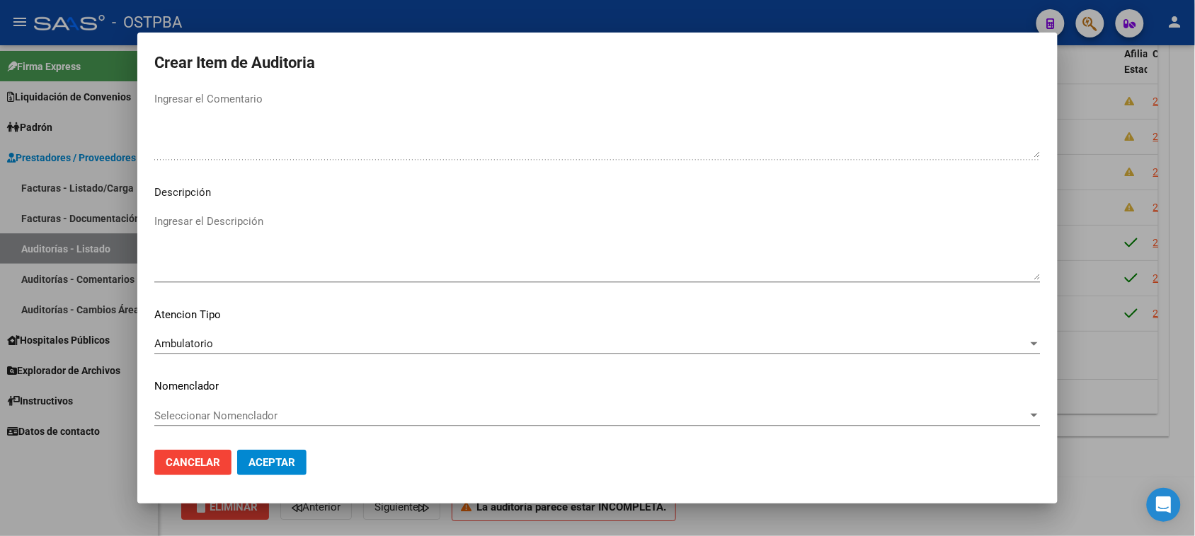
click at [260, 471] on button "Aceptar" at bounding box center [271, 462] width 69 height 25
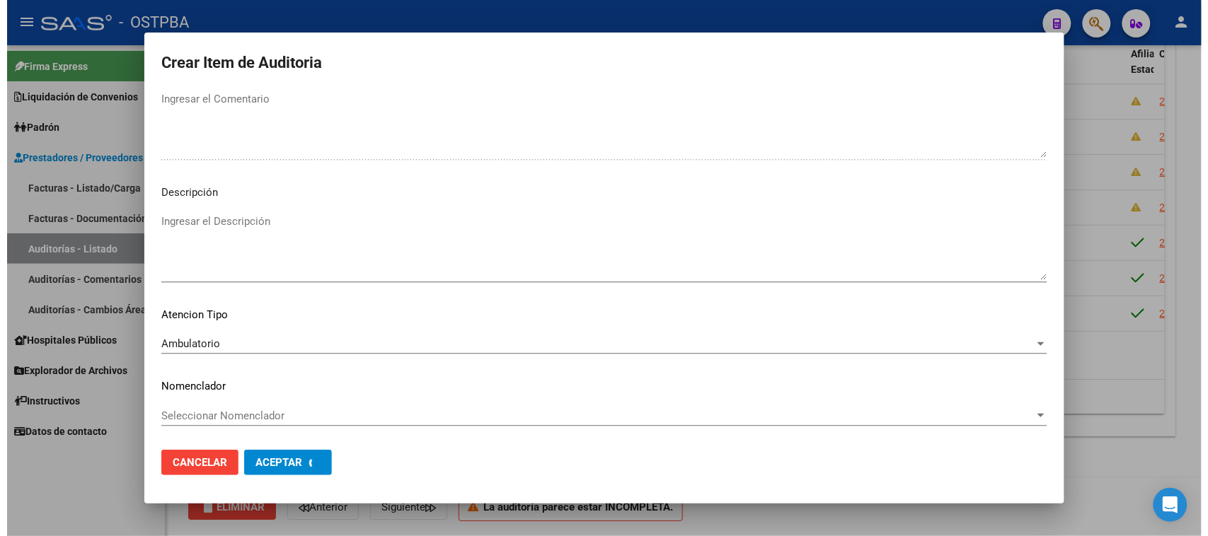
scroll to position [0, 0]
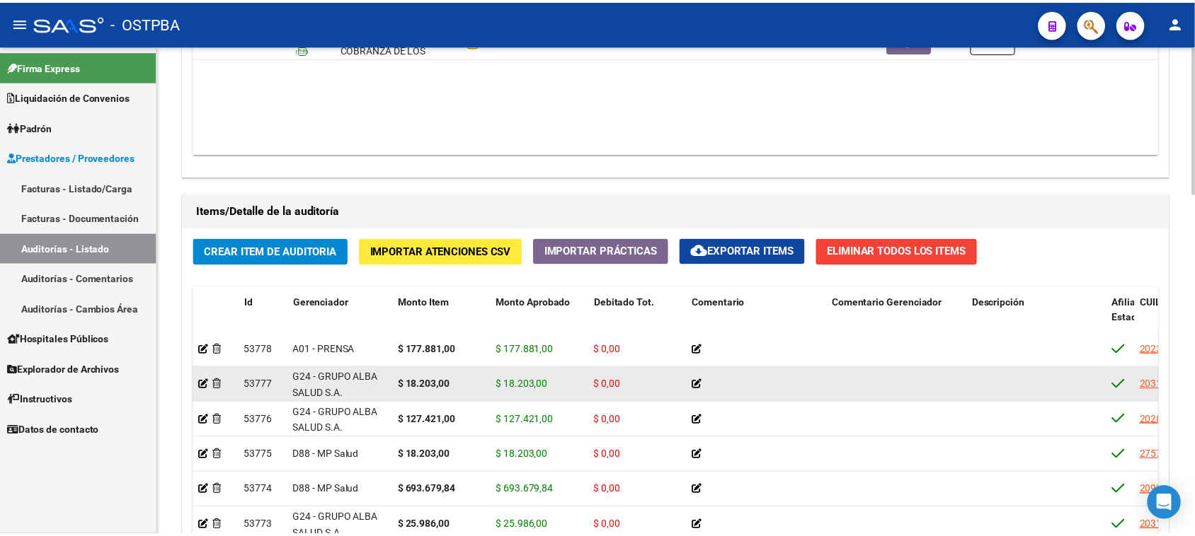
scroll to position [1, 0]
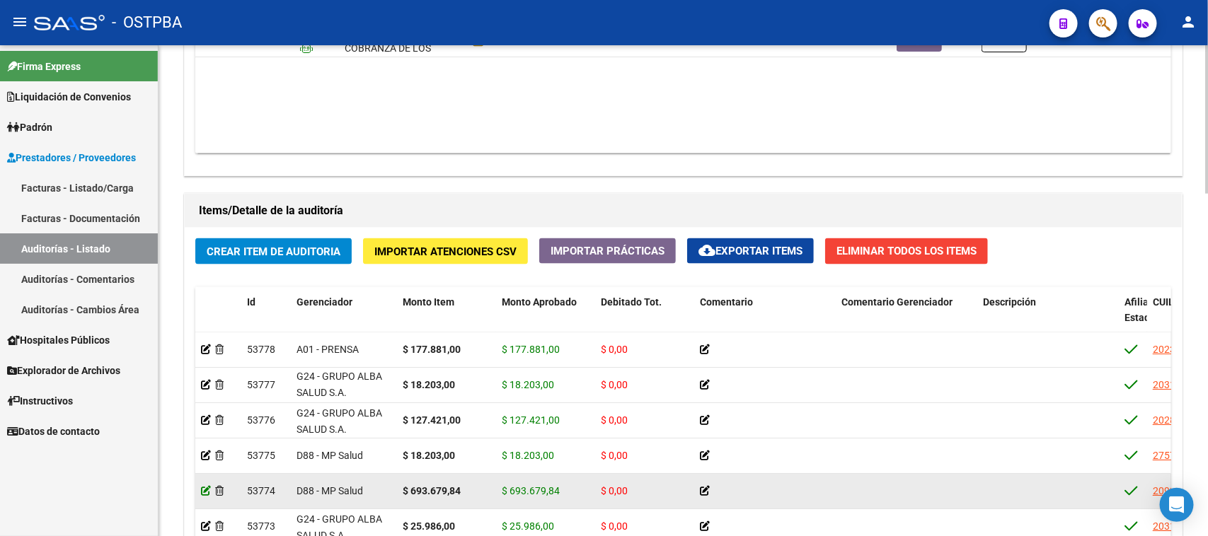
click at [207, 488] on icon at bounding box center [206, 491] width 10 height 10
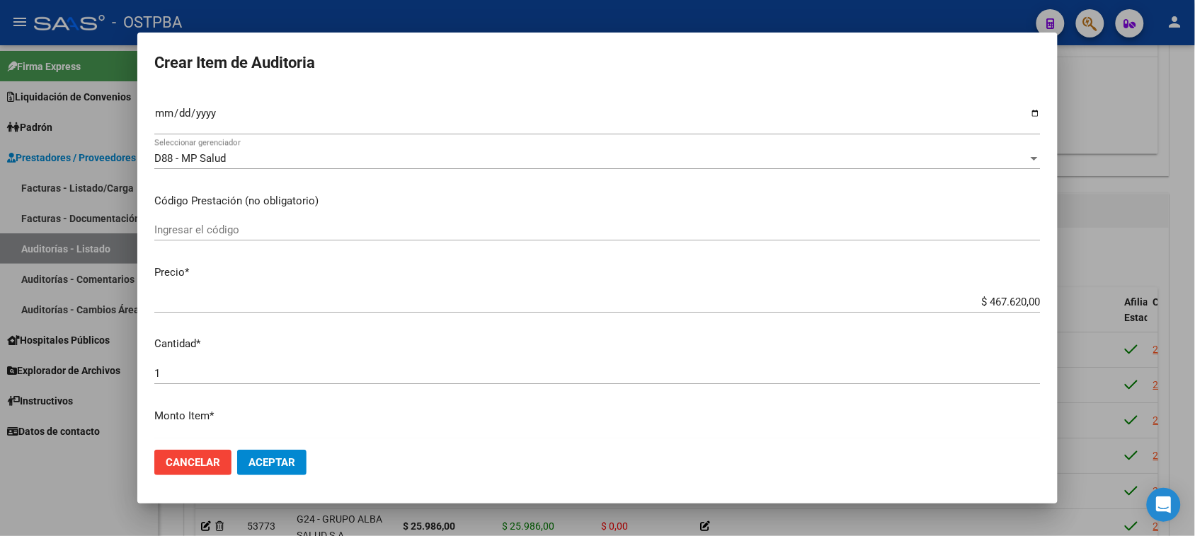
scroll to position [177, 0]
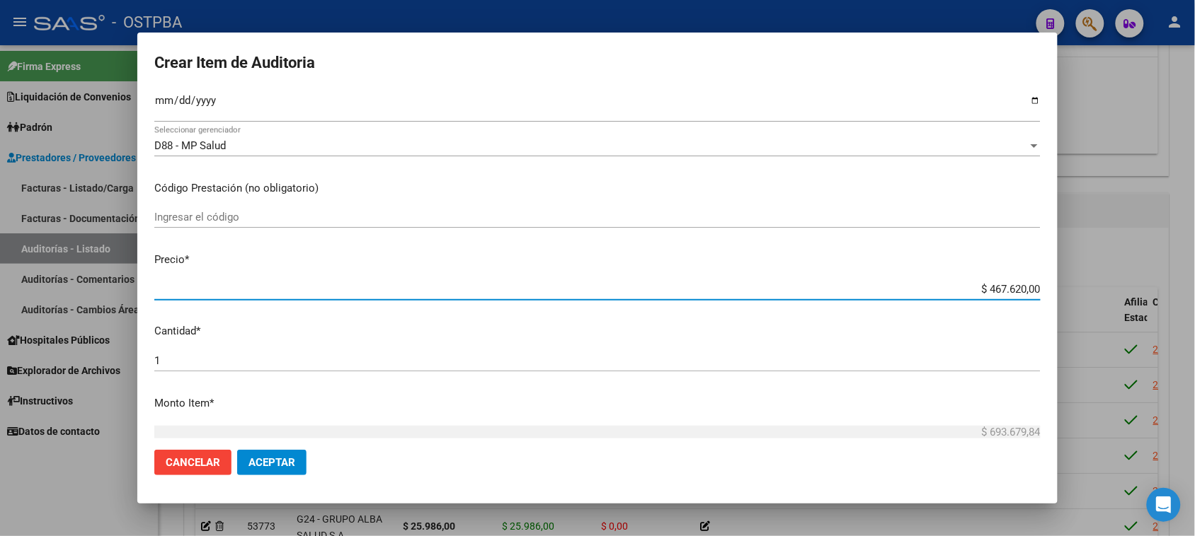
drag, startPoint x: 974, startPoint y: 287, endPoint x: 1207, endPoint y: 287, distance: 233.5
click at [1194, 287] on html "menu - OSTPBA person Firma Express Liquidación de Convenios Gastos - Items Gast…" at bounding box center [597, 268] width 1195 height 536
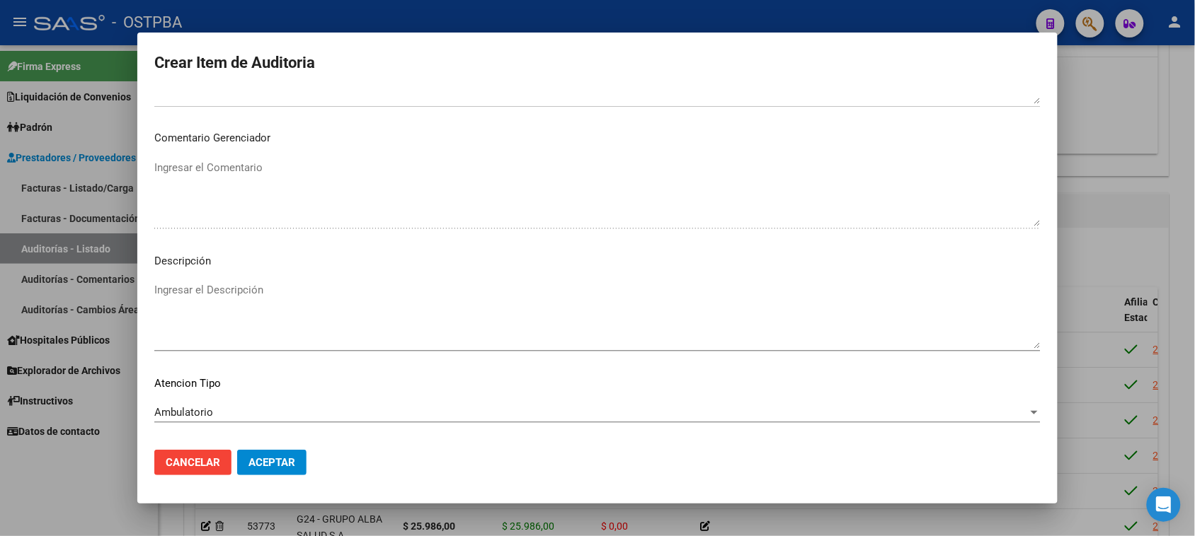
scroll to position [776, 0]
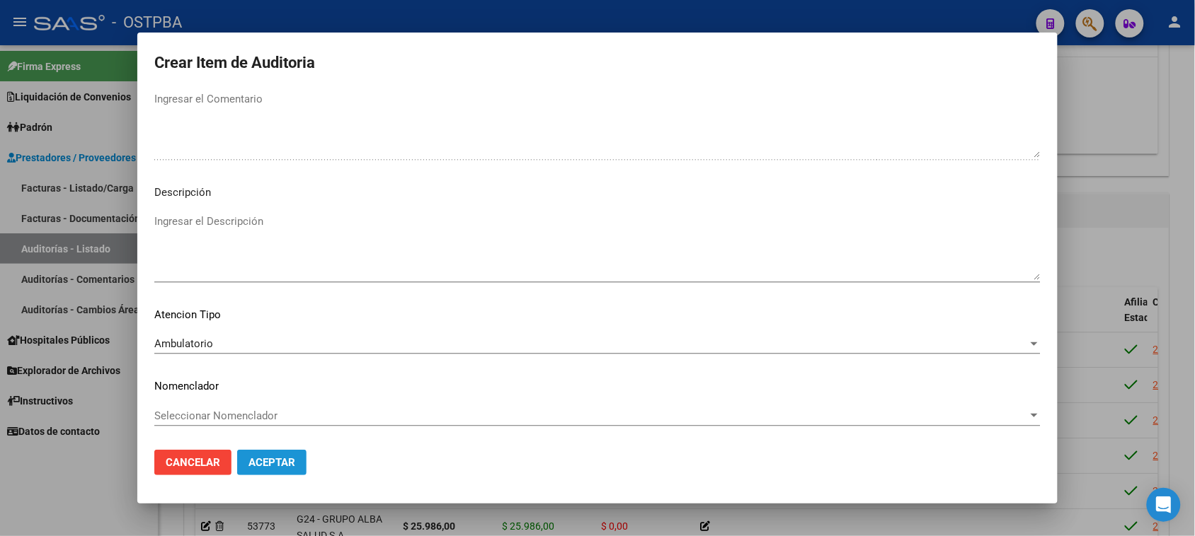
click at [267, 464] on span "Aceptar" at bounding box center [271, 462] width 47 height 13
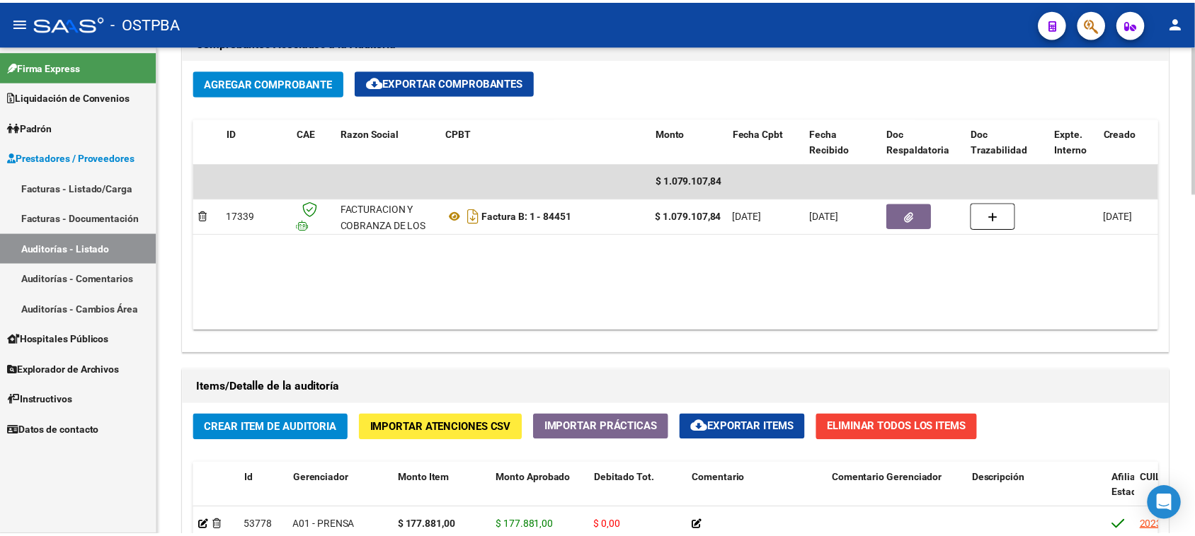
scroll to position [1133, 0]
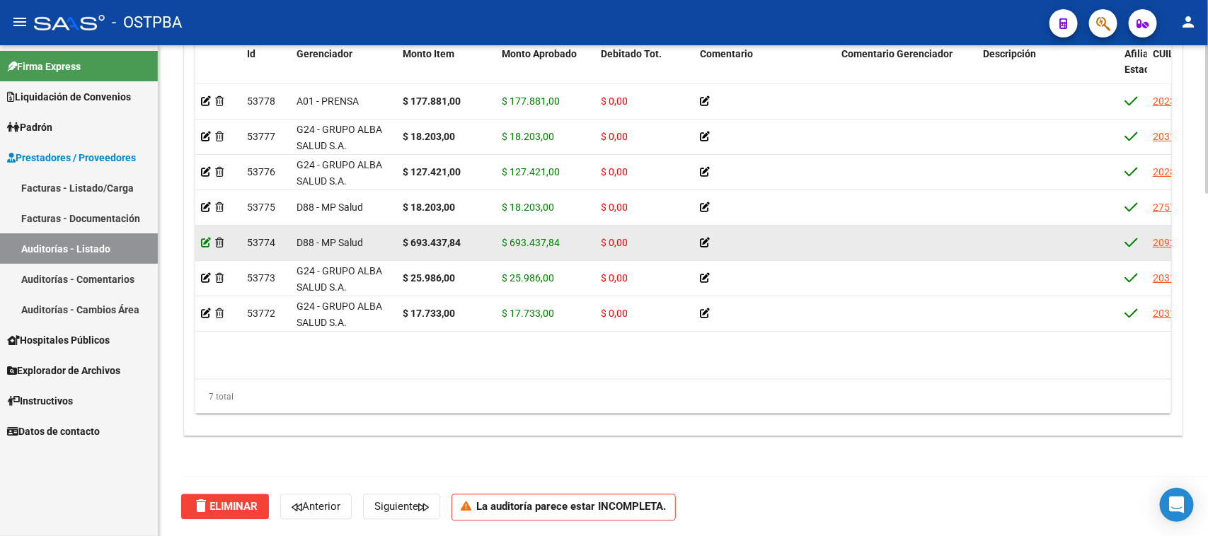
click at [203, 241] on icon at bounding box center [206, 243] width 10 height 10
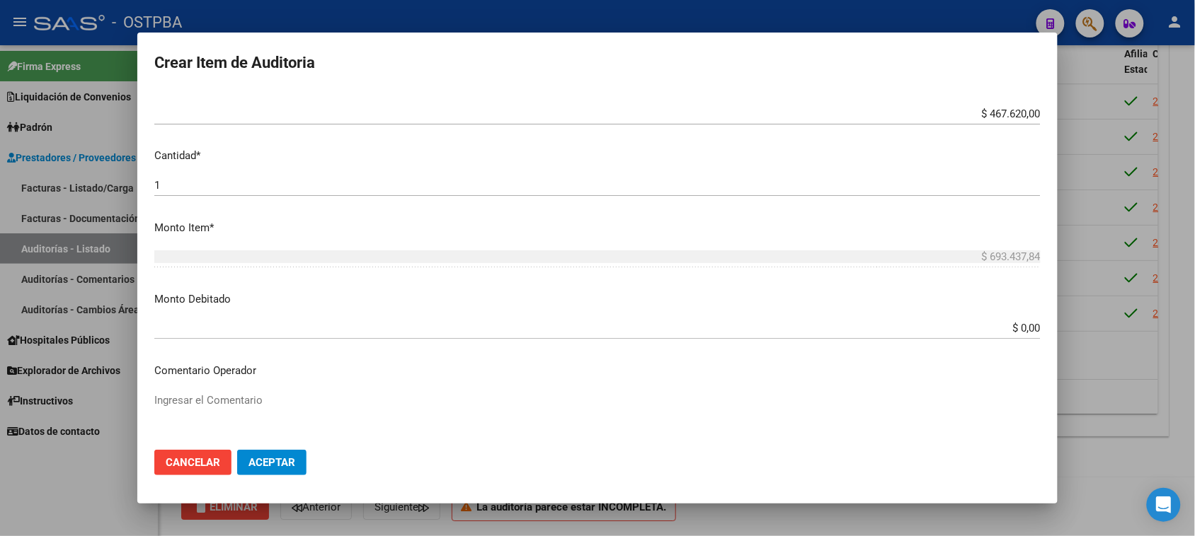
scroll to position [354, 0]
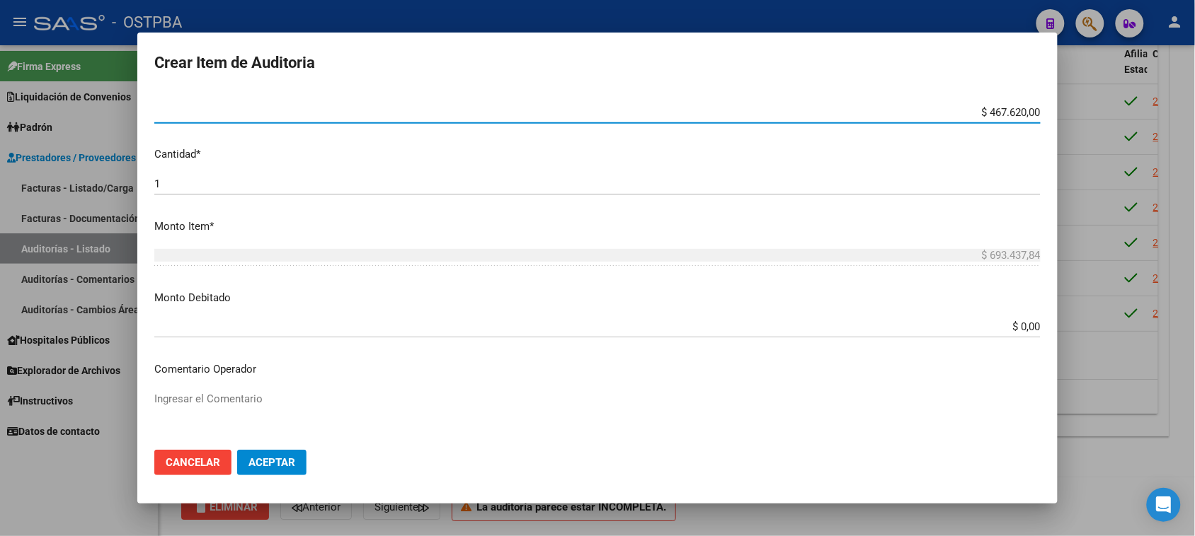
drag, startPoint x: 977, startPoint y: 114, endPoint x: 1151, endPoint y: 115, distance: 173.4
click at [1151, 115] on div "Crear Item de Auditoria 92008302 Nro Documento 20920083022 CUIL Afiliado [PERSO…" at bounding box center [597, 268] width 1195 height 536
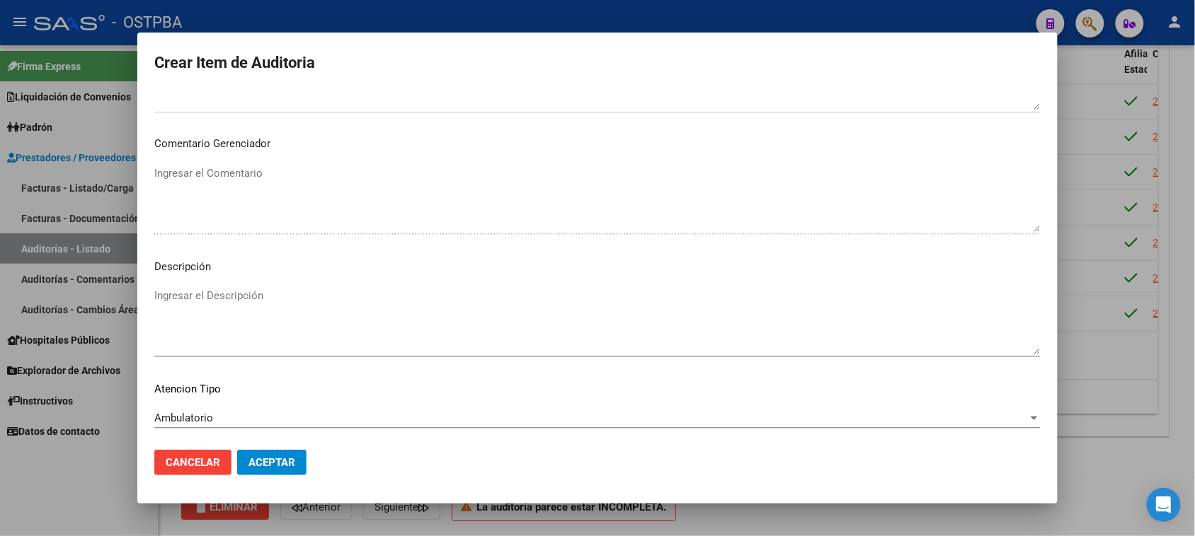
scroll to position [708, 0]
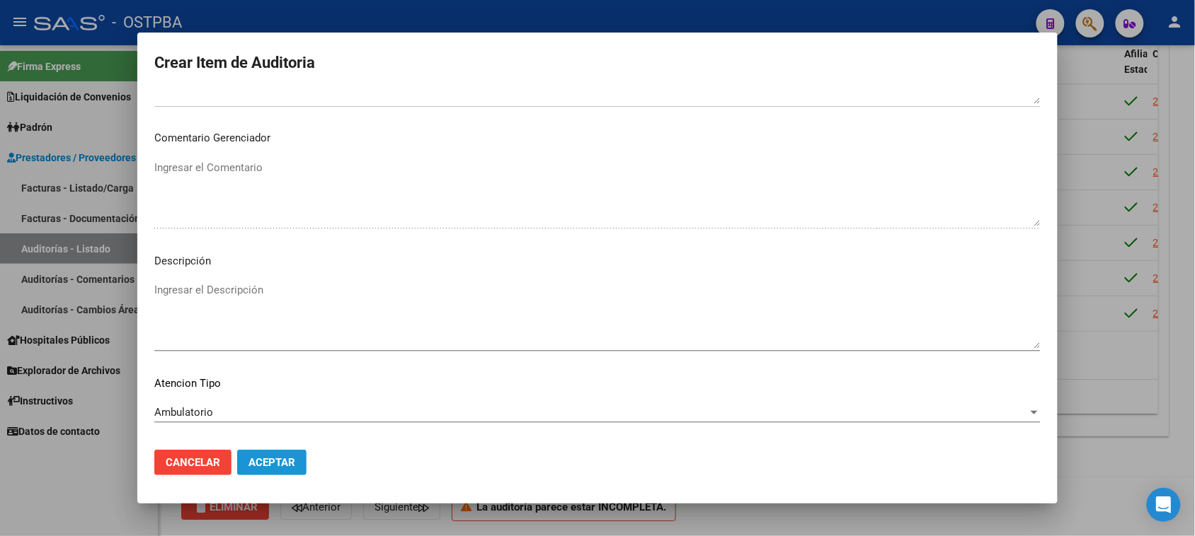
click at [289, 464] on span "Aceptar" at bounding box center [271, 462] width 47 height 13
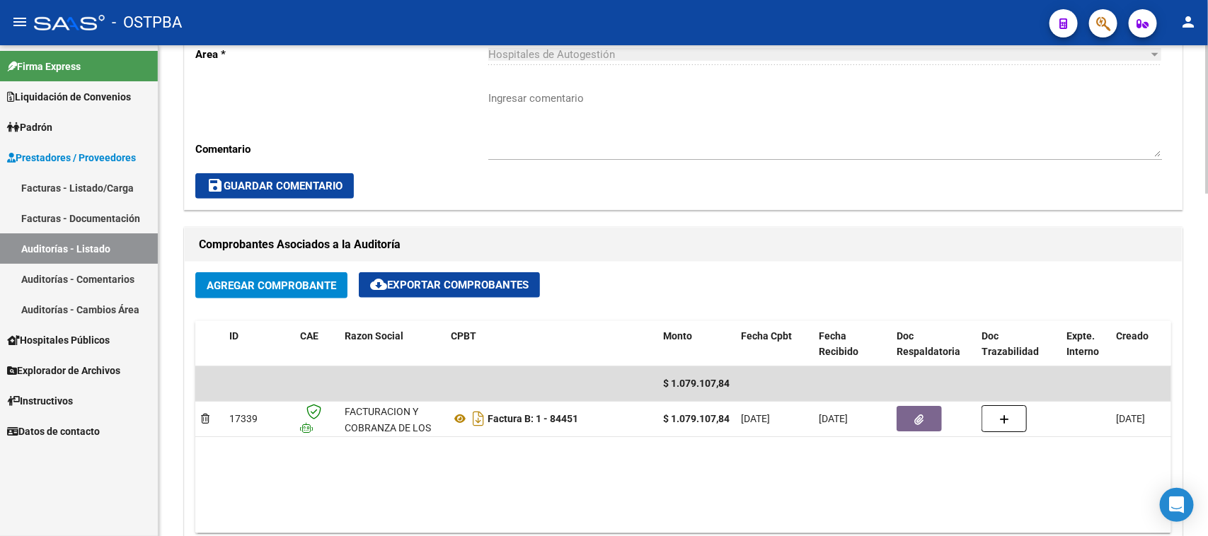
scroll to position [531, 0]
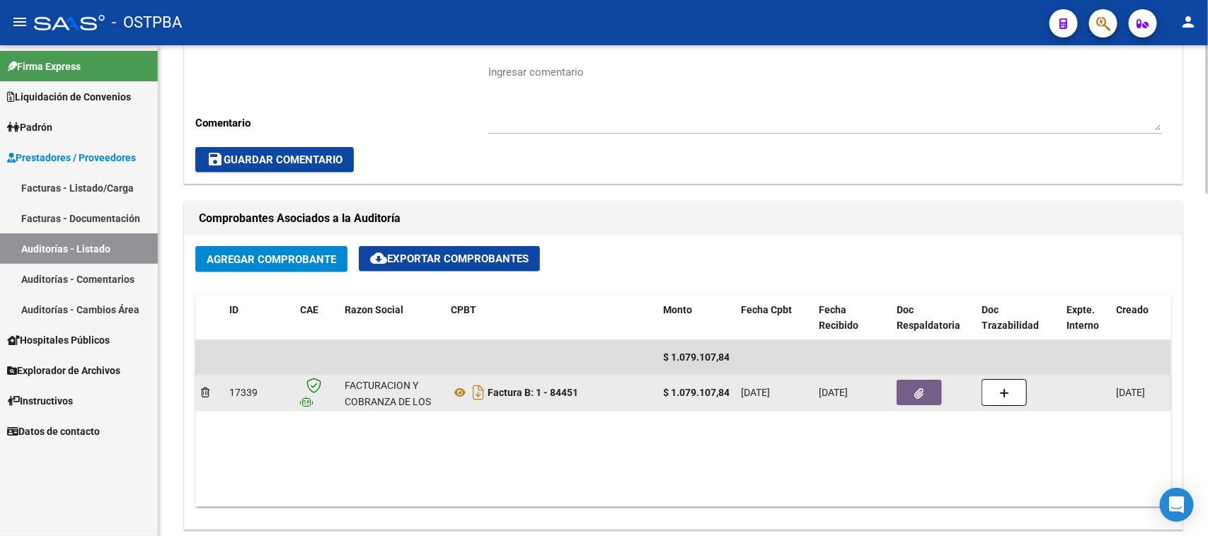
click at [931, 393] on button "button" at bounding box center [919, 392] width 45 height 25
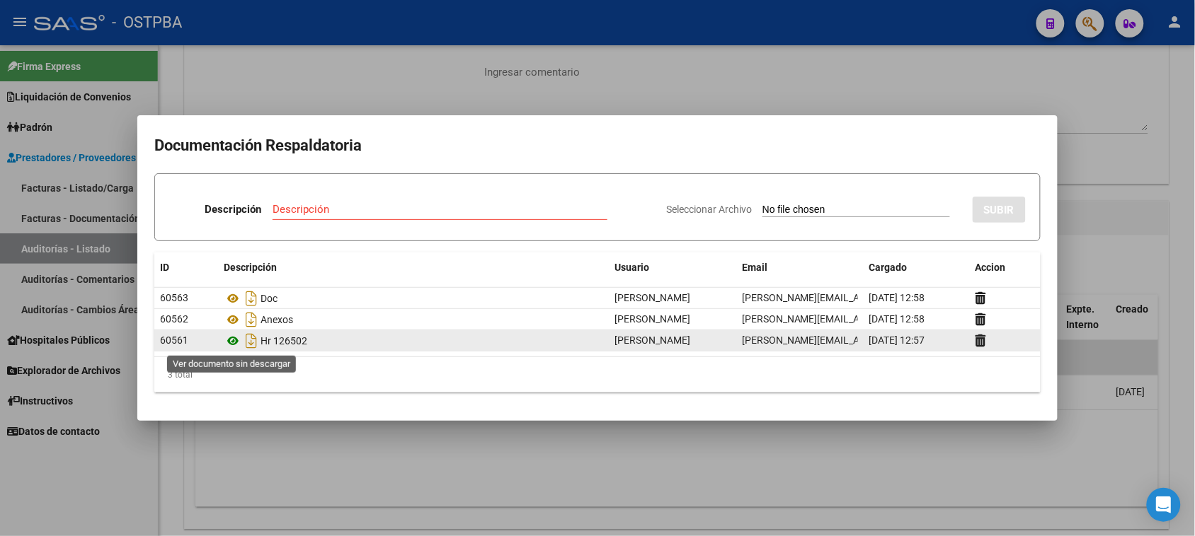
click at [231, 341] on icon at bounding box center [233, 341] width 18 height 17
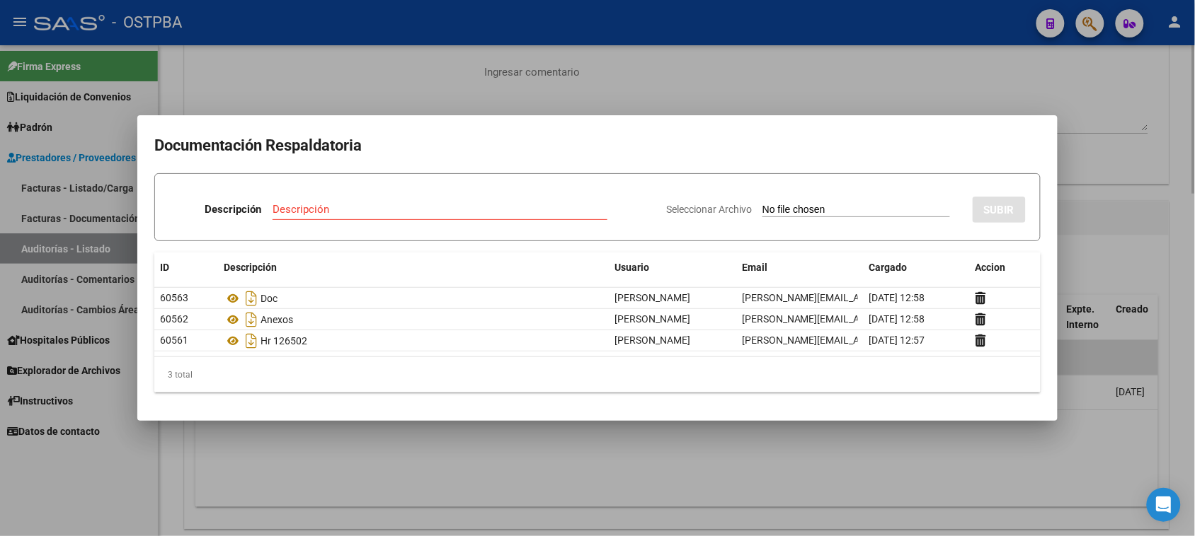
drag, startPoint x: 236, startPoint y: 461, endPoint x: 242, endPoint y: 456, distance: 8.1
click at [236, 460] on div at bounding box center [597, 268] width 1195 height 536
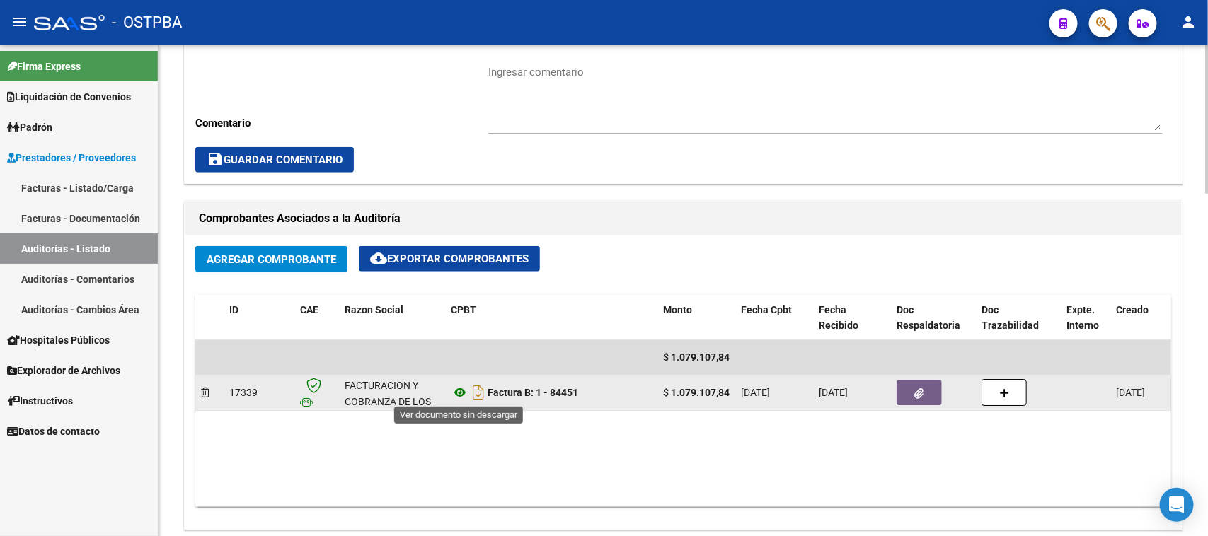
click at [459, 391] on icon at bounding box center [460, 392] width 18 height 17
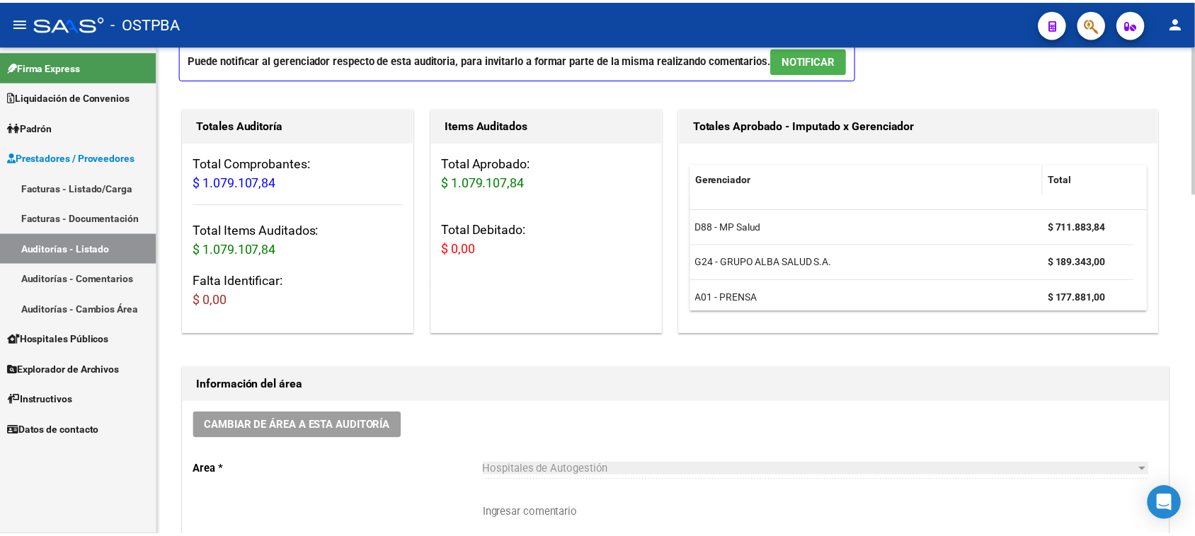
scroll to position [0, 0]
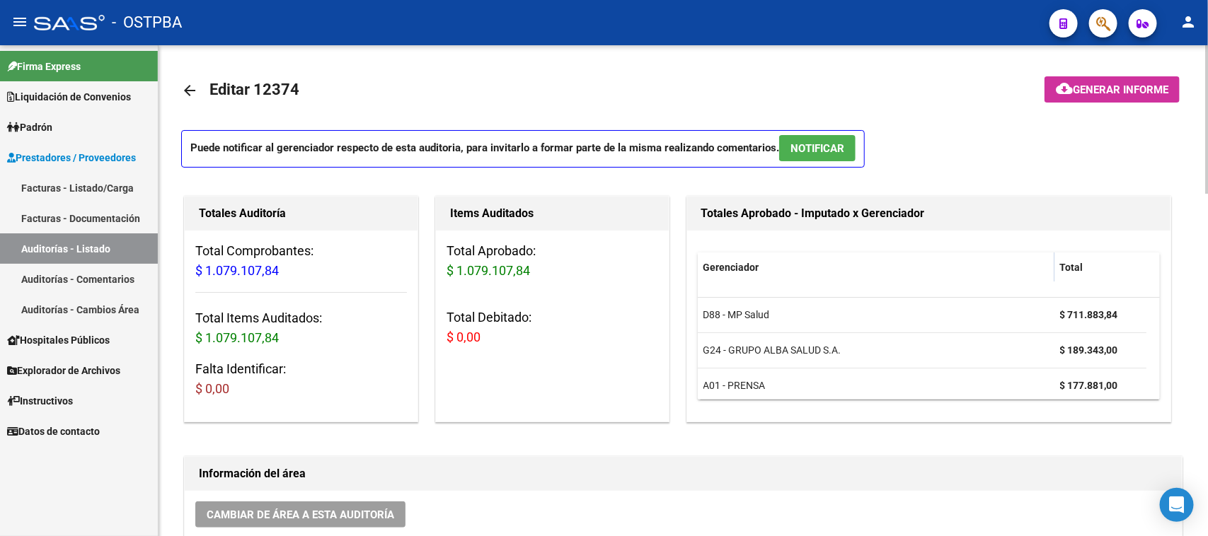
click at [1067, 89] on mat-icon "cloud_download" at bounding box center [1064, 88] width 17 height 17
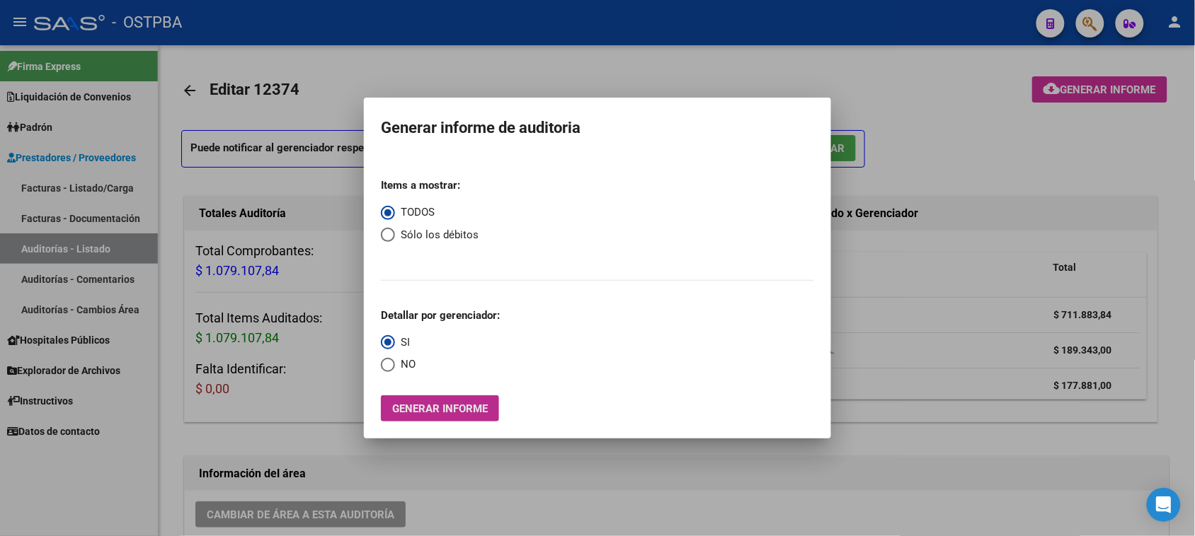
click at [452, 403] on span "Generar informe" at bounding box center [440, 409] width 96 height 13
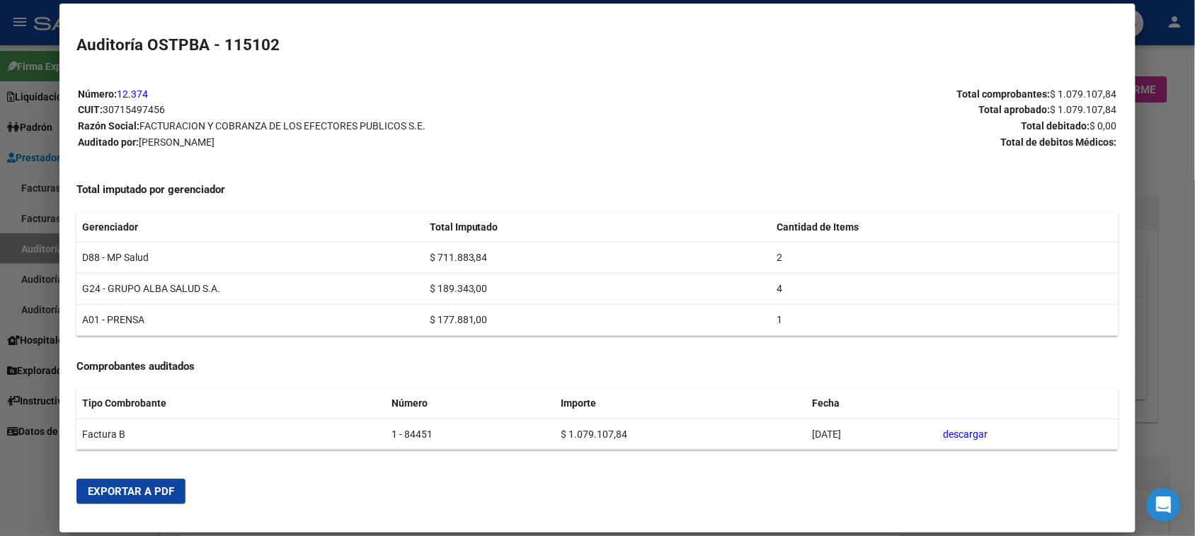
drag, startPoint x: 154, startPoint y: 492, endPoint x: 221, endPoint y: 439, distance: 85.7
click at [154, 490] on span "Exportar a PDF" at bounding box center [131, 491] width 86 height 13
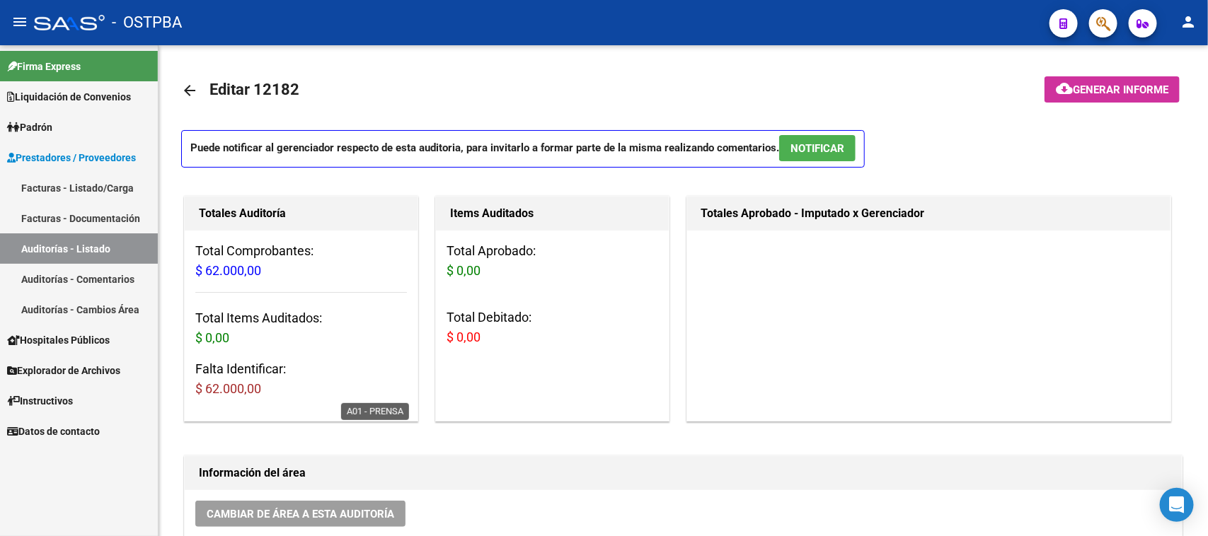
scroll to position [531, 0]
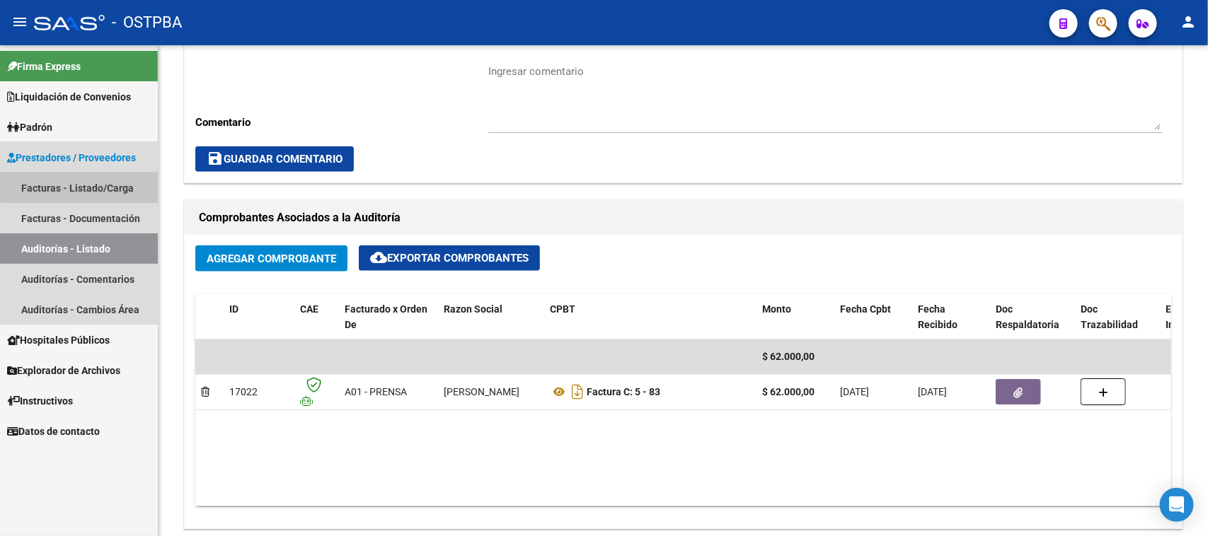
click at [96, 182] on link "Facturas - Listado/Carga" at bounding box center [79, 188] width 158 height 30
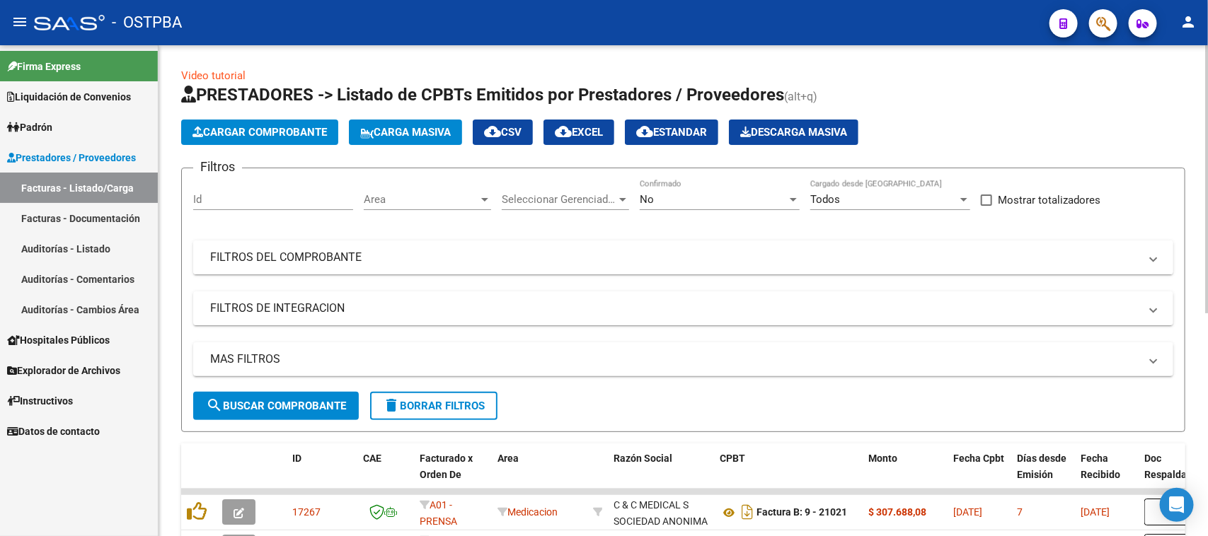
click at [366, 255] on mat-panel-title "FILTROS DEL COMPROBANTE" at bounding box center [674, 258] width 929 height 16
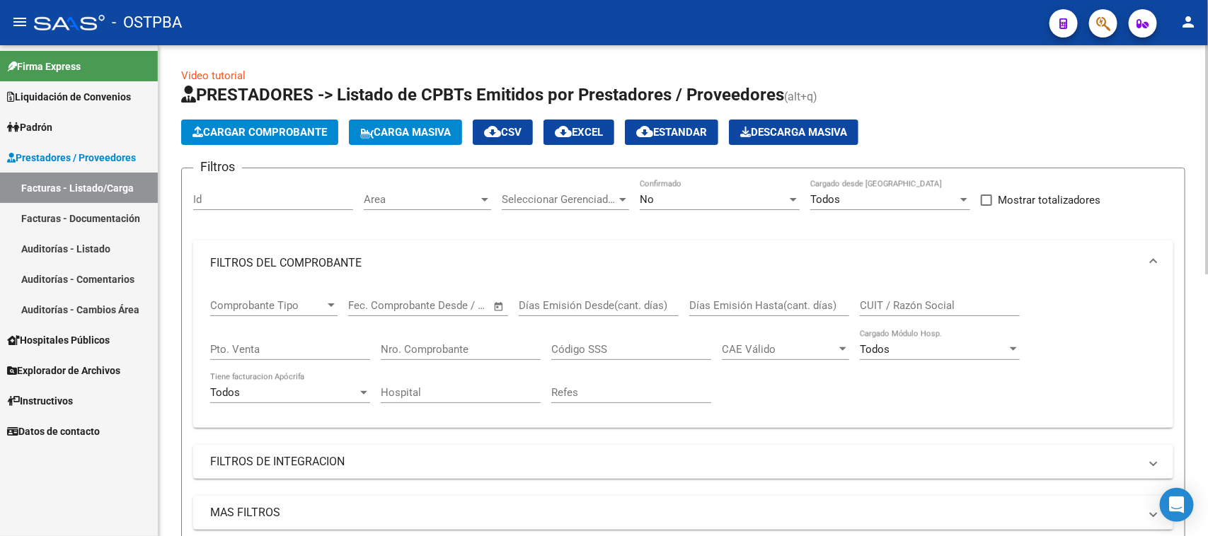
drag, startPoint x: 428, startPoint y: 352, endPoint x: 764, endPoint y: 388, distance: 338.1
click at [430, 352] on input "Nro. Comprobante" at bounding box center [461, 349] width 160 height 13
type input "397"
click at [766, 193] on div "No" at bounding box center [713, 199] width 147 height 13
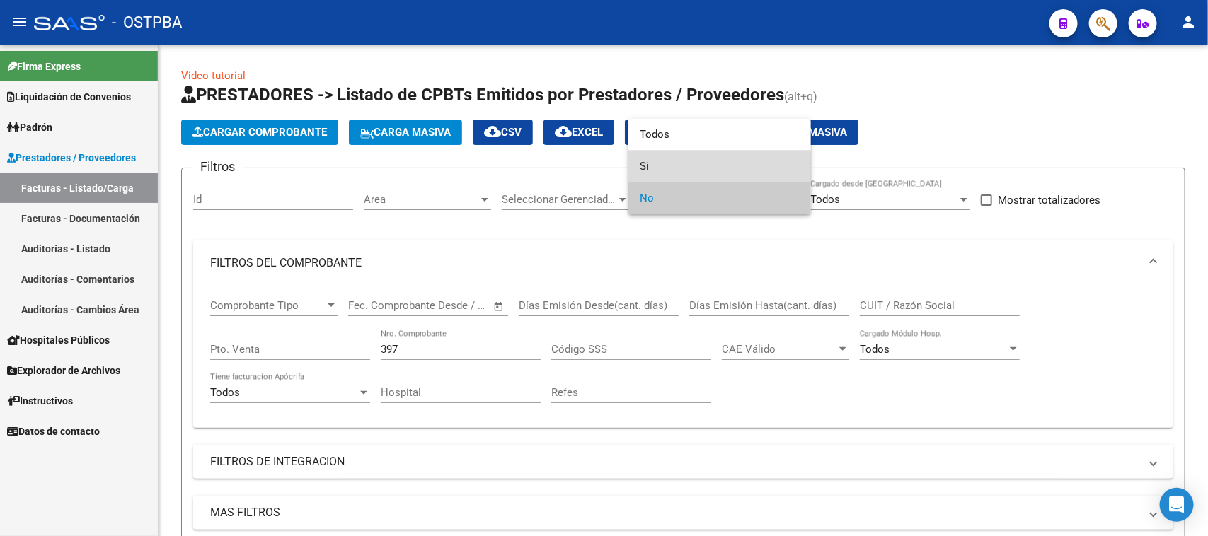
drag, startPoint x: 641, startPoint y: 168, endPoint x: 514, endPoint y: 241, distance: 146.5
click at [640, 168] on span "Si" at bounding box center [720, 167] width 160 height 32
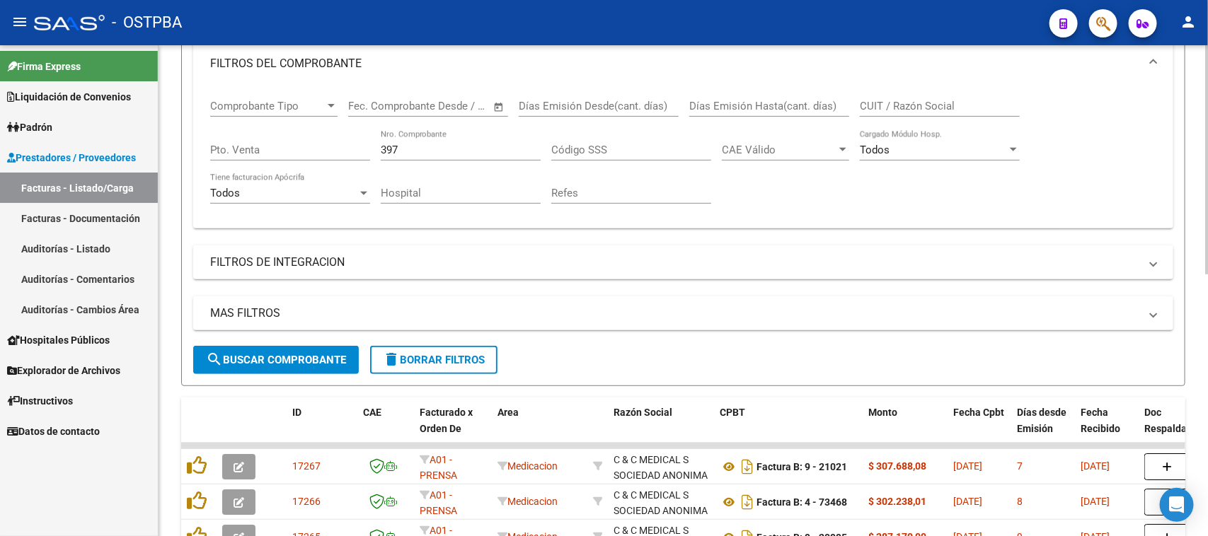
scroll to position [265, 0]
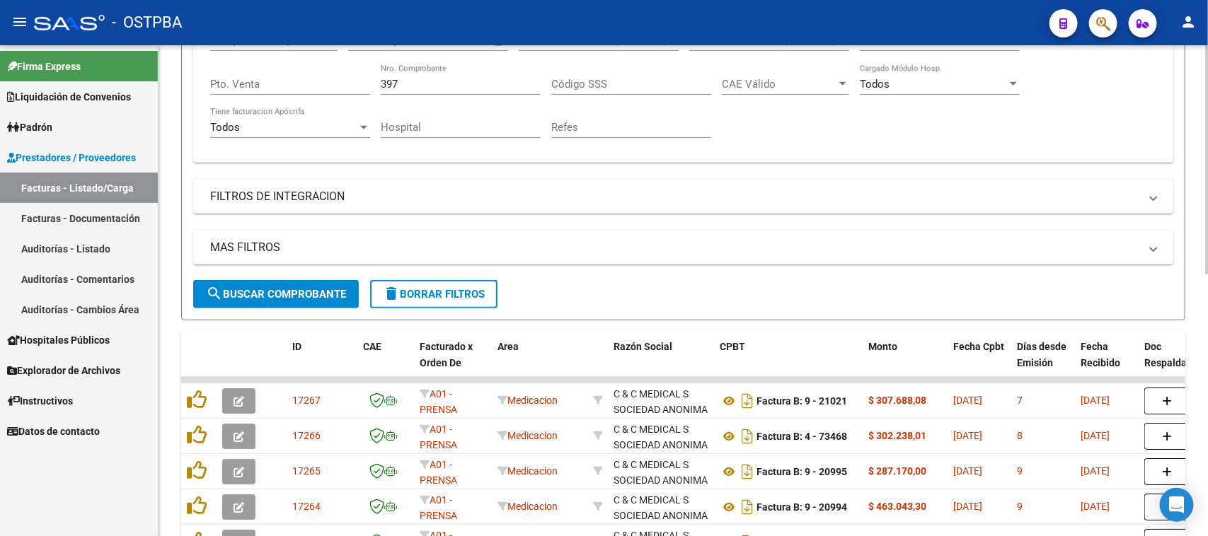
click at [319, 301] on button "search Buscar Comprobante" at bounding box center [276, 294] width 166 height 28
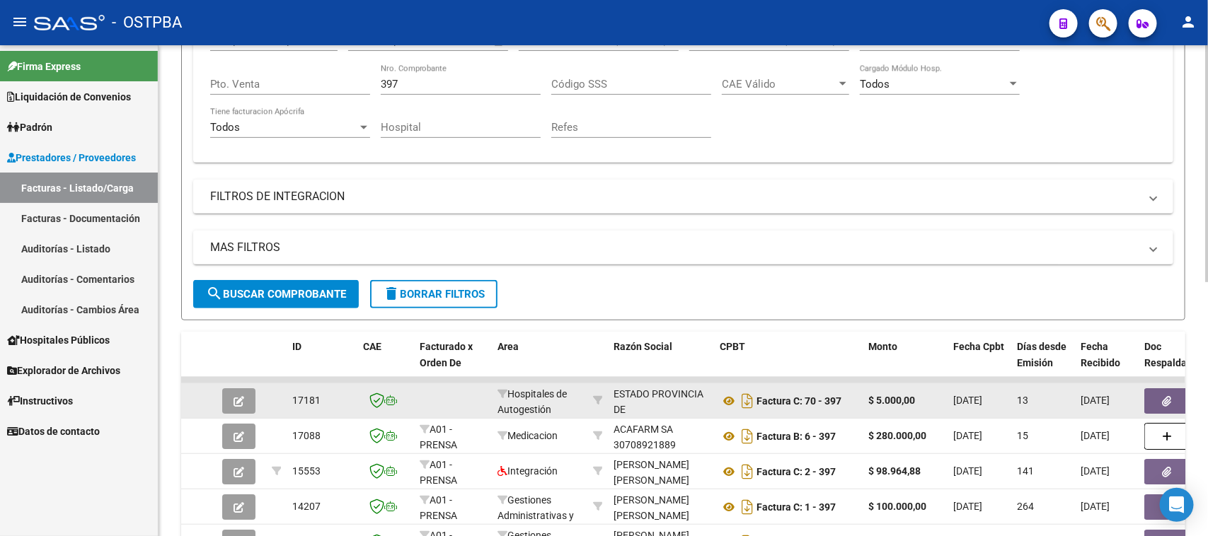
click at [1151, 397] on button "button" at bounding box center [1166, 401] width 45 height 25
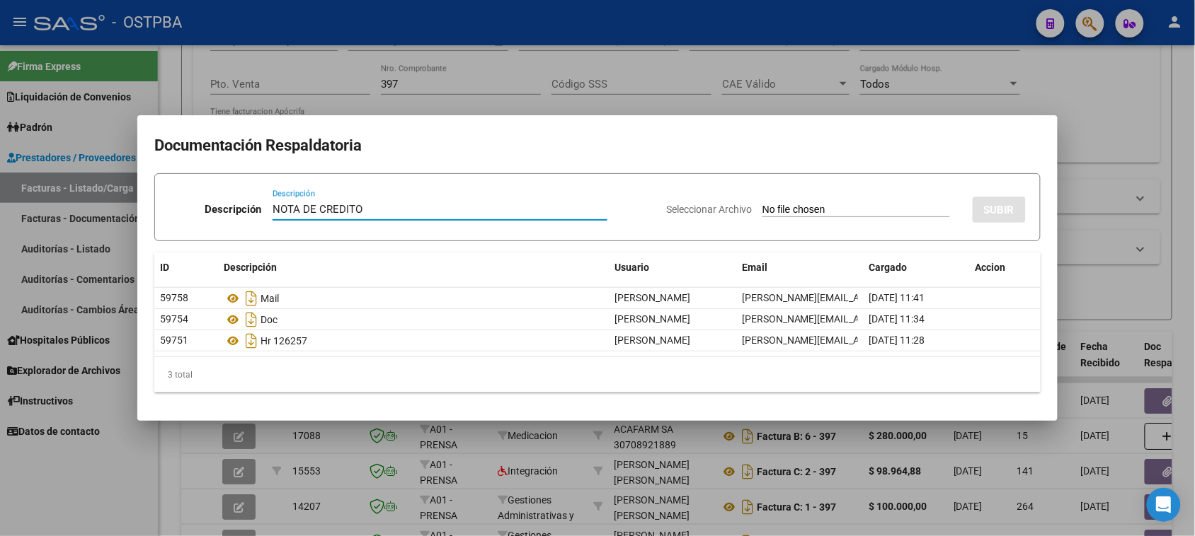
type input "NOTA DE CREDITO"
click at [762, 204] on input "Seleccionar Archivo" at bounding box center [856, 210] width 188 height 13
type input "C:\fakepath\NOTA DE CREDITO 37.pdf"
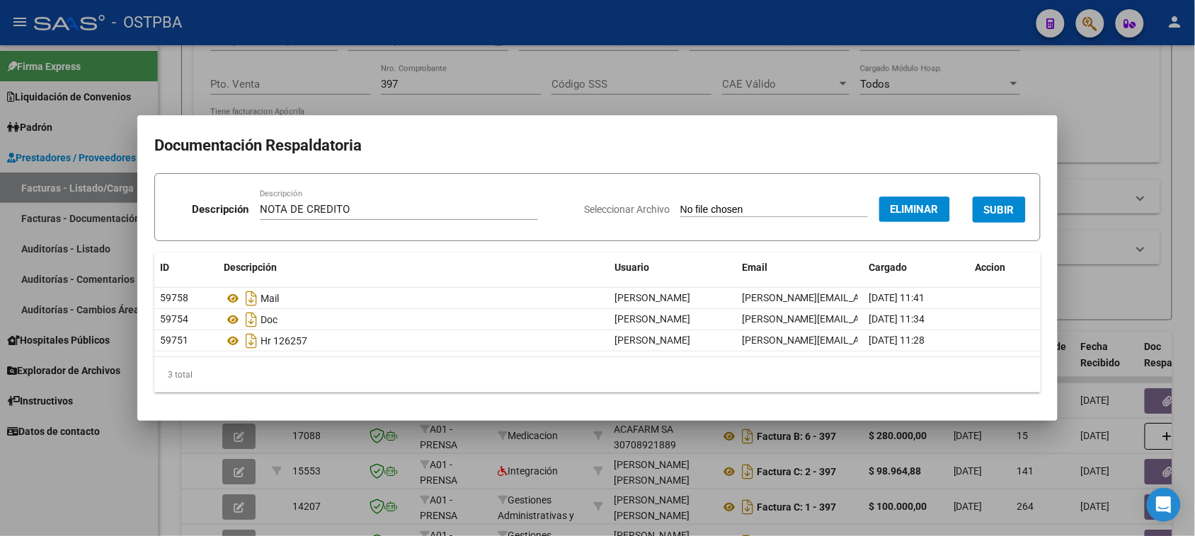
click at [355, 200] on div "NOTA DE CREDITO Descripción" at bounding box center [399, 209] width 278 height 21
type input "NOTA DE CREDITO 87"
click at [989, 209] on span "SUBIR" at bounding box center [999, 210] width 30 height 13
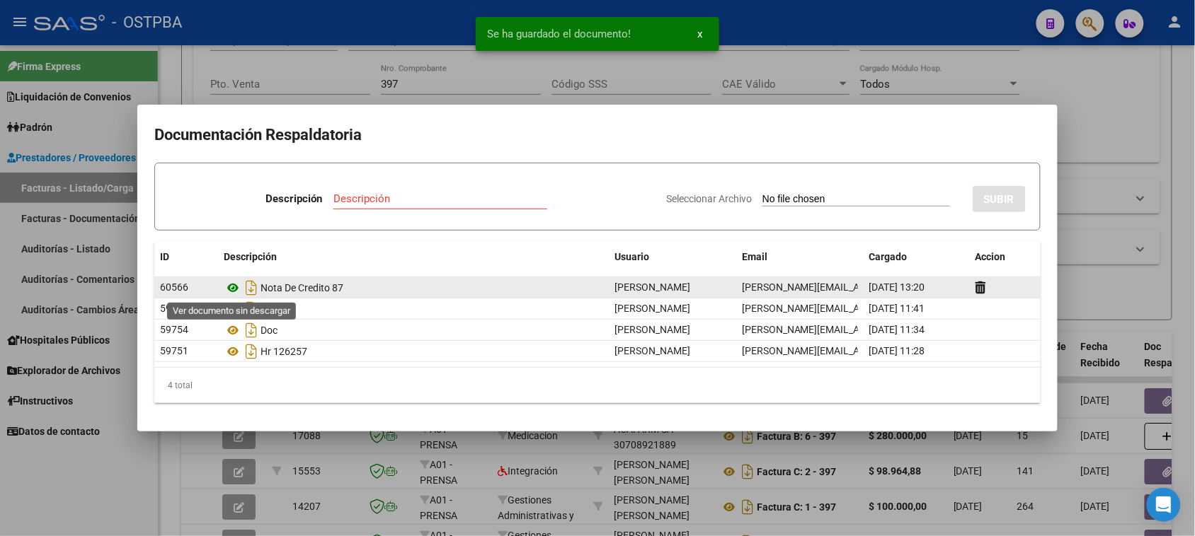
click at [235, 288] on icon at bounding box center [233, 288] width 18 height 17
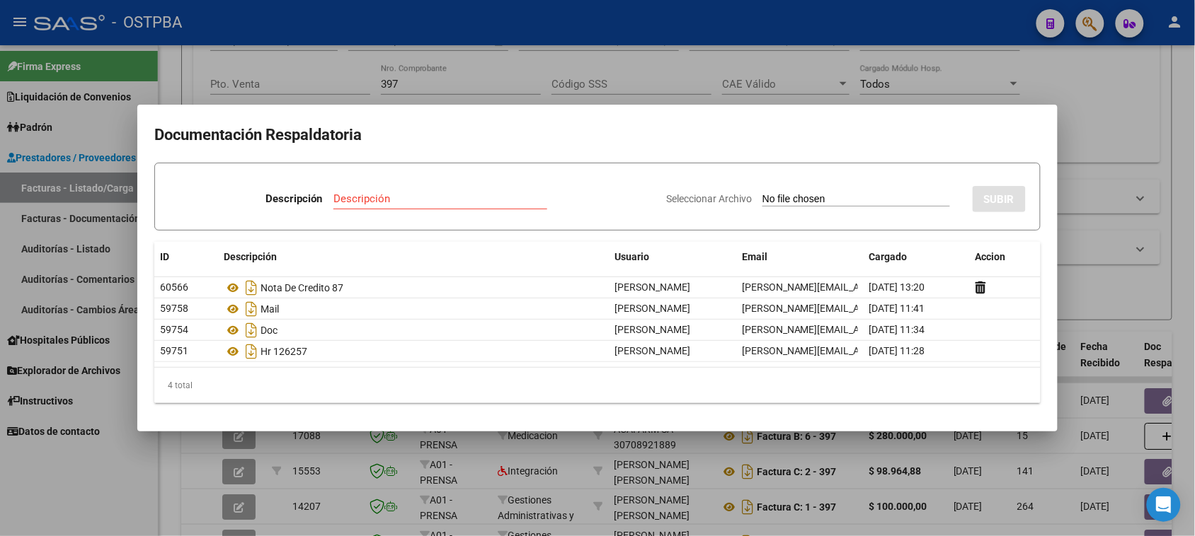
drag, startPoint x: 58, startPoint y: 507, endPoint x: 68, endPoint y: 405, distance: 103.1
click at [59, 504] on div at bounding box center [597, 268] width 1195 height 536
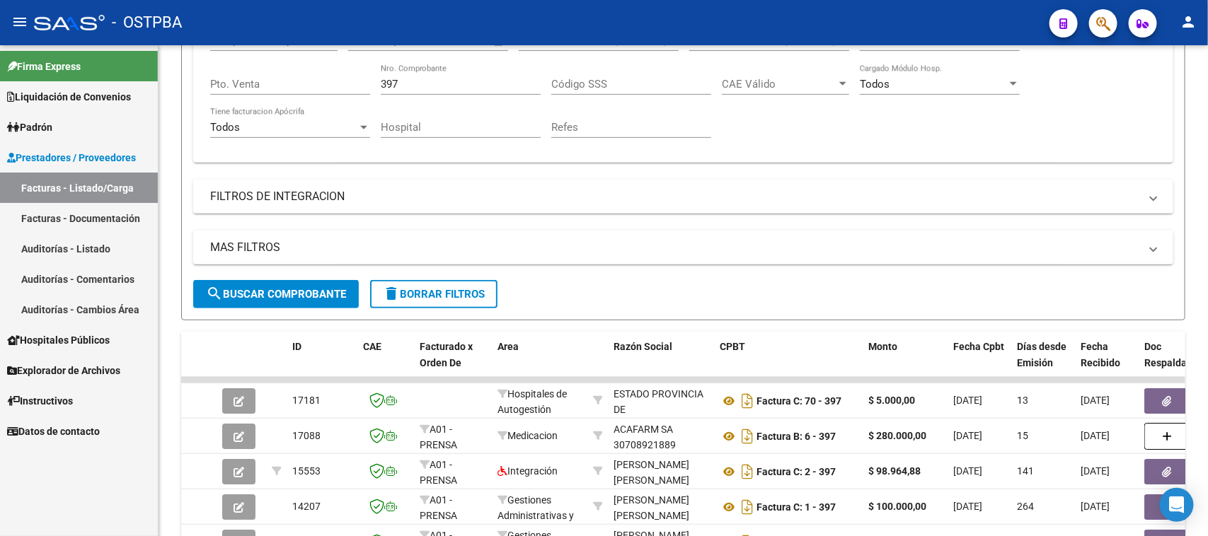
click at [78, 242] on link "Auditorías - Listado" at bounding box center [79, 249] width 158 height 30
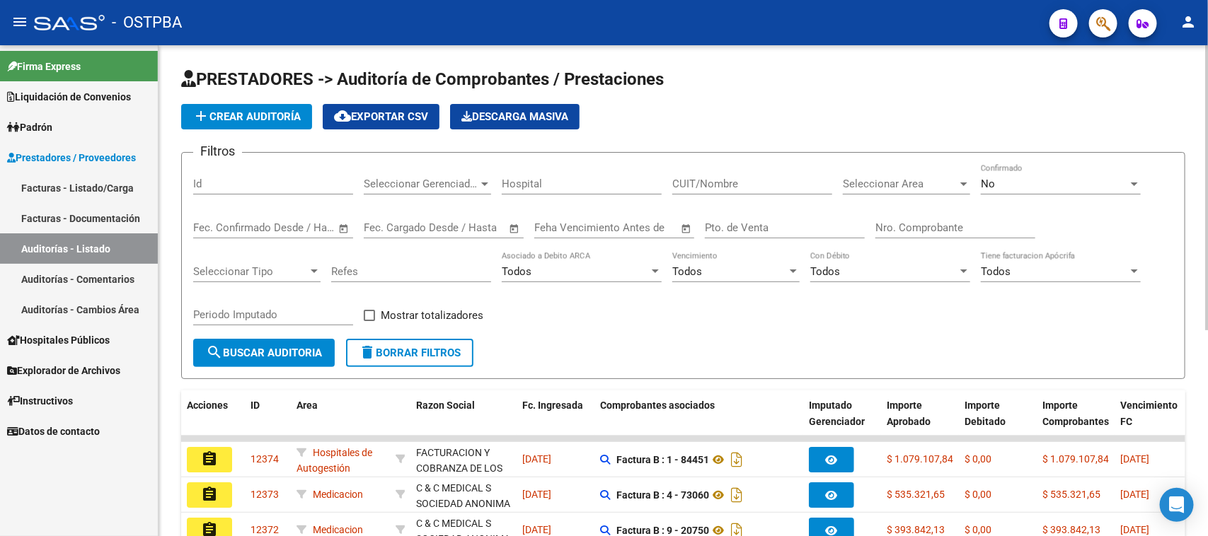
click at [275, 173] on div "Id" at bounding box center [273, 179] width 160 height 30
type input "11905"
click at [982, 178] on span "No" at bounding box center [988, 184] width 14 height 13
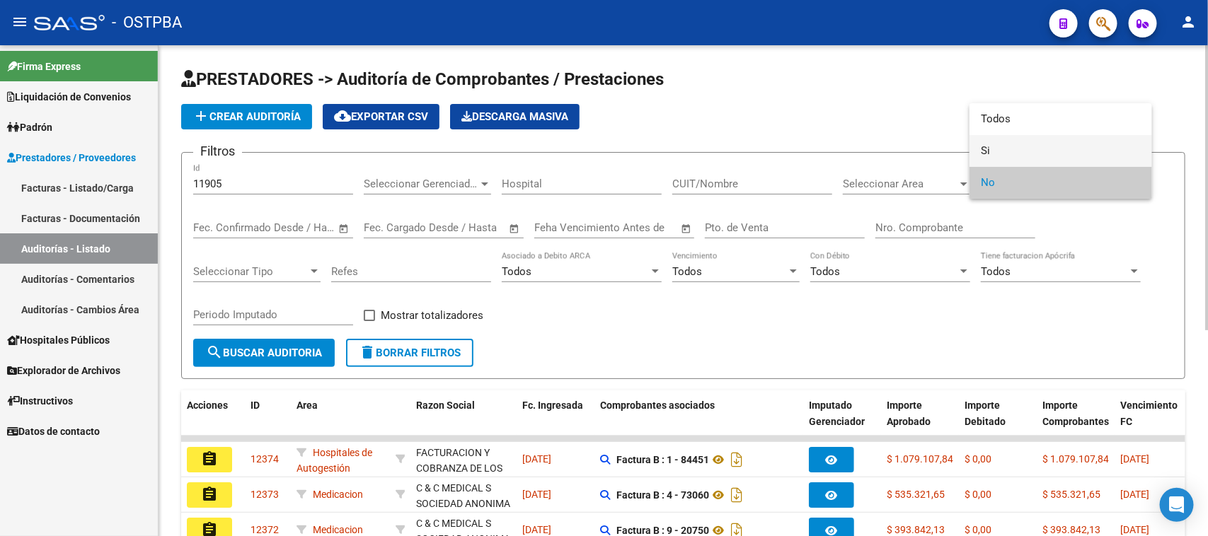
drag, startPoint x: 985, startPoint y: 151, endPoint x: 965, endPoint y: 161, distance: 22.8
click at [984, 151] on span "Si" at bounding box center [1061, 151] width 160 height 32
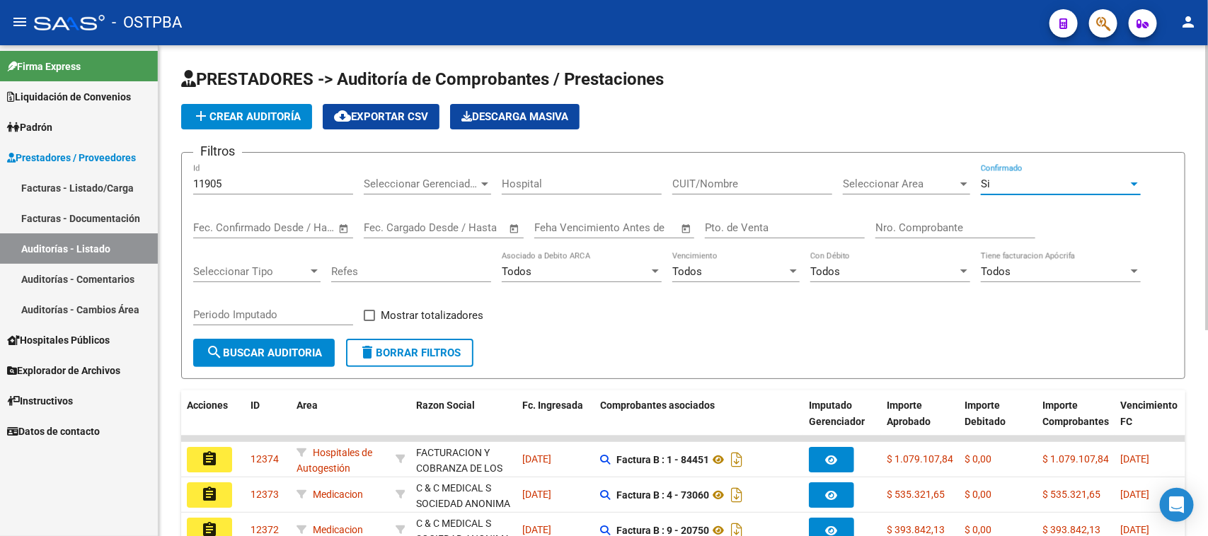
click at [256, 355] on span "search Buscar Auditoria" at bounding box center [264, 353] width 116 height 13
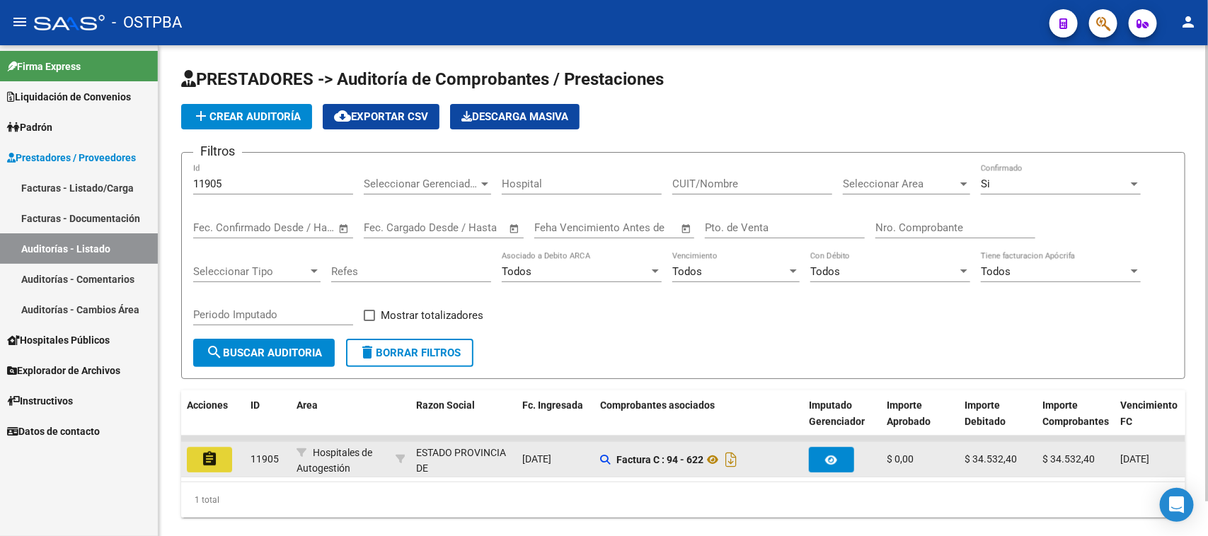
click at [198, 460] on button "assignment" at bounding box center [209, 459] width 45 height 25
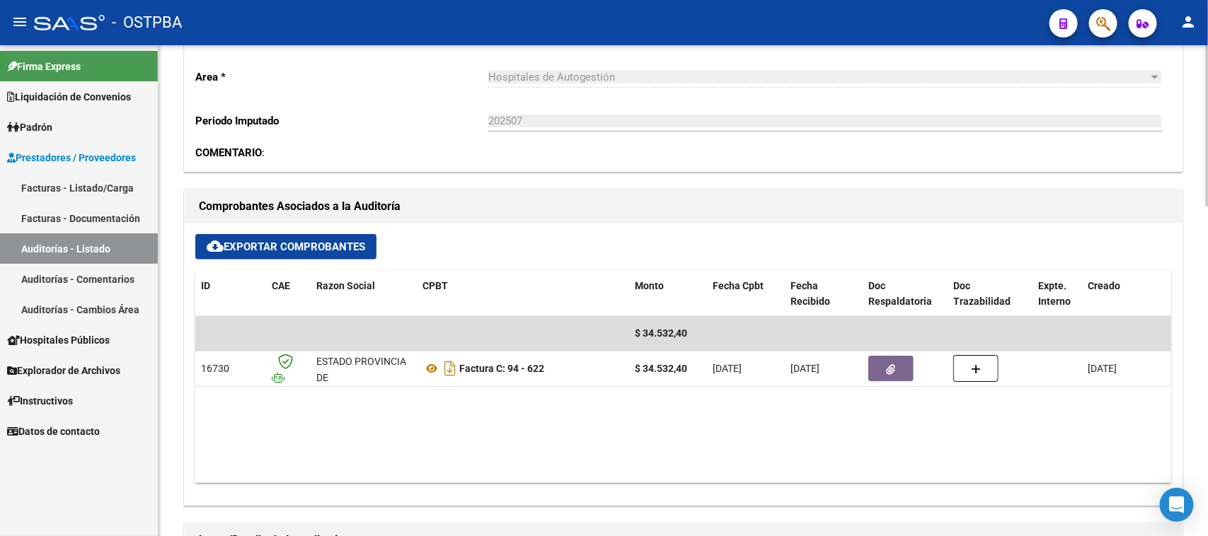
scroll to position [531, 0]
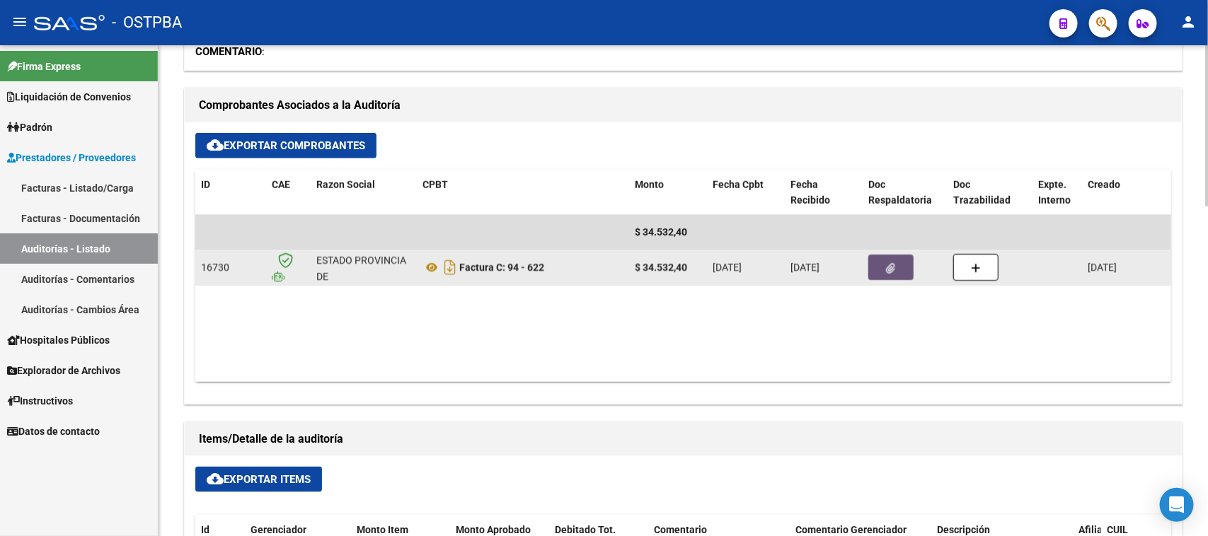
click at [899, 270] on button "button" at bounding box center [890, 267] width 45 height 25
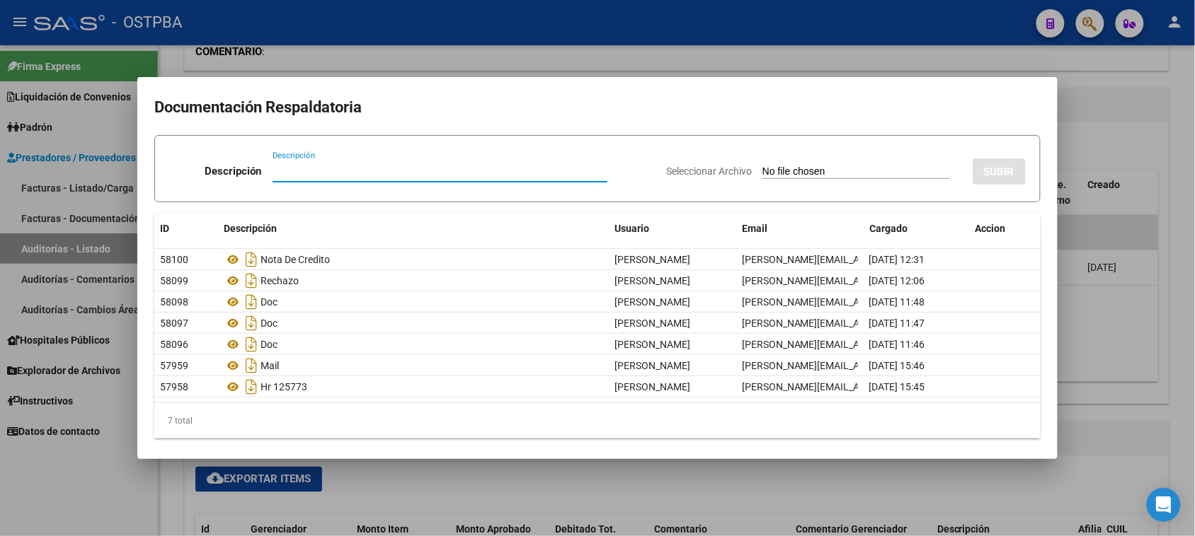
click at [89, 486] on div at bounding box center [597, 268] width 1195 height 536
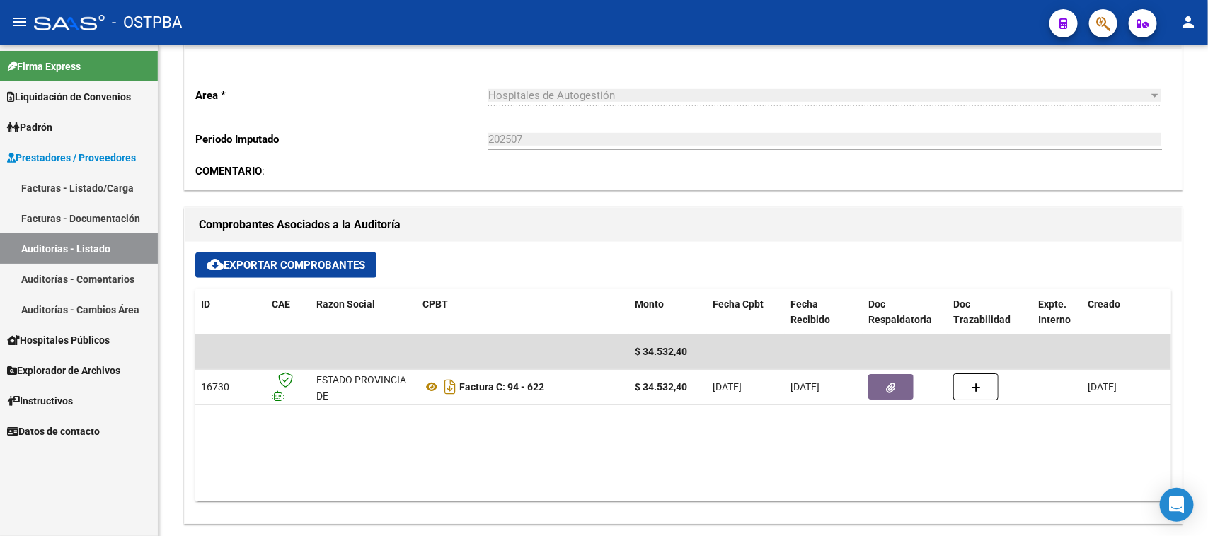
scroll to position [265, 0]
